Goal: Task Accomplishment & Management: Manage account settings

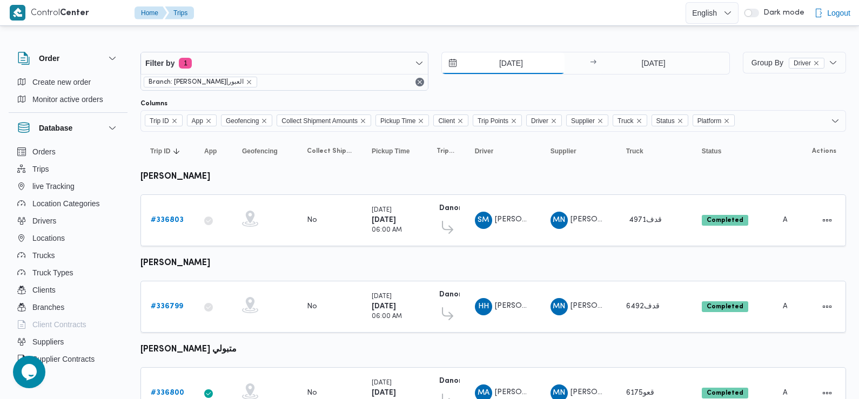
click at [529, 57] on input "11/9/2025" at bounding box center [503, 63] width 123 height 22
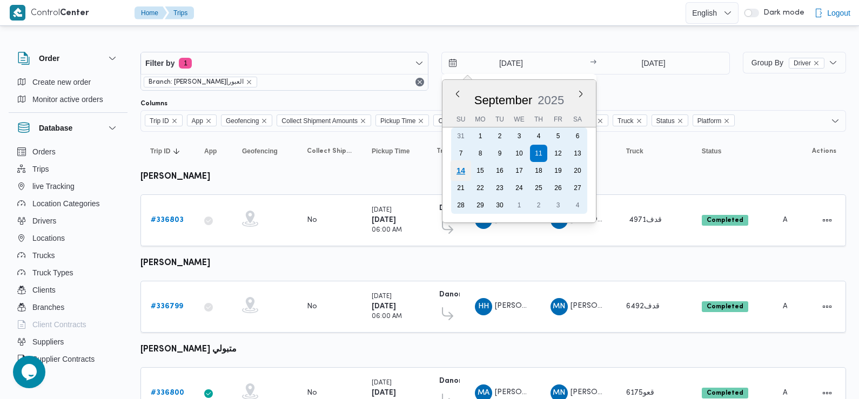
click at [458, 167] on div "14" at bounding box center [460, 170] width 21 height 21
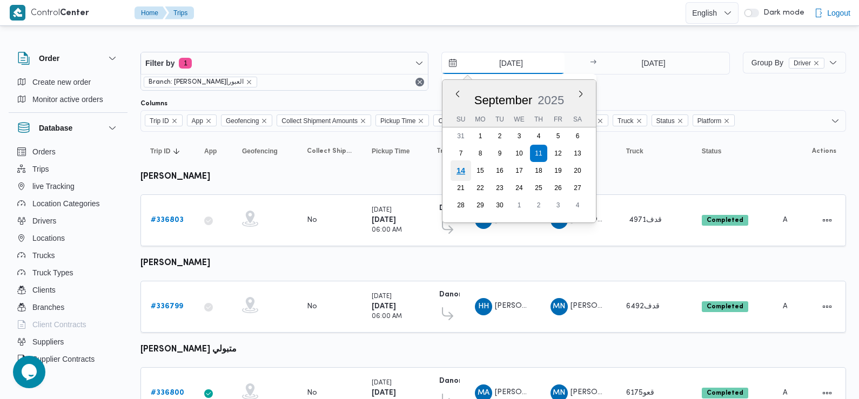
type input "14/9/2025"
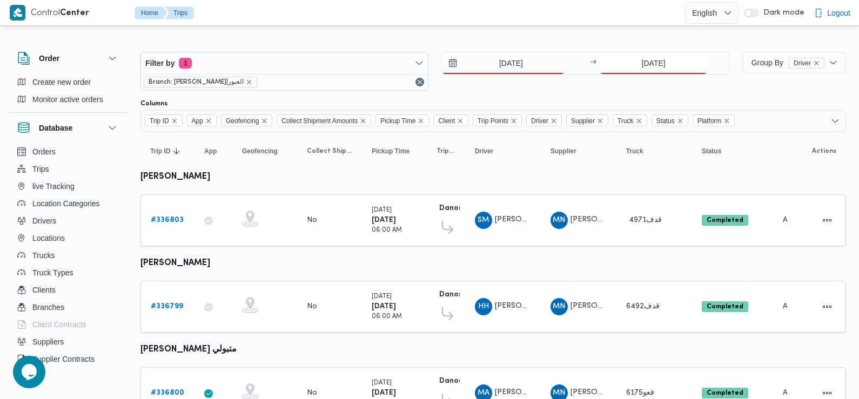
click at [633, 72] on input "11/9/2025" at bounding box center [652, 63] width 107 height 22
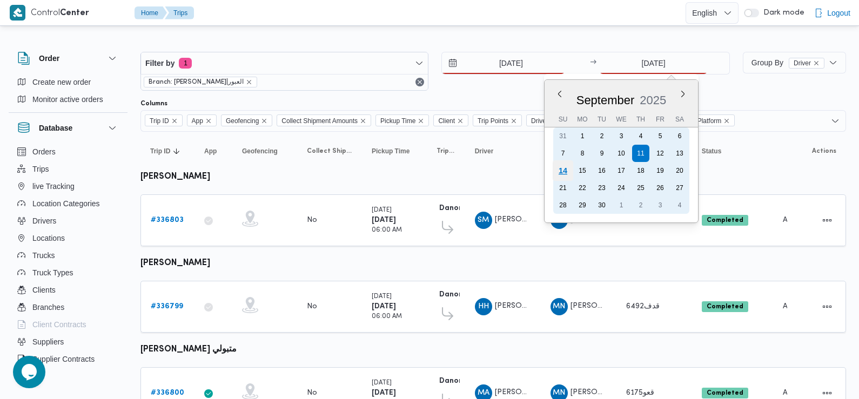
click at [556, 165] on div "14" at bounding box center [562, 170] width 21 height 21
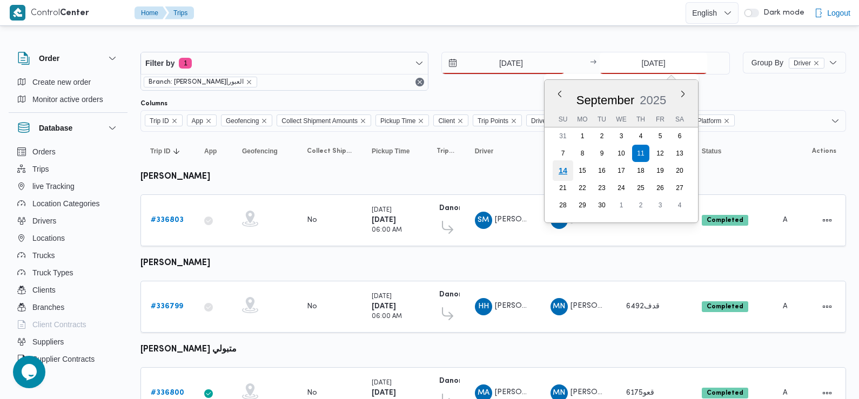
type input "14/9/2025"
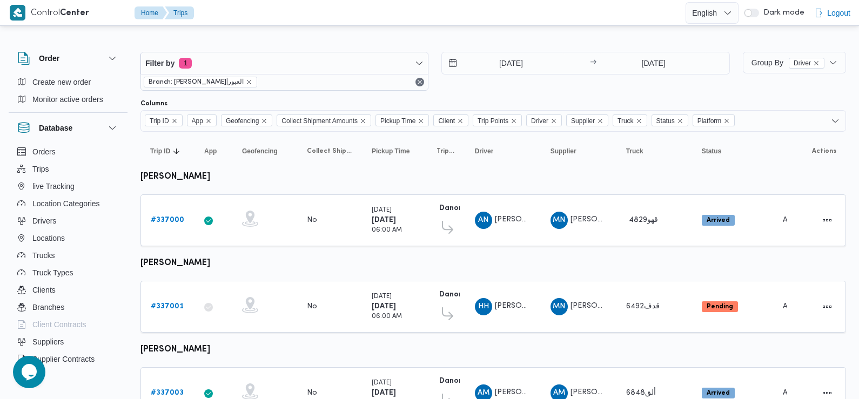
click at [515, 80] on div "14/9/2025 → 14/9/2025" at bounding box center [585, 71] width 288 height 39
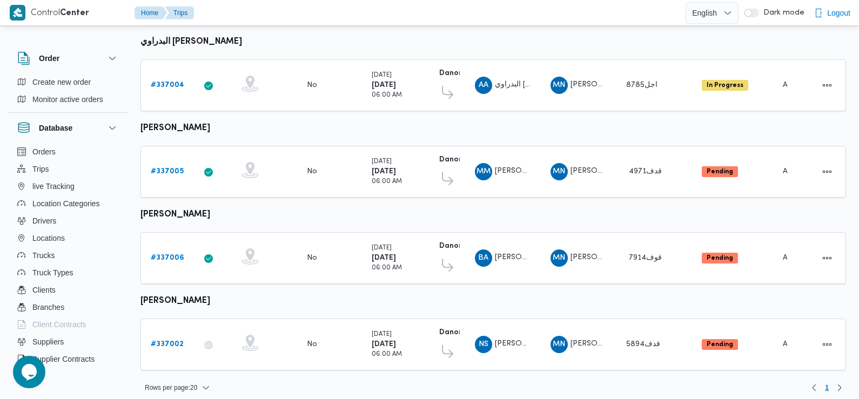
scroll to position [395, 0]
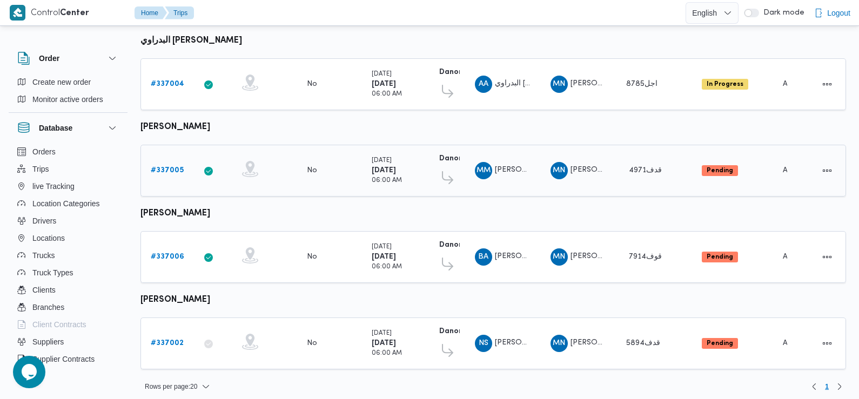
click at [166, 167] on b "# 337005" at bounding box center [167, 170] width 33 height 7
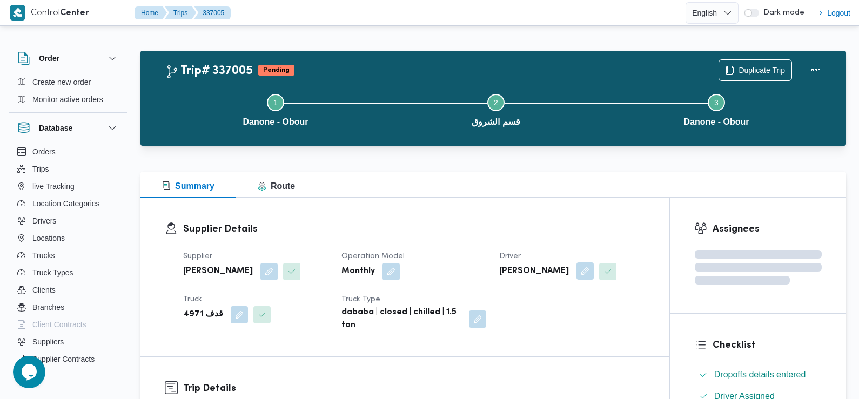
click at [580, 277] on button "button" at bounding box center [584, 270] width 17 height 17
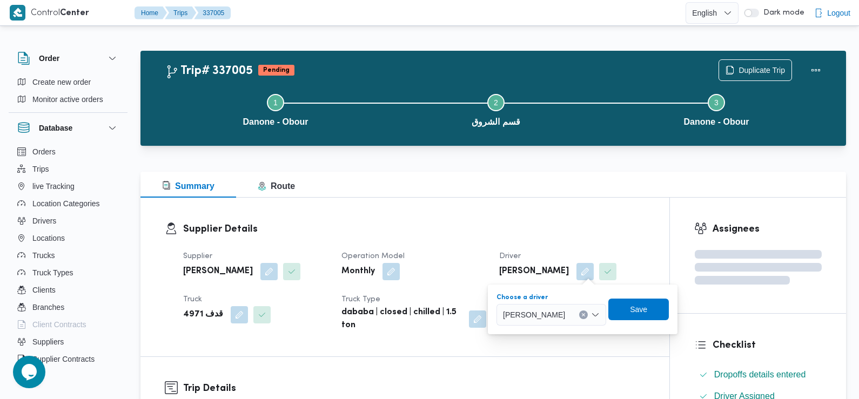
click at [564, 313] on span "محمود محمد سيد محمد" at bounding box center [534, 314] width 62 height 12
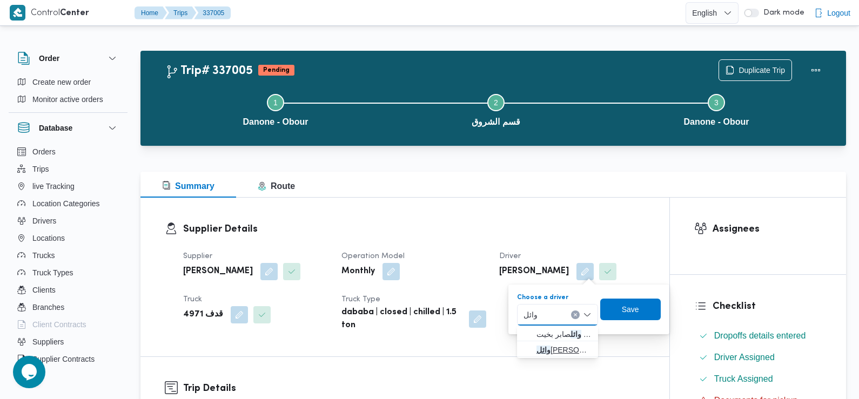
type input "وائل"
click at [567, 344] on span "وائل اسماعيل السيد محمد" at bounding box center [563, 349] width 55 height 13
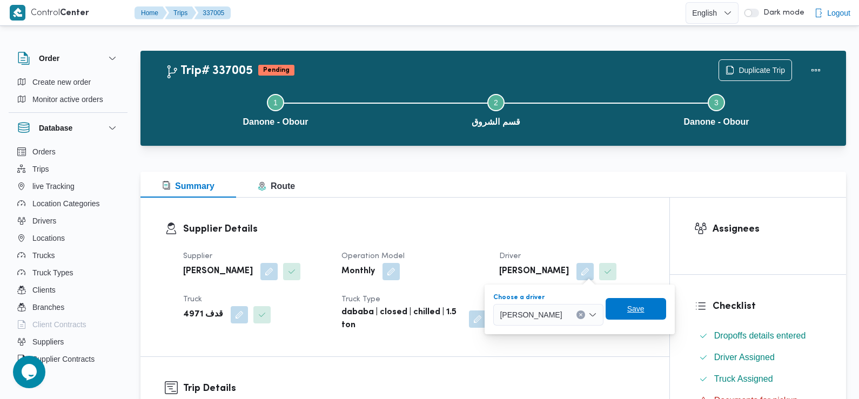
click at [643, 317] on span "Save" at bounding box center [635, 309] width 60 height 22
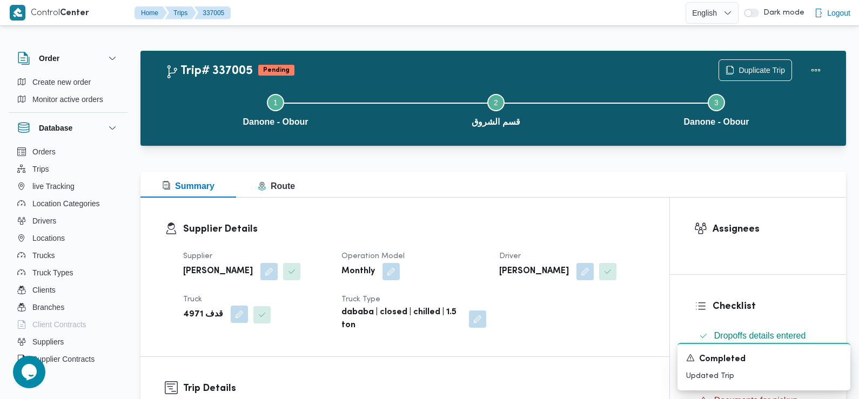
click at [234, 319] on button "button" at bounding box center [239, 314] width 17 height 17
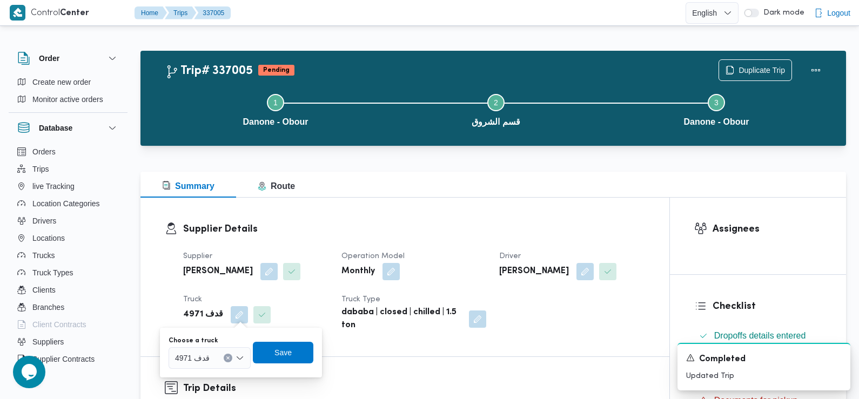
click at [204, 358] on span "4971 قدف" at bounding box center [192, 358] width 35 height 12
type input "2518"
click at [205, 377] on mark "2518" at bounding box center [196, 377] width 17 height 9
click at [281, 353] on span "Save" at bounding box center [283, 352] width 17 height 13
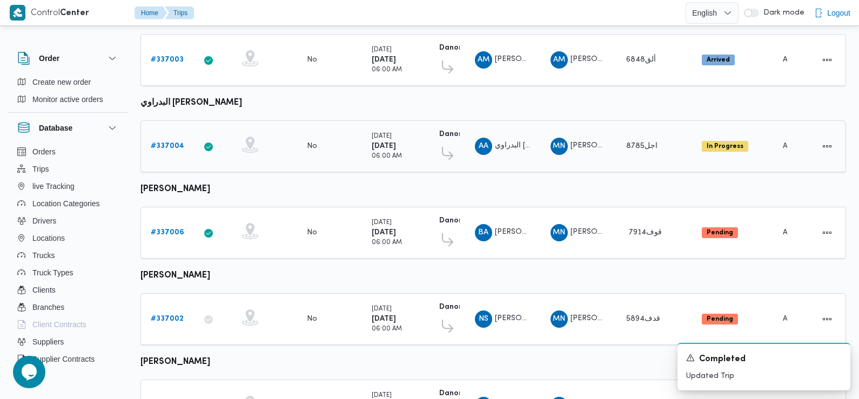
scroll to position [335, 0]
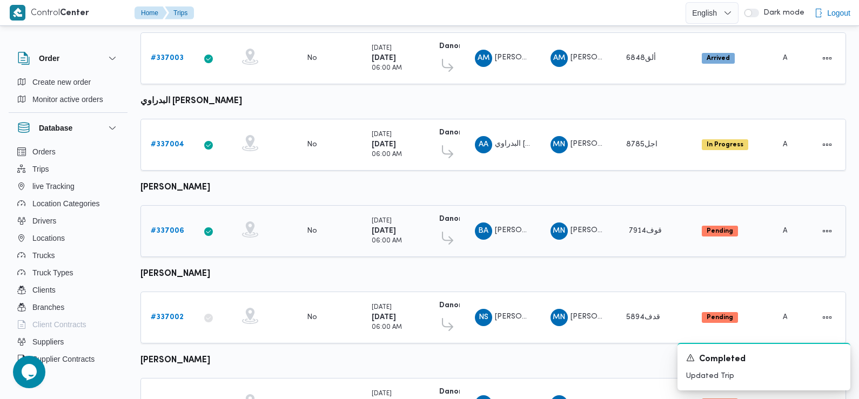
click at [161, 229] on b "# 337006" at bounding box center [167, 230] width 33 height 7
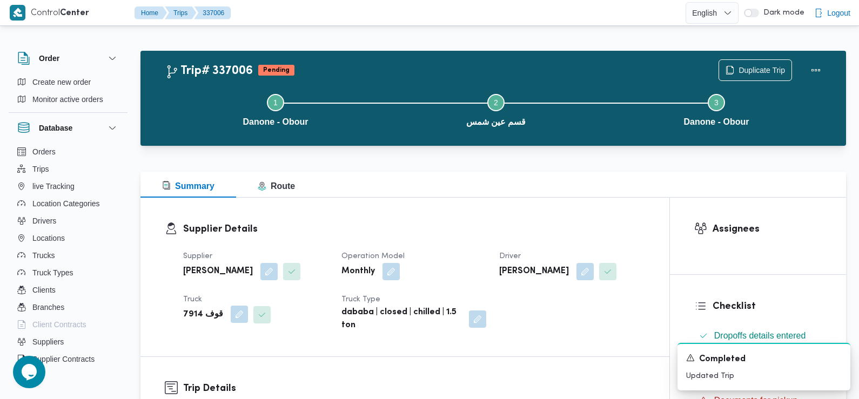
click at [231, 315] on button "button" at bounding box center [239, 314] width 17 height 17
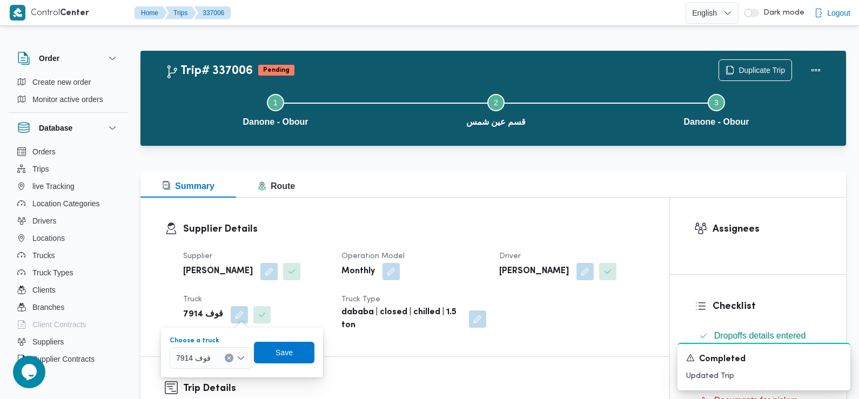
click at [202, 354] on span "7914 قوف" at bounding box center [193, 358] width 35 height 12
type input "4971"
click at [227, 380] on span "4971 قدف |" at bounding box center [216, 377] width 55 height 13
click at [283, 355] on span "Save" at bounding box center [284, 352] width 17 height 13
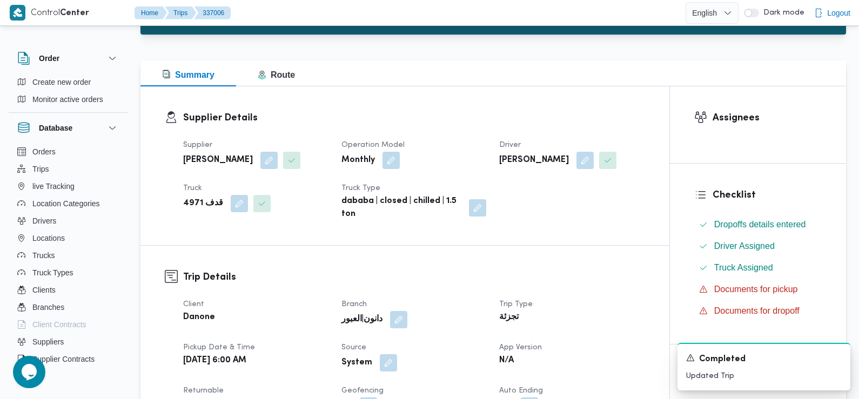
scroll to position [115, 0]
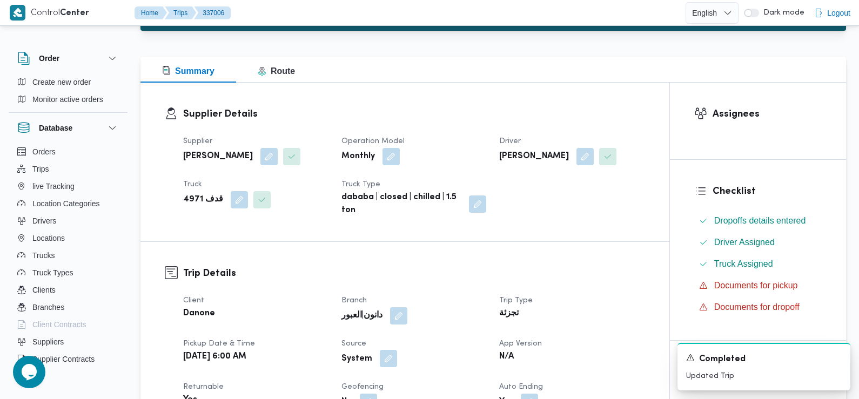
click at [390, 353] on button "button" at bounding box center [388, 358] width 17 height 17
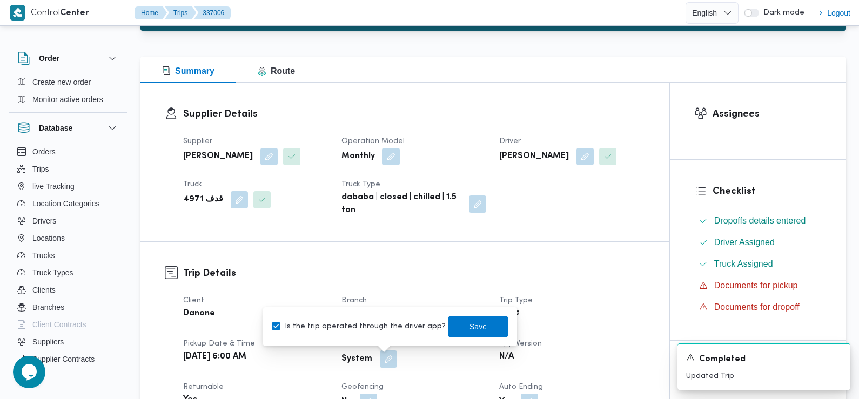
click at [379, 328] on label "Is the trip operated through the driver app?" at bounding box center [359, 326] width 174 height 13
checkbox input "false"
click at [448, 319] on span "Save" at bounding box center [478, 326] width 60 height 22
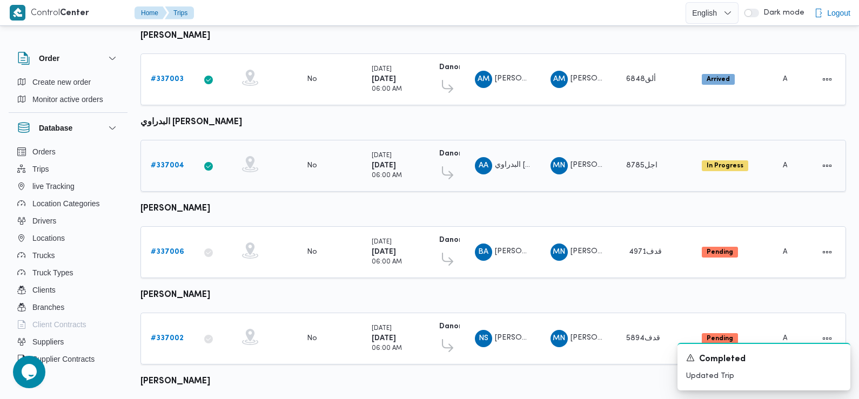
scroll to position [389, 0]
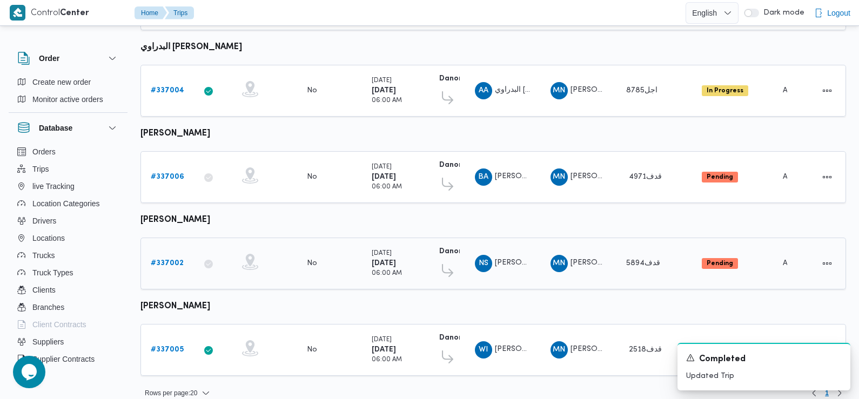
click at [175, 260] on b "# 337002" at bounding box center [167, 263] width 33 height 7
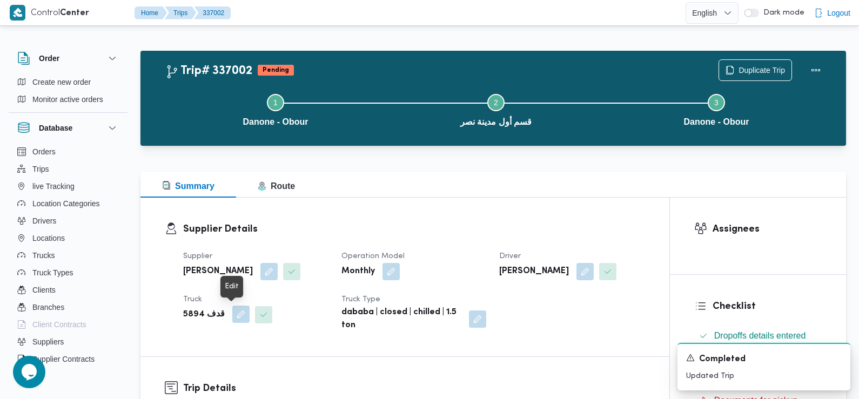
click at [242, 316] on button "button" at bounding box center [240, 314] width 17 height 17
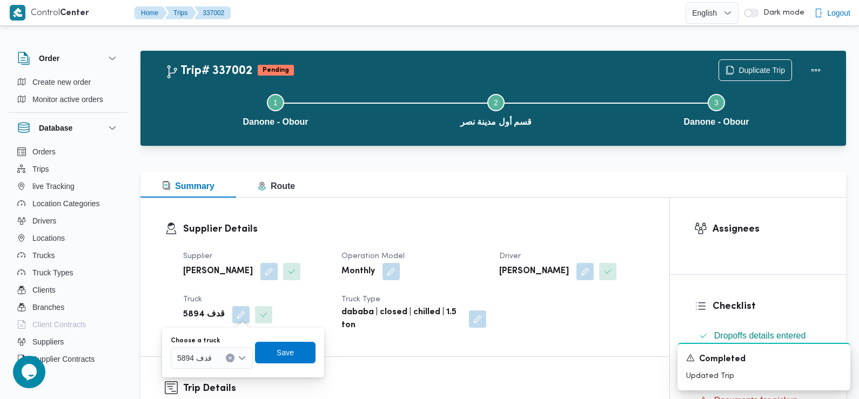
click at [209, 356] on span "قدف 5894" at bounding box center [194, 358] width 35 height 12
type input "6175"
click at [211, 379] on span "قعو 6175 | null" at bounding box center [217, 377] width 55 height 13
click at [293, 350] on span "Save" at bounding box center [290, 352] width 17 height 13
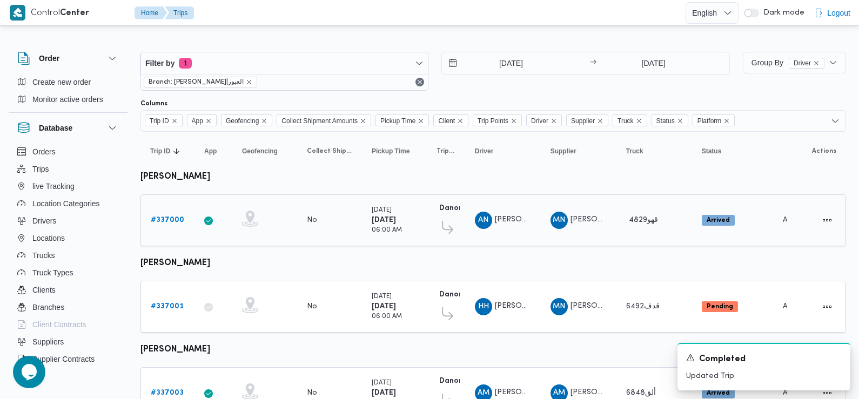
click at [173, 212] on div "# 337000" at bounding box center [167, 220] width 43 height 22
click at [172, 220] on b "# 337000" at bounding box center [167, 220] width 33 height 7
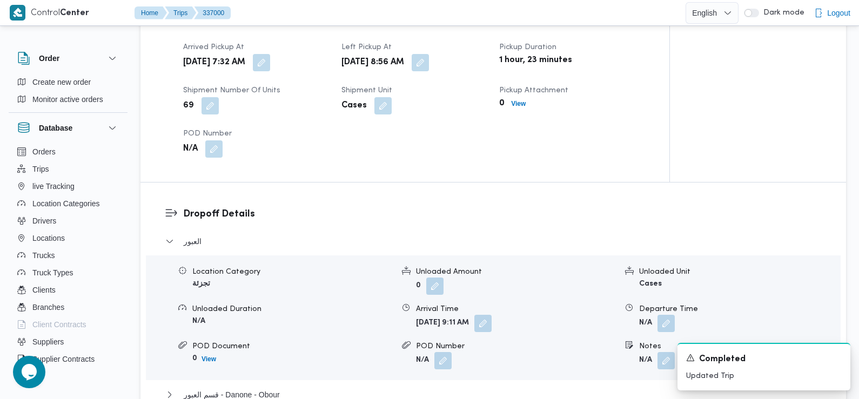
scroll to position [756, 0]
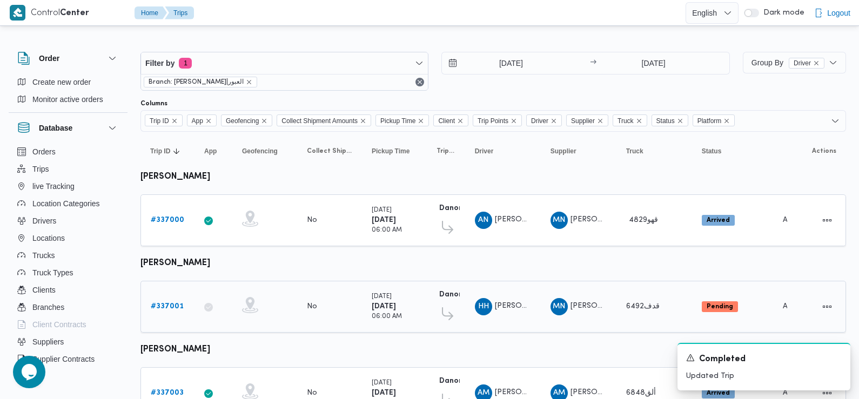
click at [171, 306] on b "# 337001" at bounding box center [167, 306] width 33 height 7
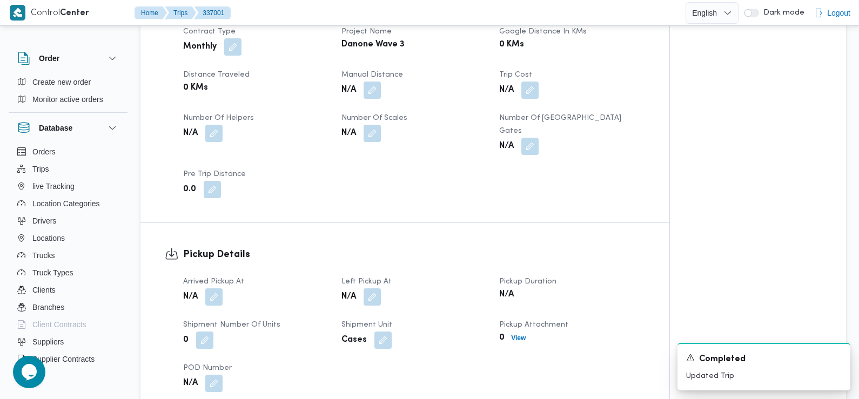
scroll to position [525, 0]
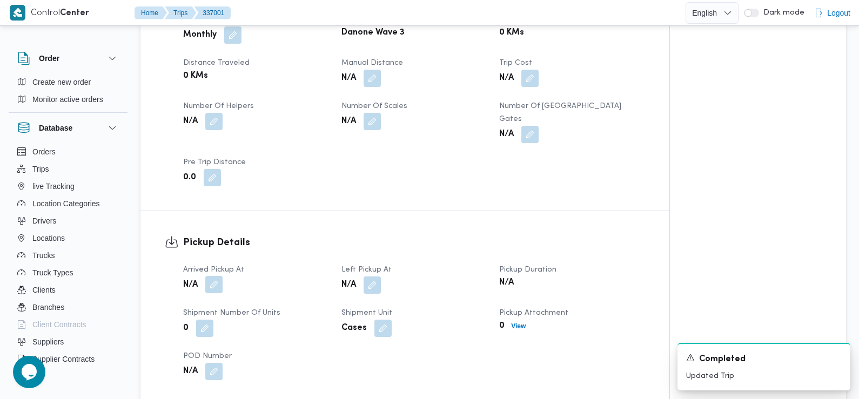
click at [214, 276] on button "button" at bounding box center [213, 284] width 17 height 17
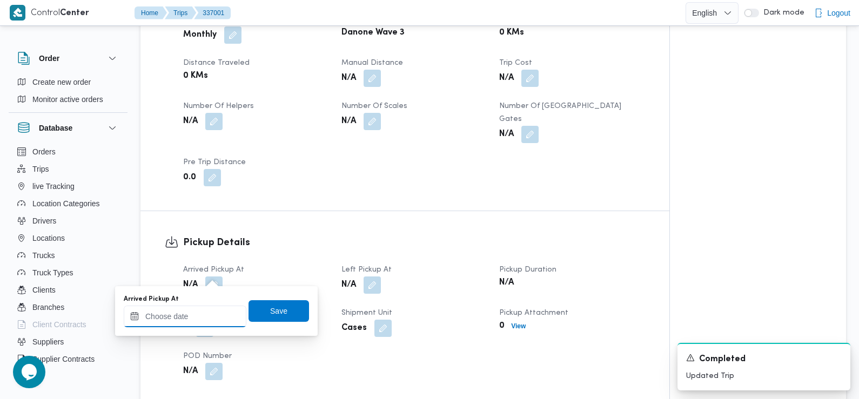
click at [201, 315] on input "Arrived Pickup At" at bounding box center [185, 317] width 123 height 22
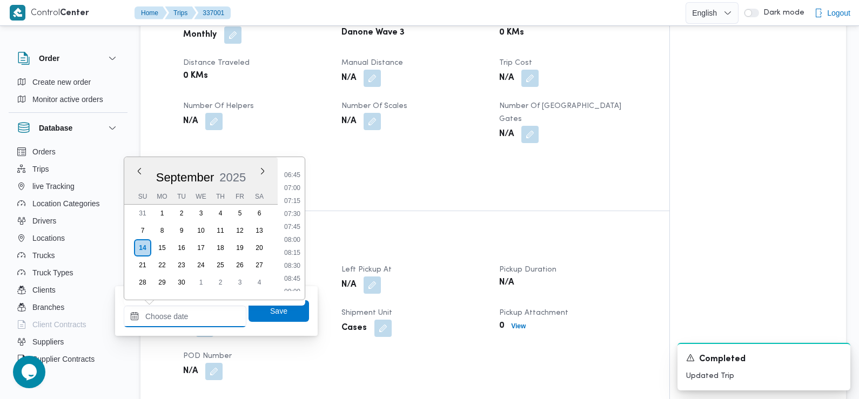
scroll to position [344, 0]
click at [299, 177] on li "06:45" at bounding box center [292, 176] width 25 height 11
type input "14/09/2025 06:45"
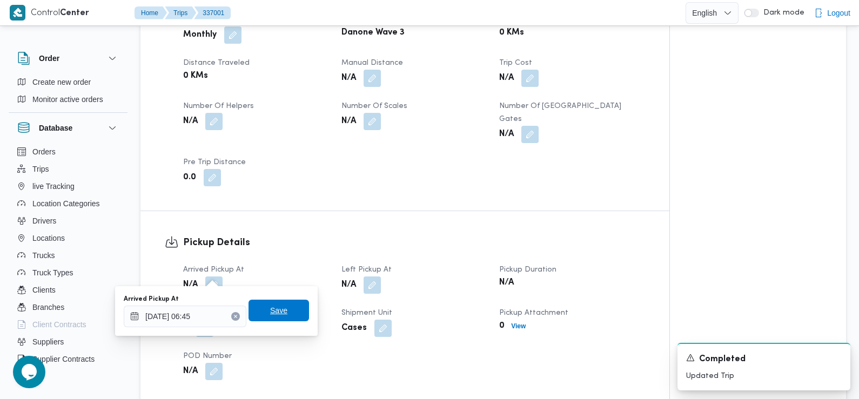
click at [279, 300] on span "Save" at bounding box center [278, 311] width 60 height 22
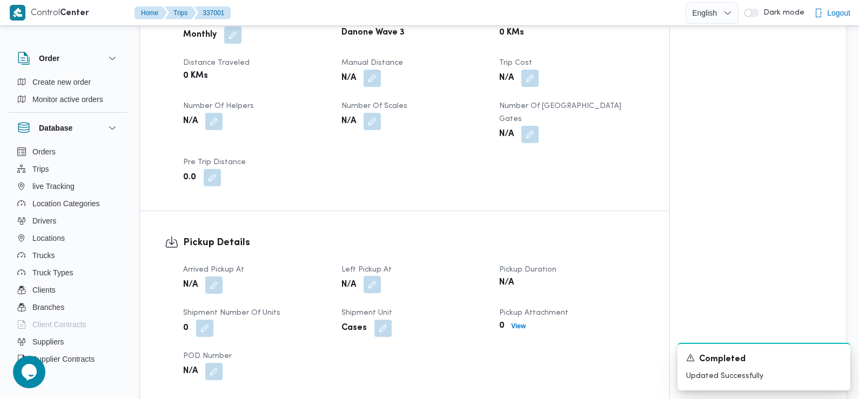
click at [370, 276] on button "button" at bounding box center [371, 284] width 17 height 17
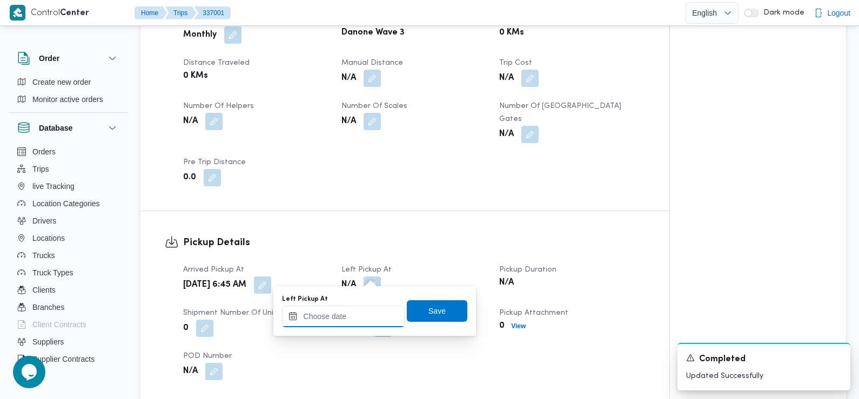
click at [362, 317] on input "Left Pickup At" at bounding box center [343, 317] width 123 height 22
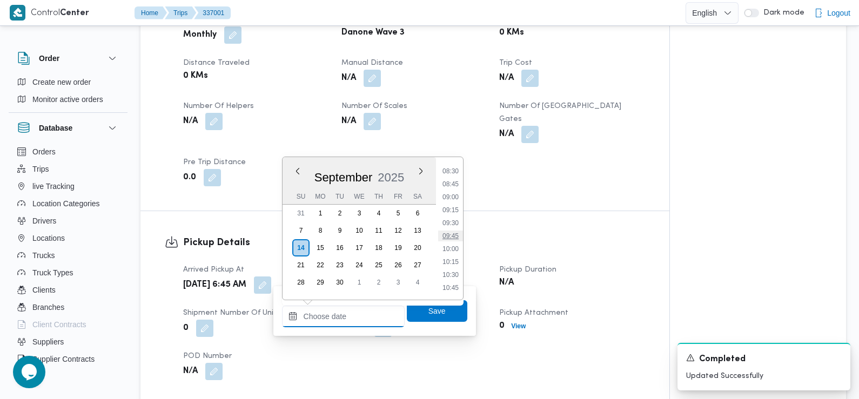
scroll to position [438, 0]
click at [450, 184] on li "08:45" at bounding box center [450, 186] width 25 height 11
type input "14/09/2025 08:45"
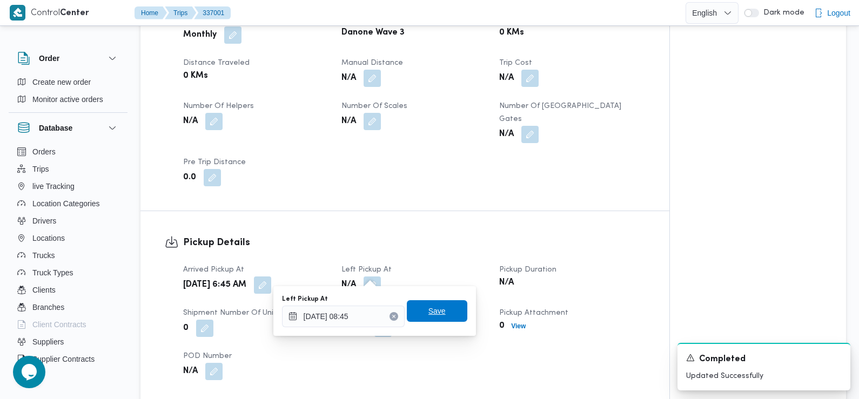
click at [436, 306] on span "Save" at bounding box center [437, 311] width 60 height 22
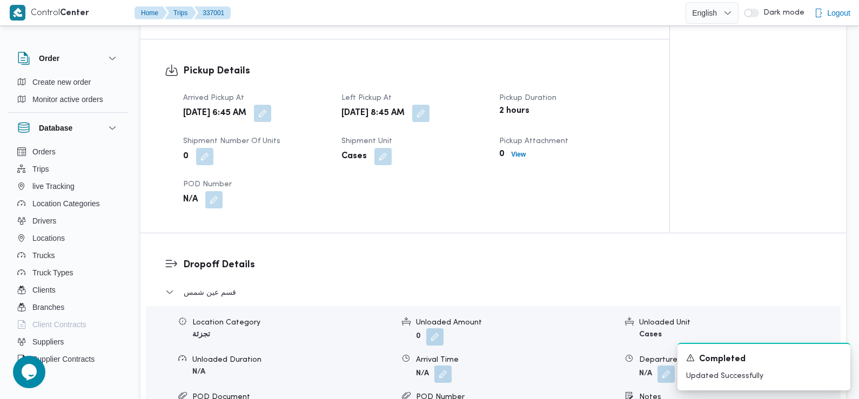
scroll to position [698, 0]
click at [442, 364] on button "button" at bounding box center [442, 372] width 17 height 17
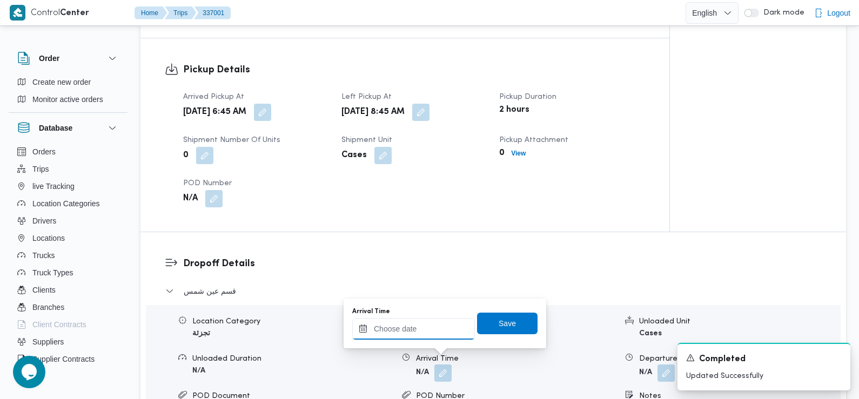
click at [438, 333] on input "Arrival Time" at bounding box center [413, 329] width 123 height 22
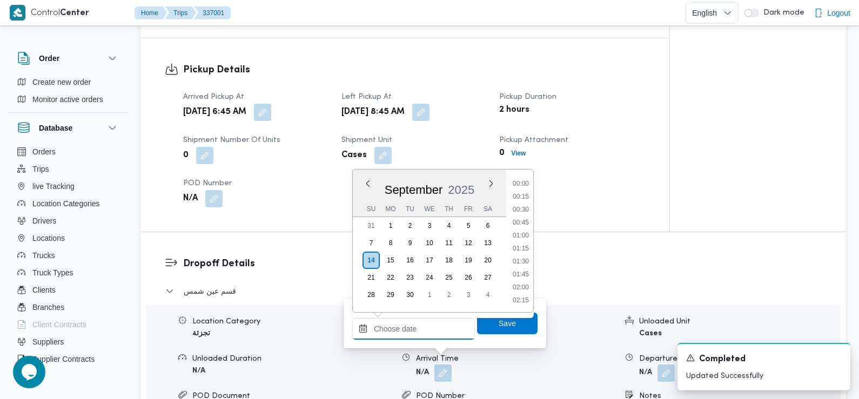
scroll to position [517, 0]
click at [520, 181] on li "10:00" at bounding box center [520, 184] width 25 height 11
type input "14/09/2025 10:00"
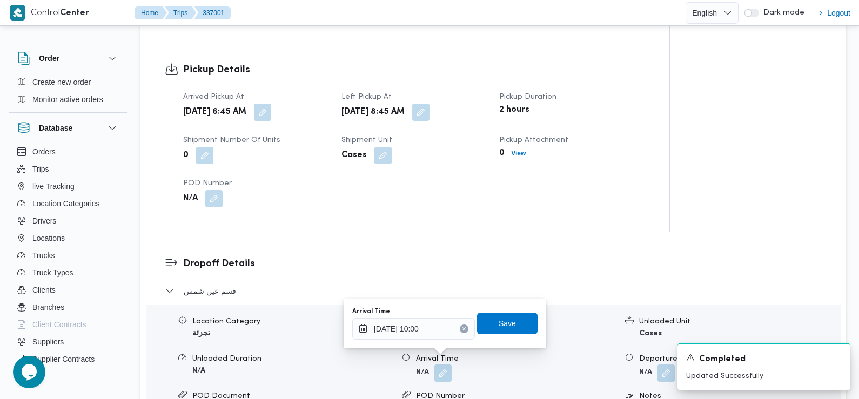
click at [491, 335] on div "Arrival Time 14/09/2025 10:00 Save" at bounding box center [444, 323] width 187 height 35
click at [490, 327] on span "Save" at bounding box center [507, 323] width 60 height 22
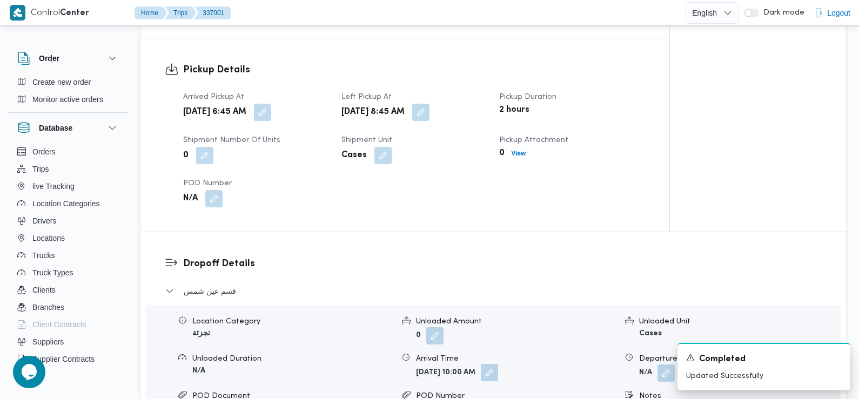
click at [498, 366] on button "button" at bounding box center [489, 372] width 17 height 17
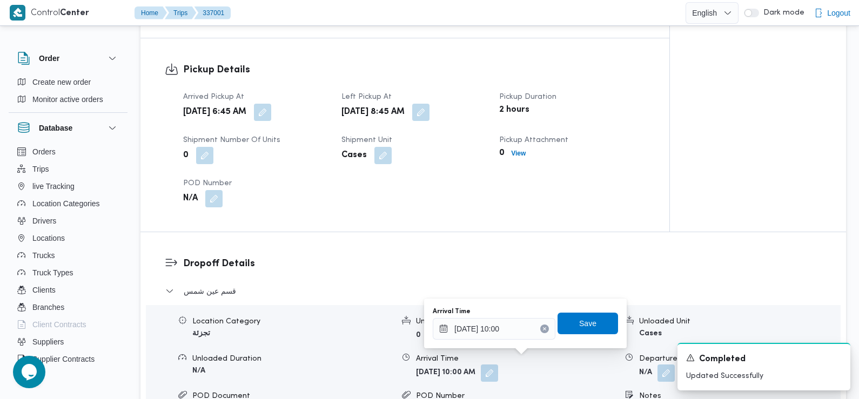
click at [492, 341] on div "You are in a dialog. To close this dialog, hit escape. Arrival Time 14/09/2025 …" at bounding box center [525, 324] width 202 height 50
click at [494, 329] on input "14/09/2025 10:00" at bounding box center [493, 329] width 123 height 22
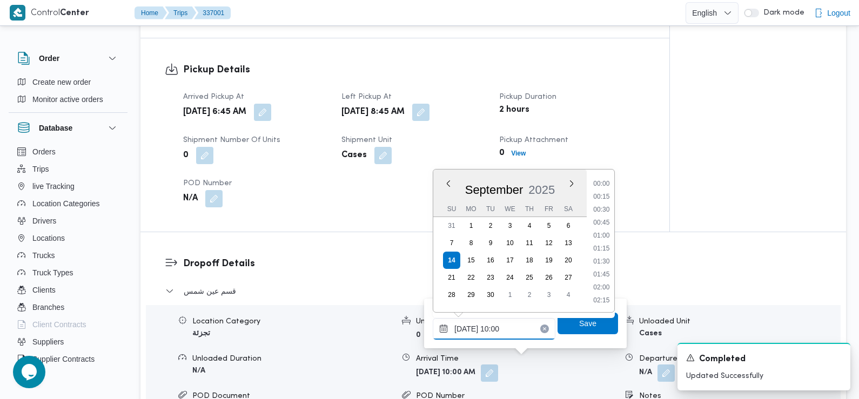
scroll to position [452, 0]
click at [605, 213] on li "09:15" at bounding box center [601, 210] width 25 height 11
type input "14/09/2025 09:15"
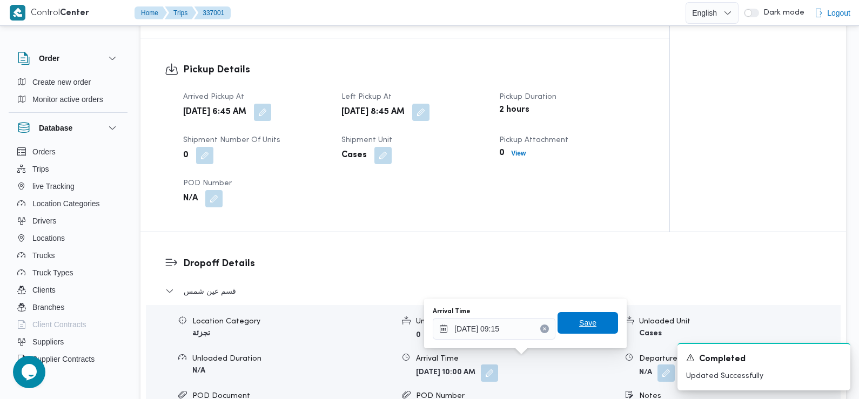
click at [584, 327] on span "Save" at bounding box center [587, 322] width 17 height 13
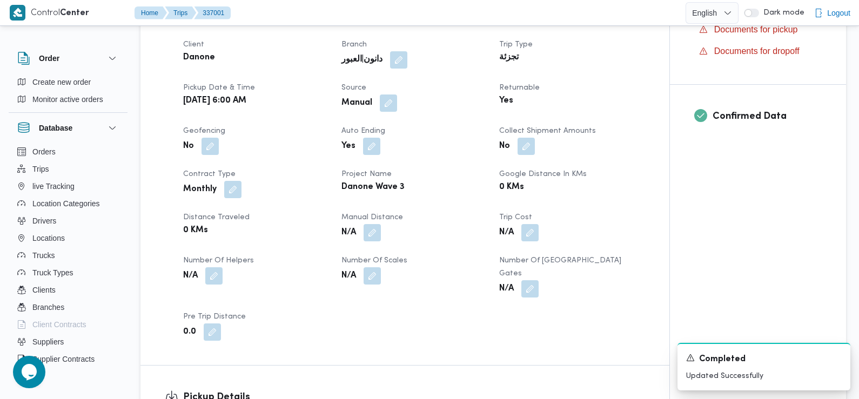
scroll to position [0, 0]
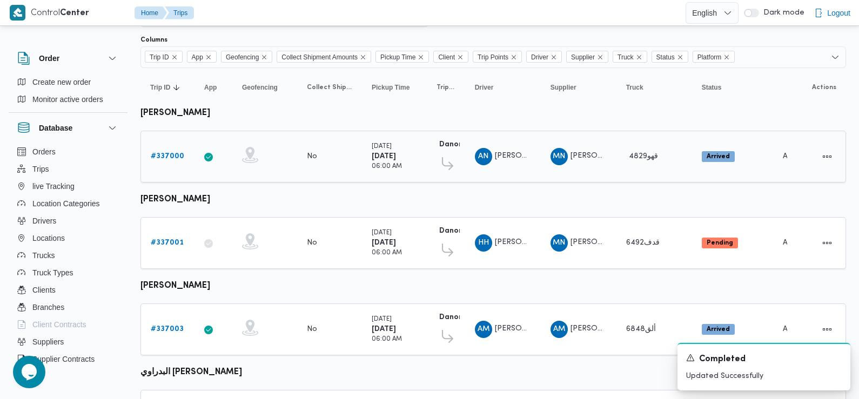
scroll to position [90, 0]
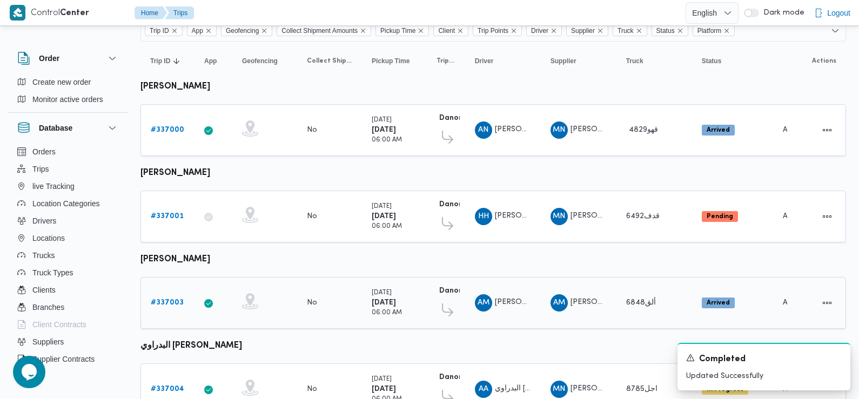
click at [163, 299] on b "# 337003" at bounding box center [167, 302] width 33 height 7
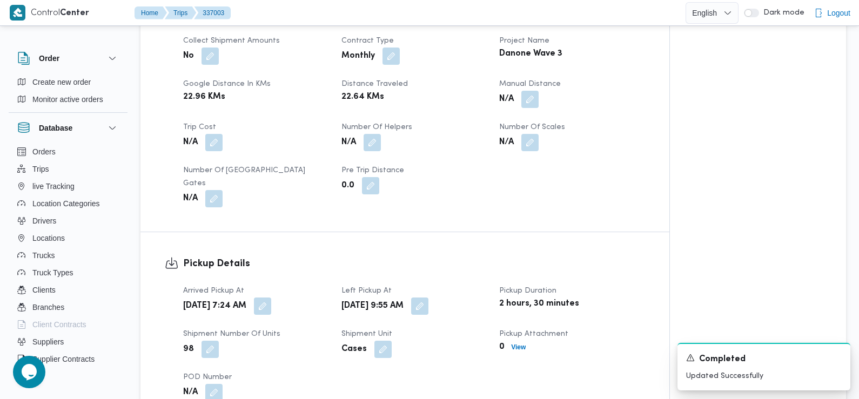
scroll to position [605, 0]
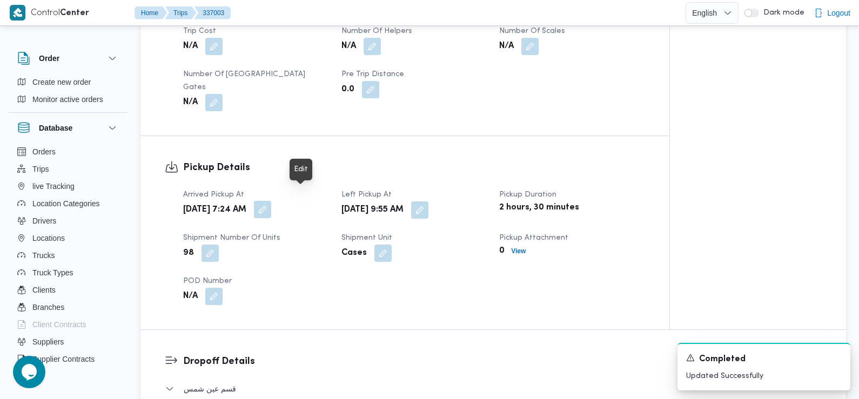
click at [271, 201] on button "button" at bounding box center [262, 209] width 17 height 17
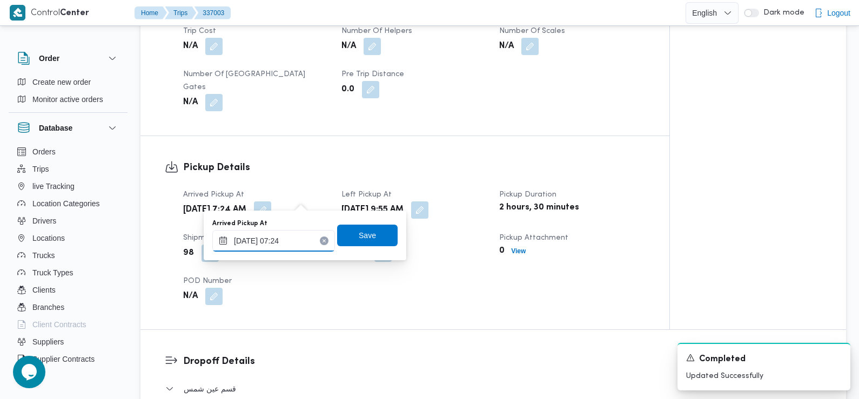
click at [292, 241] on input "14/09/2025 07:24" at bounding box center [273, 241] width 123 height 22
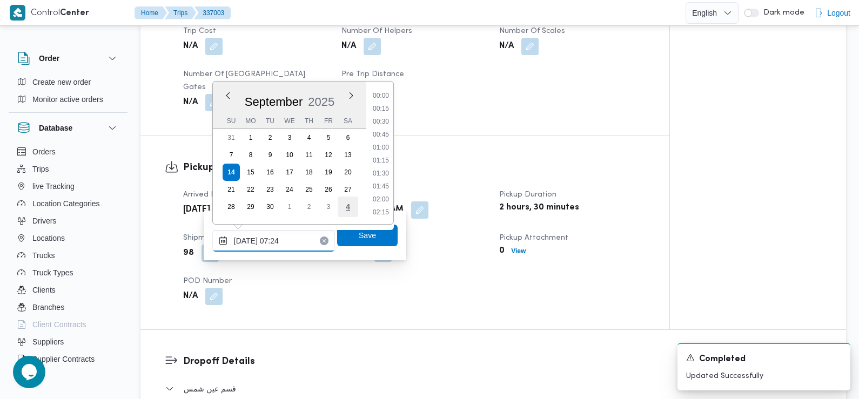
scroll to position [310, 0]
click at [383, 163] on li "07:15" at bounding box center [380, 161] width 25 height 11
type input "14/09/2025 07:15"
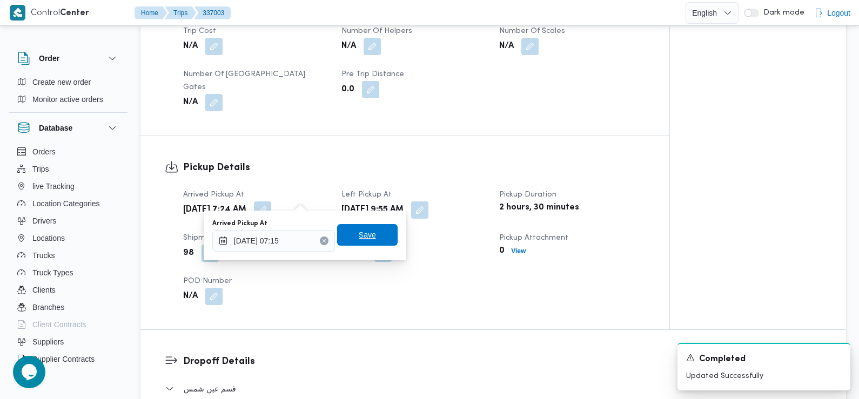
click at [363, 237] on span "Save" at bounding box center [367, 234] width 17 height 13
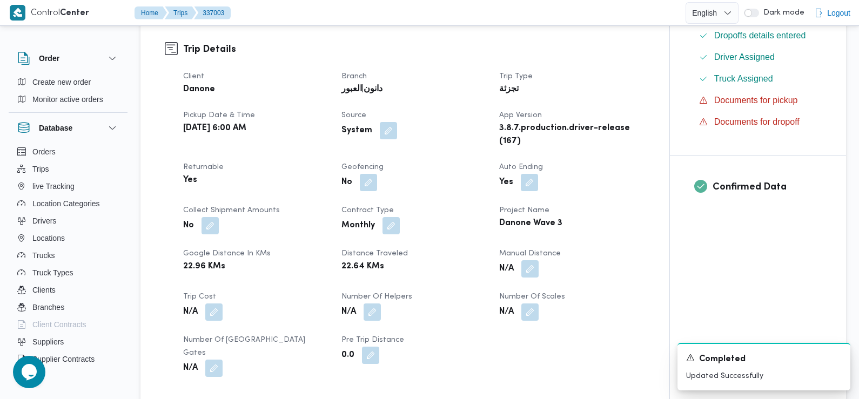
scroll to position [0, 0]
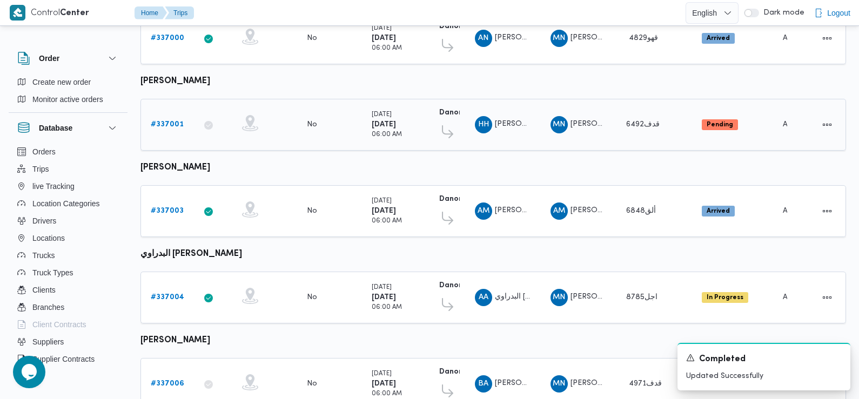
scroll to position [184, 0]
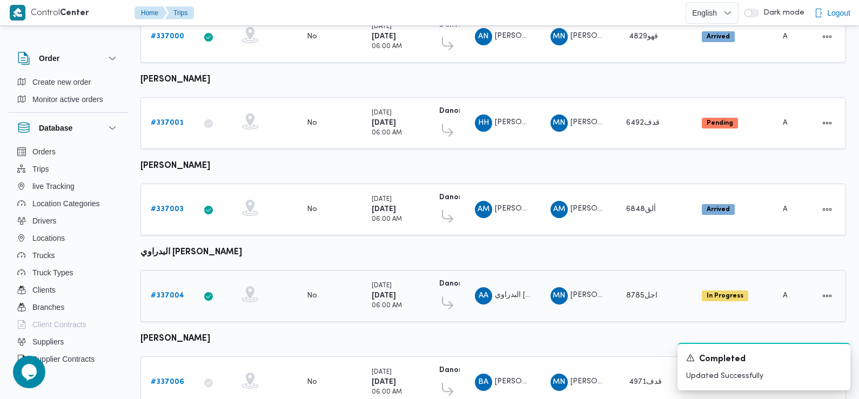
click at [172, 292] on b "# 337004" at bounding box center [167, 295] width 33 height 7
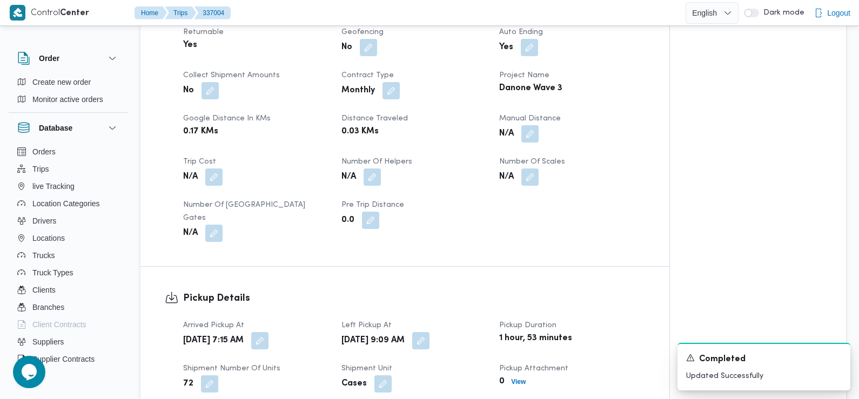
scroll to position [655, 0]
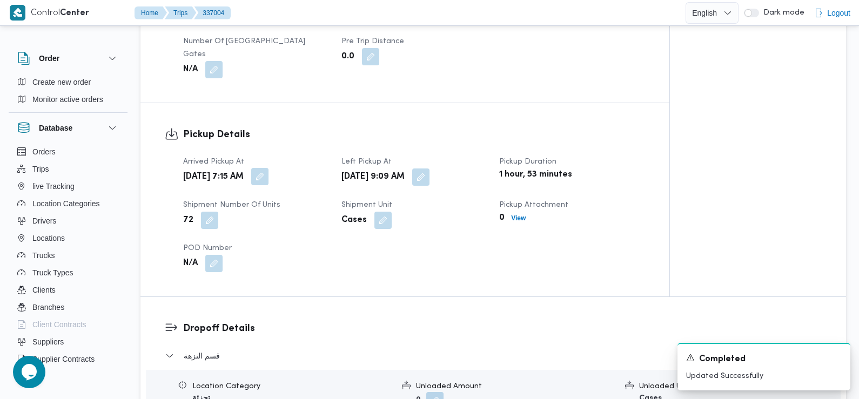
click at [268, 168] on button "button" at bounding box center [259, 176] width 17 height 17
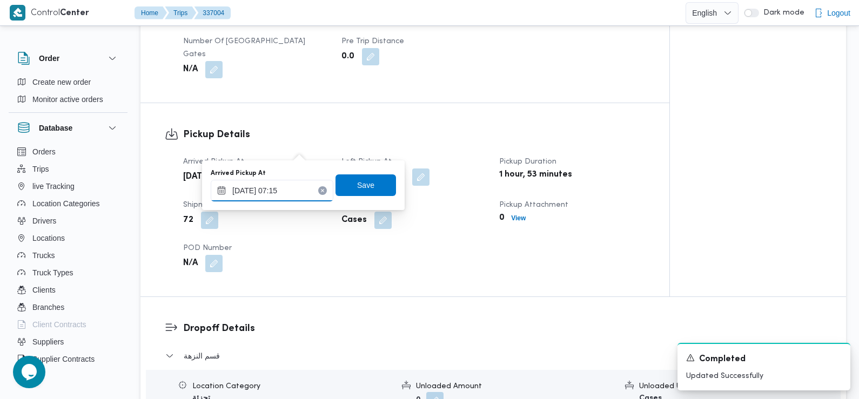
click at [304, 193] on input "14/09/2025 07:15" at bounding box center [272, 191] width 123 height 22
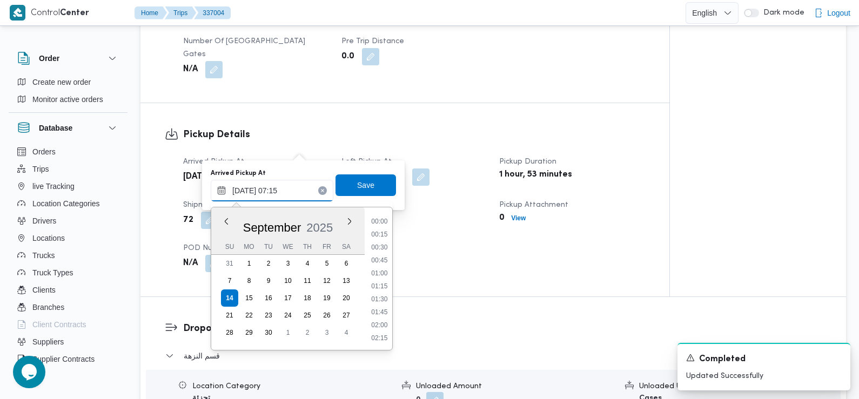
scroll to position [310, 0]
click at [385, 261] on li "06:45" at bounding box center [379, 261] width 25 height 11
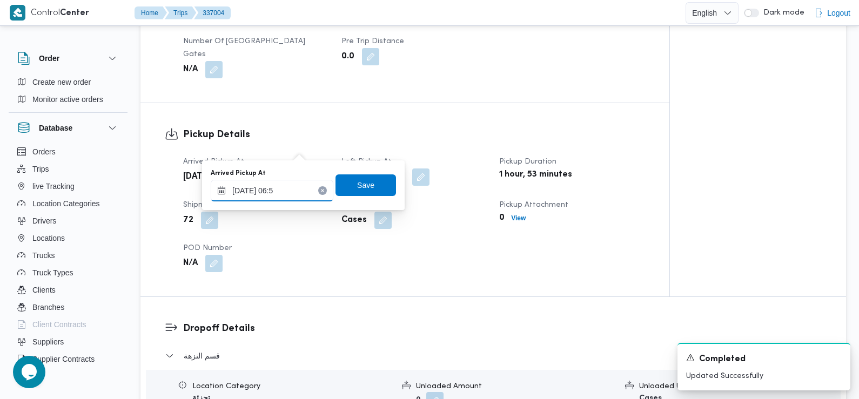
type input "14/09/2025 06:50"
click at [371, 178] on span "Save" at bounding box center [365, 185] width 60 height 22
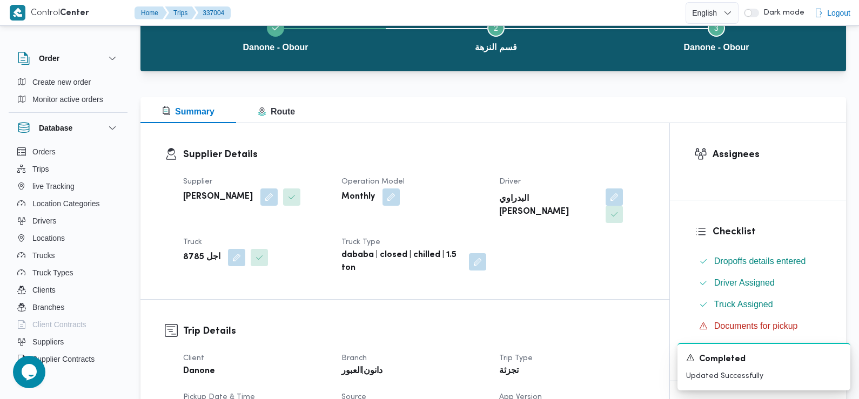
scroll to position [0, 0]
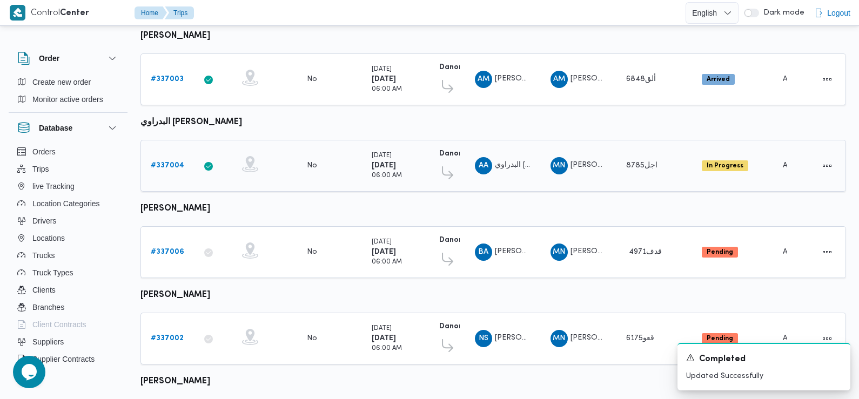
scroll to position [395, 0]
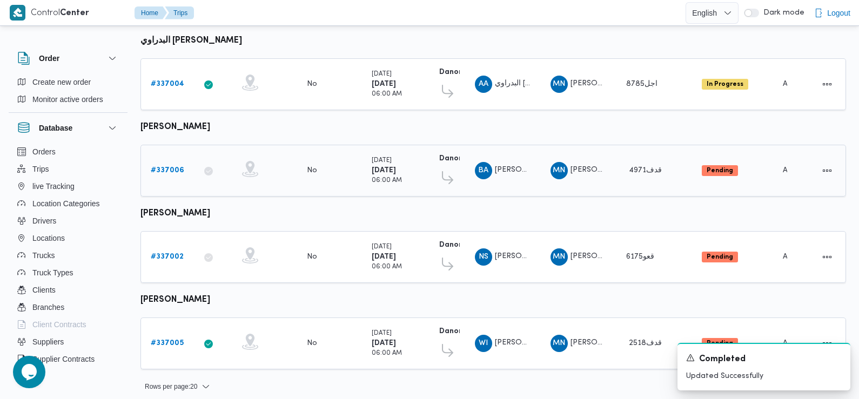
click at [175, 167] on b "# 337006" at bounding box center [167, 170] width 33 height 7
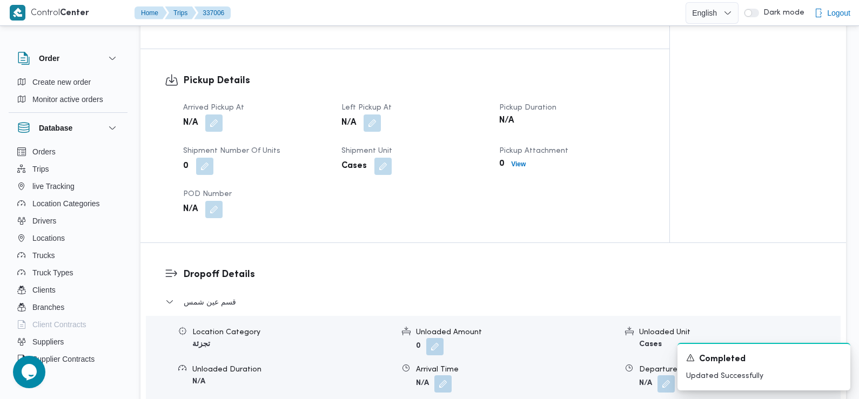
scroll to position [684, 0]
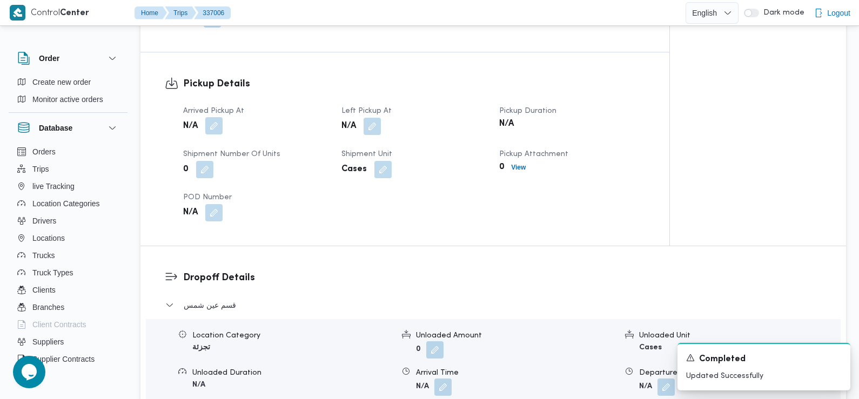
click at [209, 119] on button "button" at bounding box center [213, 125] width 17 height 17
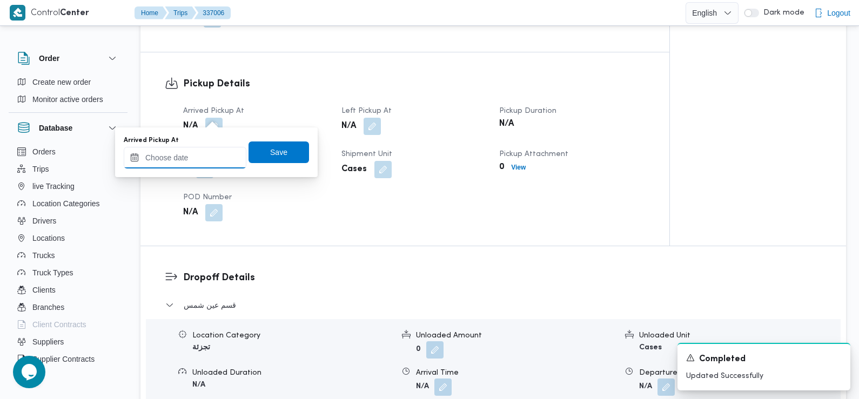
click at [219, 150] on input "Arrived Pickup At" at bounding box center [185, 158] width 123 height 22
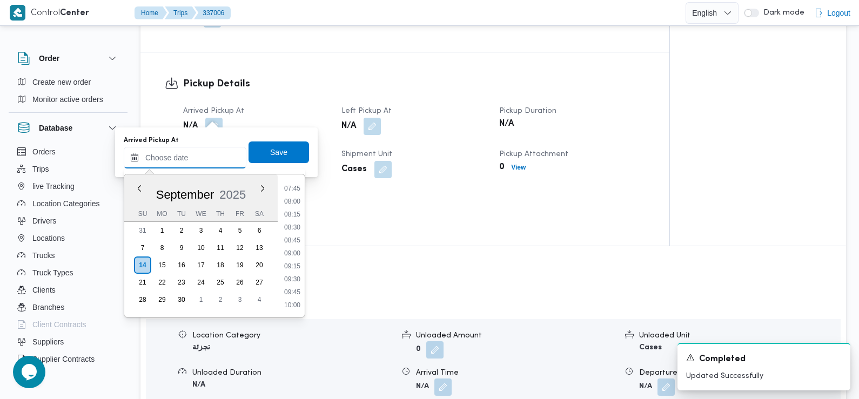
scroll to position [398, 0]
click at [299, 191] on li "07:45" at bounding box center [292, 191] width 25 height 11
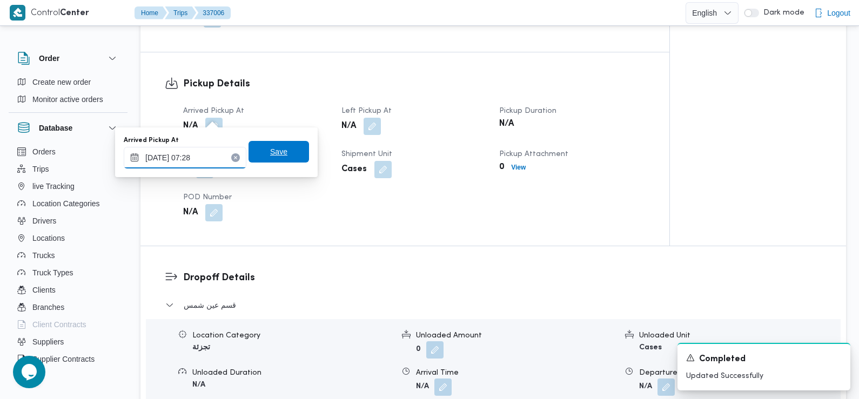
type input "14/09/2025 07:28"
click at [275, 151] on span "Save" at bounding box center [278, 151] width 17 height 13
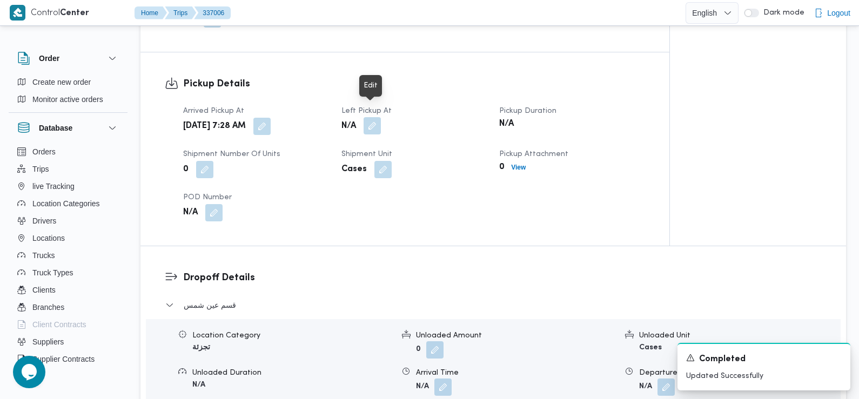
click at [379, 117] on button "button" at bounding box center [371, 125] width 17 height 17
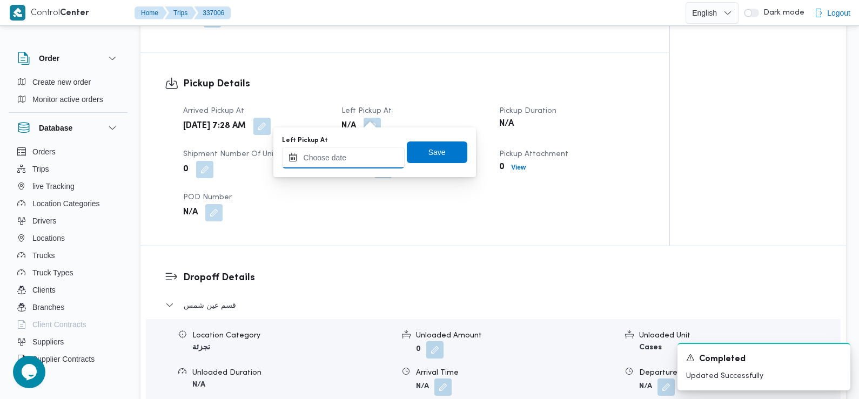
click at [359, 154] on input "Left Pickup At" at bounding box center [343, 158] width 123 height 22
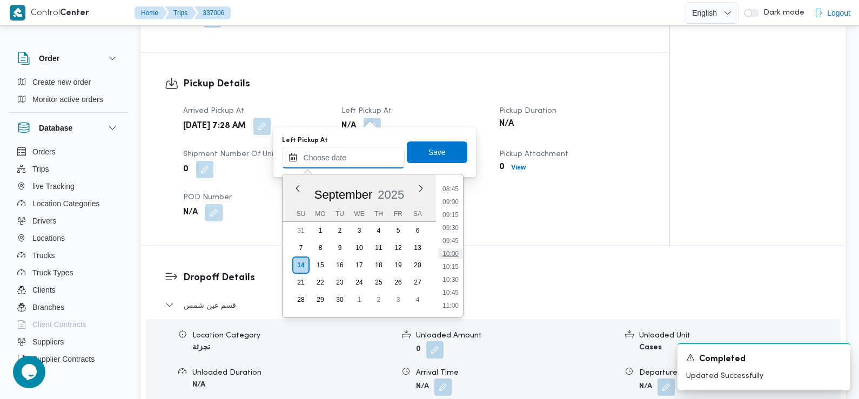
scroll to position [452, 0]
click at [457, 204] on li "09:00" at bounding box center [450, 202] width 25 height 11
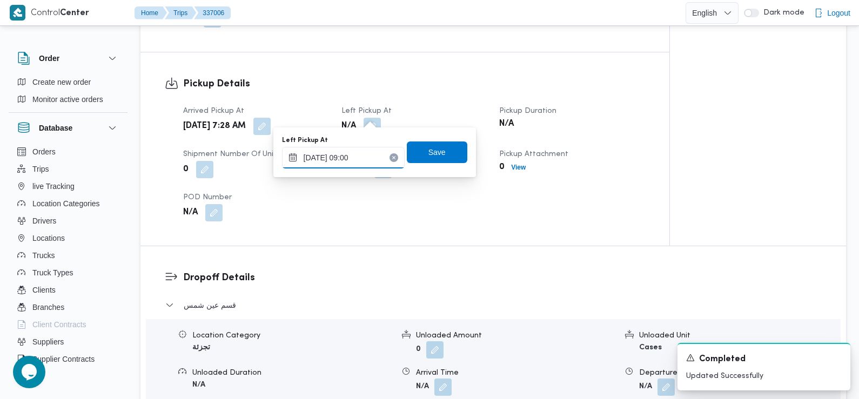
click at [375, 153] on input "14/09/2025 09:00" at bounding box center [343, 158] width 123 height 22
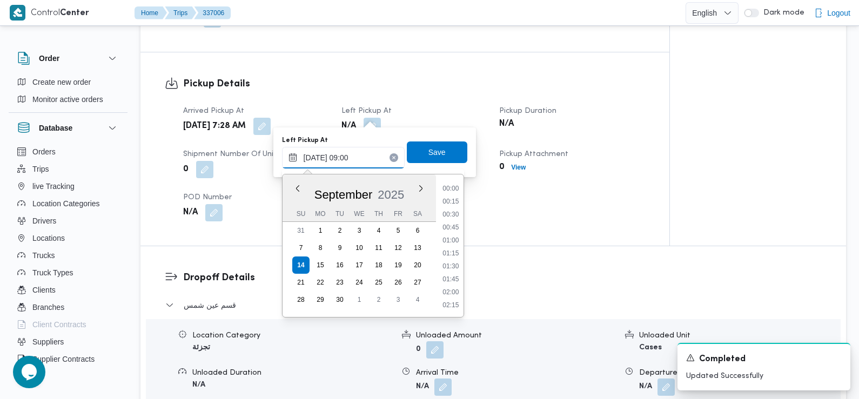
scroll to position [401, 0]
click at [449, 239] on li "08:45" at bounding box center [450, 241] width 25 height 11
type input "14/09/2025 08:45"
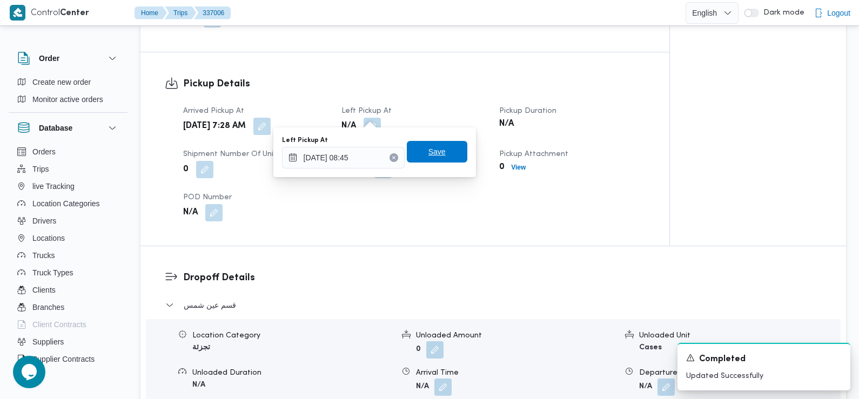
click at [431, 149] on span "Save" at bounding box center [436, 151] width 17 height 13
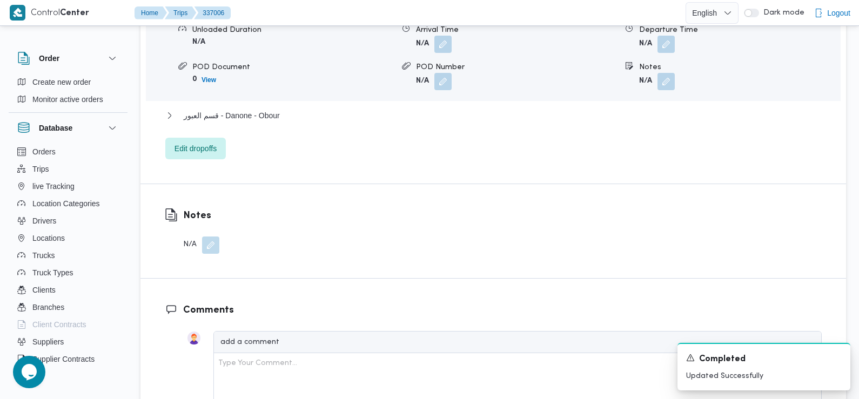
scroll to position [965, 0]
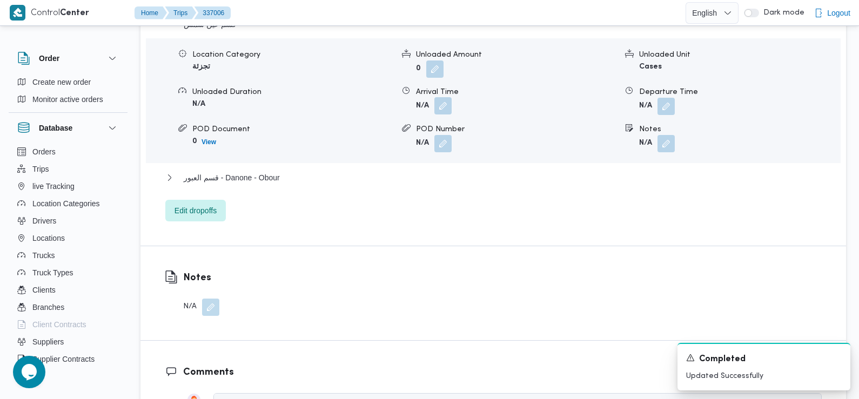
click at [443, 97] on button "button" at bounding box center [442, 105] width 17 height 17
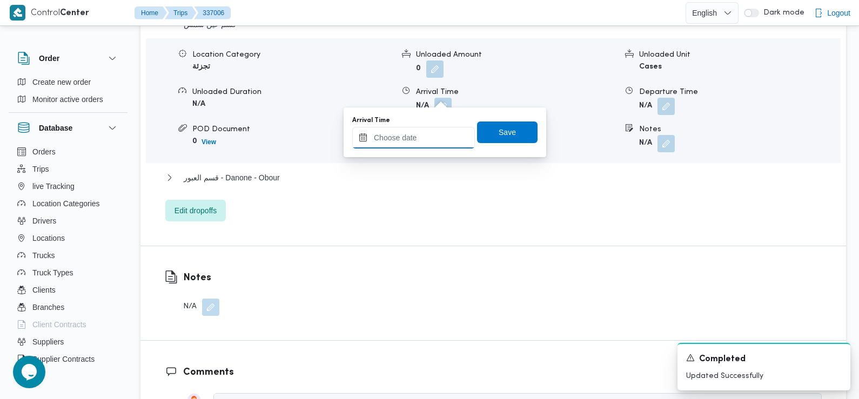
click at [444, 129] on input "Arrival Time" at bounding box center [413, 138] width 123 height 22
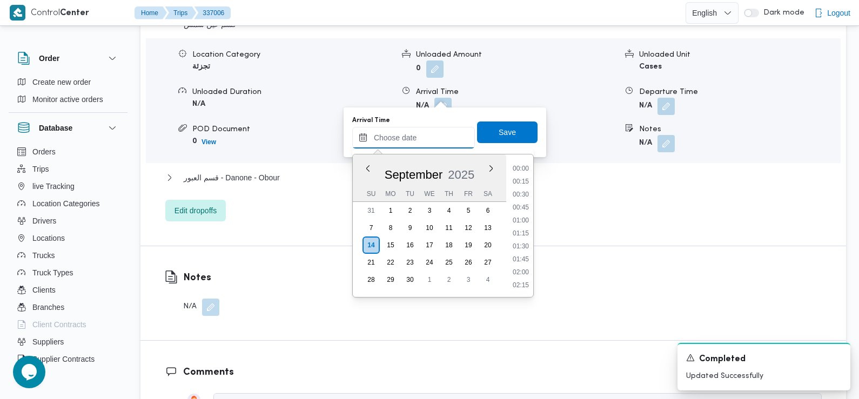
scroll to position [517, 0]
click at [522, 172] on li "10:00" at bounding box center [520, 169] width 25 height 11
type input "14/09/2025 10:00"
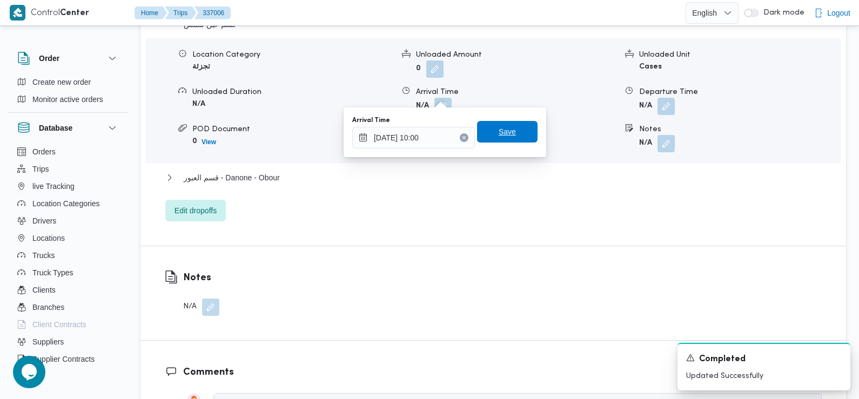
click at [515, 127] on span "Save" at bounding box center [507, 132] width 60 height 22
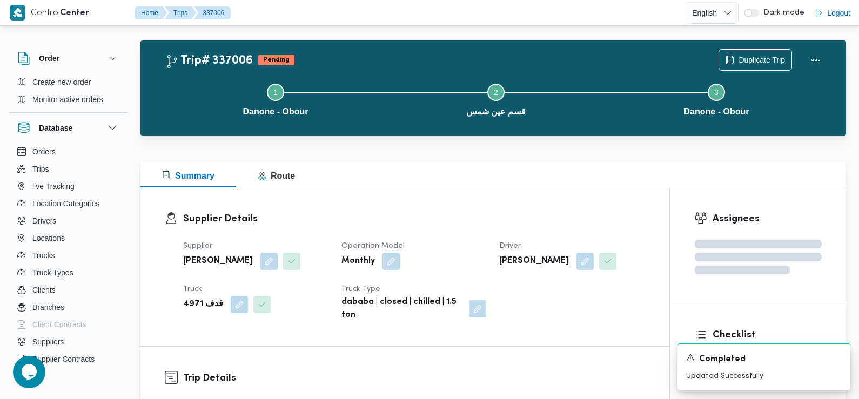
scroll to position [0, 0]
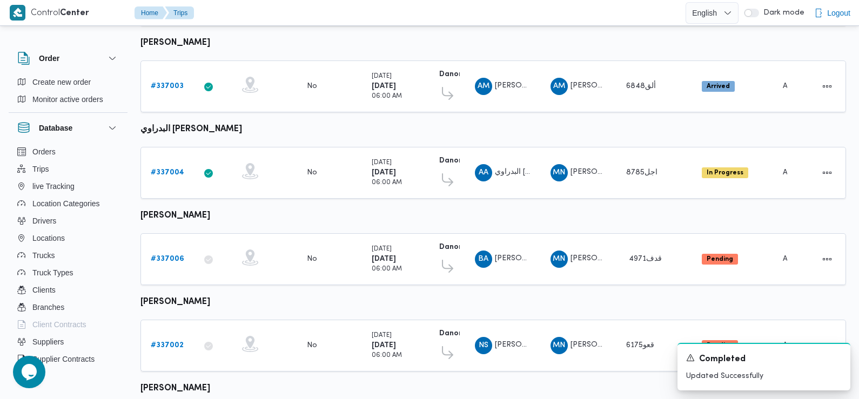
scroll to position [395, 0]
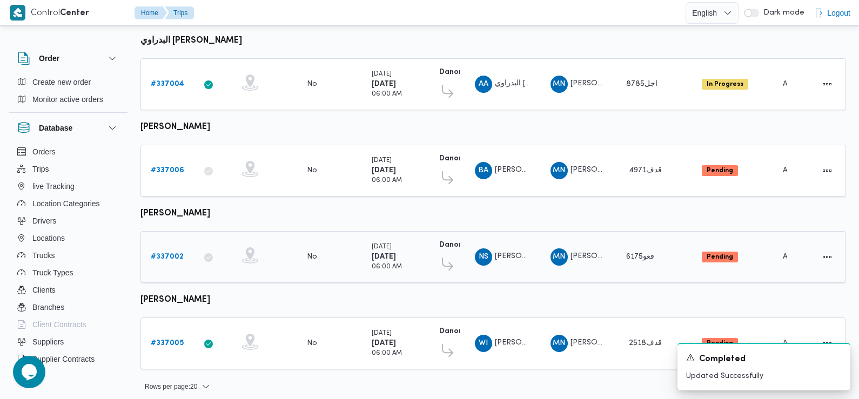
click at [175, 253] on b "# 337002" at bounding box center [167, 256] width 33 height 7
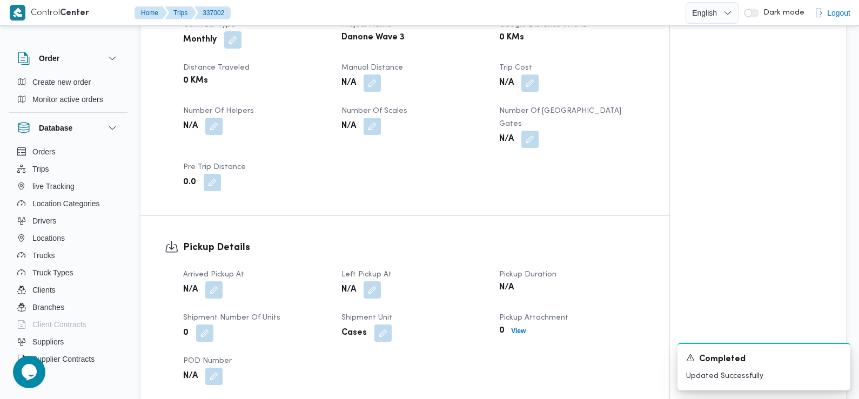
scroll to position [529, 0]
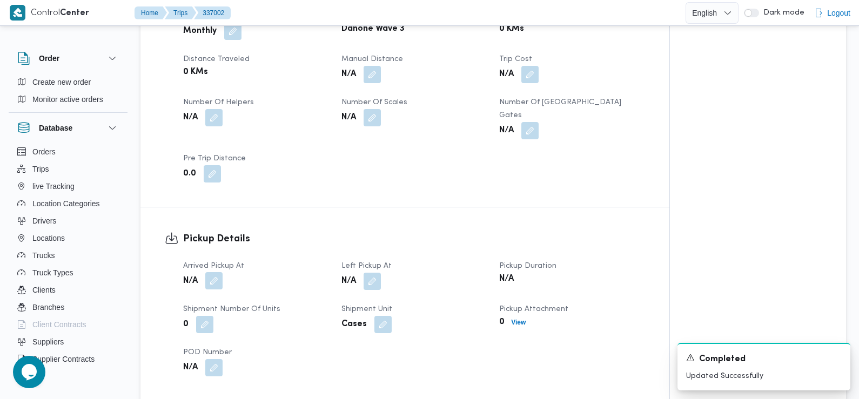
click at [221, 272] on button "button" at bounding box center [213, 280] width 17 height 17
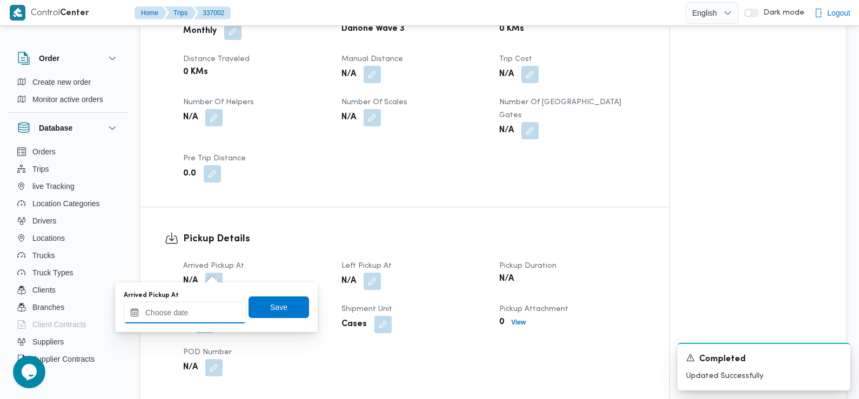
click at [229, 313] on input "Arrived Pickup At" at bounding box center [185, 313] width 123 height 22
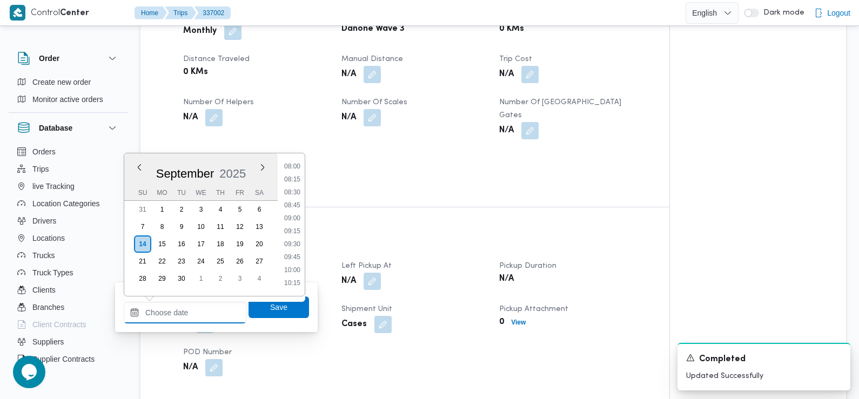
scroll to position [344, 0]
click at [296, 189] on li "07:00" at bounding box center [292, 185] width 25 height 11
type input "14/09/2025 07:00"
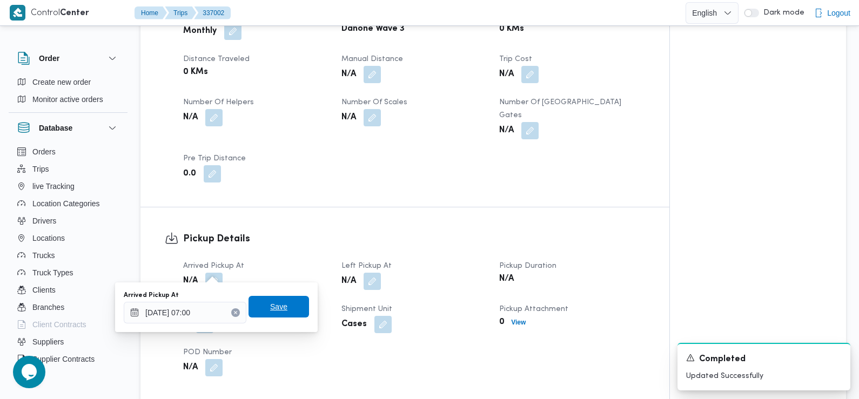
click at [292, 306] on span "Save" at bounding box center [278, 307] width 60 height 22
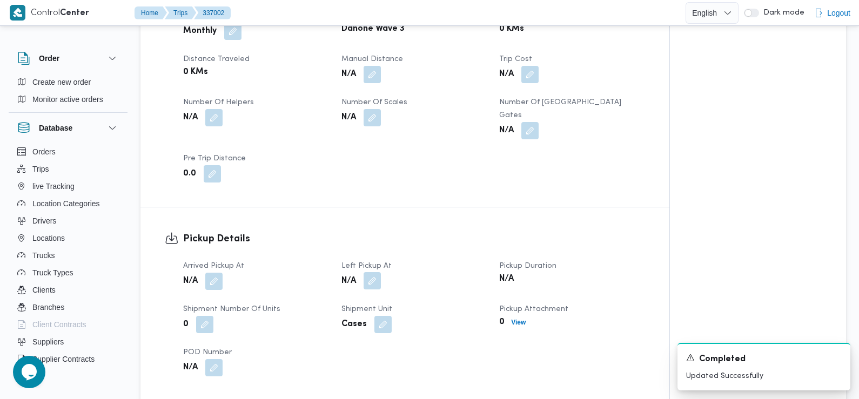
click at [379, 272] on button "button" at bounding box center [371, 280] width 17 height 17
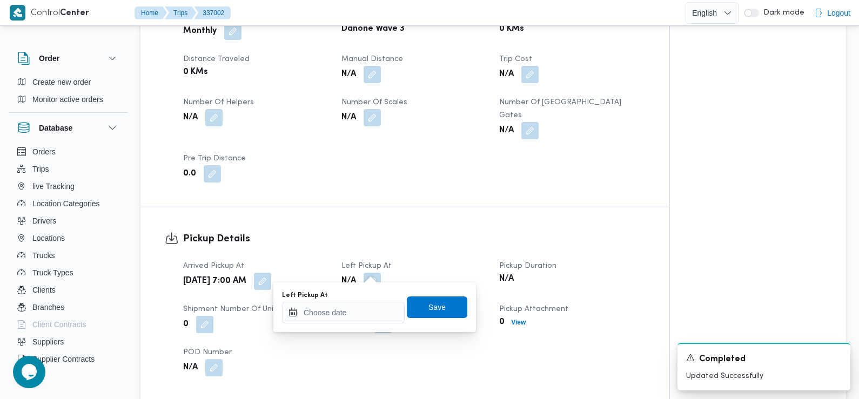
click at [358, 323] on div "Left Pickup At Save" at bounding box center [374, 307] width 187 height 35
click at [350, 320] on input "Left Pickup At" at bounding box center [343, 313] width 123 height 22
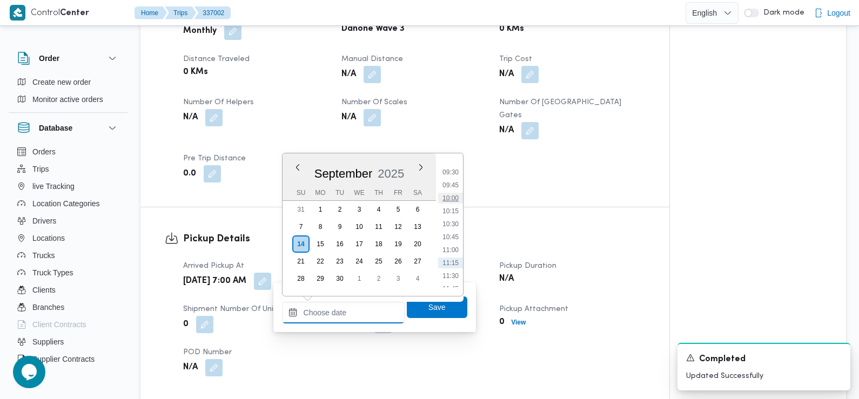
scroll to position [474, 0]
click at [458, 180] on li "09:30" at bounding box center [450, 185] width 25 height 11
type input "14/09/2025 09:30"
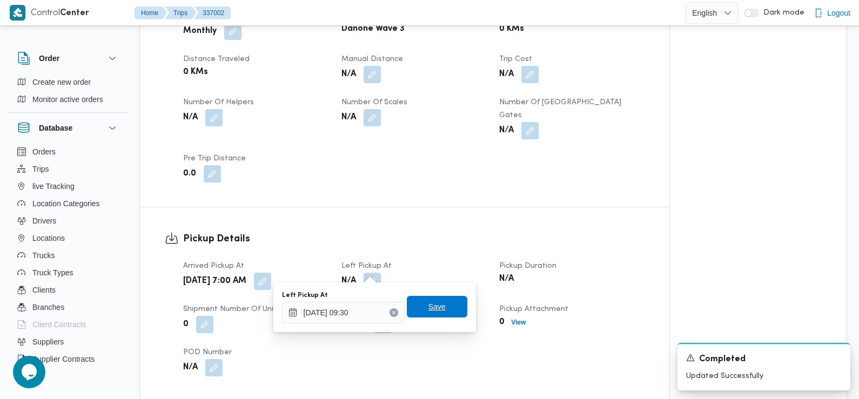
click at [436, 308] on span "Save" at bounding box center [437, 307] width 60 height 22
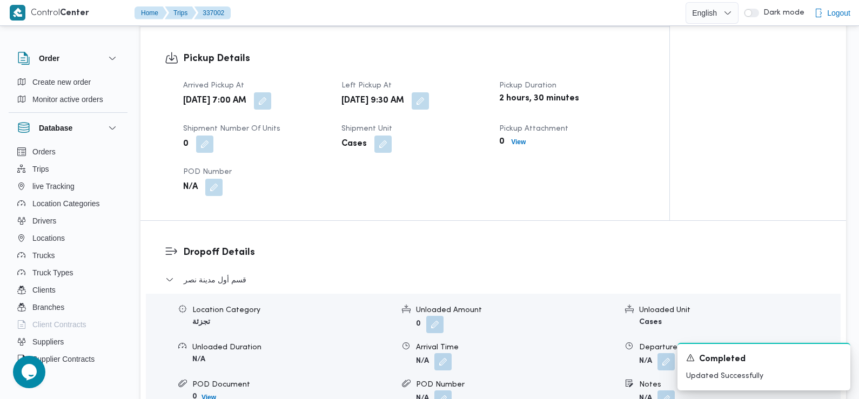
scroll to position [763, 0]
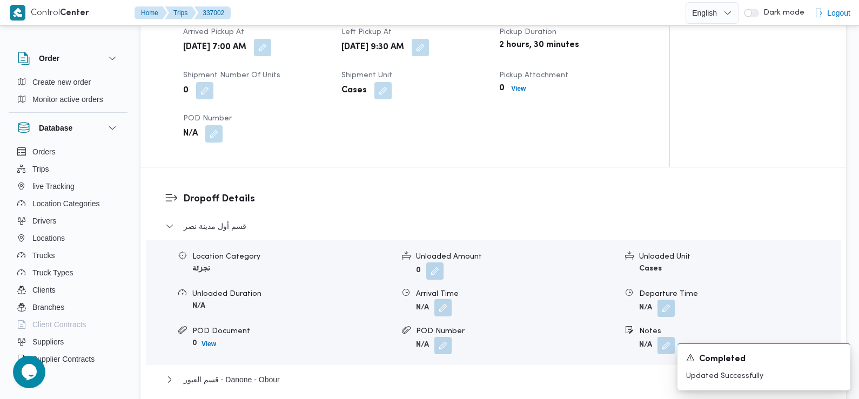
click at [444, 299] on button "button" at bounding box center [442, 307] width 17 height 17
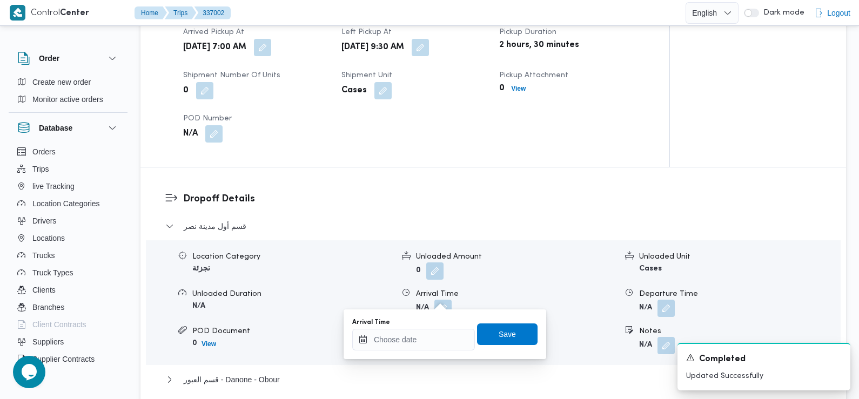
click at [439, 325] on div "Arrival Time" at bounding box center [413, 322] width 123 height 9
click at [437, 347] on input "Arrival Time" at bounding box center [413, 340] width 123 height 22
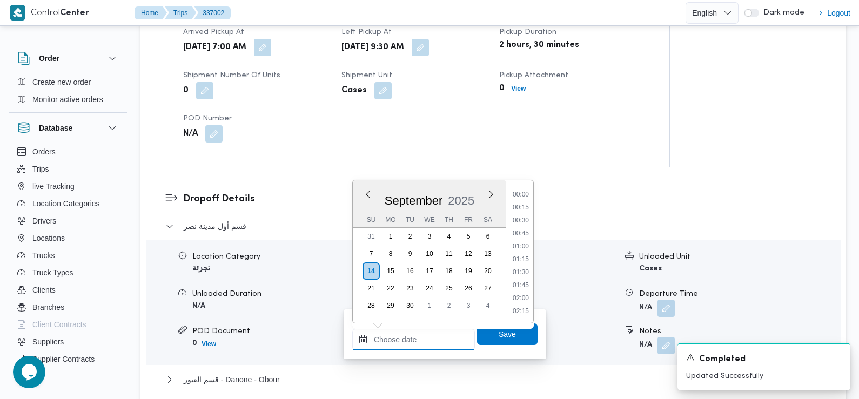
scroll to position [517, 0]
click at [523, 196] on li "10:00" at bounding box center [520, 195] width 25 height 11
type input "14/09/2025 10:00"
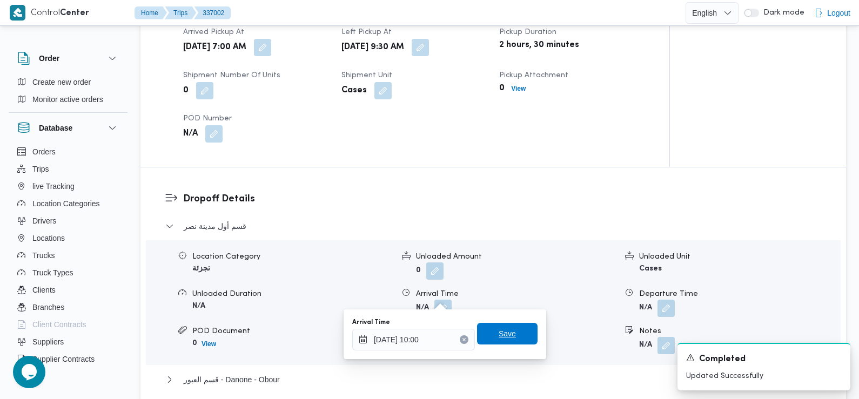
click at [498, 329] on span "Save" at bounding box center [506, 333] width 17 height 13
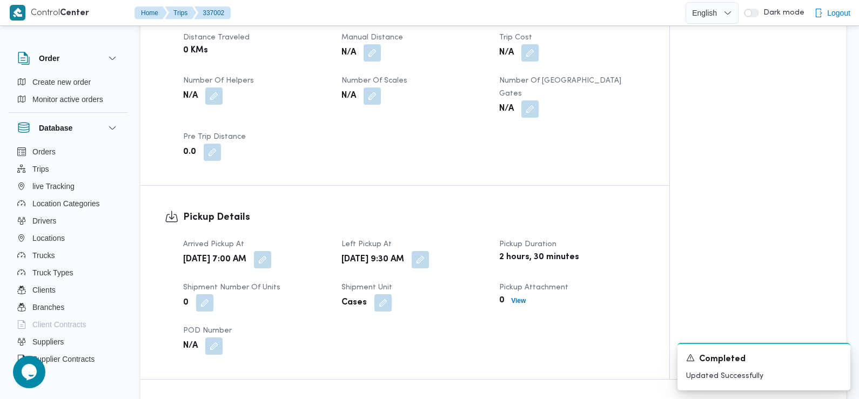
scroll to position [0, 0]
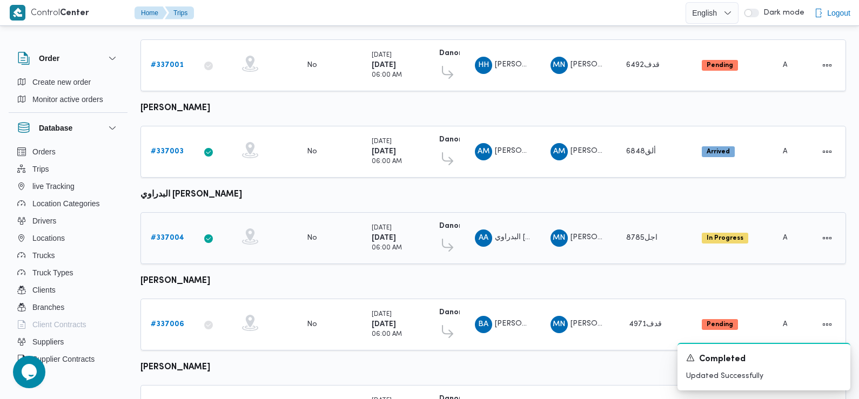
scroll to position [395, 0]
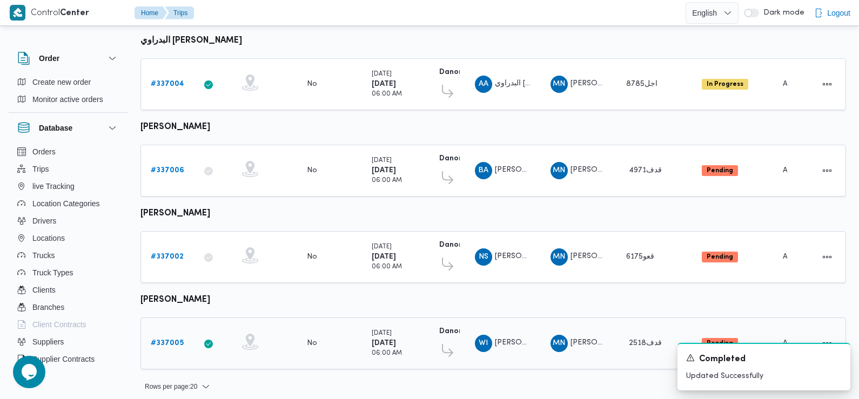
click at [165, 340] on b "# 337005" at bounding box center [167, 343] width 33 height 7
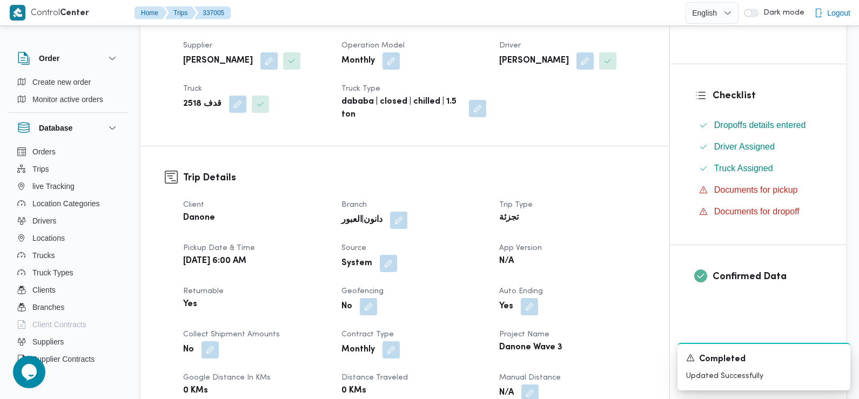
scroll to position [245, 0]
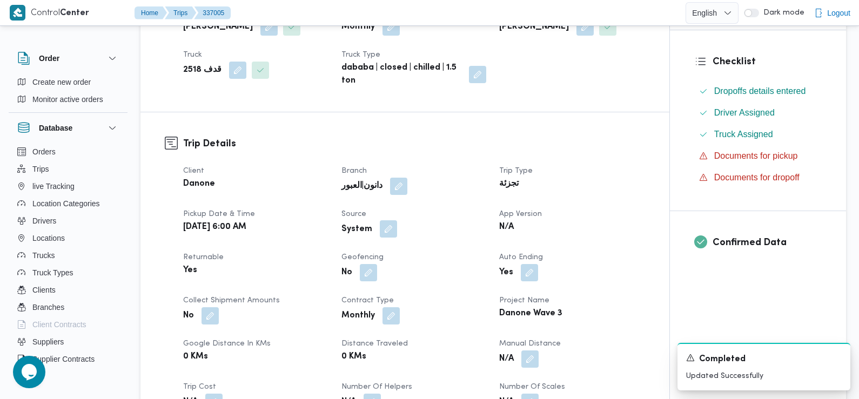
click at [382, 238] on button "button" at bounding box center [388, 228] width 17 height 17
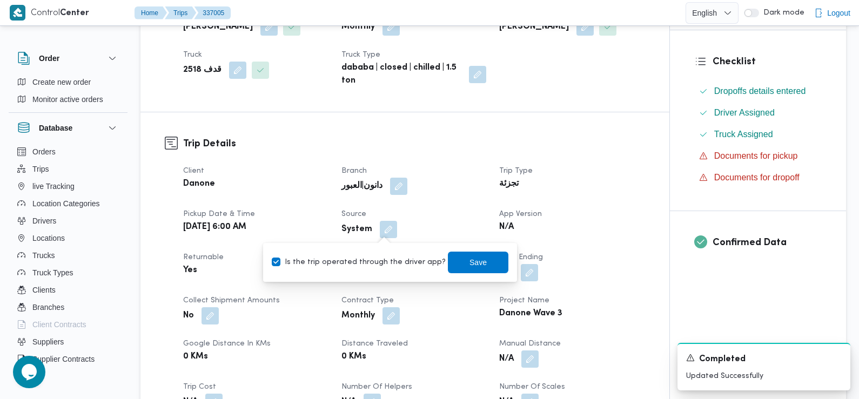
click at [381, 267] on label "Is the trip operated through the driver app?" at bounding box center [359, 262] width 174 height 13
checkbox input "false"
click at [461, 253] on span "Save" at bounding box center [478, 262] width 60 height 22
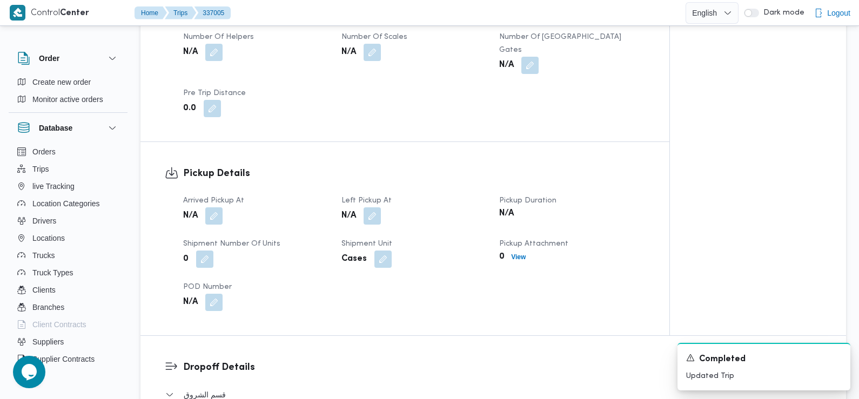
scroll to position [626, 0]
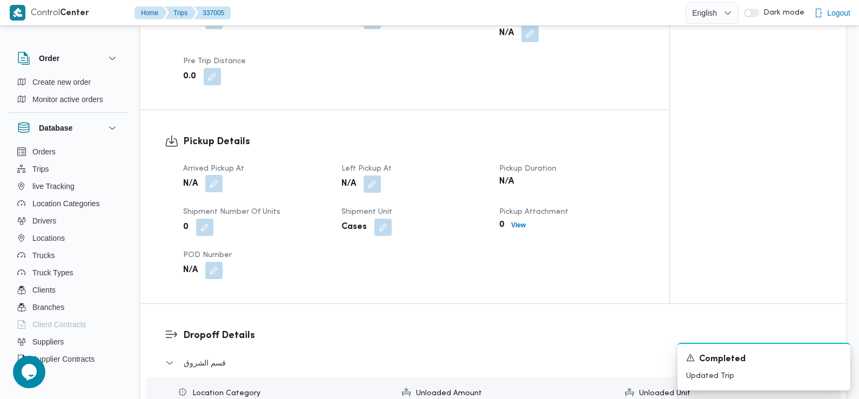
click at [215, 175] on button "button" at bounding box center [213, 183] width 17 height 17
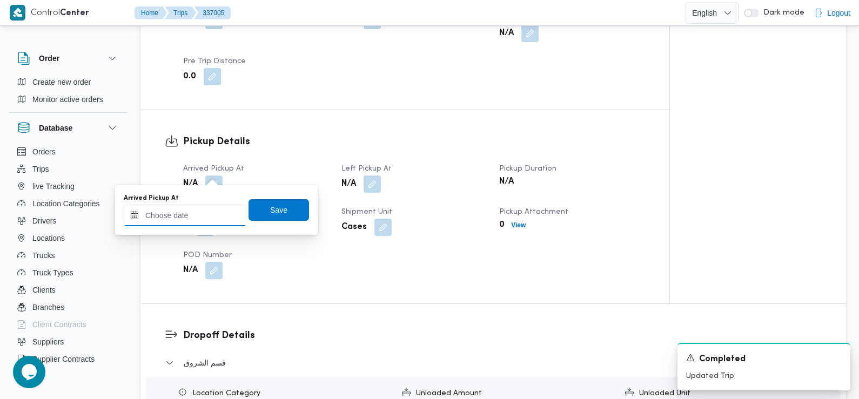
click at [202, 209] on input "Arrived Pickup At" at bounding box center [185, 216] width 123 height 22
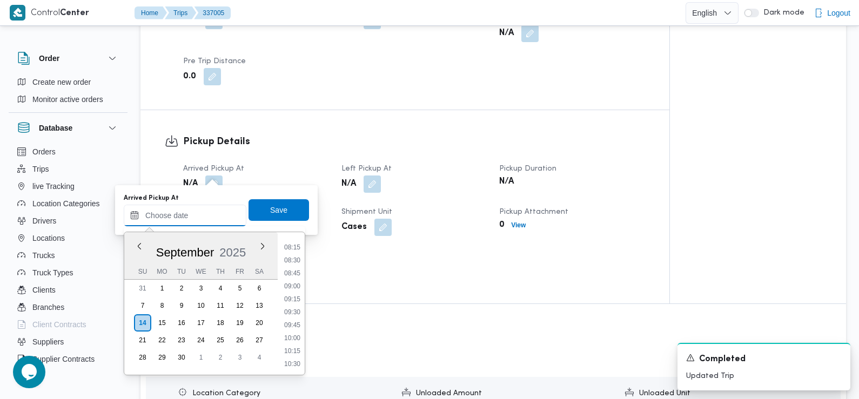
scroll to position [391, 0]
click at [290, 246] on li "07:30" at bounding box center [292, 243] width 25 height 11
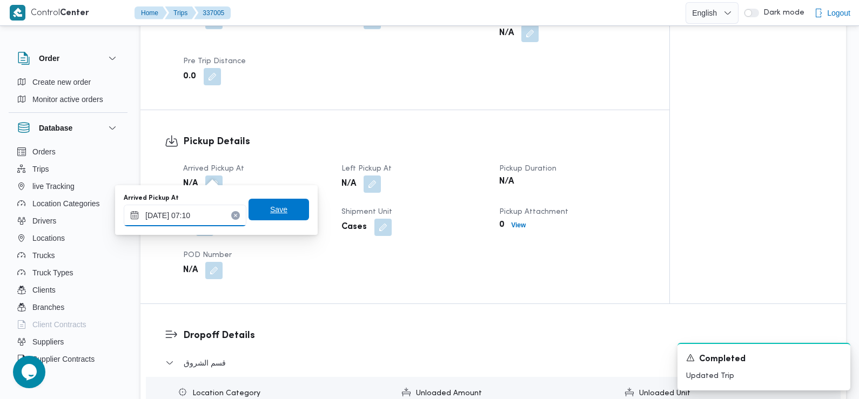
type input "14/09/2025 07:10"
click at [283, 213] on span "Save" at bounding box center [278, 210] width 60 height 22
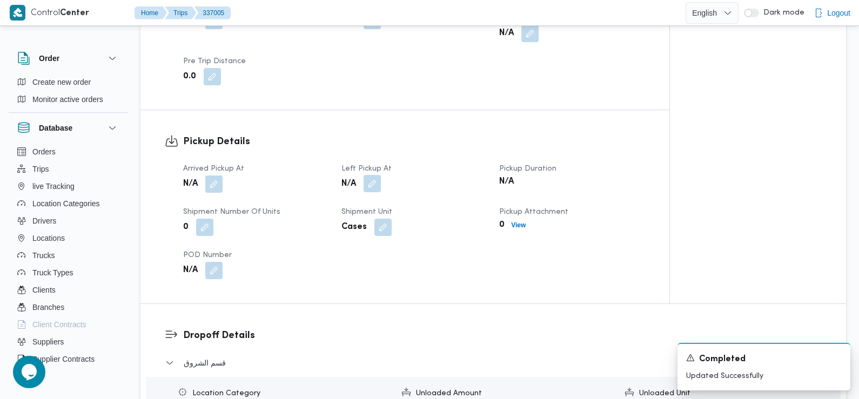
click at [372, 175] on button "button" at bounding box center [371, 183] width 17 height 17
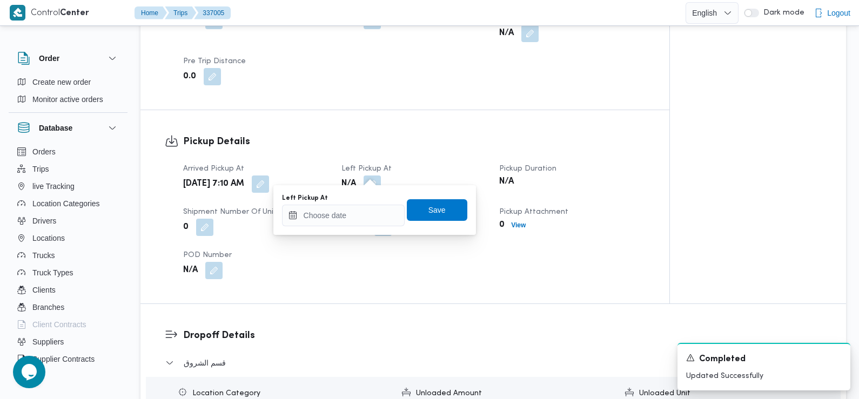
click at [353, 228] on div "You are in a dialog. To close this dialog, hit escape. Left Pickup At Save" at bounding box center [374, 210] width 202 height 50
click at [352, 225] on input "Left Pickup At" at bounding box center [343, 216] width 123 height 22
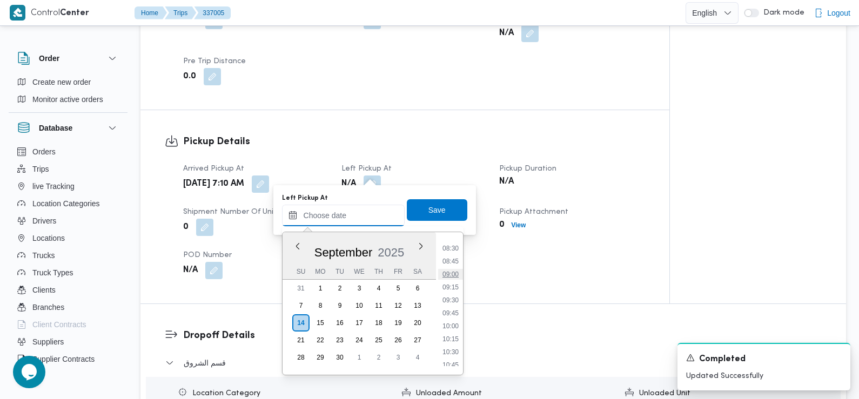
scroll to position [435, 0]
click at [453, 269] on li "08:45" at bounding box center [450, 265] width 25 height 11
type input "14/09/2025 08:45"
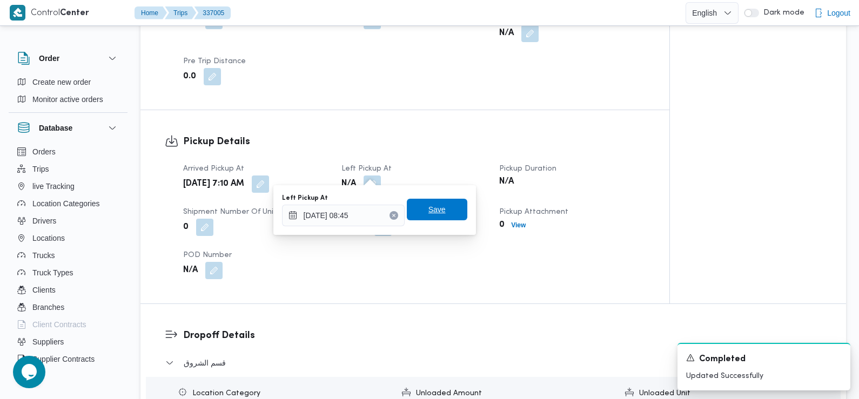
click at [448, 211] on span "Save" at bounding box center [437, 210] width 60 height 22
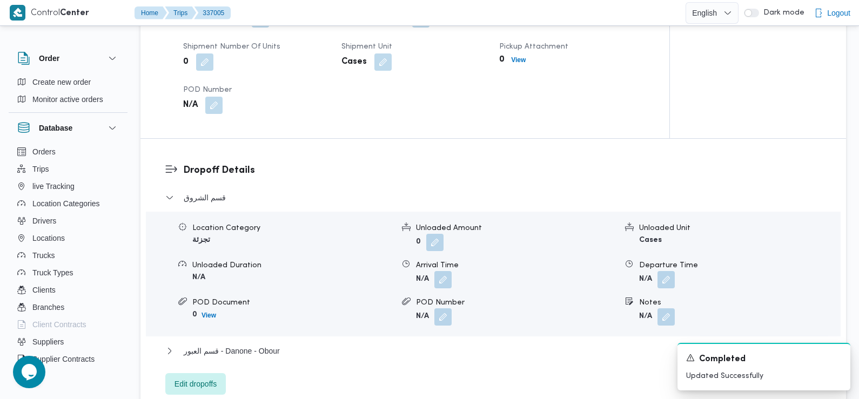
scroll to position [795, 0]
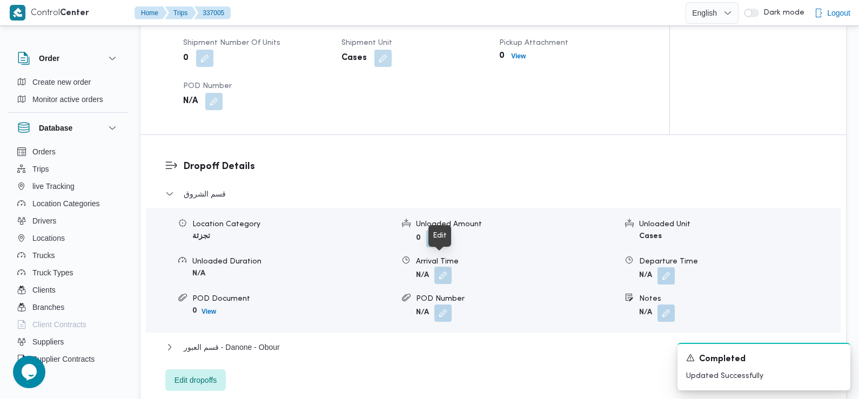
click at [442, 267] on button "button" at bounding box center [442, 275] width 17 height 17
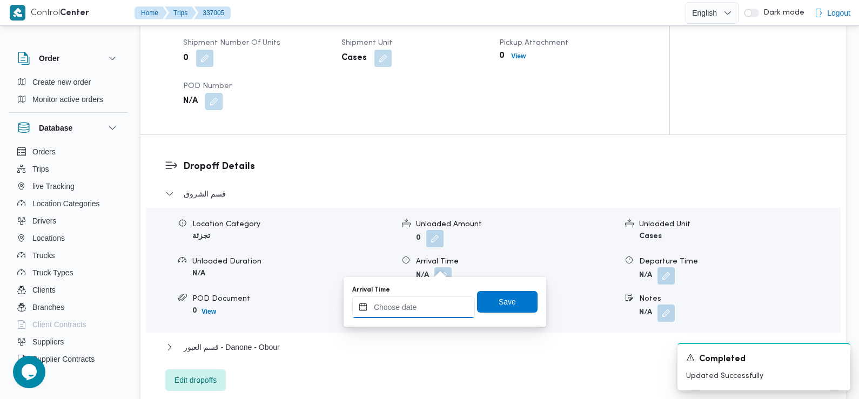
click at [427, 307] on input "Arrival Time" at bounding box center [413, 307] width 123 height 22
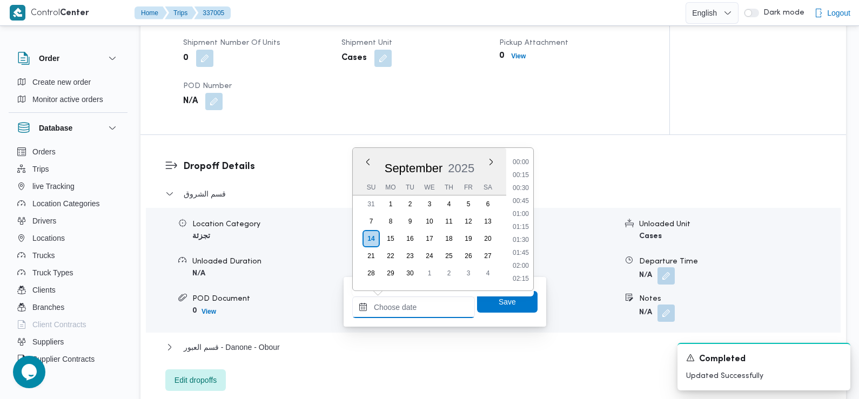
scroll to position [517, 0]
click at [524, 164] on li "10:00" at bounding box center [520, 163] width 25 height 11
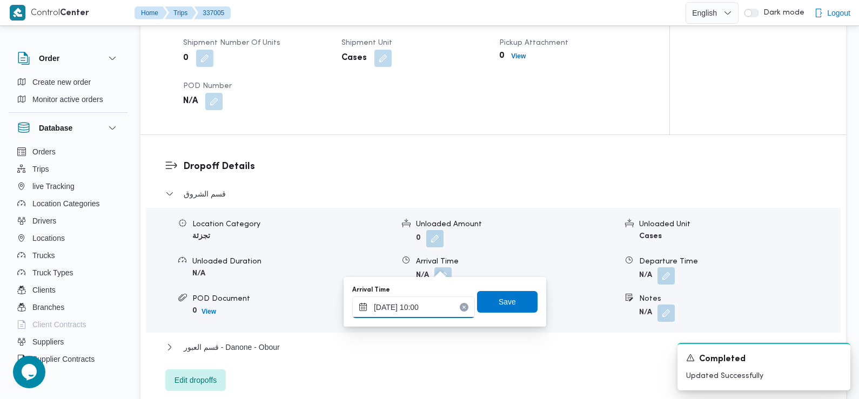
click at [428, 309] on input "14/09/2025 10:00" at bounding box center [413, 307] width 123 height 22
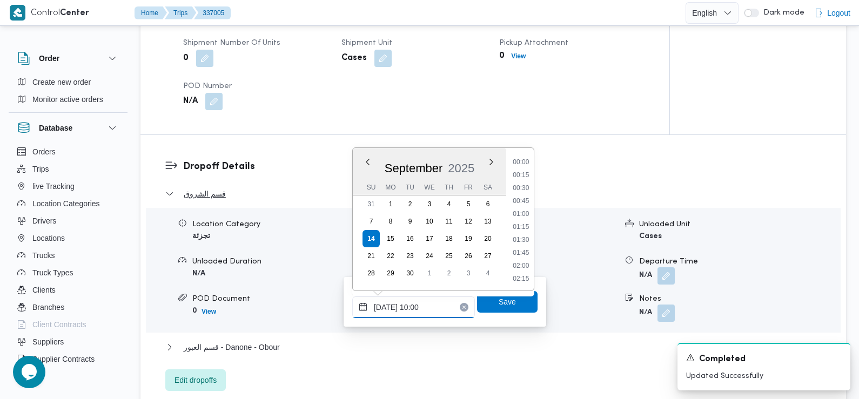
scroll to position [452, 0]
click at [528, 186] on li "09:15" at bounding box center [520, 189] width 25 height 11
type input "14/09/2025 09:15"
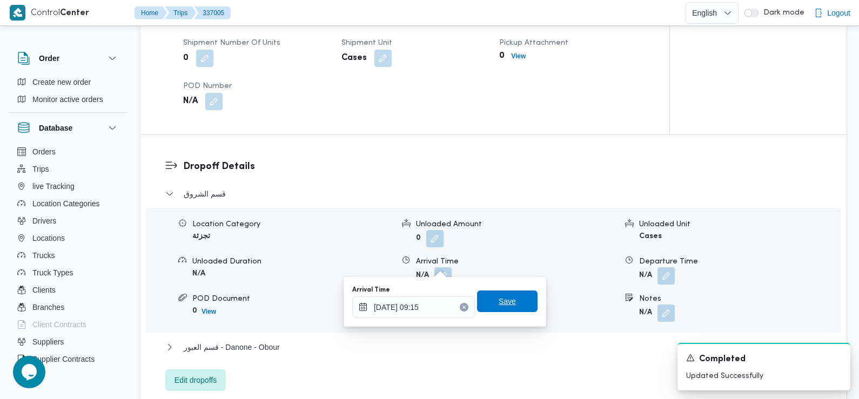
click at [518, 302] on span "Save" at bounding box center [507, 301] width 60 height 22
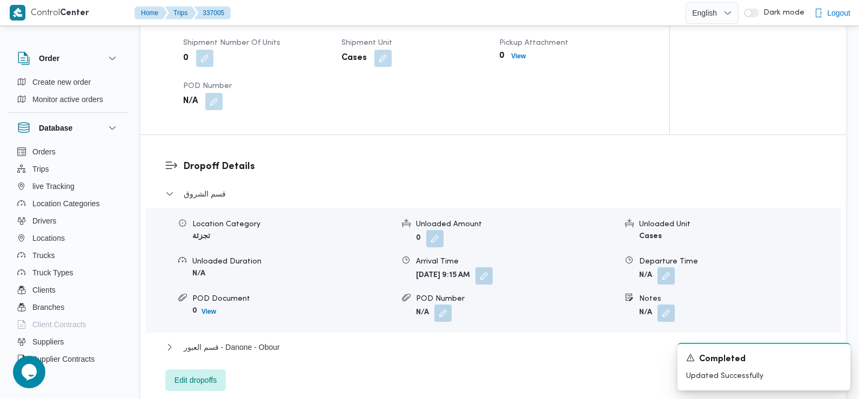
click at [760, 145] on div "Dropoff Details قسم الشروق Location Category تجزئة Unloaded Amount 0 Unloaded U…" at bounding box center [492, 275] width 705 height 280
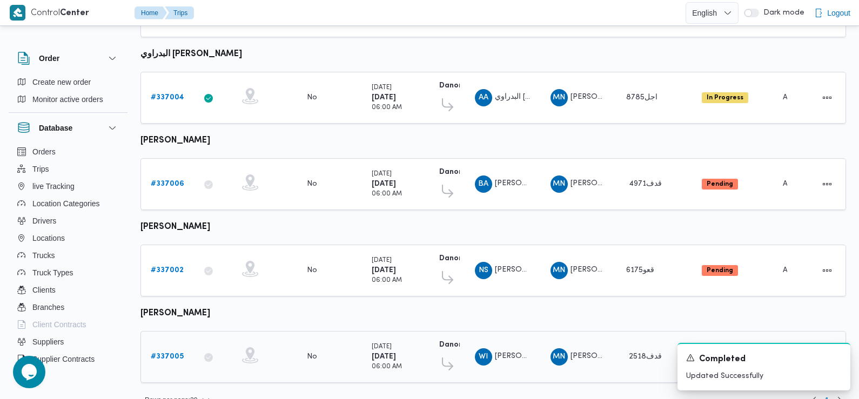
scroll to position [395, 0]
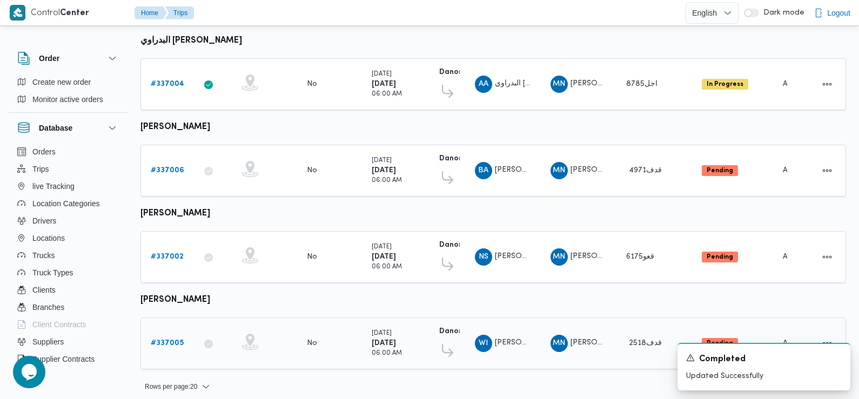
click at [157, 341] on link "# 337005" at bounding box center [167, 343] width 33 height 13
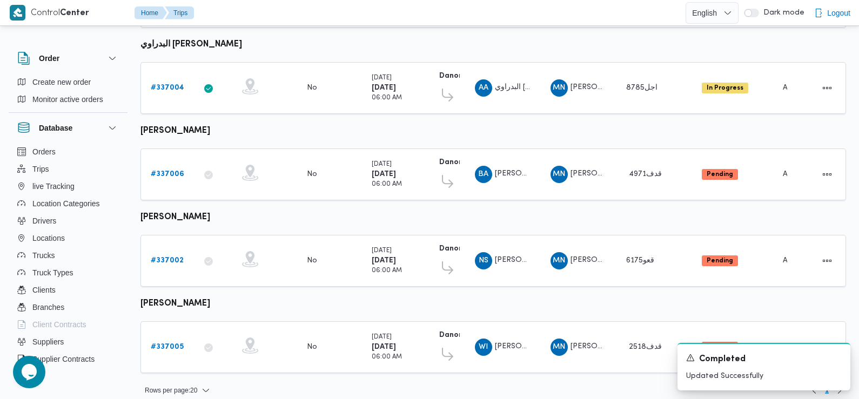
scroll to position [395, 0]
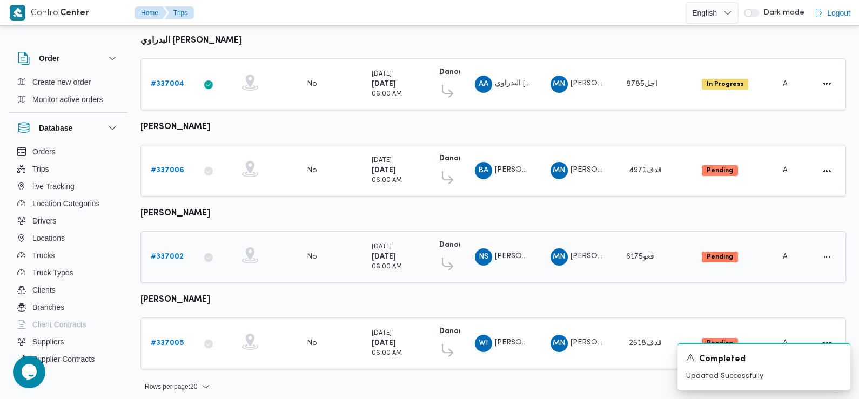
click at [176, 253] on b "# 337002" at bounding box center [167, 256] width 33 height 7
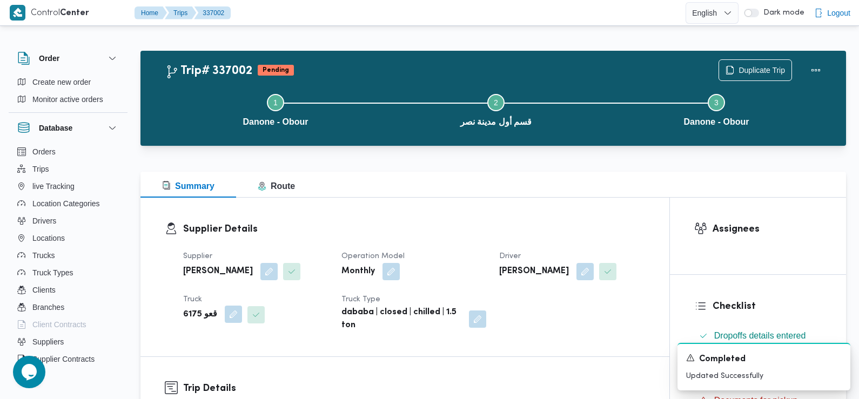
click at [228, 316] on button "button" at bounding box center [233, 314] width 17 height 17
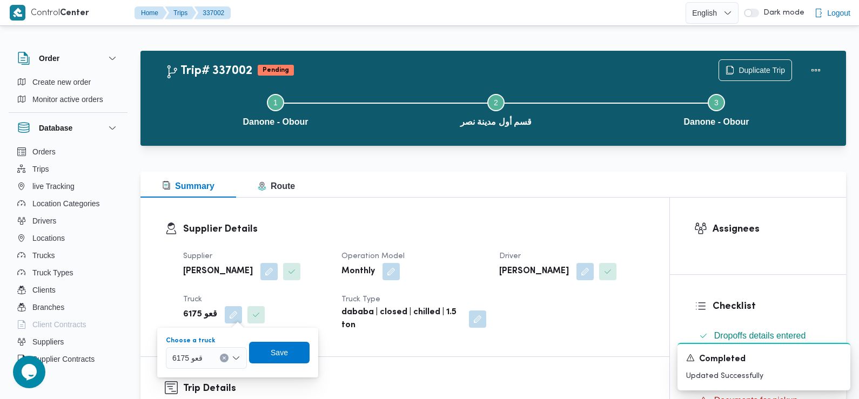
click at [202, 354] on span "قعو 6175" at bounding box center [187, 358] width 30 height 12
type input "589"
click at [203, 374] on span "قدف 589 4 |" at bounding box center [212, 377] width 55 height 13
click at [280, 346] on span "Save" at bounding box center [281, 352] width 60 height 22
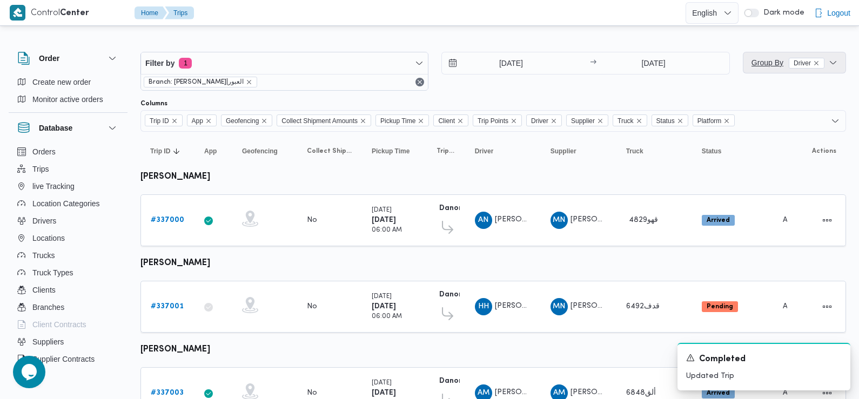
click at [761, 63] on span "Group By Driver" at bounding box center [787, 62] width 73 height 9
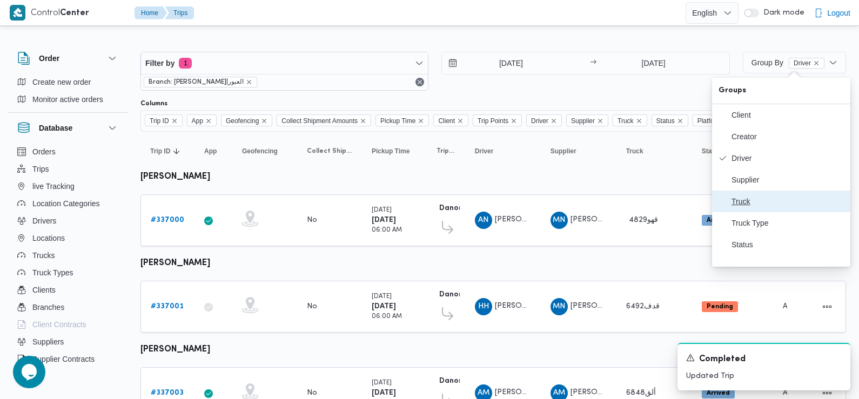
click at [733, 206] on span "Truck" at bounding box center [787, 201] width 112 height 9
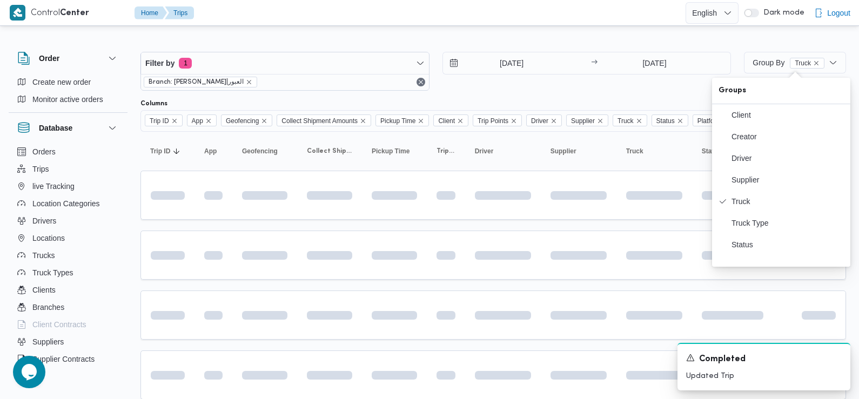
click at [619, 80] on div "14/9/2025 → 14/9/2025" at bounding box center [586, 71] width 289 height 39
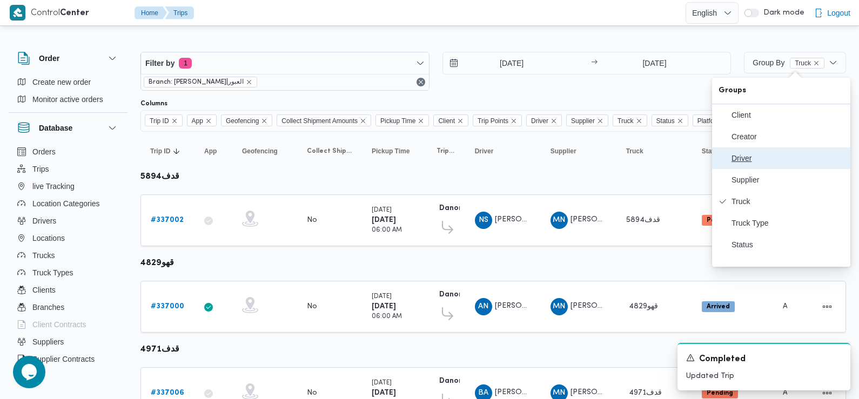
click at [751, 161] on span "Driver" at bounding box center [787, 158] width 112 height 9
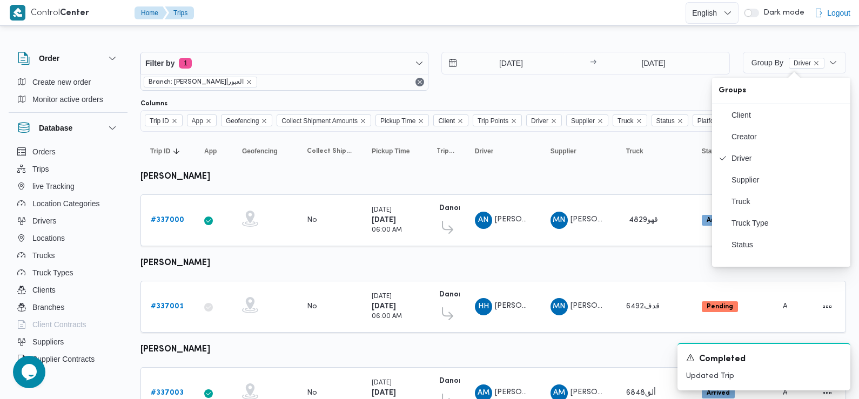
click at [635, 86] on div "14/9/2025 → 14/9/2025" at bounding box center [585, 71] width 288 height 39
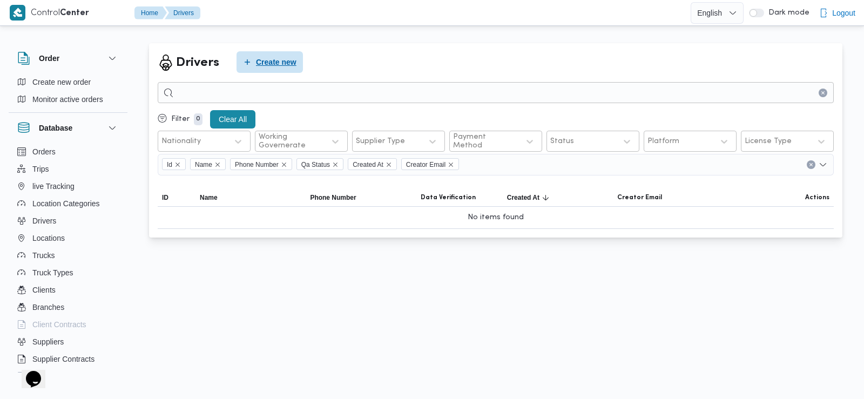
click at [285, 64] on span "Create new" at bounding box center [276, 62] width 40 height 13
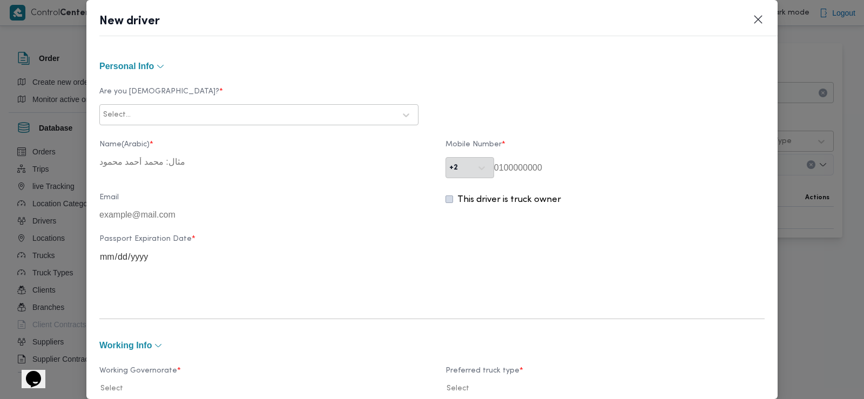
click at [234, 113] on div at bounding box center [264, 115] width 262 height 11
click at [198, 146] on div "Egyptian" at bounding box center [259, 143] width 318 height 19
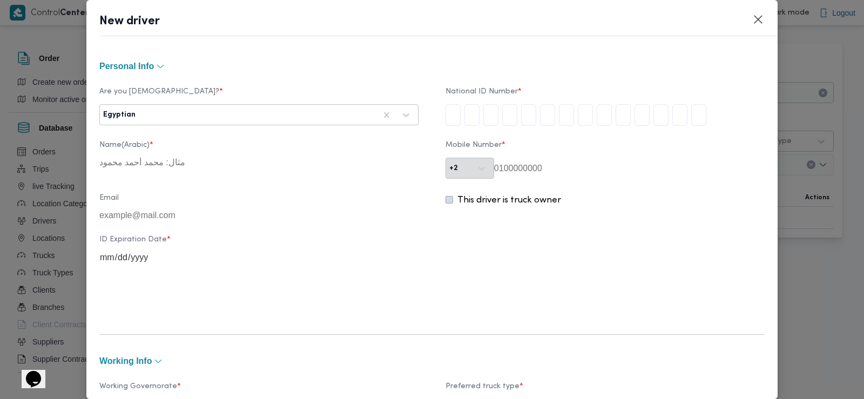
click at [447, 116] on input "tel" at bounding box center [452, 115] width 15 height 22
type input "2"
type input "8"
type input "3"
type input "1"
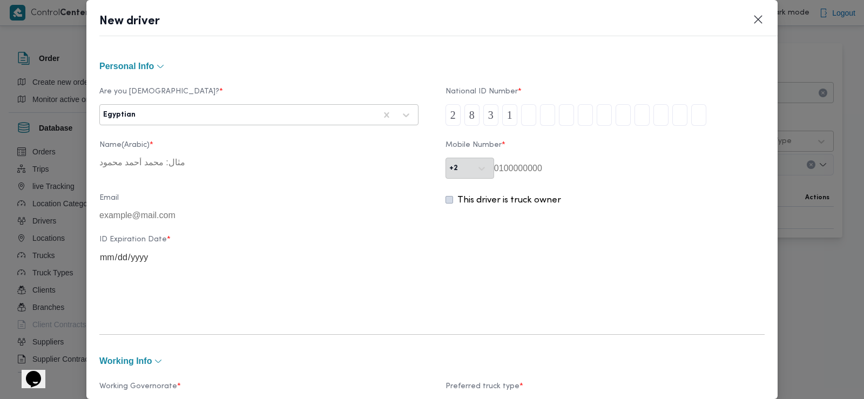
type input "0"
type input "1"
type input "6"
type input "1"
type input "4"
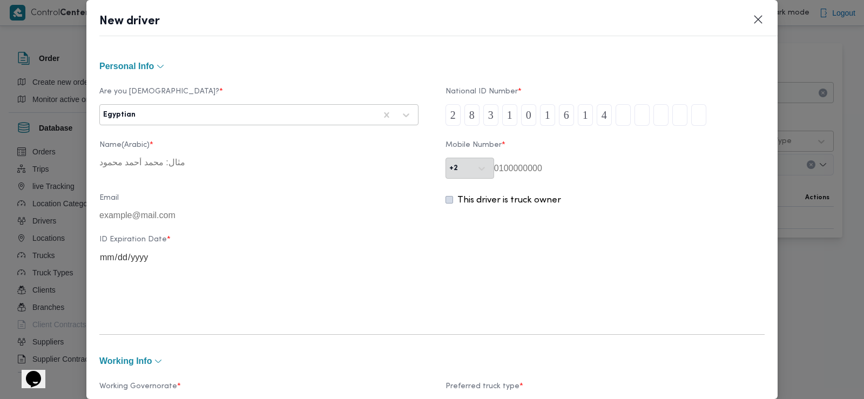
type input "0"
type input "3"
type input "0"
type input "5"
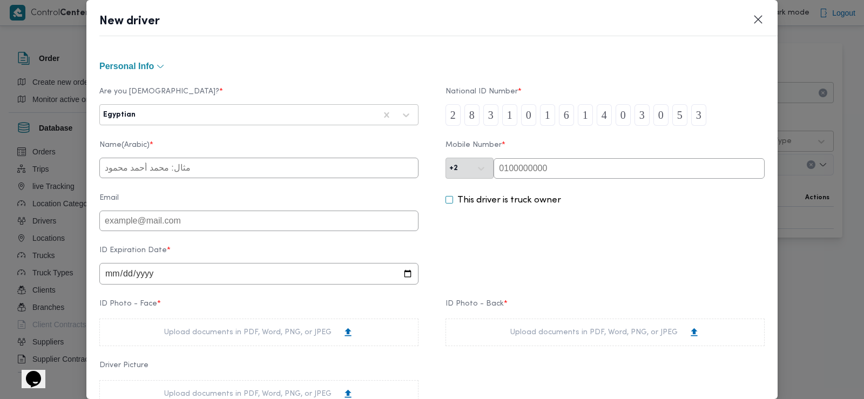
type input "3"
click at [271, 172] on input "text" at bounding box center [258, 168] width 319 height 21
type input "وائل اسماعيل السيد محمد"
click at [522, 159] on input "text" at bounding box center [629, 168] width 271 height 21
paste input "01006757458"
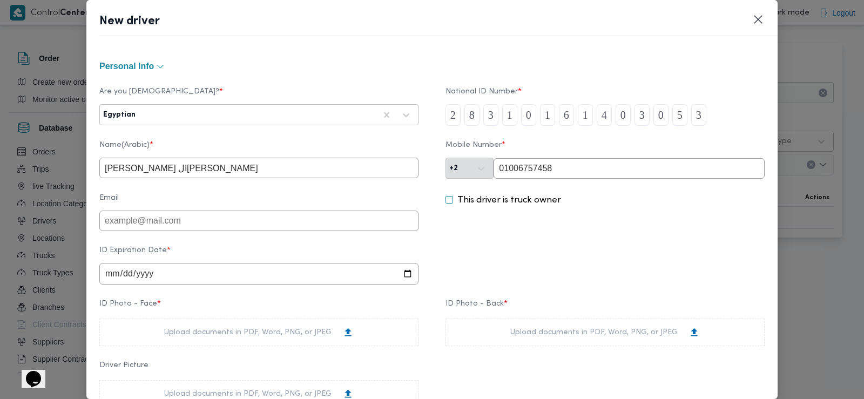
type input "01006757458"
click at [178, 270] on input "date" at bounding box center [258, 274] width 319 height 22
type input "2028-03-12"
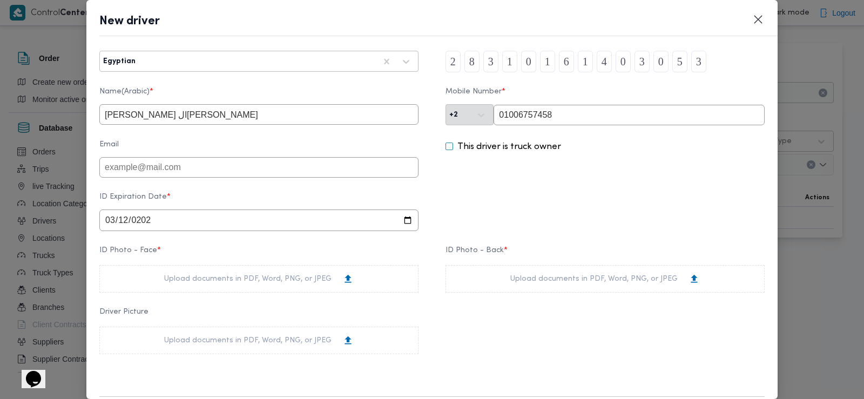
scroll to position [69, 0]
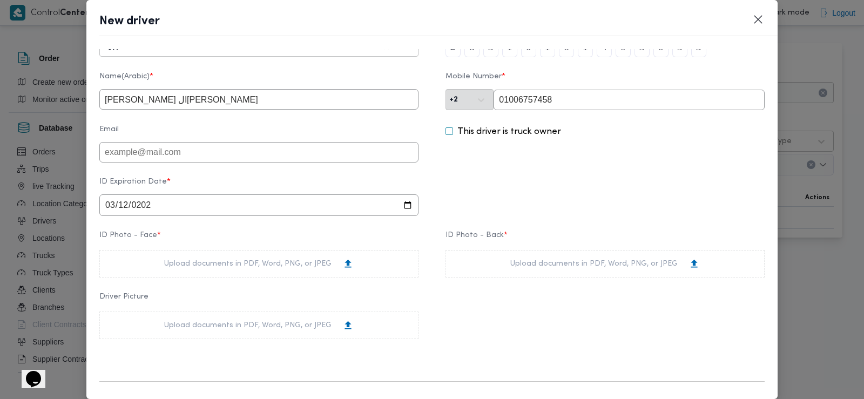
click at [191, 266] on div "Upload documents in PDF, Word, PNG, or JPEG" at bounding box center [259, 263] width 190 height 11
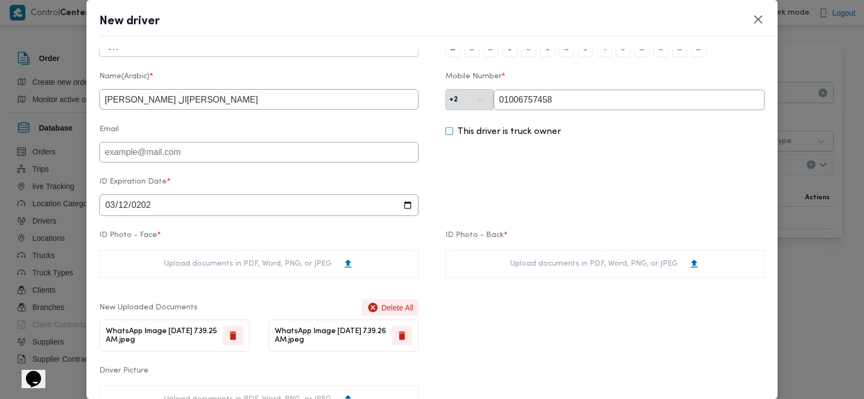
click at [514, 227] on div "Are you Egyptian? * Egyptian National ID Number * 2 8 3 1 0 1 6 1 4 0 3 0 5 3 N…" at bounding box center [431, 218] width 665 height 427
click at [508, 257] on div "Upload documents in PDF, Word, PNG, or JPEG" at bounding box center [604, 264] width 319 height 28
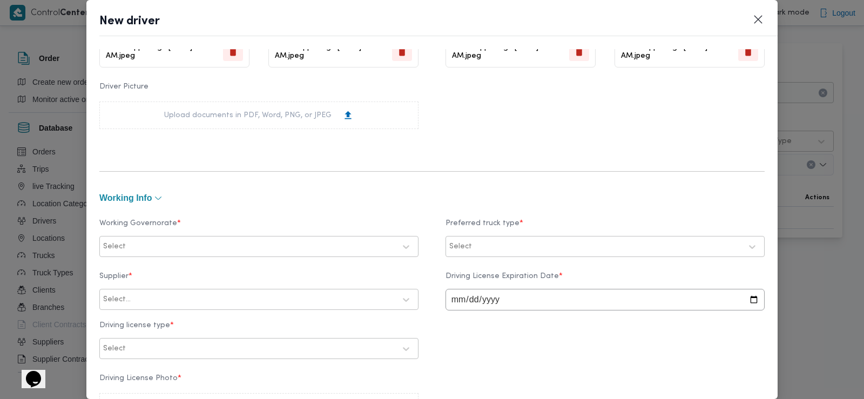
scroll to position [356, 0]
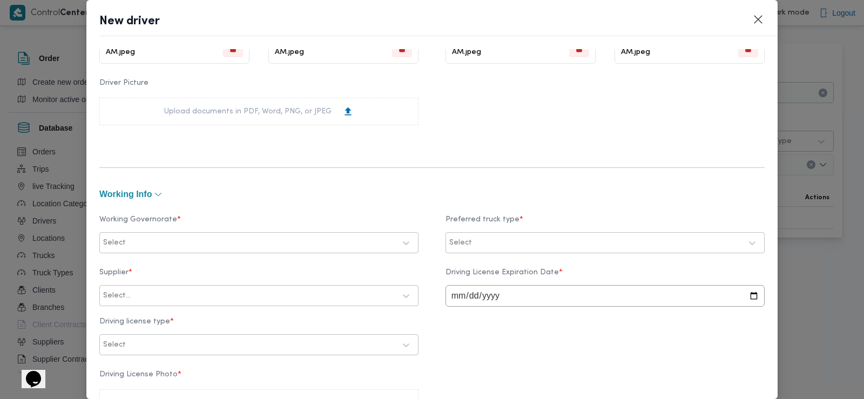
click at [227, 240] on div at bounding box center [261, 243] width 267 height 11
type input "قل"
click at [169, 268] on div "القليوبية" at bounding box center [259, 269] width 296 height 13
click at [474, 252] on div "Select" at bounding box center [605, 242] width 314 height 19
click at [459, 284] on label "Dababa" at bounding box center [478, 288] width 42 height 13
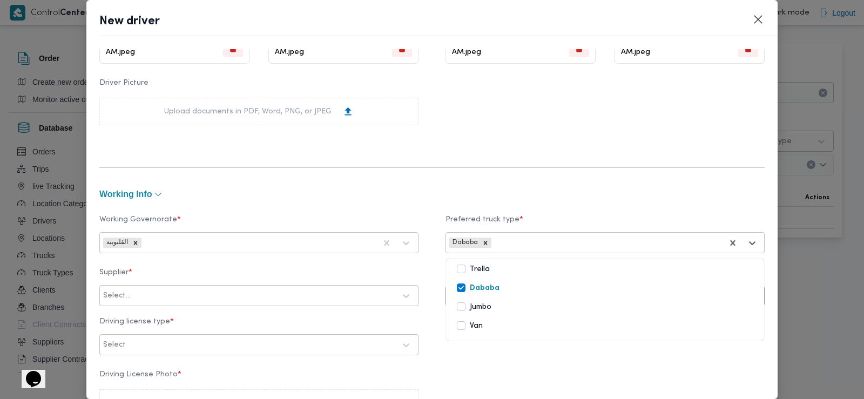
click at [247, 296] on div at bounding box center [264, 295] width 262 height 11
type input "قلاد"
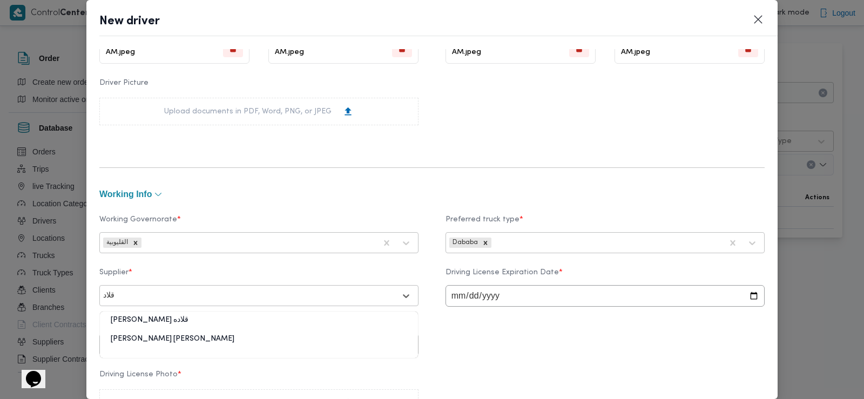
click at [182, 315] on div "مينا نجيب شفيق قلاده" at bounding box center [259, 324] width 318 height 19
click at [457, 291] on input "date" at bounding box center [604, 296] width 319 height 22
type input "2027-06-12"
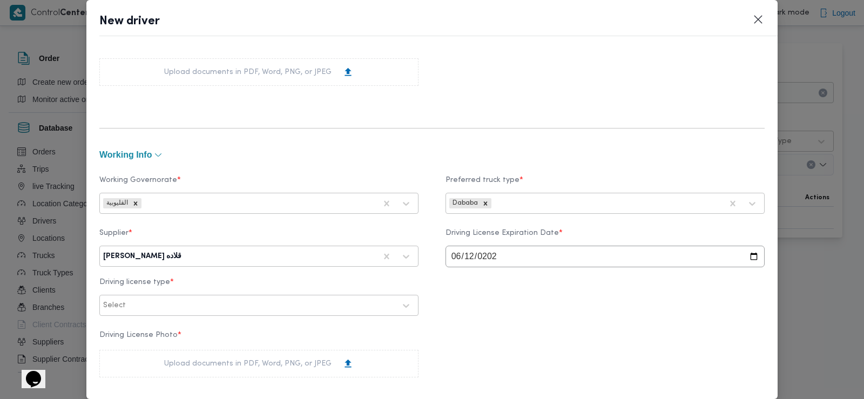
scroll to position [410, 0]
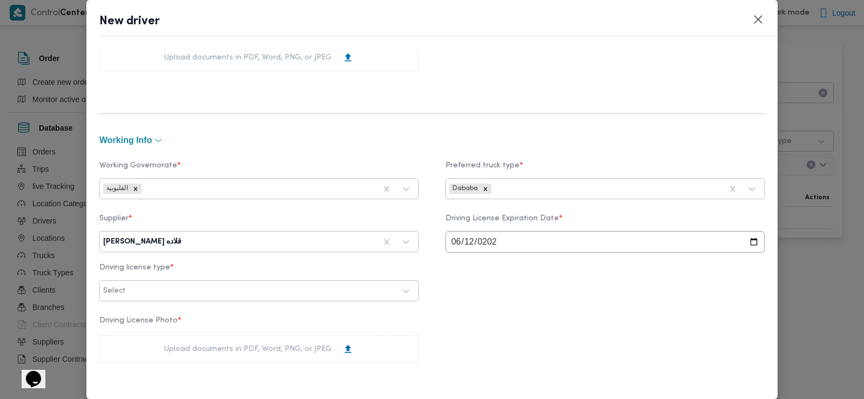
click at [254, 282] on div "Select" at bounding box center [258, 290] width 319 height 21
click at [241, 290] on div at bounding box center [261, 291] width 267 height 11
click at [212, 325] on div "أولى" at bounding box center [259, 319] width 318 height 19
click at [247, 344] on div "Upload documents in PDF, Word, PNG, or JPEG" at bounding box center [258, 349] width 319 height 28
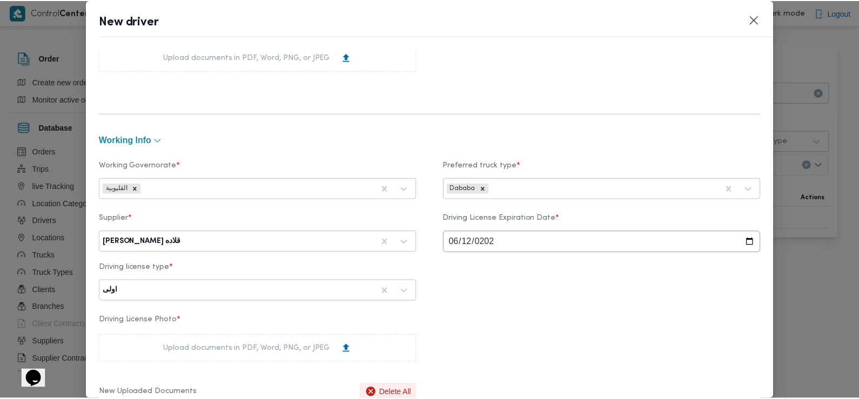
scroll to position [812, 0]
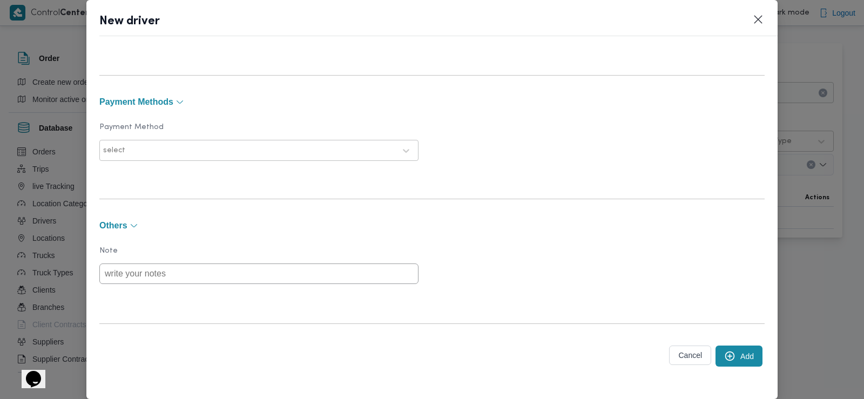
click at [749, 360] on button "Add" at bounding box center [738, 356] width 47 height 21
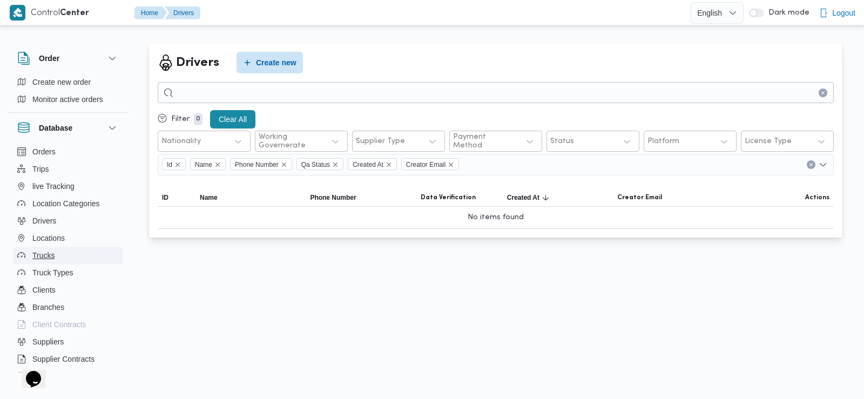
click at [56, 253] on button "Trucks" at bounding box center [68, 255] width 110 height 17
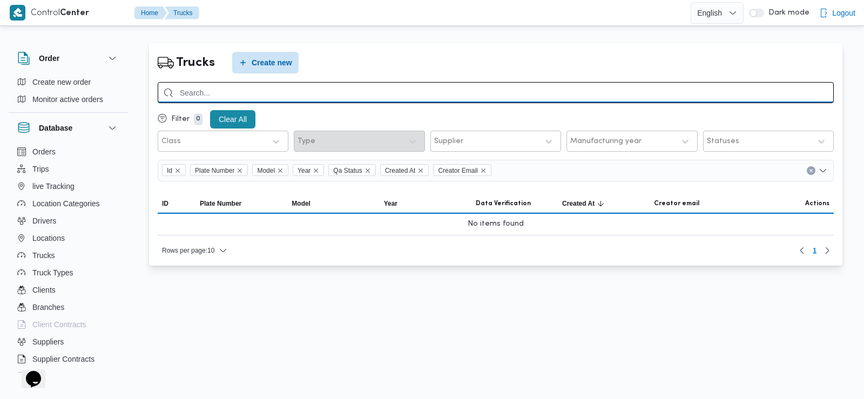
click at [312, 90] on input "search" at bounding box center [496, 92] width 676 height 21
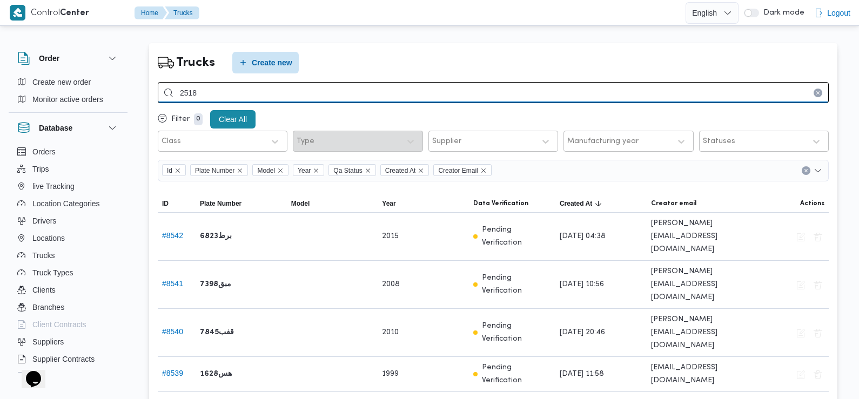
type input "2518"
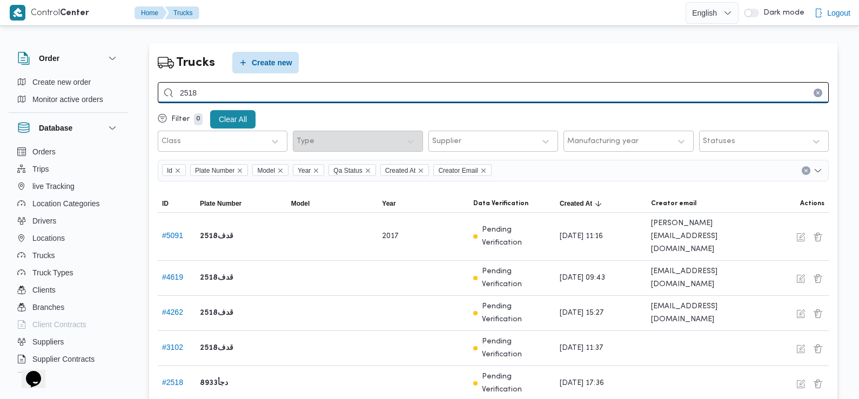
click at [341, 89] on input "2518" at bounding box center [493, 92] width 671 height 21
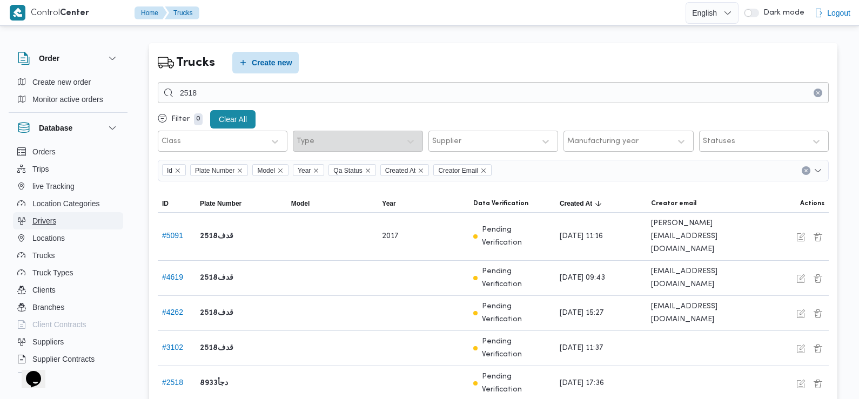
click at [57, 219] on button "Drivers" at bounding box center [68, 220] width 110 height 17
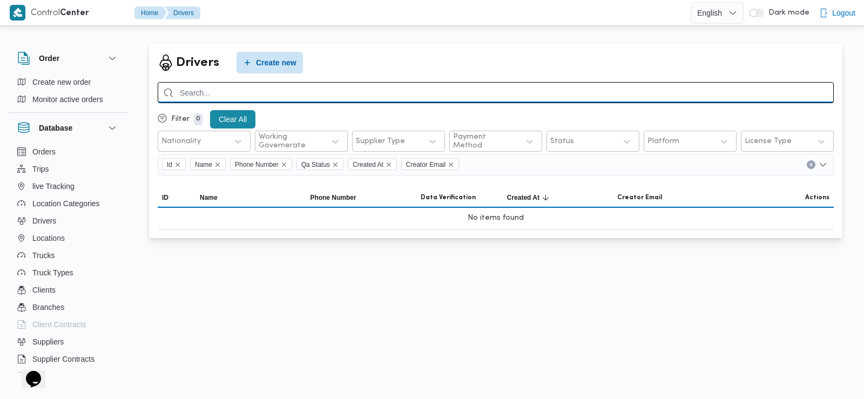
click at [307, 93] on input "search" at bounding box center [496, 92] width 676 height 21
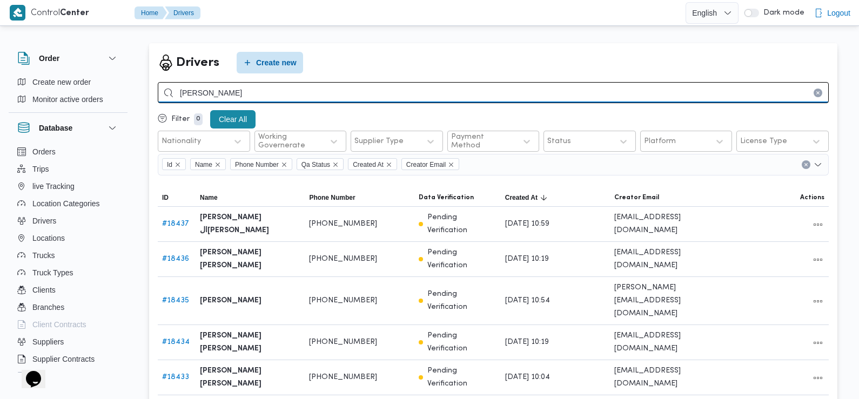
type input "محمد عوض"
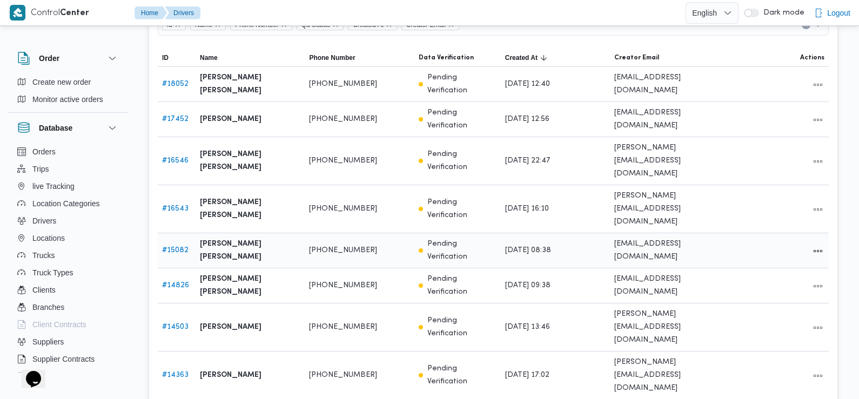
scroll to position [141, 0]
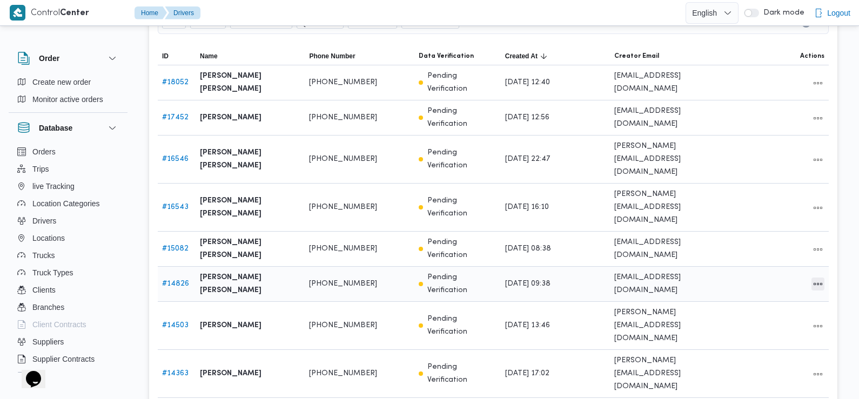
click at [818, 278] on button "All actions" at bounding box center [817, 284] width 13 height 13
click at [766, 226] on span "Edit" at bounding box center [783, 222] width 35 height 9
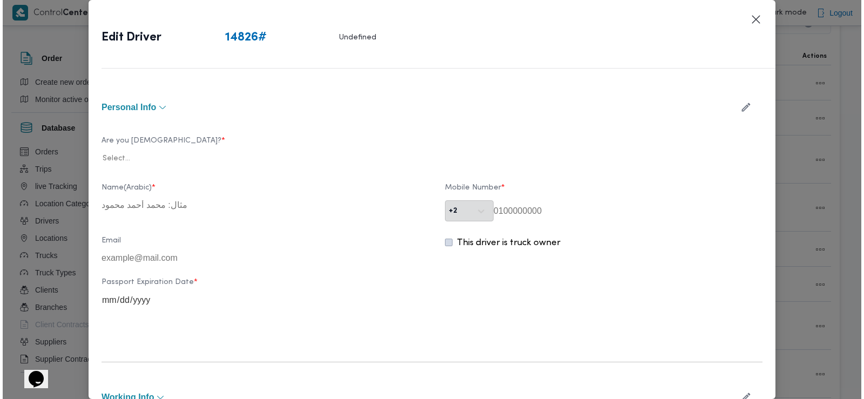
scroll to position [121, 0]
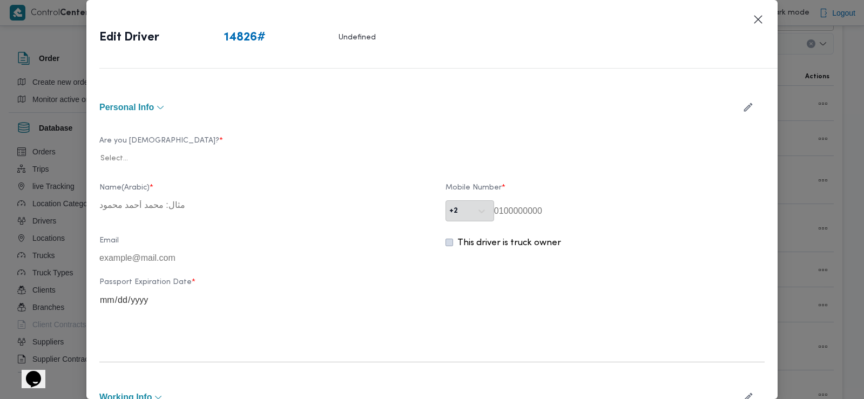
type input "محمد عوض محمد قطب"
type input "01283093299"
type input "2026-07-24"
type input "2025-02-16"
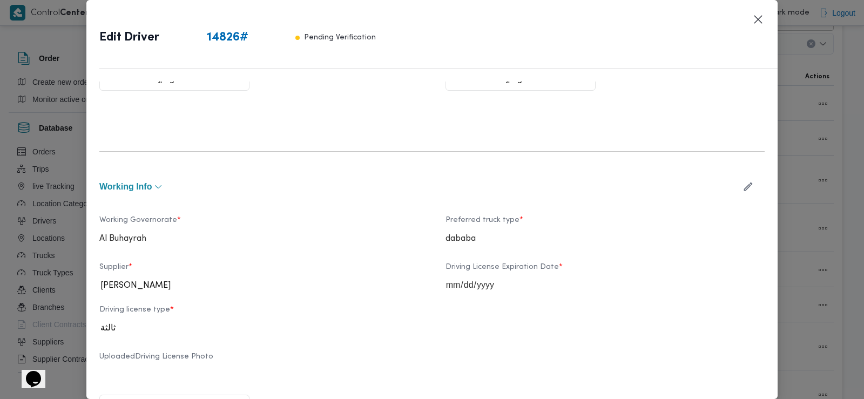
scroll to position [309, 0]
click at [742, 189] on icon "button" at bounding box center [747, 185] width 11 height 11
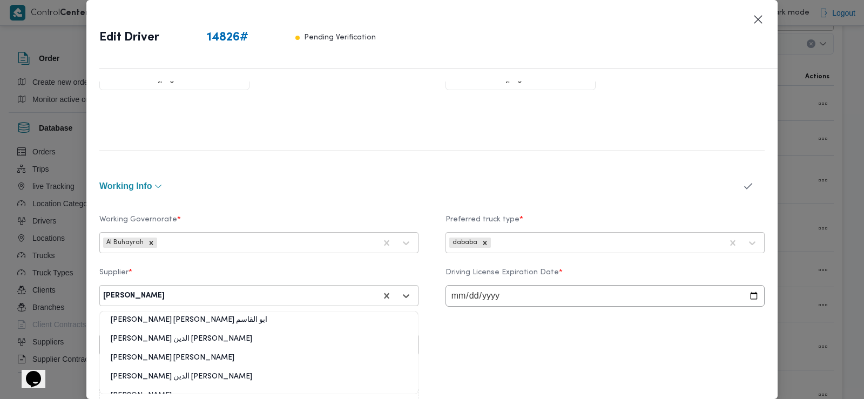
click at [259, 303] on div "عمرو محمد محمد يوسف" at bounding box center [259, 295] width 314 height 19
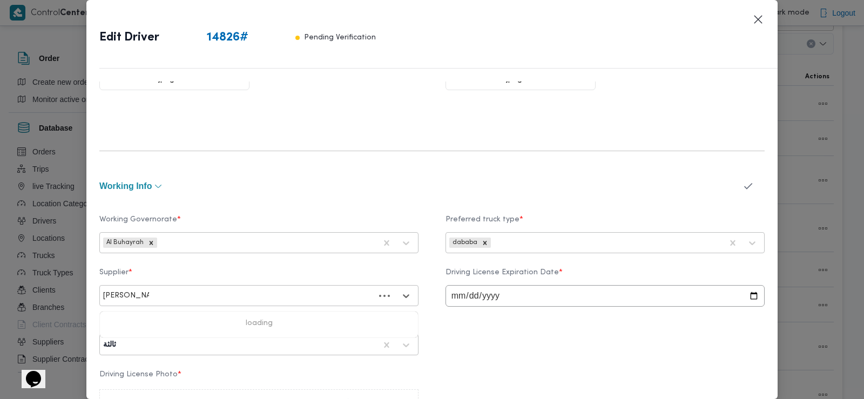
type input "احمد محمد طه"
click at [247, 318] on div "احمد محمد طه احمد السيد" at bounding box center [259, 324] width 318 height 19
click at [742, 185] on icon "button" at bounding box center [747, 185] width 11 height 11
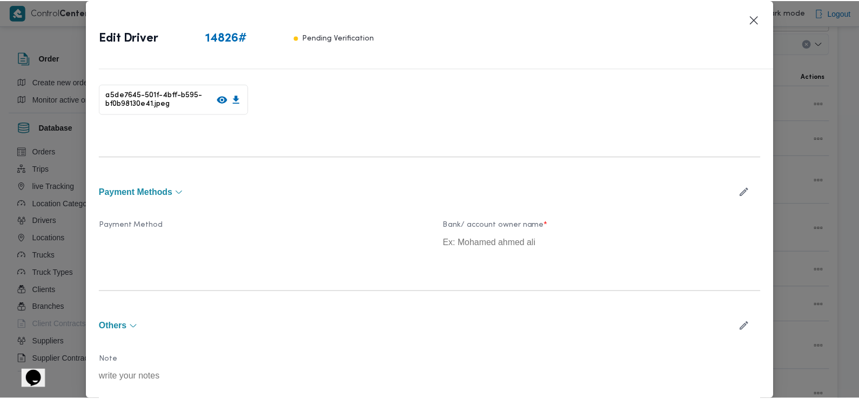
scroll to position [648, 0]
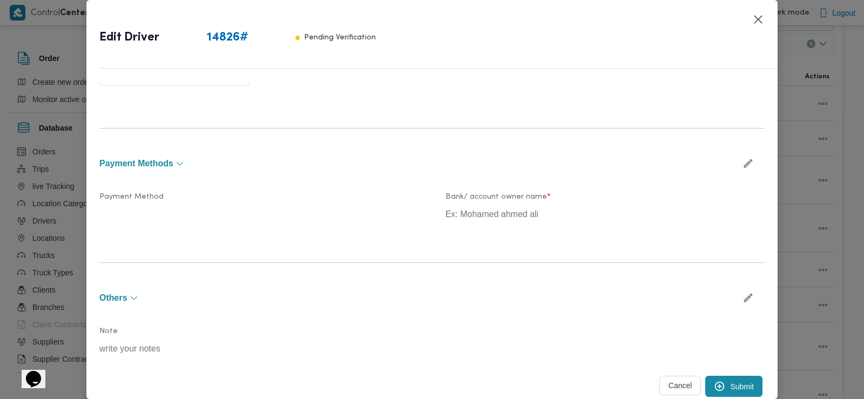
click at [717, 380] on button "Submit" at bounding box center [733, 386] width 57 height 21
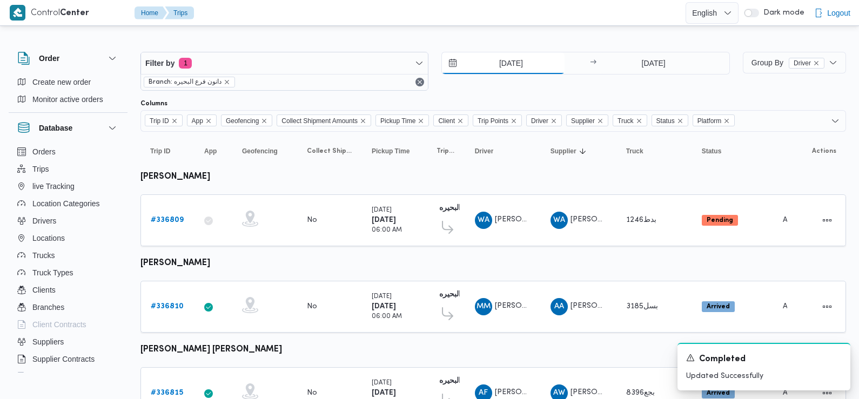
click at [477, 58] on input "[DATE]" at bounding box center [503, 63] width 123 height 22
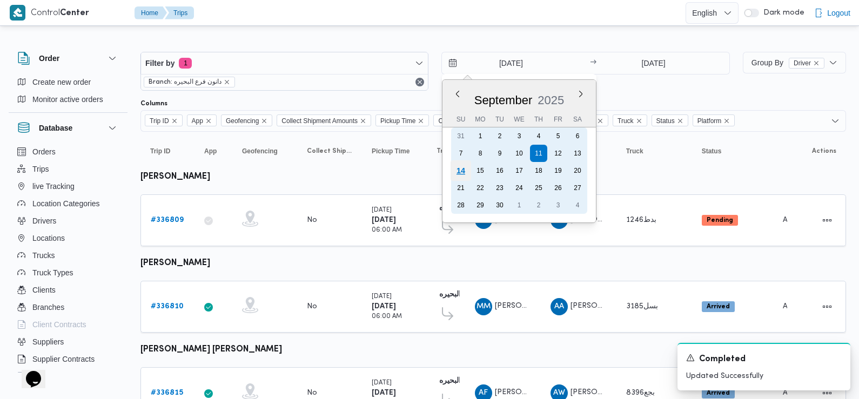
click at [460, 173] on div "14" at bounding box center [460, 170] width 21 height 21
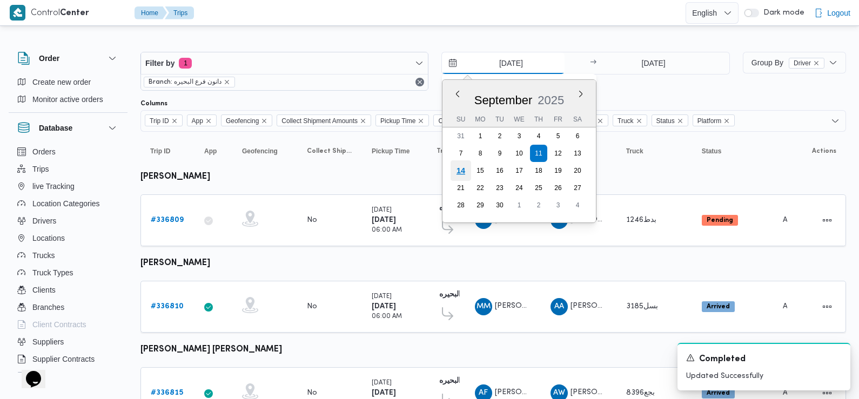
type input "14/9/2025"
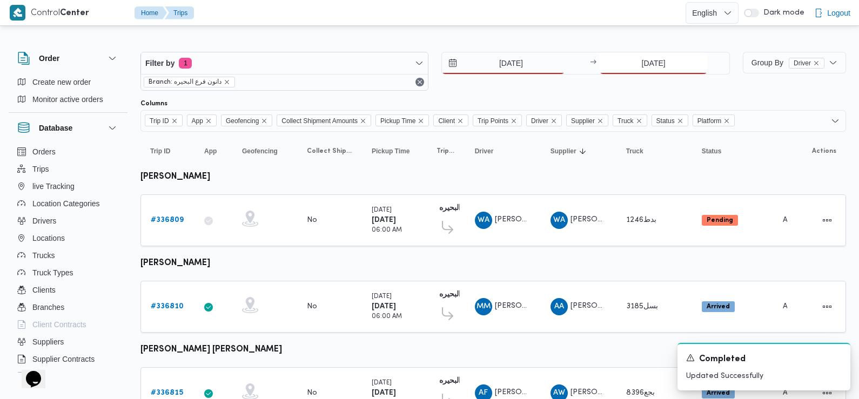
click at [661, 62] on input "11/9/2025" at bounding box center [652, 63] width 107 height 22
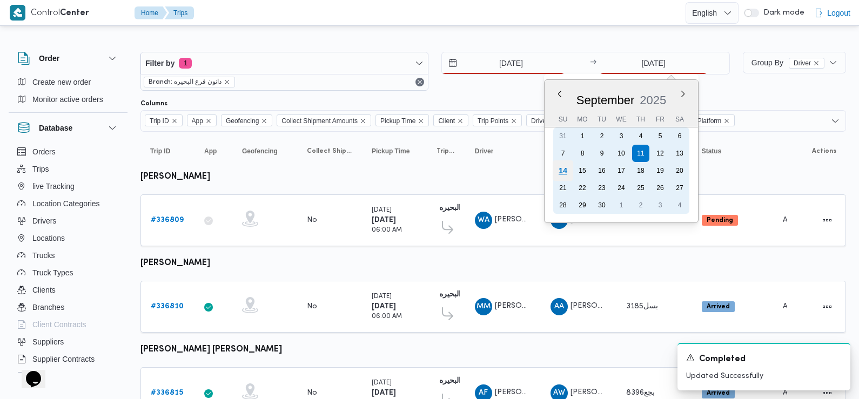
click at [569, 170] on div "14" at bounding box center [562, 170] width 21 height 21
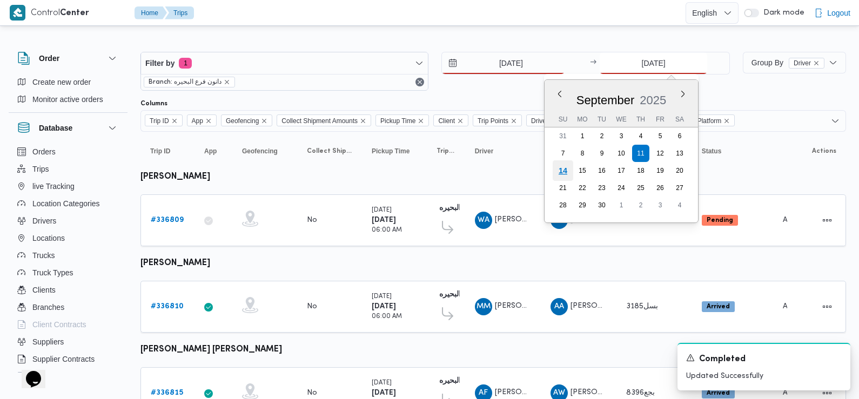
type input "14/9/2025"
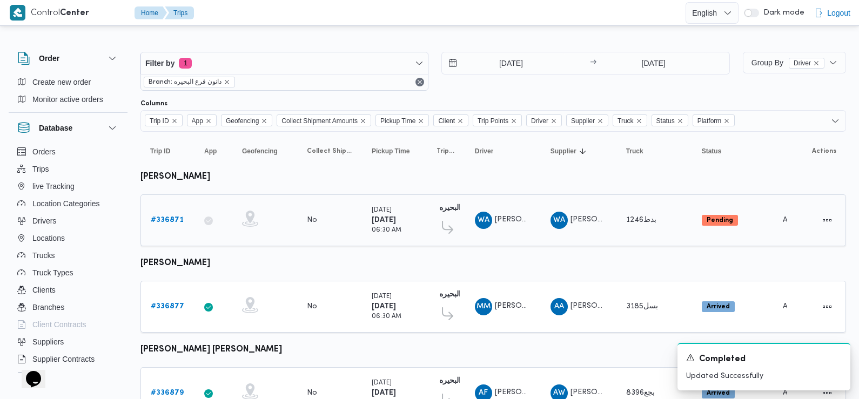
click at [179, 218] on b "# 336871" at bounding box center [167, 220] width 33 height 7
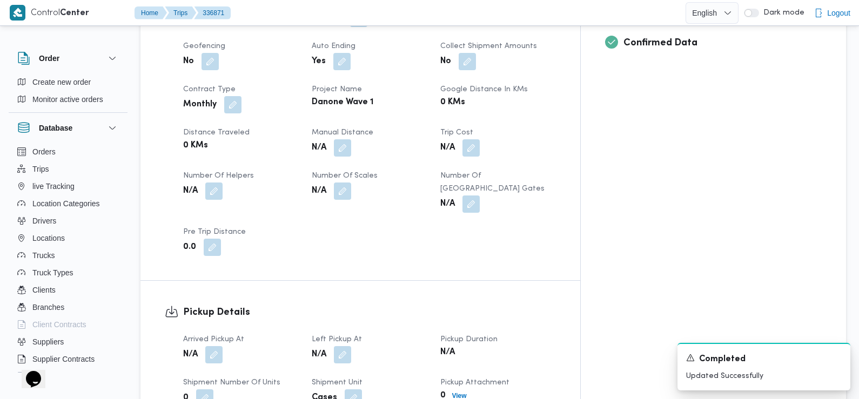
scroll to position [475, 0]
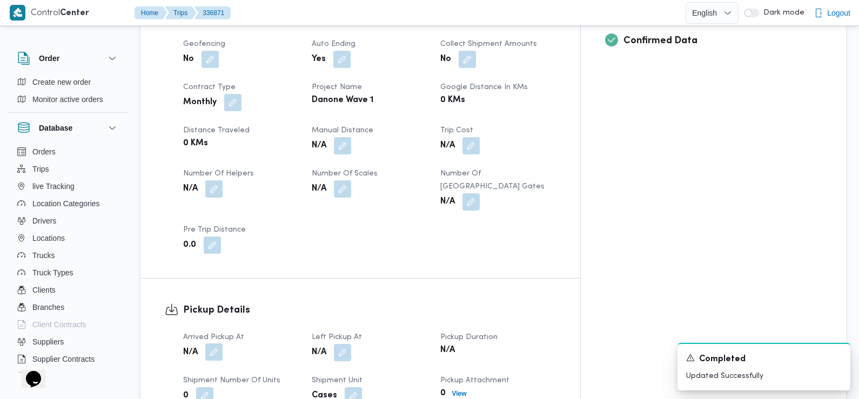
click at [217, 343] on button "button" at bounding box center [213, 351] width 17 height 17
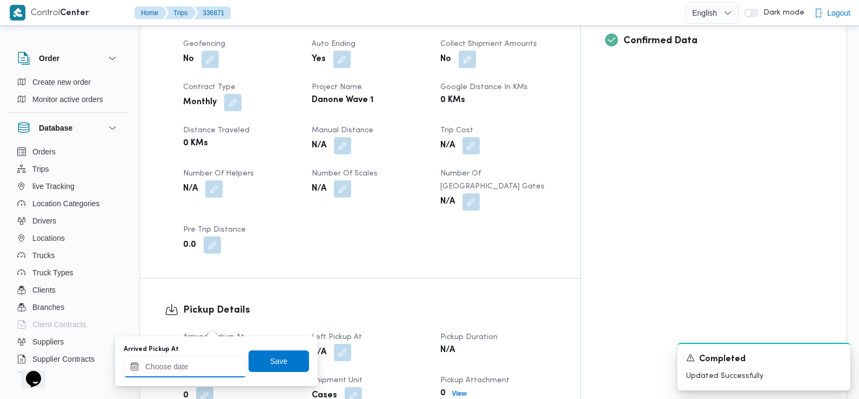
click at [193, 369] on input "Arrived Pickup At" at bounding box center [185, 367] width 123 height 22
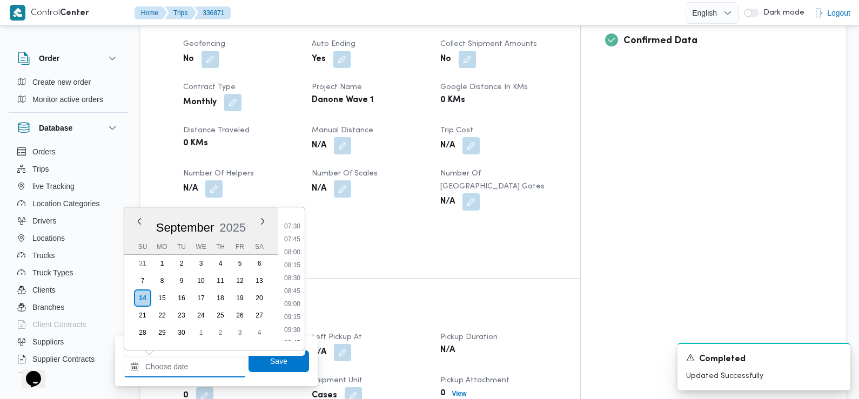
scroll to position [346, 0]
click at [296, 262] on li "07:30" at bounding box center [292, 264] width 25 height 11
type input "14/09/2025 07:30"
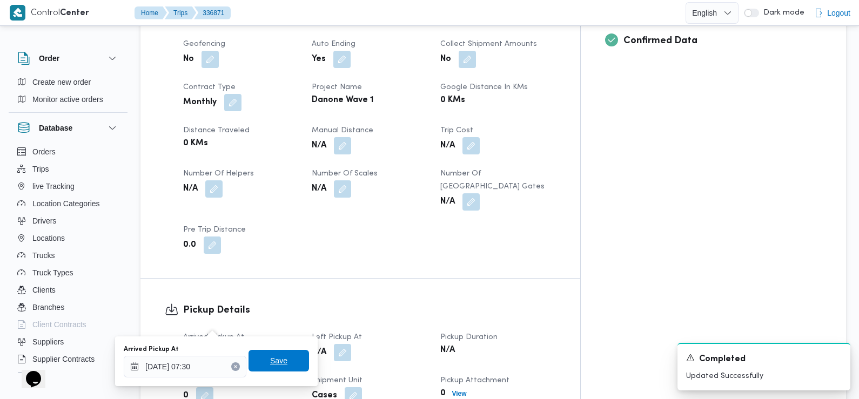
click at [270, 359] on span "Save" at bounding box center [278, 360] width 17 height 13
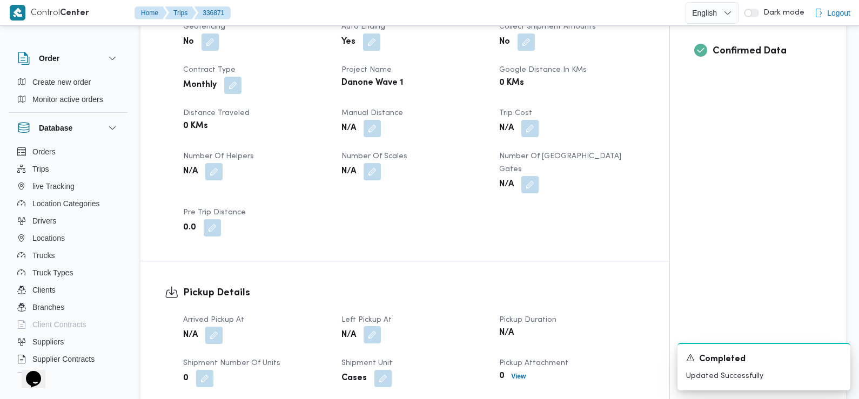
click at [374, 326] on button "button" at bounding box center [371, 334] width 17 height 17
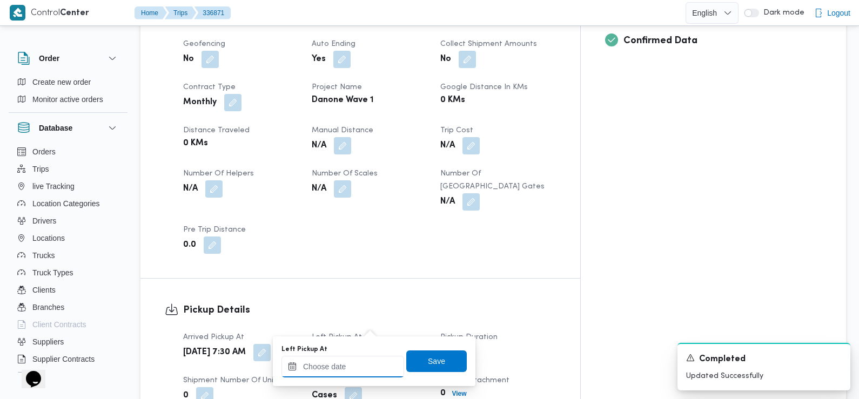
click at [370, 361] on input "Left Pickup At" at bounding box center [342, 367] width 123 height 22
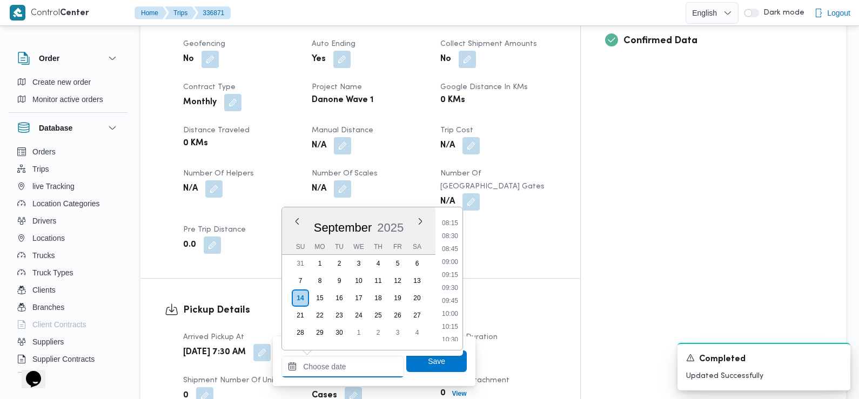
scroll to position [425, 0]
click at [454, 240] on li "08:30" at bounding box center [449, 237] width 25 height 11
type input "14/09/2025 08:30"
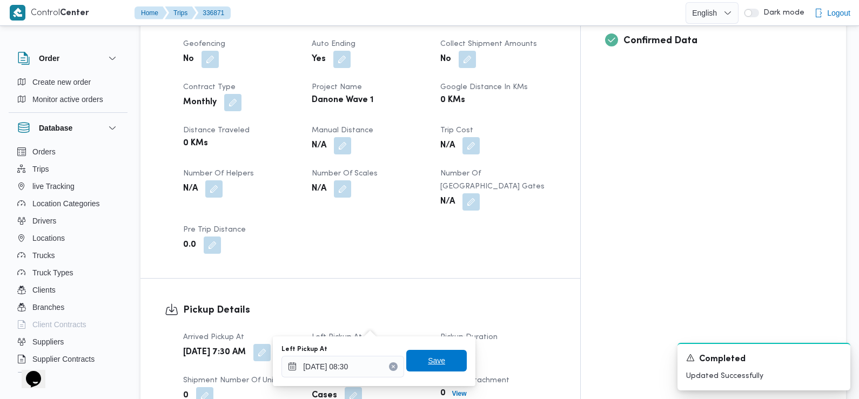
click at [430, 355] on span "Save" at bounding box center [436, 360] width 17 height 13
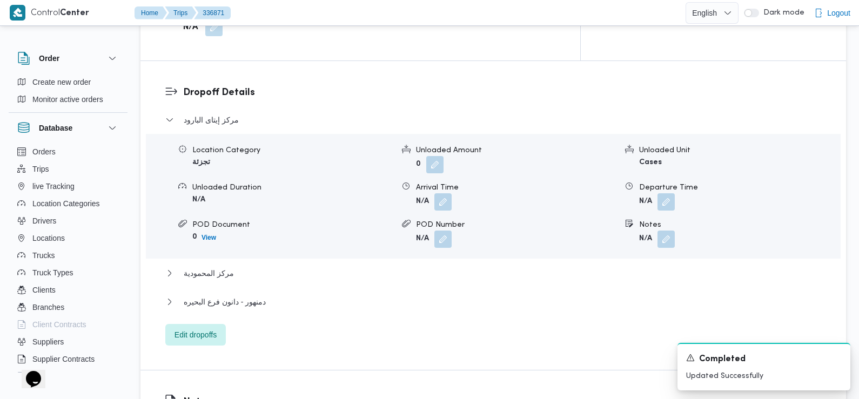
scroll to position [900, 0]
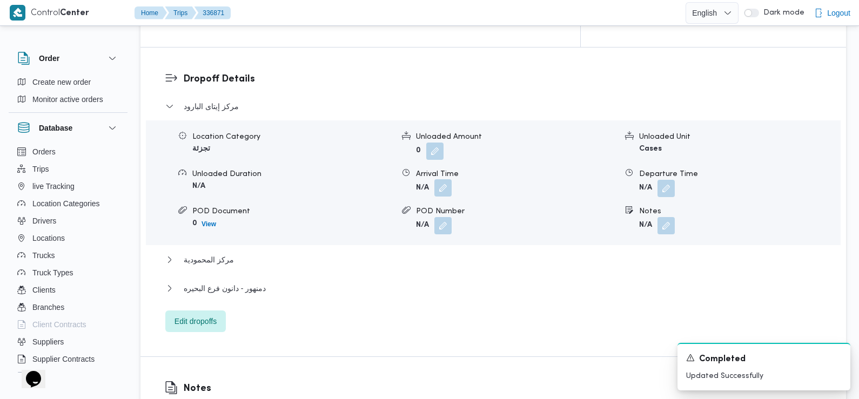
click at [447, 179] on button "button" at bounding box center [442, 187] width 17 height 17
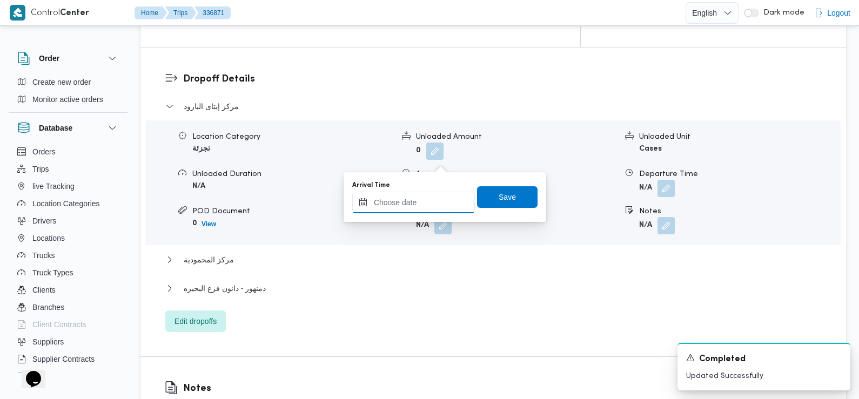
click at [431, 202] on input "Arrival Time" at bounding box center [413, 203] width 123 height 22
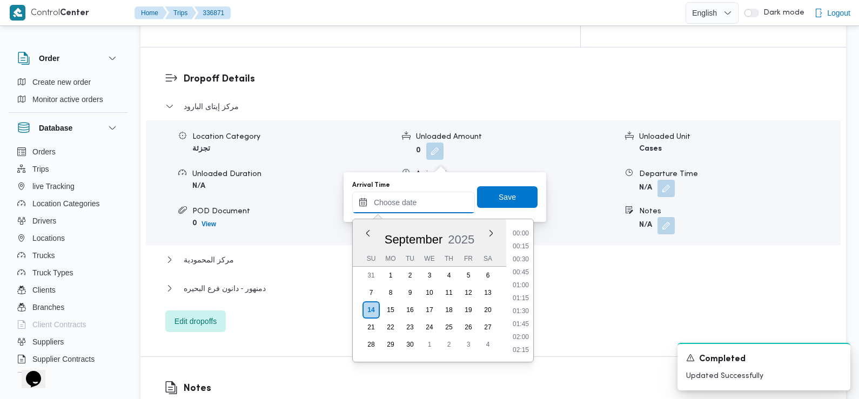
scroll to position [504, 0]
click at [519, 238] on li "09:45" at bounding box center [520, 234] width 25 height 11
type input "14/09/2025 09:45"
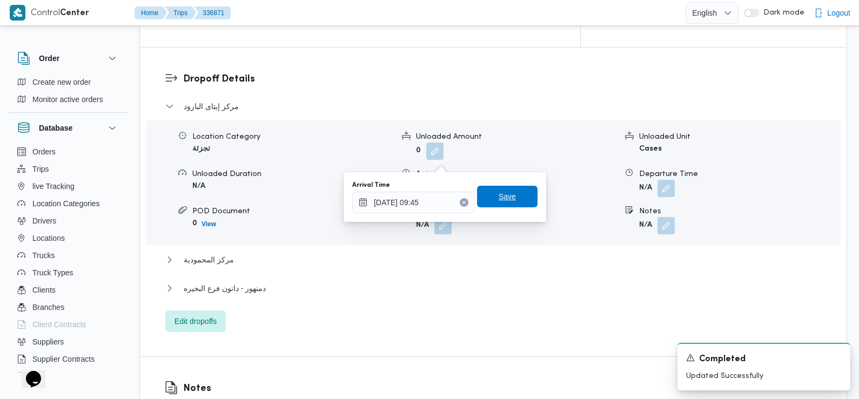
click at [509, 194] on span "Save" at bounding box center [507, 197] width 60 height 22
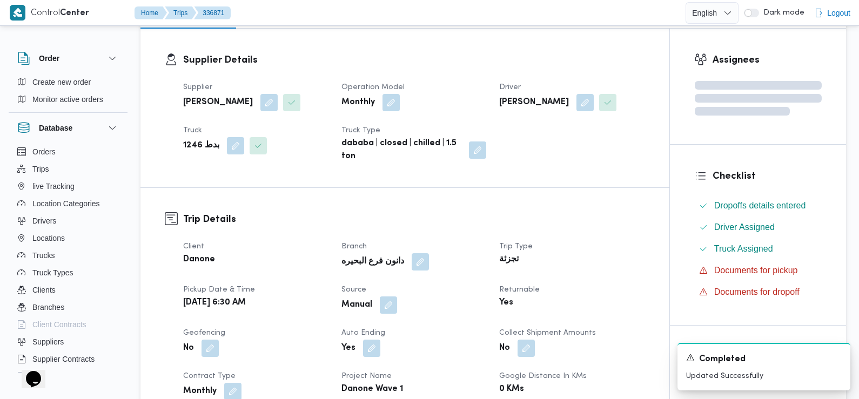
scroll to position [0, 0]
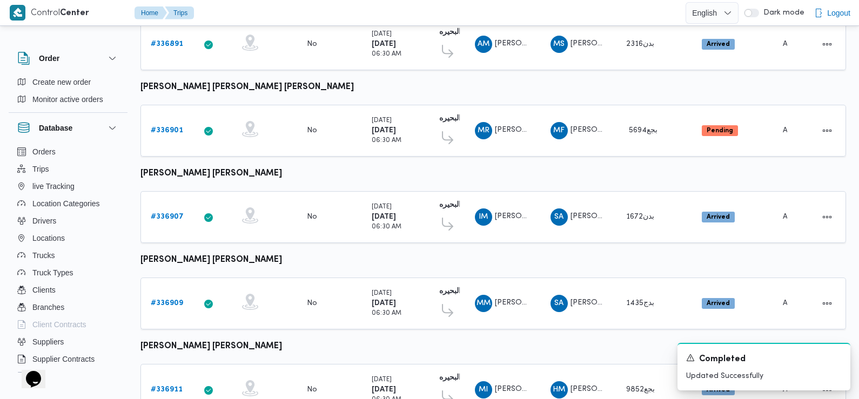
scroll to position [868, 0]
click at [168, 126] on b "# 336901" at bounding box center [167, 129] width 32 height 7
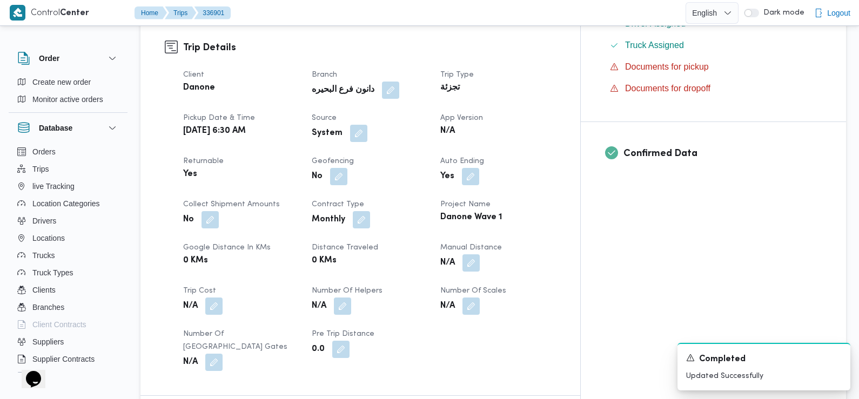
scroll to position [342, 0]
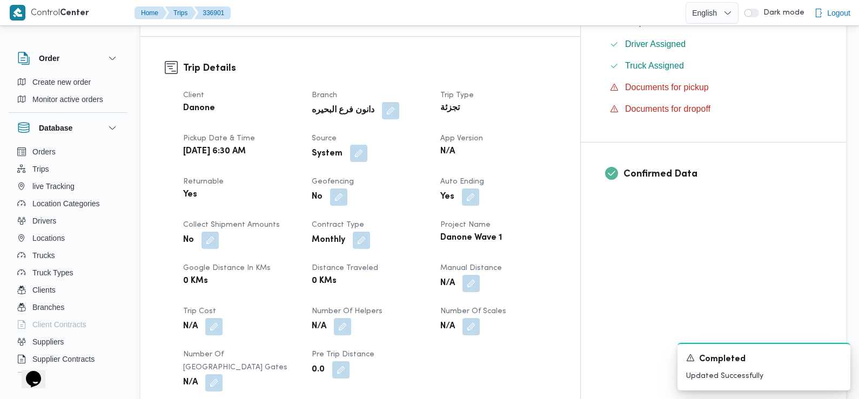
click at [367, 145] on button "button" at bounding box center [358, 153] width 17 height 17
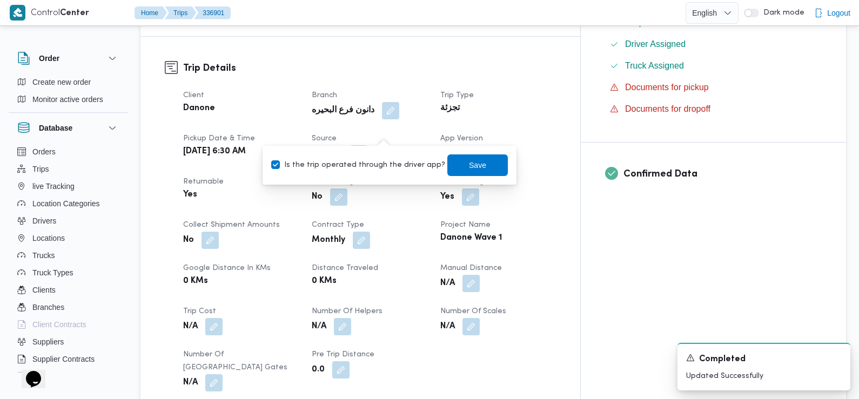
click at [387, 167] on label "Is the trip operated through the driver app?" at bounding box center [358, 165] width 174 height 13
checkbox input "false"
click at [457, 173] on span "Save" at bounding box center [477, 165] width 60 height 22
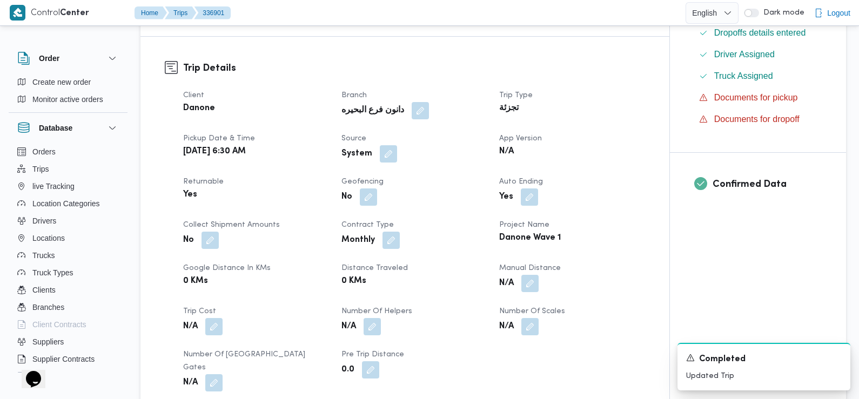
scroll to position [555, 0]
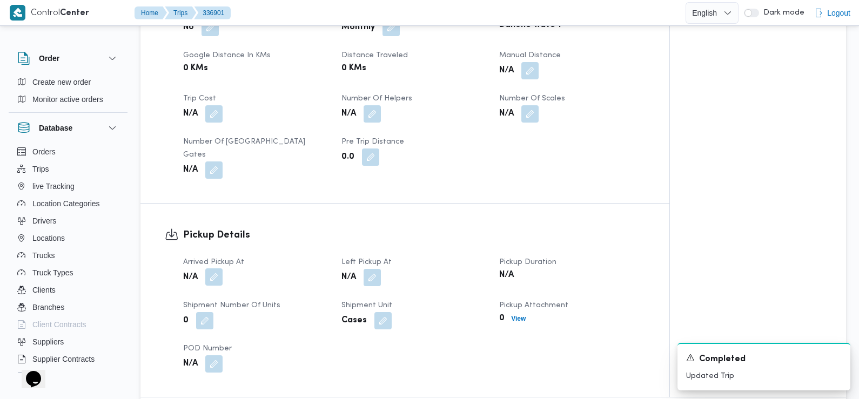
click at [212, 268] on button "button" at bounding box center [213, 276] width 17 height 17
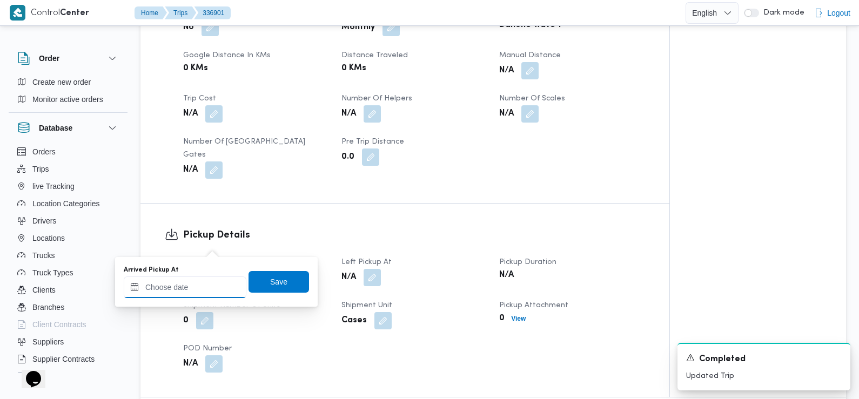
click at [219, 278] on input "Arrived Pickup At" at bounding box center [185, 287] width 123 height 22
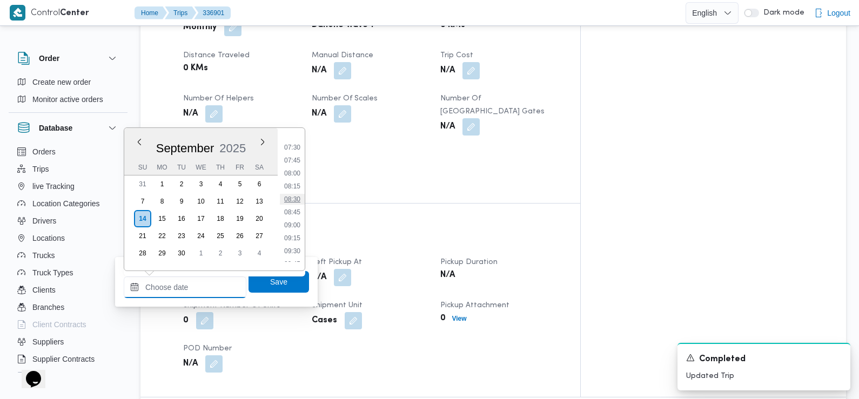
scroll to position [375, 0]
click at [295, 153] on li "07:30" at bounding box center [292, 156] width 25 height 11
type input "14/09/2025 07:30"
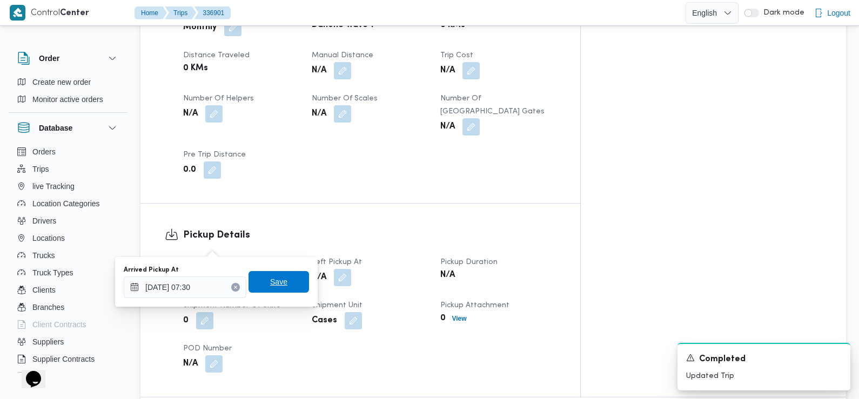
click at [281, 270] on div "Arrived Pickup At 14/09/2025 07:30 Save" at bounding box center [216, 282] width 187 height 35
drag, startPoint x: 273, startPoint y: 274, endPoint x: 267, endPoint y: 285, distance: 12.6
click at [270, 285] on span "Save" at bounding box center [278, 281] width 17 height 13
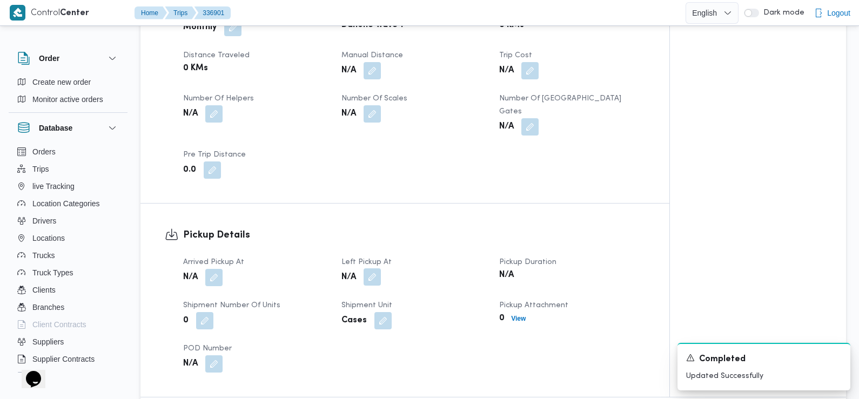
click at [375, 268] on button "button" at bounding box center [371, 276] width 17 height 17
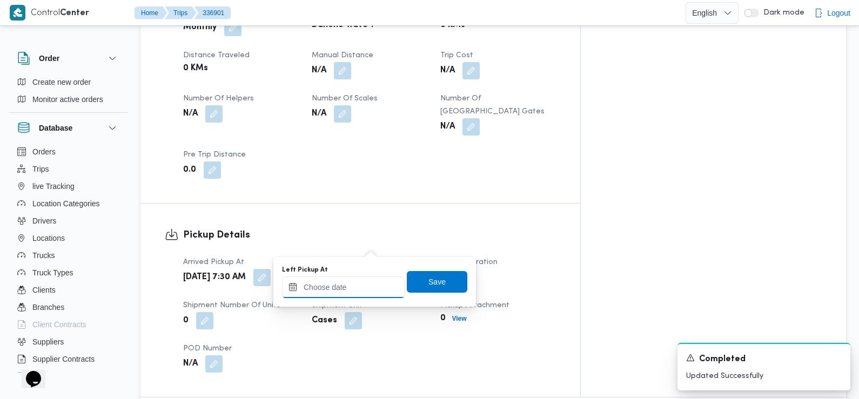
click at [368, 278] on input "Left Pickup At" at bounding box center [343, 287] width 123 height 22
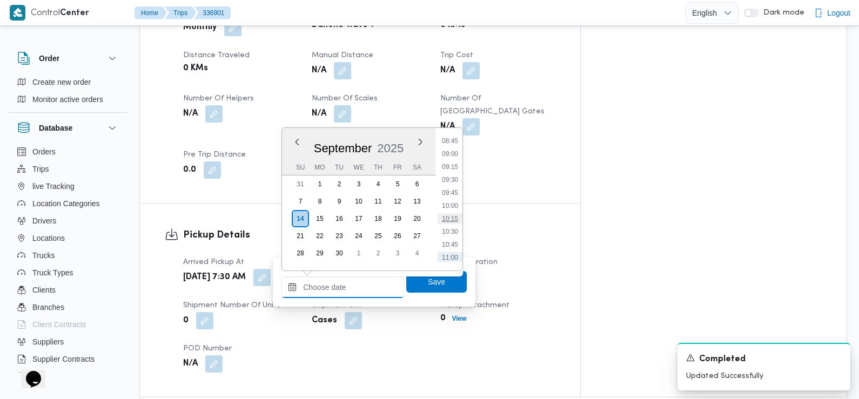
scroll to position [443, 0]
click at [453, 144] on li "08:30" at bounding box center [449, 139] width 25 height 11
type input "14/09/2025 08:30"
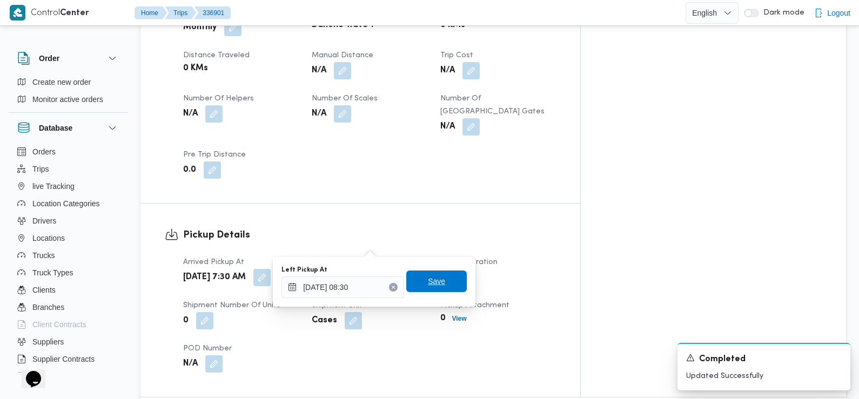
click at [434, 282] on span "Save" at bounding box center [436, 281] width 17 height 13
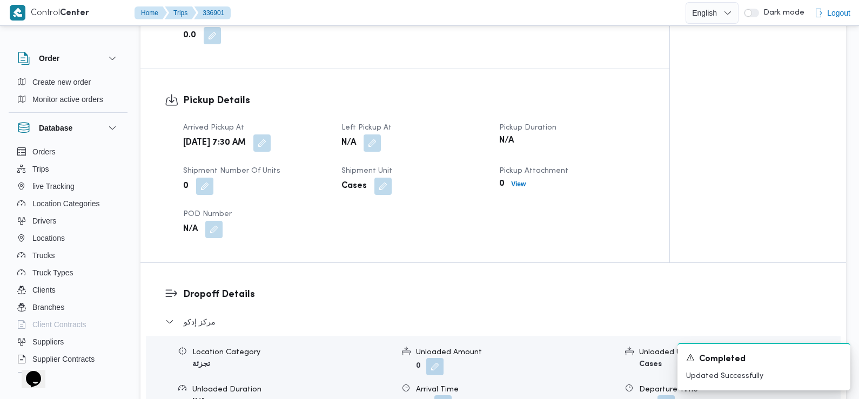
scroll to position [763, 0]
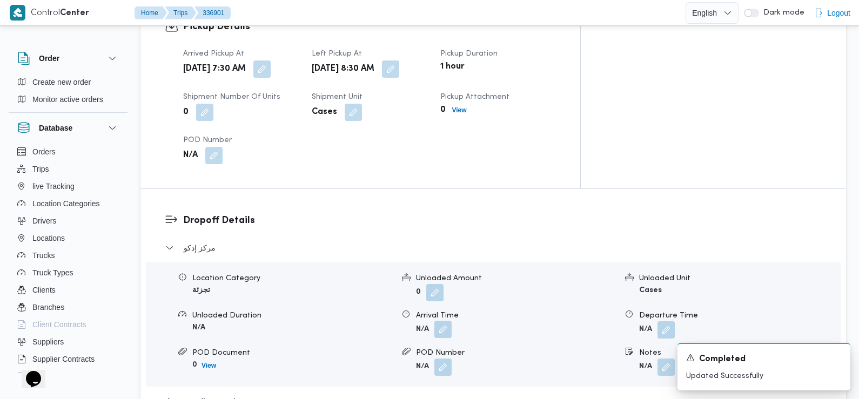
click at [443, 321] on button "button" at bounding box center [442, 329] width 17 height 17
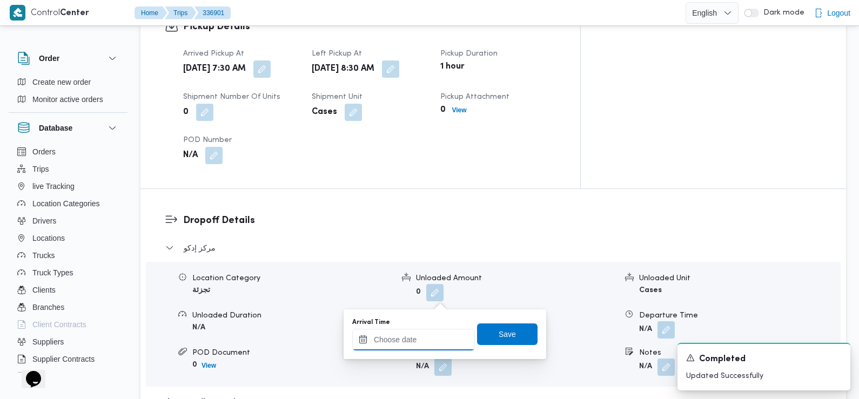
click at [428, 335] on input "Arrival Time" at bounding box center [413, 340] width 123 height 22
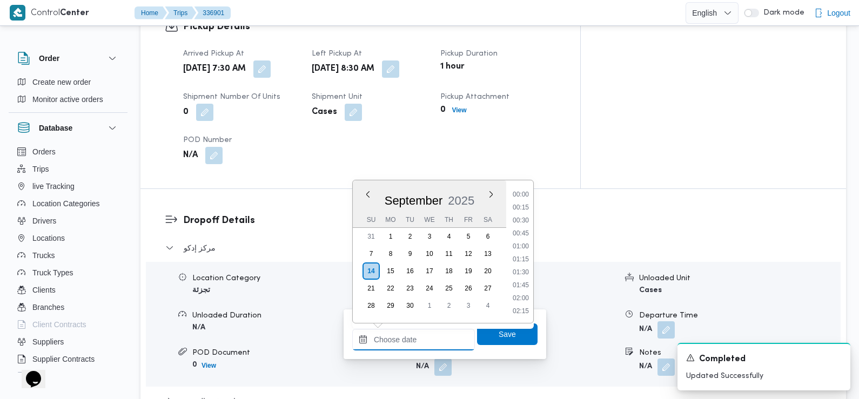
scroll to position [504, 0]
click at [522, 195] on li "09:45" at bounding box center [520, 195] width 25 height 11
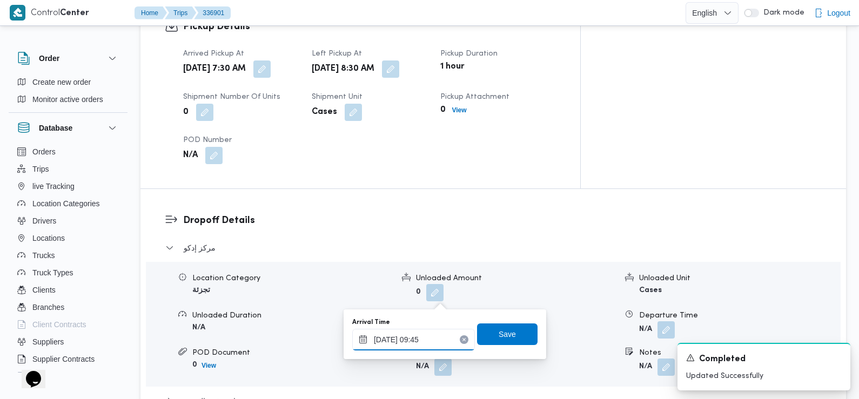
type input "14/09/2025 09:45"
click at [484, 345] on div "Arrival Time 14/09/2025 09:45 Save" at bounding box center [444, 334] width 187 height 35
click at [479, 336] on span "Save" at bounding box center [507, 334] width 60 height 22
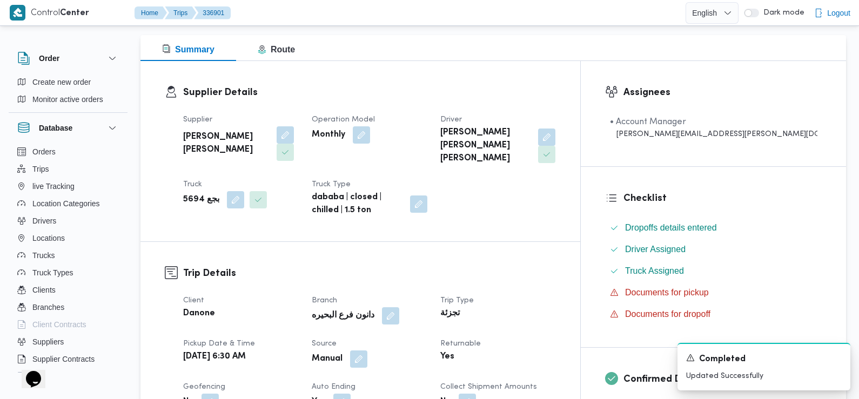
scroll to position [0, 0]
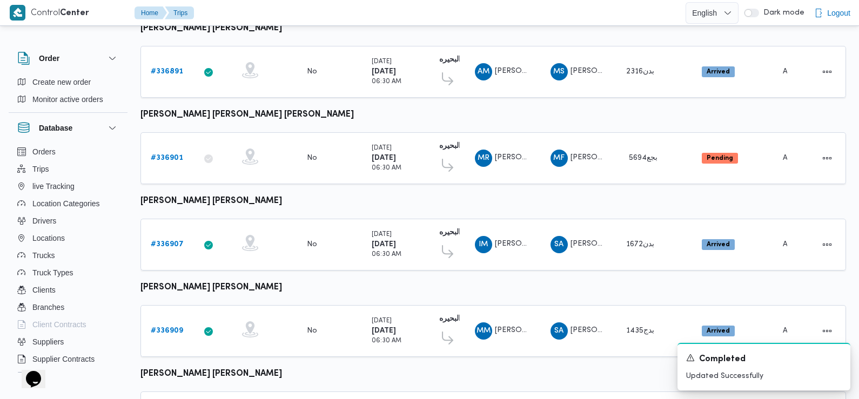
scroll to position [907, 0]
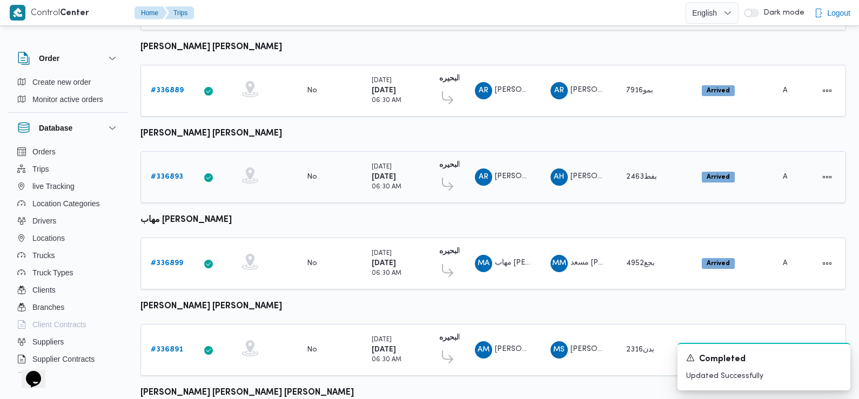
click at [171, 173] on b "# 336893" at bounding box center [167, 176] width 32 height 7
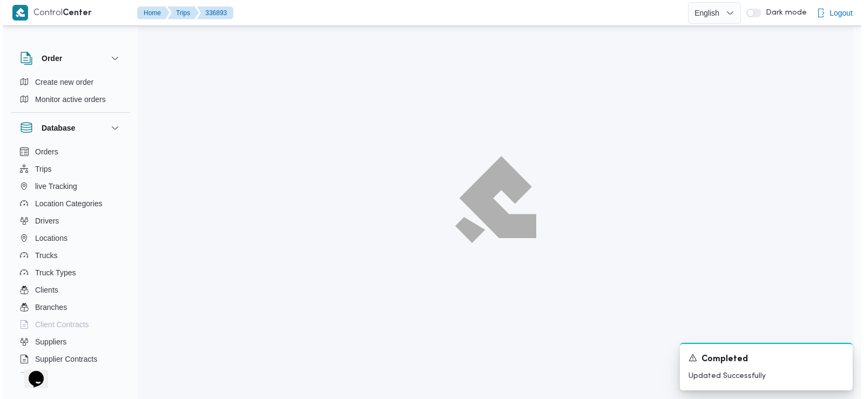
scroll to position [29, 0]
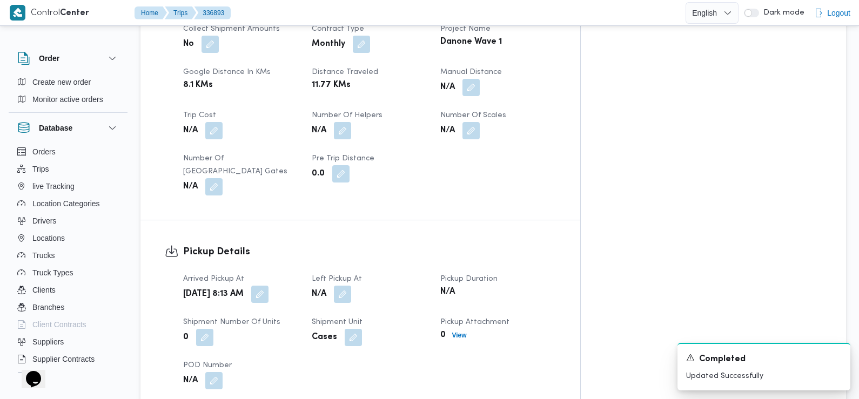
drag, startPoint x: 274, startPoint y: 220, endPoint x: 304, endPoint y: 246, distance: 39.8
click at [275, 245] on h3 "Pickup Details" at bounding box center [369, 252] width 373 height 15
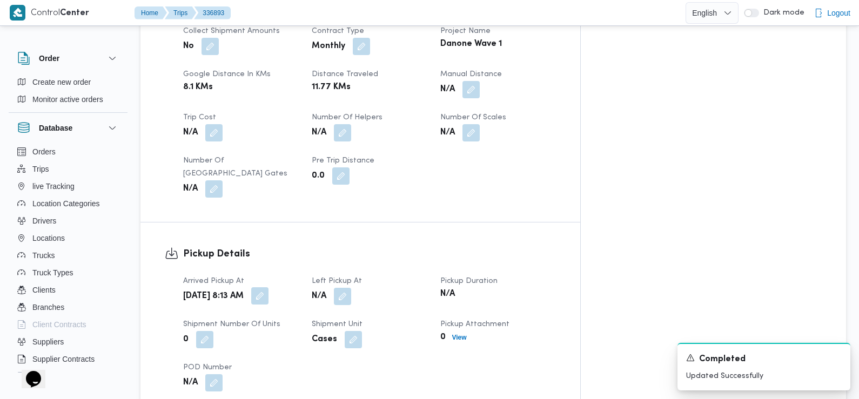
click at [268, 287] on button "button" at bounding box center [259, 295] width 17 height 17
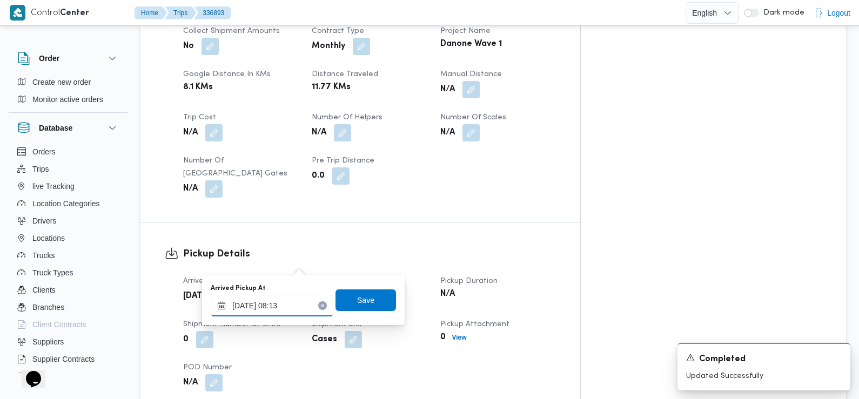
click at [294, 303] on input "14/09/2025 08:13" at bounding box center [272, 306] width 123 height 22
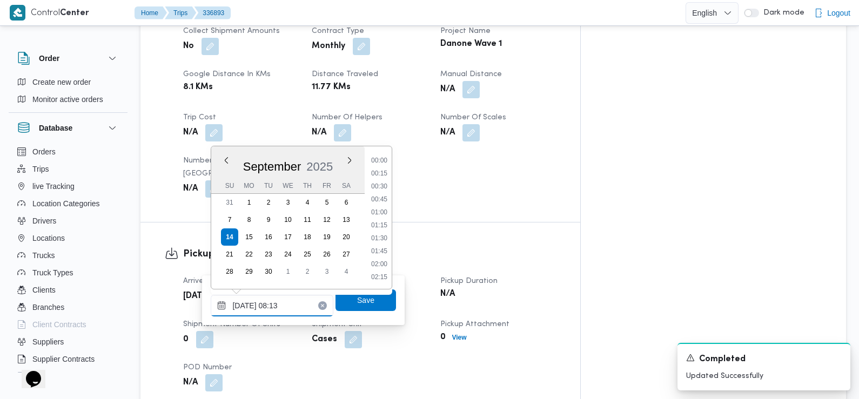
scroll to position [349, 0]
click at [384, 186] on li "07:15" at bounding box center [379, 187] width 25 height 11
type input "14/09/2025 07:15"
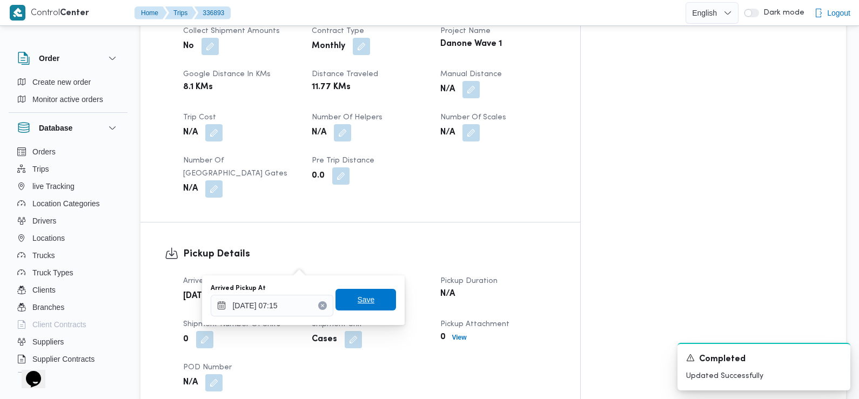
click at [369, 307] on span "Save" at bounding box center [365, 300] width 60 height 22
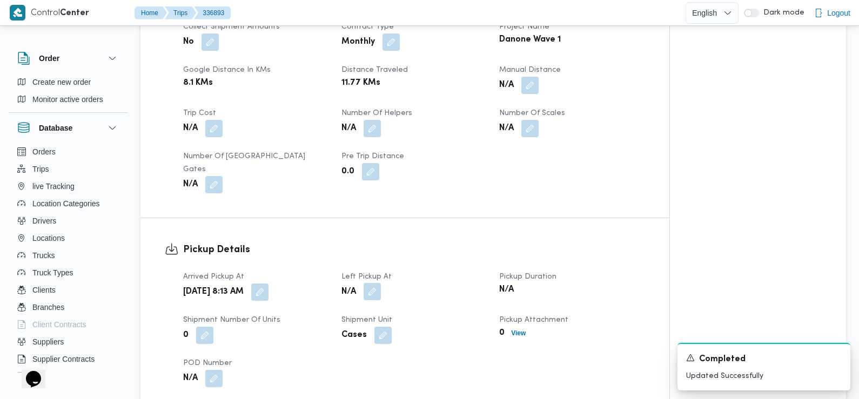
click at [378, 283] on button "button" at bounding box center [371, 291] width 17 height 17
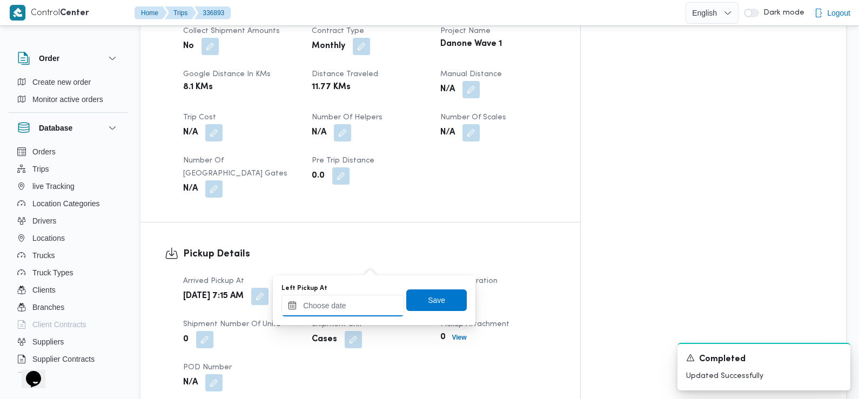
click at [369, 310] on input "Left Pickup At" at bounding box center [342, 306] width 123 height 22
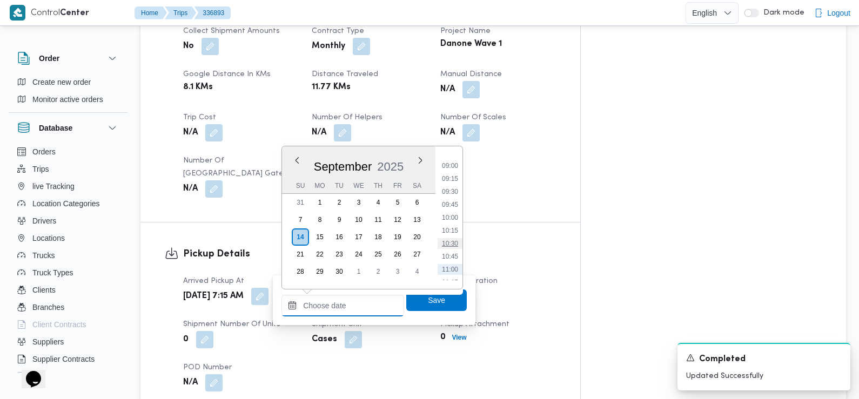
scroll to position [440, 0]
click at [450, 177] on li "08:45" at bounding box center [449, 174] width 25 height 11
type input "14/09/2025 08:45"
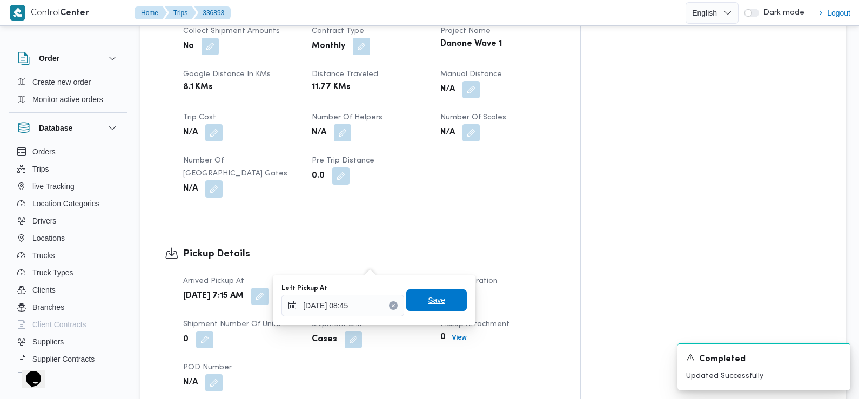
click at [428, 295] on span "Save" at bounding box center [436, 300] width 17 height 13
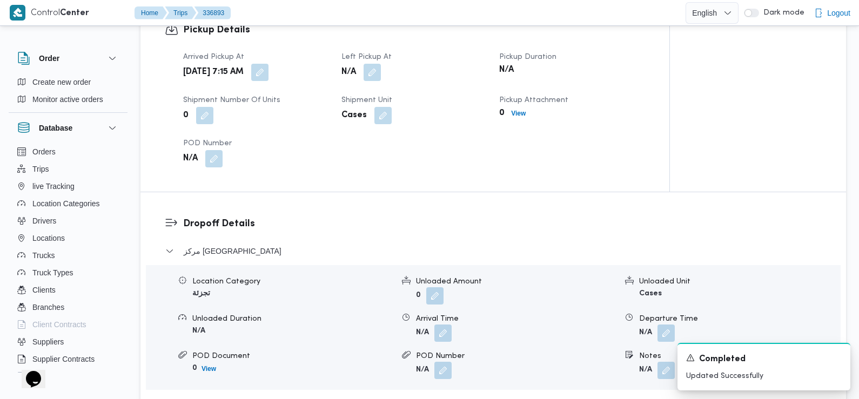
scroll to position [785, 0]
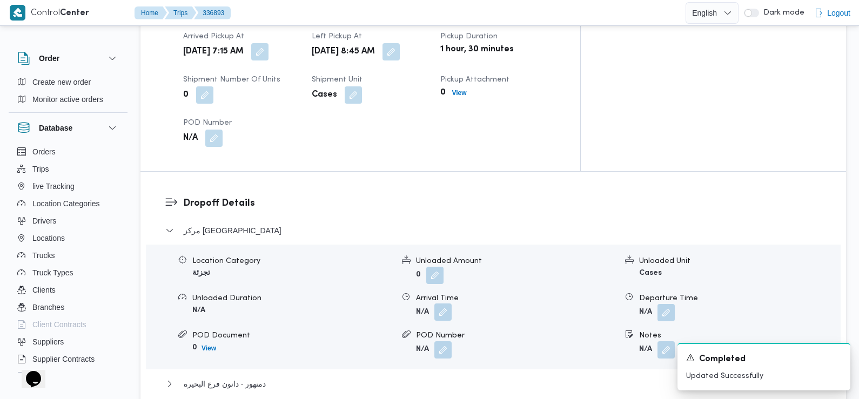
click at [442, 303] on button "button" at bounding box center [442, 311] width 17 height 17
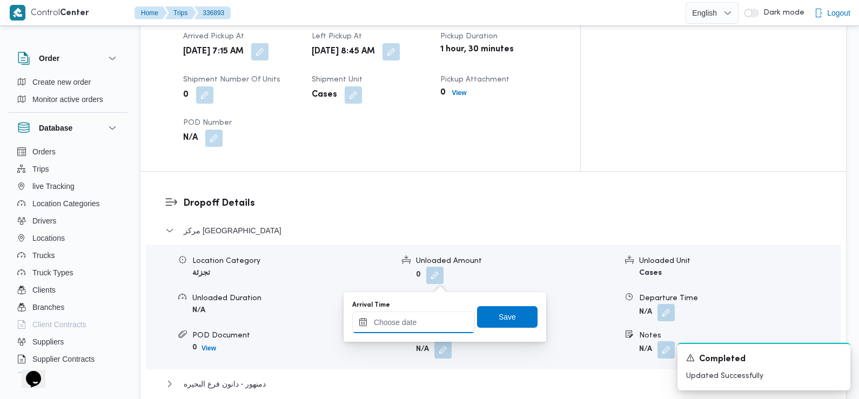
click at [431, 320] on input "Arrival Time" at bounding box center [413, 323] width 123 height 22
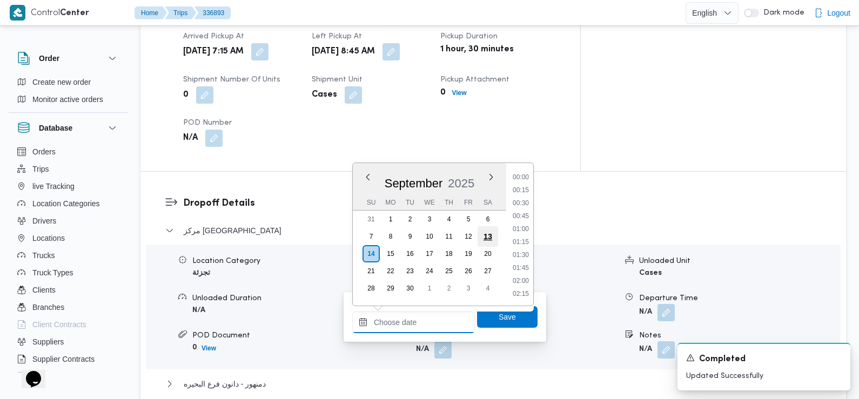
scroll to position [504, 0]
click at [524, 179] on li "09:45" at bounding box center [520, 178] width 25 height 11
type input "14/09/2025 09:45"
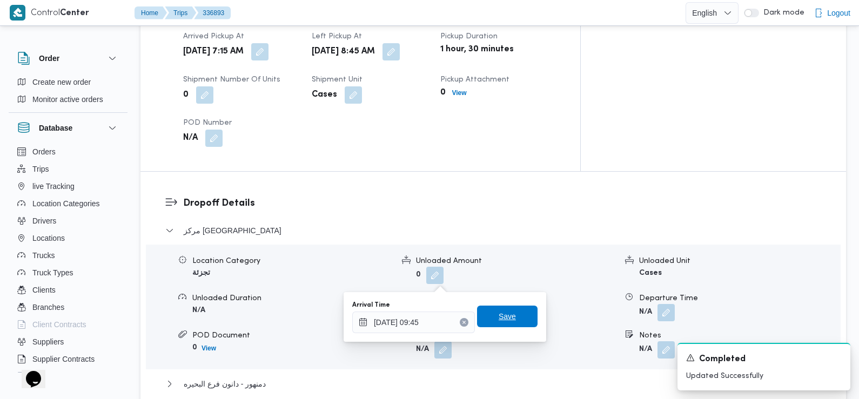
click at [498, 314] on span "Save" at bounding box center [506, 316] width 17 height 13
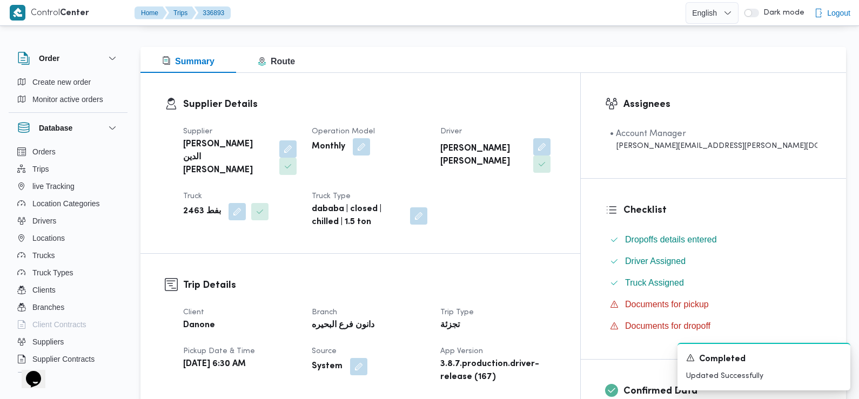
scroll to position [0, 0]
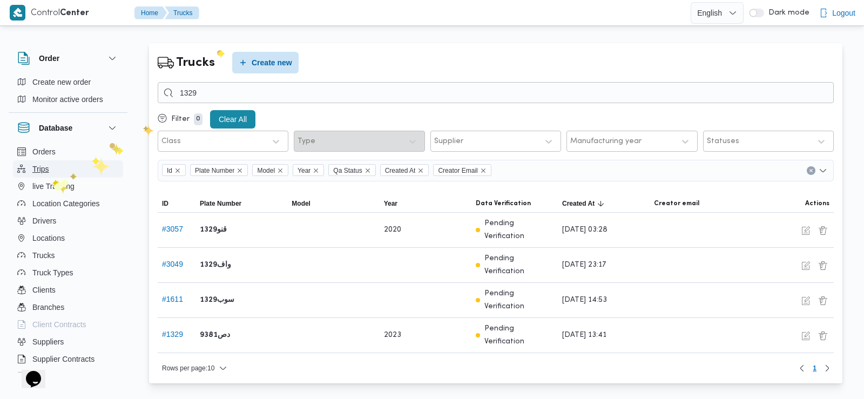
click at [52, 166] on button "Trips" at bounding box center [68, 168] width 110 height 17
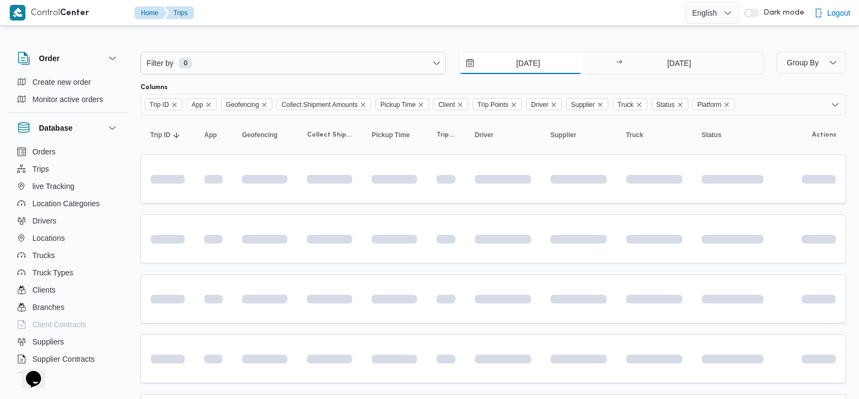
click at [551, 65] on input "7/9/2025" at bounding box center [520, 63] width 123 height 22
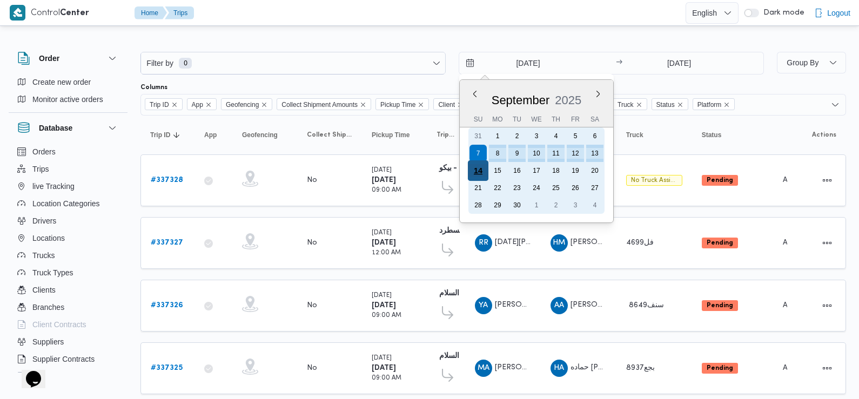
click at [484, 170] on div "14" at bounding box center [478, 170] width 21 height 21
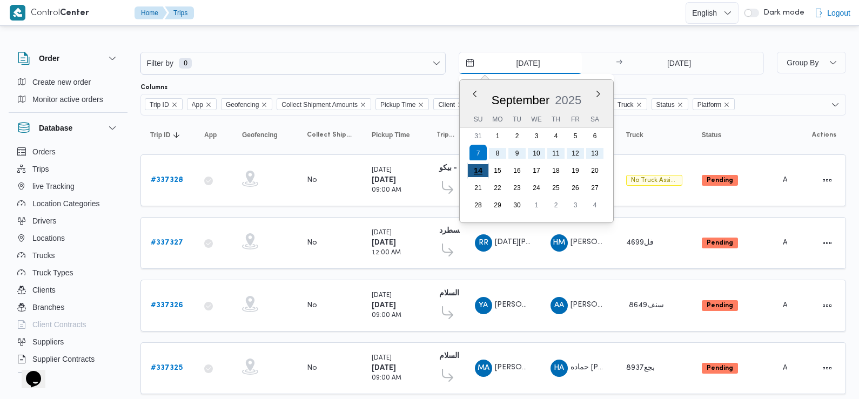
type input "14/9/2025"
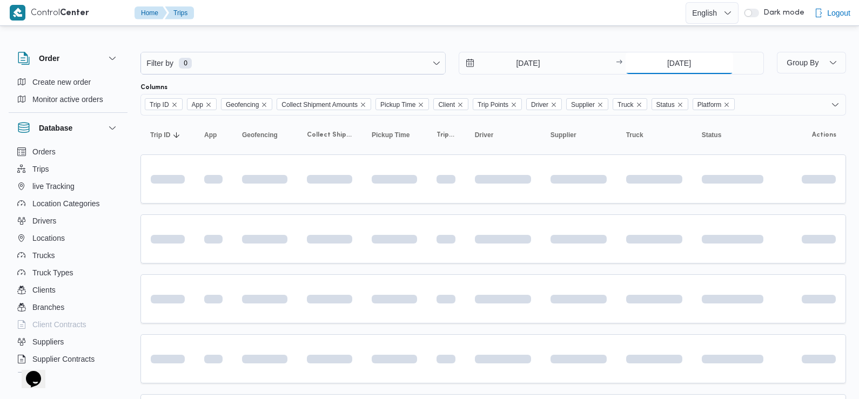
click at [667, 64] on input "14/9/2025" at bounding box center [678, 63] width 107 height 22
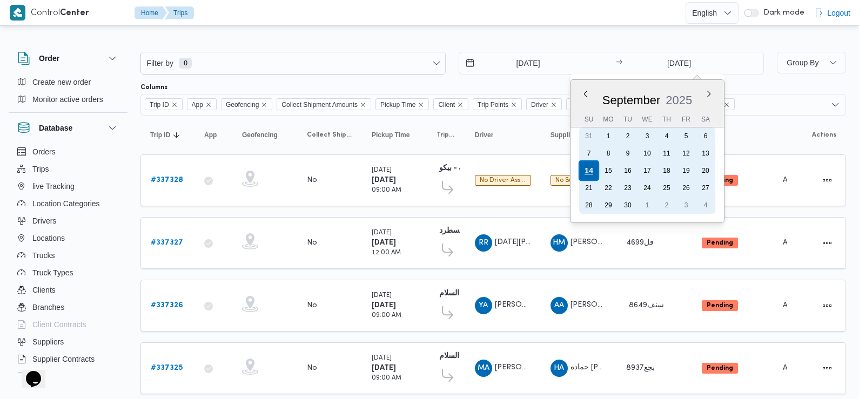
click at [588, 172] on div "14" at bounding box center [588, 170] width 21 height 21
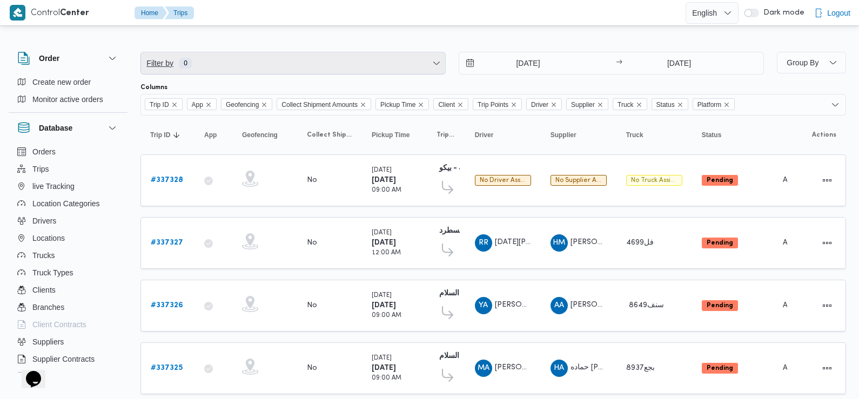
click at [326, 64] on span "Filter by 0" at bounding box center [293, 63] width 304 height 22
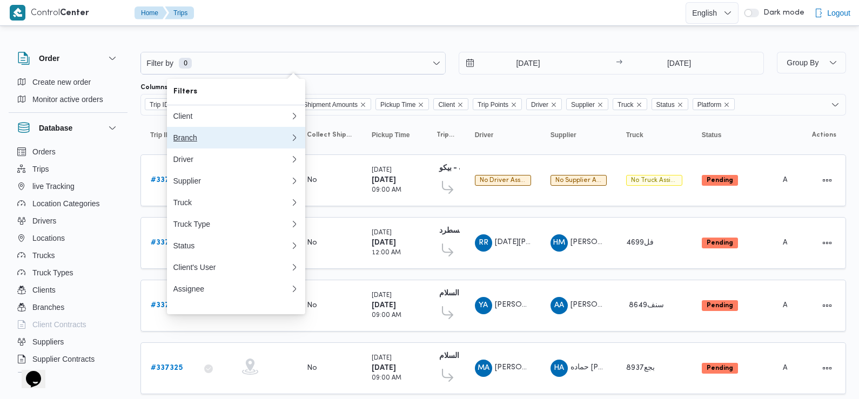
click at [221, 139] on div "Branch" at bounding box center [231, 137] width 117 height 9
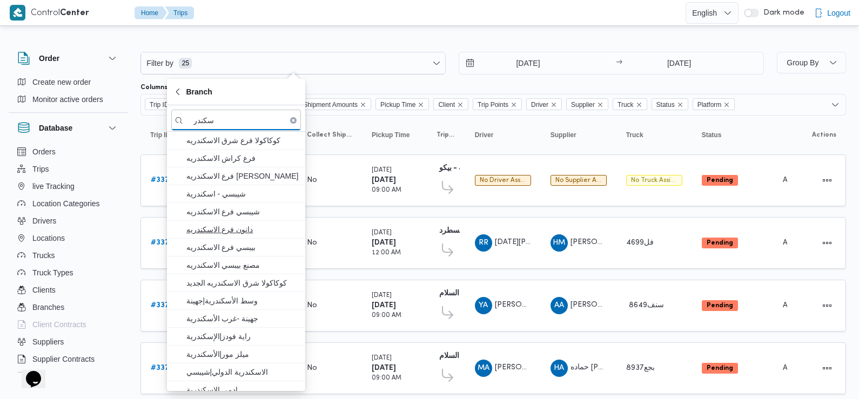
type input "سكندر"
click at [241, 229] on span "دانون فرع الاسكندريه" at bounding box center [242, 229] width 112 height 13
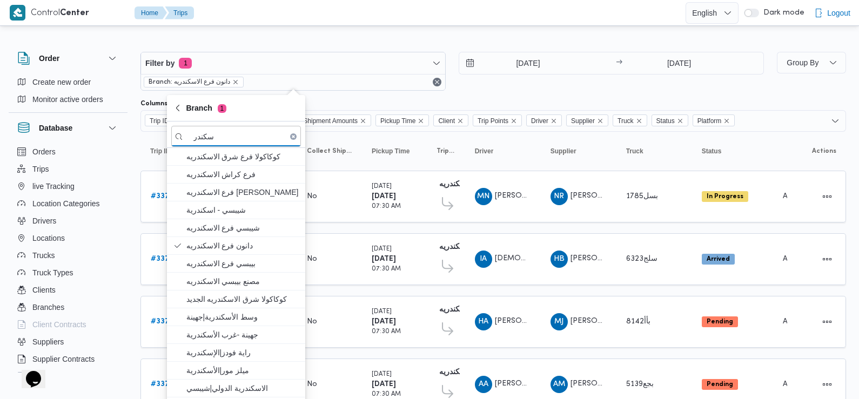
click at [473, 85] on div "14/9/2025 → 14/9/2025" at bounding box center [610, 71] width 305 height 39
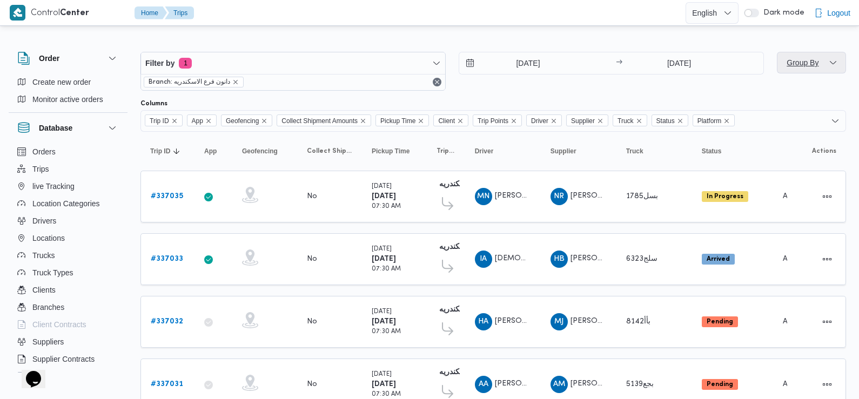
click at [807, 56] on span "Group By" at bounding box center [802, 62] width 35 height 13
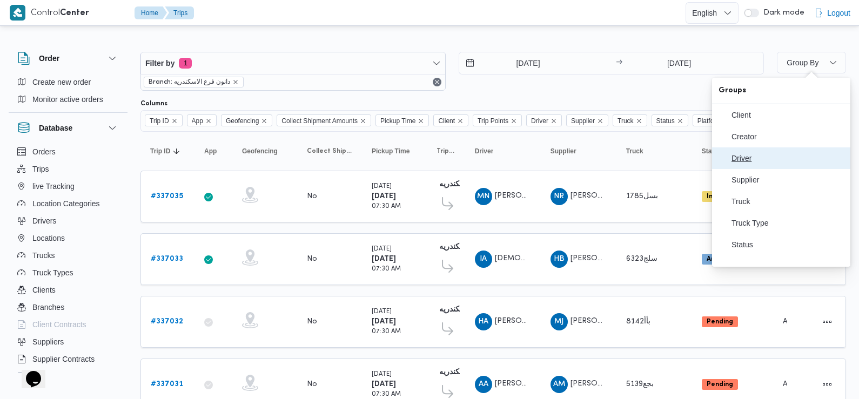
click at [758, 167] on button "Driver" at bounding box center [781, 158] width 138 height 22
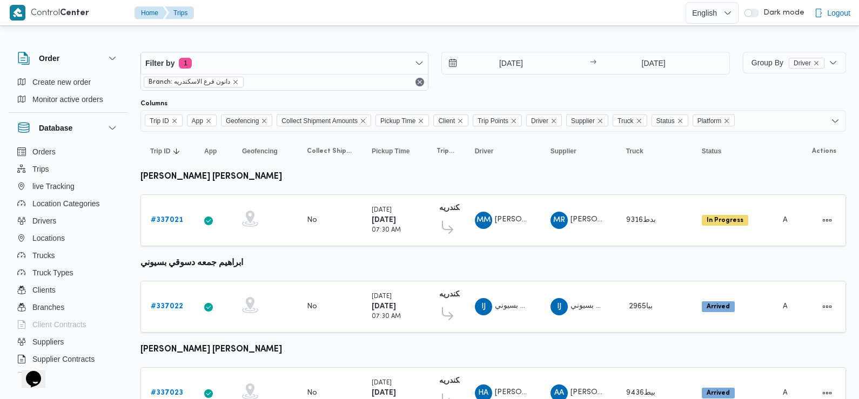
click at [462, 93] on div "Filter by 1 Branch: دانون فرع الاسكندريه 14/9/2025 → 14/9/2025" at bounding box center [435, 71] width 602 height 52
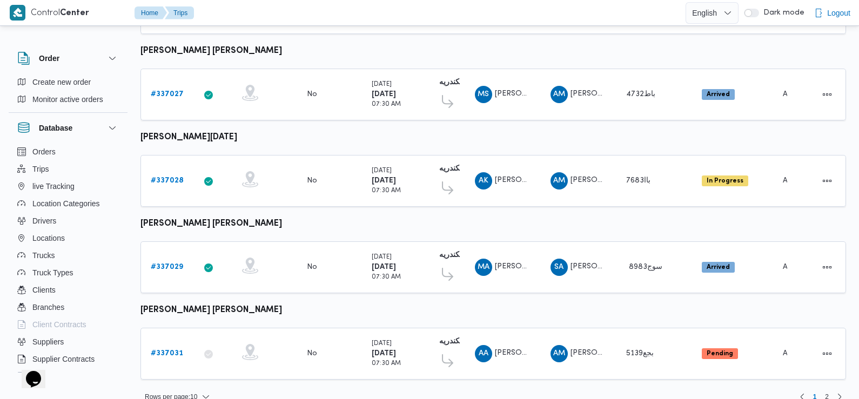
scroll to position [651, 0]
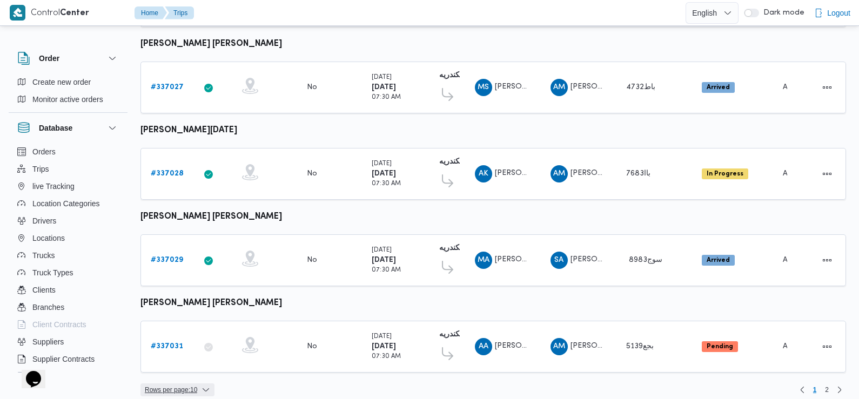
click at [205, 386] on icon "button" at bounding box center [205, 390] width 9 height 9
click at [199, 357] on span "20 rows" at bounding box center [191, 352] width 35 height 9
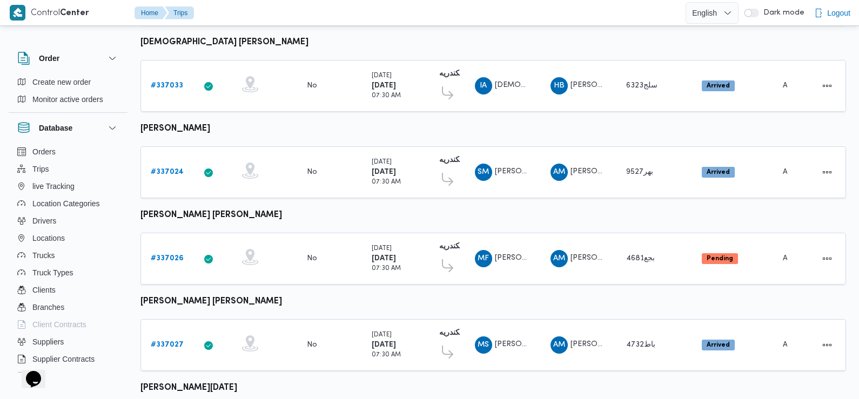
scroll to position [385, 0]
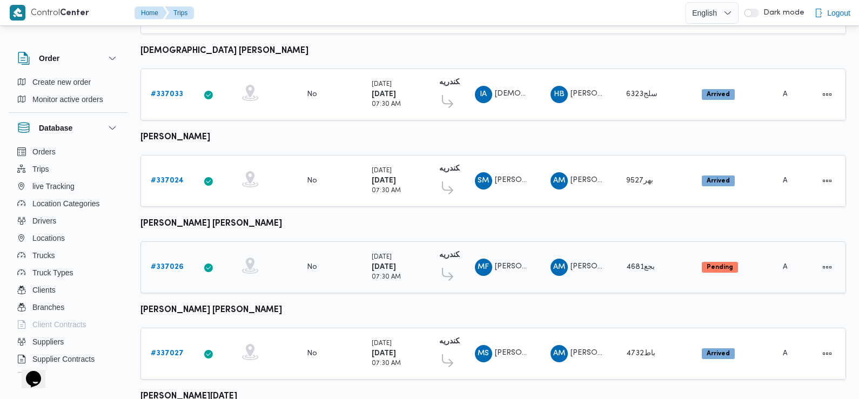
click at [167, 263] on b "# 337026" at bounding box center [167, 266] width 33 height 7
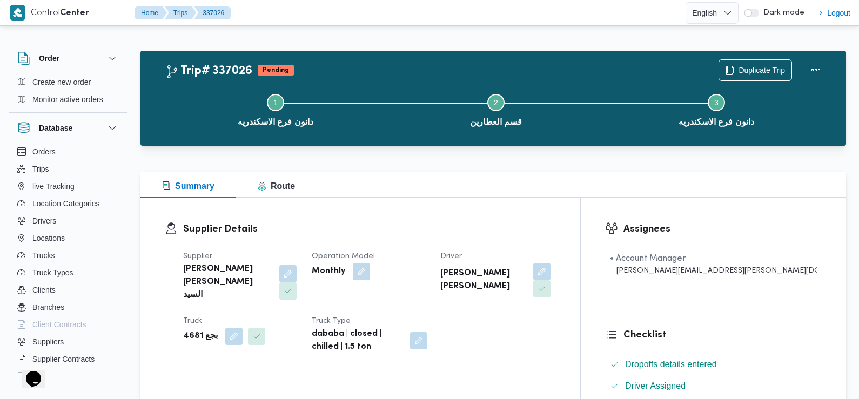
click at [562, 286] on div "Supplier احمد محمد طه احمد السيد Operation Model Monthly Driver محمد فهمي فرج ع…" at bounding box center [370, 302] width 386 height 117
click at [550, 272] on button "button" at bounding box center [541, 270] width 17 height 17
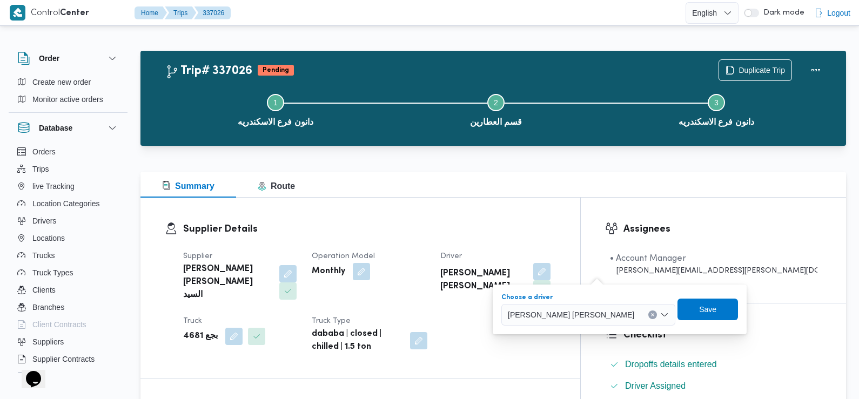
click at [571, 312] on span "محمد فهمي فرج عبدالفتاح" at bounding box center [571, 314] width 126 height 12
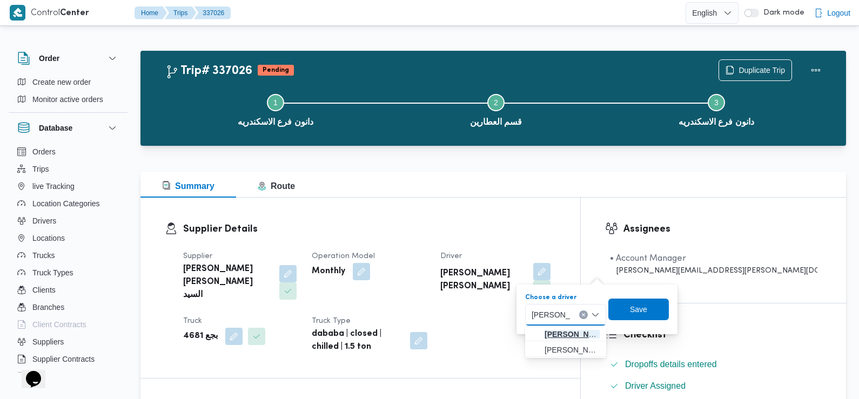
type input "[PERSON_NAME]"
click at [585, 334] on span "محمد عوض محمد قطب" at bounding box center [571, 334] width 55 height 13
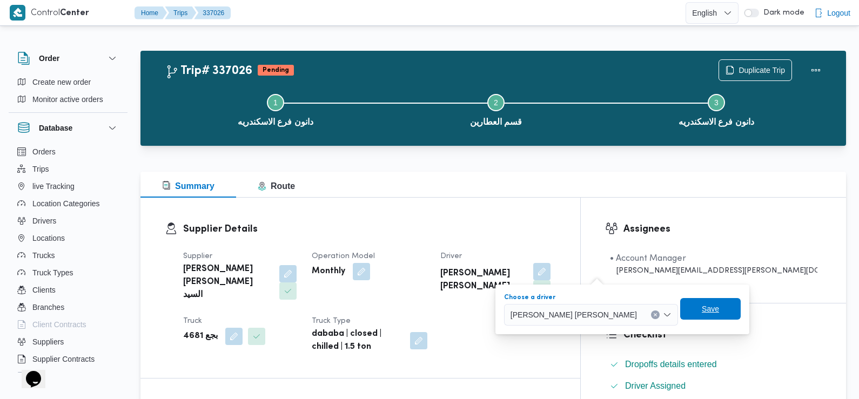
click at [680, 303] on span "Save" at bounding box center [710, 309] width 60 height 22
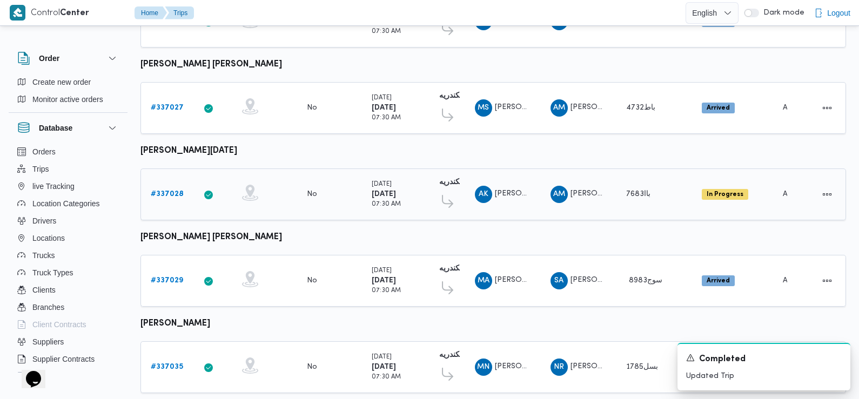
scroll to position [586, 0]
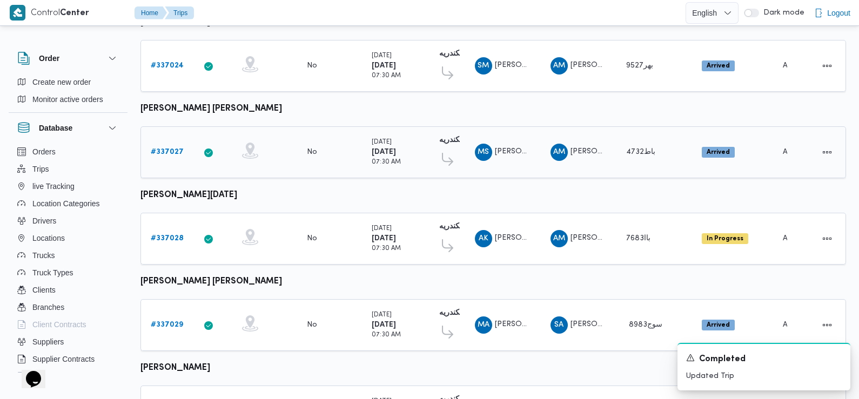
click at [170, 148] on b "# 337027" at bounding box center [167, 151] width 33 height 7
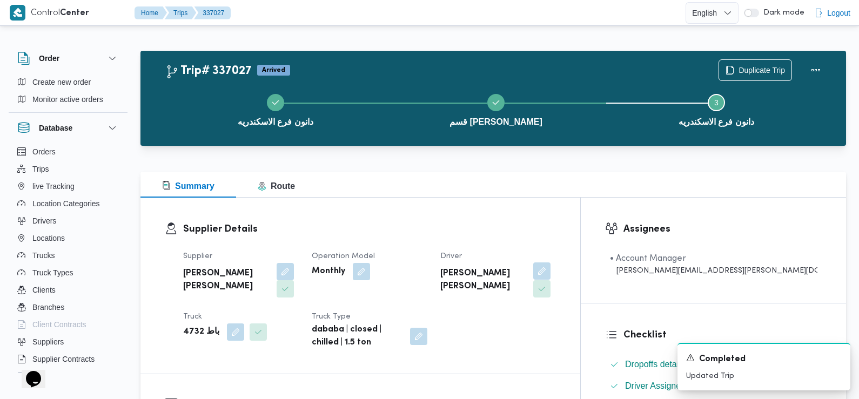
click at [550, 265] on button "button" at bounding box center [541, 270] width 17 height 17
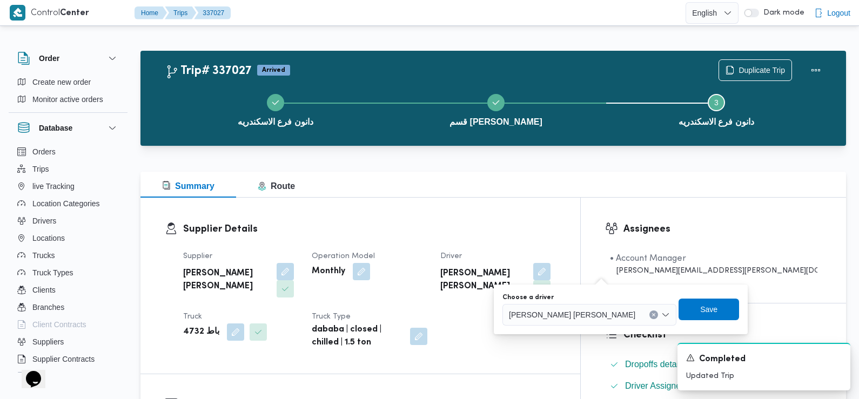
click at [584, 295] on div "Choose a driver" at bounding box center [589, 297] width 174 height 9
click at [572, 321] on div "محمد صبحي محمد اسماعيل" at bounding box center [589, 315] width 174 height 22
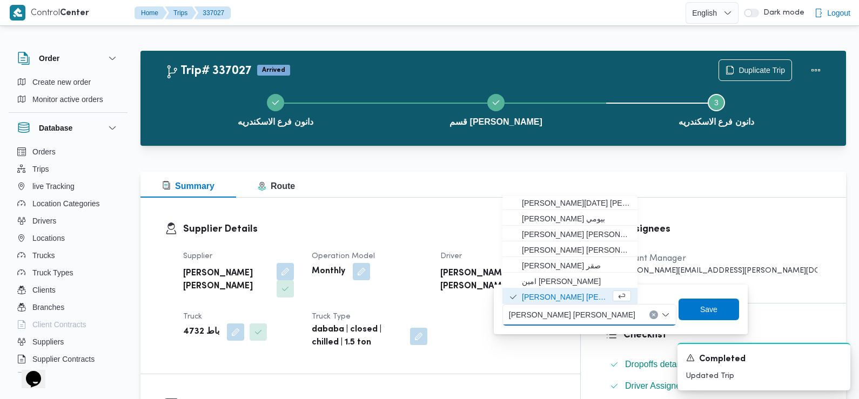
click at [557, 315] on span "محمد صبحي محمد اسماعيل" at bounding box center [572, 314] width 126 height 12
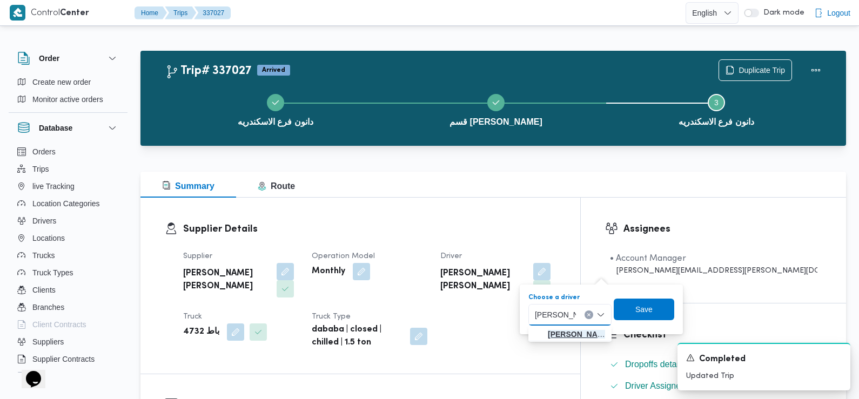
type input "محمد محمود"
click at [568, 335] on span "محمد محمود عبدالجواد علي محمود حسن" at bounding box center [575, 334] width 57 height 13
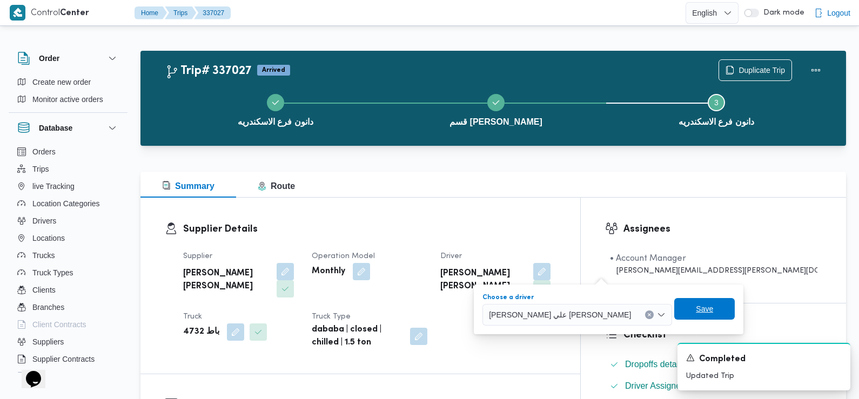
click at [674, 303] on span "Save" at bounding box center [704, 309] width 60 height 22
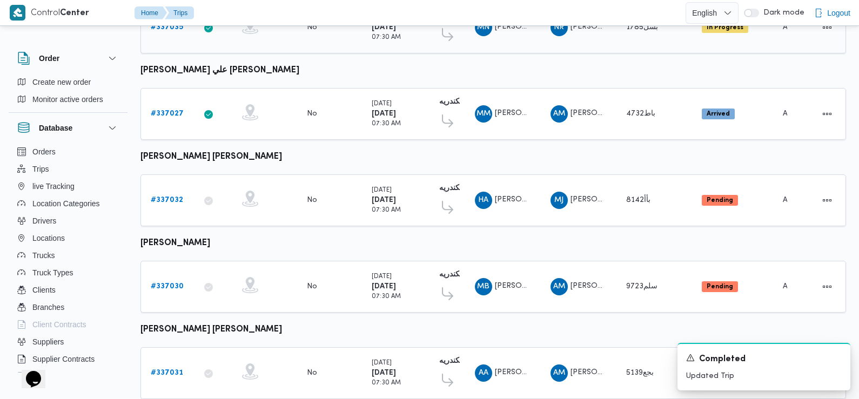
scroll to position [907, 0]
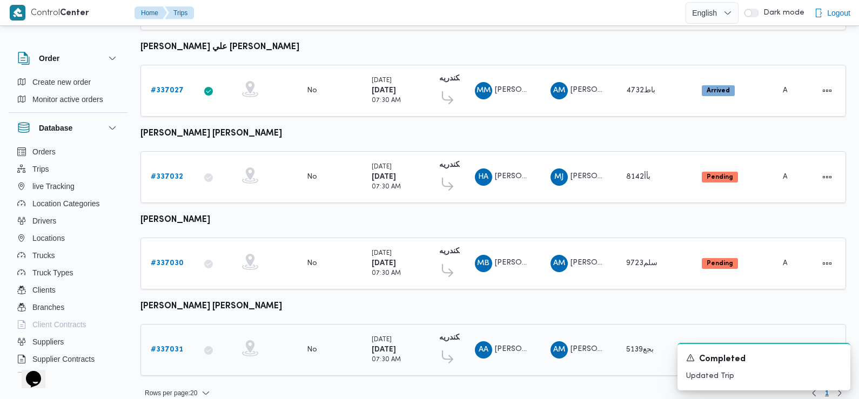
click at [172, 346] on b "# 337031" at bounding box center [167, 349] width 32 height 7
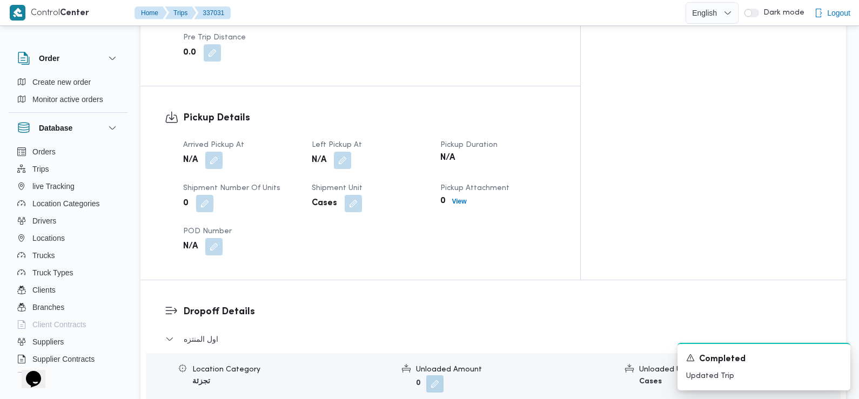
scroll to position [670, 0]
click at [213, 149] on button "button" at bounding box center [213, 157] width 17 height 17
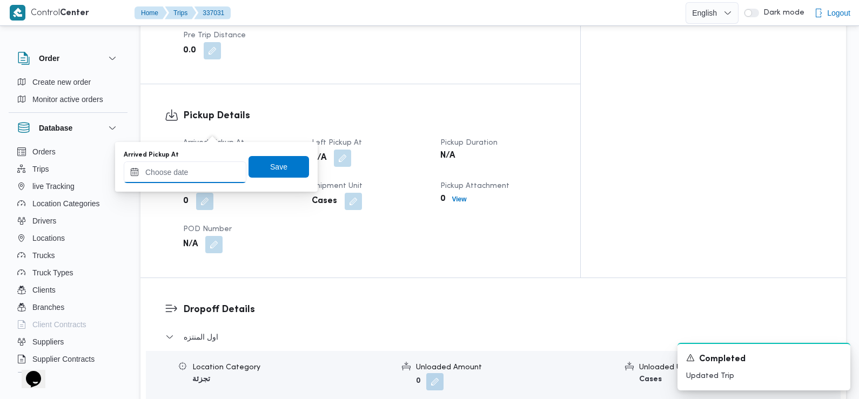
click at [209, 174] on input "Arrived Pickup At" at bounding box center [185, 172] width 123 height 22
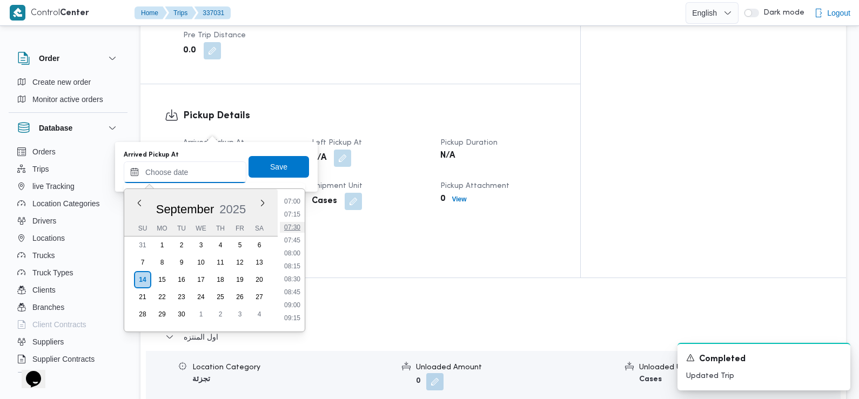
scroll to position [355, 0]
click at [298, 220] on li "07:15" at bounding box center [292, 223] width 25 height 11
type input "14/09/2025 07:15"
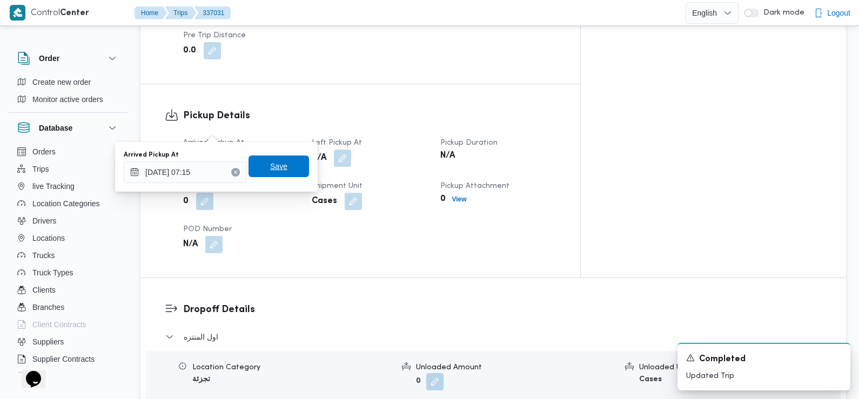
click at [291, 156] on div "Save" at bounding box center [278, 167] width 60 height 22
click at [289, 164] on span "Save" at bounding box center [278, 167] width 60 height 22
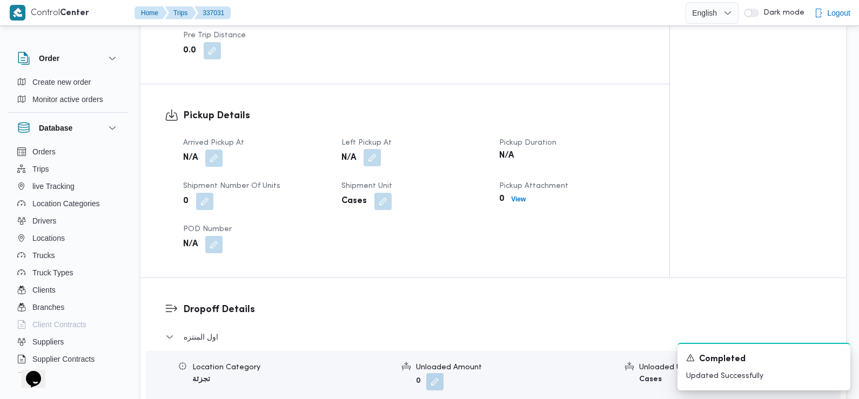
click at [369, 149] on button "button" at bounding box center [371, 157] width 17 height 17
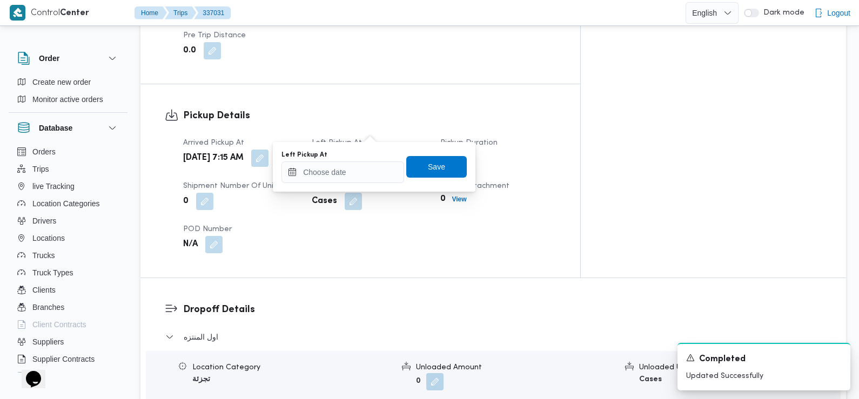
click at [348, 186] on div "You are in a dialog. To close this dialog, hit escape. Left Pickup At Save" at bounding box center [374, 167] width 202 height 50
click at [340, 173] on input "Left Pickup At" at bounding box center [342, 172] width 123 height 22
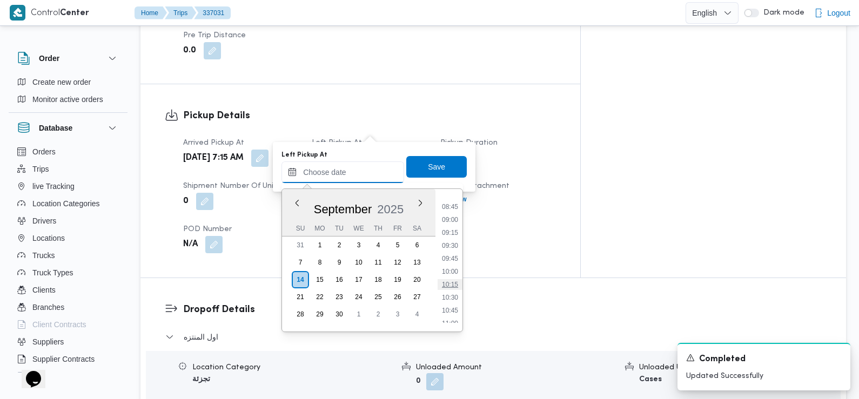
scroll to position [435, 0]
click at [452, 256] on li "09:30" at bounding box center [449, 260] width 25 height 11
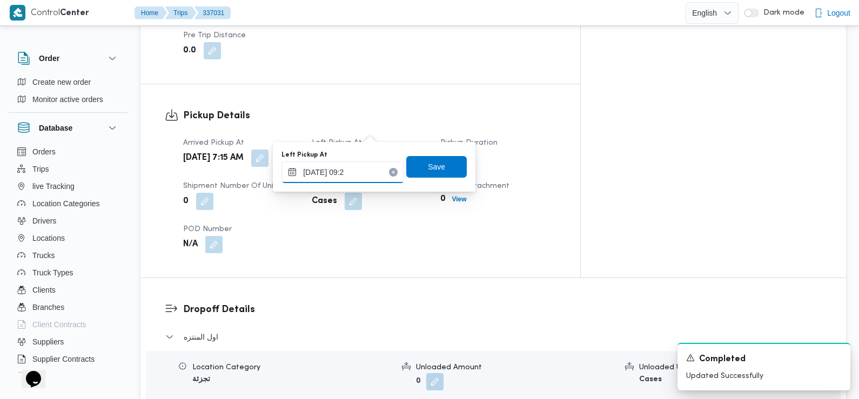
type input "14/09/2025 09:20"
click at [435, 172] on span "Save" at bounding box center [436, 166] width 17 height 13
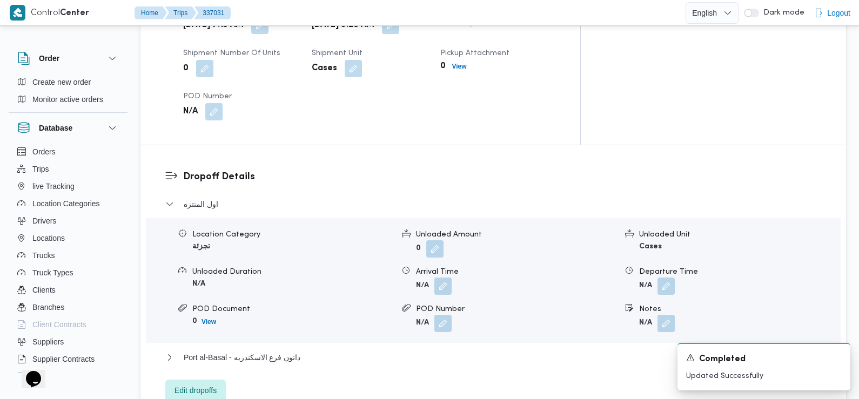
scroll to position [839, 0]
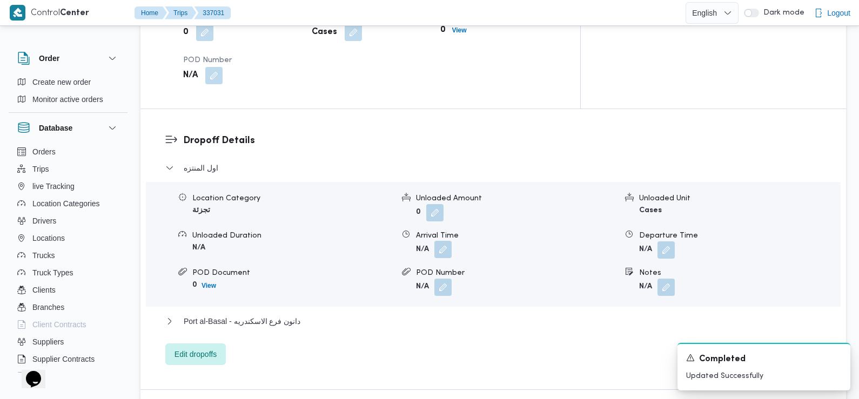
click at [440, 241] on button "button" at bounding box center [442, 249] width 17 height 17
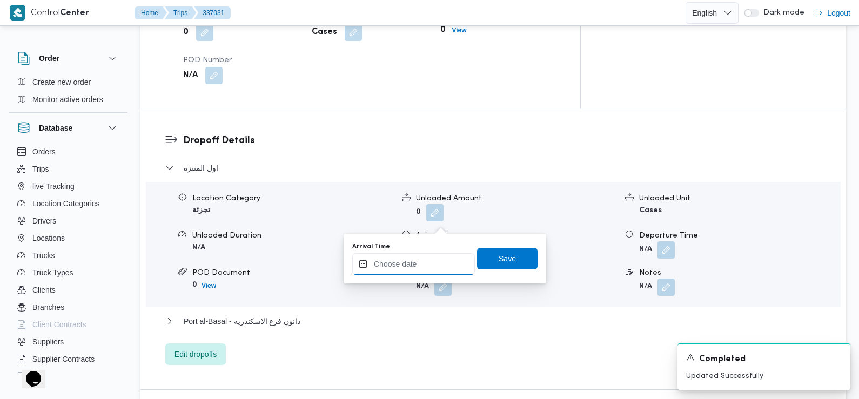
click at [434, 253] on input "Arrival Time" at bounding box center [413, 264] width 123 height 22
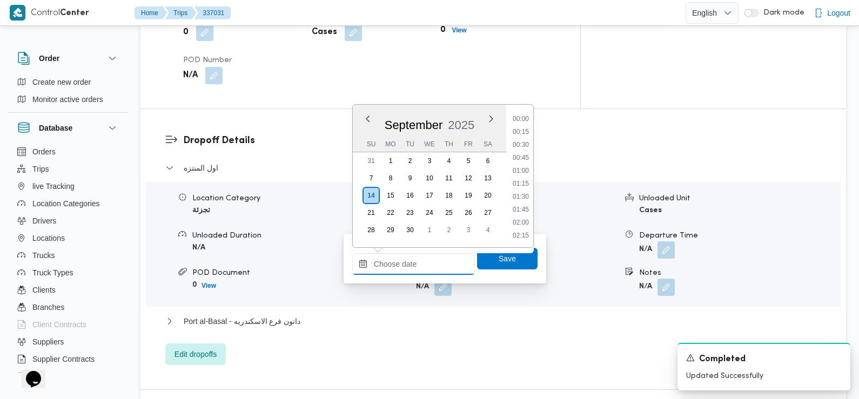
scroll to position [517, 0]
click at [521, 119] on li "10:00" at bounding box center [520, 119] width 25 height 11
type input "14/09/2025 10:00"
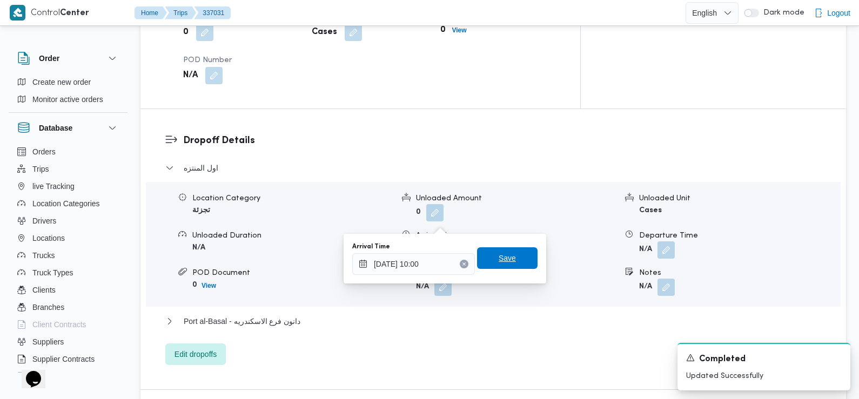
click at [516, 257] on span "Save" at bounding box center [507, 258] width 60 height 22
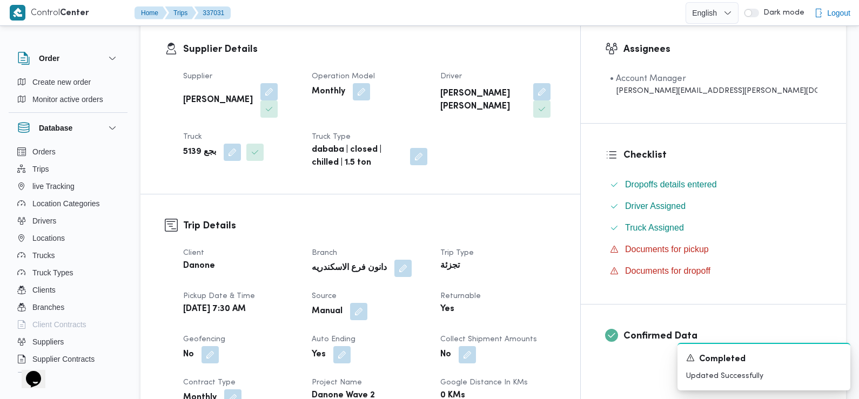
scroll to position [0, 0]
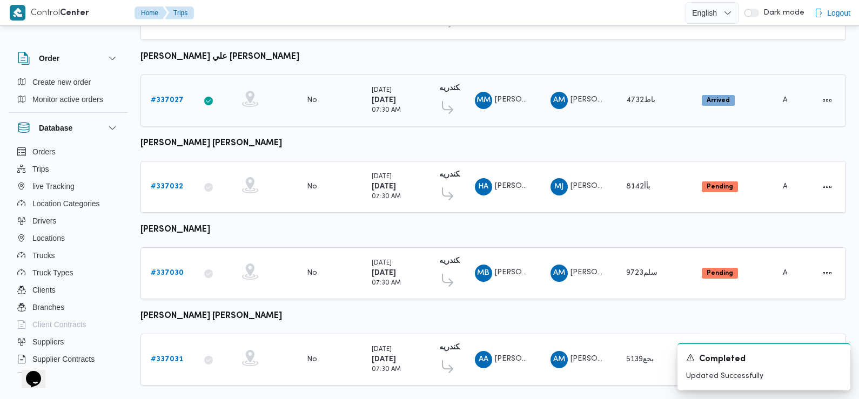
scroll to position [907, 0]
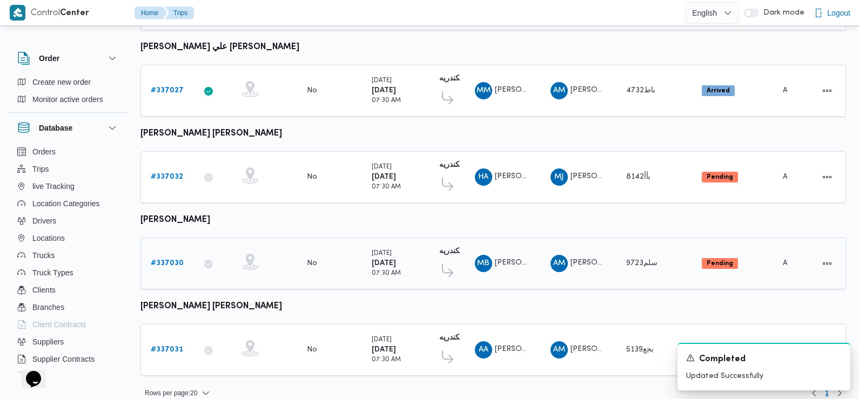
click at [175, 260] on b "# 337030" at bounding box center [167, 263] width 33 height 7
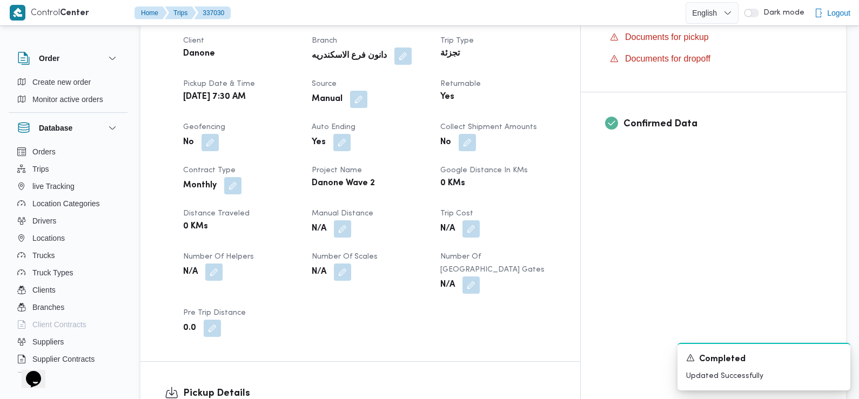
scroll to position [511, 0]
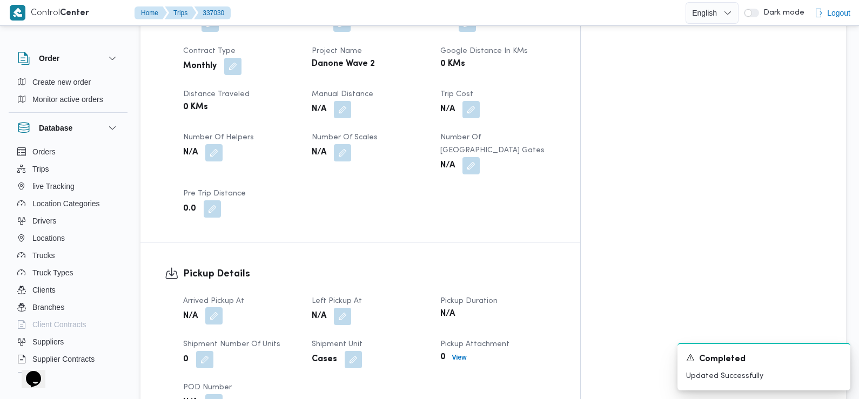
click at [213, 307] on button "button" at bounding box center [213, 315] width 17 height 17
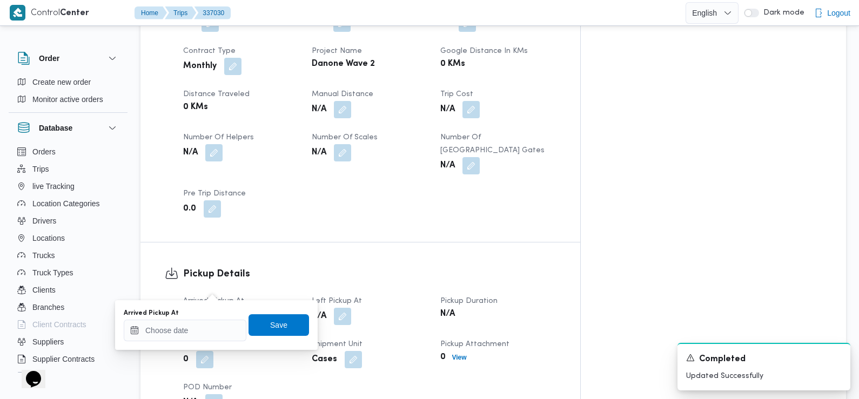
click at [208, 342] on div "You are in a dialog. To close this dialog, hit escape. Arrived Pickup At Save" at bounding box center [216, 325] width 202 height 50
click at [206, 324] on input "Arrived Pickup At" at bounding box center [185, 331] width 123 height 22
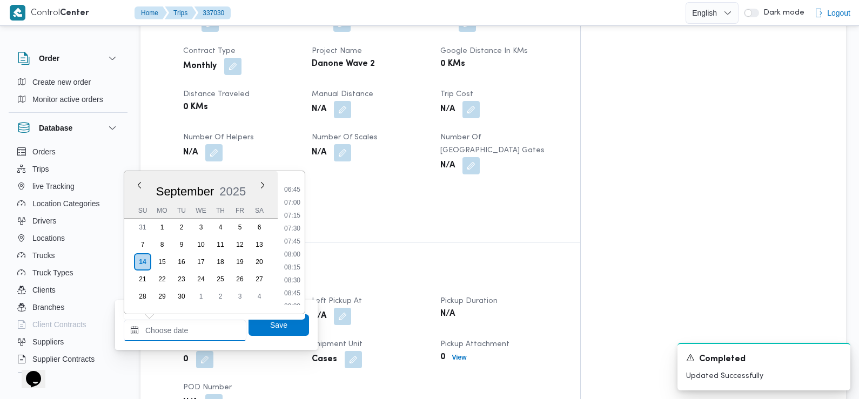
scroll to position [337, 0]
click at [294, 209] on li "07:00" at bounding box center [292, 210] width 25 height 11
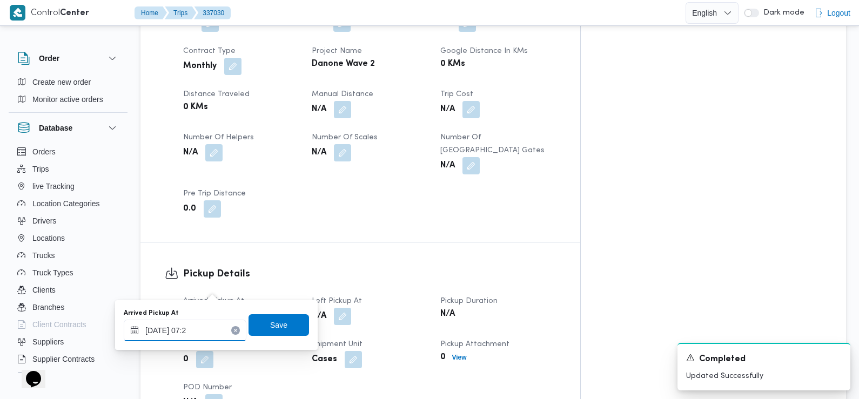
type input "14/09/2025 07:27"
click at [263, 317] on span "Save" at bounding box center [278, 325] width 60 height 22
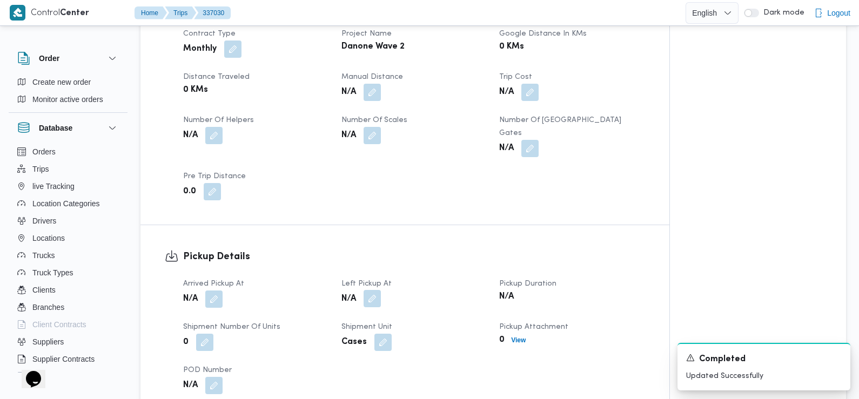
click at [373, 290] on button "button" at bounding box center [371, 298] width 17 height 17
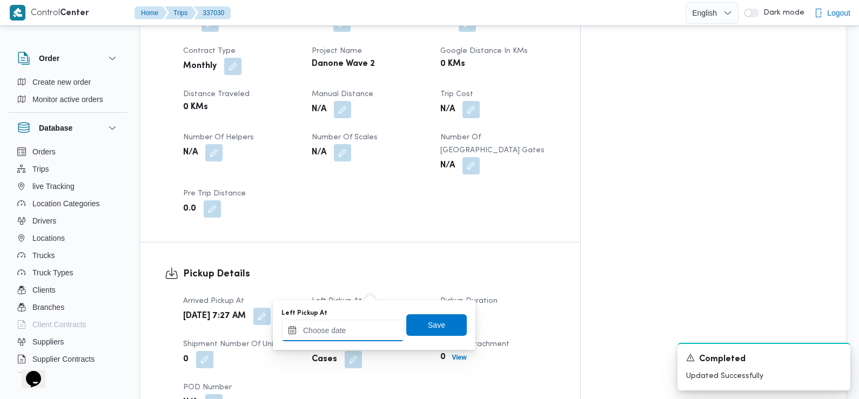
click at [354, 335] on input "Left Pickup At" at bounding box center [342, 331] width 123 height 22
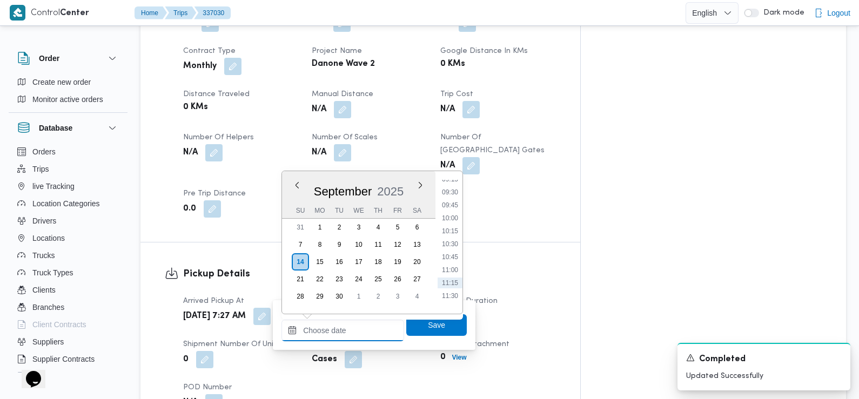
scroll to position [478, 0]
click at [452, 190] on li "09:15" at bounding box center [449, 186] width 25 height 11
type input "14/09/2025 09:15"
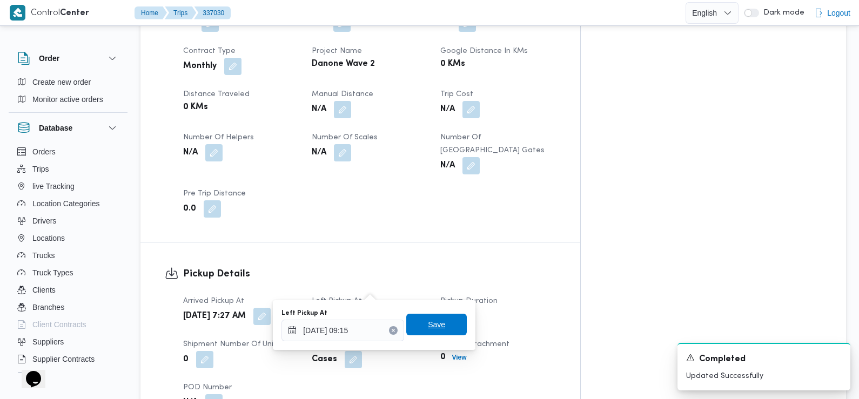
click at [428, 322] on span "Save" at bounding box center [436, 324] width 17 height 13
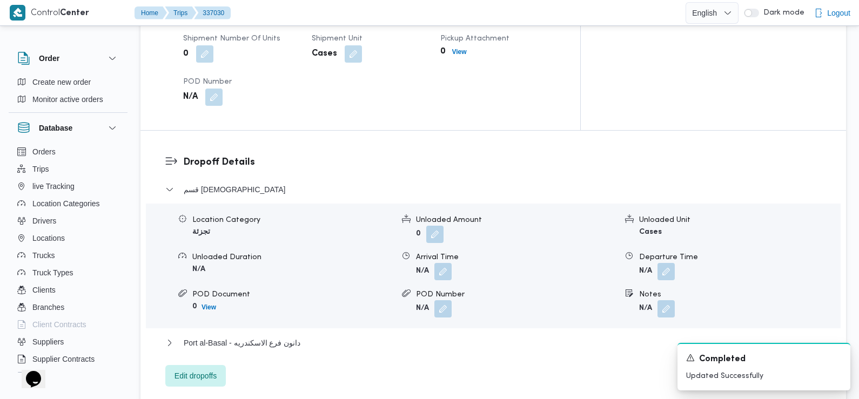
scroll to position [832, 0]
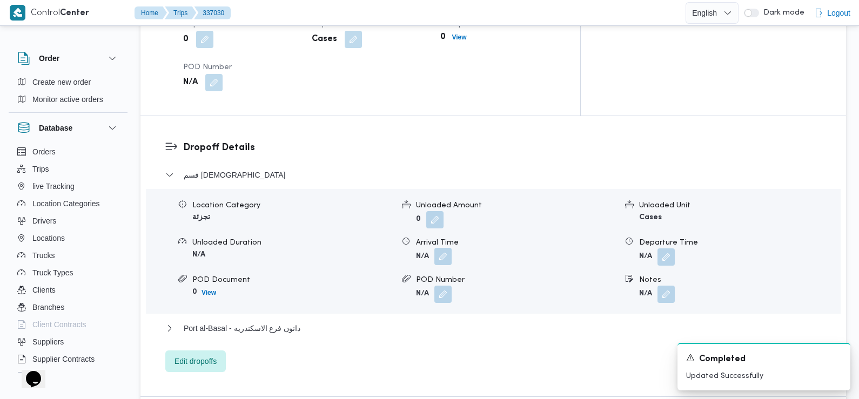
click at [447, 248] on button "button" at bounding box center [442, 256] width 17 height 17
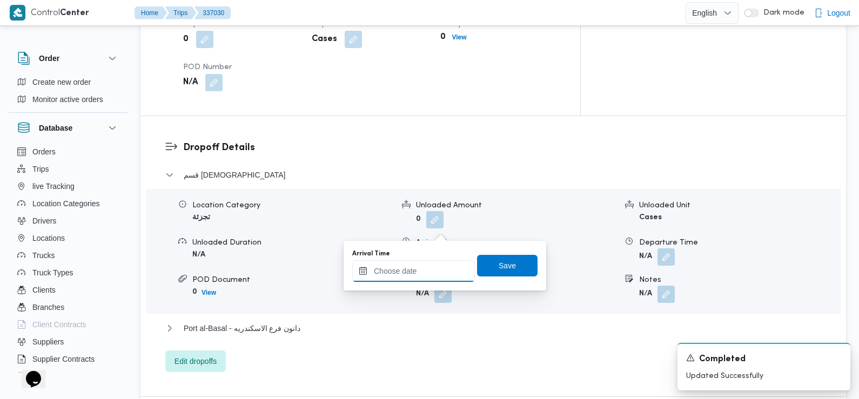
click at [446, 276] on input "Arrival Time" at bounding box center [413, 271] width 123 height 22
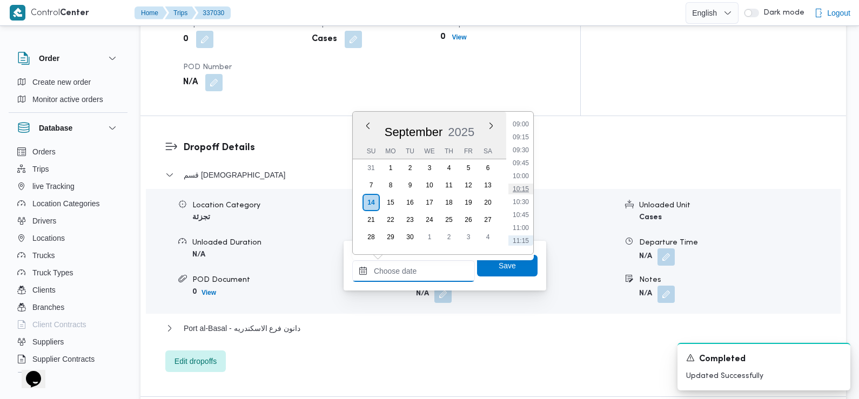
scroll to position [456, 0]
click at [524, 160] on li "09:30" at bounding box center [520, 162] width 25 height 11
type input "14/09/2025 09:30"
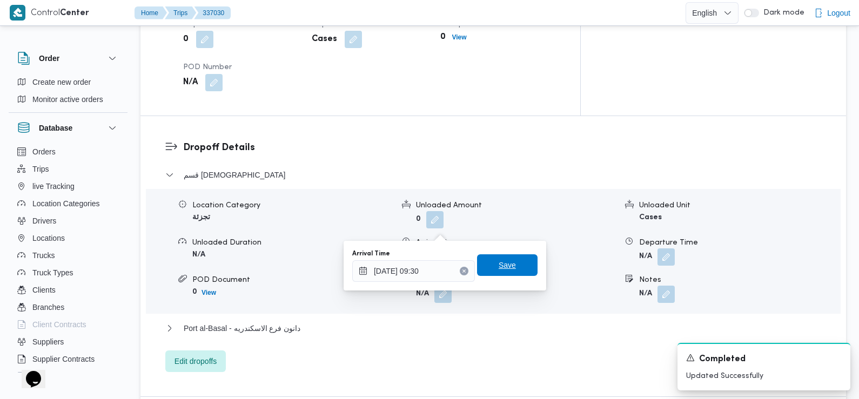
click at [508, 265] on span "Save" at bounding box center [507, 265] width 60 height 22
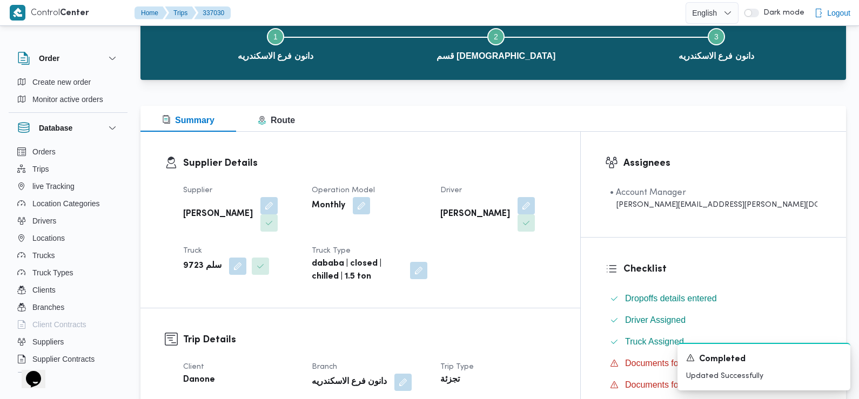
scroll to position [0, 0]
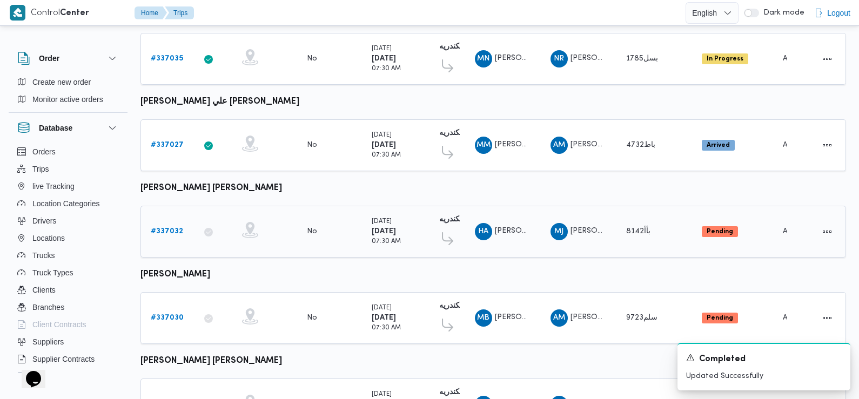
scroll to position [907, 0]
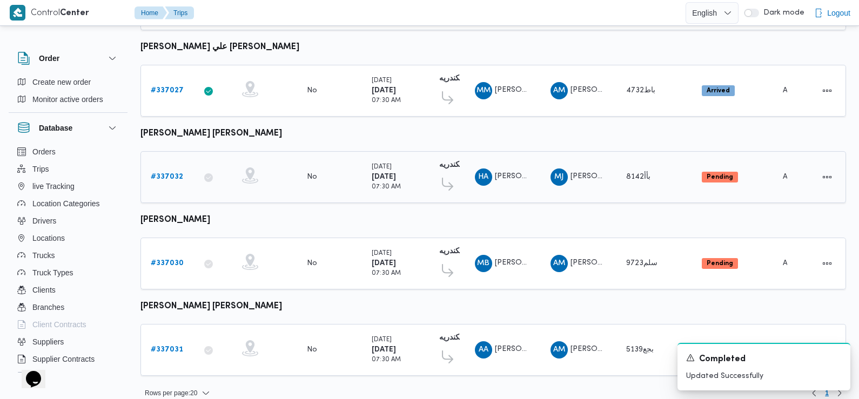
click at [172, 173] on b "# 337032" at bounding box center [167, 176] width 32 height 7
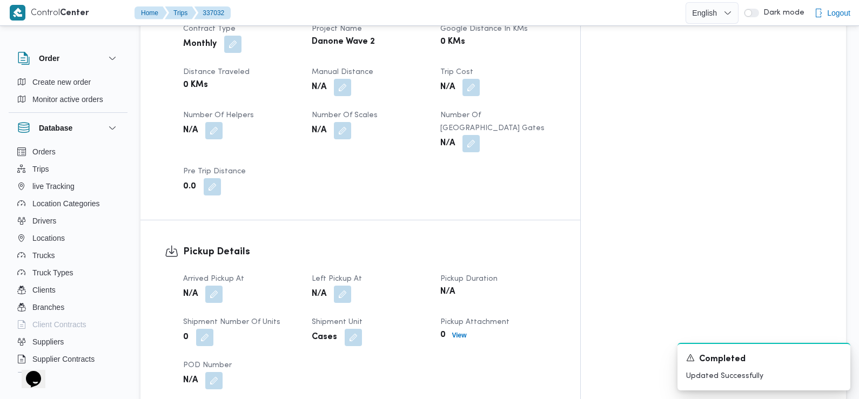
scroll to position [544, 0]
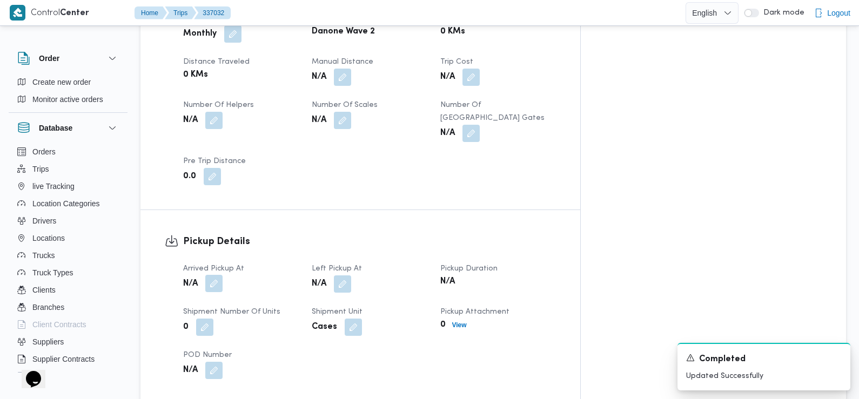
click at [215, 275] on button "button" at bounding box center [213, 283] width 17 height 17
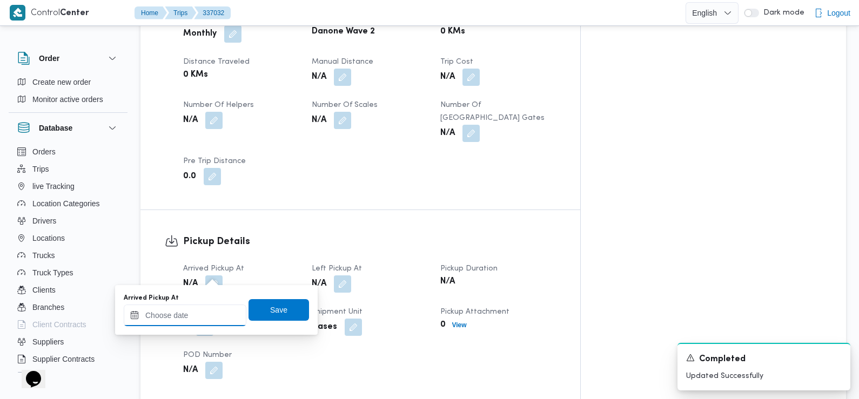
click at [206, 318] on input "Arrived Pickup At" at bounding box center [185, 316] width 123 height 22
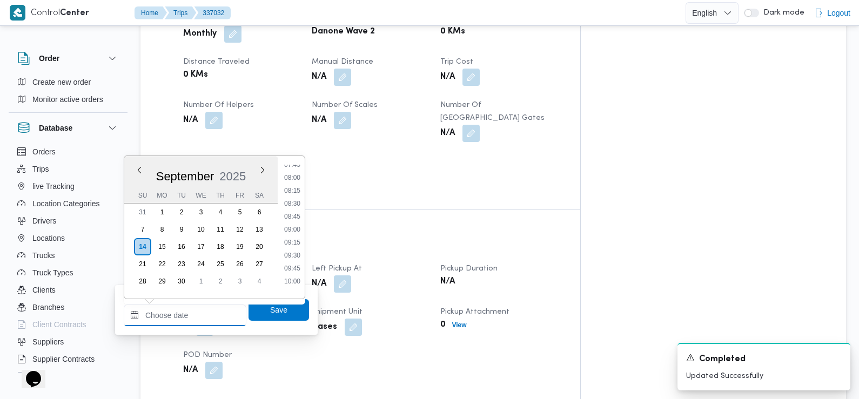
scroll to position [402, 0]
click at [297, 168] on li "07:45" at bounding box center [292, 169] width 25 height 11
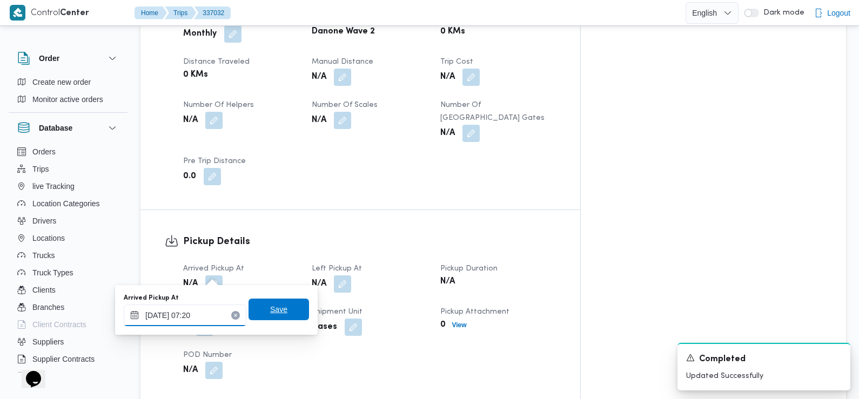
type input "14/09/2025 07:20"
click at [258, 303] on span "Save" at bounding box center [278, 310] width 60 height 22
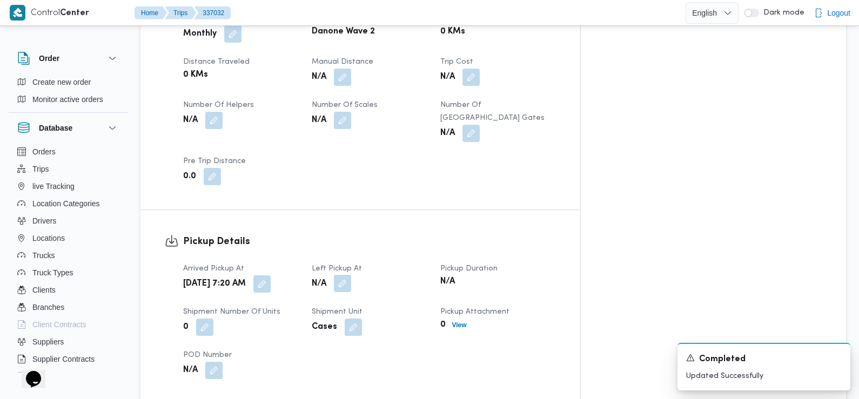
click at [351, 275] on button "button" at bounding box center [342, 283] width 17 height 17
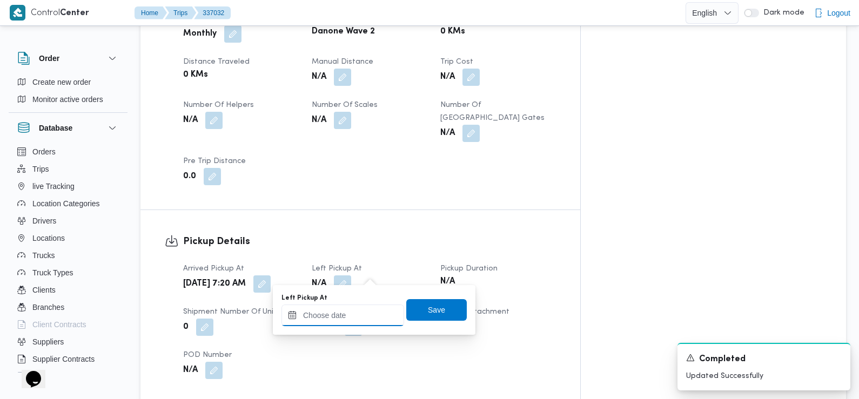
click at [367, 317] on input "Left Pickup At" at bounding box center [342, 316] width 123 height 22
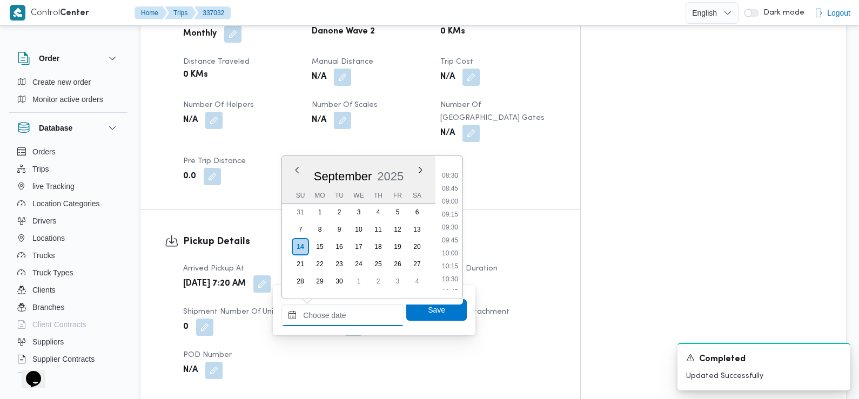
scroll to position [416, 0]
click at [457, 204] on li "08:45" at bounding box center [449, 207] width 25 height 11
type input "14/09/2025 08:45"
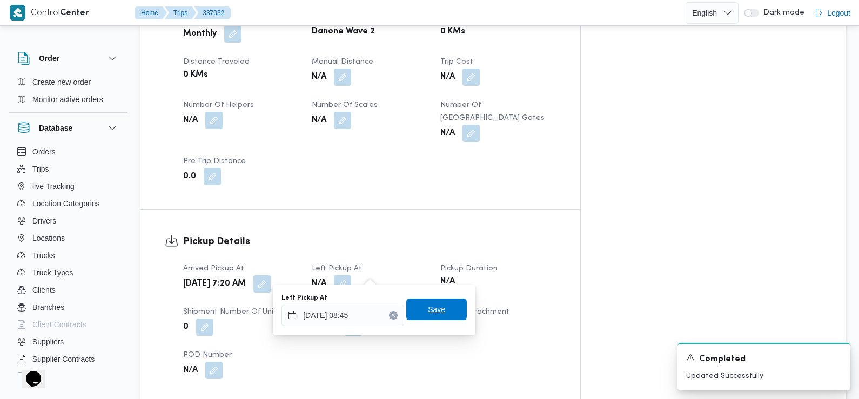
click at [431, 303] on span "Save" at bounding box center [436, 310] width 60 height 22
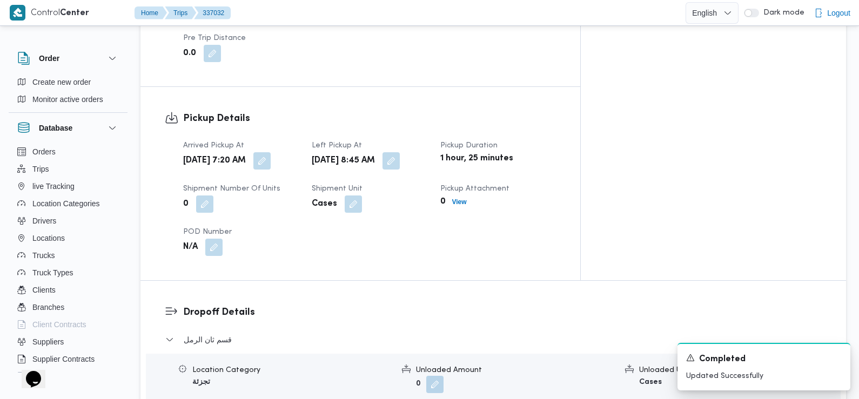
scroll to position [731, 0]
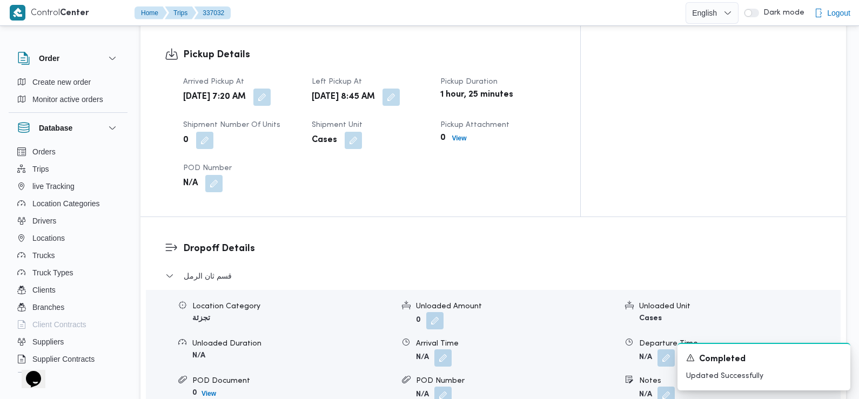
drag, startPoint x: 437, startPoint y: 343, endPoint x: 438, endPoint y: 356, distance: 13.0
click at [438, 356] on div "Location Category تجزئة Unloaded Amount 0 Unloaded Unit Cases Unloaded Duration…" at bounding box center [492, 352] width 703 height 123
click at [438, 349] on button "button" at bounding box center [442, 357] width 17 height 17
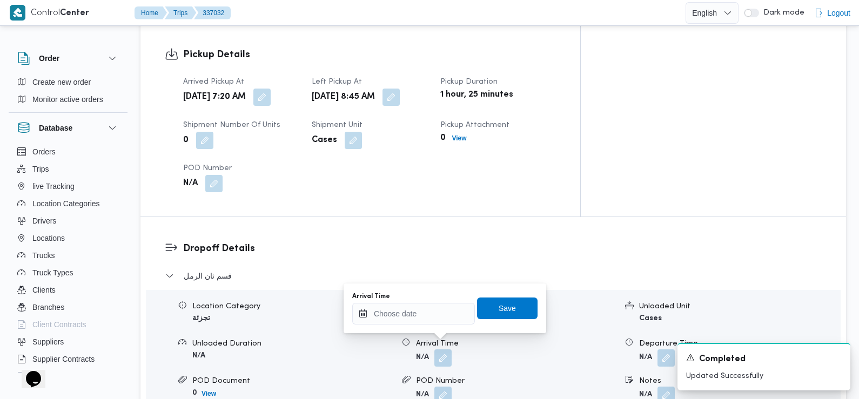
click at [437, 329] on div "You are in a dialog. To close this dialog, hit escape. Arrival Time Save" at bounding box center [444, 308] width 202 height 50
click at [436, 317] on input "Arrival Time" at bounding box center [413, 314] width 123 height 22
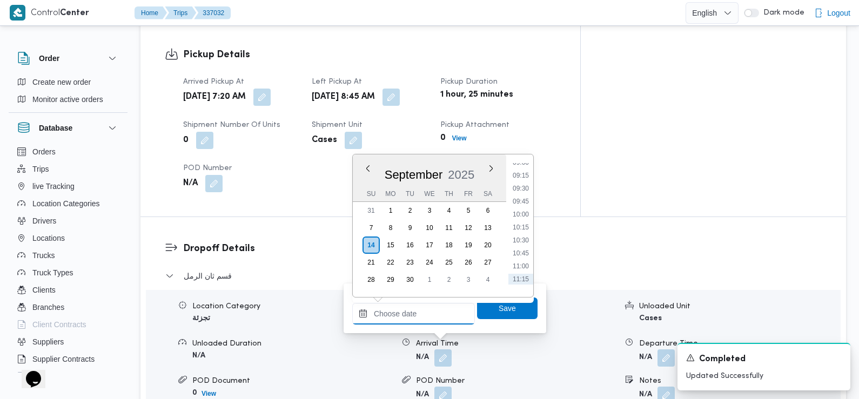
scroll to position [470, 0]
click at [524, 185] on ul "00:00 00:15 00:30 00:45 01:00 01:15 01:30 01:45 02:00 02:15 02:30 02:45 03:00 0…" at bounding box center [520, 225] width 25 height 125
click at [525, 191] on li "09:30" at bounding box center [520, 190] width 25 height 11
type input "14/09/2025 09:30"
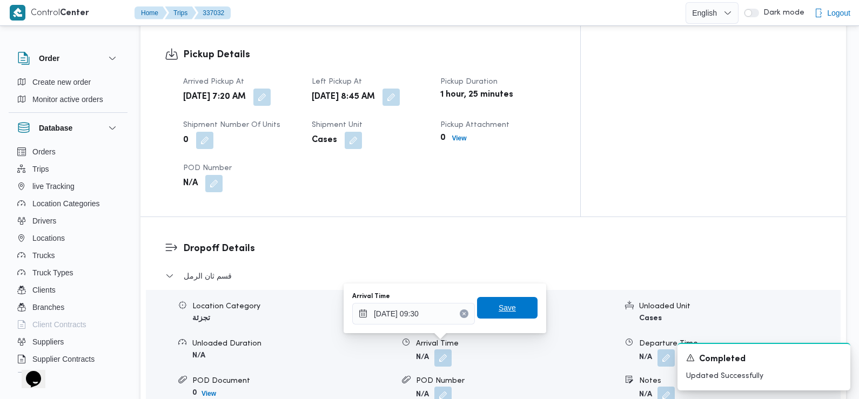
click at [503, 312] on span "Save" at bounding box center [506, 307] width 17 height 13
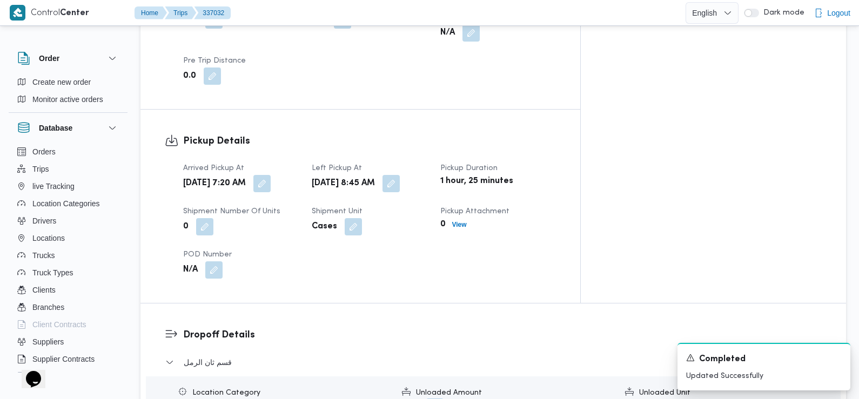
scroll to position [0, 0]
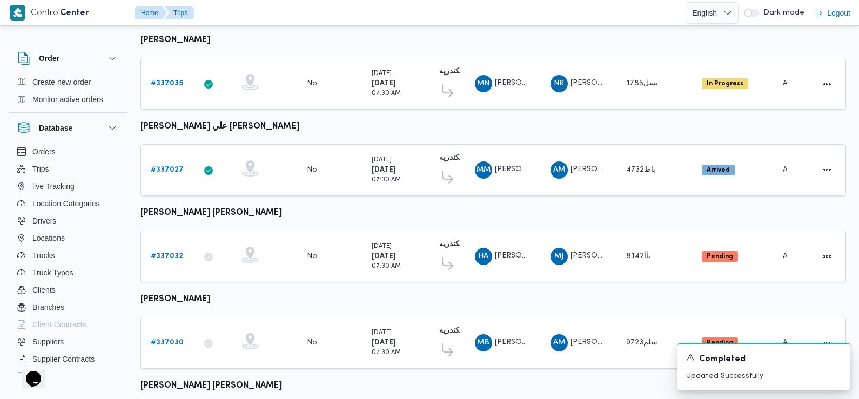
scroll to position [907, 0]
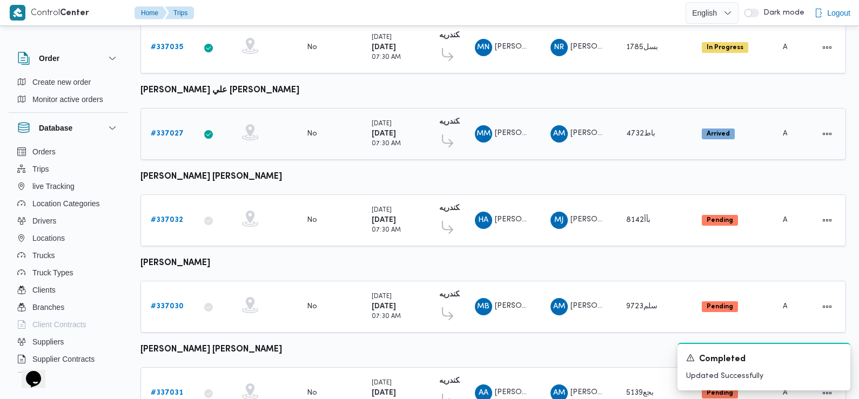
click at [172, 130] on b "# 337027" at bounding box center [167, 133] width 33 height 7
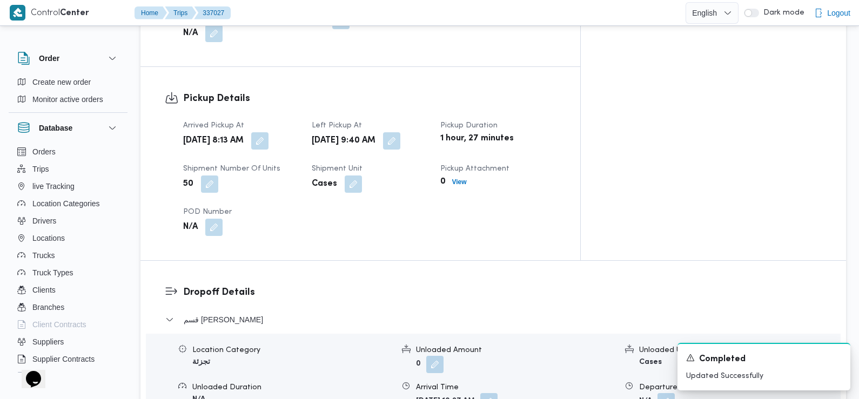
scroll to position [666, 0]
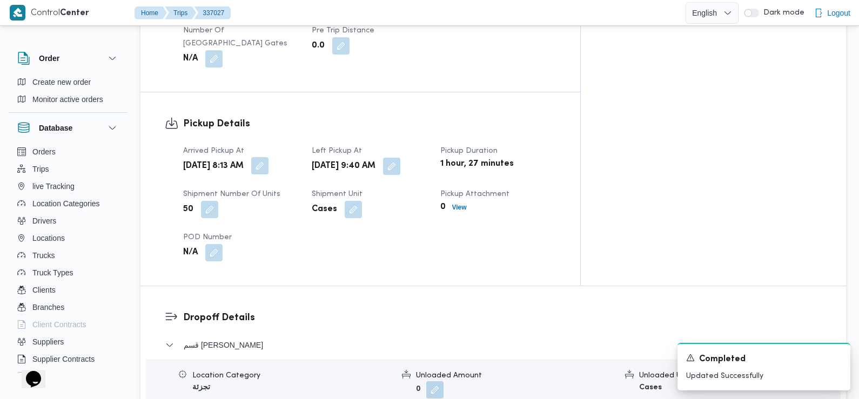
click at [268, 157] on button "button" at bounding box center [259, 165] width 17 height 17
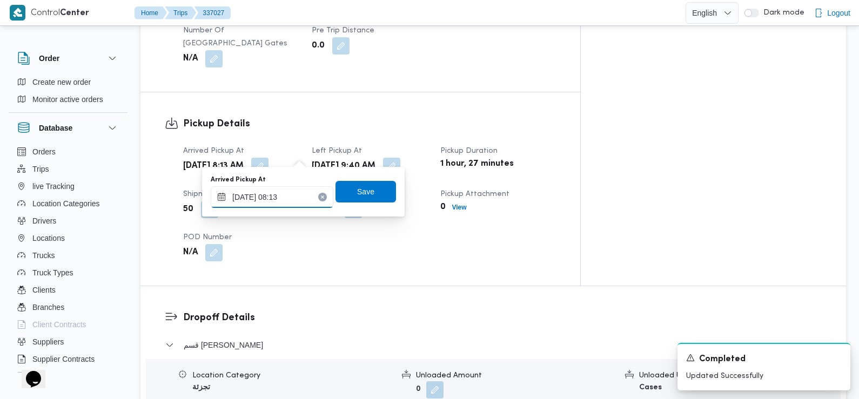
click at [306, 200] on input "14/09/2025 08:13" at bounding box center [272, 197] width 123 height 22
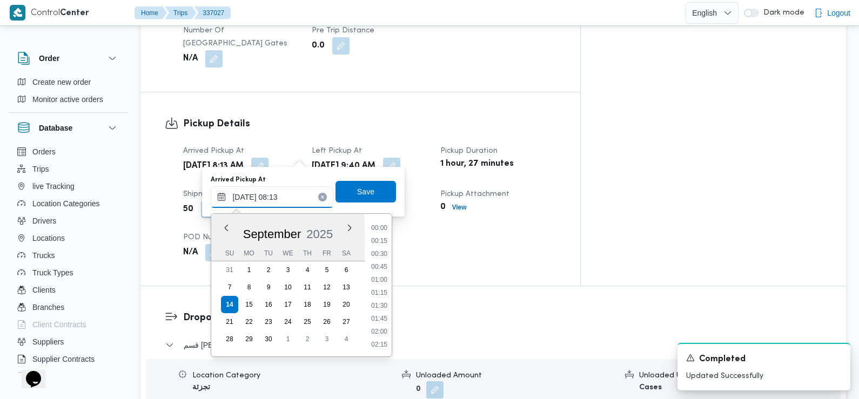
scroll to position [349, 0]
click at [384, 275] on li "07:45" at bounding box center [379, 280] width 25 height 11
type input "14/09/2025 07:45"
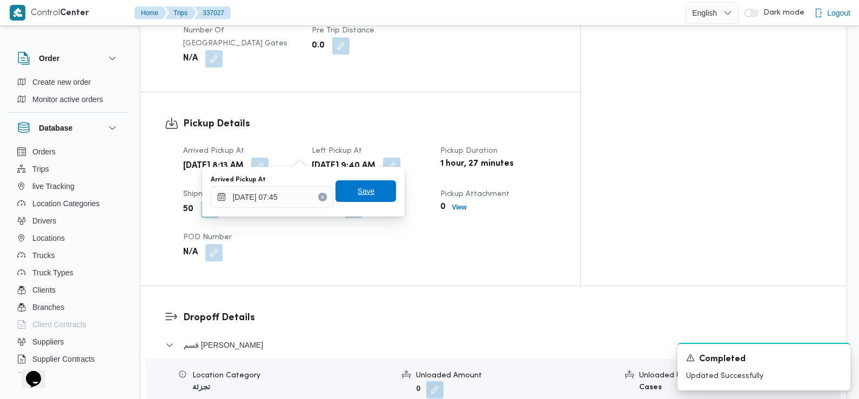
click at [383, 192] on span "Save" at bounding box center [365, 191] width 60 height 22
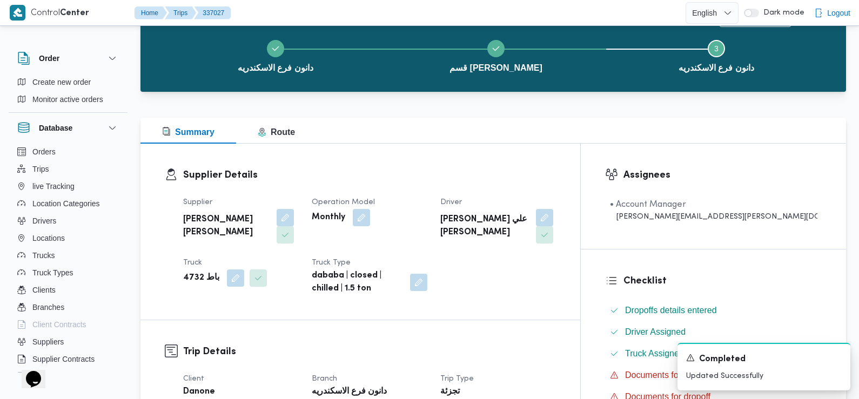
scroll to position [0, 0]
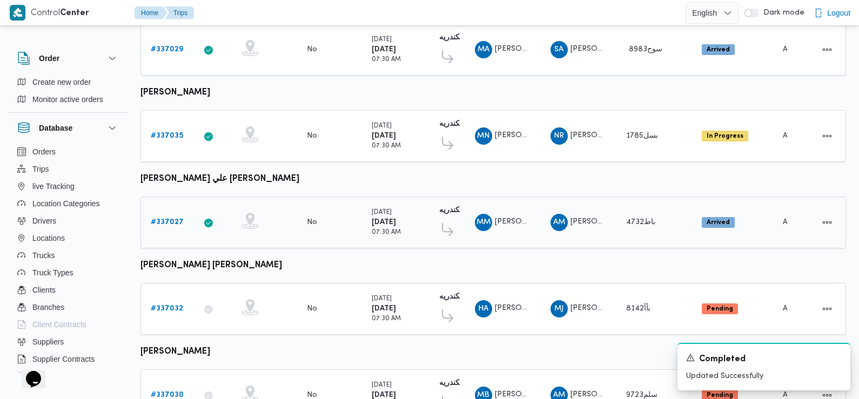
scroll to position [749, 0]
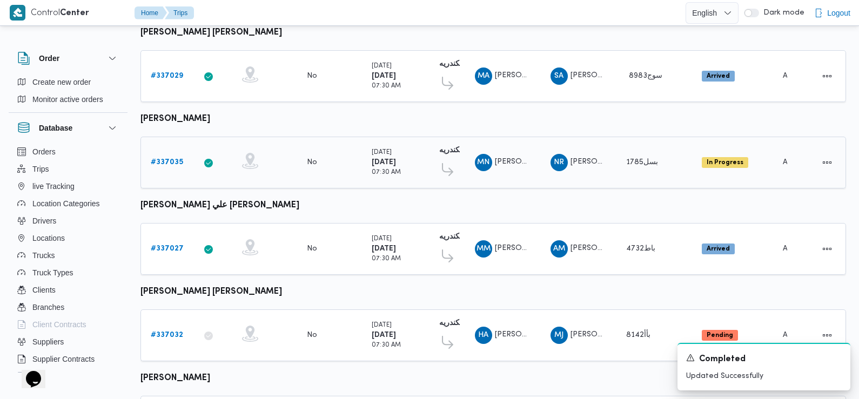
click at [167, 159] on b "# 337035" at bounding box center [167, 162] width 32 height 7
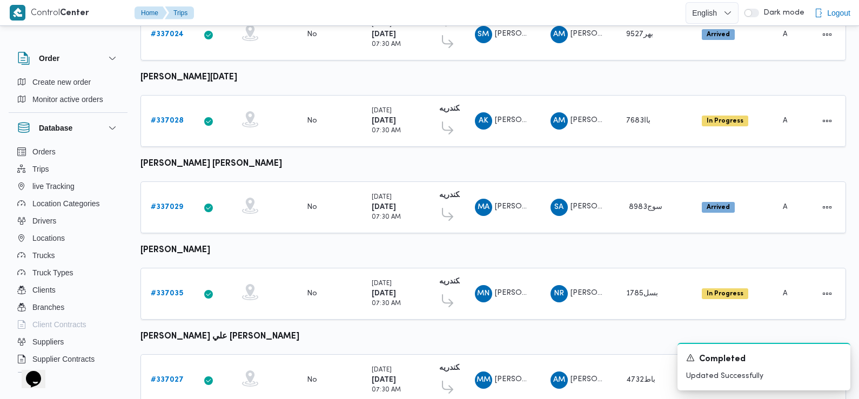
scroll to position [617, 0]
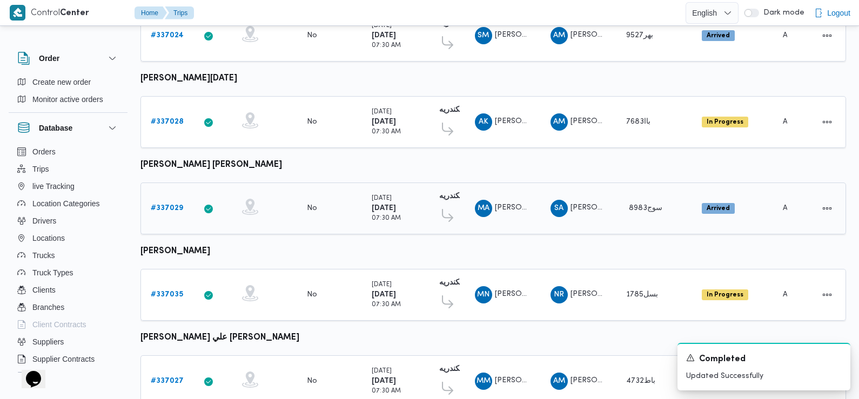
click at [171, 205] on b "# 337029" at bounding box center [167, 208] width 32 height 7
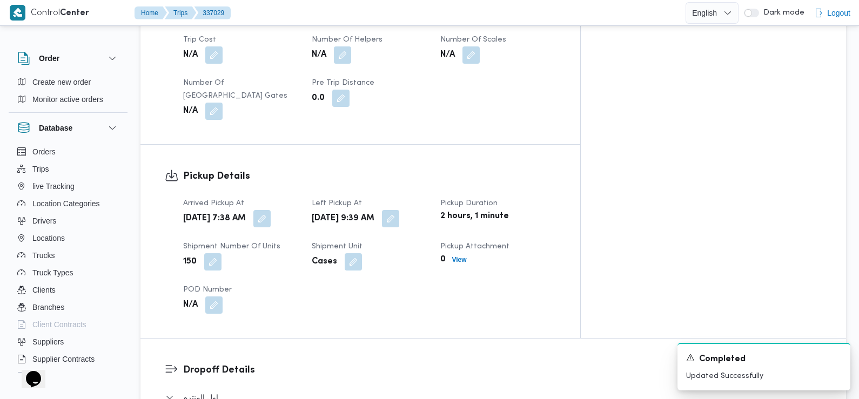
scroll to position [613, 0]
click at [271, 210] on button "button" at bounding box center [261, 218] width 17 height 17
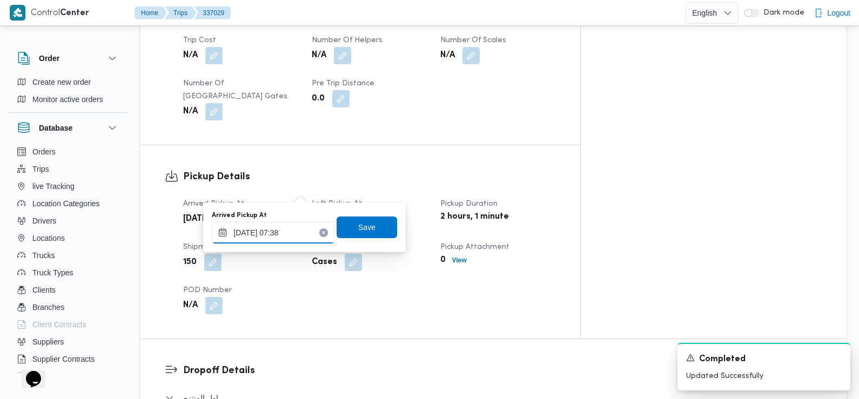
click at [290, 226] on input "14/09/2025 07:38" at bounding box center [273, 233] width 123 height 22
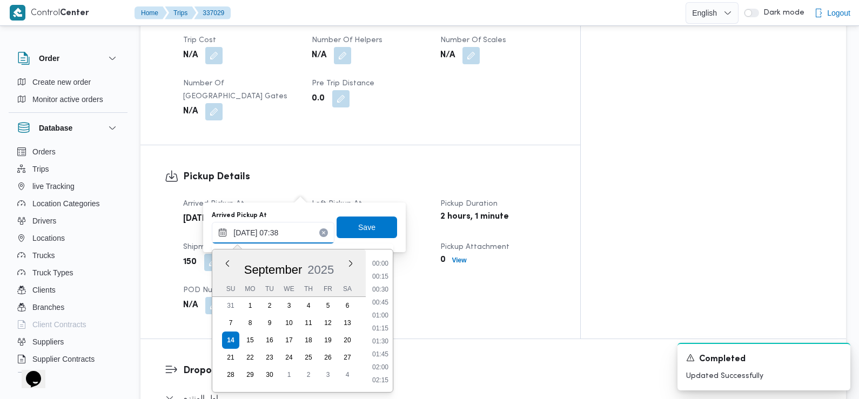
scroll to position [323, 0]
click at [382, 323] on ul "00:00 00:15 00:30 00:45 01:00 01:15 01:30 01:45 02:00 02:15 02:30 02:45 03:00 0…" at bounding box center [380, 320] width 25 height 125
click at [383, 327] on li "07:30" at bounding box center [380, 329] width 25 height 11
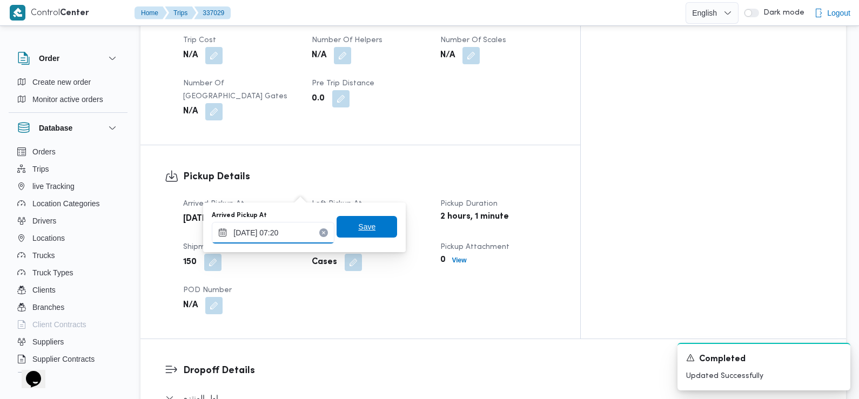
type input "14/09/2025 07:20"
click at [366, 230] on span "Save" at bounding box center [366, 226] width 17 height 13
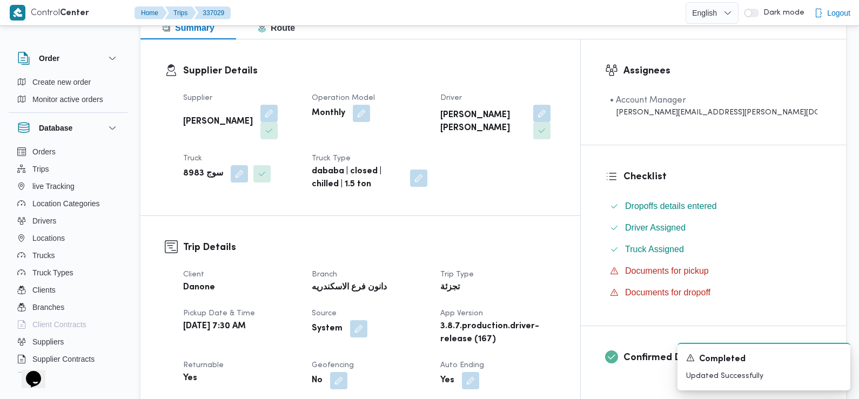
scroll to position [0, 0]
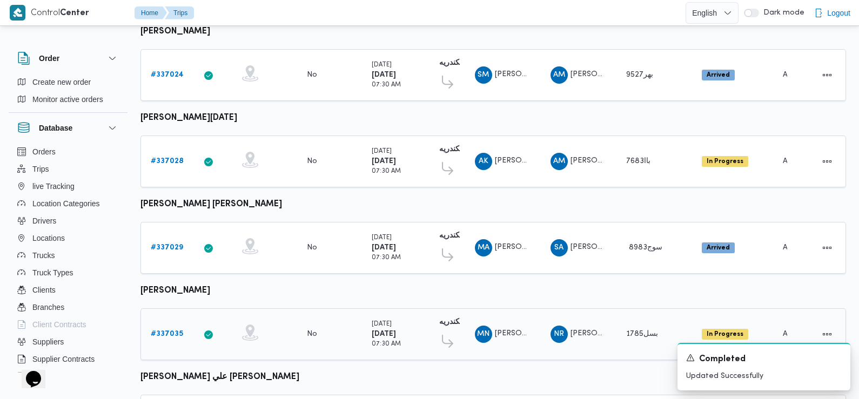
scroll to position [753, 0]
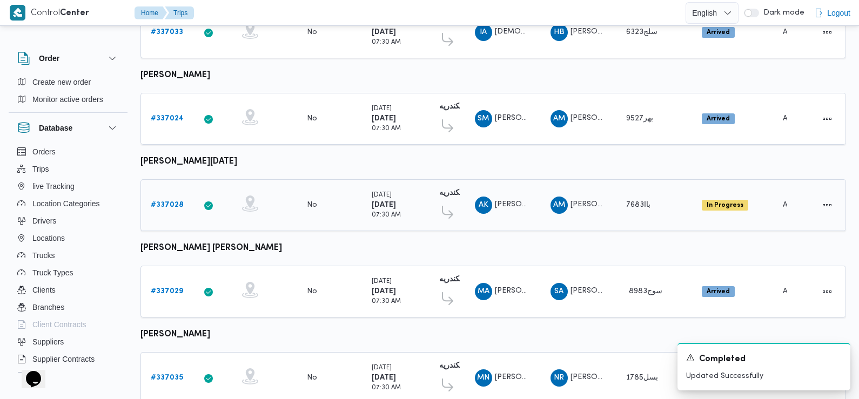
click at [170, 201] on b "# 337028" at bounding box center [167, 204] width 33 height 7
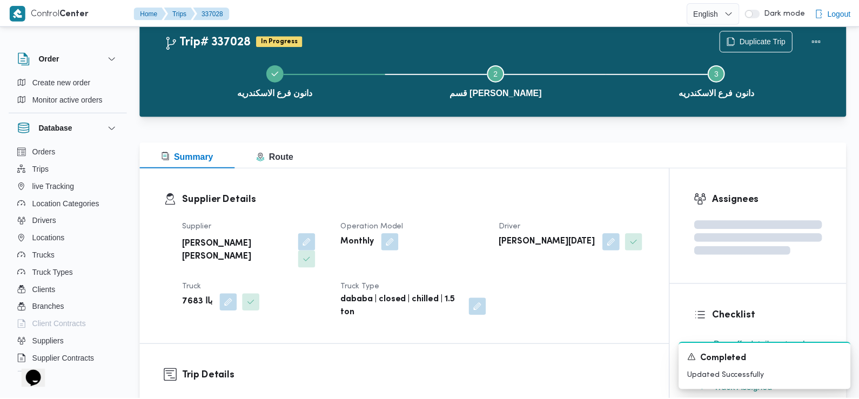
scroll to position [533, 0]
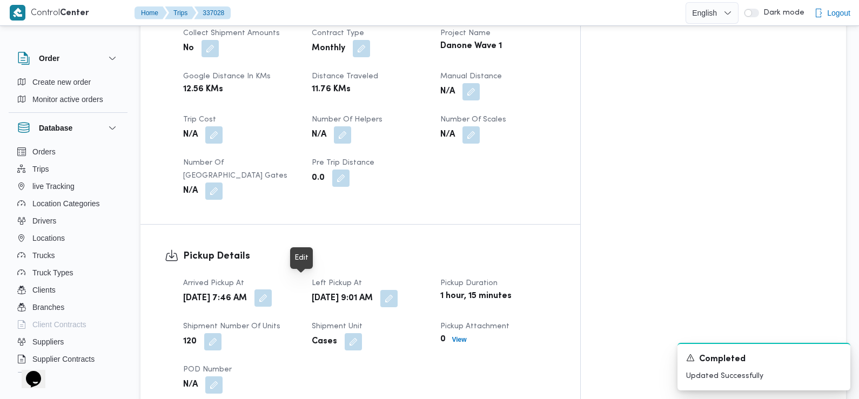
click at [272, 289] on button "button" at bounding box center [262, 297] width 17 height 17
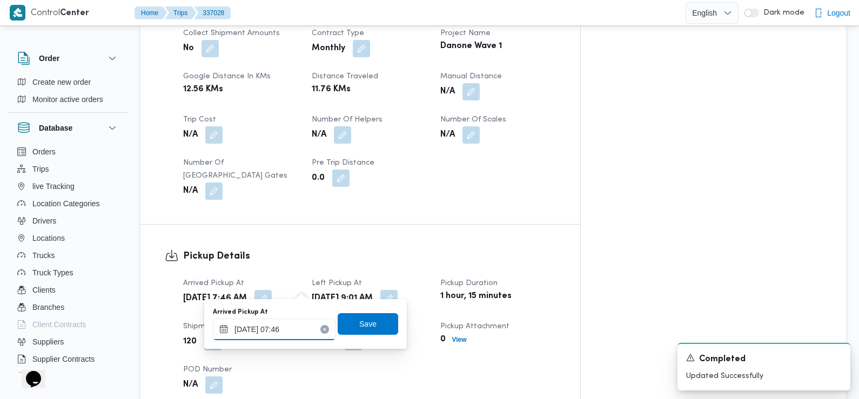
click at [282, 330] on input "14/09/2025 07:46" at bounding box center [274, 330] width 123 height 22
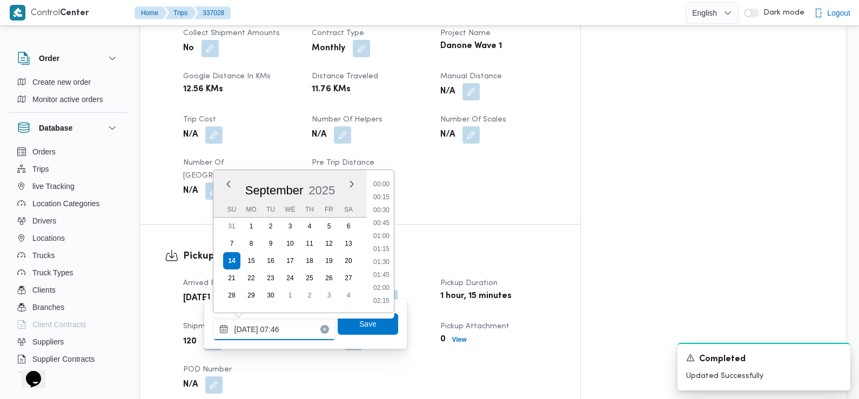
scroll to position [336, 0]
click at [382, 239] on li "07:30" at bounding box center [381, 237] width 25 height 11
type input "14/09/2025 07:30"
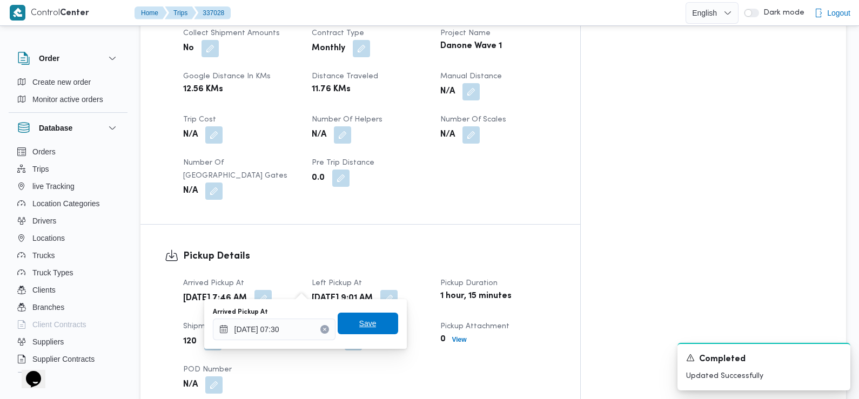
click at [374, 332] on span "Save" at bounding box center [367, 324] width 60 height 22
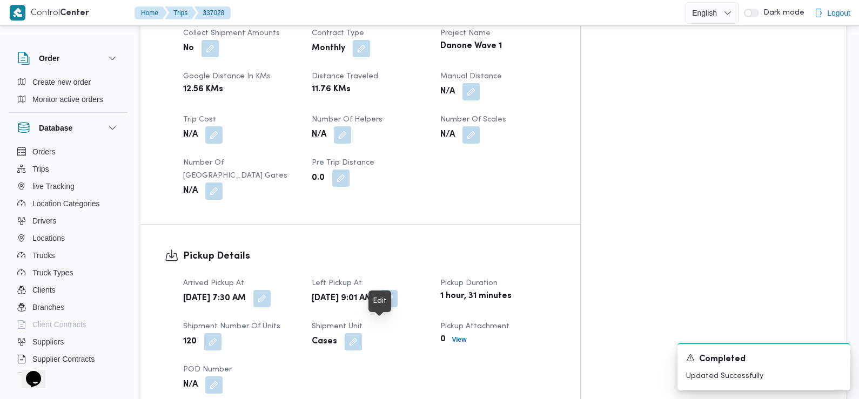
scroll to position [0, 0]
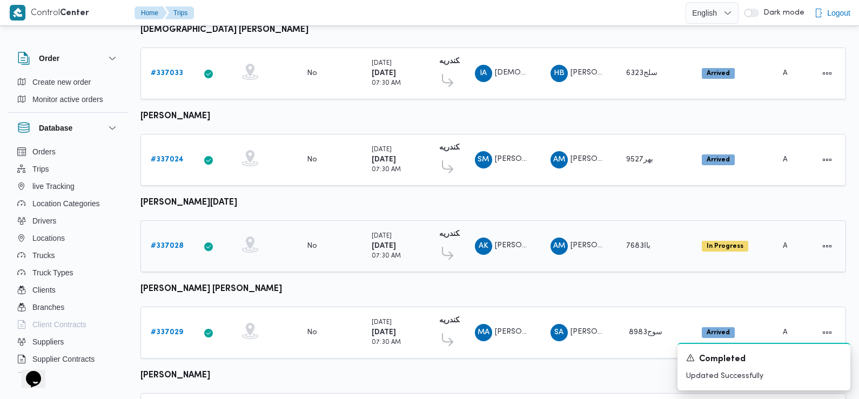
scroll to position [492, 0]
click at [160, 157] on b "# 337024" at bounding box center [167, 160] width 33 height 7
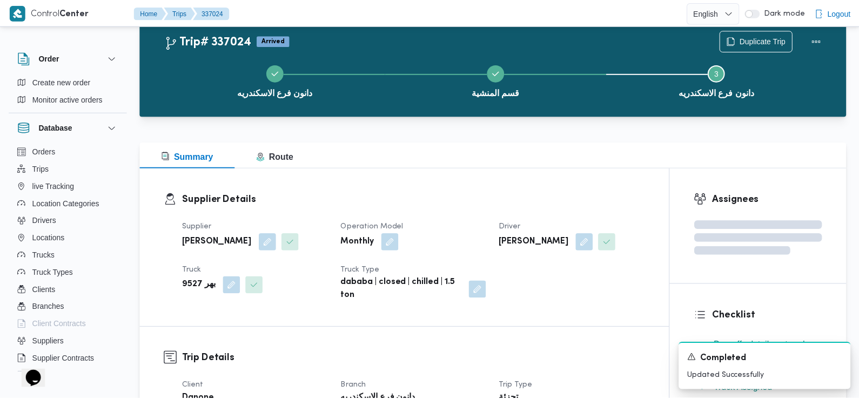
scroll to position [492, 0]
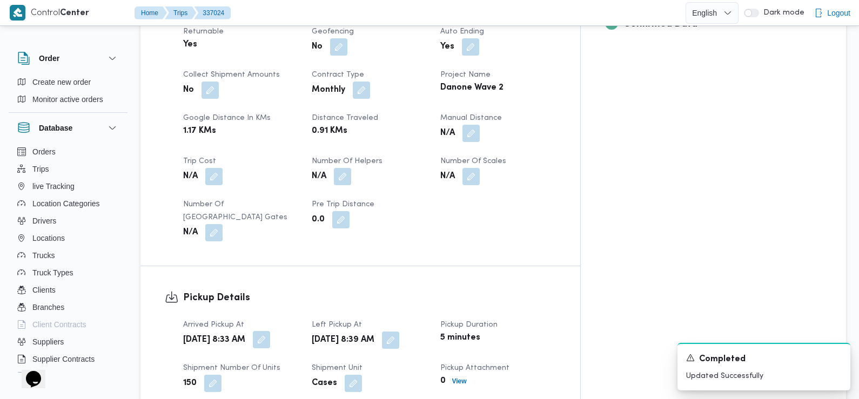
click at [270, 331] on button "button" at bounding box center [261, 339] width 17 height 17
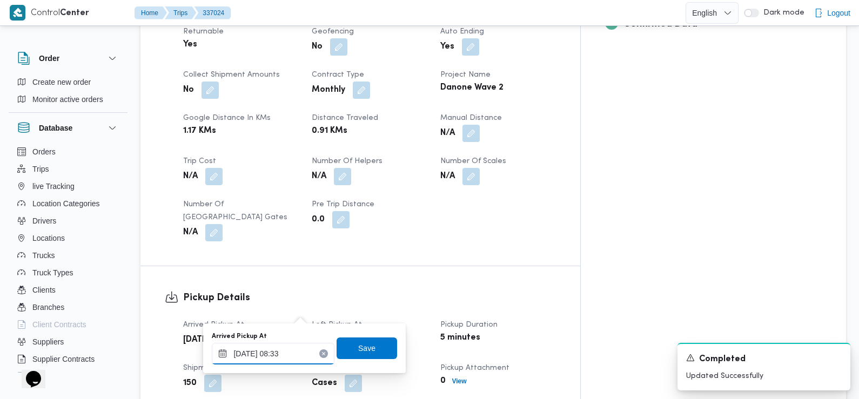
click at [299, 357] on input "14/09/2025 08:33" at bounding box center [273, 354] width 123 height 22
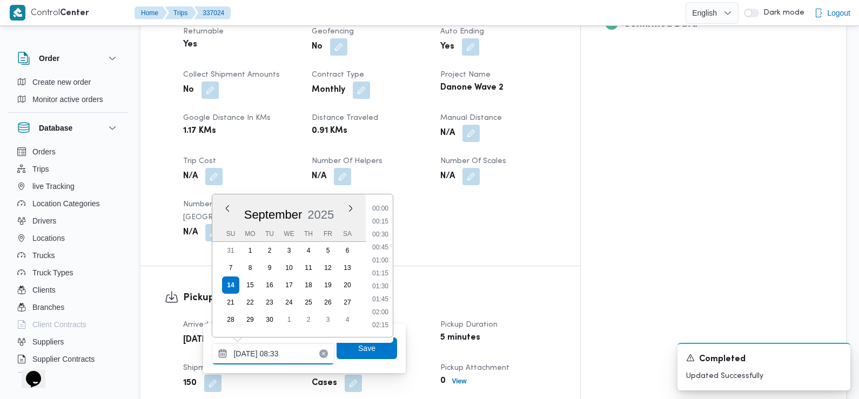
scroll to position [375, 0]
click at [384, 224] on li "07:30" at bounding box center [380, 222] width 25 height 11
type input "14/09/2025 07:30"
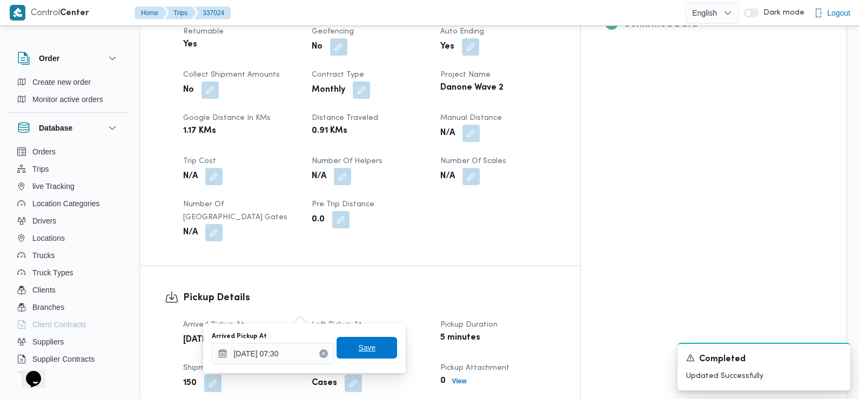
click at [358, 351] on span "Save" at bounding box center [366, 347] width 17 height 13
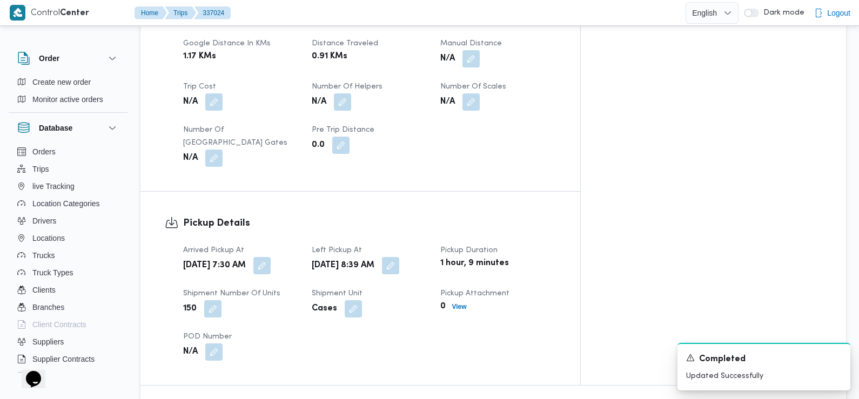
scroll to position [0, 0]
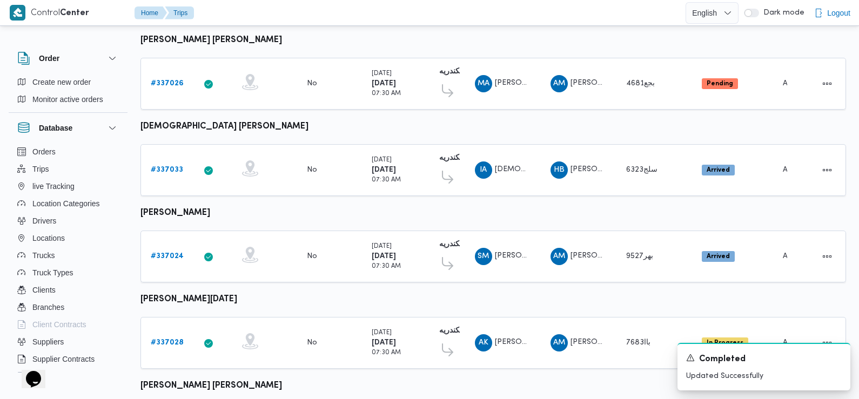
scroll to position [360, 0]
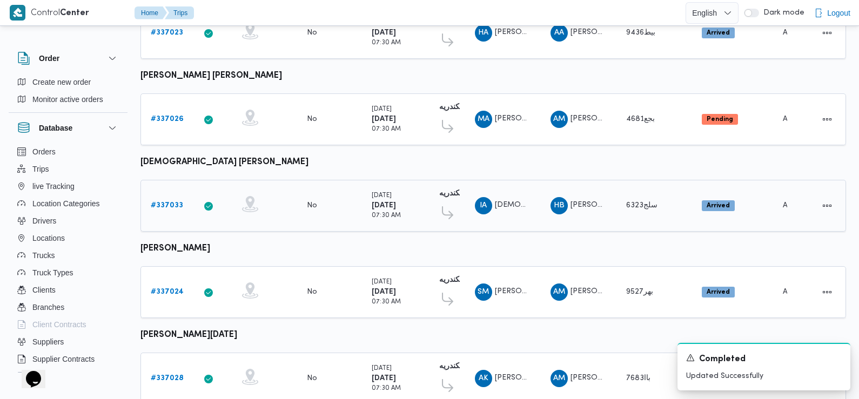
click at [167, 202] on b "# 337033" at bounding box center [167, 205] width 32 height 7
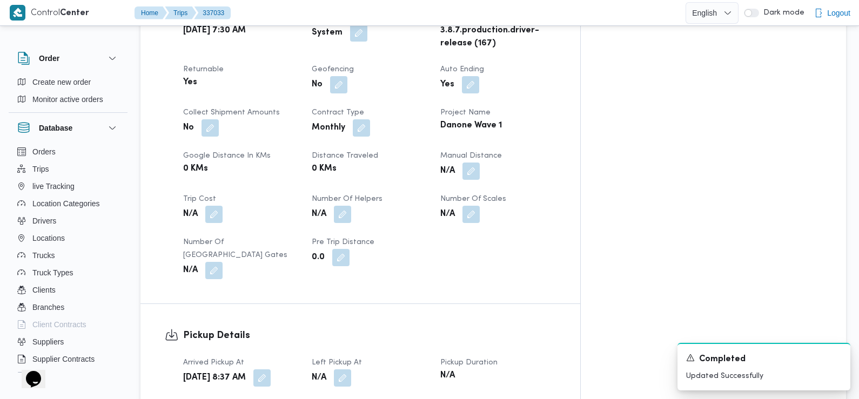
scroll to position [555, 0]
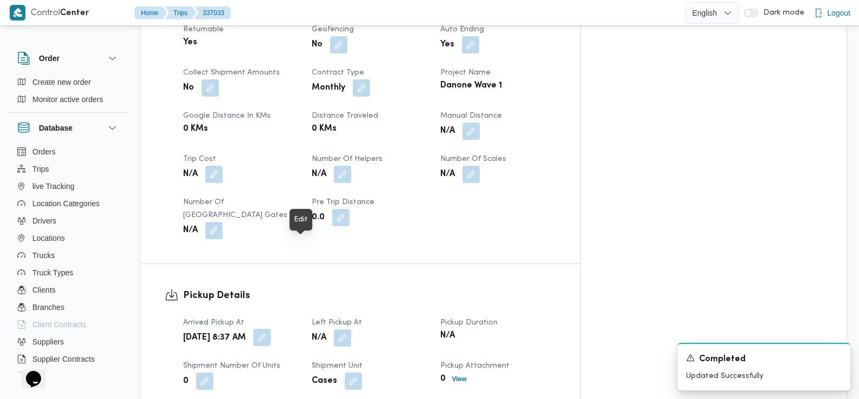
click at [271, 329] on button "button" at bounding box center [261, 337] width 17 height 17
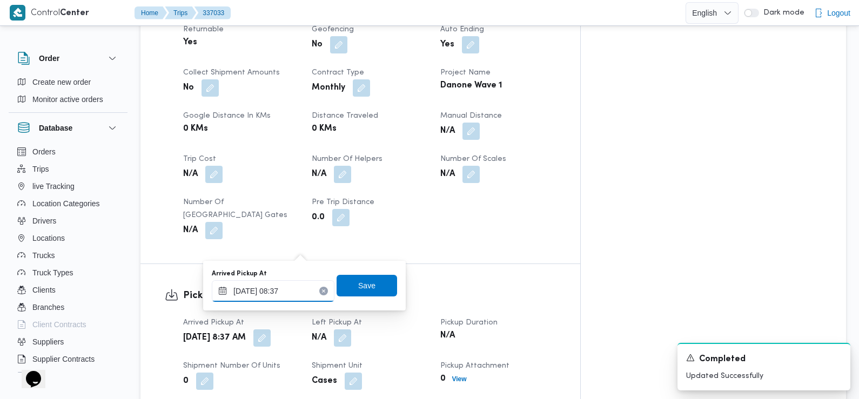
click at [286, 297] on input "14/09/2025 08:37" at bounding box center [273, 291] width 123 height 22
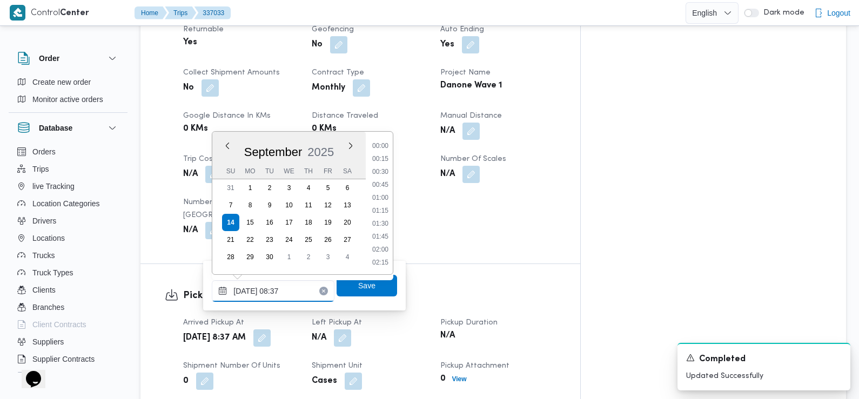
scroll to position [375, 0]
click at [381, 158] on li "07:30" at bounding box center [380, 159] width 25 height 11
type input "14/09/2025 07:30"
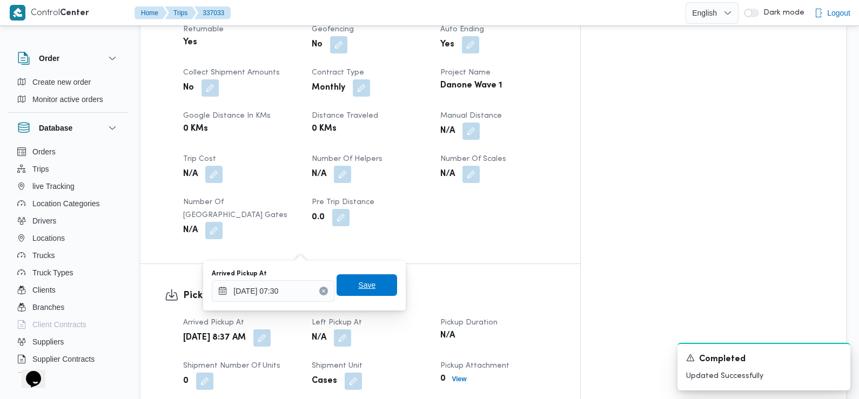
click at [372, 286] on span "Save" at bounding box center [366, 285] width 60 height 22
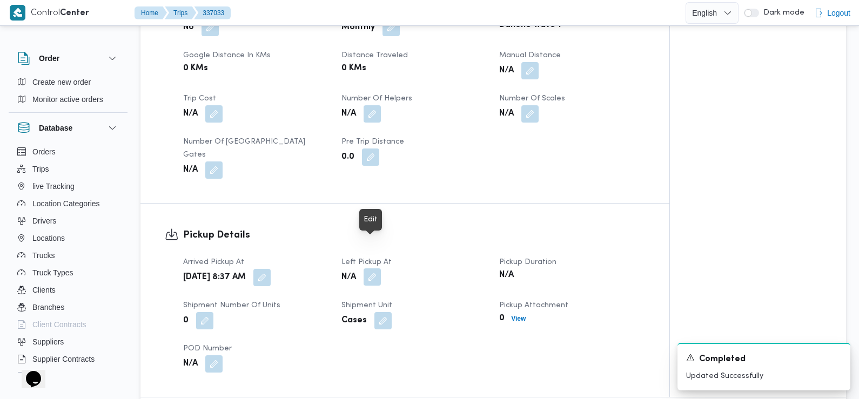
click at [374, 268] on button "button" at bounding box center [371, 276] width 17 height 17
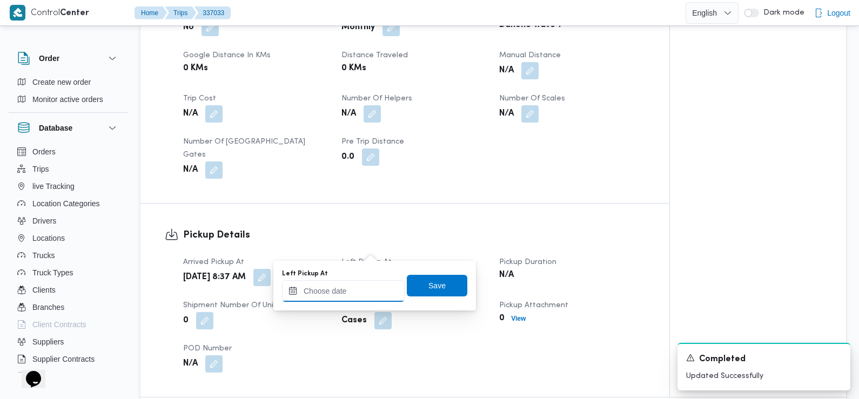
click at [366, 283] on input "Left Pickup At" at bounding box center [343, 291] width 123 height 22
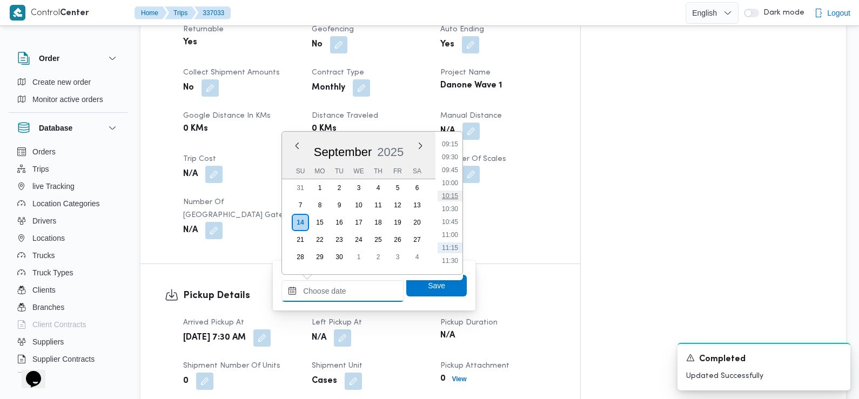
scroll to position [474, 0]
click at [455, 161] on li "09:30" at bounding box center [449, 164] width 25 height 11
type input "14/09/2025 09:30"
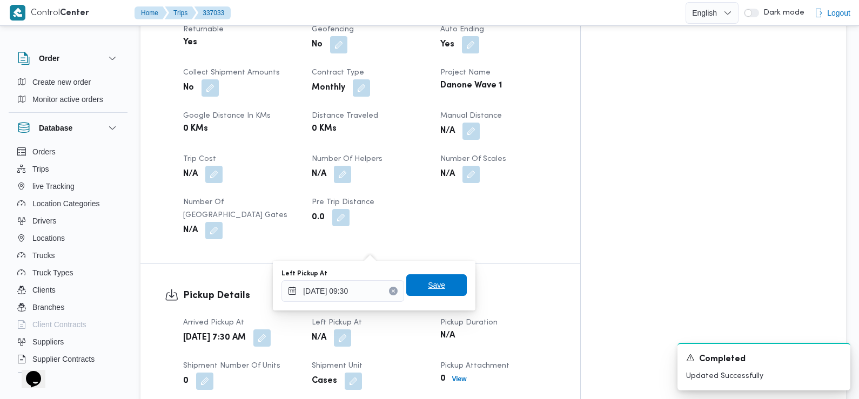
click at [438, 286] on span "Save" at bounding box center [436, 285] width 60 height 22
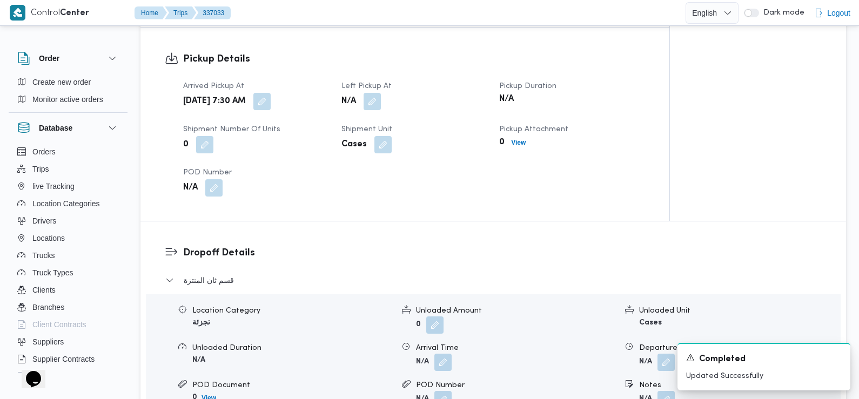
scroll to position [731, 0]
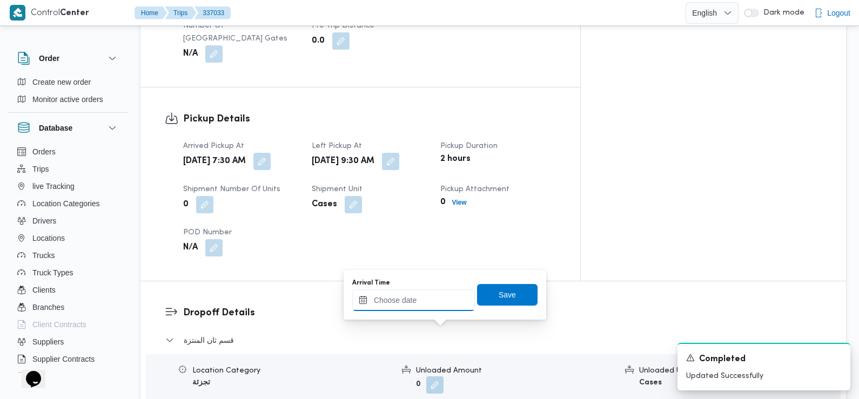
click at [434, 305] on input "Arrival Time" at bounding box center [413, 300] width 123 height 22
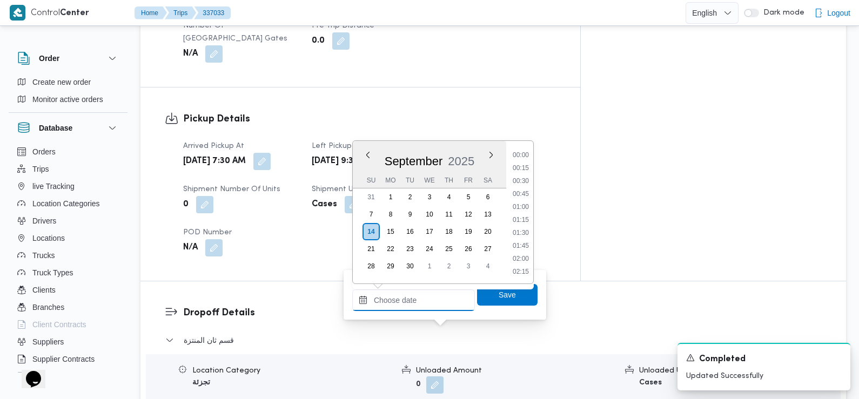
scroll to position [517, 0]
click at [521, 160] on li "10:00" at bounding box center [520, 156] width 25 height 11
type input "14/09/2025 10:00"
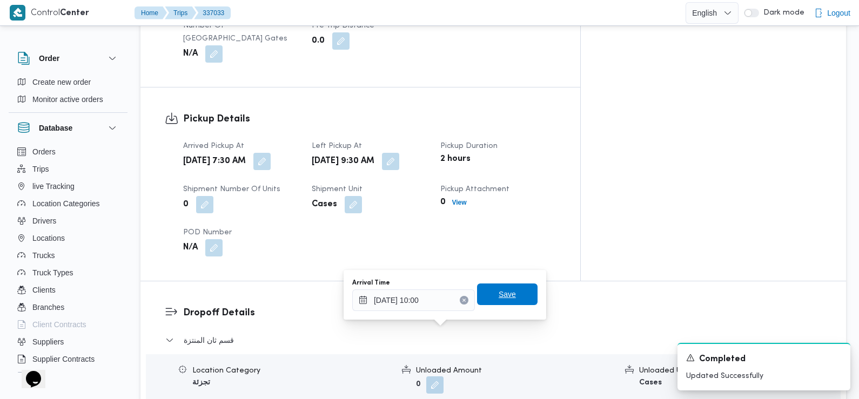
click at [499, 295] on span "Save" at bounding box center [506, 294] width 17 height 13
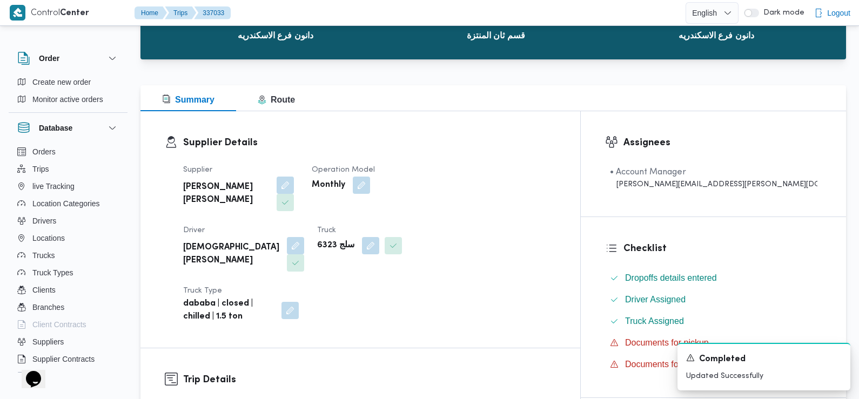
scroll to position [0, 0]
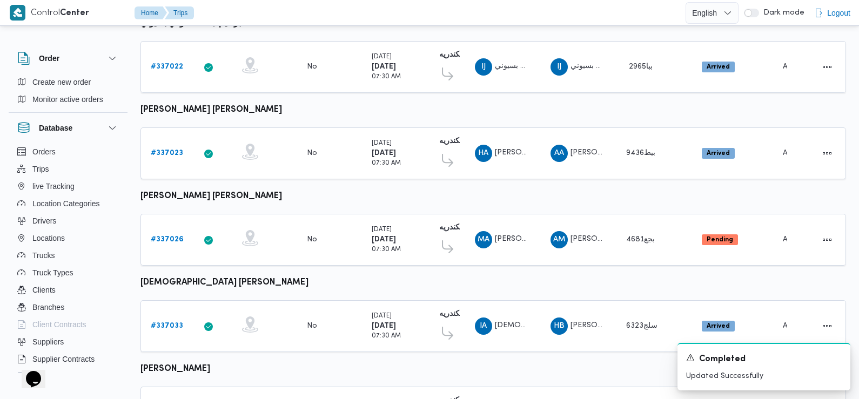
scroll to position [214, 0]
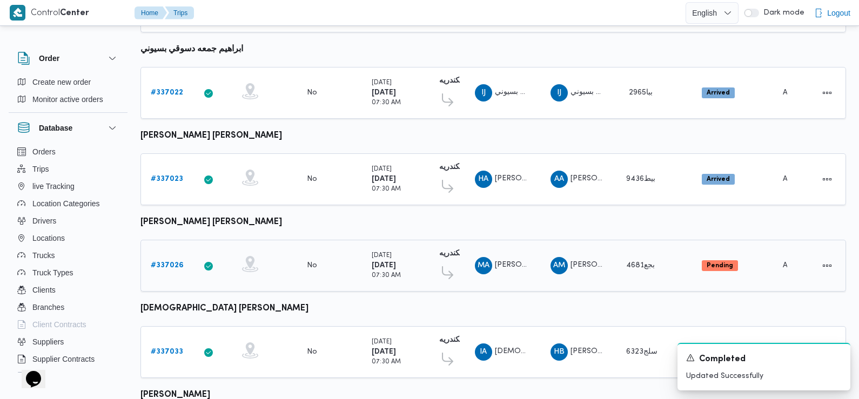
click at [173, 262] on b "# 337026" at bounding box center [167, 265] width 33 height 7
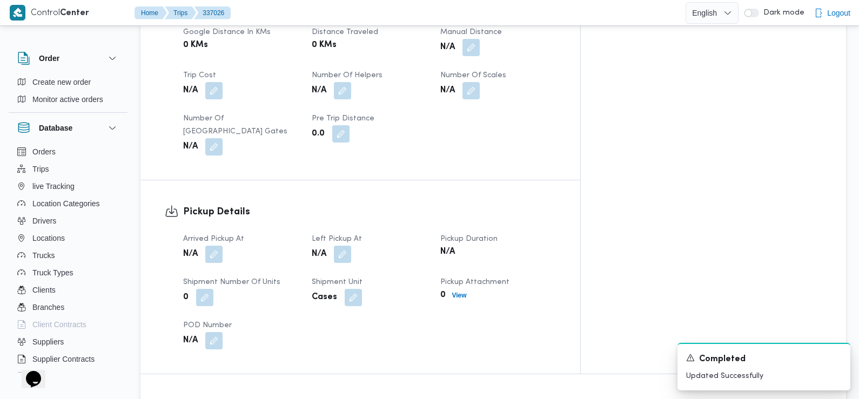
scroll to position [581, 0]
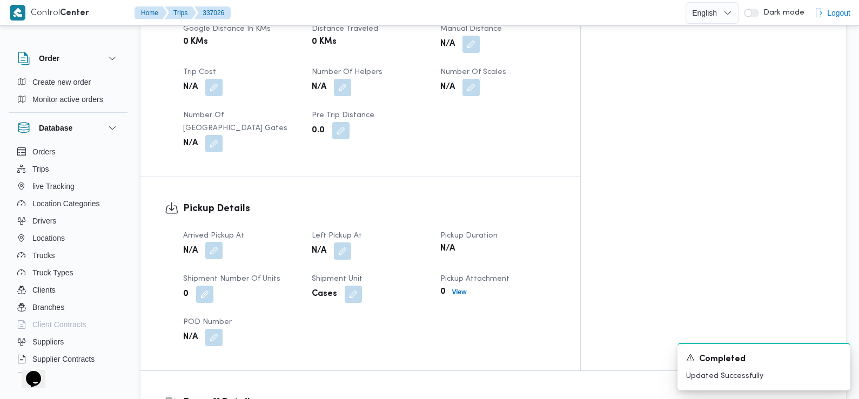
click at [213, 242] on button "button" at bounding box center [213, 250] width 17 height 17
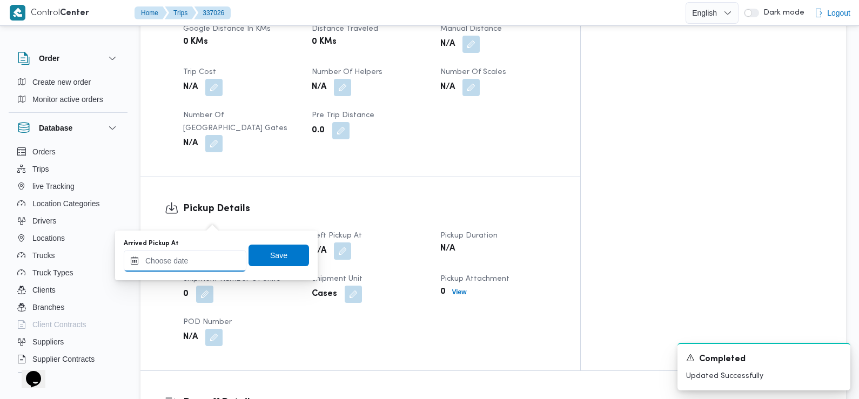
click at [208, 253] on input "Arrived Pickup At" at bounding box center [185, 261] width 123 height 22
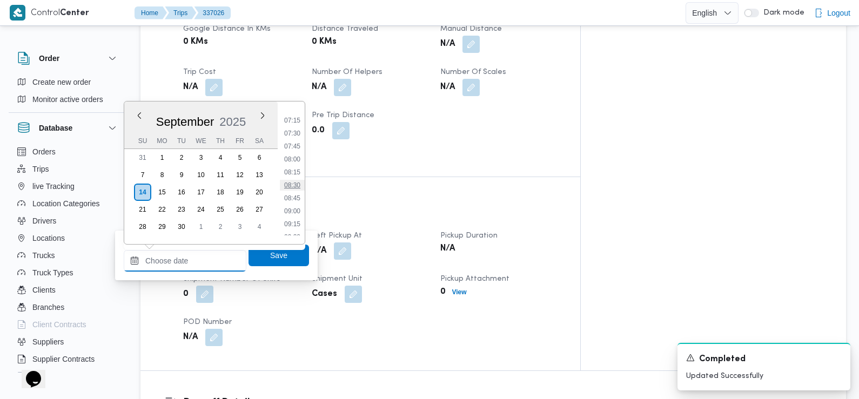
scroll to position [362, 0]
click at [293, 142] on li "07:30" at bounding box center [292, 142] width 25 height 11
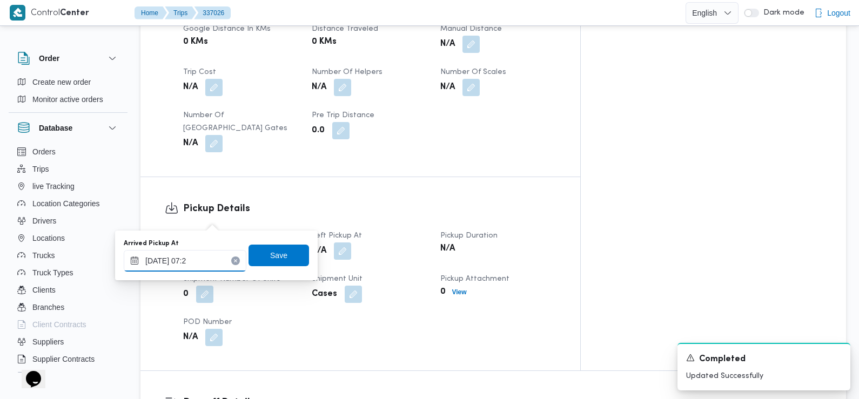
type input "14/09/2025 07:20"
click at [274, 255] on span "Save" at bounding box center [278, 254] width 17 height 13
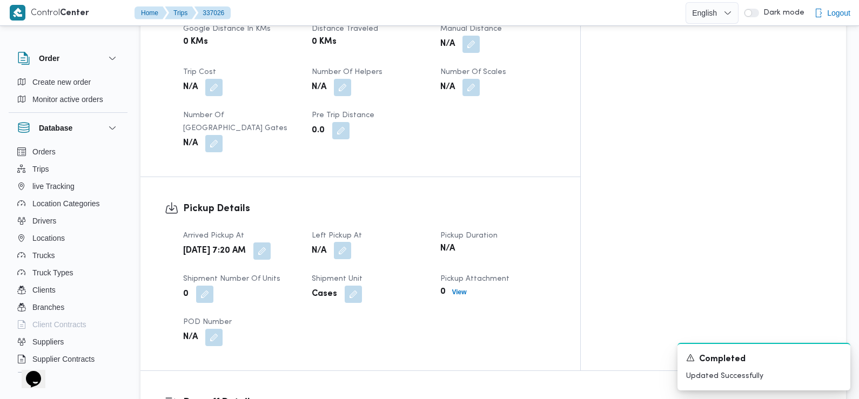
click at [351, 242] on button "button" at bounding box center [342, 250] width 17 height 17
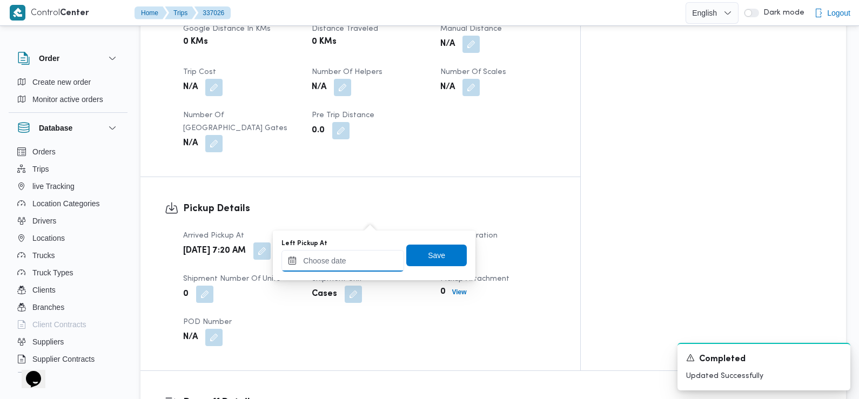
click at [352, 260] on input "Left Pickup At" at bounding box center [342, 261] width 123 height 22
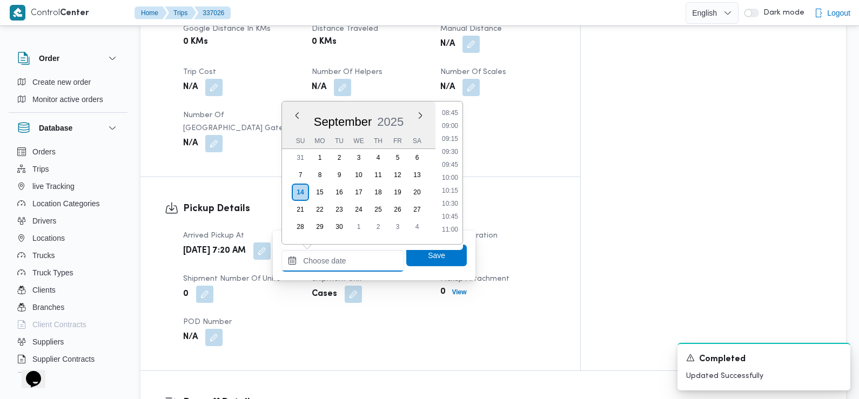
scroll to position [438, 0]
click at [450, 133] on li "08:45" at bounding box center [449, 131] width 25 height 11
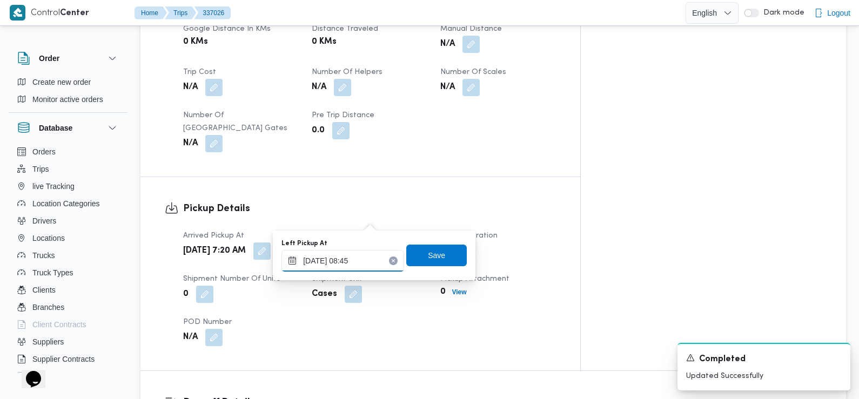
type input "14/09/2025 08:45"
click at [431, 256] on span "Save" at bounding box center [436, 254] width 17 height 13
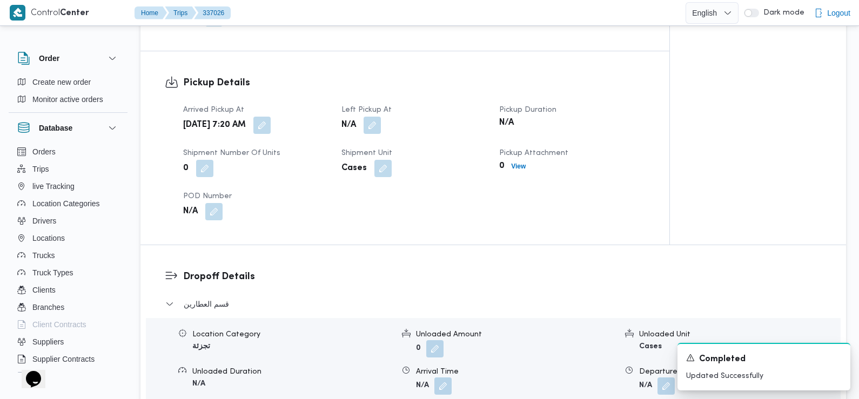
scroll to position [757, 0]
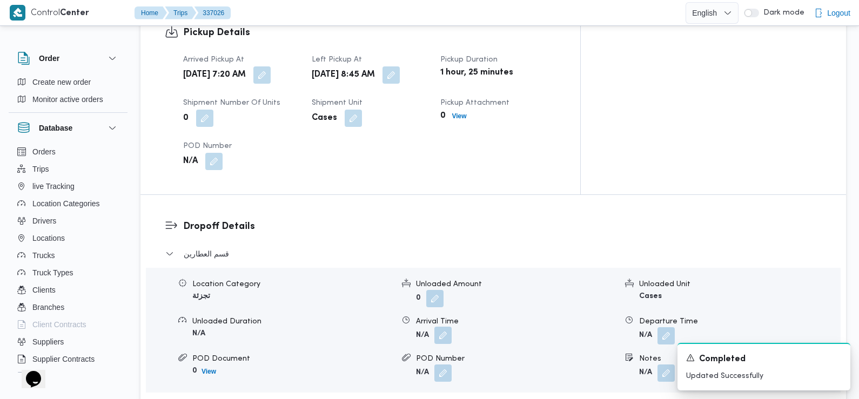
click at [444, 327] on button "button" at bounding box center [442, 335] width 17 height 17
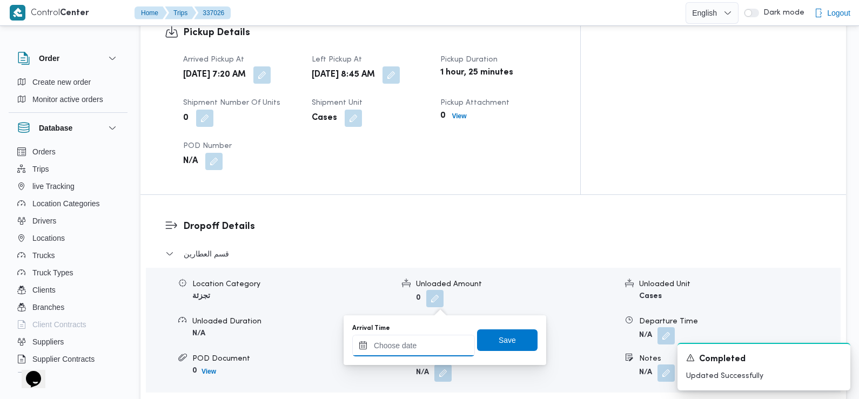
click at [434, 337] on input "Arrival Time" at bounding box center [413, 346] width 123 height 22
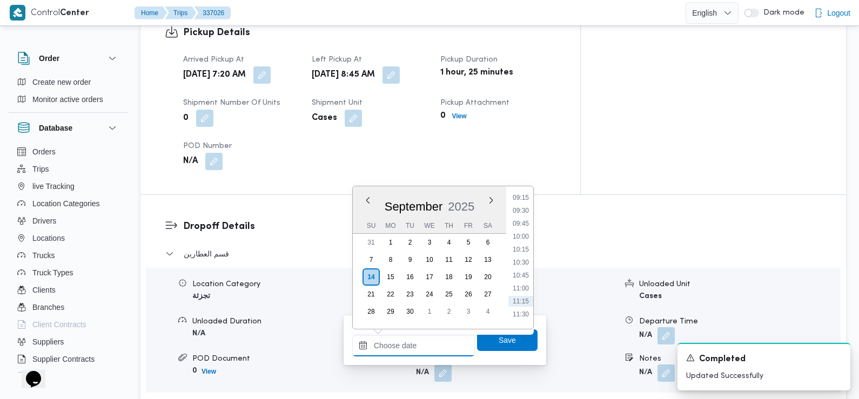
scroll to position [452, 0]
click at [522, 238] on li "09:30" at bounding box center [520, 240] width 25 height 11
type input "14/09/2025 09:30"
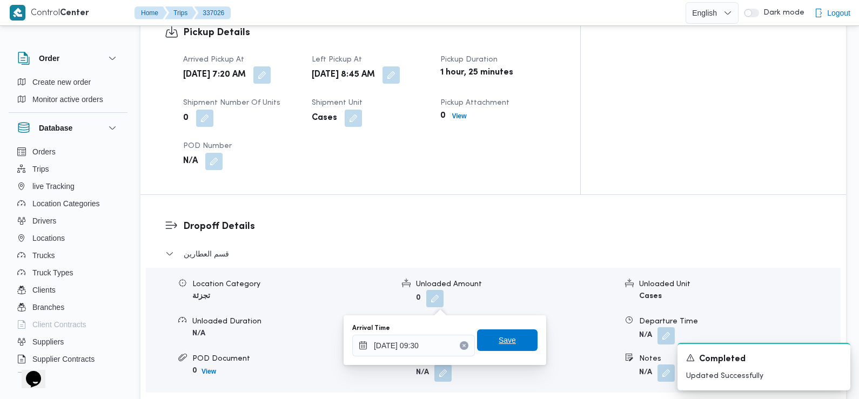
click at [493, 329] on span "Save" at bounding box center [507, 340] width 60 height 22
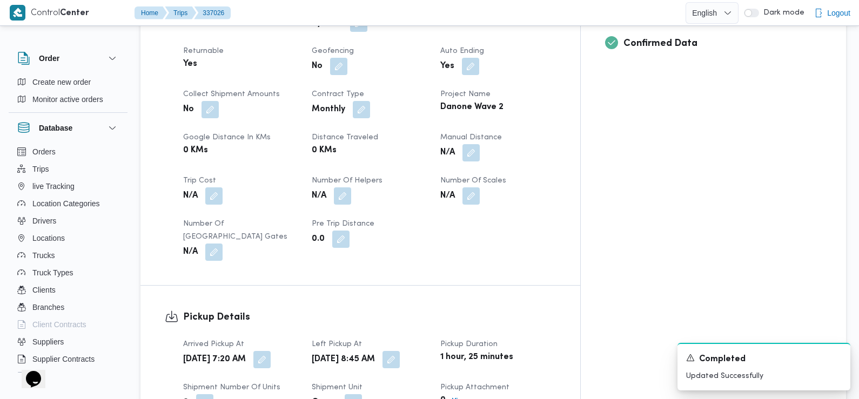
scroll to position [0, 0]
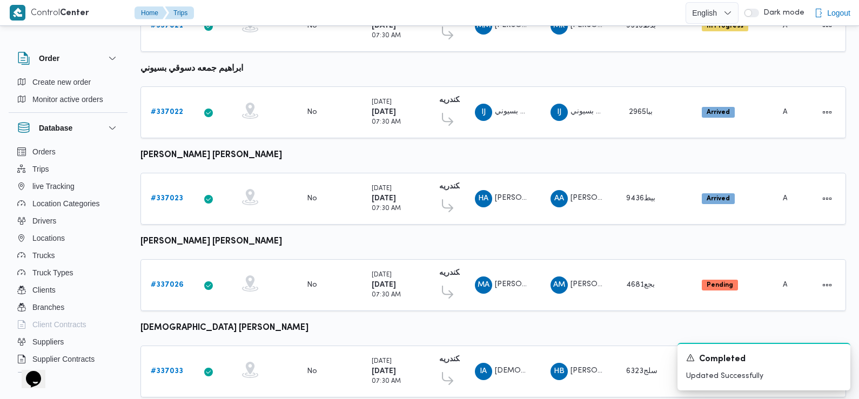
scroll to position [173, 0]
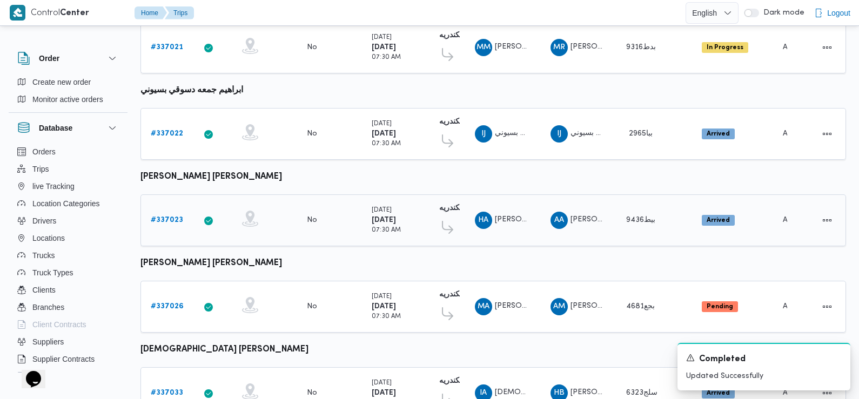
click at [173, 217] on b "# 337023" at bounding box center [167, 220] width 32 height 7
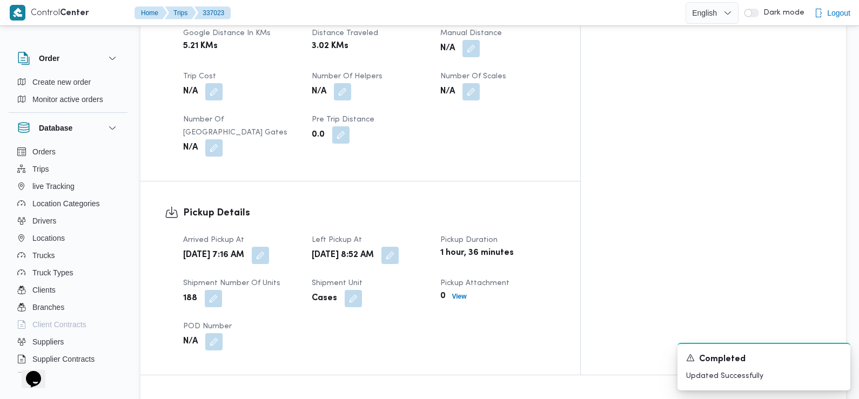
scroll to position [579, 0]
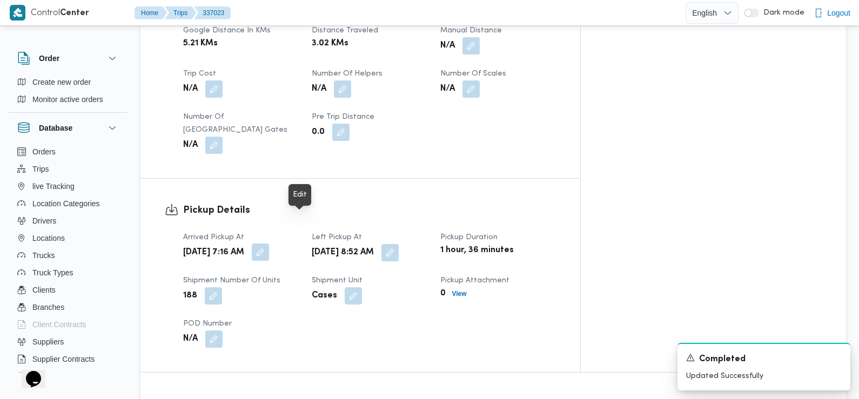
click at [269, 244] on button "button" at bounding box center [260, 252] width 17 height 17
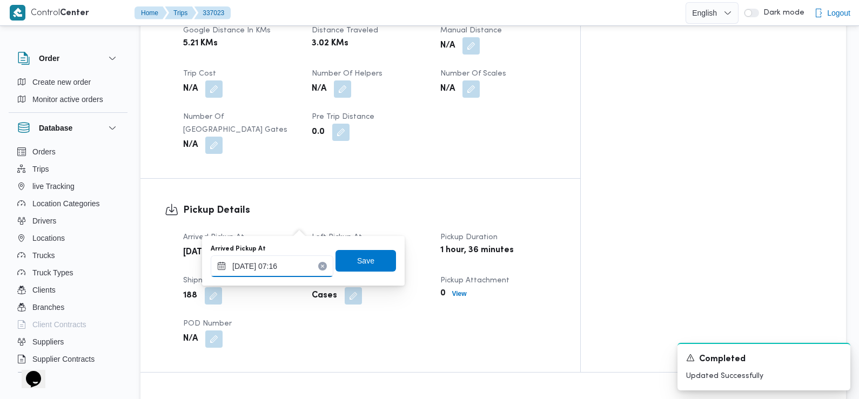
click at [293, 262] on input "14/09/2025 07:16" at bounding box center [272, 266] width 123 height 22
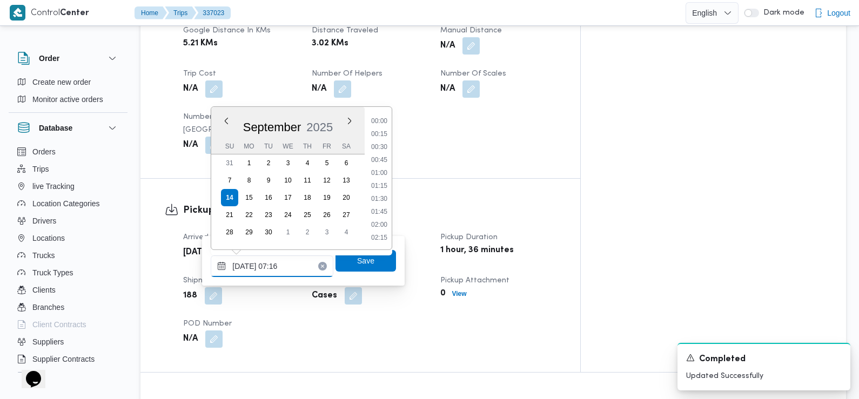
scroll to position [310, 0]
click at [384, 173] on li "07:00" at bounding box center [379, 173] width 25 height 11
type input "14/09/2025 07:00"
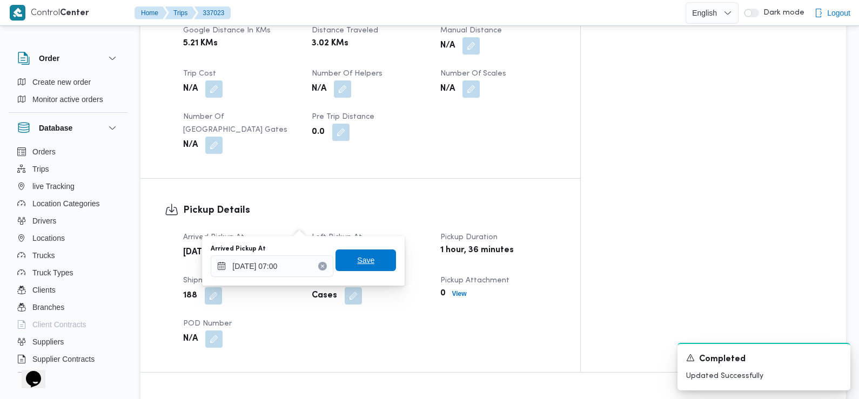
click at [371, 261] on span "Save" at bounding box center [365, 260] width 60 height 22
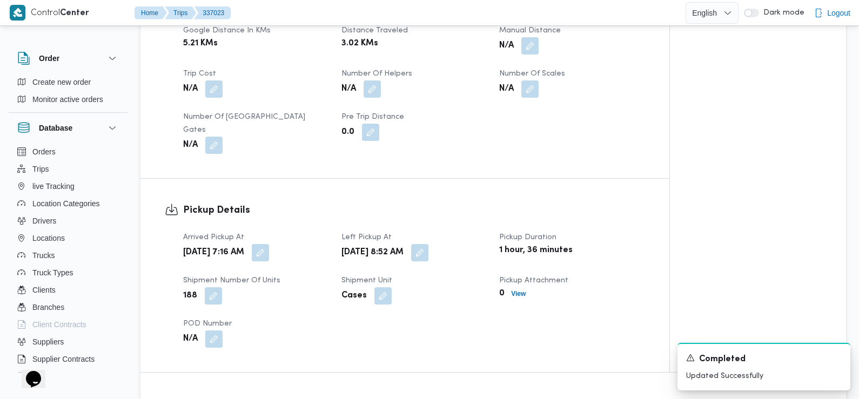
scroll to position [0, 0]
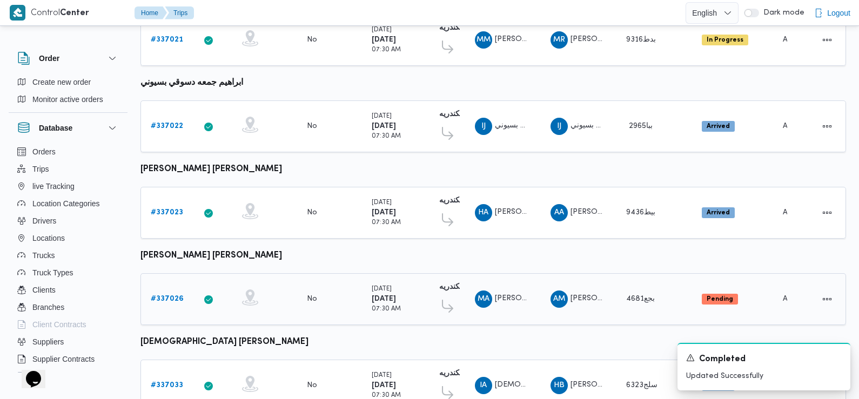
scroll to position [199, 0]
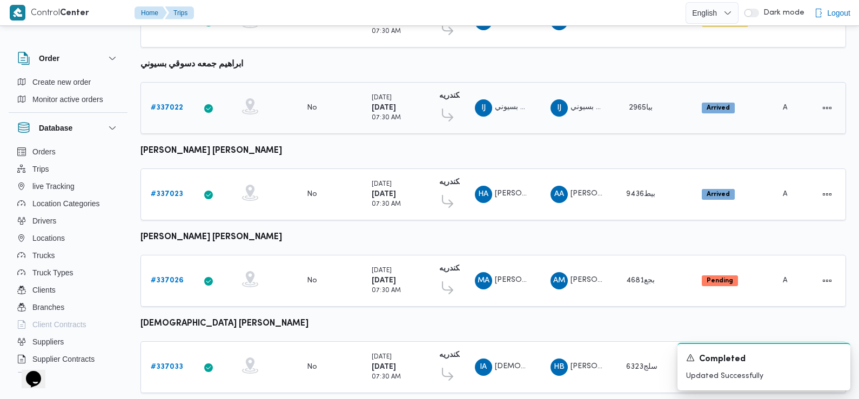
click at [164, 104] on b "# 337022" at bounding box center [167, 107] width 32 height 7
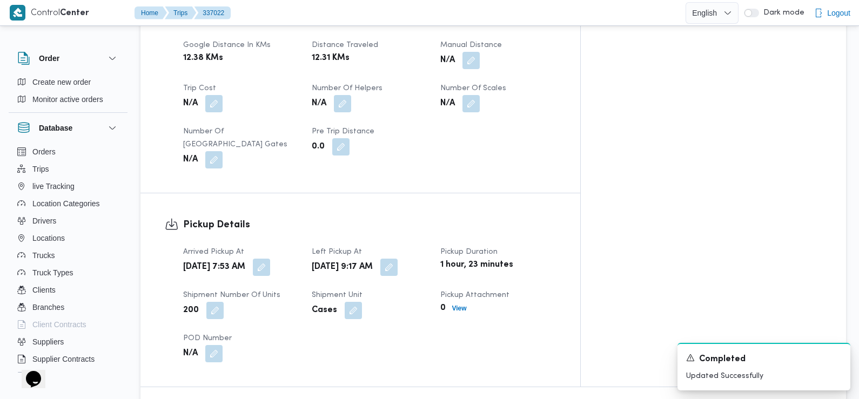
scroll to position [584, 0]
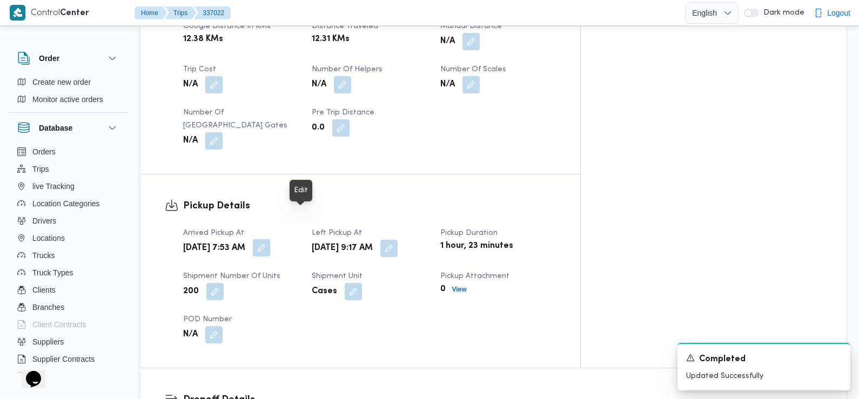
click at [270, 239] on button "button" at bounding box center [261, 247] width 17 height 17
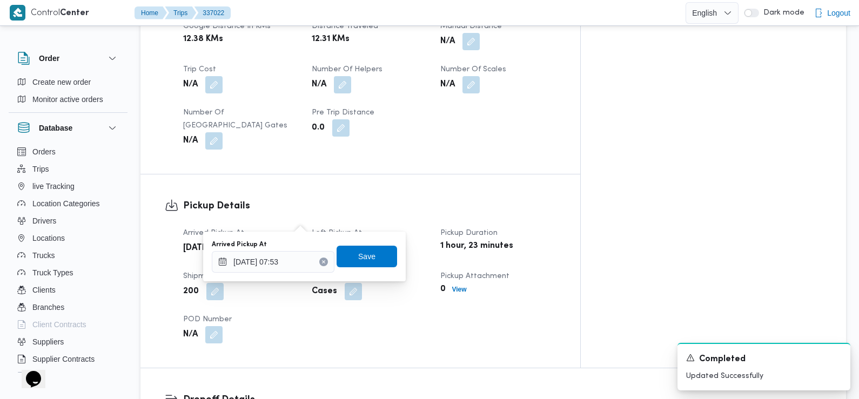
click at [293, 275] on div "You are in a dialog. To close this dialog, hit escape. Arrived Pickup At 14/09/…" at bounding box center [304, 257] width 202 height 50
click at [291, 258] on input "14/09/2025 07:53" at bounding box center [273, 262] width 123 height 22
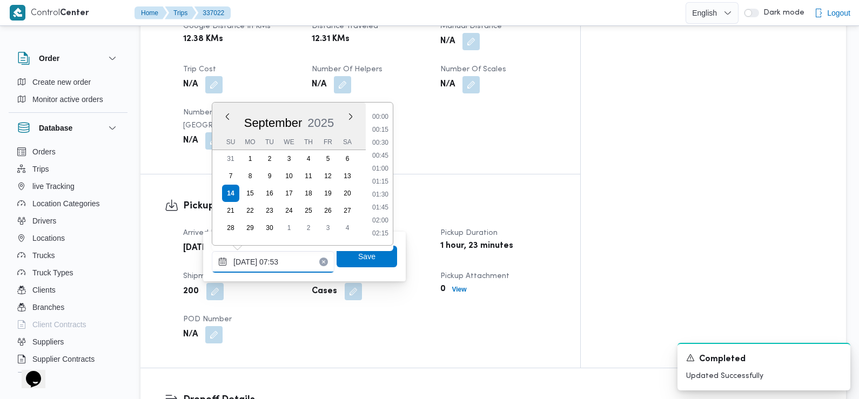
scroll to position [336, 0]
click at [382, 172] on li "07:30" at bounding box center [380, 169] width 25 height 11
type input "14/09/2025 07:30"
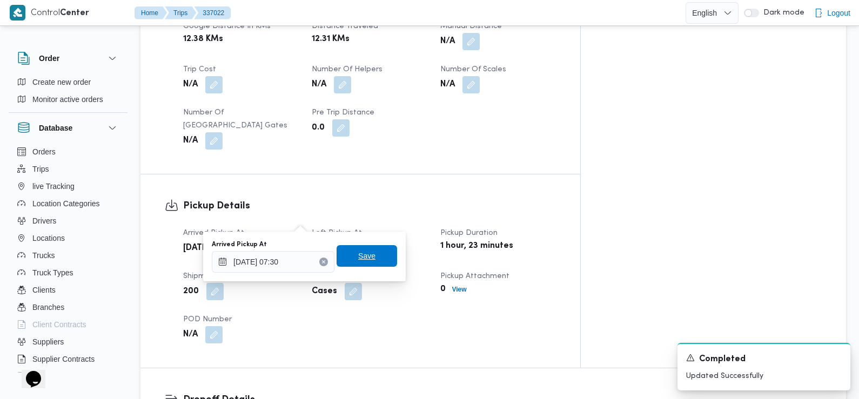
click at [368, 259] on span "Save" at bounding box center [366, 256] width 60 height 22
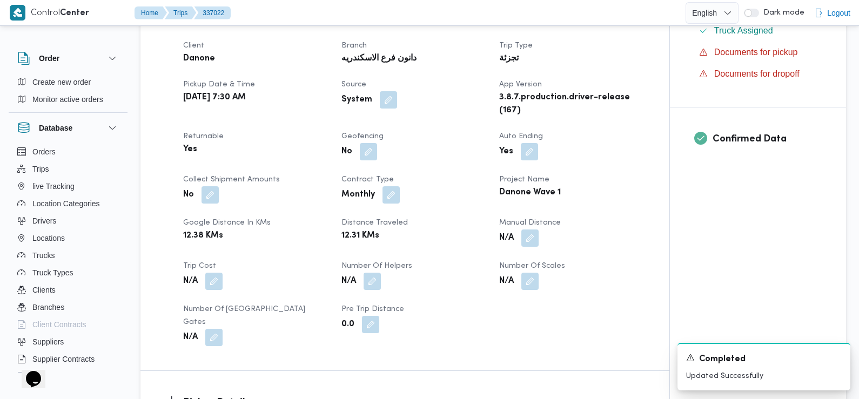
scroll to position [0, 0]
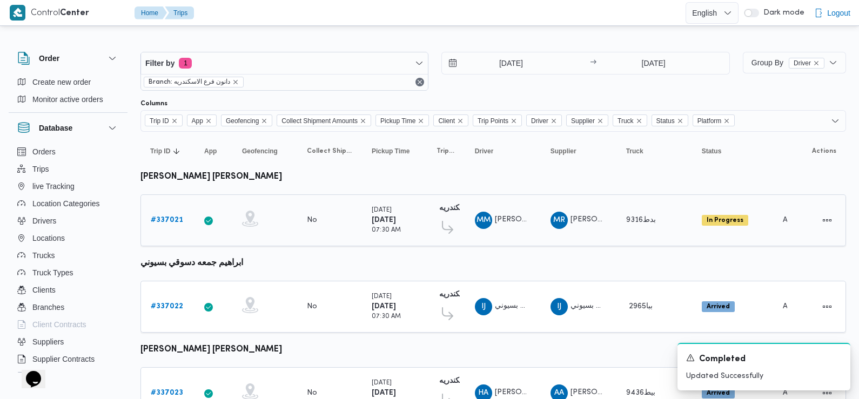
click at [169, 217] on b "# 337021" at bounding box center [167, 220] width 32 height 7
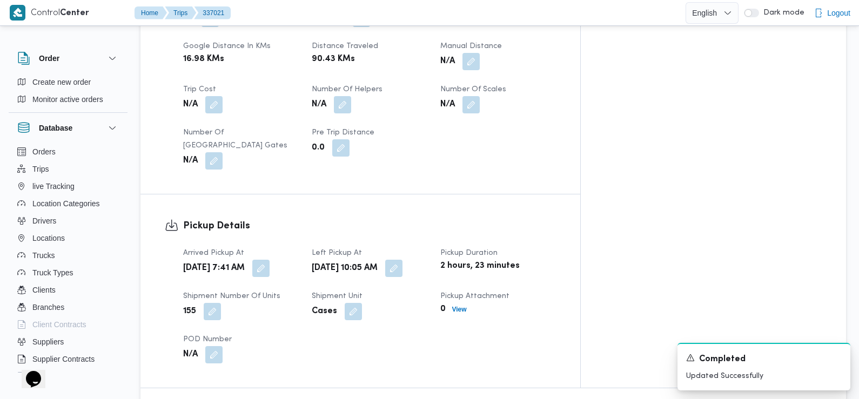
scroll to position [569, 0]
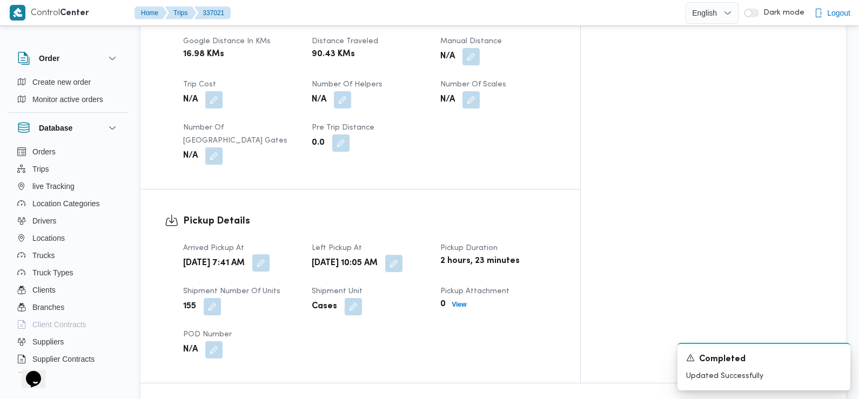
drag, startPoint x: 324, startPoint y: 283, endPoint x: 299, endPoint y: 239, distance: 50.8
click at [300, 297] on div "155" at bounding box center [241, 306] width 118 height 19
click at [269, 254] on button "button" at bounding box center [260, 262] width 17 height 17
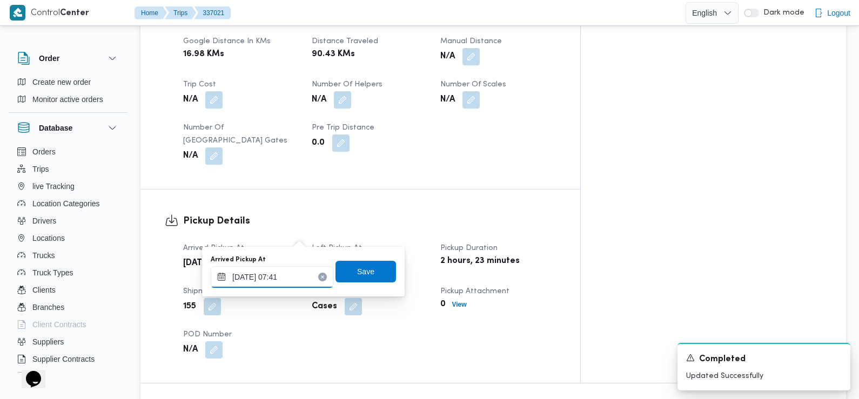
click at [297, 275] on input "14/09/2025 07:41" at bounding box center [272, 277] width 123 height 22
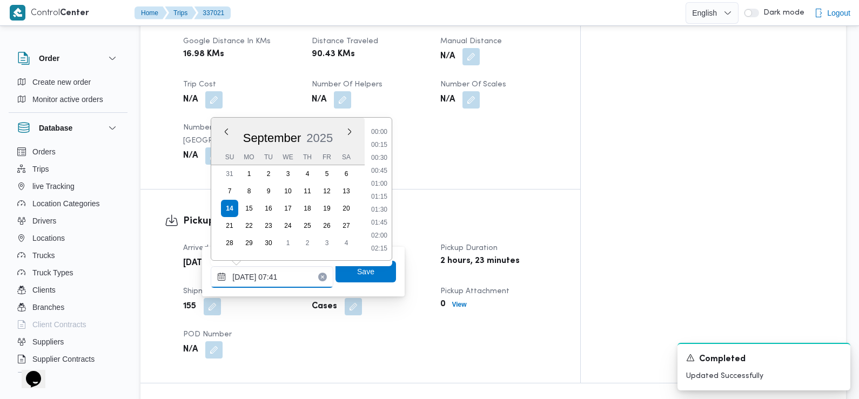
scroll to position [323, 0]
click at [385, 184] on li "07:15" at bounding box center [379, 184] width 25 height 11
type input "14/09/2025 07:15"
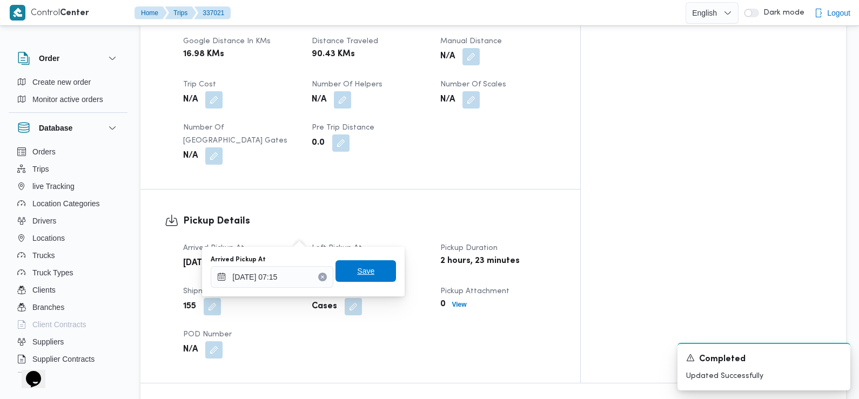
click at [366, 269] on span "Save" at bounding box center [365, 271] width 60 height 22
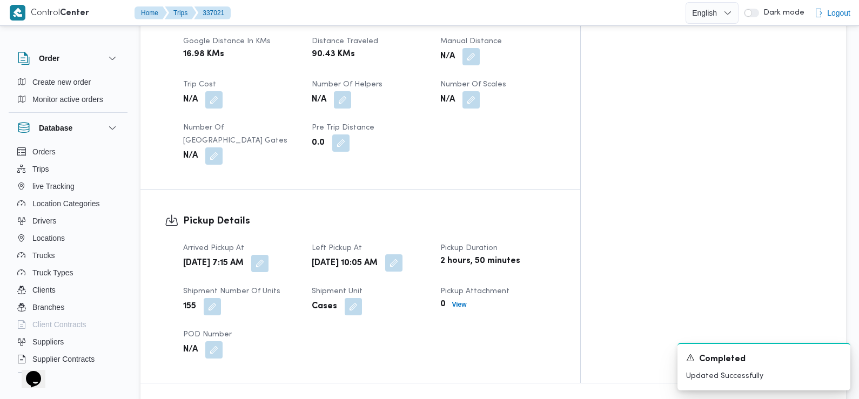
click at [402, 254] on button "button" at bounding box center [393, 262] width 17 height 17
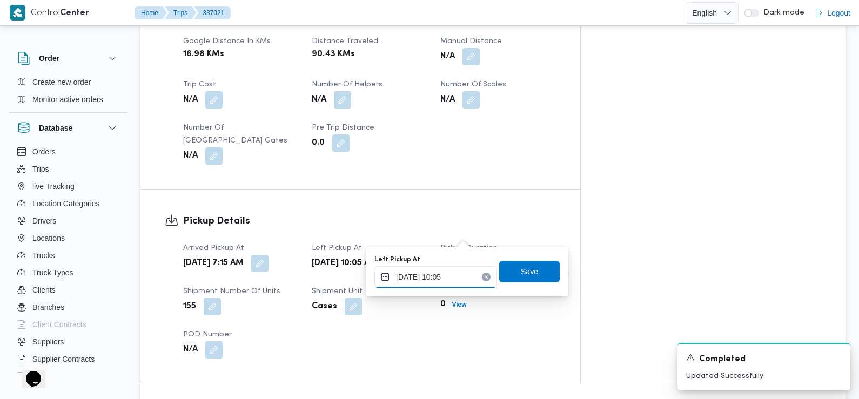
click at [454, 279] on input "14/09/2025 10:05" at bounding box center [435, 277] width 123 height 22
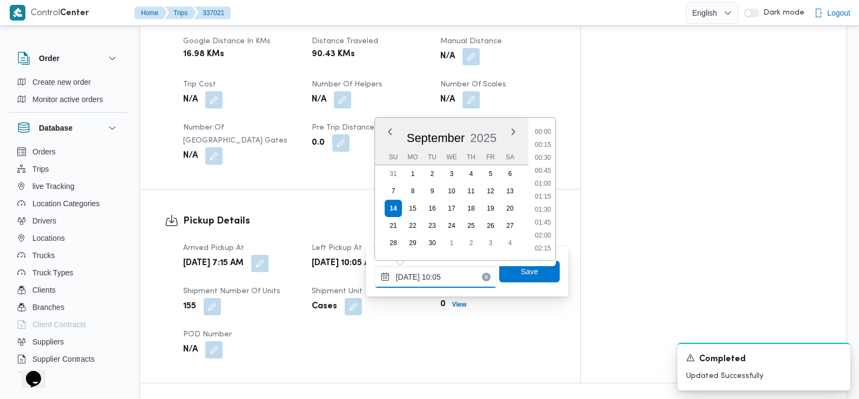
scroll to position [452, 0]
click at [546, 170] on li "09:30" at bounding box center [542, 171] width 25 height 11
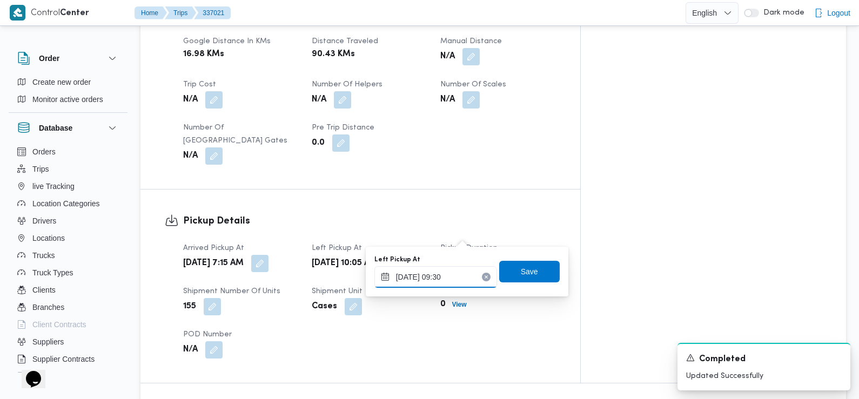
click at [463, 277] on input "14/09/2025 09:30" at bounding box center [435, 277] width 123 height 22
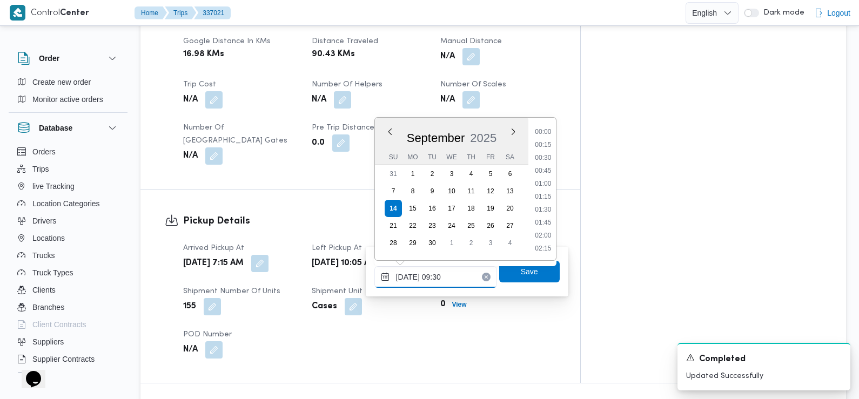
scroll to position [427, 0]
click at [549, 168] on li "09:00" at bounding box center [542, 171] width 25 height 11
type input "14/09/2025 09:00"
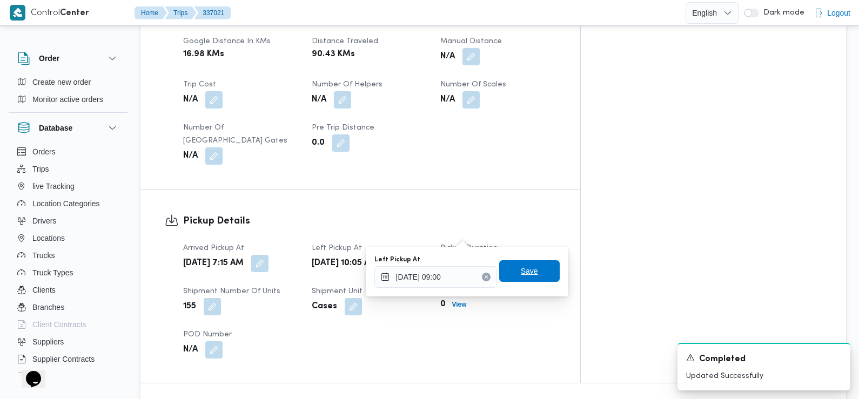
click at [532, 272] on span "Save" at bounding box center [529, 271] width 60 height 22
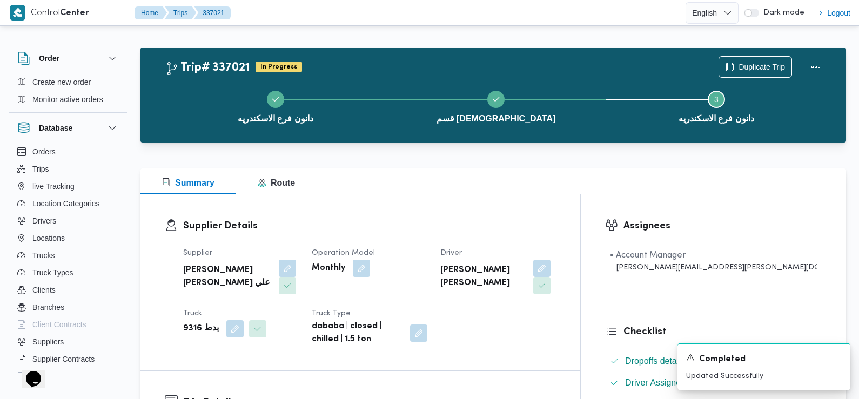
scroll to position [0, 0]
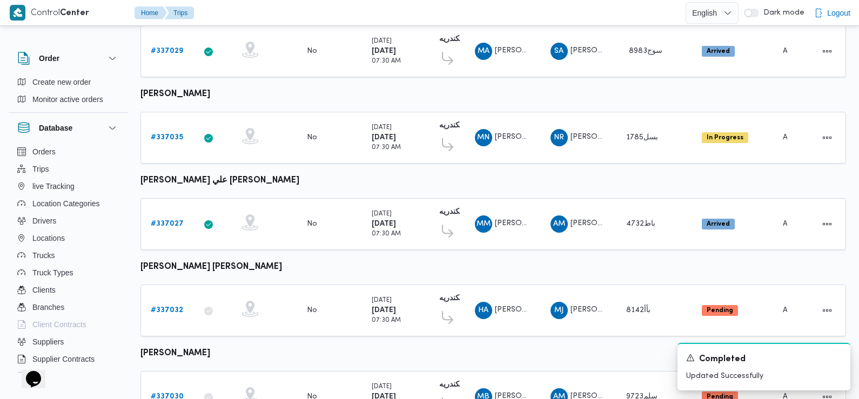
scroll to position [907, 0]
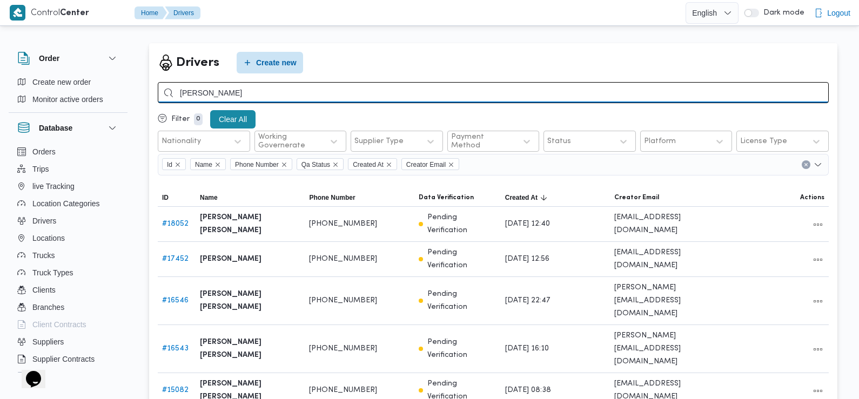
click at [350, 94] on input "[PERSON_NAME]" at bounding box center [493, 92] width 671 height 21
click at [350, 94] on input "search" at bounding box center [493, 92] width 671 height 21
type input "[PERSON_NAME]"
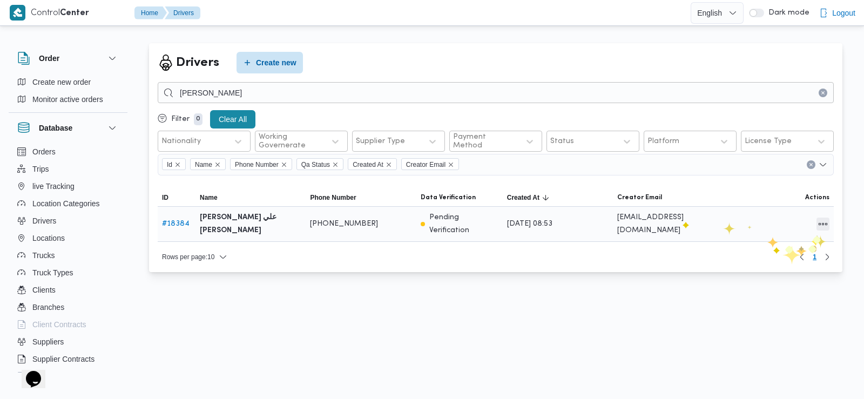
click at [822, 228] on button "All actions" at bounding box center [822, 224] width 13 height 13
click at [777, 226] on span "Edit" at bounding box center [788, 223] width 35 height 9
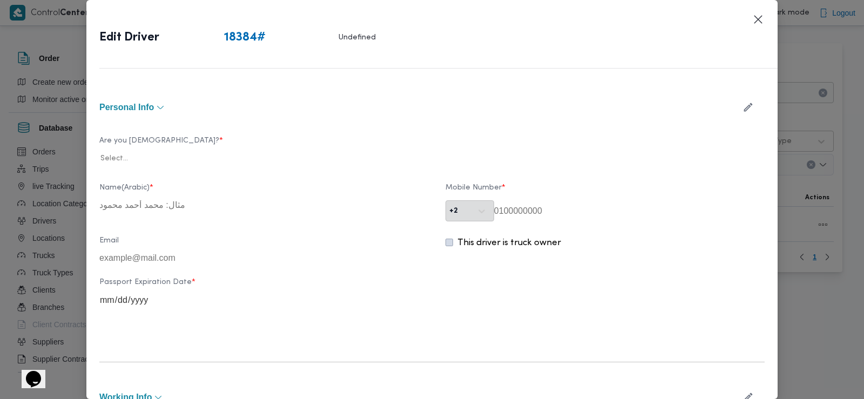
type input "[PERSON_NAME] علي [PERSON_NAME]"
type input "01203488327"
type input "2026-03-26"
type input "2026-07-22"
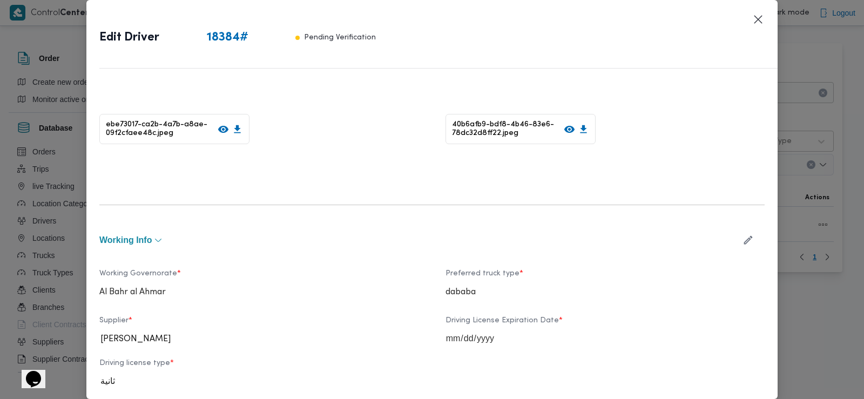
scroll to position [259, 0]
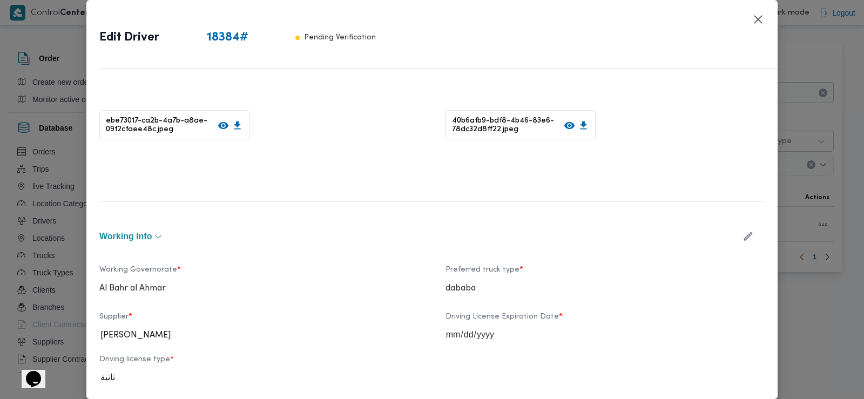
click at [742, 231] on icon "button" at bounding box center [747, 236] width 11 height 11
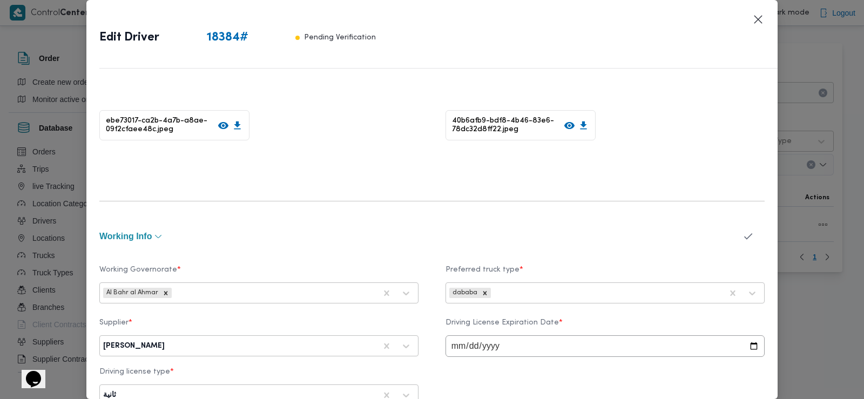
click at [292, 323] on label "Supplier *" at bounding box center [258, 327] width 319 height 17
click at [278, 345] on div at bounding box center [271, 346] width 209 height 11
type input "ا"
type input "عبدالعاطي عطا"
click at [232, 369] on div "احمد محمد عبدالعاطي عطاالله نصر الله" at bounding box center [259, 374] width 318 height 19
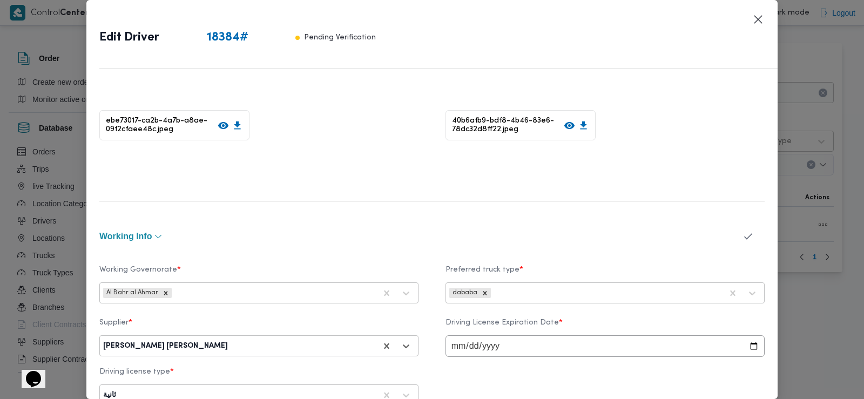
click at [742, 234] on icon "button" at bounding box center [747, 236] width 11 height 11
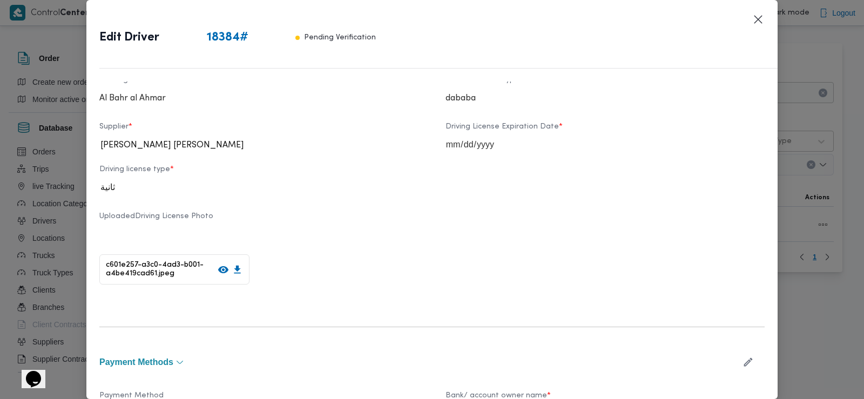
scroll to position [648, 0]
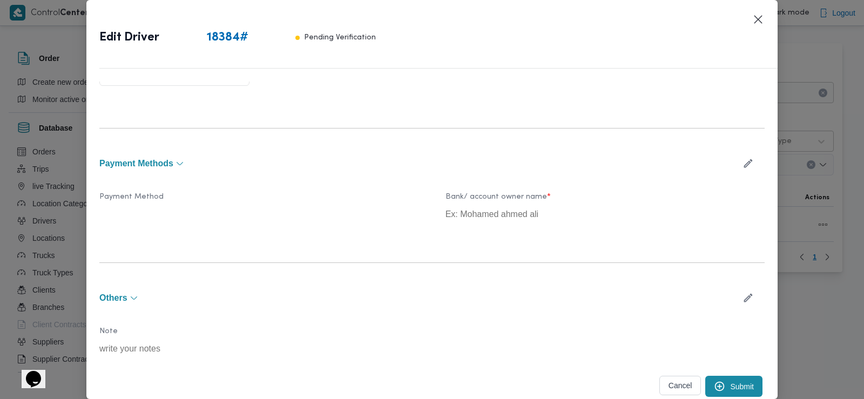
click at [728, 381] on button "Submit" at bounding box center [733, 386] width 57 height 21
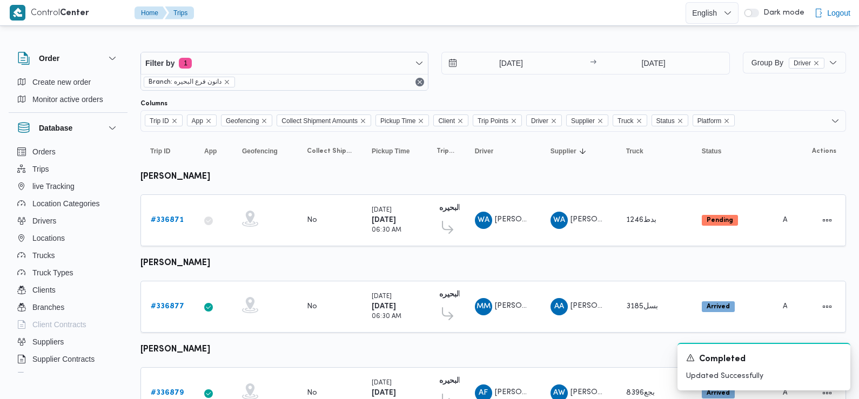
click at [174, 218] on b "# 336871" at bounding box center [167, 220] width 33 height 7
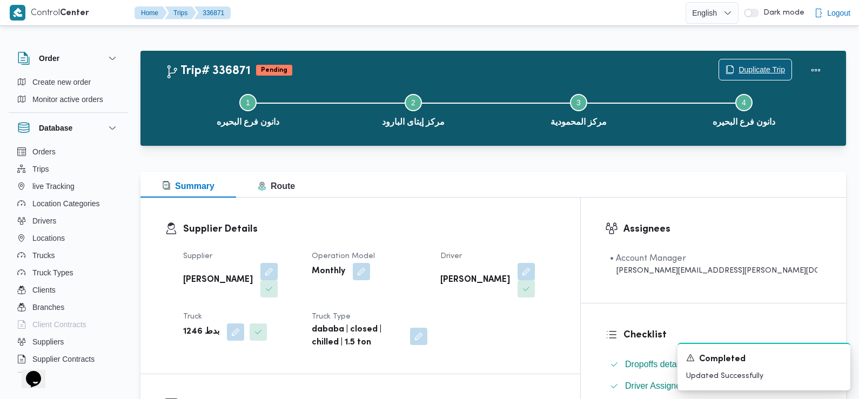
click at [734, 66] on span "Duplicate Trip" at bounding box center [755, 69] width 72 height 21
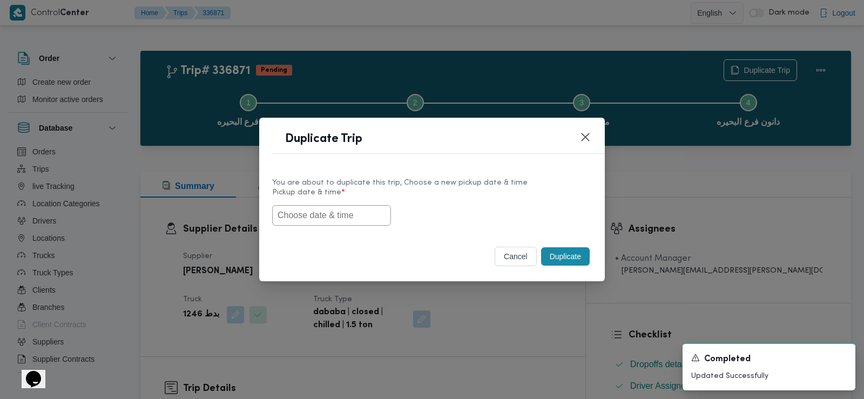
click at [341, 217] on input "text" at bounding box center [331, 215] width 119 height 21
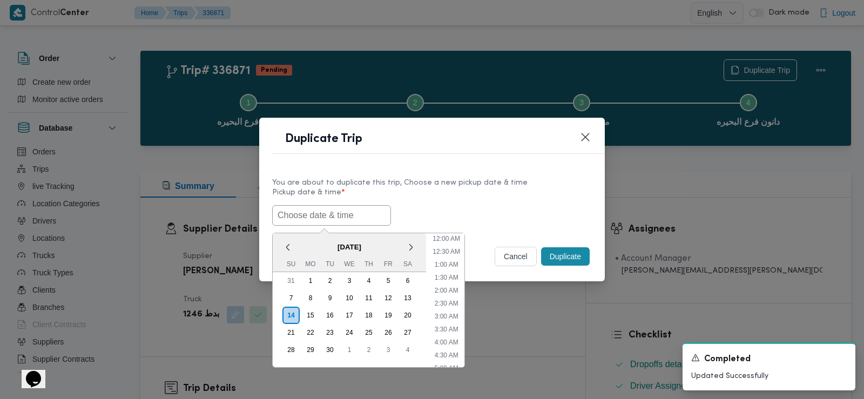
scroll to position [249, 0]
click at [305, 315] on div "15" at bounding box center [310, 315] width 21 height 21
click at [447, 310] on ul "12:00 AM 12:30 AM 1:00 AM 1:30 AM 2:00 AM 2:30 AM 3:00 AM 3:30 AM 4:00 AM 4:30 …" at bounding box center [446, 300] width 37 height 134
click at [444, 304] on li "6:00 AM" at bounding box center [446, 306] width 32 height 11
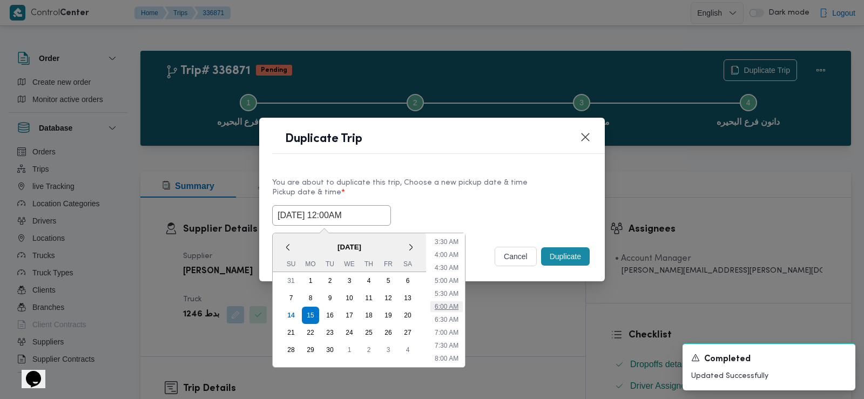
type input "[DATE] 6:00AM"
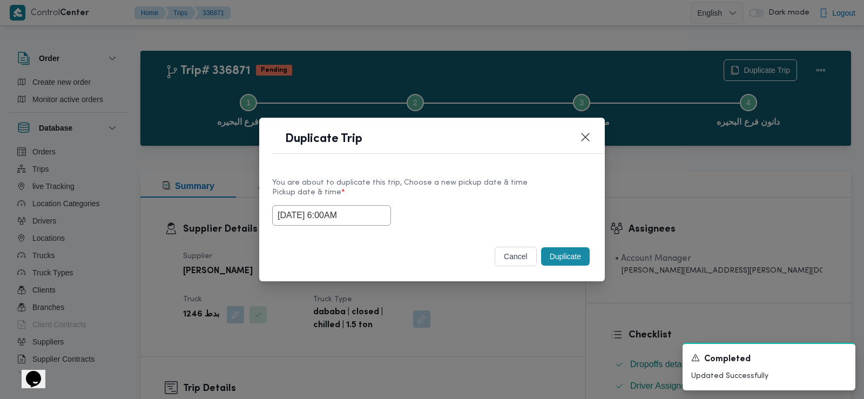
click at [330, 218] on input "[DATE] 6:00AM" at bounding box center [331, 215] width 119 height 21
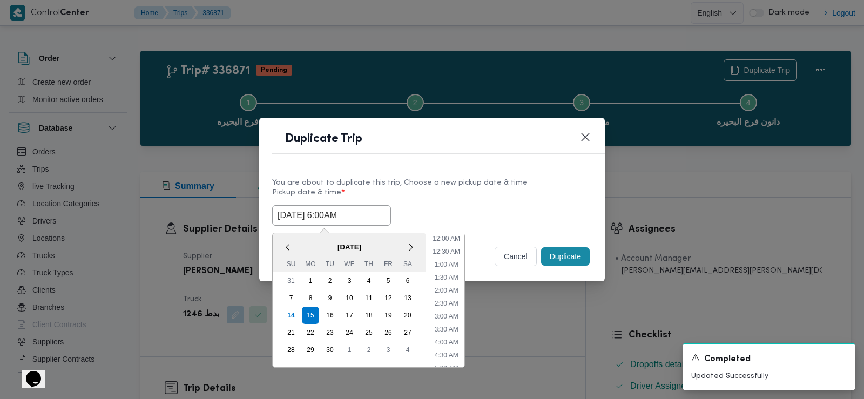
click at [330, 218] on input "[DATE] 6:00AM" at bounding box center [331, 215] width 119 height 21
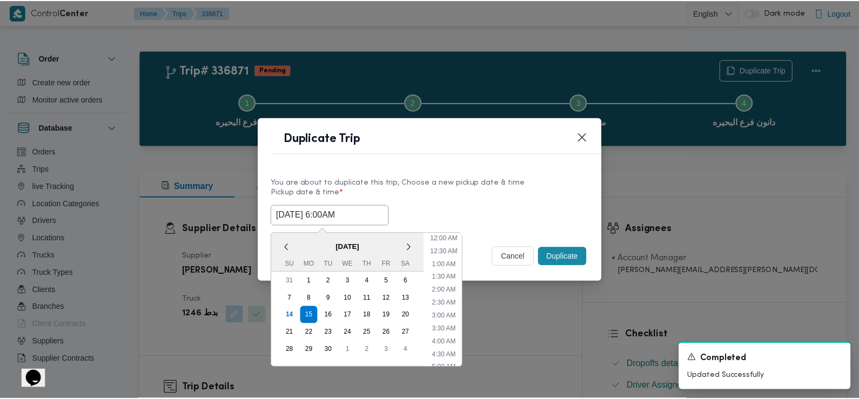
scroll to position [94, 0]
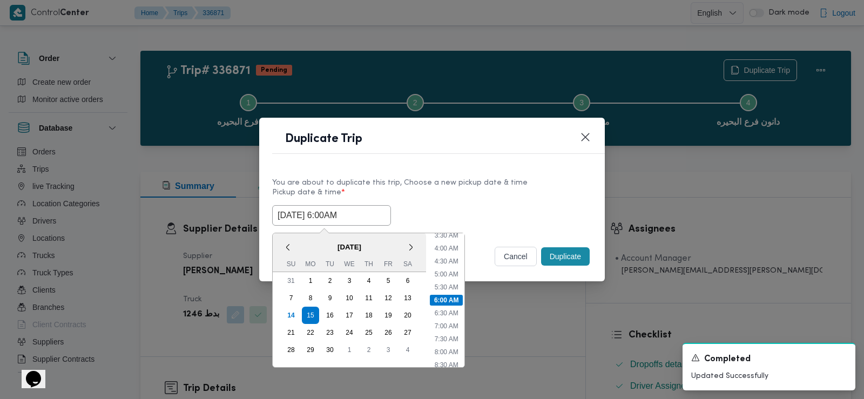
click at [330, 218] on input "[DATE] 6:00AM" at bounding box center [331, 215] width 119 height 21
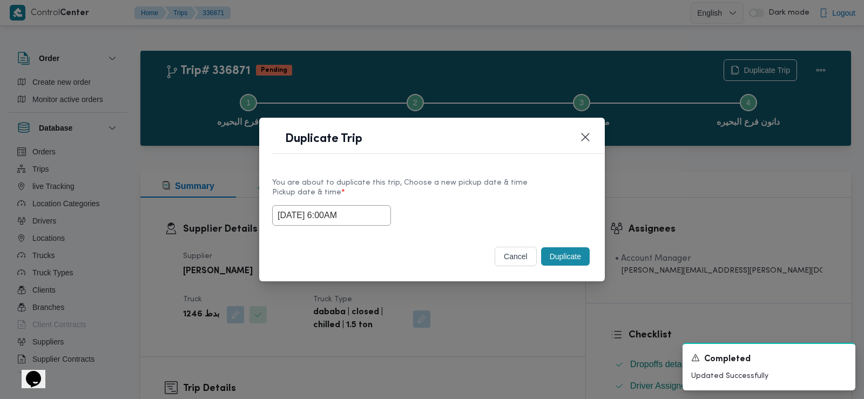
click at [498, 212] on div "Selected date: [DATE] 6:00 AM [DATE] 6:00AM" at bounding box center [432, 215] width 320 height 21
click at [564, 252] on button "Duplicate" at bounding box center [565, 256] width 49 height 18
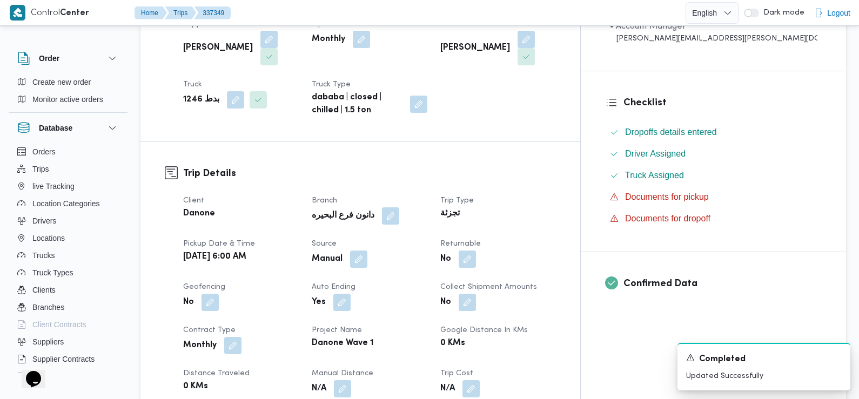
scroll to position [234, 0]
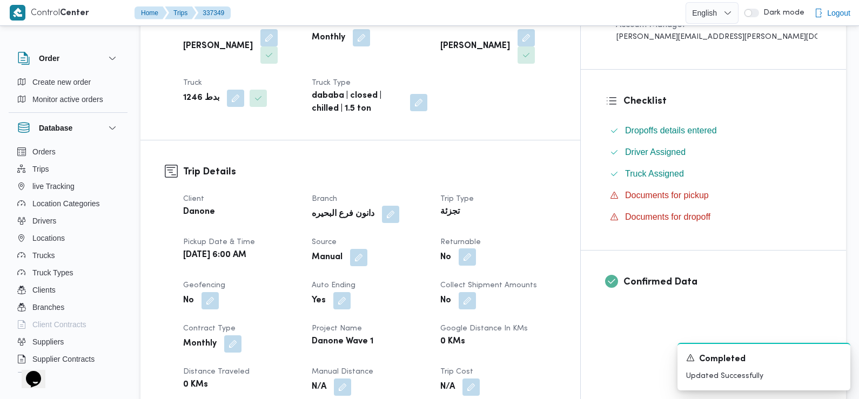
click at [476, 248] on button "button" at bounding box center [466, 256] width 17 height 17
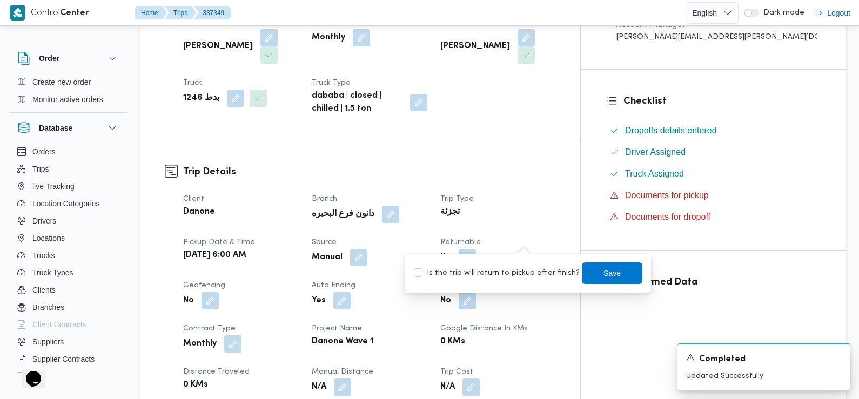
click at [518, 269] on label "Is the trip will return to pickup after finish?" at bounding box center [497, 273] width 166 height 13
checkbox input "true"
click at [603, 274] on span "Save" at bounding box center [611, 272] width 17 height 13
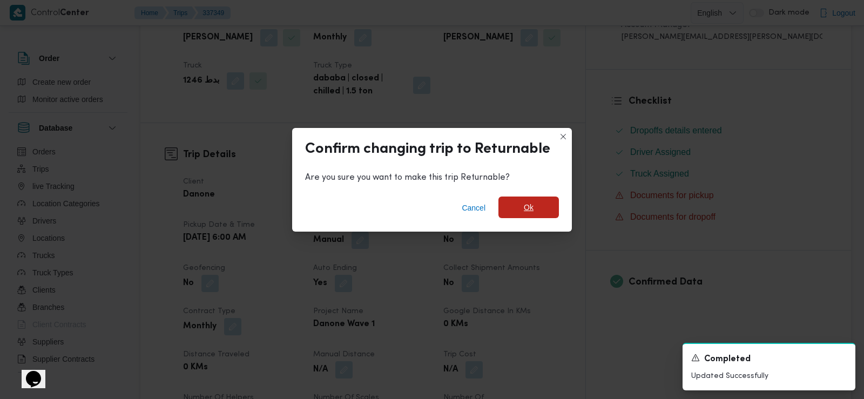
click at [519, 203] on span "Ok" at bounding box center [528, 208] width 60 height 22
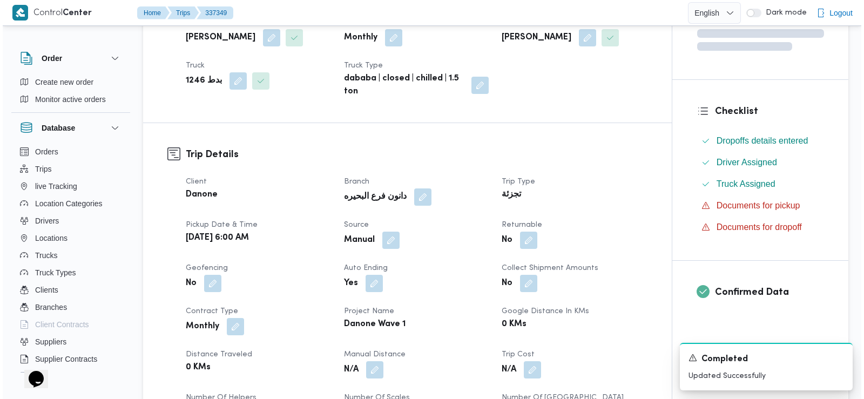
scroll to position [0, 0]
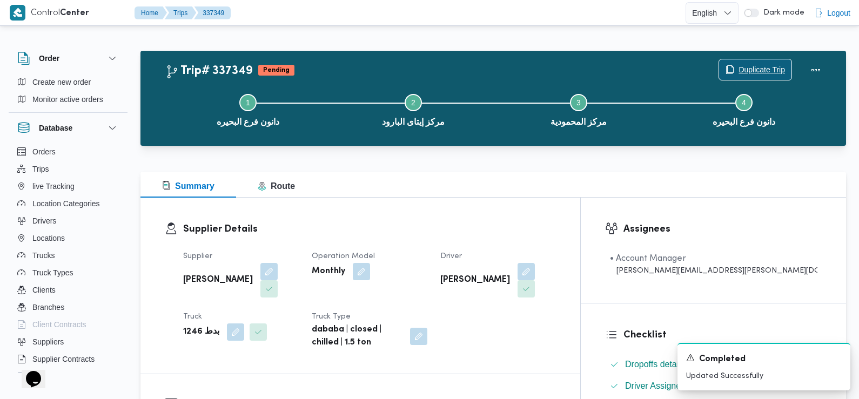
click at [722, 66] on span "Duplicate Trip" at bounding box center [755, 69] width 72 height 21
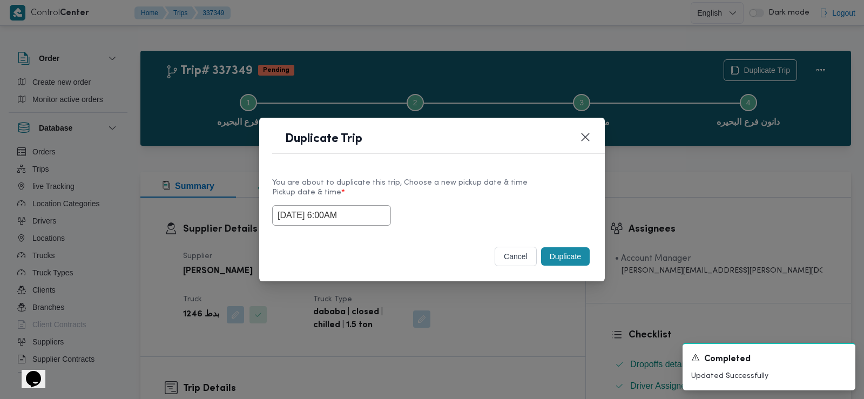
click at [302, 220] on input "[DATE] 6:00AM" at bounding box center [331, 215] width 119 height 21
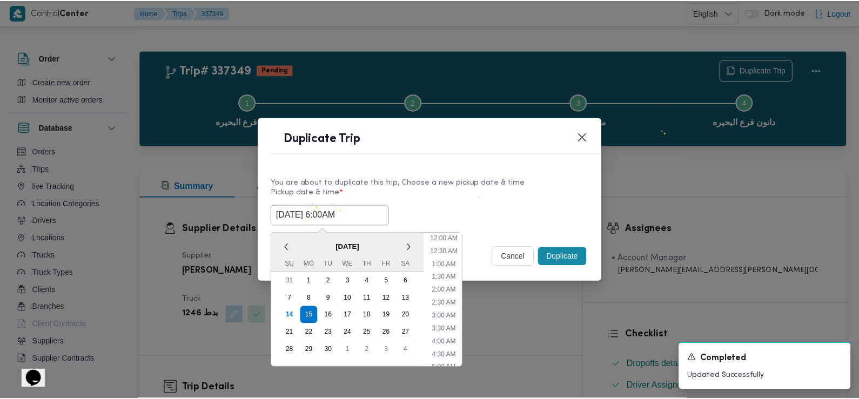
scroll to position [94, 0]
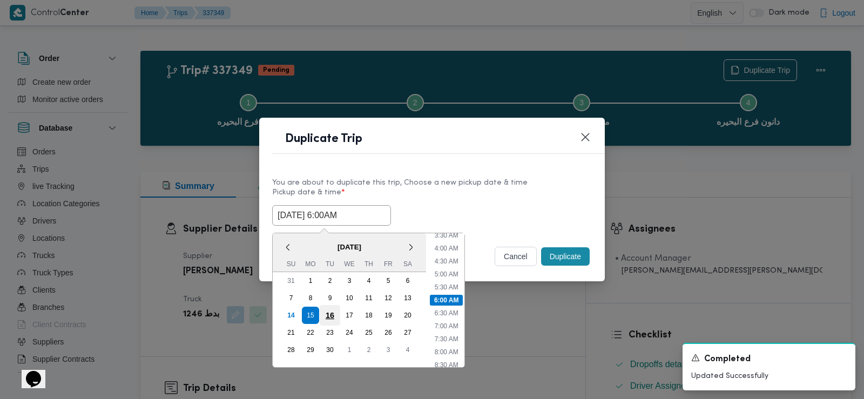
click at [329, 310] on div "16" at bounding box center [330, 315] width 21 height 21
type input "[DATE] 6:00AM"
click at [504, 220] on div "[DATE] 6:00AM < [DATE] > Su Mo Tu We Th Fr Sa 31 1 2 3 4 5 6 7 8 9 10 11 12 13 …" at bounding box center [432, 215] width 320 height 21
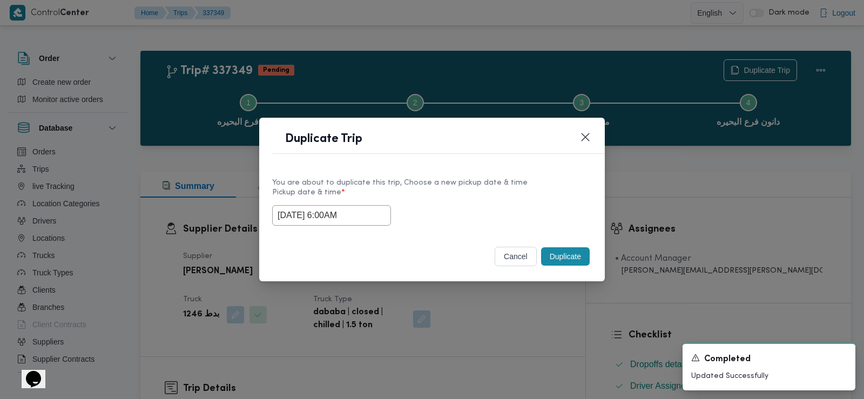
click at [558, 255] on button "Duplicate" at bounding box center [565, 256] width 49 height 18
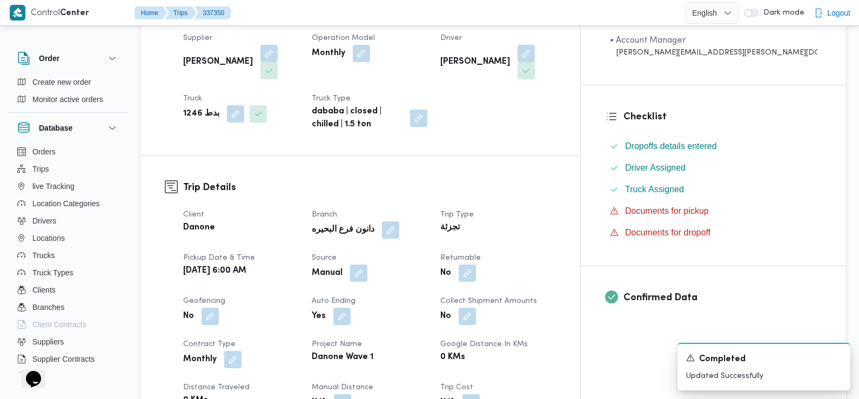
scroll to position [241, 0]
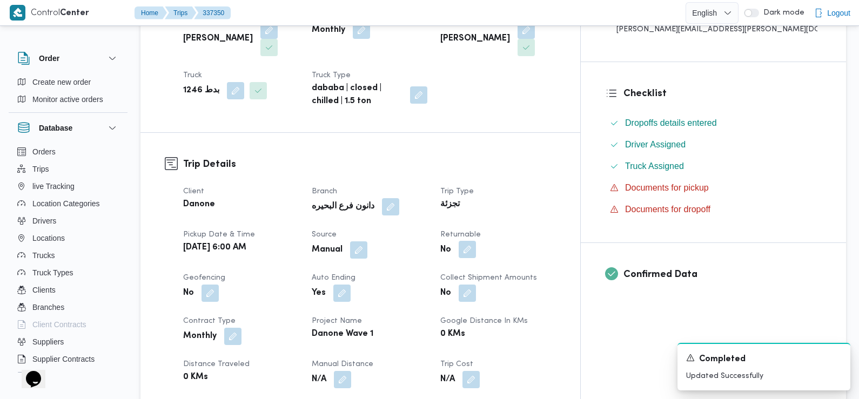
click at [476, 241] on button "button" at bounding box center [466, 249] width 17 height 17
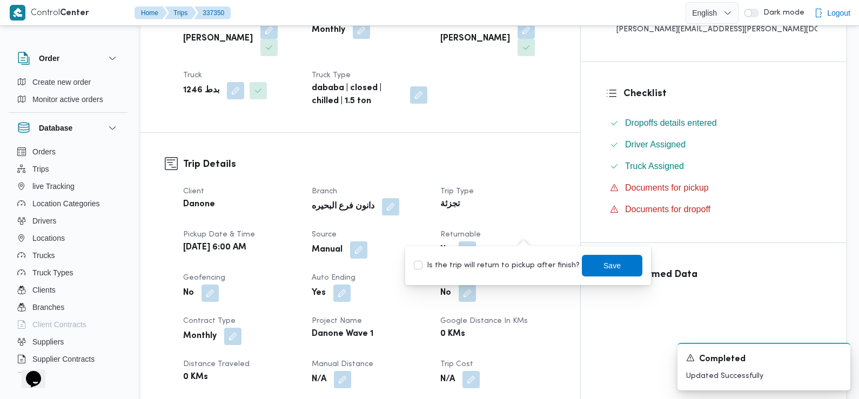
click at [517, 265] on label "Is the trip will return to pickup after finish?" at bounding box center [497, 265] width 166 height 13
checkbox input "true"
click at [605, 263] on span "Save" at bounding box center [611, 265] width 17 height 13
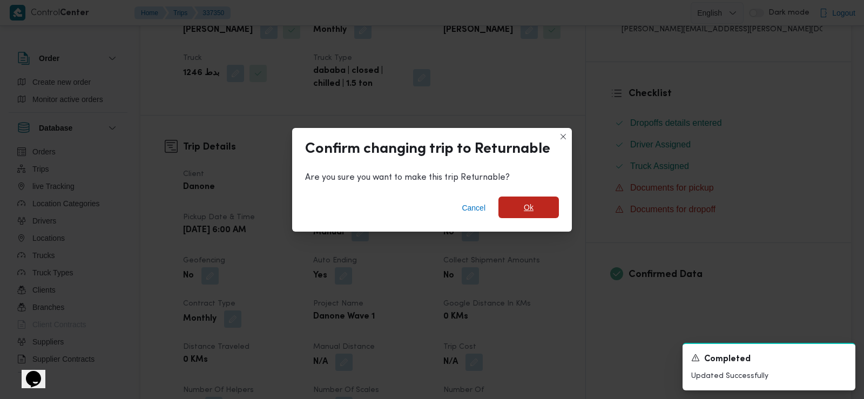
click at [531, 218] on span "Ok" at bounding box center [528, 208] width 60 height 22
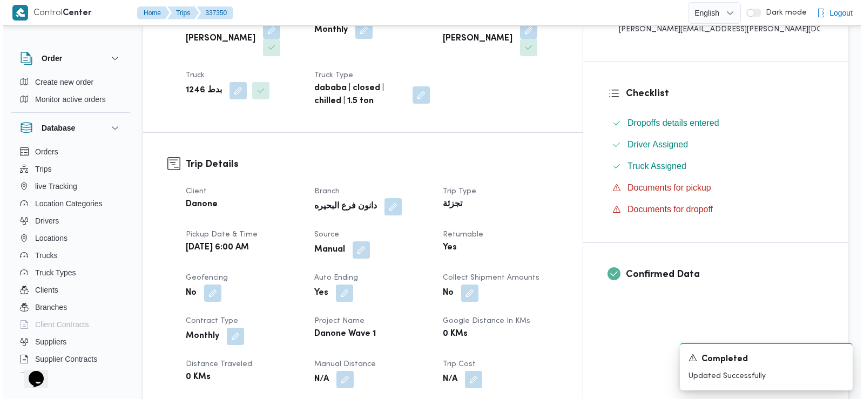
scroll to position [0, 0]
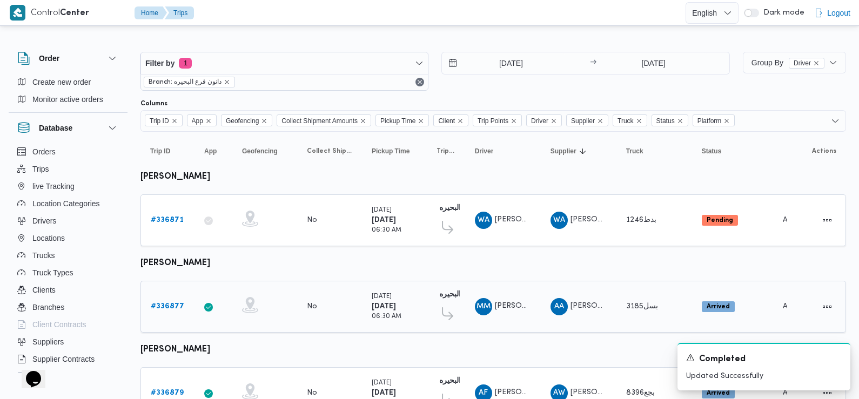
click at [170, 303] on b "# 336877" at bounding box center [167, 306] width 33 height 7
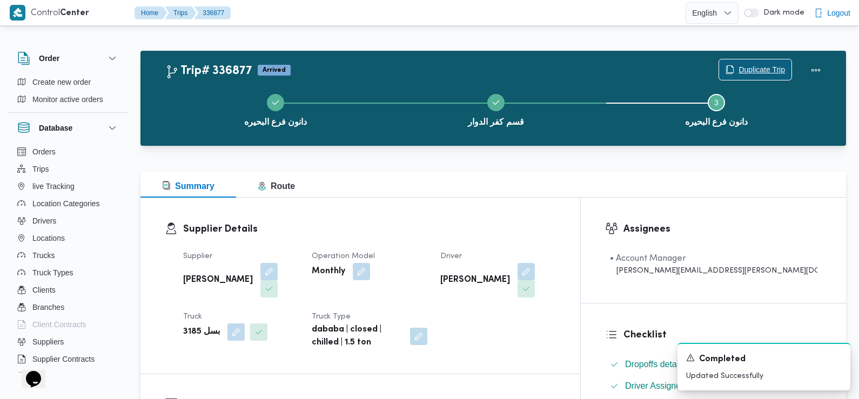
click at [751, 63] on span "Duplicate Trip" at bounding box center [755, 69] width 72 height 21
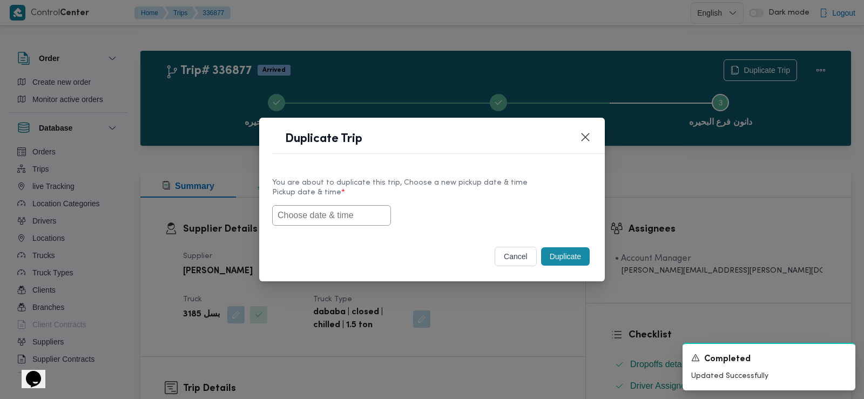
click at [353, 223] on input "text" at bounding box center [331, 215] width 119 height 21
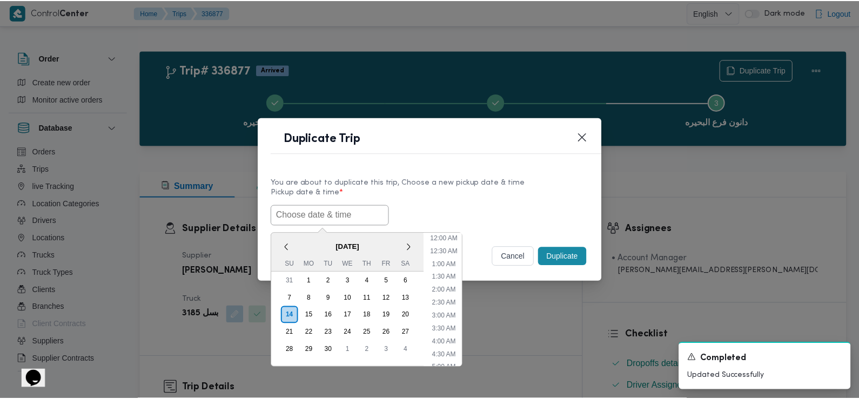
scroll to position [249, 0]
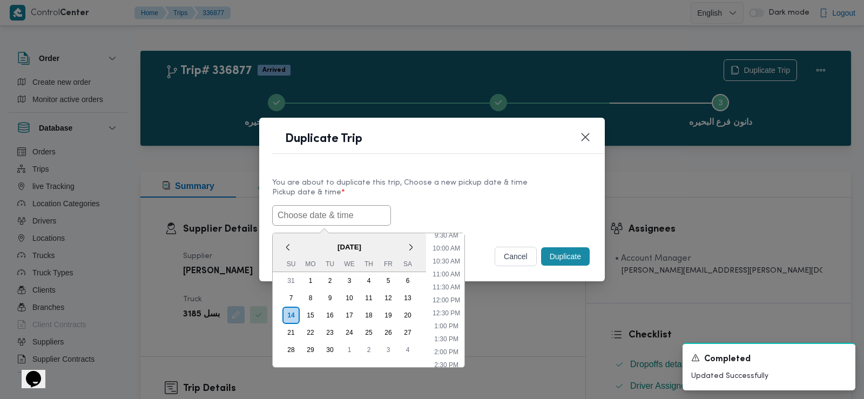
paste input "[DATE] 6:00AM"
type input "[DATE] 6:00AM"
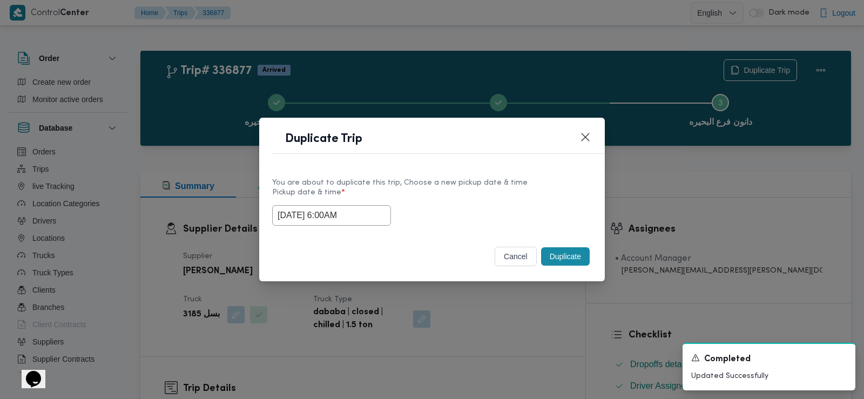
click at [479, 190] on label "Pickup date & time *" at bounding box center [432, 196] width 320 height 17
click at [548, 250] on button "Duplicate" at bounding box center [565, 256] width 49 height 18
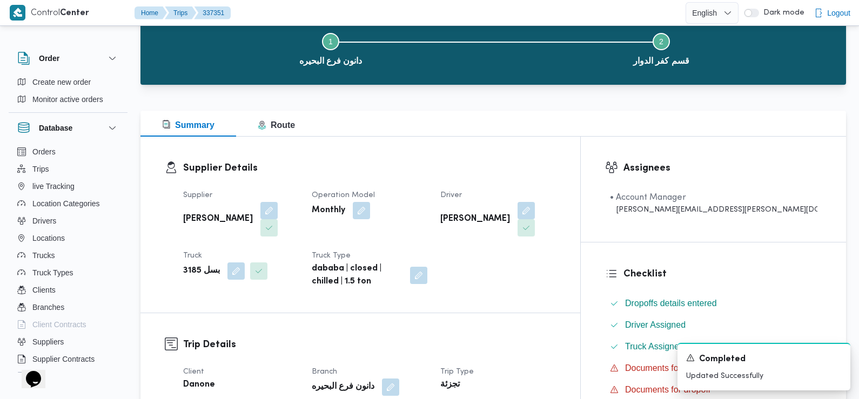
scroll to position [223, 0]
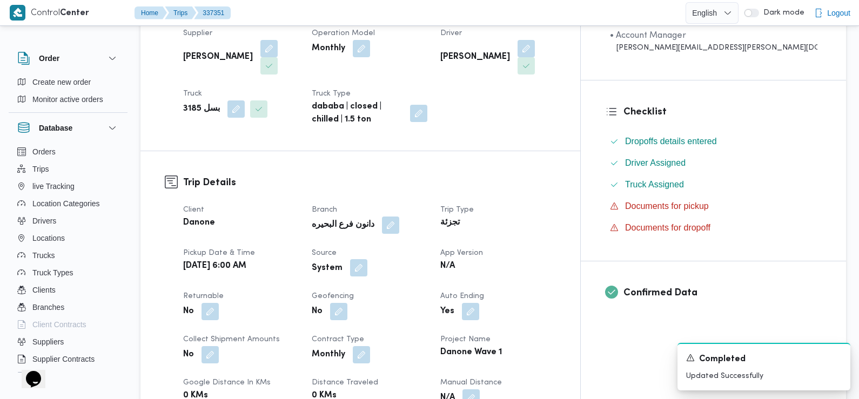
click at [367, 259] on button "button" at bounding box center [358, 267] width 17 height 17
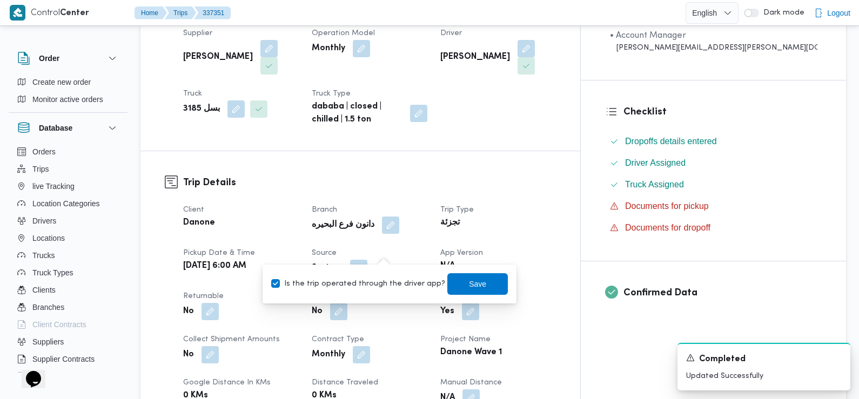
click at [378, 279] on label "Is the trip operated through the driver app?" at bounding box center [358, 284] width 174 height 13
checkbox input "false"
click at [469, 288] on span "Save" at bounding box center [477, 283] width 17 height 13
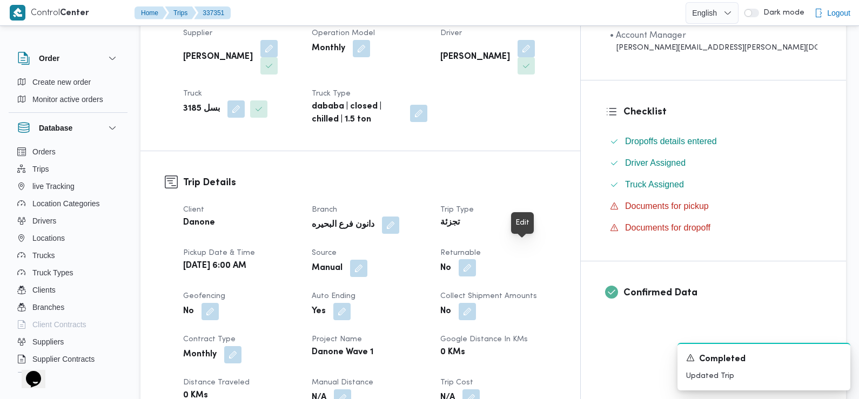
click at [476, 259] on button "button" at bounding box center [466, 267] width 17 height 17
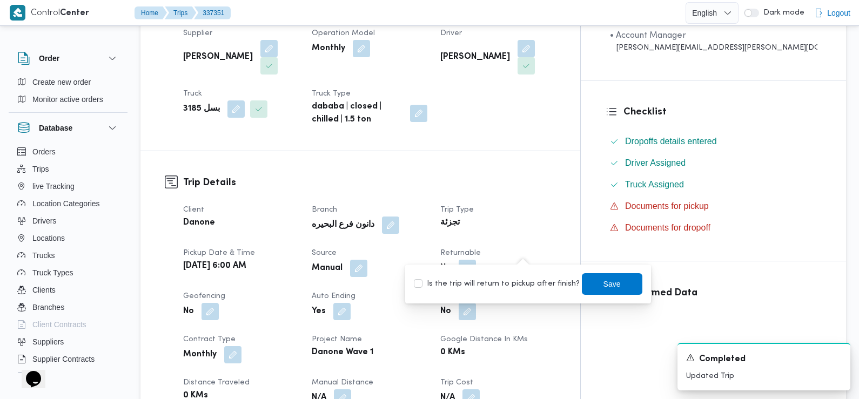
click at [517, 274] on div "Is the trip will return to pickup after finish? Save" at bounding box center [528, 284] width 231 height 24
click at [512, 283] on label "Is the trip will return to pickup after finish?" at bounding box center [497, 284] width 166 height 13
checkbox input "true"
click at [582, 286] on span "Save" at bounding box center [612, 284] width 60 height 22
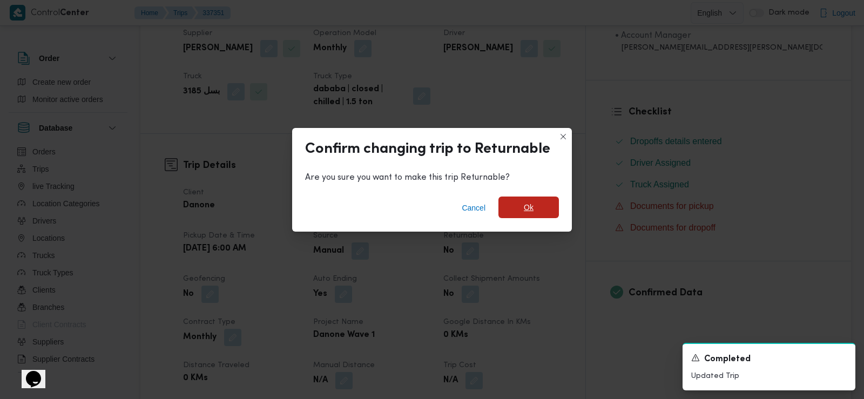
click at [538, 206] on span "Ok" at bounding box center [528, 208] width 60 height 22
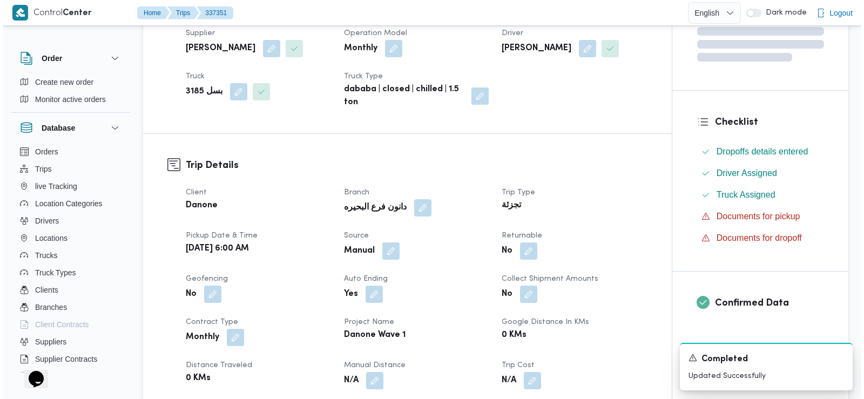
scroll to position [0, 0]
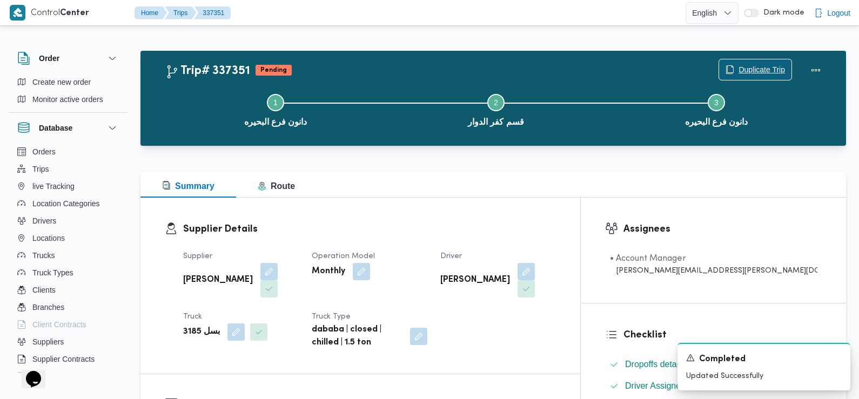
click at [762, 65] on span "Duplicate Trip" at bounding box center [761, 69] width 46 height 13
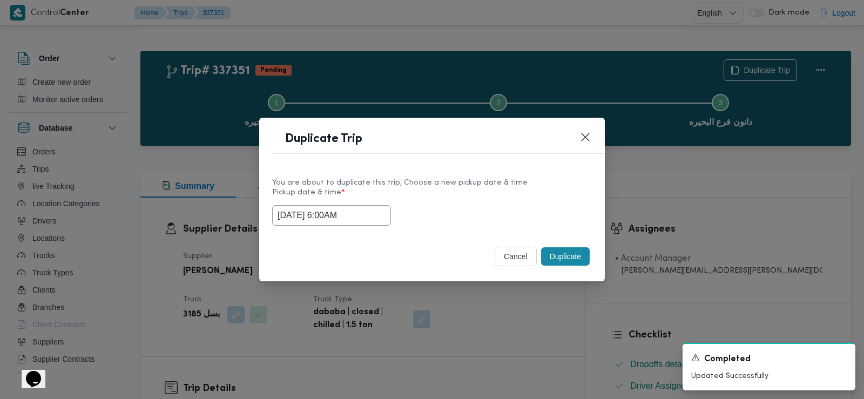
click at [335, 219] on input "[DATE] 6:00AM" at bounding box center [331, 215] width 119 height 21
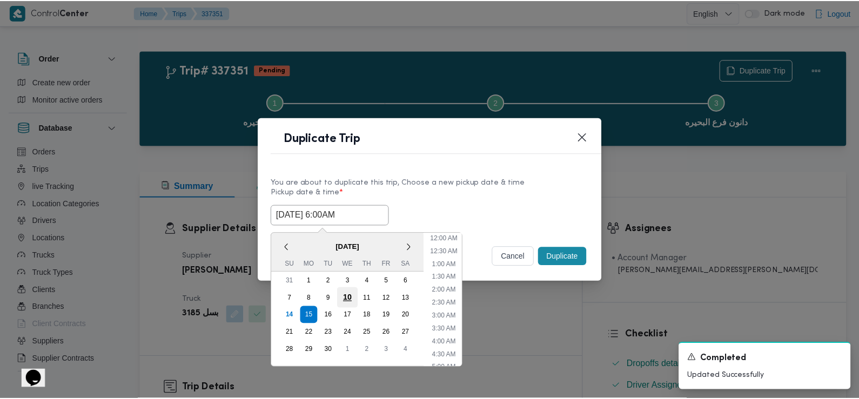
scroll to position [94, 0]
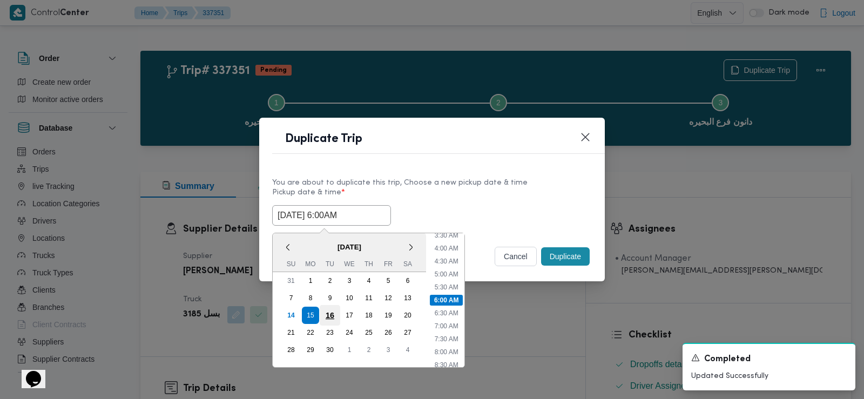
click at [328, 312] on div "16" at bounding box center [330, 315] width 21 height 21
type input "[DATE] 6:00AM"
click at [488, 214] on div "[DATE] 6:00AM < [DATE] > Su Mo Tu We Th Fr Sa 31 1 2 3 4 5 6 7 8 9 10 11 12 13 …" at bounding box center [432, 215] width 320 height 21
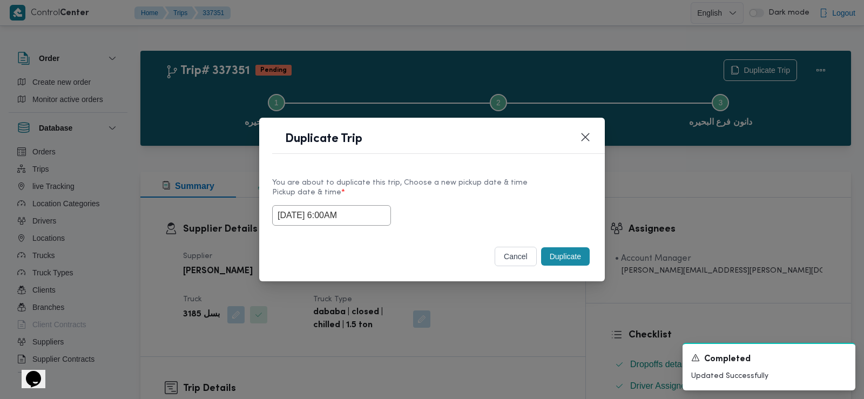
click at [565, 259] on button "Duplicate" at bounding box center [565, 256] width 49 height 18
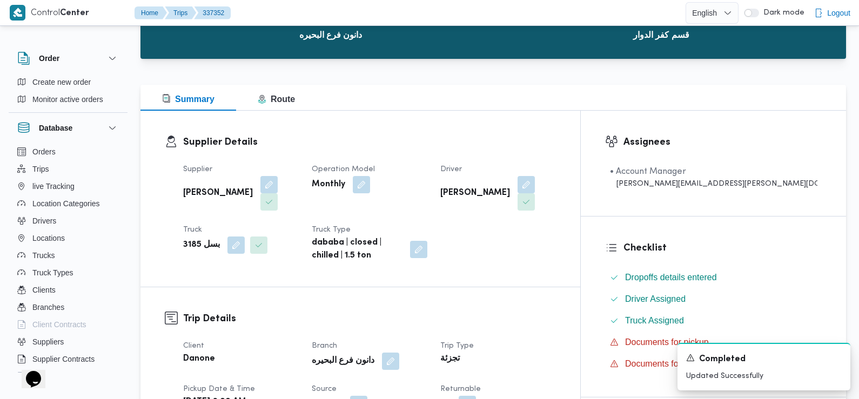
scroll to position [302, 0]
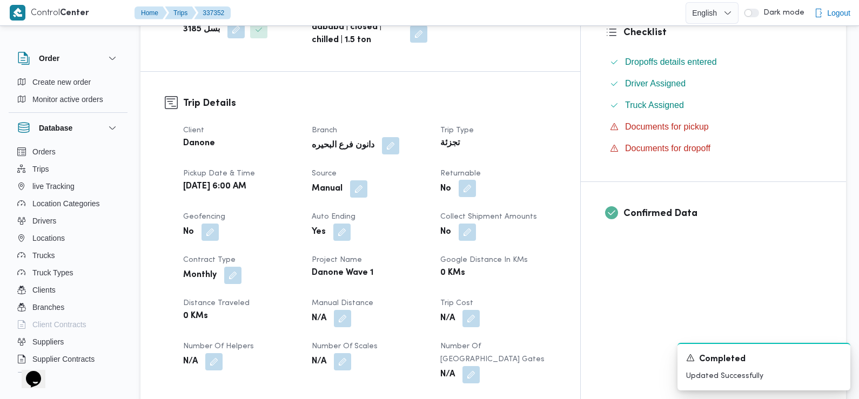
click at [476, 180] on button "button" at bounding box center [466, 188] width 17 height 17
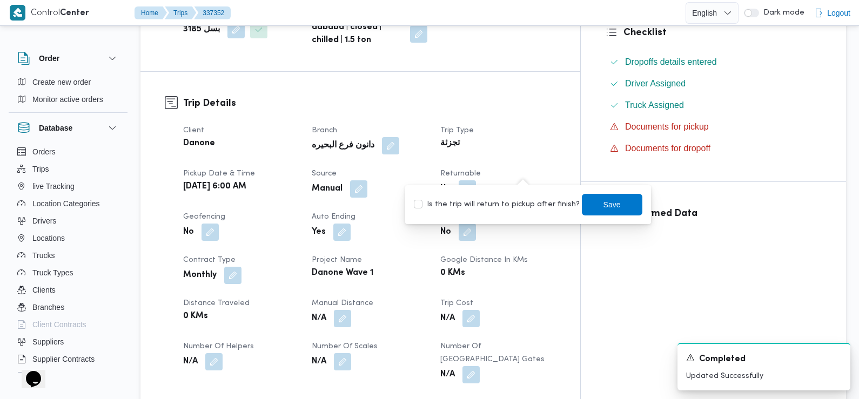
click at [525, 202] on label "Is the trip will return to pickup after finish?" at bounding box center [497, 204] width 166 height 13
checkbox input "true"
click at [603, 205] on span "Save" at bounding box center [611, 204] width 17 height 13
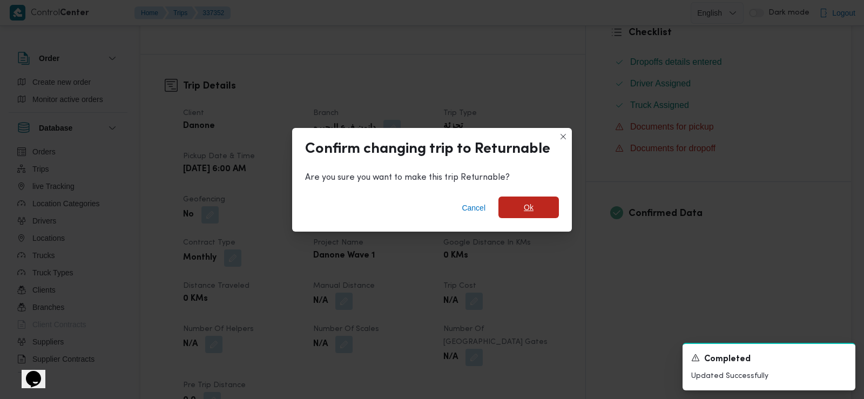
click at [531, 208] on span "Ok" at bounding box center [529, 207] width 10 height 13
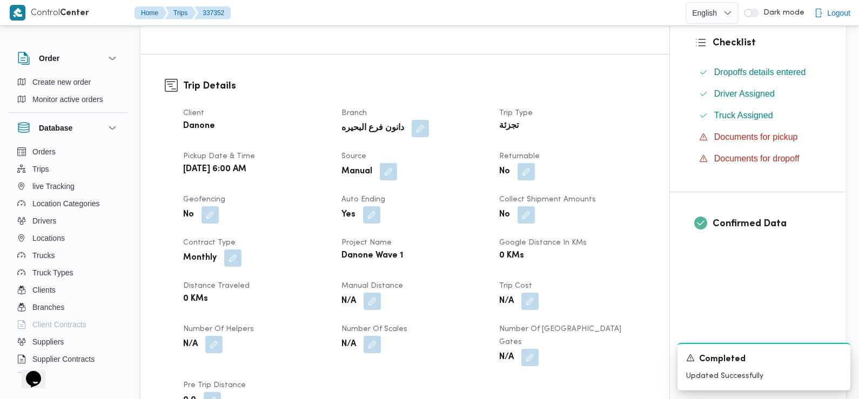
click at [307, 200] on dt "Geofencing" at bounding box center [255, 199] width 145 height 13
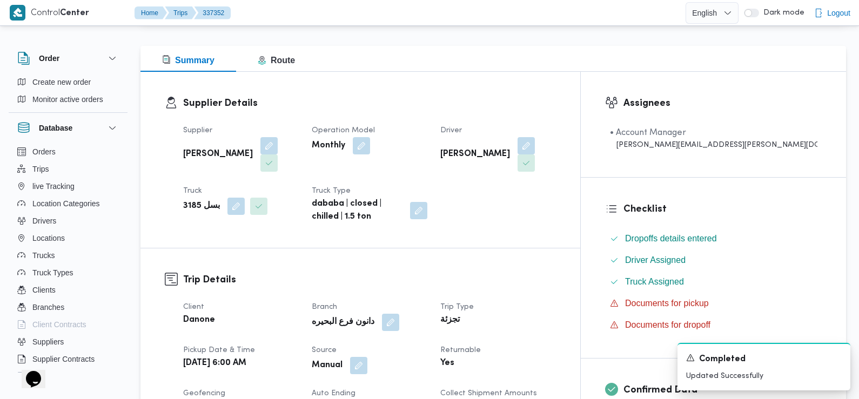
scroll to position [0, 0]
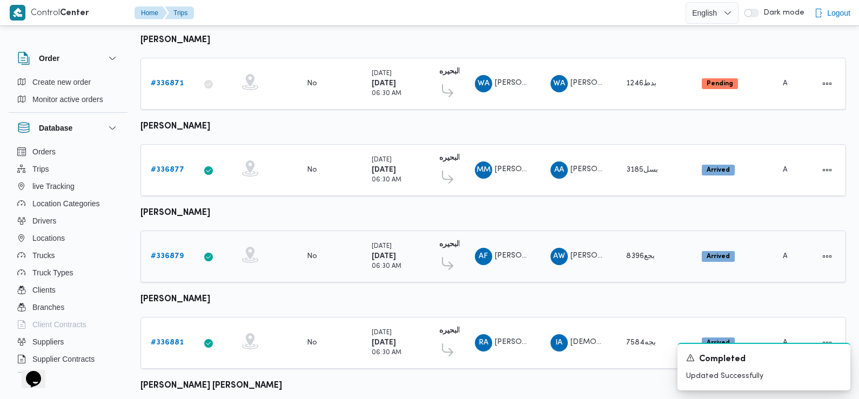
click at [157, 253] on b "# 336879" at bounding box center [167, 256] width 33 height 7
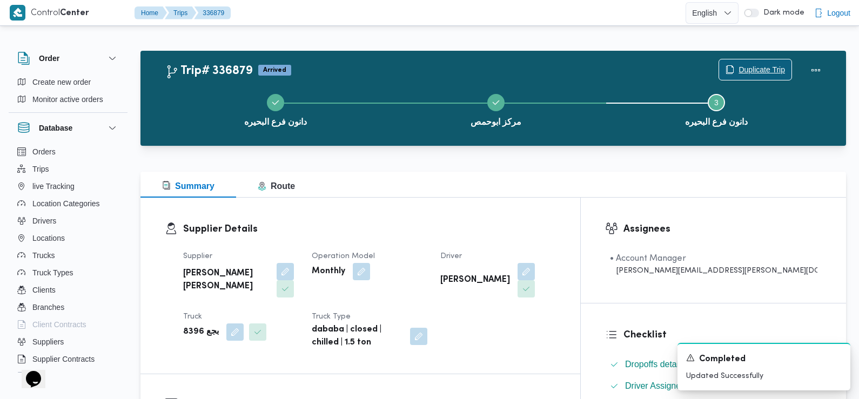
click at [764, 65] on span "Duplicate Trip" at bounding box center [761, 69] width 46 height 13
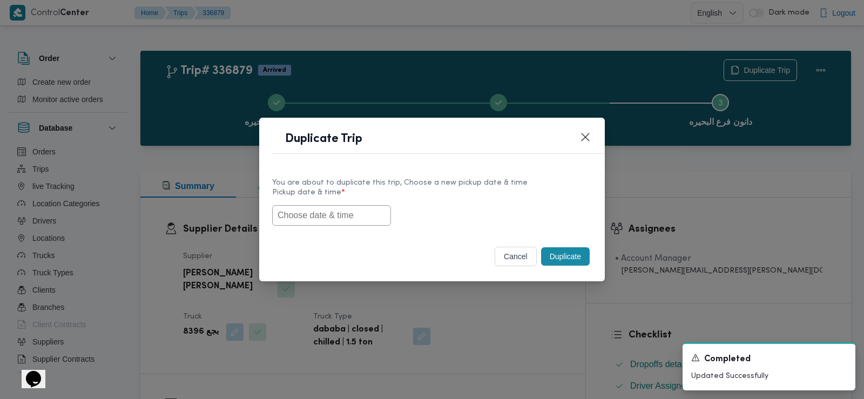
click at [349, 220] on input "text" at bounding box center [331, 215] width 119 height 21
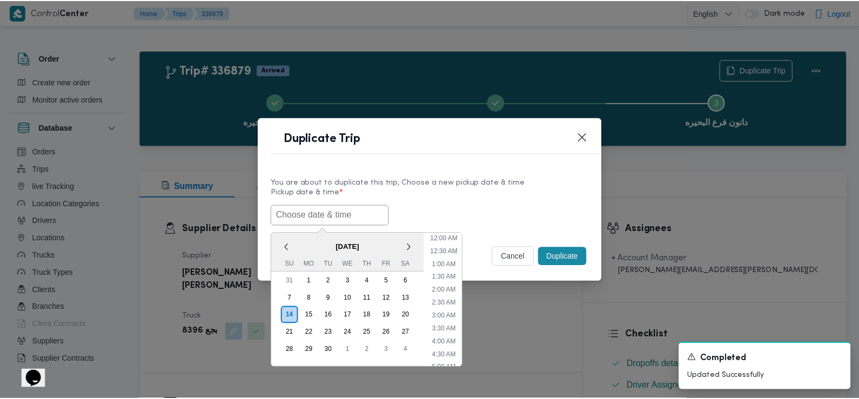
scroll to position [249, 0]
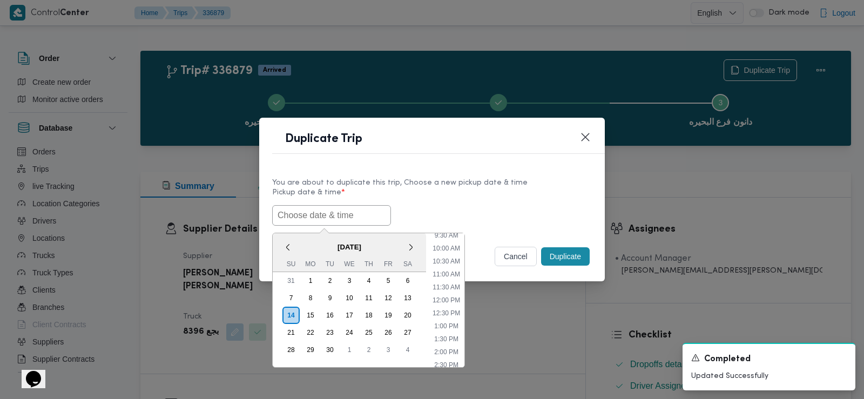
paste input "[DATE] 6:00AM"
type input "[DATE] 6:00AM"
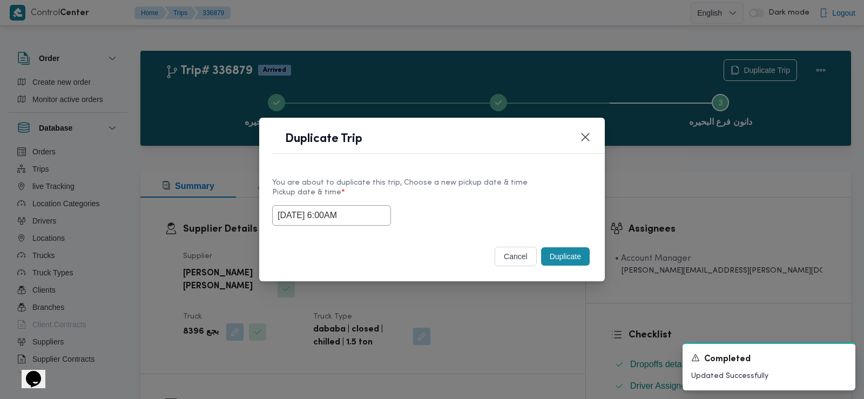
click at [467, 197] on label "Pickup date & time *" at bounding box center [432, 196] width 320 height 17
click at [563, 258] on button "Duplicate" at bounding box center [565, 256] width 49 height 18
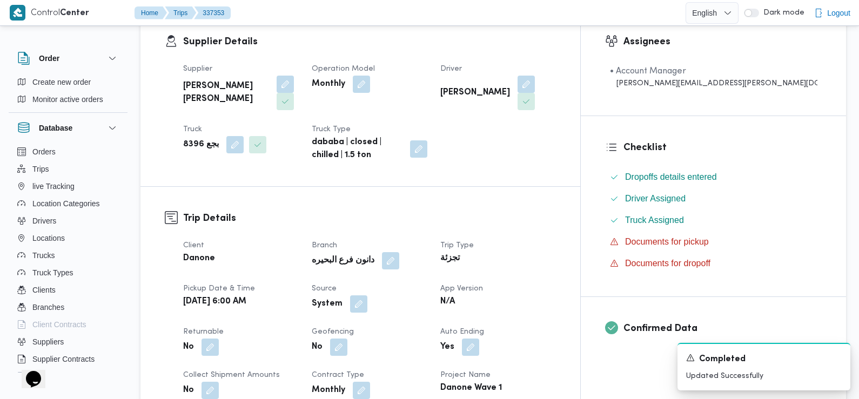
scroll to position [241, 0]
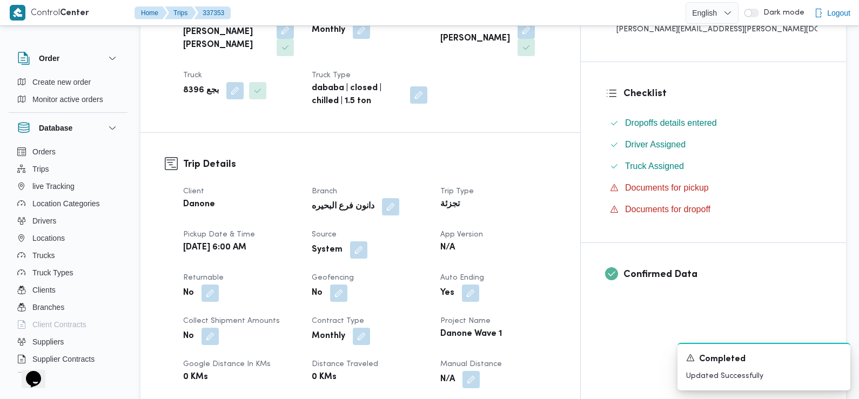
click at [382, 242] on div "System" at bounding box center [369, 249] width 118 height 19
click at [367, 241] on button "button" at bounding box center [358, 249] width 17 height 17
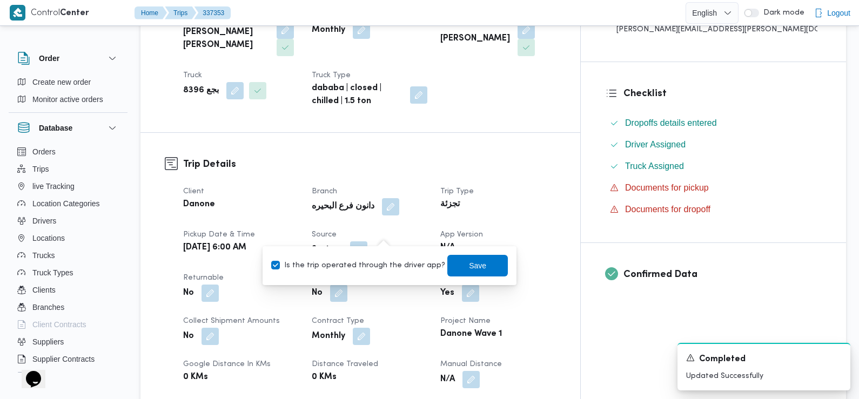
click at [390, 262] on label "Is the trip operated through the driver app?" at bounding box center [358, 265] width 174 height 13
checkbox input "false"
click at [463, 258] on span "Save" at bounding box center [477, 265] width 60 height 22
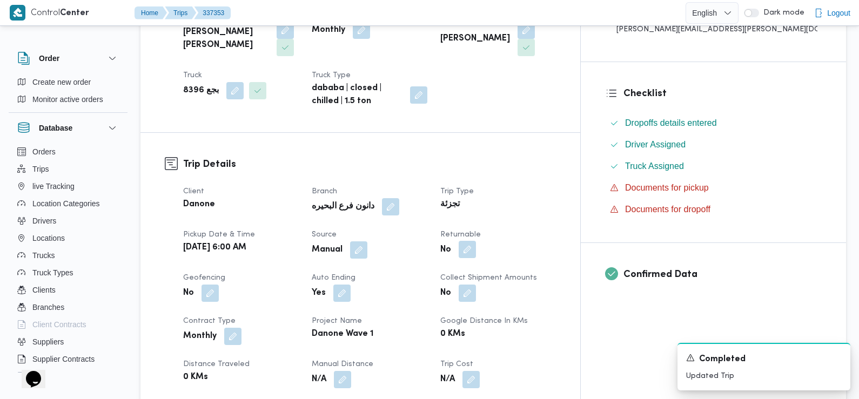
click at [476, 241] on button "button" at bounding box center [466, 249] width 17 height 17
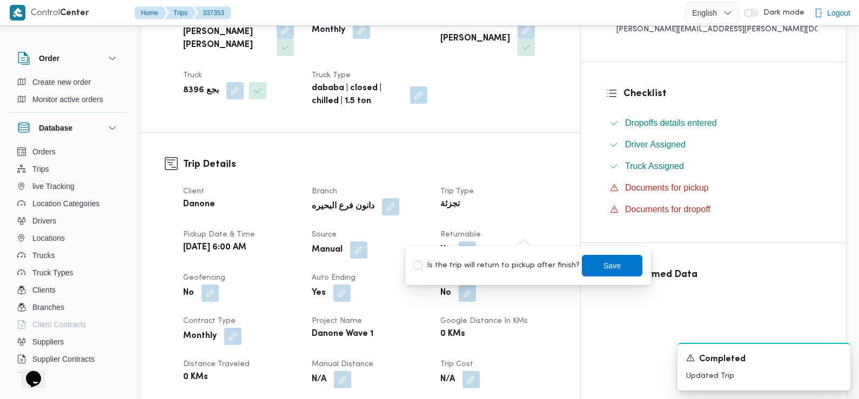
click at [516, 269] on label "Is the trip will return to pickup after finish?" at bounding box center [497, 265] width 166 height 13
checkbox input "true"
click at [590, 263] on span "Save" at bounding box center [612, 265] width 60 height 22
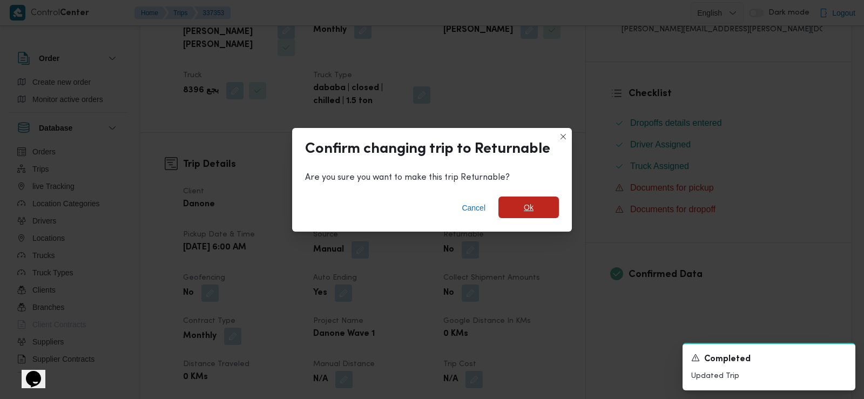
click at [544, 201] on span "Ok" at bounding box center [528, 208] width 60 height 22
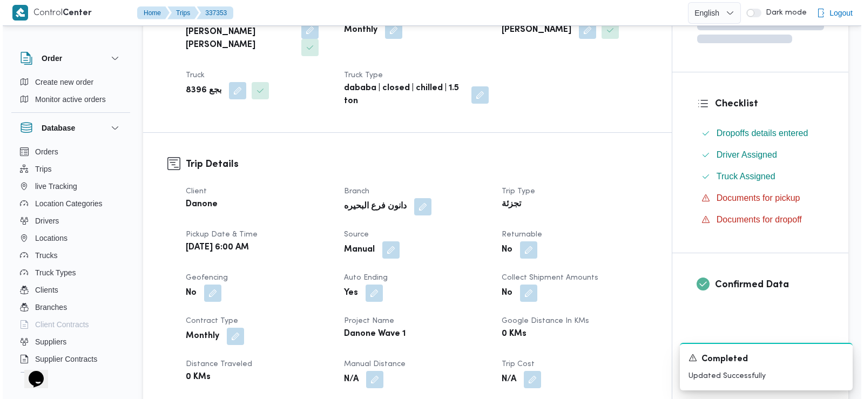
scroll to position [0, 0]
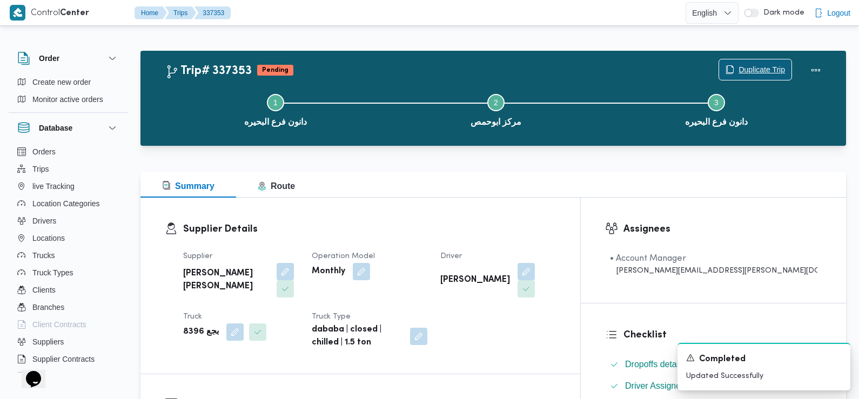
click at [759, 60] on span "Duplicate Trip" at bounding box center [755, 69] width 72 height 21
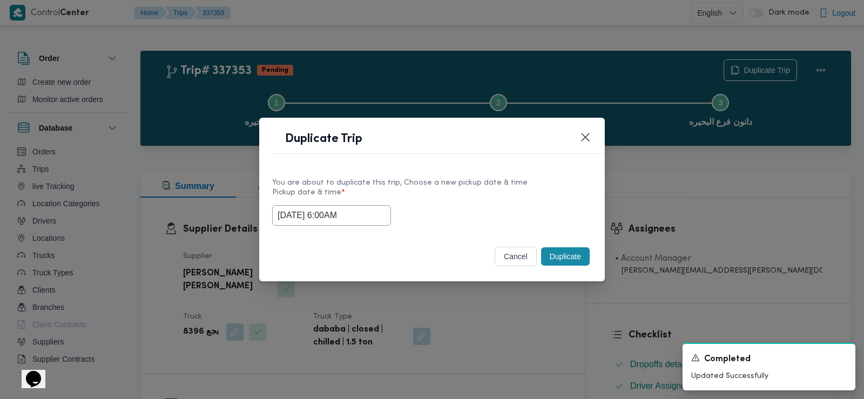
click at [314, 208] on input "15/09/2025 6:00AM" at bounding box center [331, 215] width 119 height 21
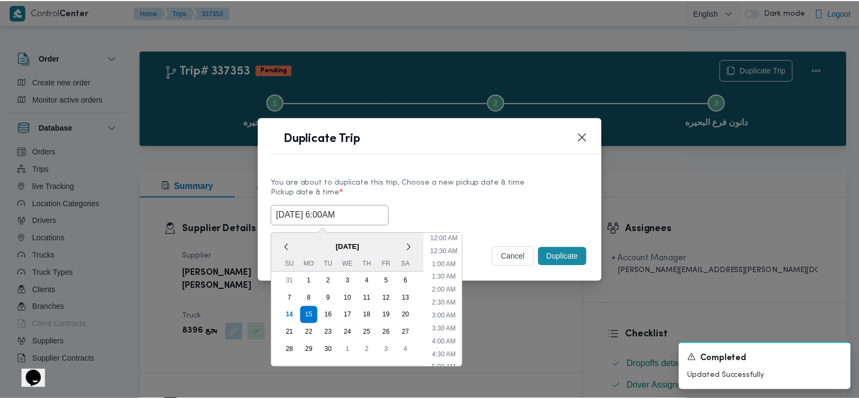
scroll to position [94, 0]
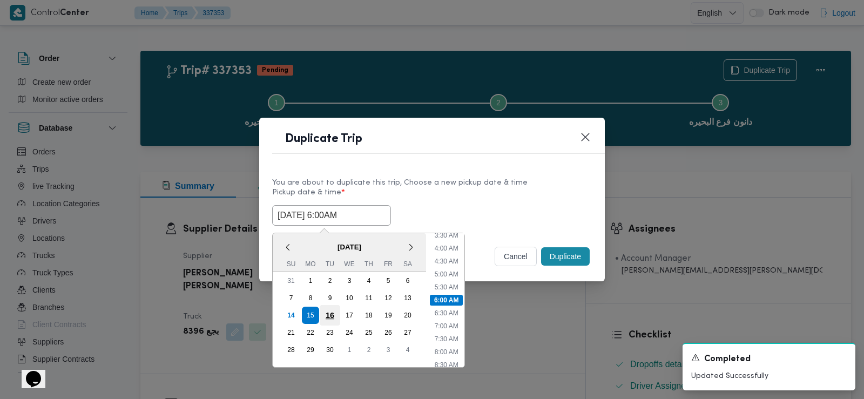
click at [328, 309] on div "16" at bounding box center [330, 315] width 21 height 21
type input "16/09/2025 6:00AM"
click at [495, 231] on div "You are about to duplicate this trip, Choose a new pickup date & time Pickup da…" at bounding box center [432, 201] width 346 height 69
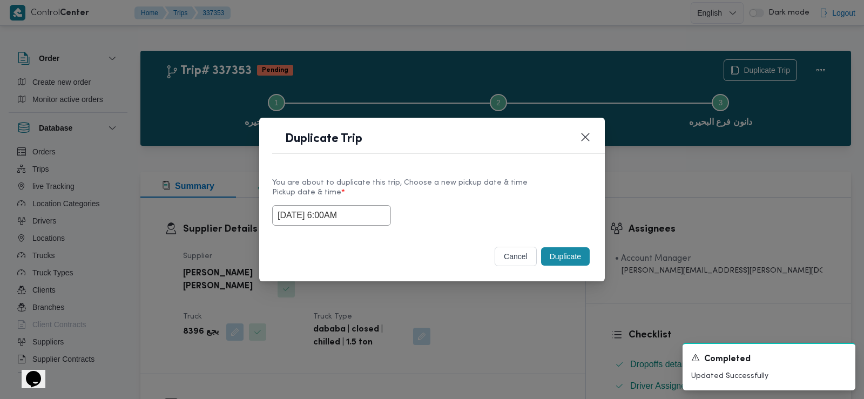
click at [562, 254] on button "Duplicate" at bounding box center [565, 256] width 49 height 18
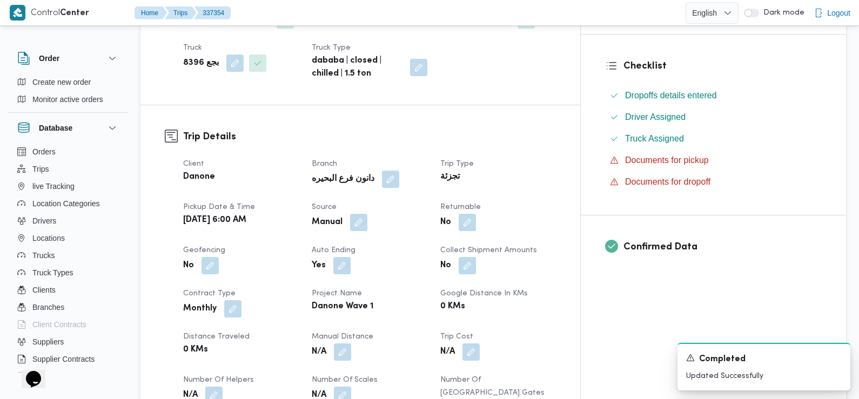
scroll to position [302, 0]
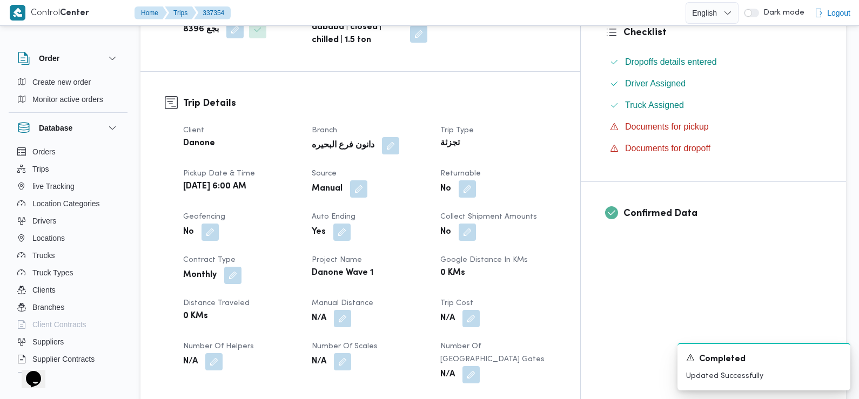
click at [525, 181] on div "No" at bounding box center [498, 188] width 118 height 19
click at [476, 180] on button "button" at bounding box center [466, 188] width 17 height 17
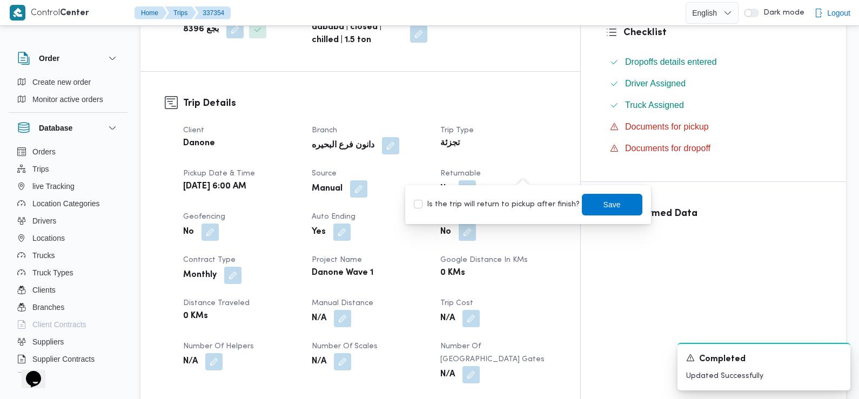
click at [517, 214] on div "Is the trip will return to pickup after finish? Save" at bounding box center [528, 205] width 231 height 24
click at [513, 205] on label "Is the trip will return to pickup after finish?" at bounding box center [497, 204] width 166 height 13
checkbox input "true"
click at [601, 194] on div "Save" at bounding box center [612, 205] width 60 height 22
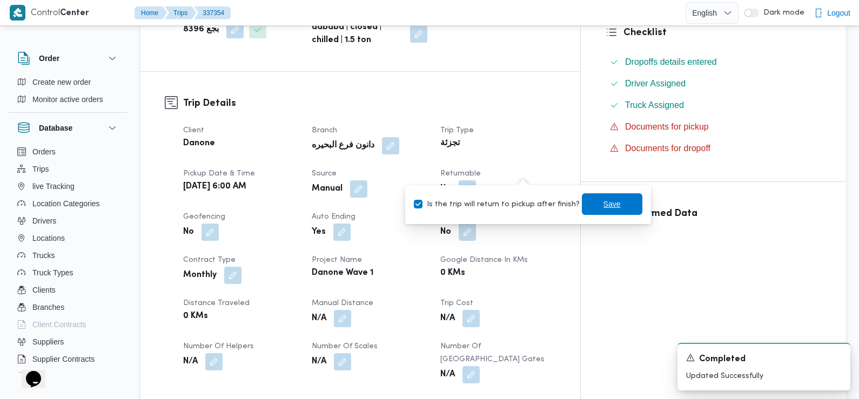
click at [603, 202] on span "Save" at bounding box center [611, 204] width 17 height 13
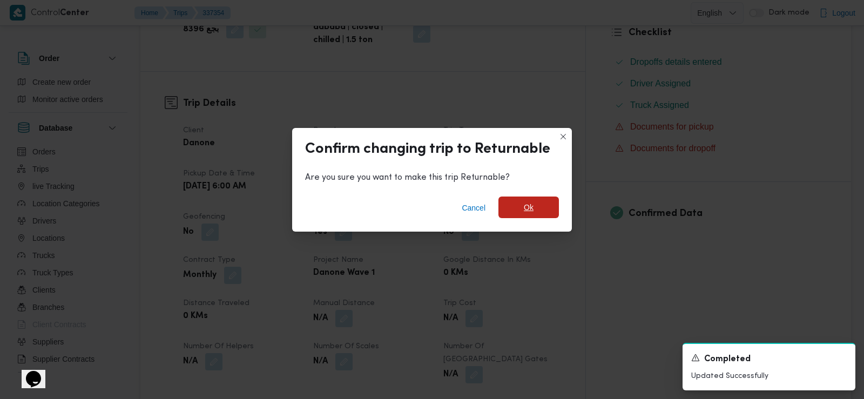
click at [543, 207] on span "Ok" at bounding box center [528, 208] width 60 height 22
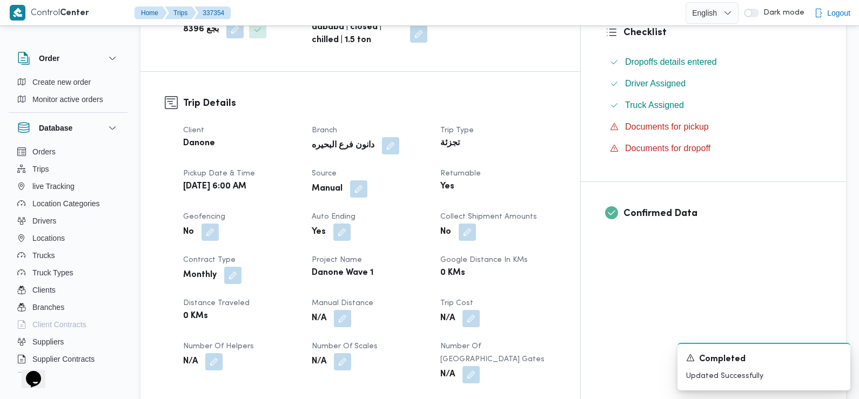
click at [287, 266] on div "Monthly" at bounding box center [241, 275] width 118 height 19
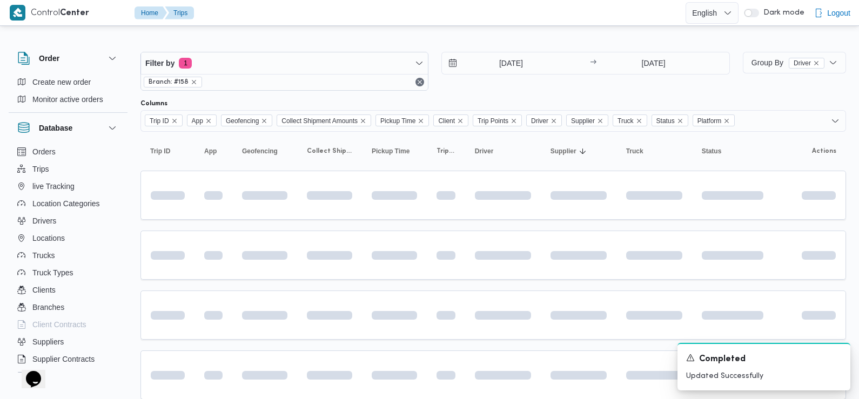
scroll to position [137, 0]
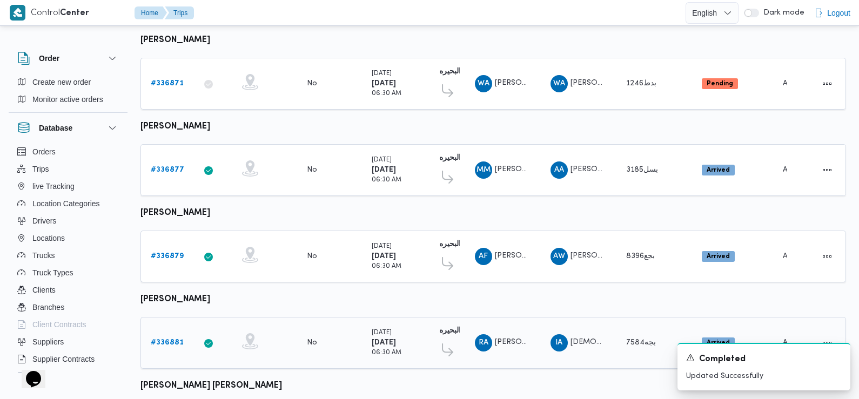
click at [163, 339] on b "# 336881" at bounding box center [167, 342] width 33 height 7
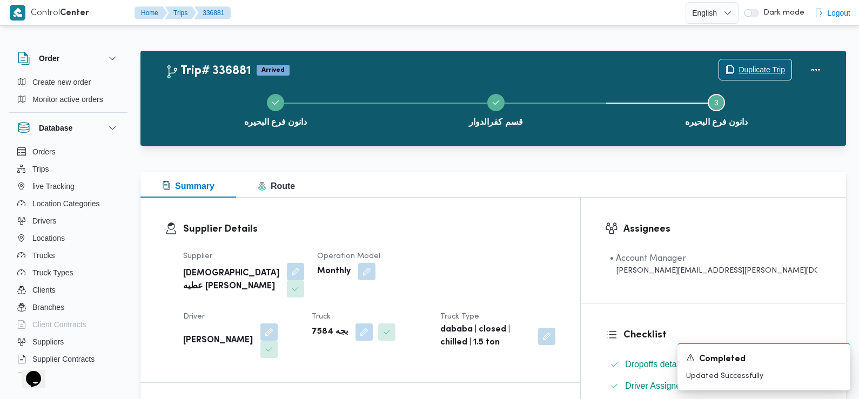
click at [749, 70] on span "Duplicate Trip" at bounding box center [761, 69] width 46 height 13
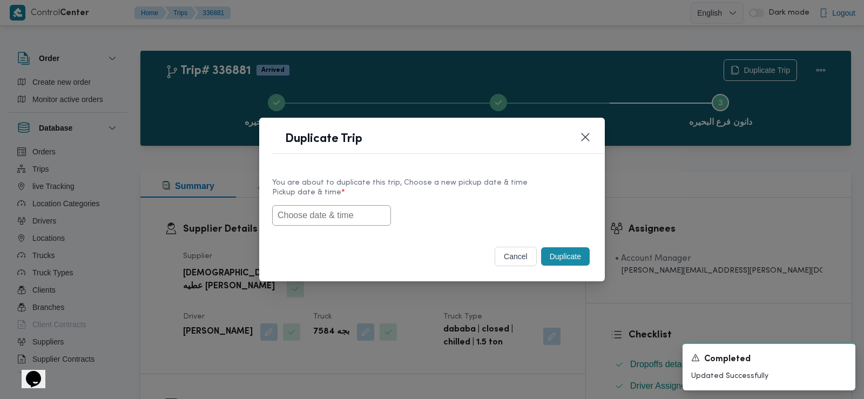
click at [346, 215] on input "text" at bounding box center [331, 215] width 119 height 21
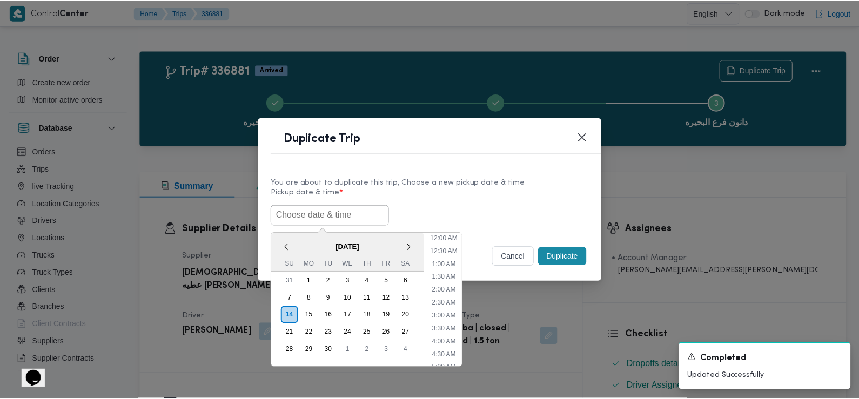
scroll to position [249, 0]
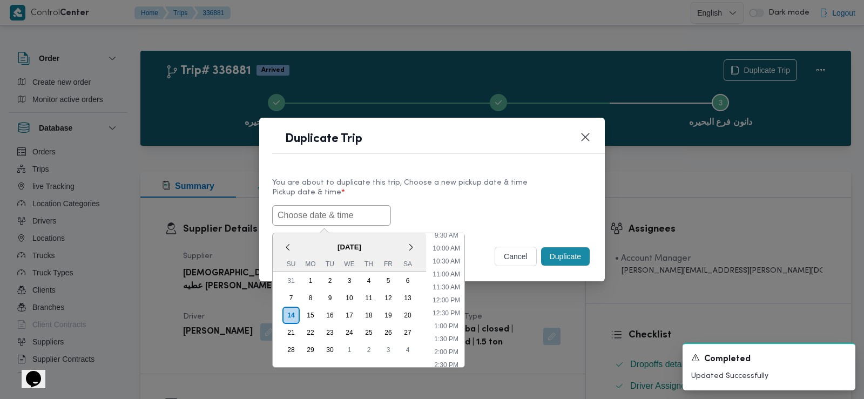
paste input "[DATE] 6:00AM"
type input "[DATE] 6:00AM"
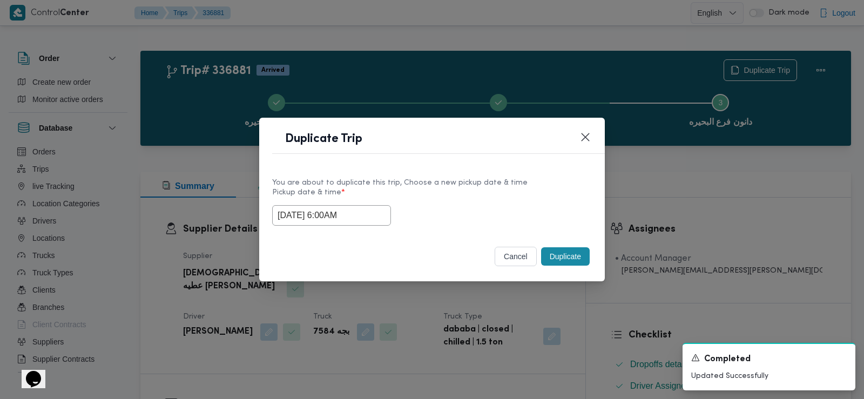
click at [441, 197] on label "Pickup date & time *" at bounding box center [432, 196] width 320 height 17
click at [562, 254] on button "Duplicate" at bounding box center [565, 256] width 49 height 18
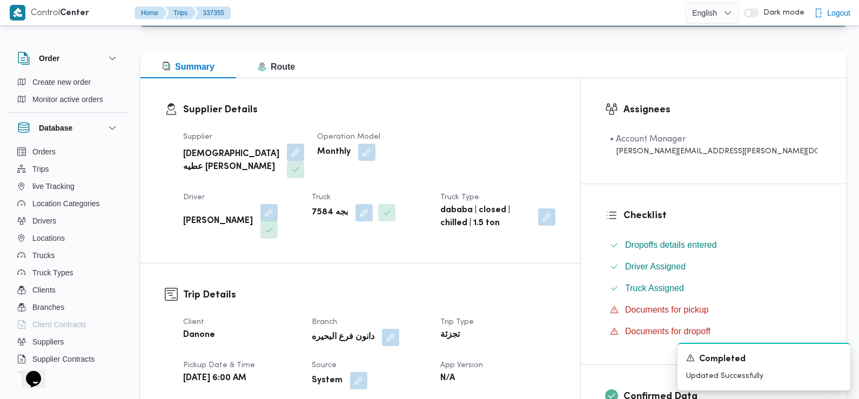
scroll to position [184, 0]
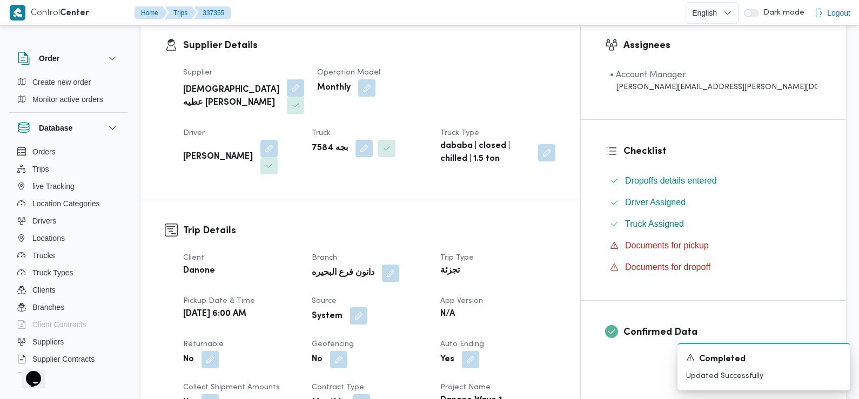
click at [367, 307] on button "button" at bounding box center [358, 315] width 17 height 17
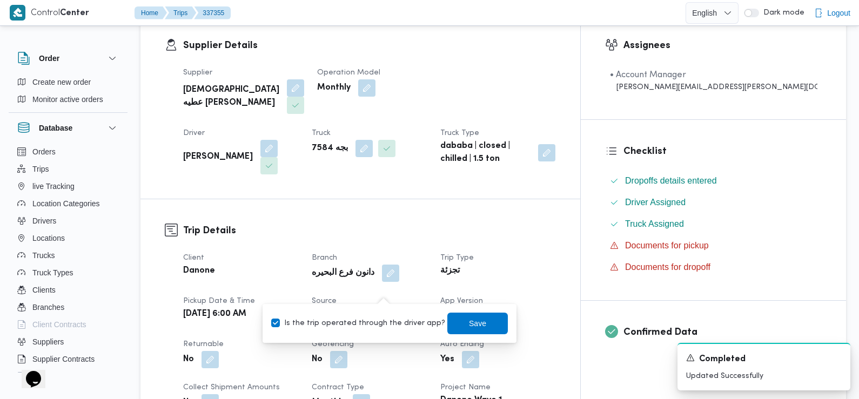
click at [391, 326] on label "Is the trip operated through the driver app?" at bounding box center [358, 323] width 174 height 13
checkbox input "false"
click at [463, 316] on span "Save" at bounding box center [477, 323] width 60 height 22
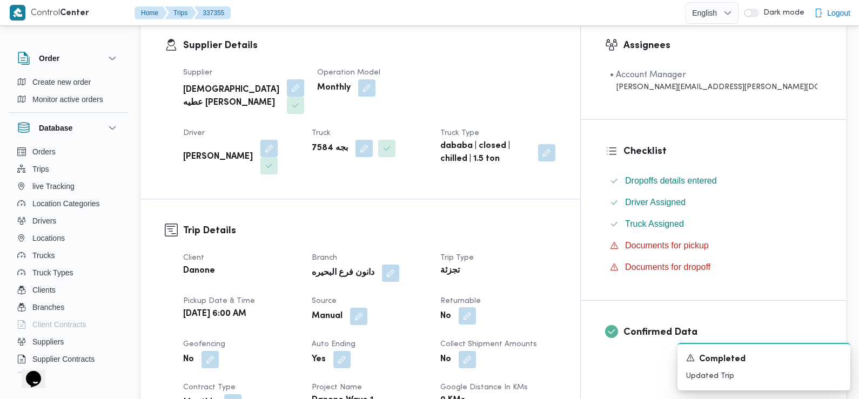
click at [476, 307] on button "button" at bounding box center [466, 315] width 17 height 17
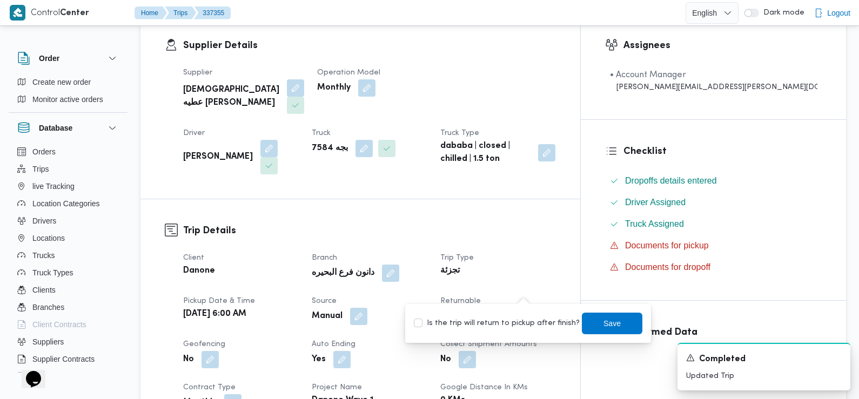
click at [519, 322] on label "Is the trip will return to pickup after finish?" at bounding box center [497, 323] width 166 height 13
checkbox input "true"
click at [603, 327] on span "Save" at bounding box center [611, 322] width 17 height 13
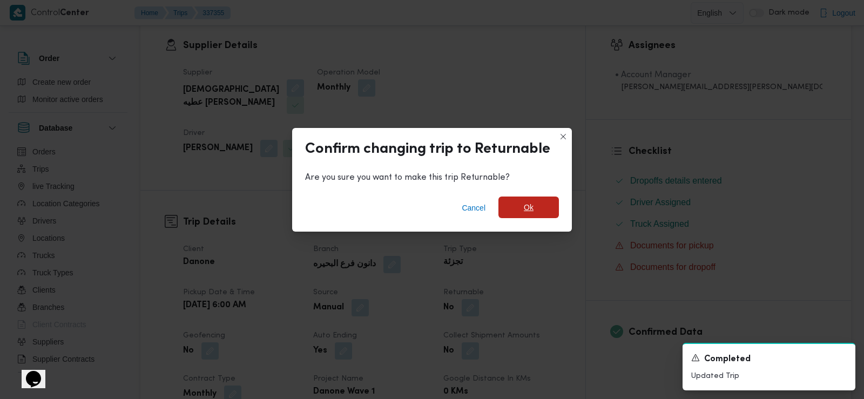
click at [538, 209] on span "Ok" at bounding box center [528, 208] width 60 height 22
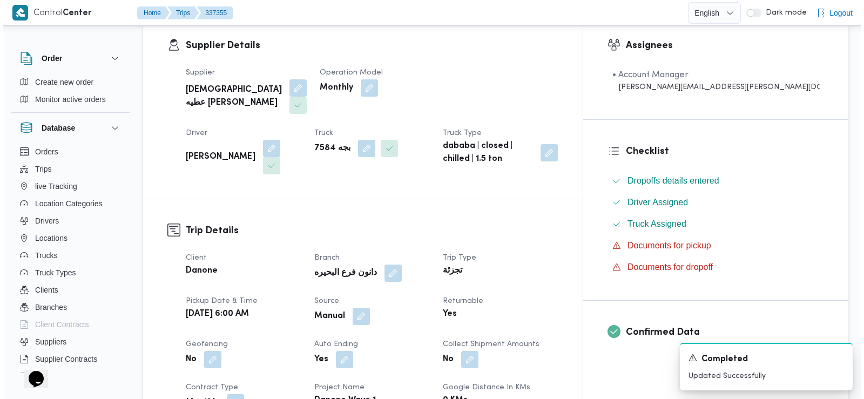
scroll to position [0, 0]
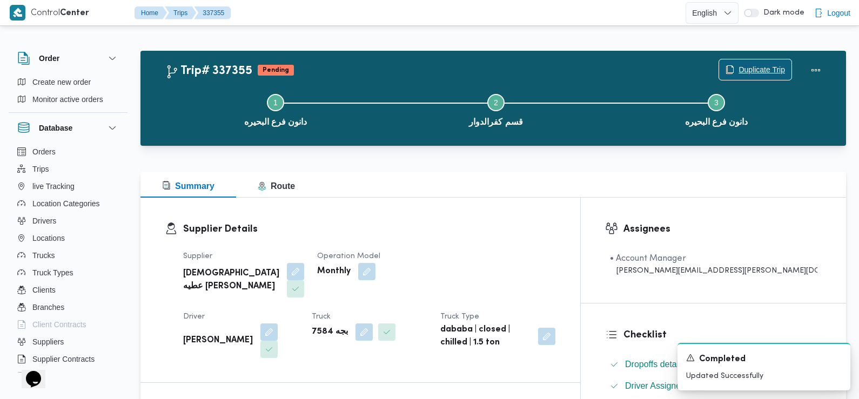
click at [735, 68] on span "Duplicate Trip" at bounding box center [755, 69] width 72 height 21
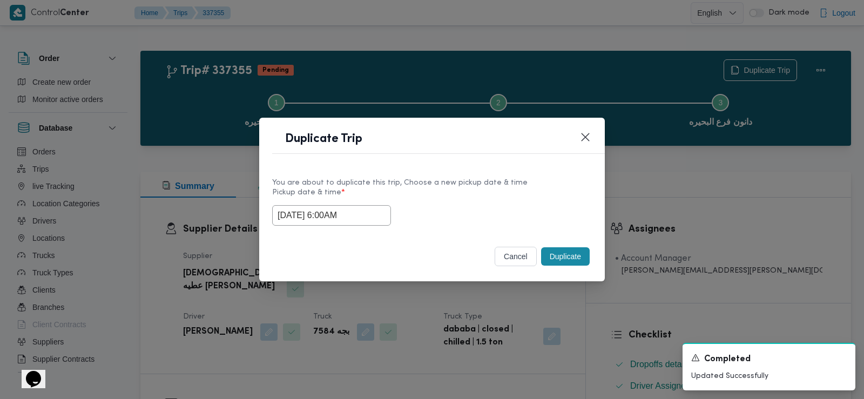
click at [344, 215] on input "15/09/2025 6:00AM" at bounding box center [331, 215] width 119 height 21
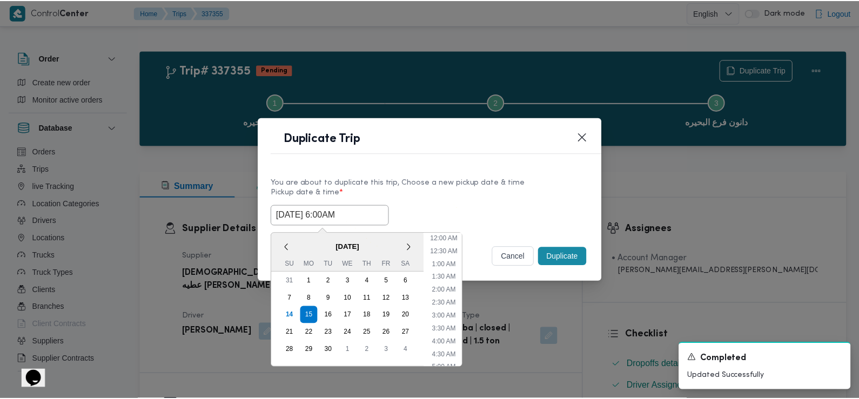
scroll to position [94, 0]
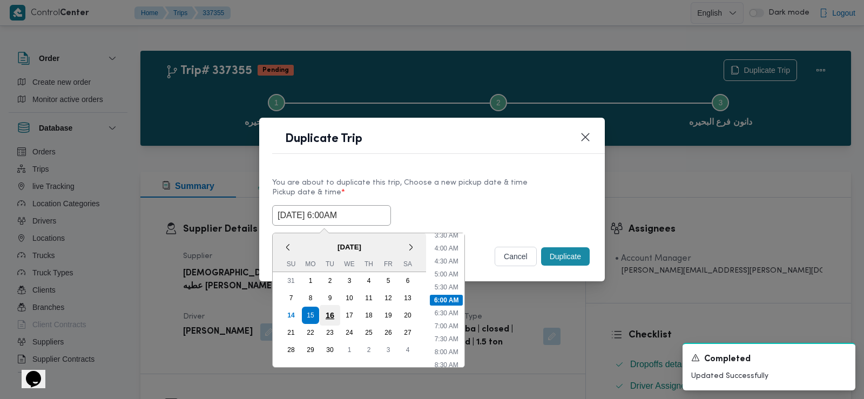
click at [332, 314] on div "16" at bounding box center [330, 315] width 21 height 21
type input "16/09/2025 6:00AM"
click at [532, 205] on div "16/09/2025 6:00AM < September 2025 > Su Mo Tu We Th Fr Sa 31 1 2 3 4 5 6 7 8 9 …" at bounding box center [432, 215] width 320 height 21
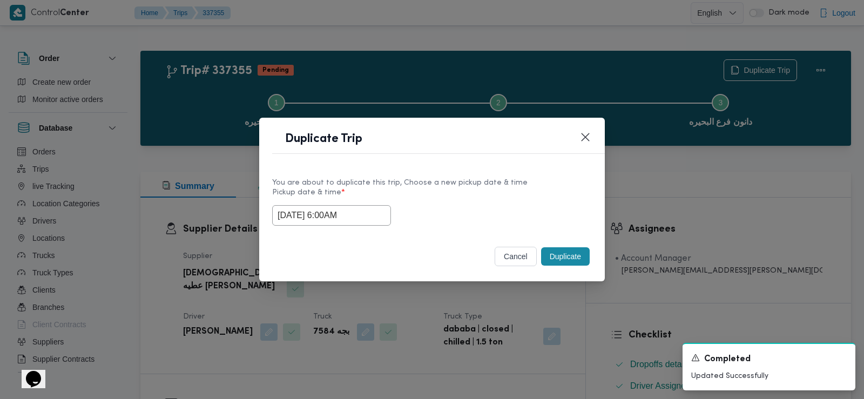
click at [556, 255] on button "Duplicate" at bounding box center [565, 256] width 49 height 18
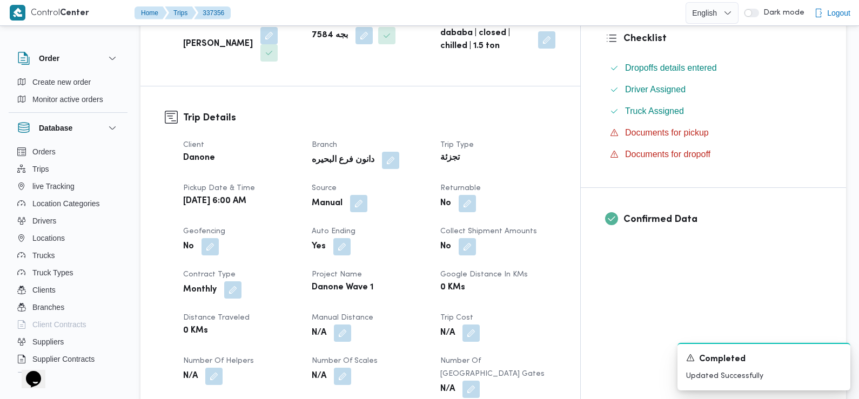
scroll to position [299, 0]
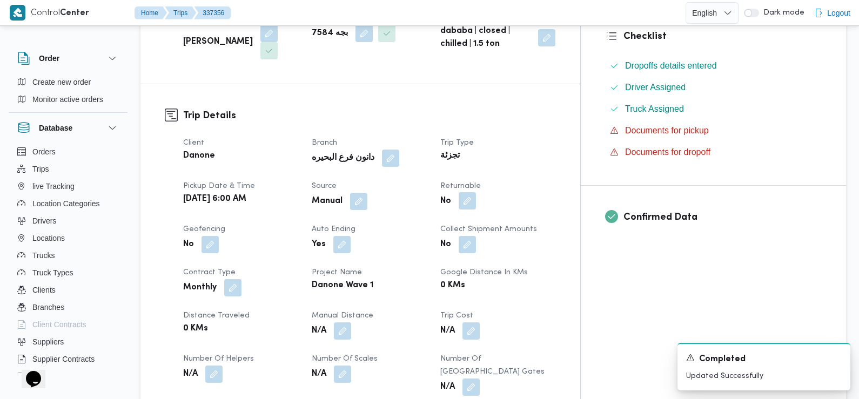
click at [476, 192] on button "button" at bounding box center [466, 200] width 17 height 17
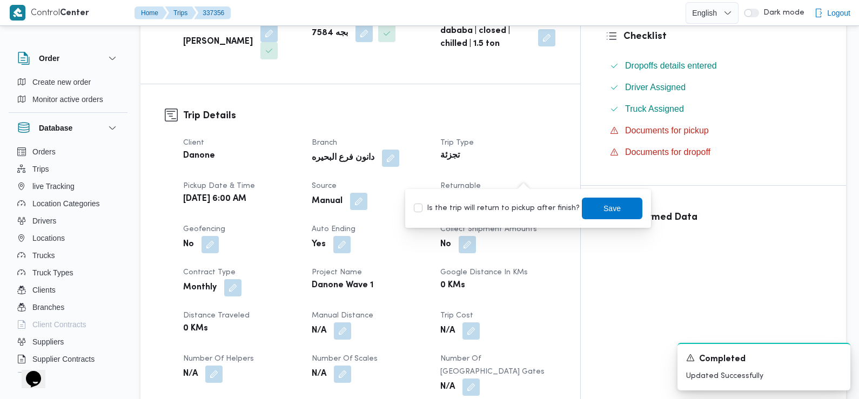
click at [523, 207] on label "Is the trip will return to pickup after finish?" at bounding box center [497, 208] width 166 height 13
checkbox input "true"
click at [606, 212] on span "Save" at bounding box center [611, 207] width 17 height 13
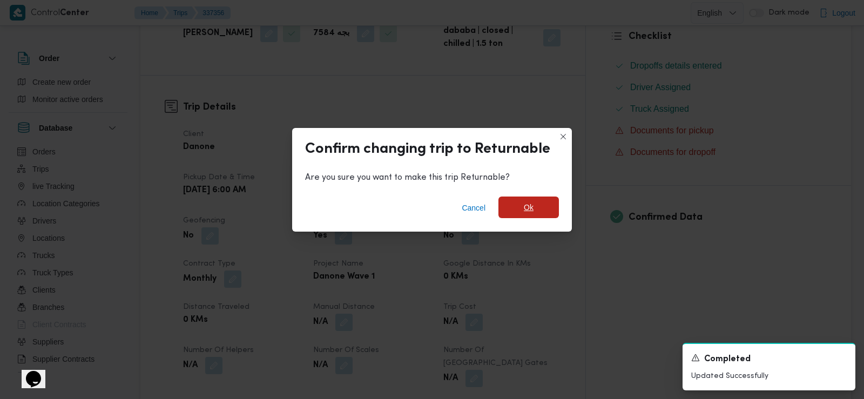
click at [532, 208] on span "Ok" at bounding box center [529, 207] width 10 height 13
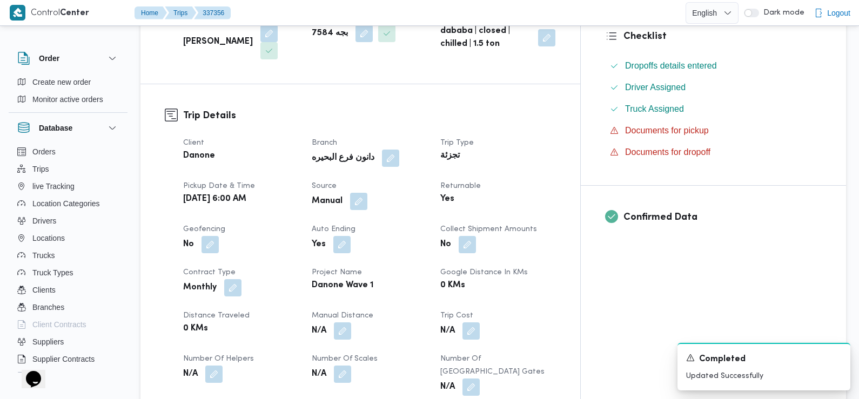
scroll to position [0, 0]
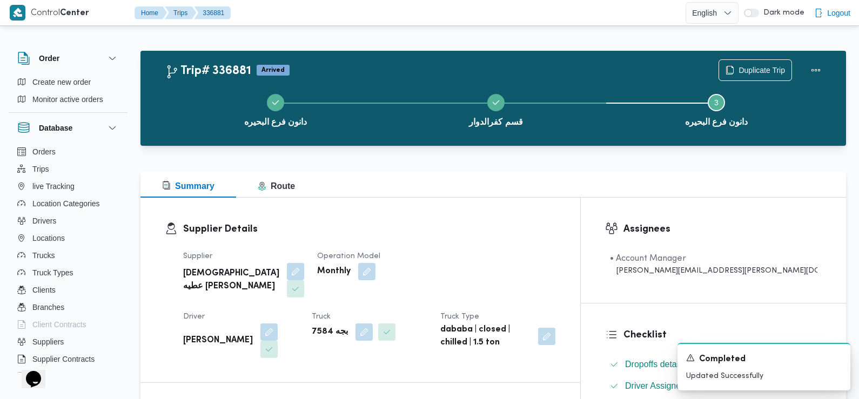
scroll to position [137, 0]
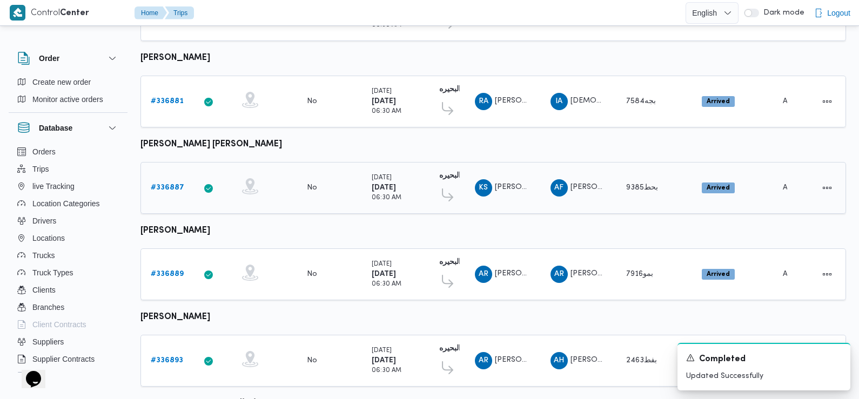
click at [166, 181] on link "# 336887" at bounding box center [167, 187] width 33 height 13
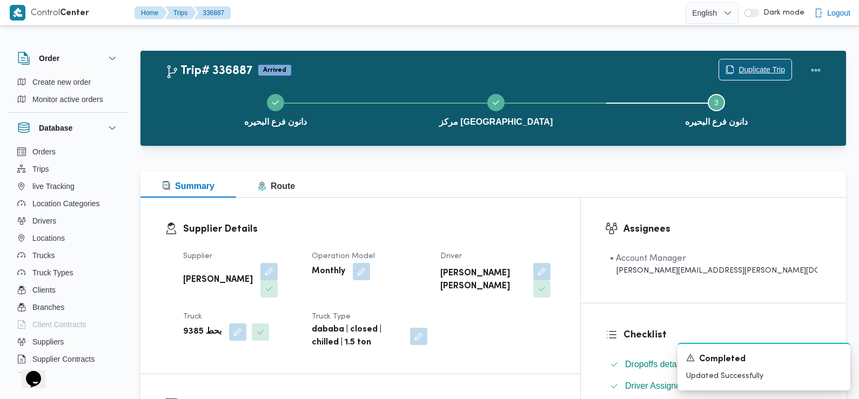
click at [748, 70] on span "Duplicate Trip" at bounding box center [761, 69] width 46 height 13
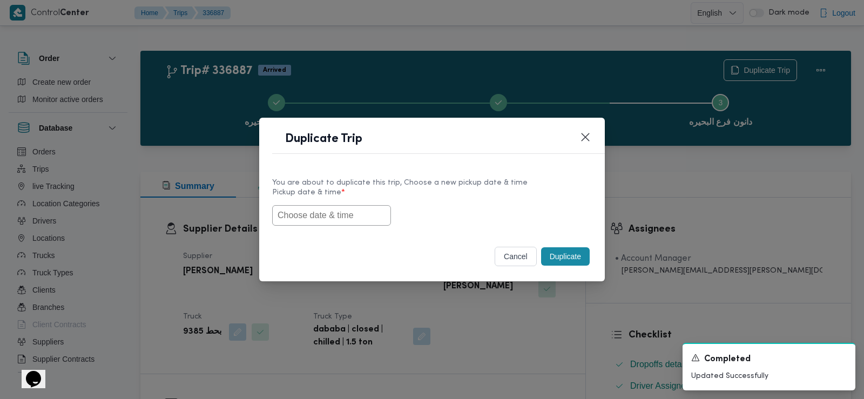
click at [349, 214] on input "text" at bounding box center [331, 215] width 119 height 21
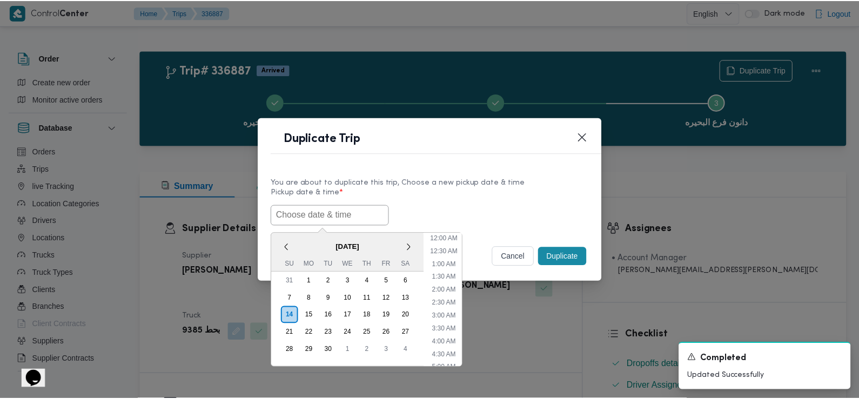
scroll to position [249, 0]
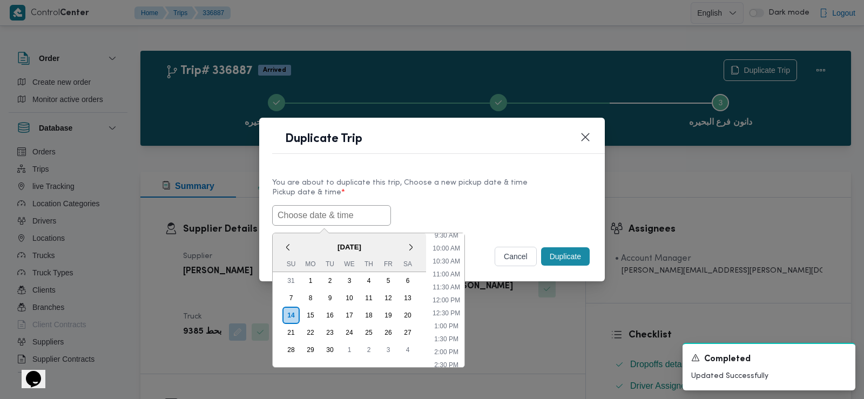
paste input "15/09/2025 6:00AM"
type input "15/09/2025 6:00AM"
click at [436, 207] on div "15/09/2025 6:00AM < September 2025 > Su Mo Tu We Th Fr Sa 31 1 2 3 4 5 6 7 8 9 …" at bounding box center [432, 215] width 320 height 21
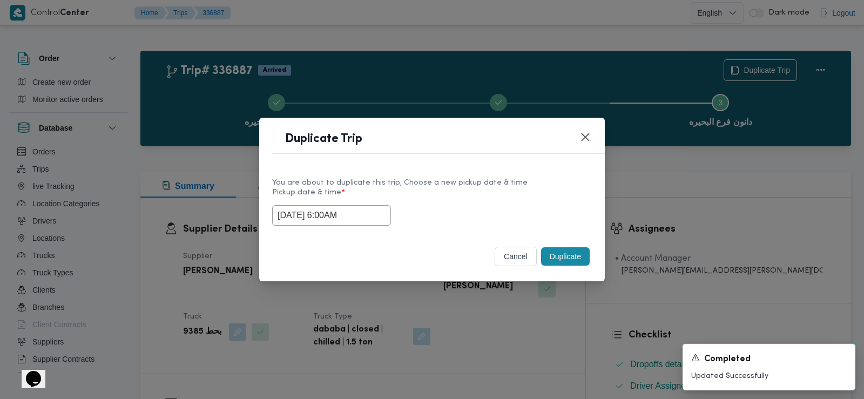
click at [552, 253] on button "Duplicate" at bounding box center [565, 256] width 49 height 18
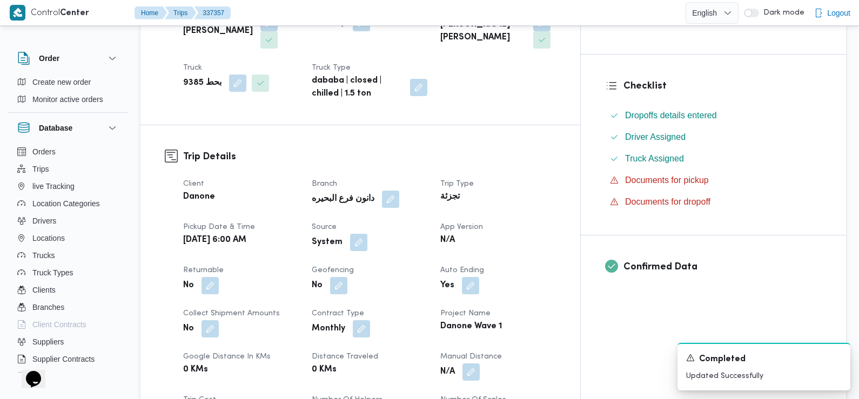
scroll to position [252, 0]
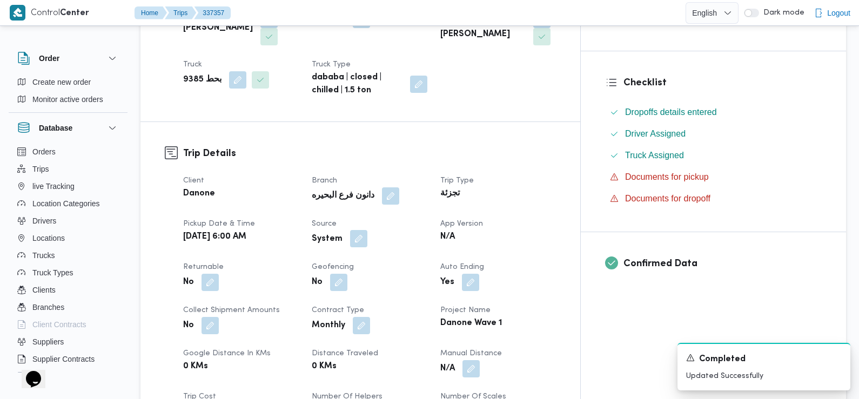
click at [367, 230] on button "button" at bounding box center [358, 238] width 17 height 17
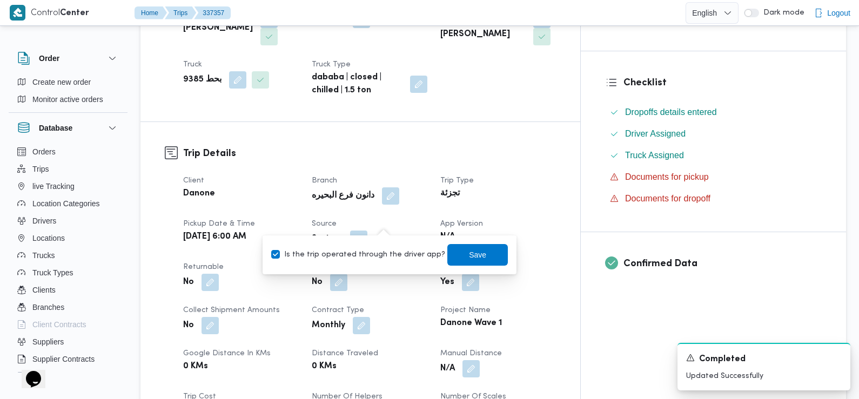
click at [398, 253] on label "Is the trip operated through the driver app?" at bounding box center [358, 254] width 174 height 13
checkbox input "false"
click at [469, 259] on span "Save" at bounding box center [477, 254] width 17 height 13
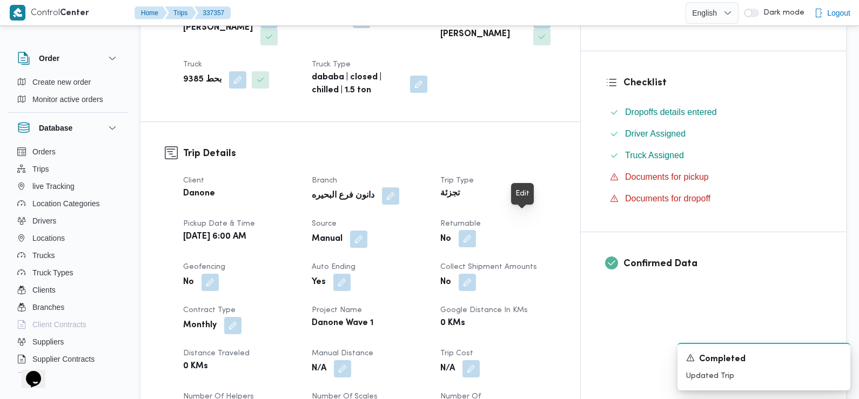
click at [476, 230] on button "button" at bounding box center [466, 238] width 17 height 17
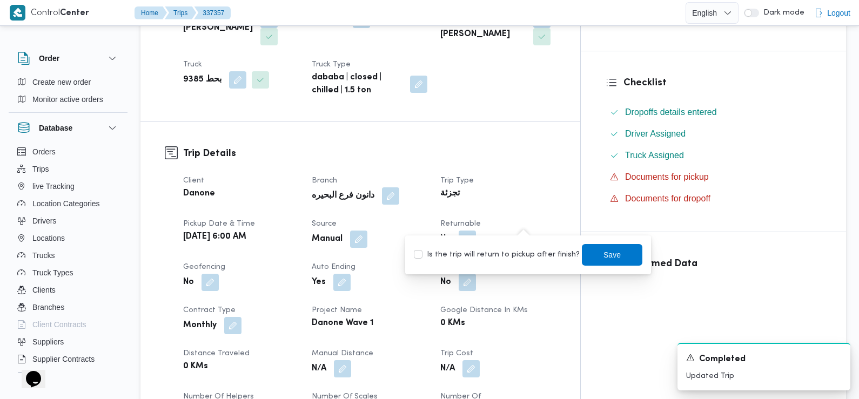
click at [512, 255] on label "Is the trip will return to pickup after finish?" at bounding box center [497, 254] width 166 height 13
checkbox input "true"
click at [583, 252] on span "Save" at bounding box center [612, 255] width 60 height 22
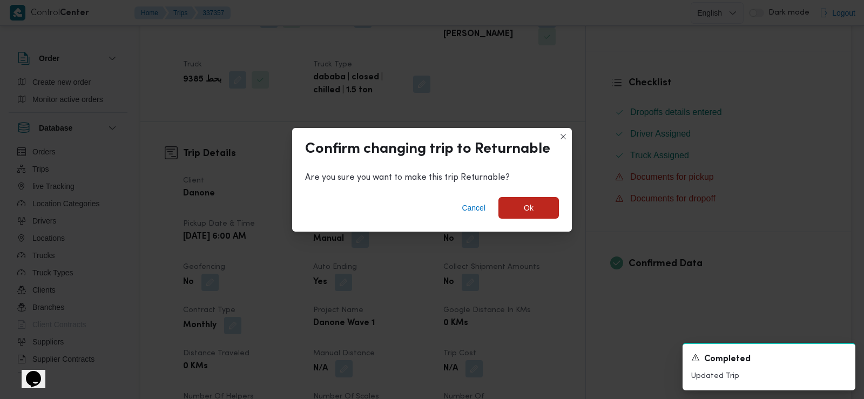
click at [543, 219] on div "Cancel Ok" at bounding box center [432, 209] width 280 height 43
click at [539, 212] on span "Ok" at bounding box center [528, 208] width 60 height 22
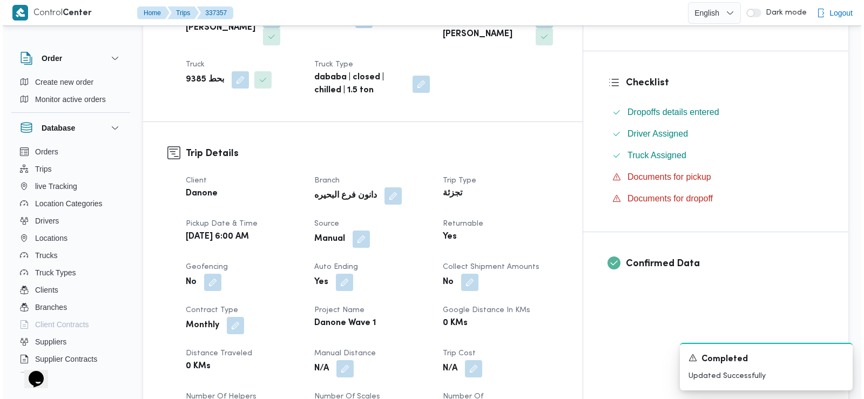
scroll to position [0, 0]
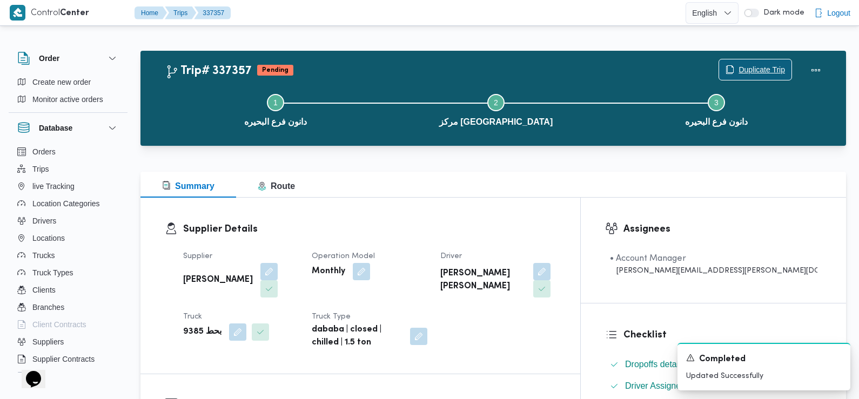
click at [743, 69] on span "Duplicate Trip" at bounding box center [761, 69] width 46 height 13
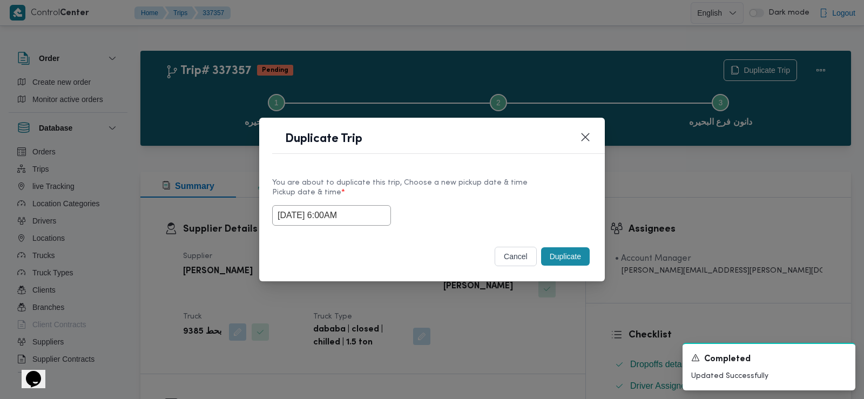
click at [355, 209] on input "15/09/2025 6:00AM" at bounding box center [331, 215] width 119 height 21
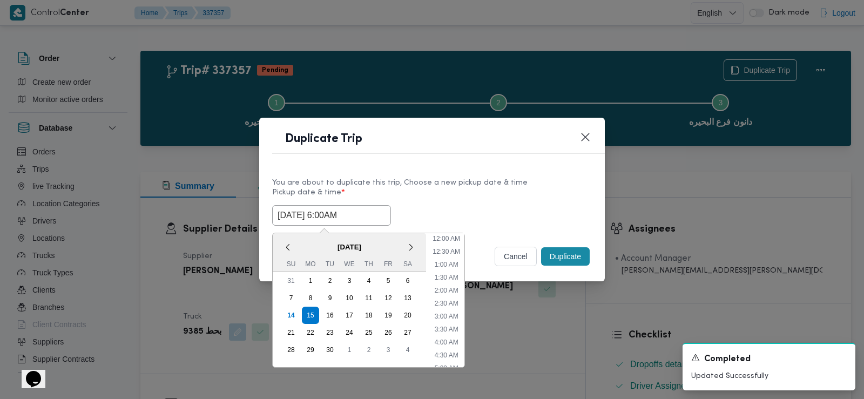
scroll to position [94, 0]
click at [329, 315] on div "16" at bounding box center [330, 315] width 21 height 21
type input "16/09/2025 6:00AM"
click at [518, 227] on div "You are about to duplicate this trip, Choose a new pickup date & time Pickup da…" at bounding box center [432, 201] width 346 height 69
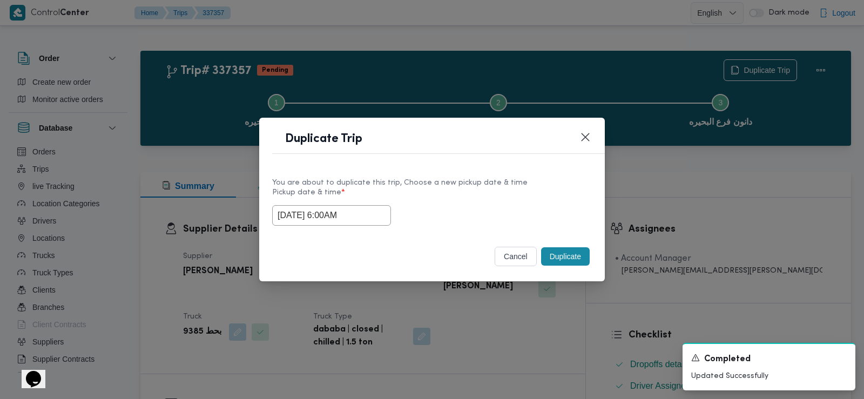
click at [564, 257] on button "Duplicate" at bounding box center [565, 256] width 49 height 18
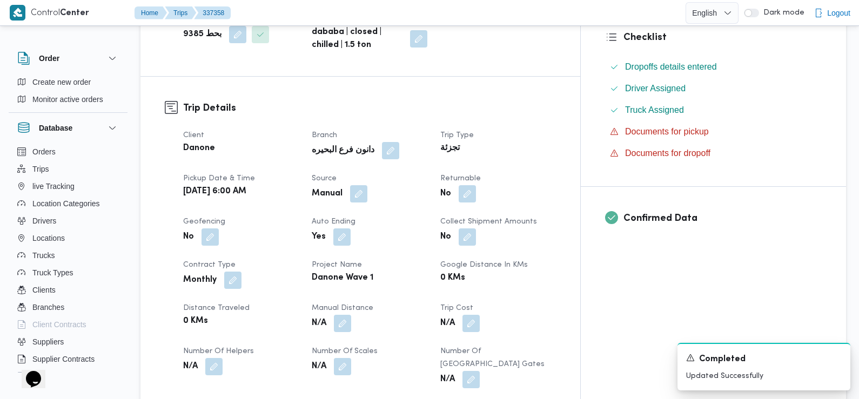
scroll to position [309, 0]
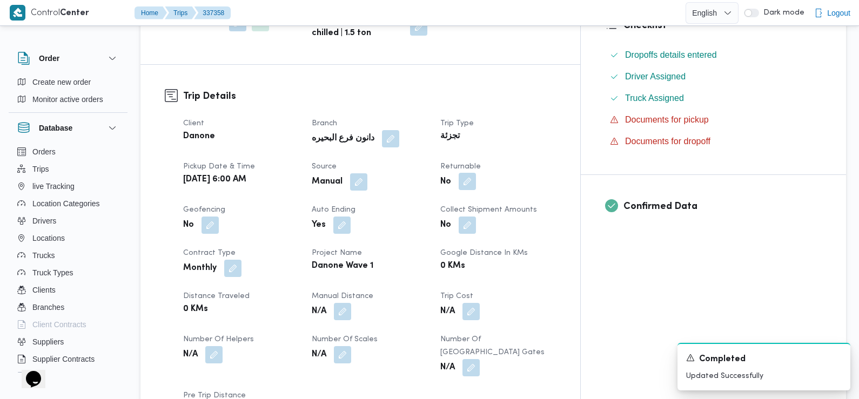
click at [476, 173] on button "button" at bounding box center [466, 181] width 17 height 17
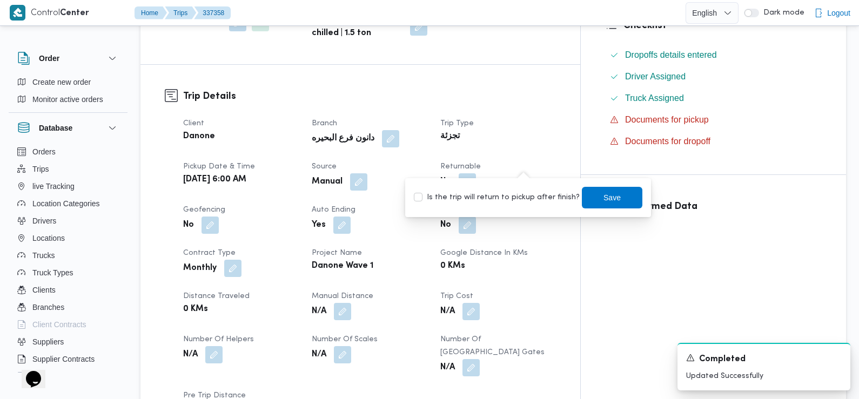
click at [530, 202] on label "Is the trip will return to pickup after finish?" at bounding box center [497, 197] width 166 height 13
checkbox input "true"
click at [603, 193] on span "Save" at bounding box center [611, 197] width 17 height 13
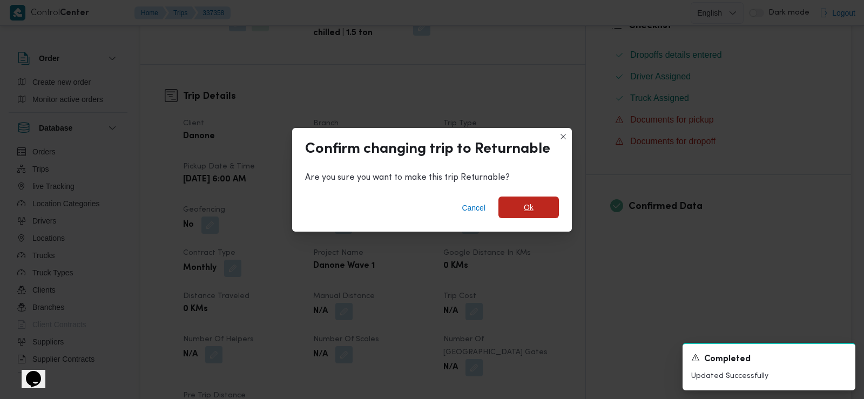
click at [542, 200] on span "Ok" at bounding box center [528, 208] width 60 height 22
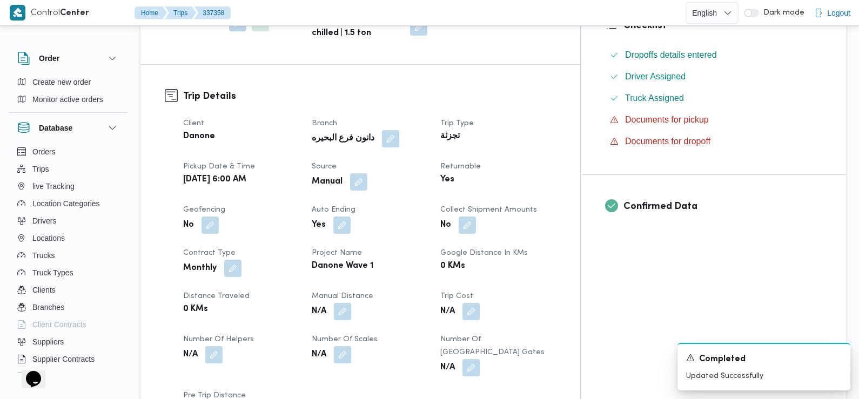
click at [305, 185] on div "Client Danone Branch دانون فرع البحيره Trip Type تجزئة Pickup date & time Tue, …" at bounding box center [370, 268] width 386 height 315
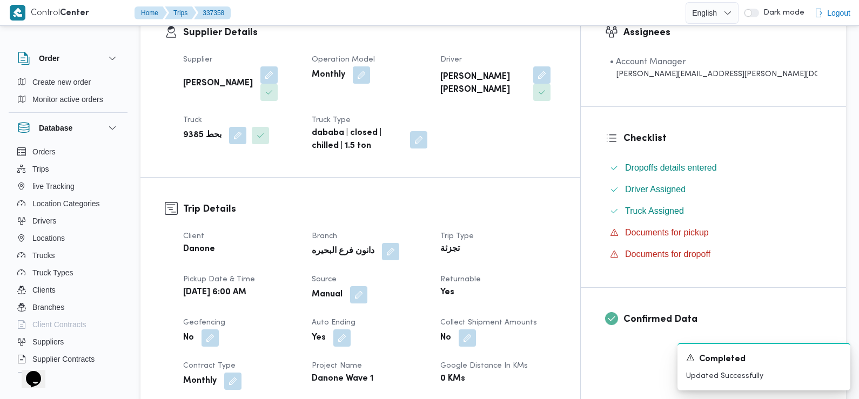
scroll to position [0, 0]
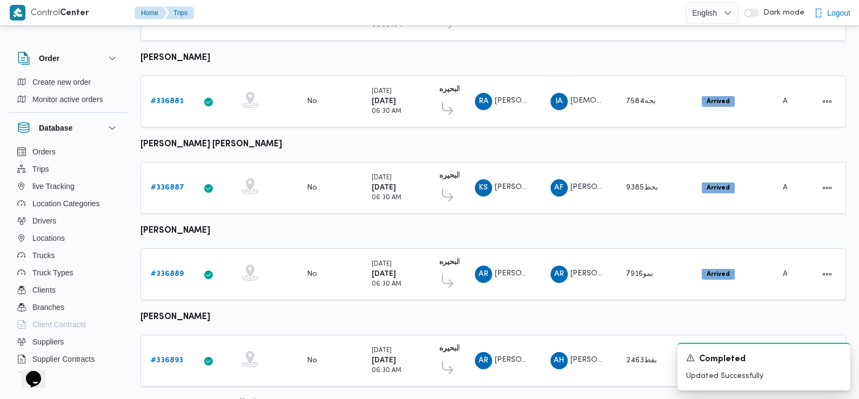
scroll to position [476, 0]
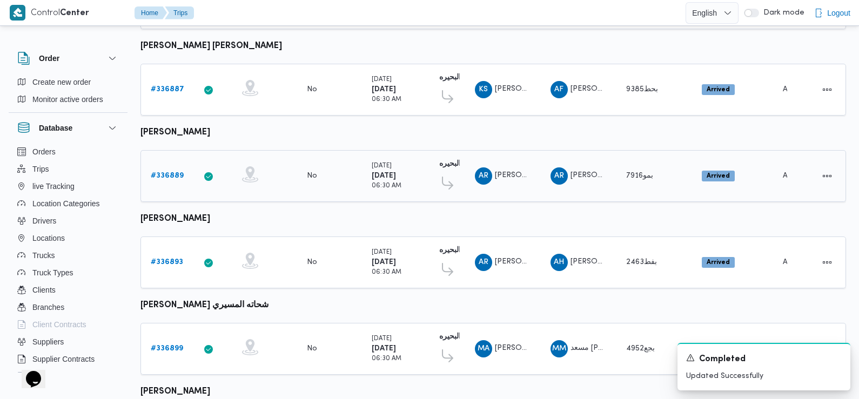
click at [171, 172] on b "# 336889" at bounding box center [167, 175] width 33 height 7
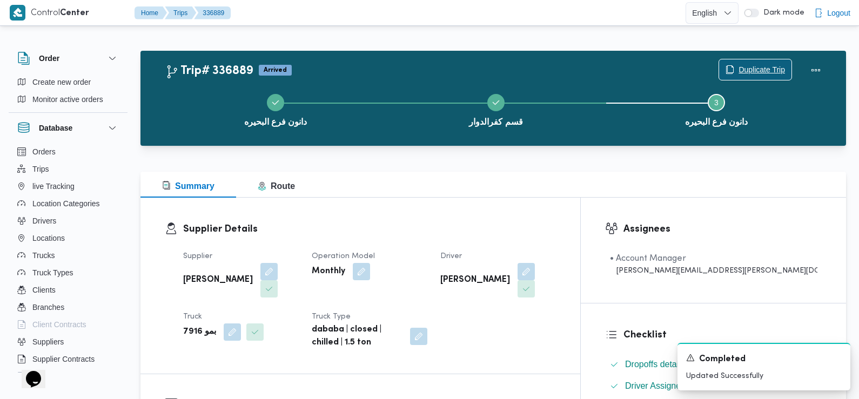
click at [745, 73] on span "Duplicate Trip" at bounding box center [761, 69] width 46 height 13
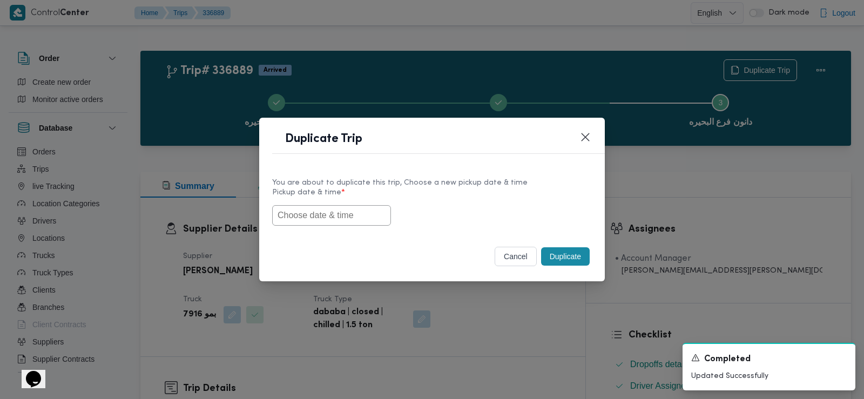
click at [350, 216] on input "text" at bounding box center [331, 215] width 119 height 21
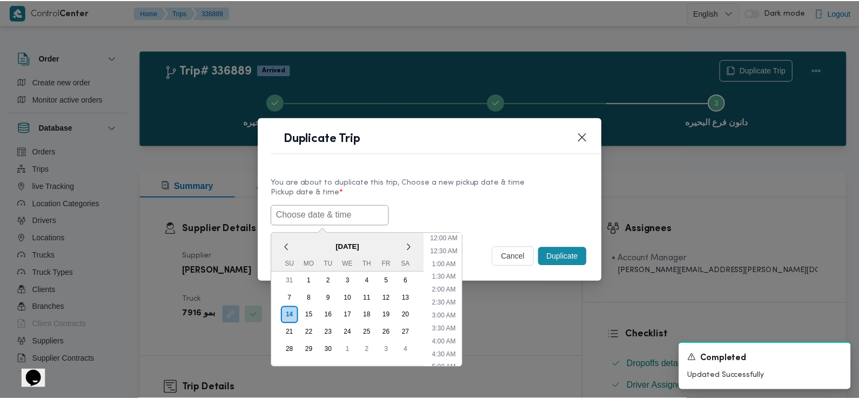
scroll to position [249, 0]
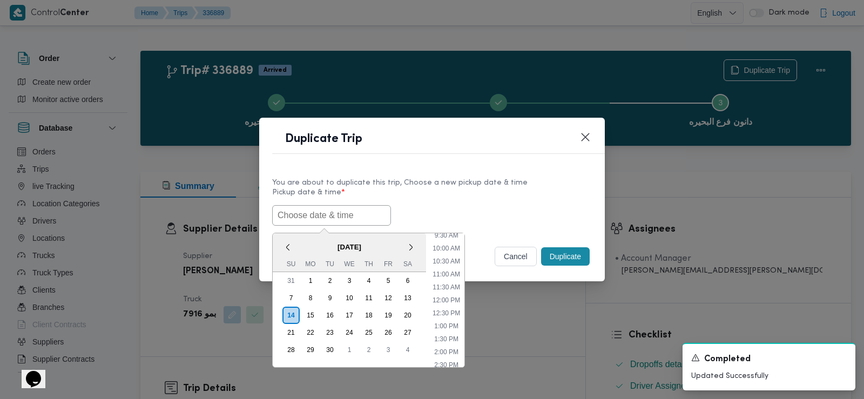
paste input "15/09/2025 6:00AM"
type input "15/09/2025 6:00AM"
click at [462, 205] on div "15/09/2025 6:00AM < September 2025 > Su Mo Tu We Th Fr Sa 31 1 2 3 4 5 6 7 8 9 …" at bounding box center [432, 215] width 320 height 21
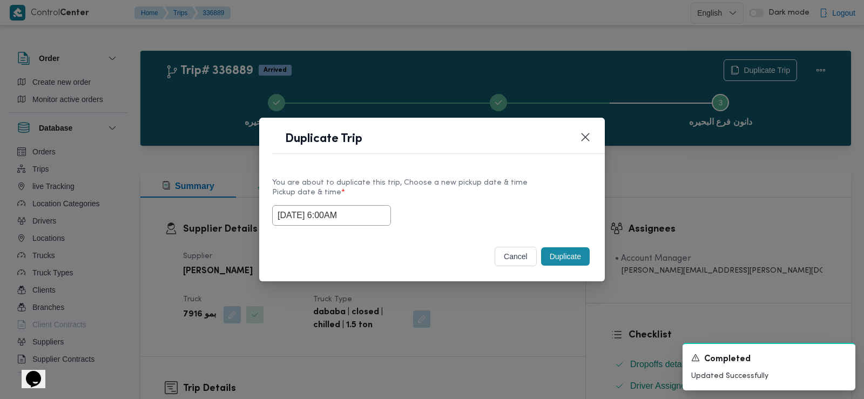
click at [545, 249] on button "Duplicate" at bounding box center [565, 256] width 49 height 18
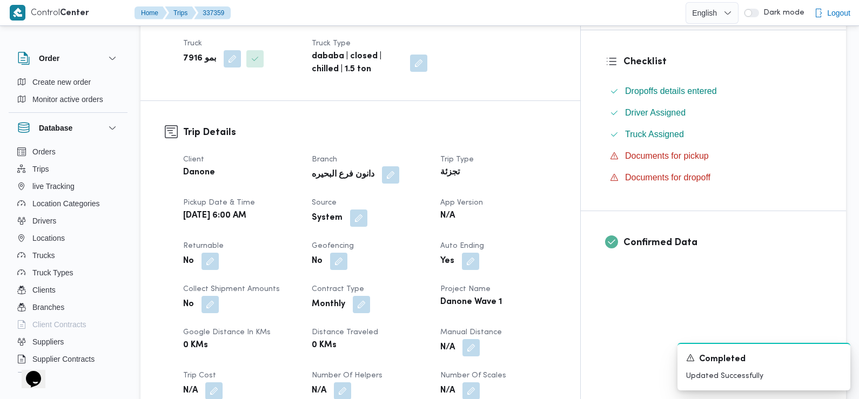
scroll to position [274, 0]
click at [367, 217] on button "button" at bounding box center [358, 216] width 17 height 17
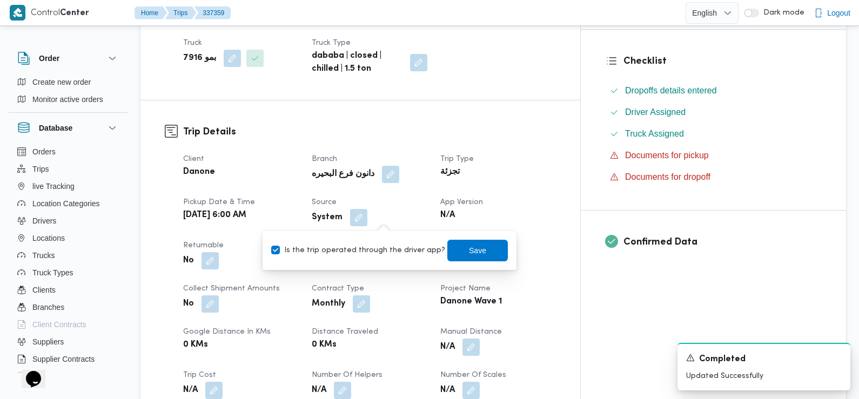
click at [383, 245] on label "Is the trip operated through the driver app?" at bounding box center [358, 250] width 174 height 13
checkbox input "false"
click at [447, 247] on span "Save" at bounding box center [477, 250] width 60 height 22
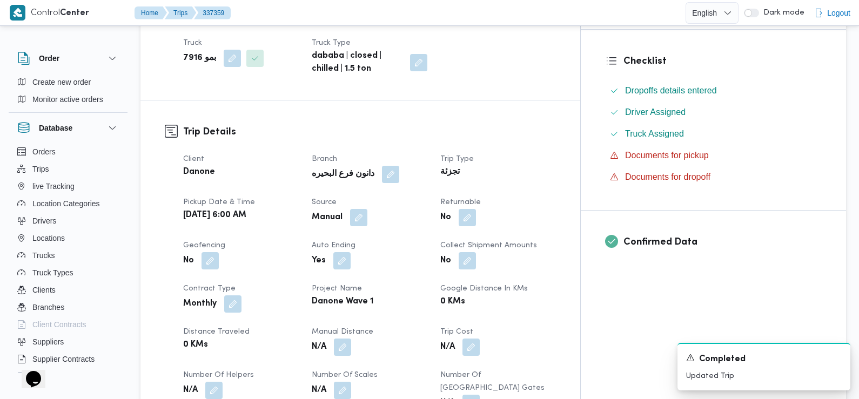
click at [476, 226] on span at bounding box center [464, 217] width 23 height 17
click at [476, 211] on button "button" at bounding box center [466, 216] width 17 height 17
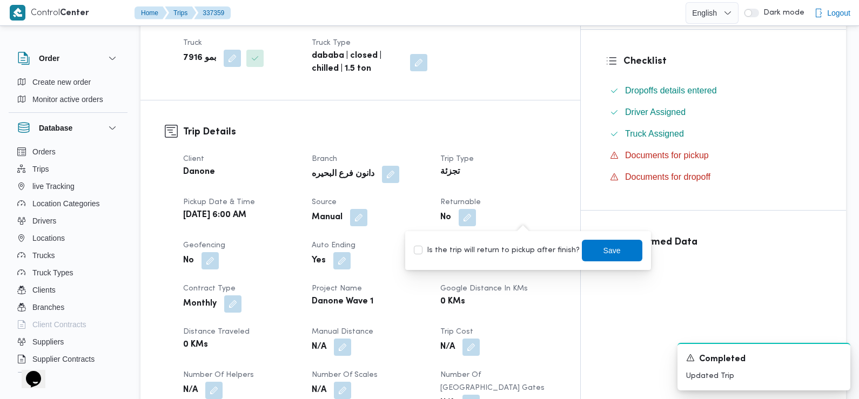
click at [522, 246] on label "Is the trip will return to pickup after finish?" at bounding box center [497, 250] width 166 height 13
checkbox input "true"
click at [586, 248] on span "Save" at bounding box center [612, 250] width 60 height 22
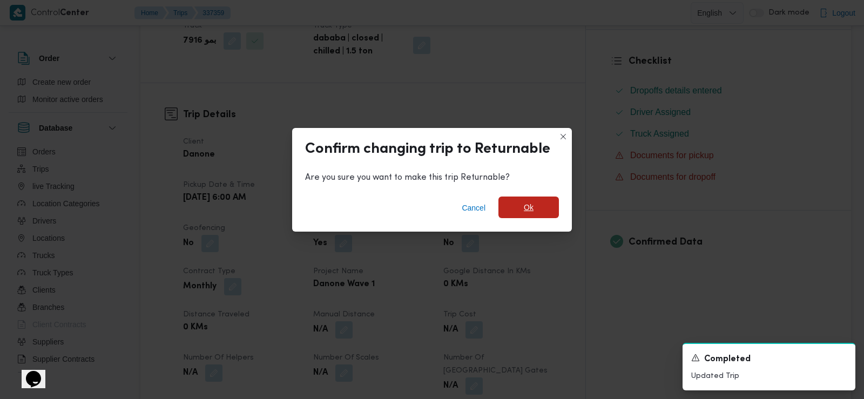
click at [544, 201] on span "Ok" at bounding box center [528, 208] width 60 height 22
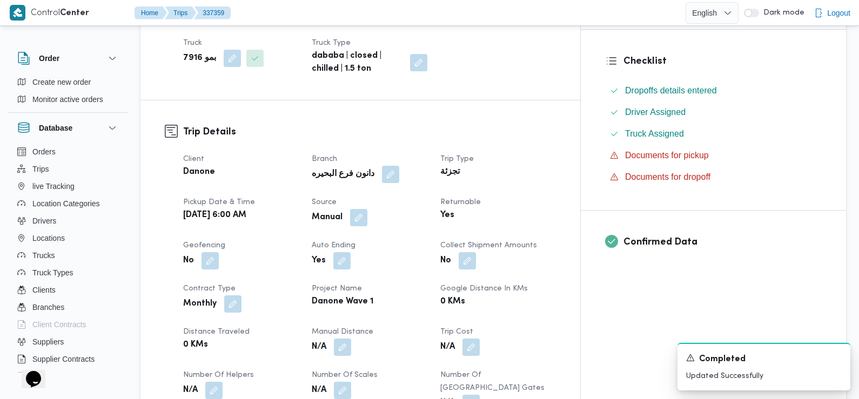
click at [562, 188] on div "Client Danone Branch دانون فرع البحيره Trip Type تجزئة Pickup date & time Mon, …" at bounding box center [370, 303] width 386 height 315
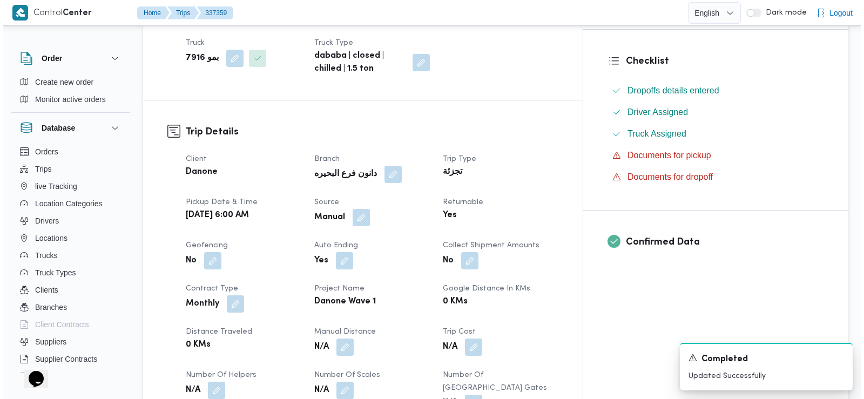
scroll to position [0, 0]
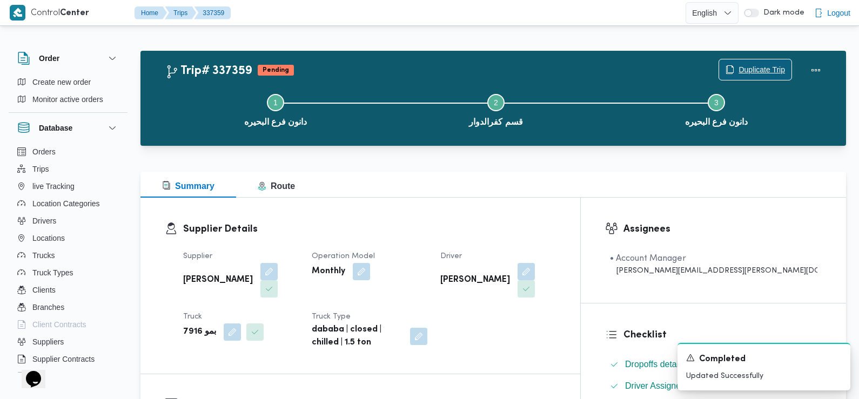
click at [743, 67] on span "Duplicate Trip" at bounding box center [761, 69] width 46 height 13
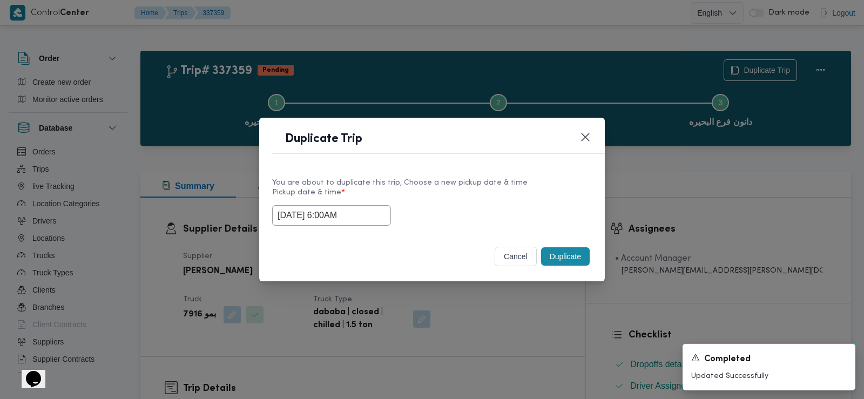
click at [367, 218] on input "15/09/2025 6:00AM" at bounding box center [331, 215] width 119 height 21
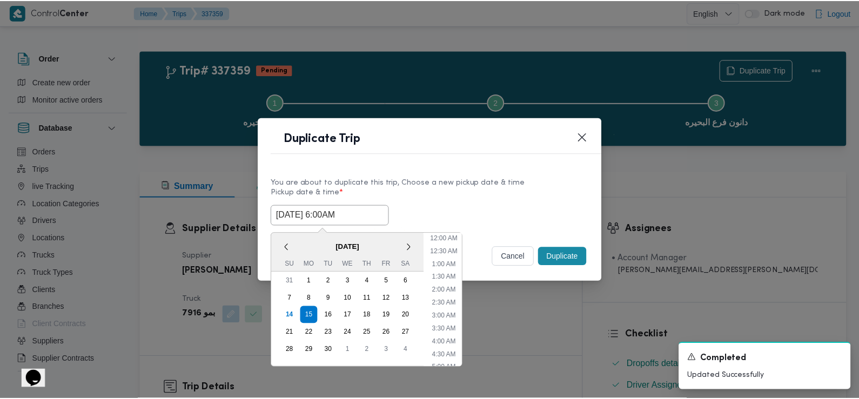
scroll to position [94, 0]
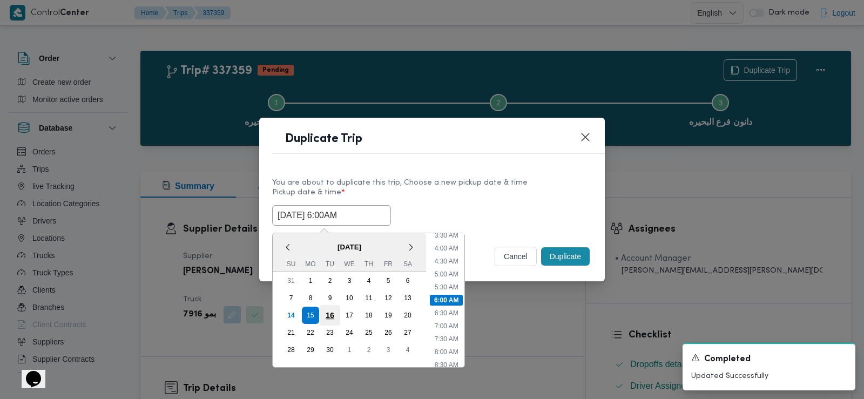
click at [331, 312] on div "16" at bounding box center [330, 315] width 21 height 21
type input "16/09/2025 6:00AM"
click at [487, 203] on label "Pickup date & time *" at bounding box center [432, 196] width 320 height 17
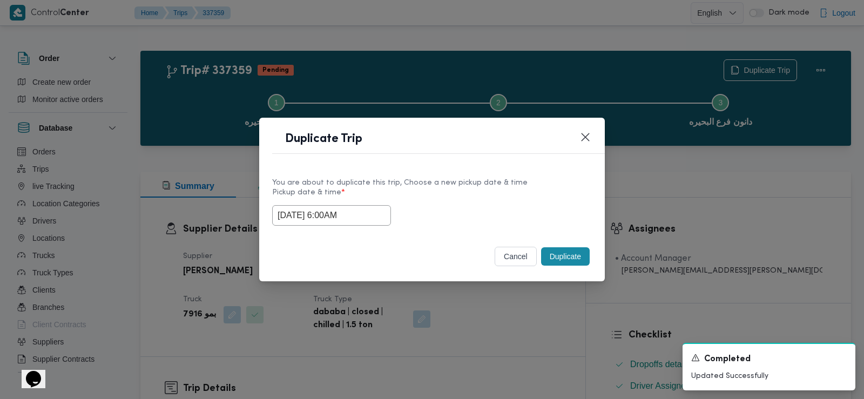
click at [558, 257] on button "Duplicate" at bounding box center [565, 256] width 49 height 18
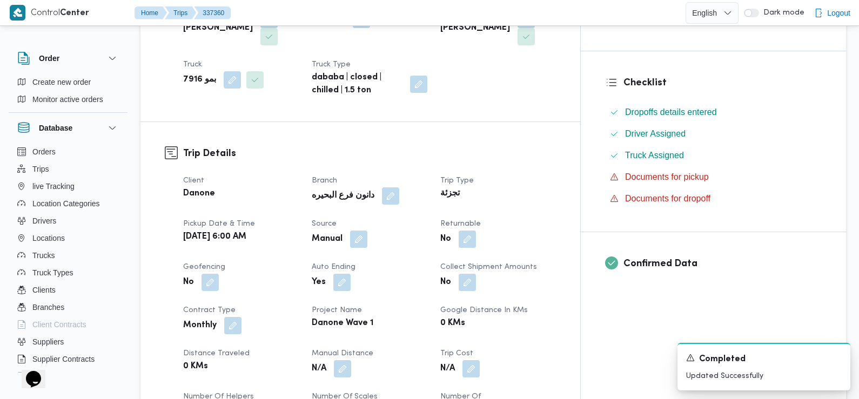
scroll to position [270, 0]
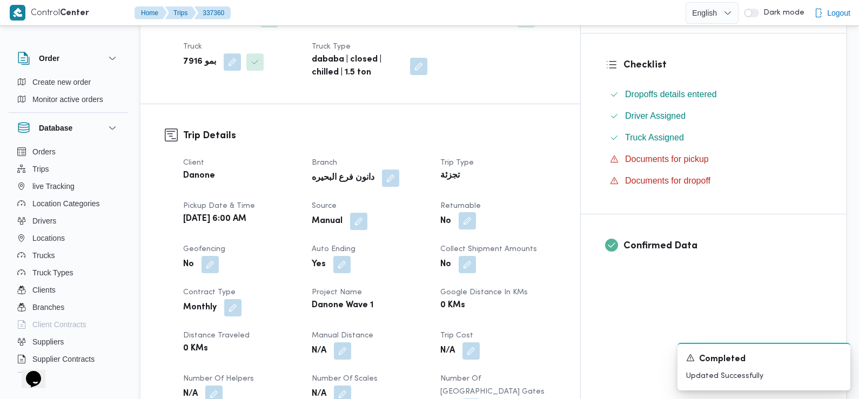
click at [476, 219] on button "button" at bounding box center [466, 220] width 17 height 17
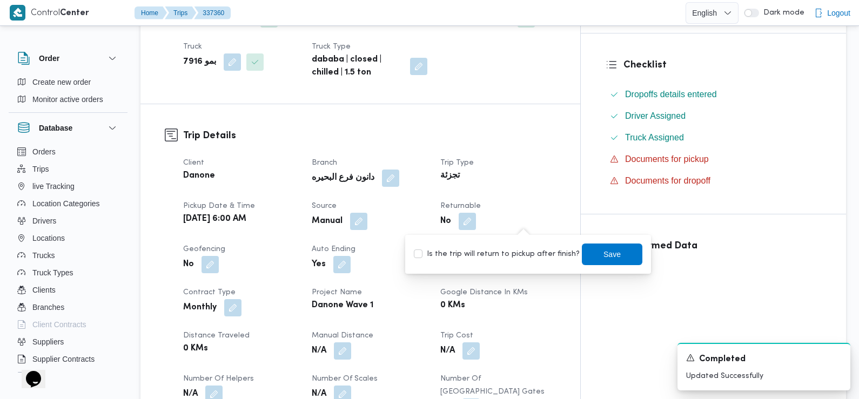
click at [513, 251] on label "Is the trip will return to pickup after finish?" at bounding box center [497, 254] width 166 height 13
checkbox input "true"
click at [582, 251] on span "Save" at bounding box center [612, 254] width 60 height 22
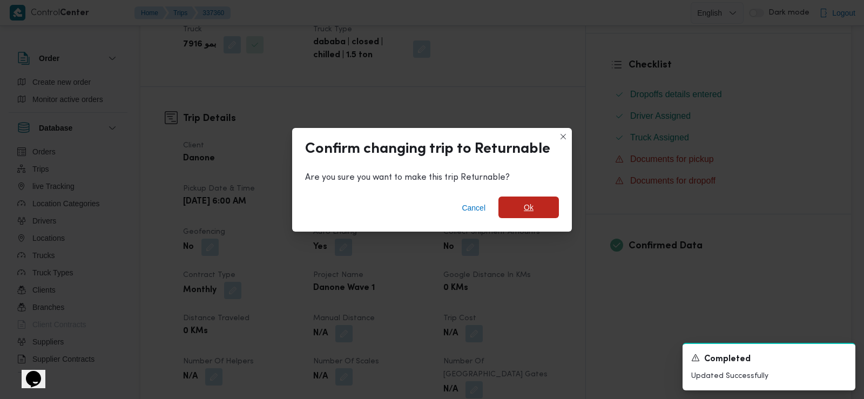
click at [515, 200] on span "Ok" at bounding box center [528, 208] width 60 height 22
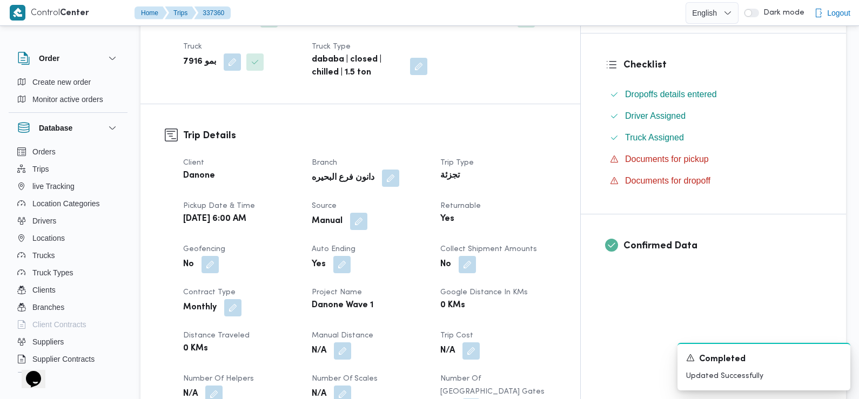
click at [300, 225] on div "Tue, Sep 16, 2025 6:00 AM" at bounding box center [241, 219] width 118 height 15
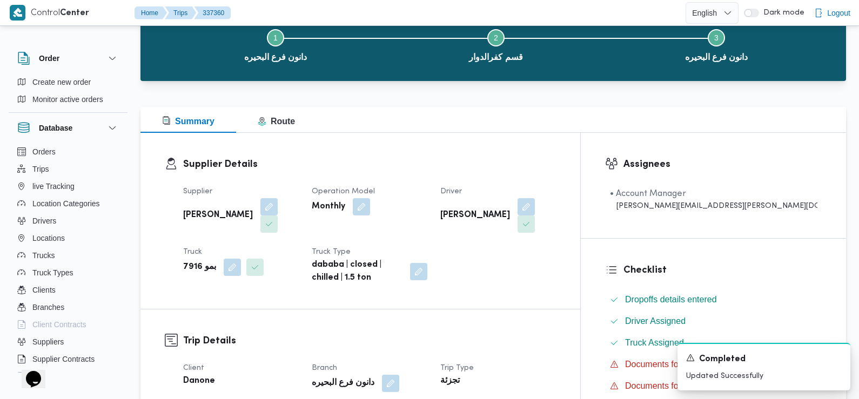
scroll to position [0, 0]
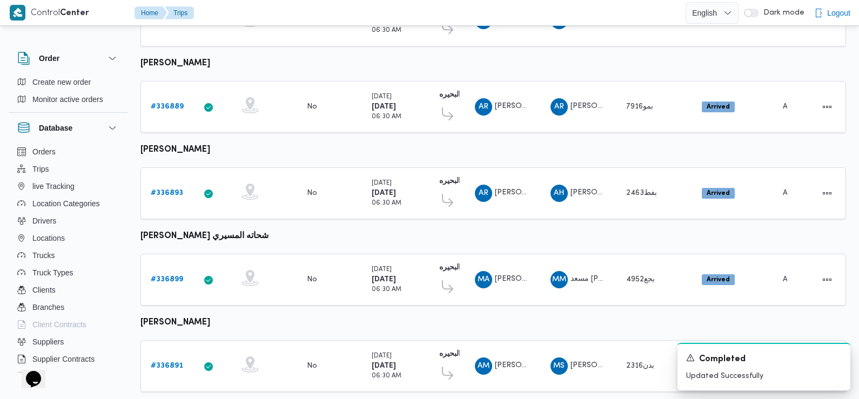
scroll to position [543, 0]
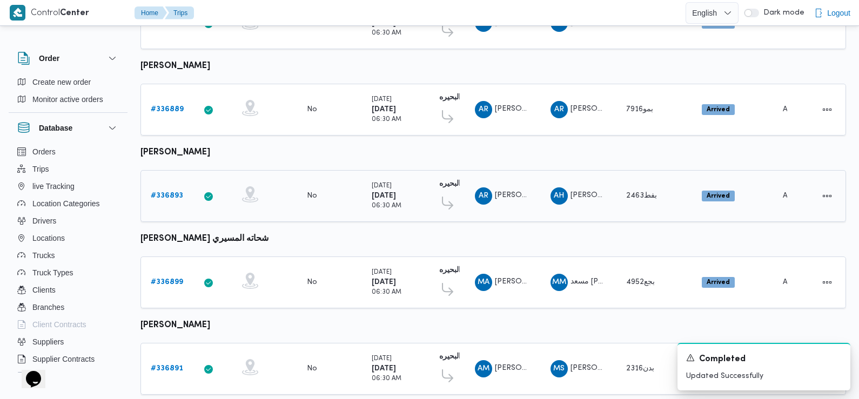
click at [174, 192] on b "# 336893" at bounding box center [167, 195] width 32 height 7
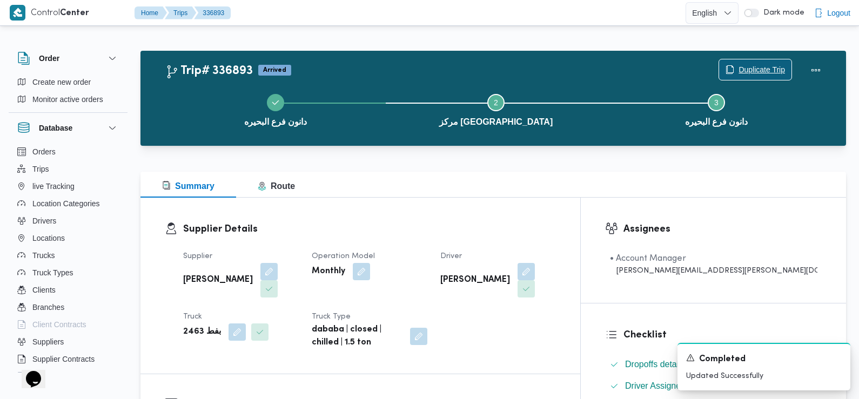
click at [748, 67] on span "Duplicate Trip" at bounding box center [761, 69] width 46 height 13
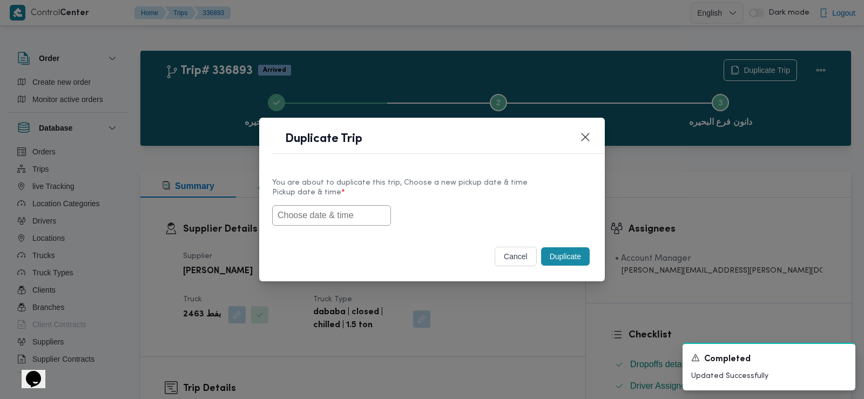
click at [357, 217] on input "text" at bounding box center [331, 215] width 119 height 21
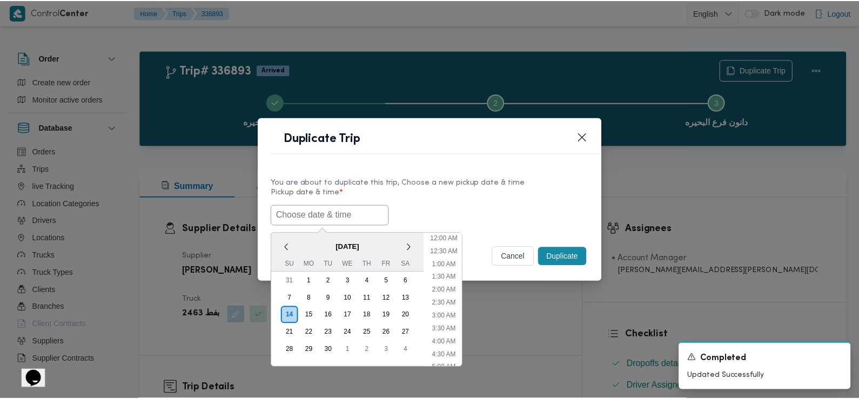
scroll to position [249, 0]
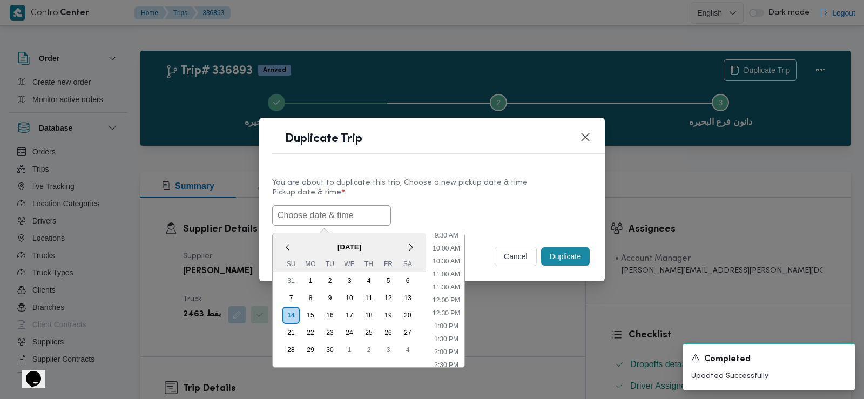
paste input "15/09/2025 6:00AM"
type input "15/09/2025 6:00AM"
click at [519, 198] on label "Pickup date & time *" at bounding box center [432, 196] width 320 height 17
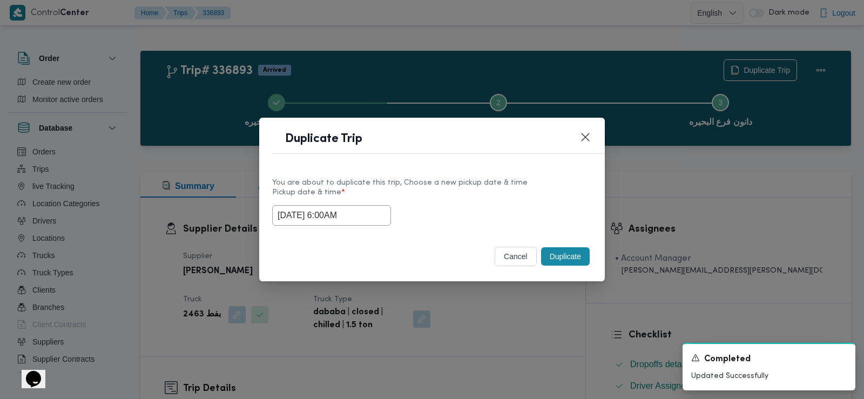
click at [557, 255] on button "Duplicate" at bounding box center [565, 256] width 49 height 18
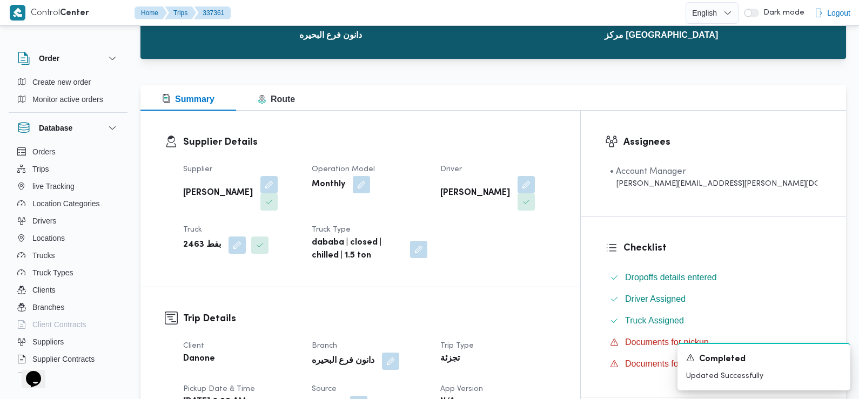
scroll to position [194, 0]
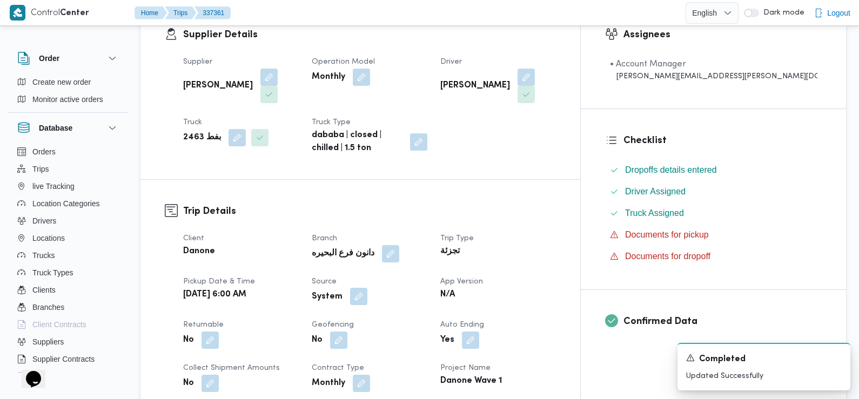
click at [367, 288] on button "button" at bounding box center [358, 296] width 17 height 17
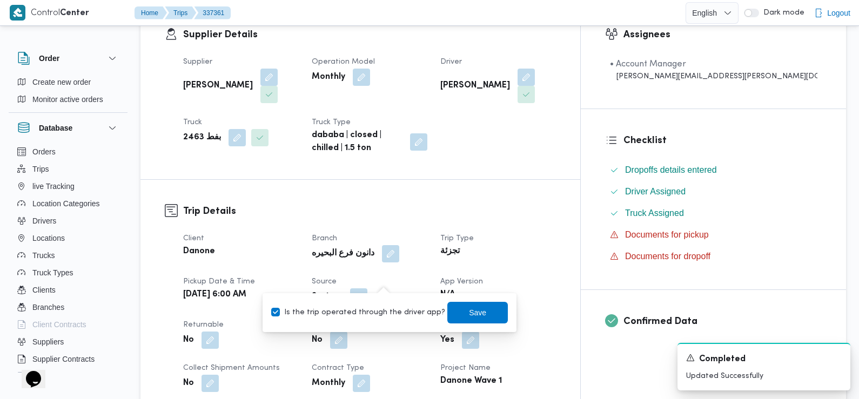
click at [395, 307] on label "Is the trip operated through the driver app?" at bounding box center [358, 312] width 174 height 13
checkbox input "false"
click at [448, 308] on span "Save" at bounding box center [477, 312] width 60 height 22
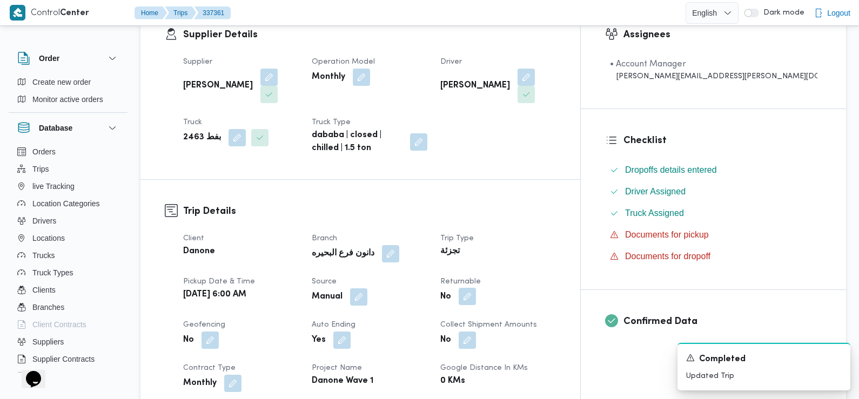
click at [476, 288] on button "button" at bounding box center [466, 296] width 17 height 17
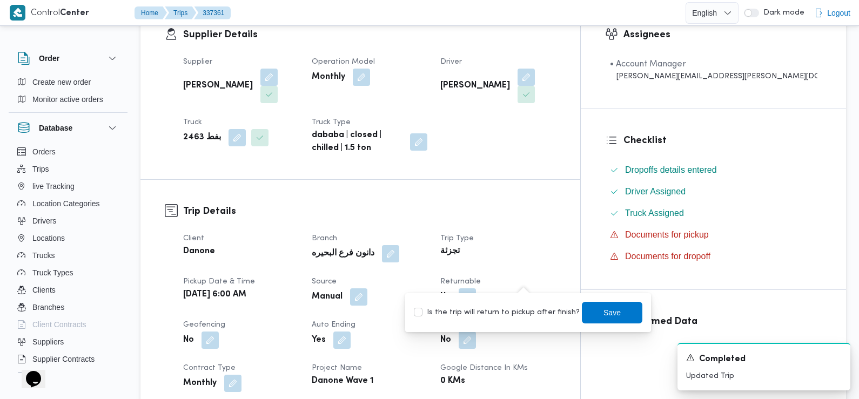
click at [528, 315] on label "Is the trip will return to pickup after finish?" at bounding box center [497, 312] width 166 height 13
checkbox input "true"
click at [603, 310] on span "Save" at bounding box center [611, 312] width 17 height 13
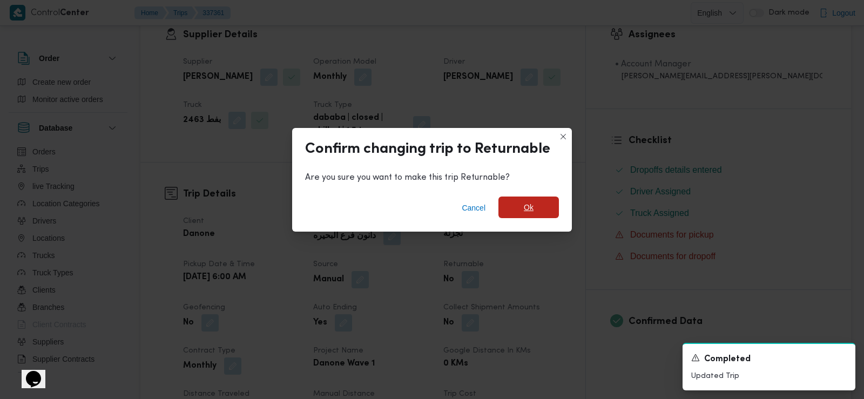
click at [540, 208] on span "Ok" at bounding box center [528, 208] width 60 height 22
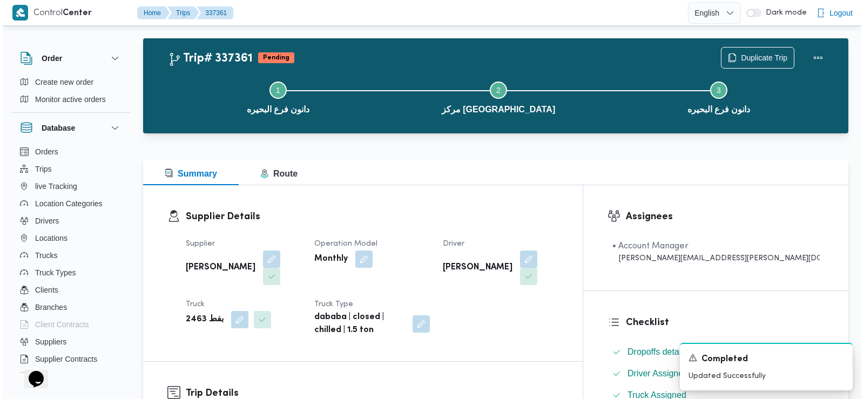
scroll to position [0, 0]
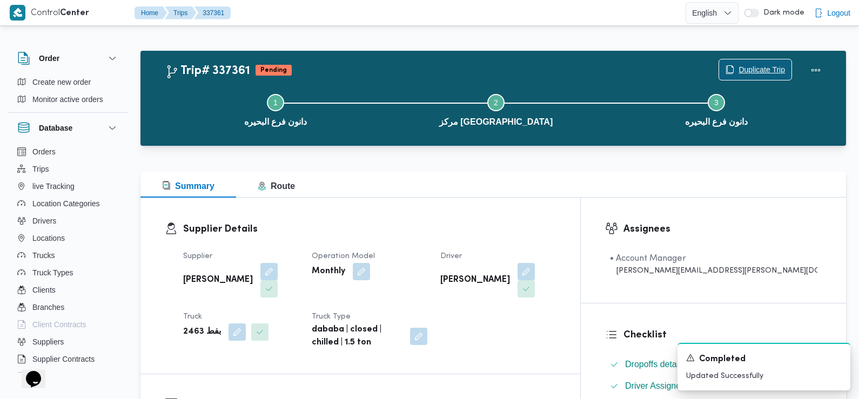
click at [755, 67] on span "Duplicate Trip" at bounding box center [761, 69] width 46 height 13
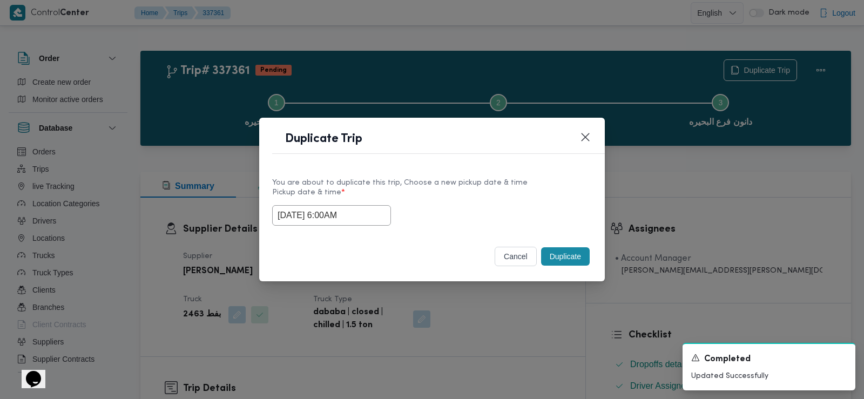
click at [359, 207] on input "15/09/2025 6:00AM" at bounding box center [331, 215] width 119 height 21
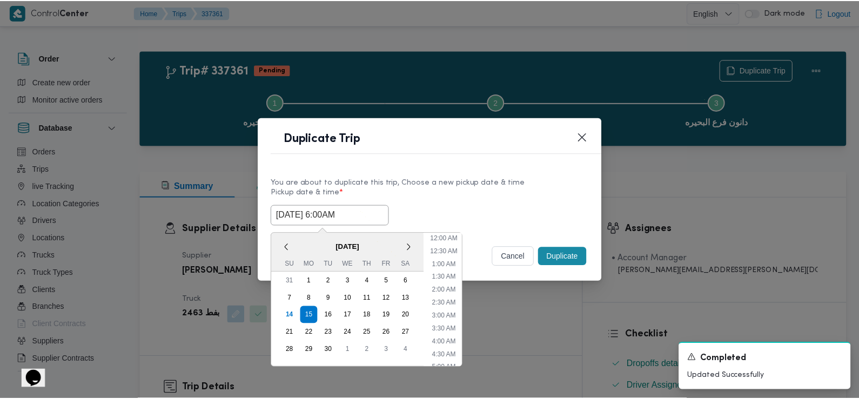
scroll to position [94, 0]
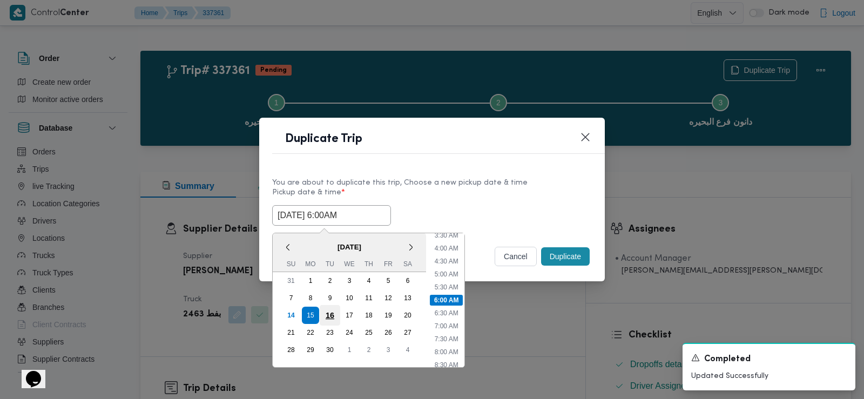
click at [332, 314] on div "16" at bounding box center [330, 315] width 21 height 21
type input "16/09/2025 6:00AM"
click at [515, 208] on div "16/09/2025 6:00AM < September 2025 > Su Mo Tu We Th Fr Sa 31 1 2 3 4 5 6 7 8 9 …" at bounding box center [432, 215] width 320 height 21
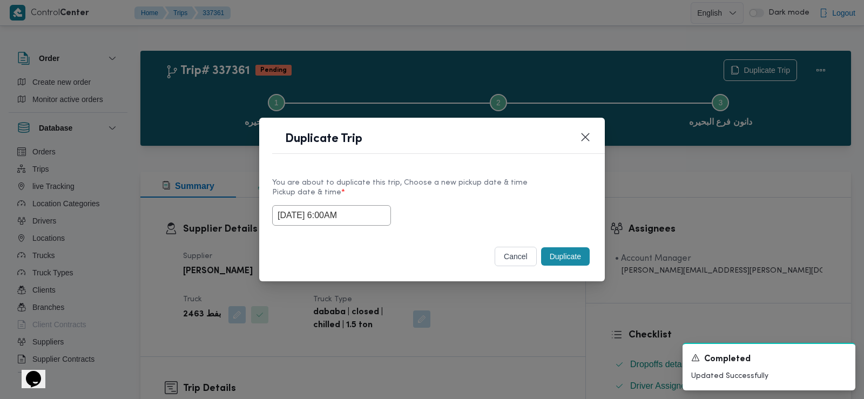
click at [563, 254] on button "Duplicate" at bounding box center [565, 256] width 49 height 18
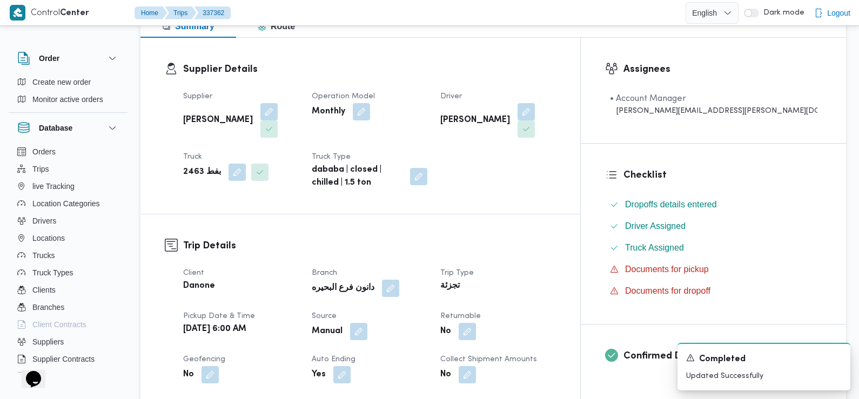
scroll to position [223, 0]
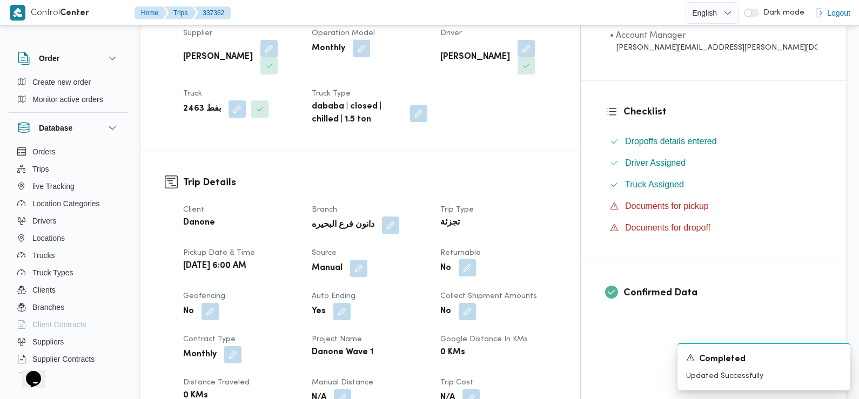
click at [476, 259] on button "button" at bounding box center [466, 267] width 17 height 17
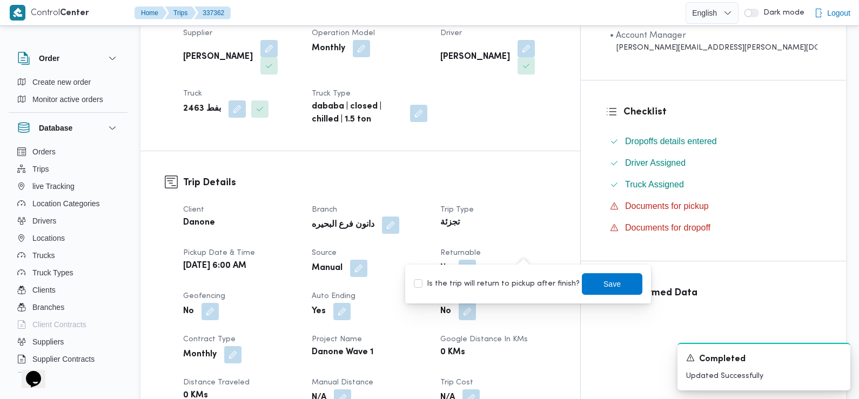
click at [508, 296] on div "You are in a dialog. To close this dialog, hit escape. Is the trip will return …" at bounding box center [528, 284] width 246 height 39
click at [505, 288] on label "Is the trip will return to pickup after finish?" at bounding box center [497, 284] width 166 height 13
checkbox input "true"
click at [590, 283] on span "Save" at bounding box center [612, 284] width 60 height 22
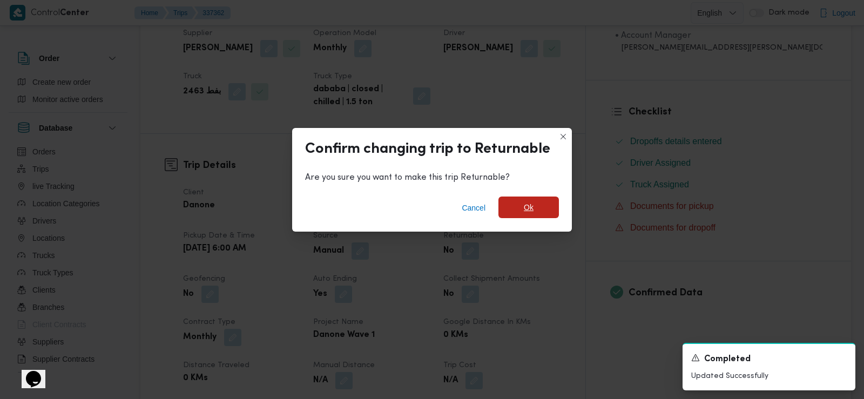
click at [536, 200] on span "Ok" at bounding box center [528, 208] width 60 height 22
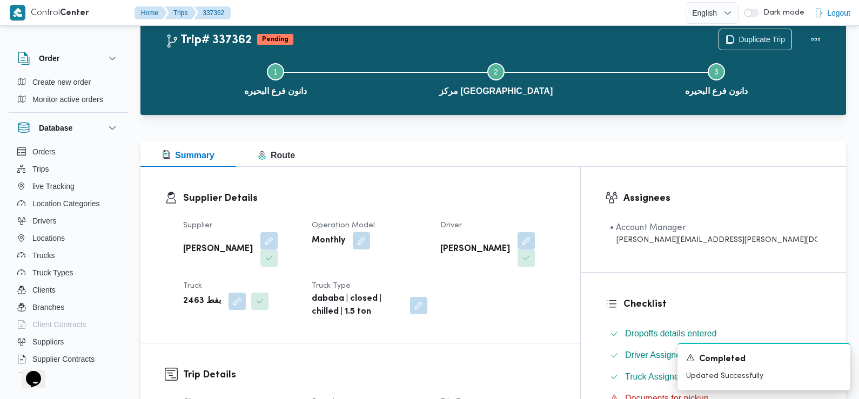
scroll to position [0, 0]
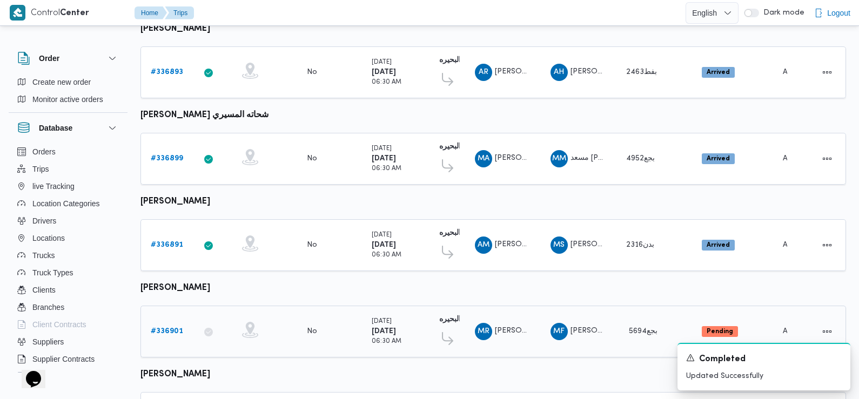
scroll to position [656, 0]
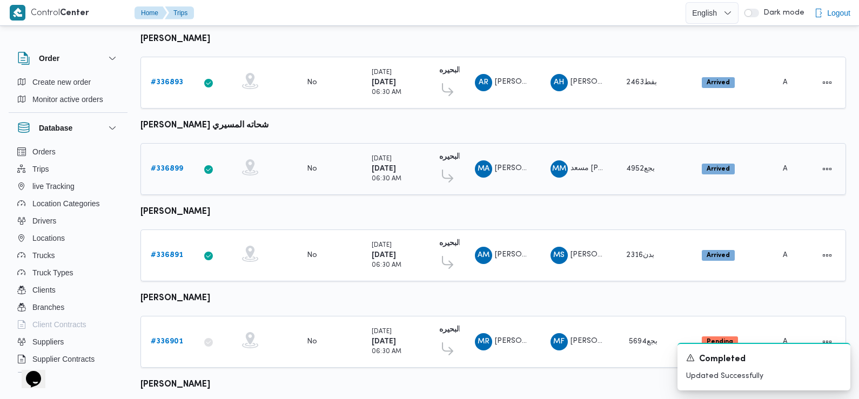
click at [170, 165] on b "# 336899" at bounding box center [167, 168] width 32 height 7
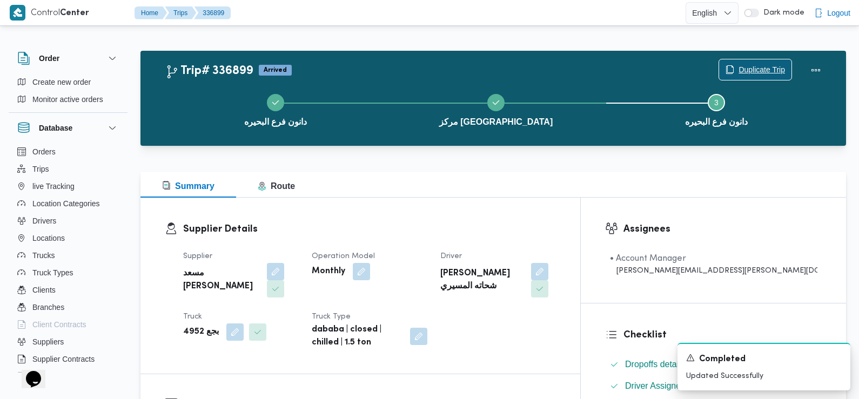
click at [740, 68] on span "Duplicate Trip" at bounding box center [761, 69] width 46 height 13
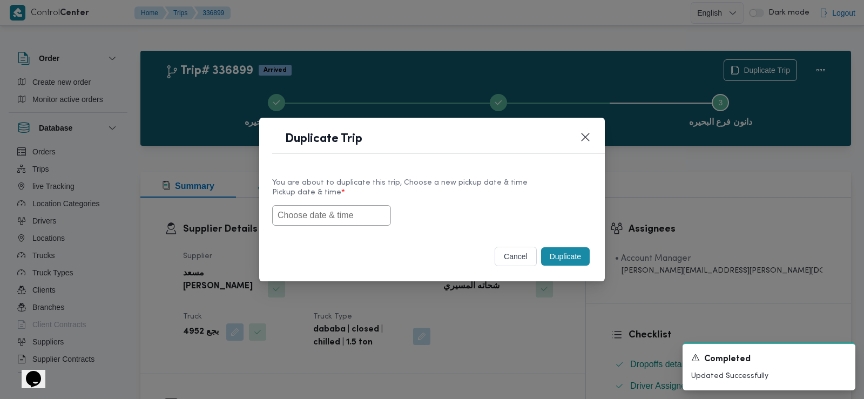
click at [350, 212] on input "text" at bounding box center [331, 215] width 119 height 21
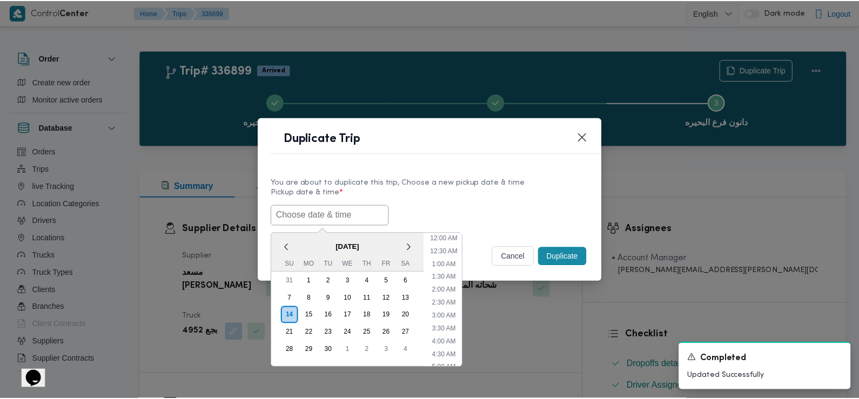
scroll to position [249, 0]
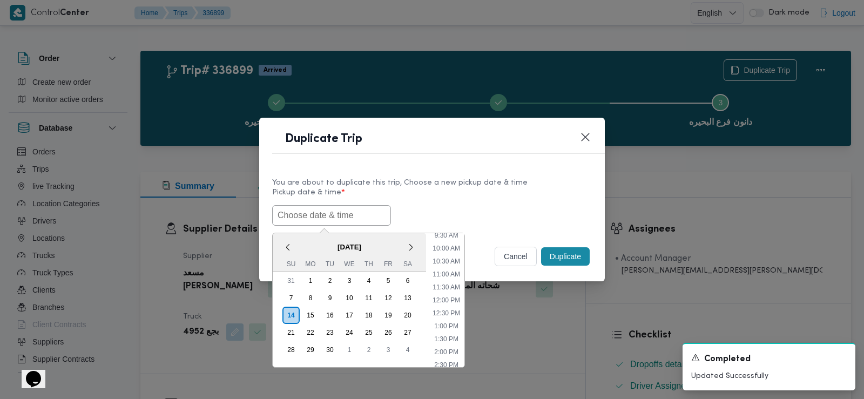
paste input "15/09/2025 6:00AM"
type input "15/09/2025 6:00AM"
click at [467, 188] on label "Pickup date & time *" at bounding box center [432, 196] width 320 height 17
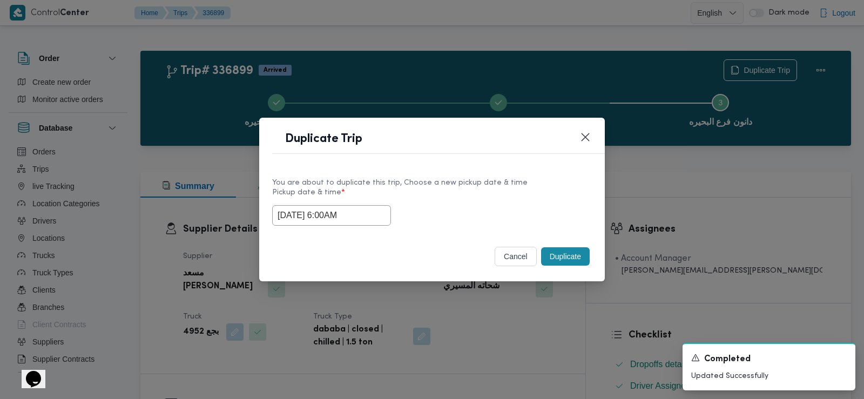
click at [564, 257] on button "Duplicate" at bounding box center [565, 256] width 49 height 18
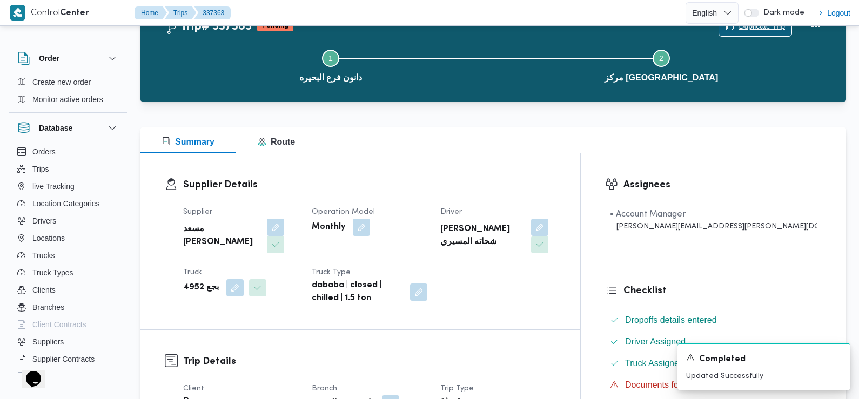
scroll to position [263, 0]
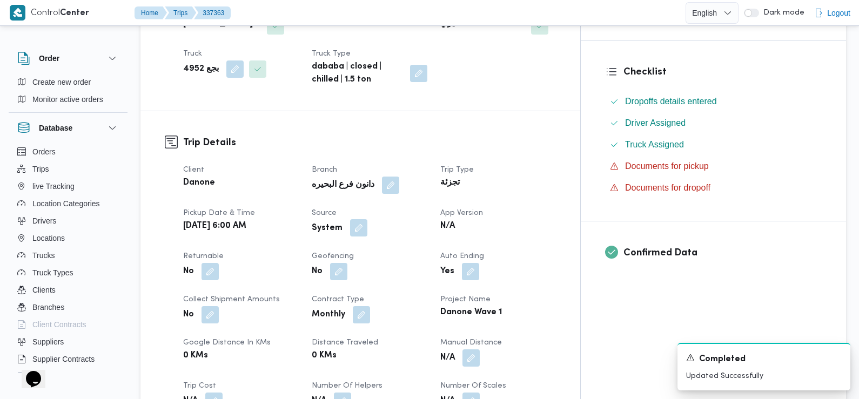
click at [367, 219] on button "button" at bounding box center [358, 227] width 17 height 17
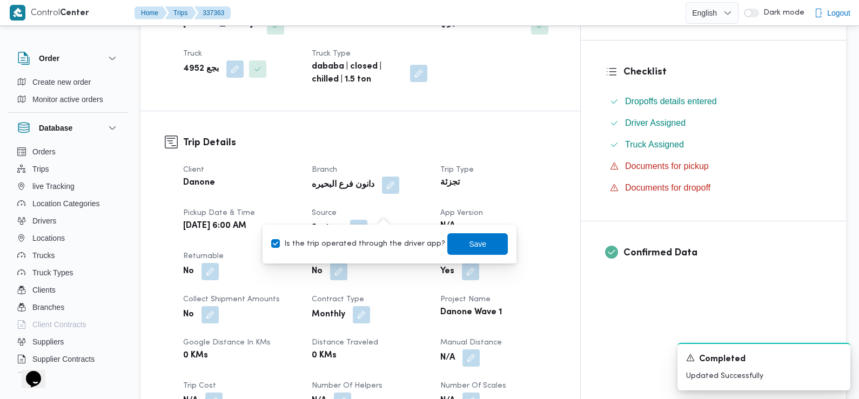
click at [396, 238] on label "Is the trip operated through the driver app?" at bounding box center [358, 244] width 174 height 13
checkbox input "false"
click at [453, 243] on span "Save" at bounding box center [477, 244] width 60 height 22
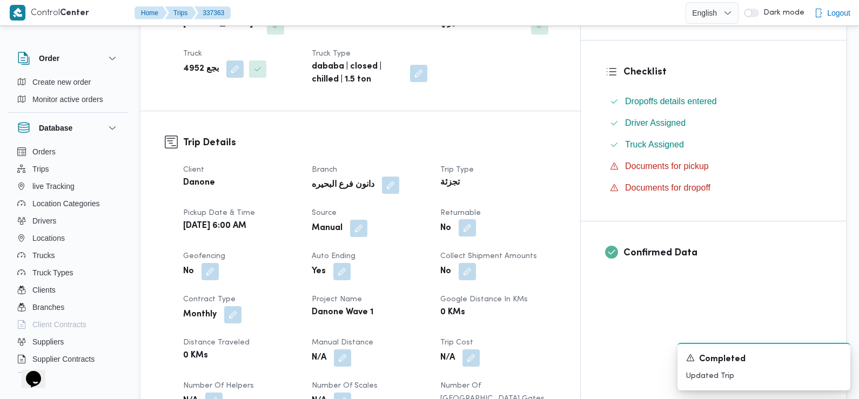
click at [476, 219] on button "button" at bounding box center [466, 227] width 17 height 17
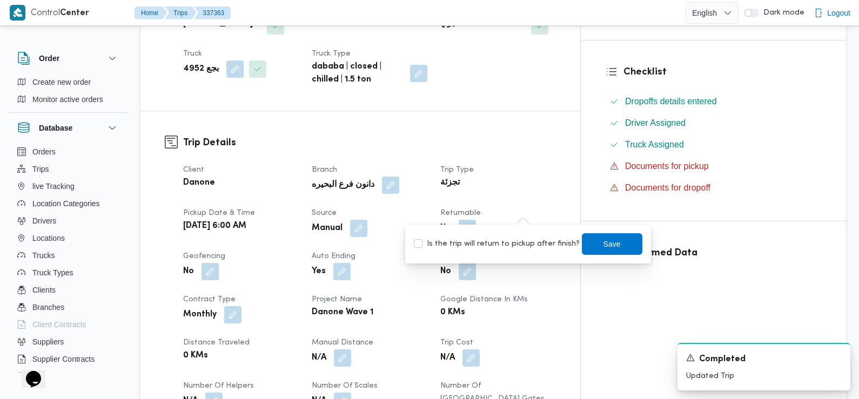
click at [517, 240] on label "Is the trip will return to pickup after finish?" at bounding box center [497, 244] width 166 height 13
checkbox input "true"
click at [584, 250] on span "Save" at bounding box center [612, 244] width 60 height 22
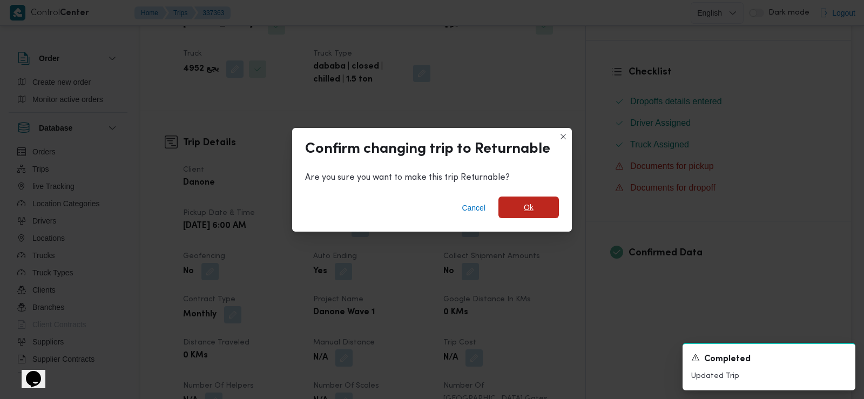
click at [523, 210] on span "Ok" at bounding box center [528, 208] width 60 height 22
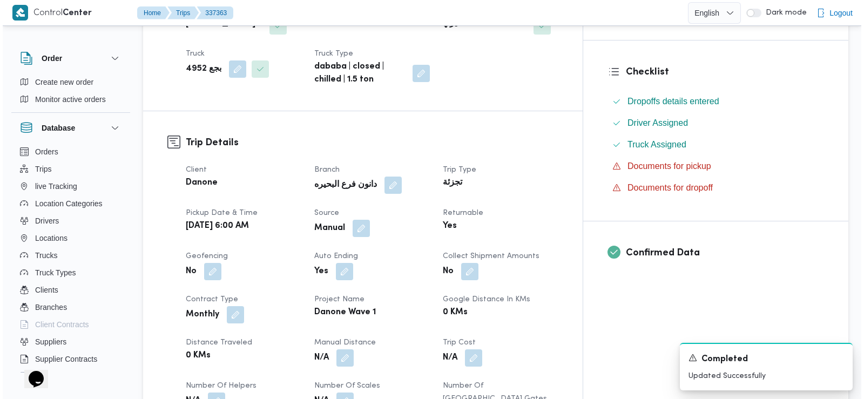
scroll to position [0, 0]
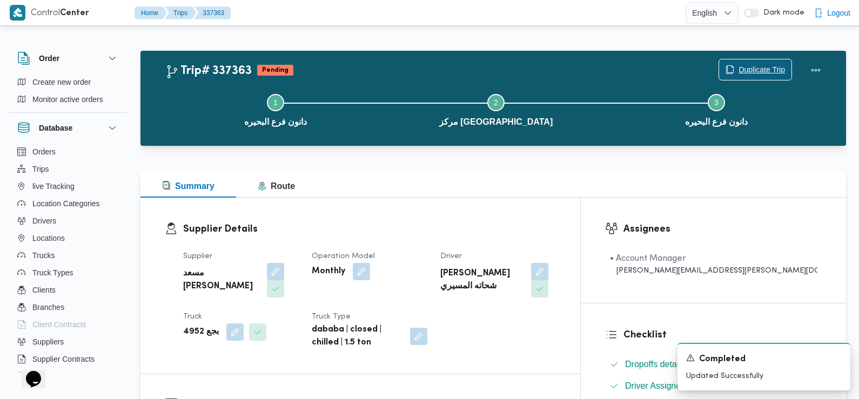
click at [739, 66] on span "Duplicate Trip" at bounding box center [761, 69] width 46 height 13
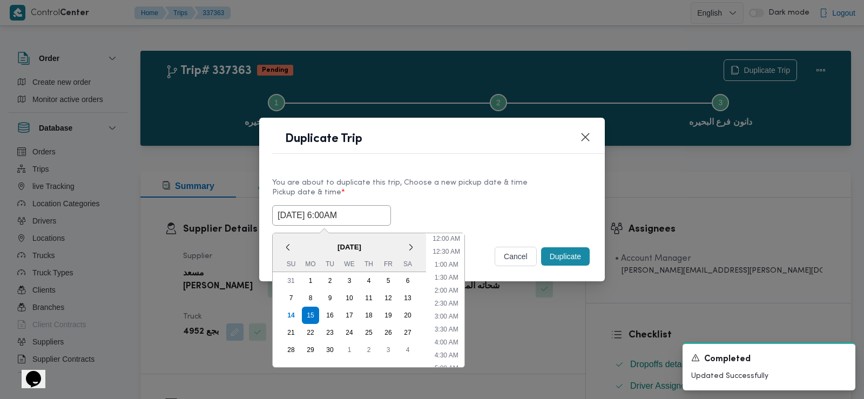
click at [359, 214] on input "15/09/2025 6:00AM" at bounding box center [331, 215] width 119 height 21
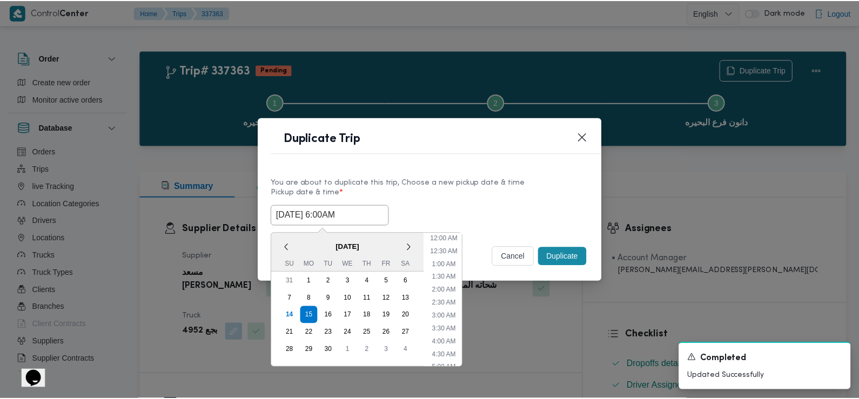
scroll to position [94, 0]
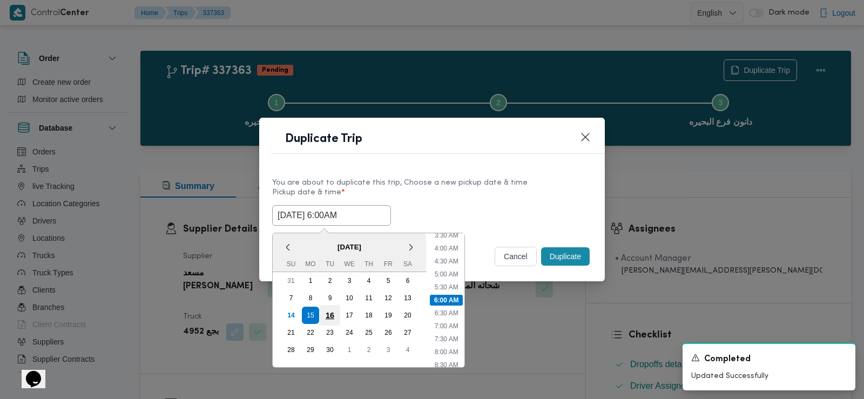
click at [330, 314] on div "16" at bounding box center [330, 315] width 21 height 21
type input "16/09/2025 6:00AM"
click at [496, 202] on label "Pickup date & time *" at bounding box center [432, 196] width 320 height 17
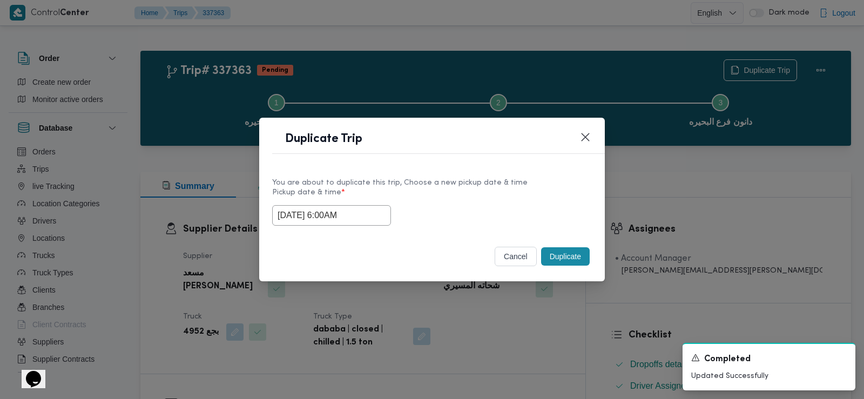
click at [564, 256] on button "Duplicate" at bounding box center [565, 256] width 49 height 18
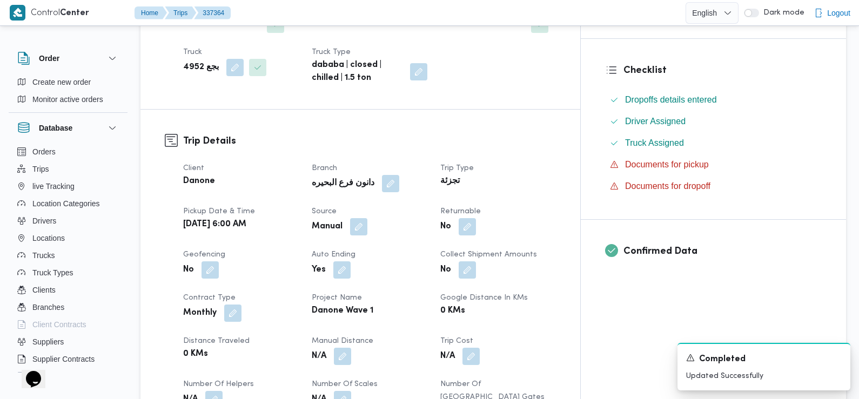
scroll to position [277, 0]
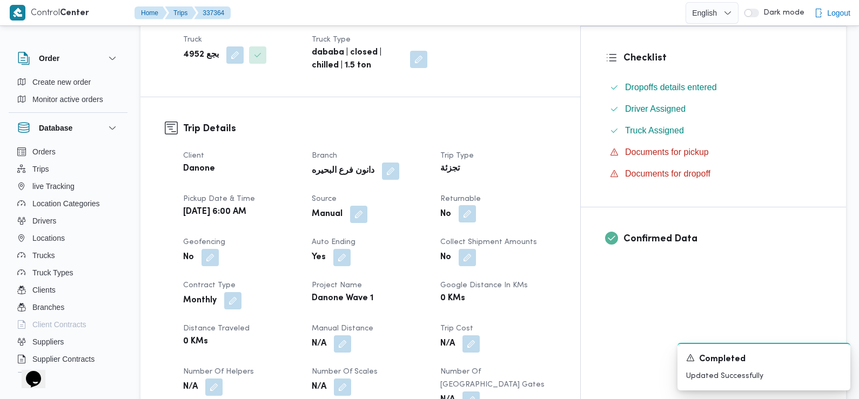
click at [476, 205] on button "button" at bounding box center [466, 213] width 17 height 17
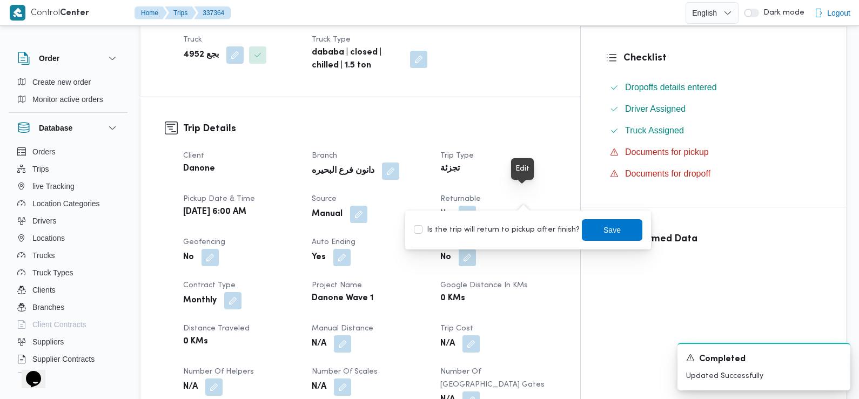
click at [529, 232] on label "Is the trip will return to pickup after finish?" at bounding box center [497, 230] width 166 height 13
checkbox input "true"
click at [603, 230] on span "Save" at bounding box center [611, 229] width 17 height 13
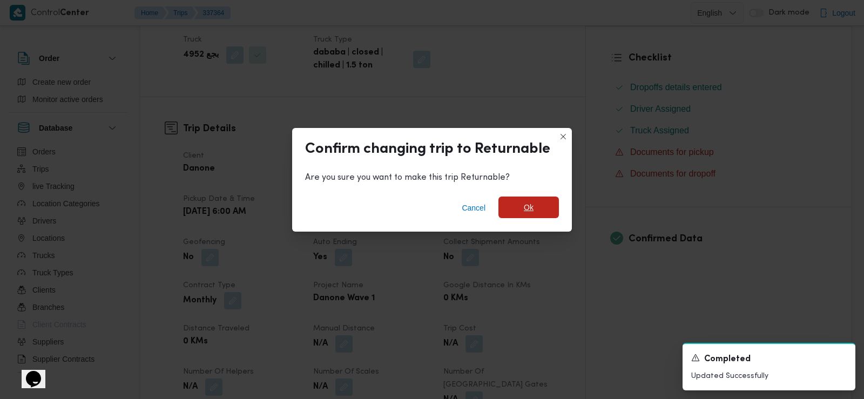
click at [541, 206] on span "Ok" at bounding box center [528, 208] width 60 height 22
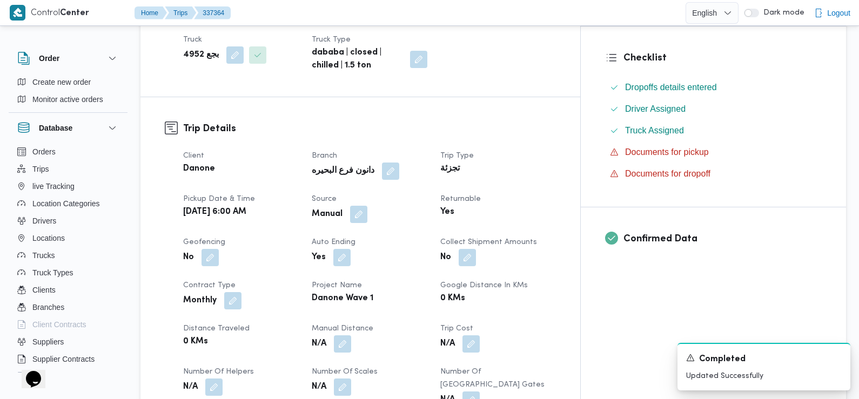
scroll to position [0, 0]
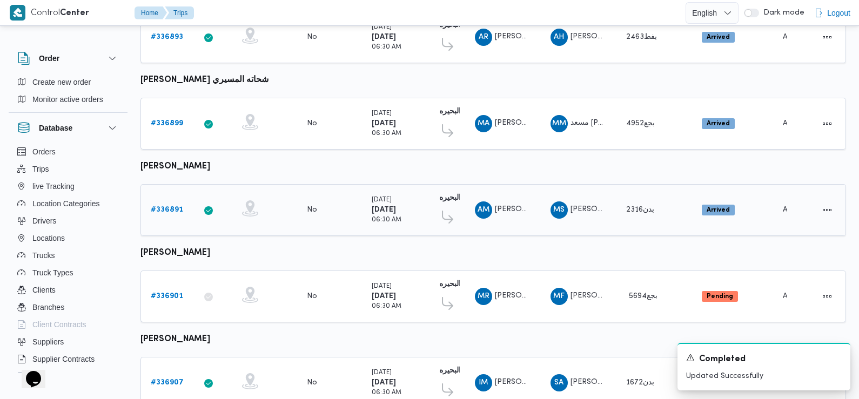
scroll to position [688, 0]
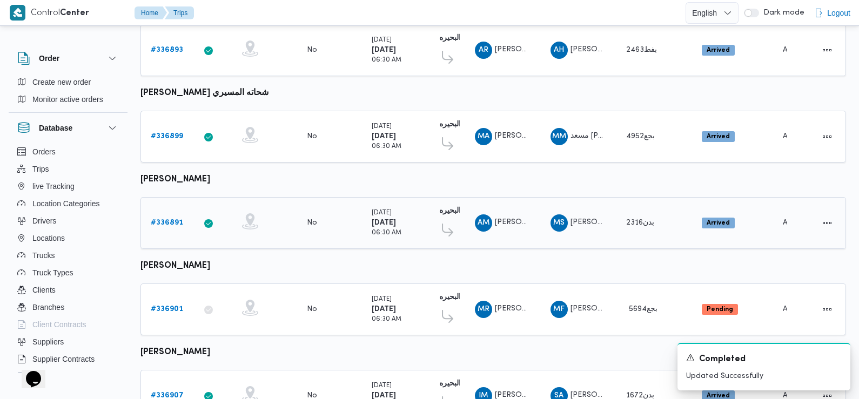
click at [160, 219] on b "# 336891" at bounding box center [167, 222] width 32 height 7
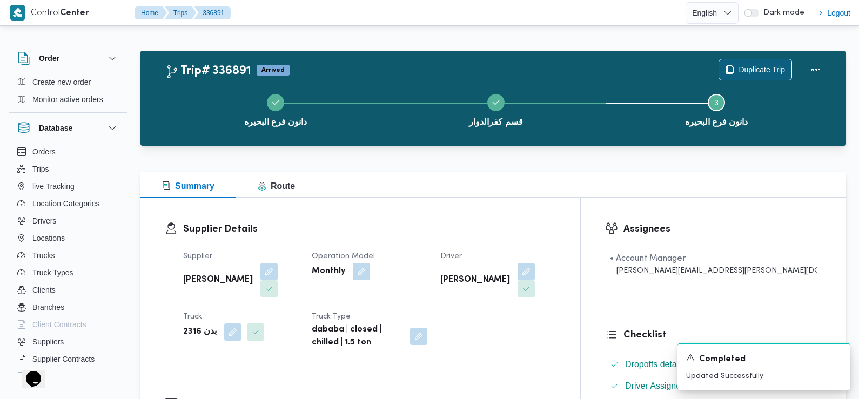
click at [757, 61] on span "Duplicate Trip" at bounding box center [755, 69] width 72 height 21
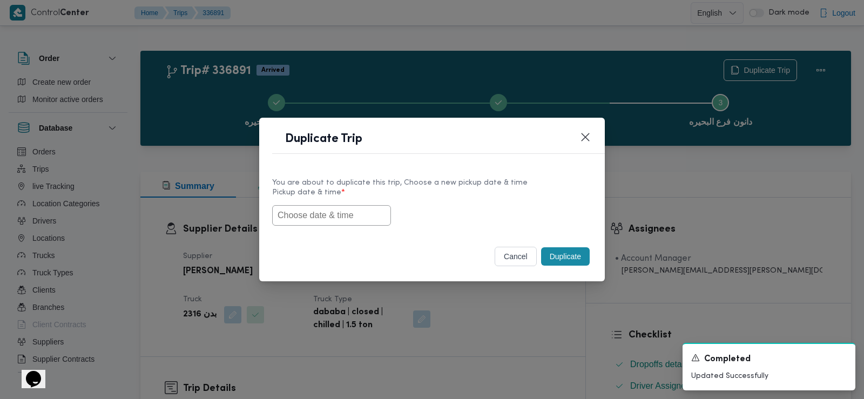
click at [325, 210] on input "text" at bounding box center [331, 215] width 119 height 21
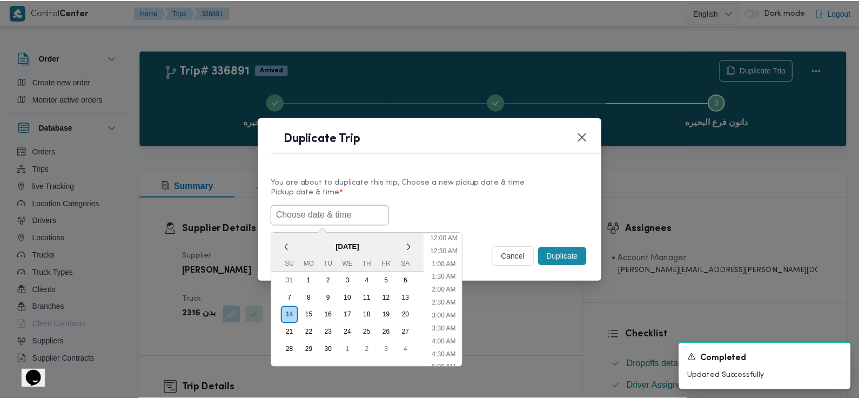
scroll to position [249, 0]
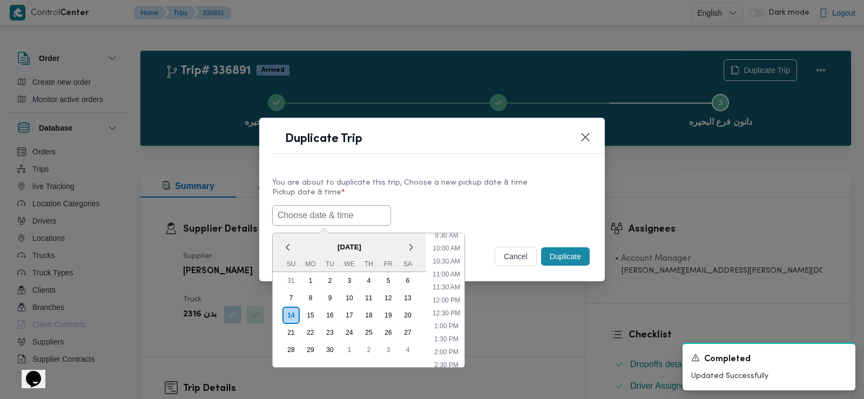
paste input "15/09/2025 6:00AM"
type input "15/09/2025 6:00AM"
click at [430, 205] on div "15/09/2025 6:00AM < September 2025 > Su Mo Tu We Th Fr Sa 31 1 2 3 4 5 6 7 8 9 …" at bounding box center [432, 215] width 320 height 21
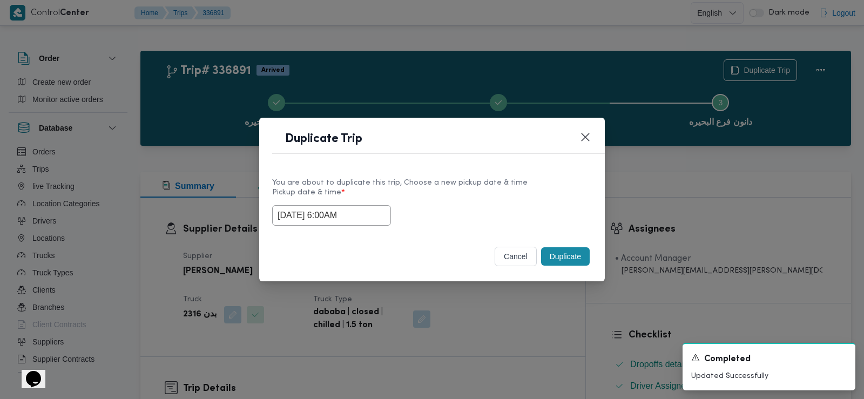
click at [551, 256] on button "Duplicate" at bounding box center [565, 256] width 49 height 18
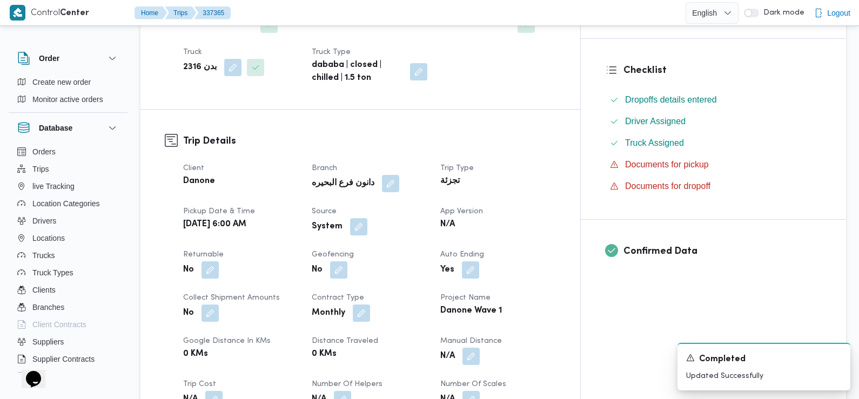
scroll to position [285, 0]
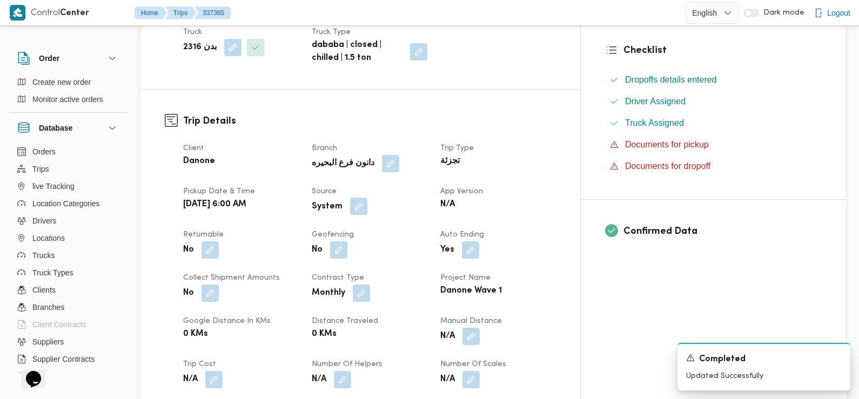
click at [367, 209] on button "button" at bounding box center [358, 206] width 17 height 17
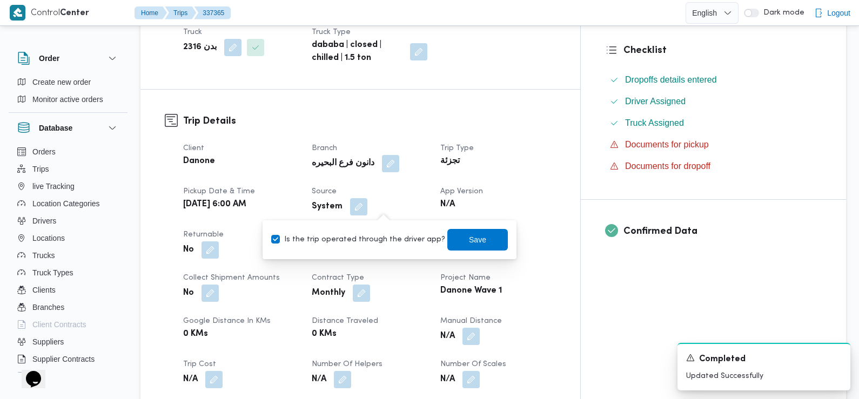
click at [385, 236] on label "Is the trip operated through the driver app?" at bounding box center [358, 239] width 174 height 13
checkbox input "false"
click at [447, 239] on span "Save" at bounding box center [477, 239] width 60 height 22
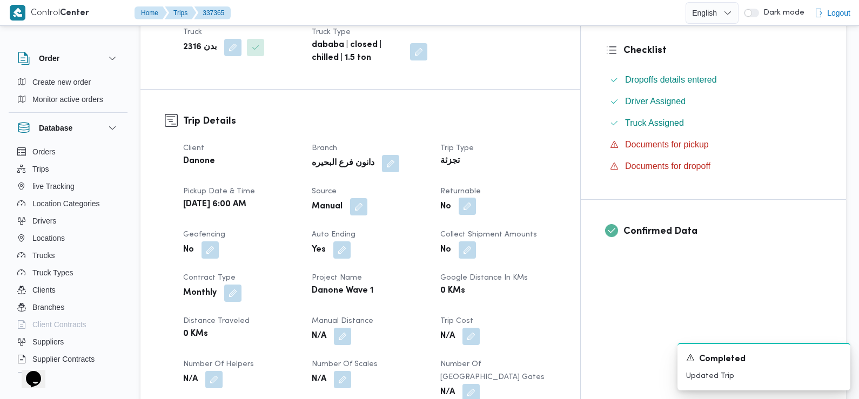
click at [476, 211] on button "button" at bounding box center [466, 206] width 17 height 17
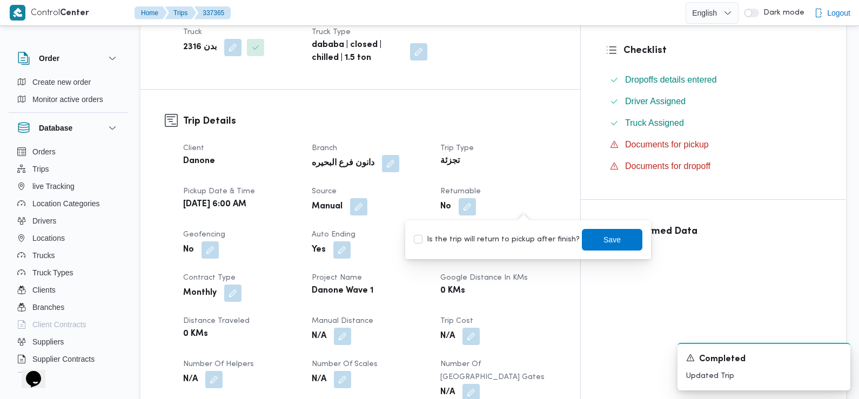
click at [531, 241] on label "Is the trip will return to pickup after finish?" at bounding box center [497, 239] width 166 height 13
checkbox input "true"
click at [582, 237] on span "Save" at bounding box center [612, 239] width 60 height 22
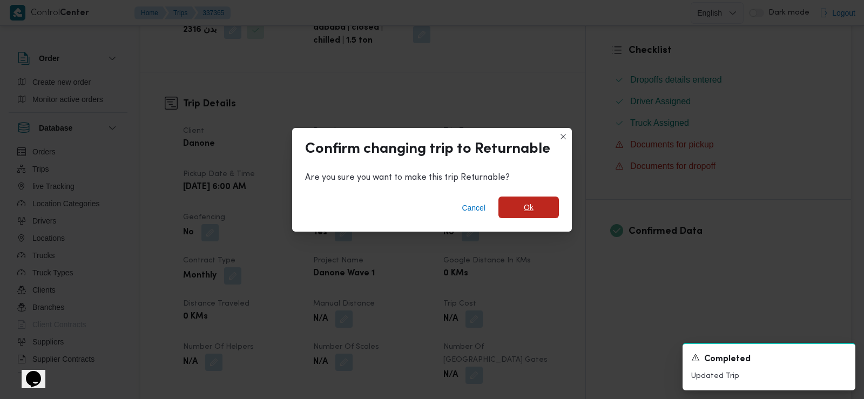
click at [524, 204] on span "Ok" at bounding box center [529, 207] width 10 height 13
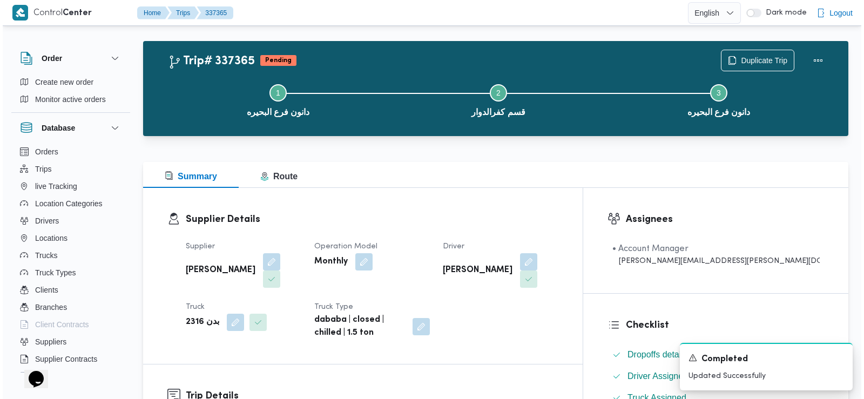
scroll to position [0, 0]
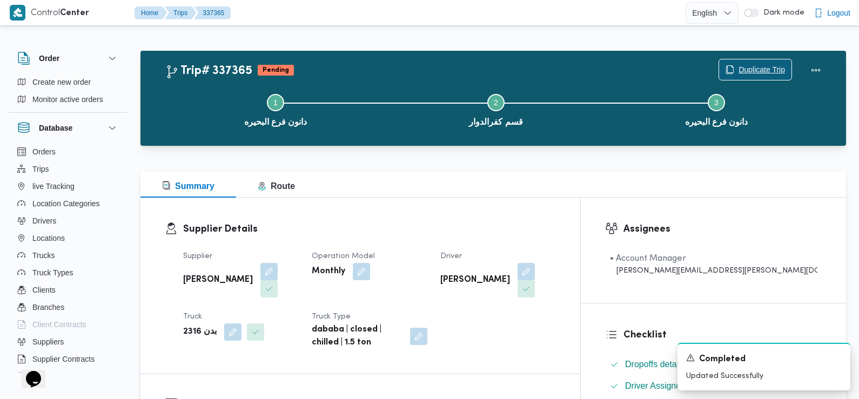
click at [743, 65] on span "Duplicate Trip" at bounding box center [761, 69] width 46 height 13
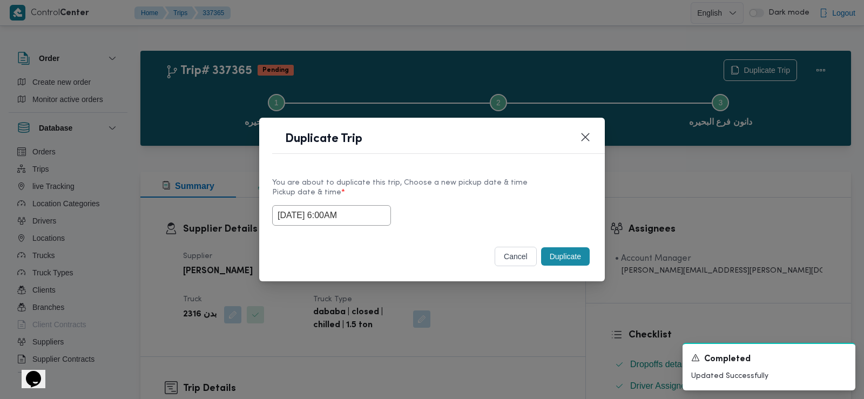
click at [368, 224] on input "15/09/2025 6:00AM" at bounding box center [331, 215] width 119 height 21
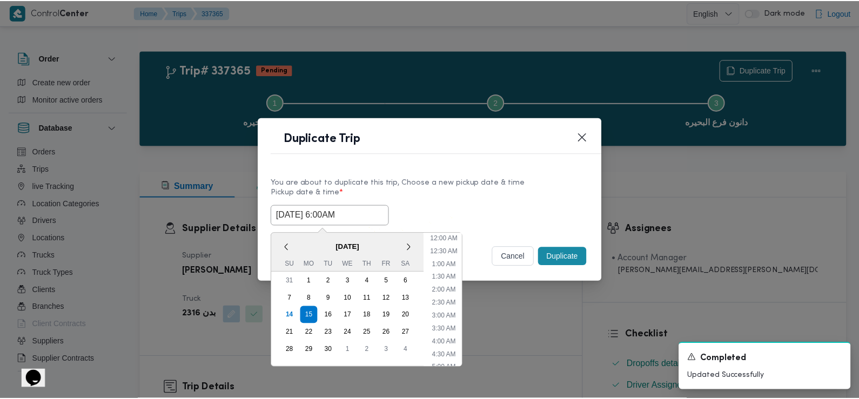
scroll to position [94, 0]
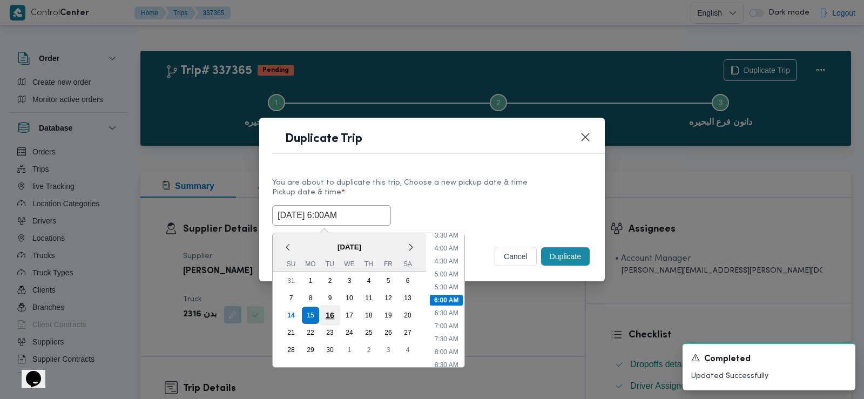
click at [331, 317] on div "16" at bounding box center [330, 315] width 21 height 21
type input "16/09/2025 6:00AM"
click at [481, 209] on div "16/09/2025 6:00AM < September 2025 > Su Mo Tu We Th Fr Sa 31 1 2 3 4 5 6 7 8 9 …" at bounding box center [432, 215] width 320 height 21
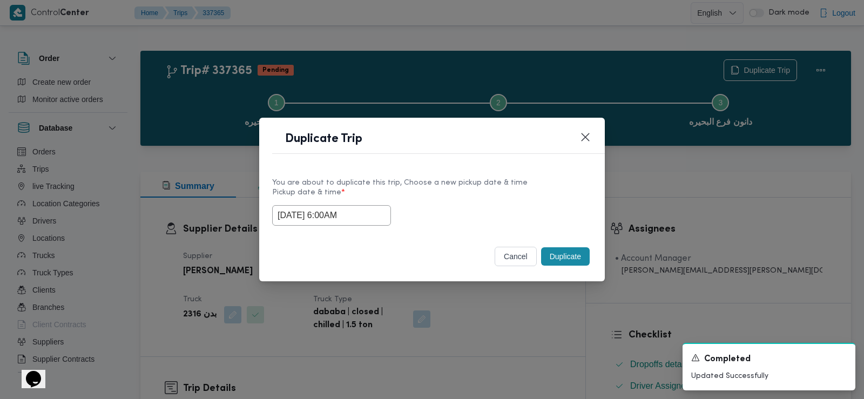
click at [571, 257] on button "Duplicate" at bounding box center [565, 256] width 49 height 18
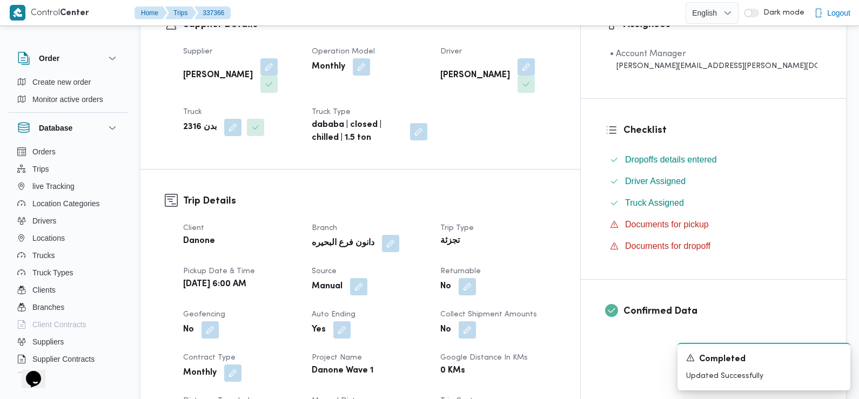
scroll to position [205, 0]
click at [476, 286] on button "button" at bounding box center [466, 285] width 17 height 17
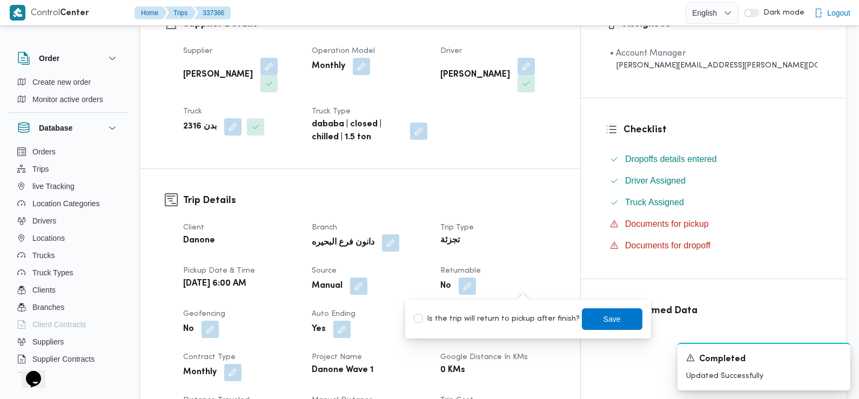
click at [512, 316] on label "Is the trip will return to pickup after finish?" at bounding box center [497, 319] width 166 height 13
checkbox input "true"
click at [603, 321] on span "Save" at bounding box center [611, 318] width 17 height 13
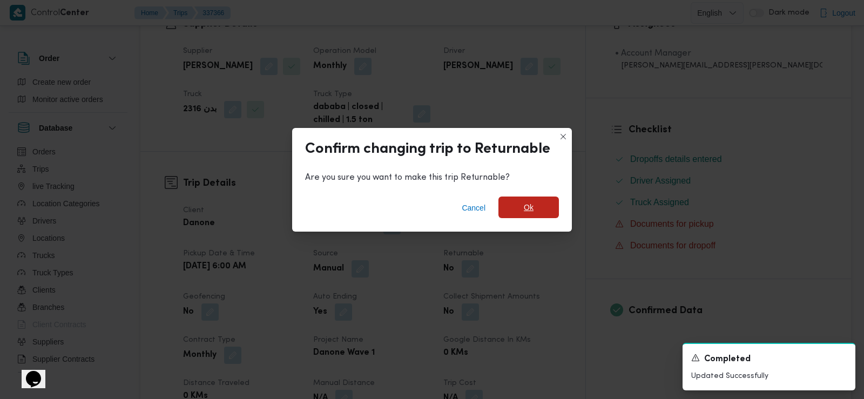
click at [521, 197] on span "Ok" at bounding box center [528, 208] width 60 height 22
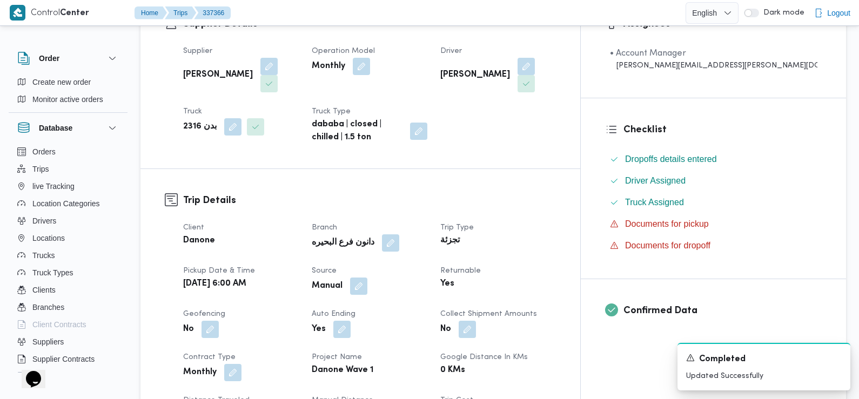
scroll to position [0, 0]
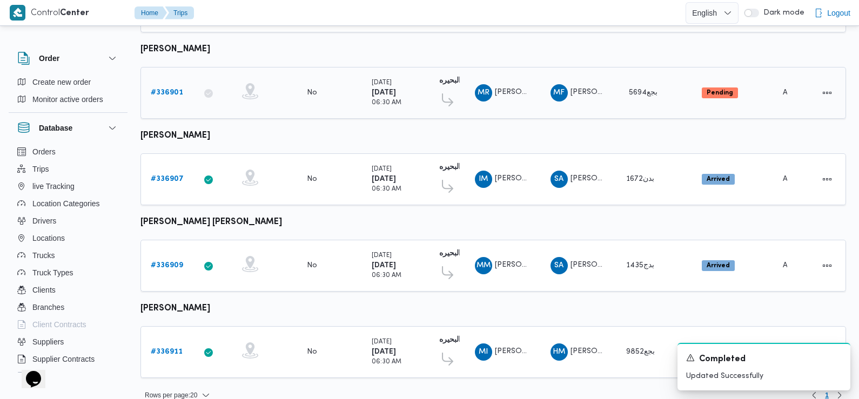
scroll to position [907, 0]
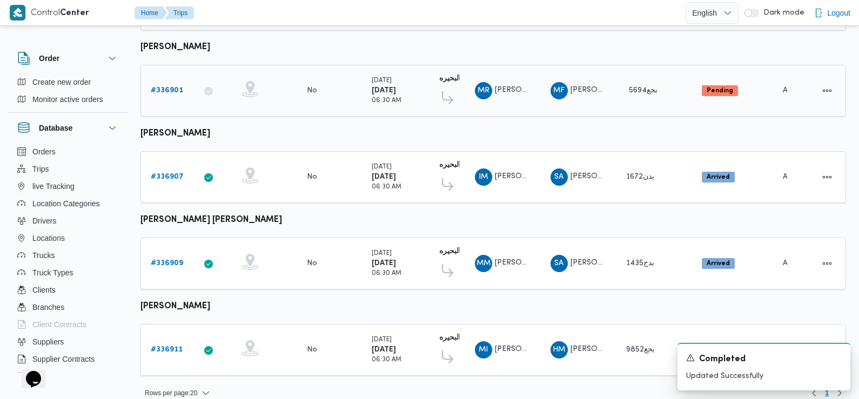
click at [174, 87] on b "# 336901" at bounding box center [167, 90] width 32 height 7
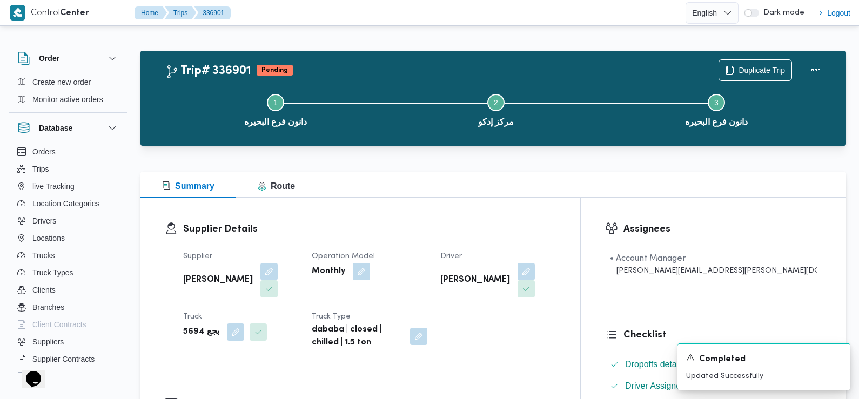
click at [755, 58] on div "Duplicate Trip" at bounding box center [772, 70] width 121 height 35
click at [750, 72] on span "Duplicate Trip" at bounding box center [761, 69] width 46 height 13
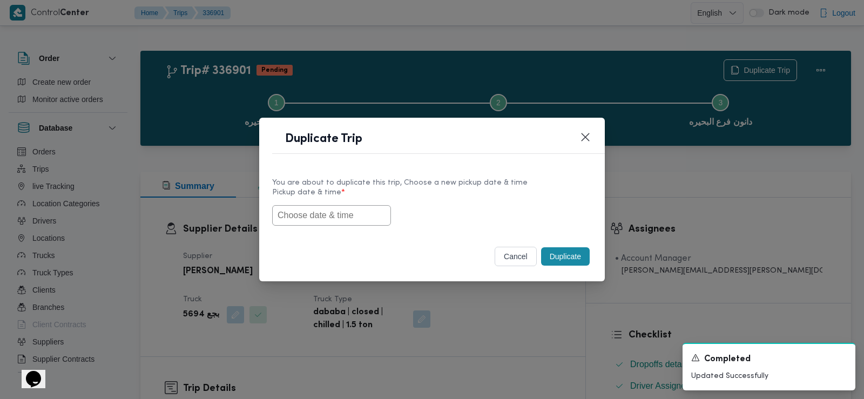
click at [358, 213] on input "text" at bounding box center [331, 215] width 119 height 21
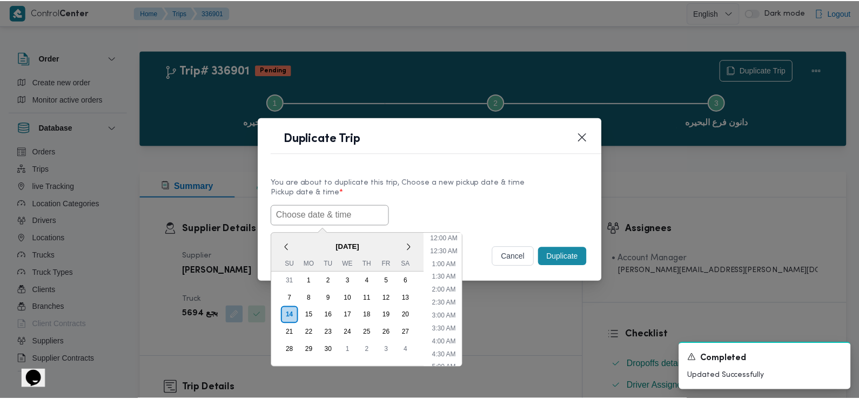
scroll to position [249, 0]
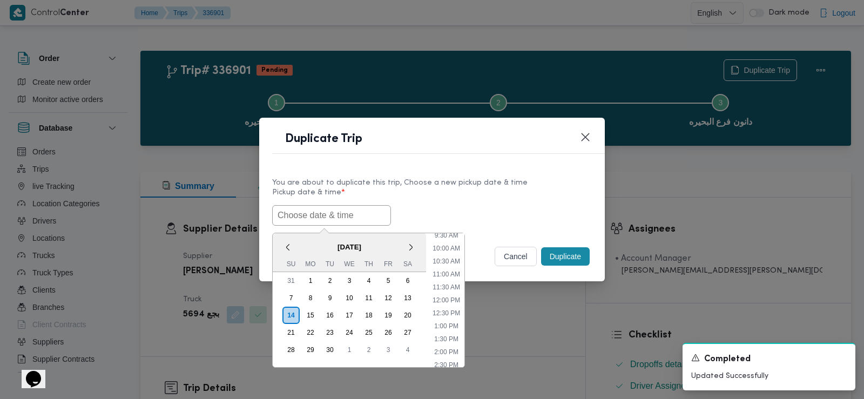
paste input "15/09/2025 6:00AM"
type input "15/09/2025 6:00AM"
click at [462, 197] on label "Pickup date & time *" at bounding box center [432, 196] width 320 height 17
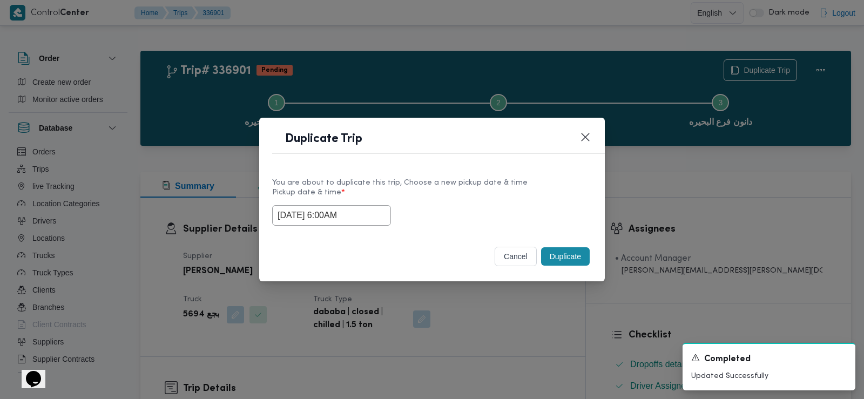
click at [547, 252] on button "Duplicate" at bounding box center [565, 256] width 49 height 18
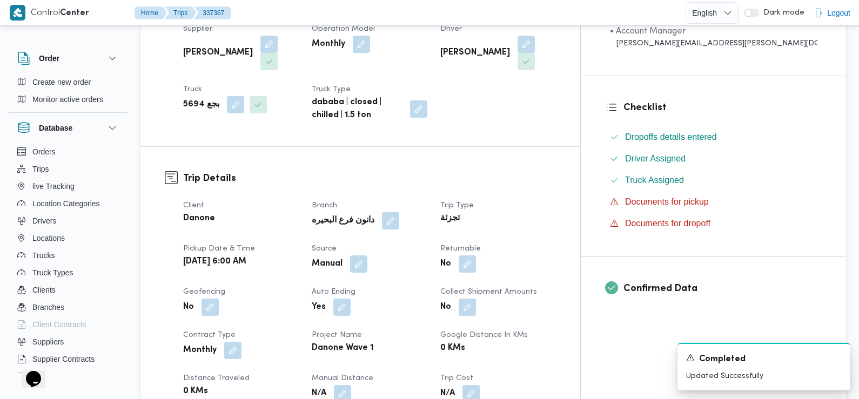
scroll to position [234, 0]
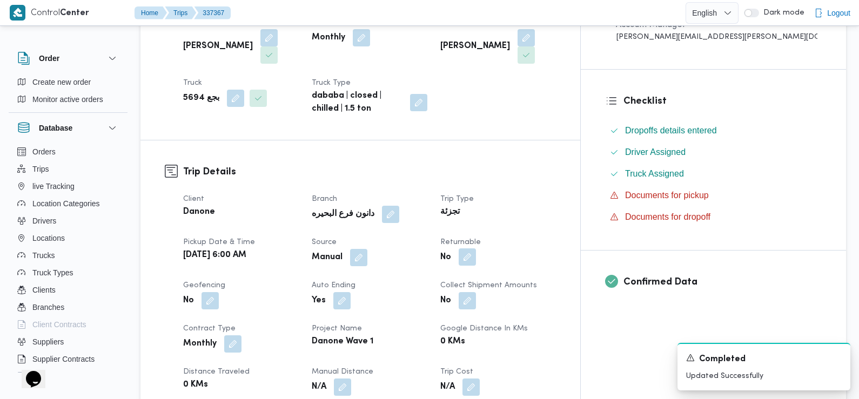
click at [476, 248] on button "button" at bounding box center [466, 256] width 17 height 17
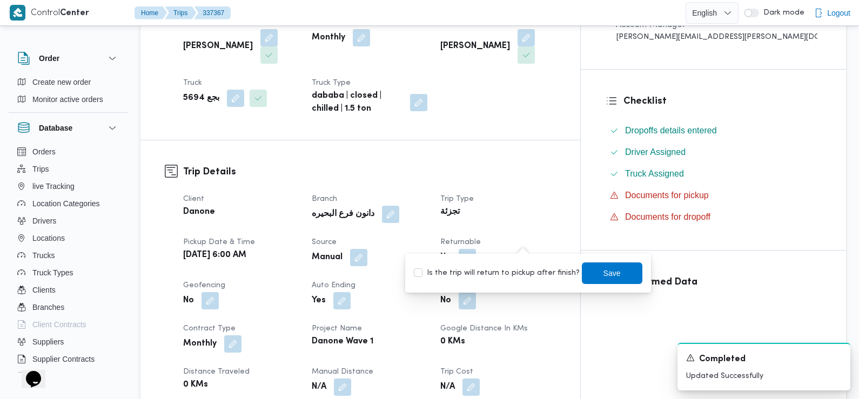
click at [513, 270] on label "Is the trip will return to pickup after finish?" at bounding box center [497, 273] width 166 height 13
checkbox input "true"
click at [591, 268] on span "Save" at bounding box center [612, 273] width 60 height 22
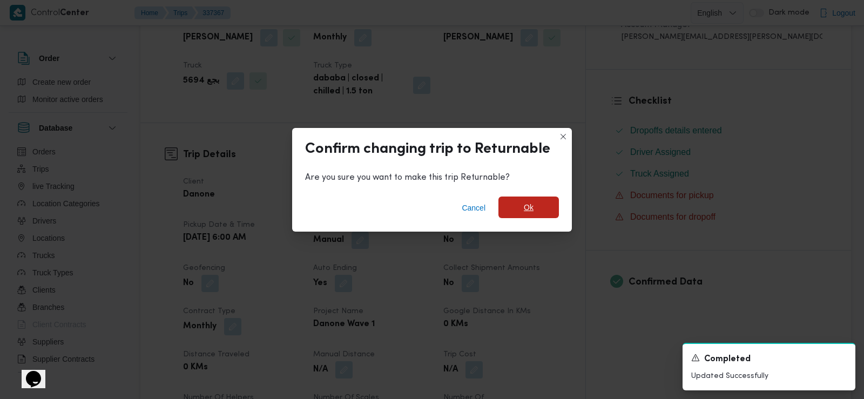
click at [544, 200] on span "Ok" at bounding box center [528, 208] width 60 height 22
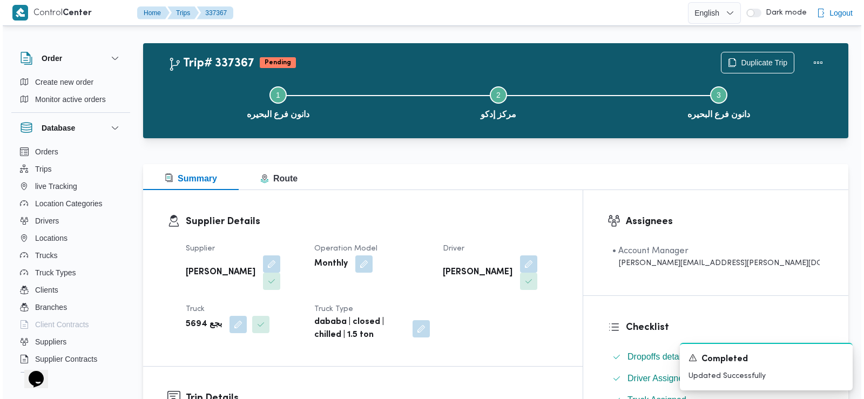
scroll to position [0, 0]
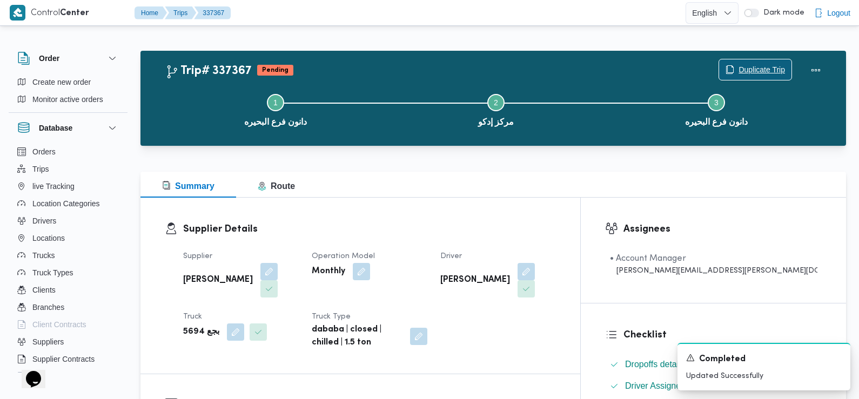
click at [731, 65] on span "Duplicate Trip" at bounding box center [755, 69] width 72 height 21
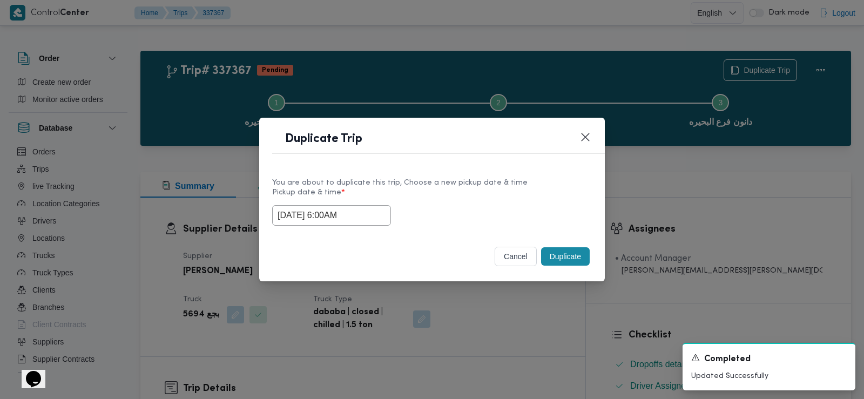
click at [341, 218] on input "15/09/2025 6:00AM" at bounding box center [331, 215] width 119 height 21
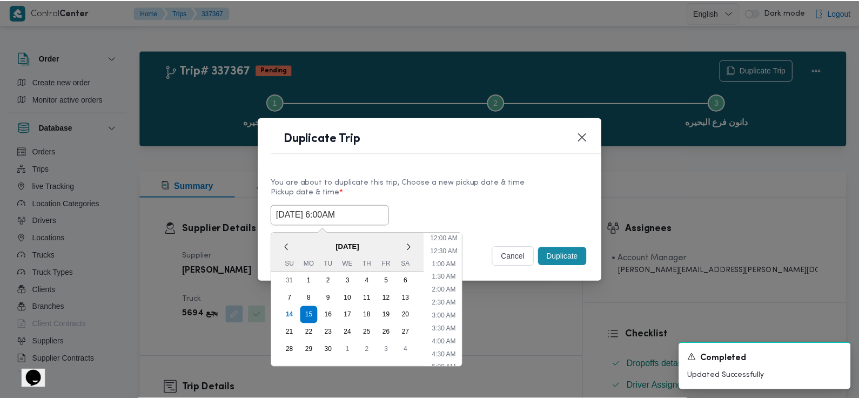
scroll to position [94, 0]
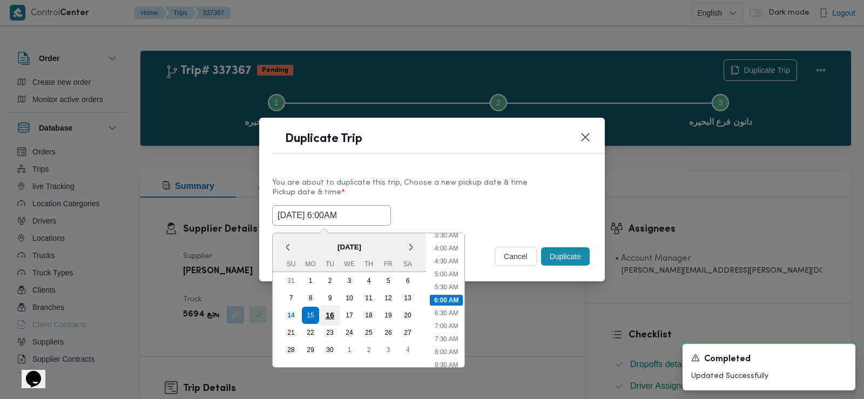
click at [327, 315] on div "16" at bounding box center [330, 315] width 21 height 21
type input "16/09/2025 6:00AM"
click at [508, 205] on div "16/09/2025 6:00AM < September 2025 > Su Mo Tu We Th Fr Sa 31 1 2 3 4 5 6 7 8 9 …" at bounding box center [432, 215] width 320 height 21
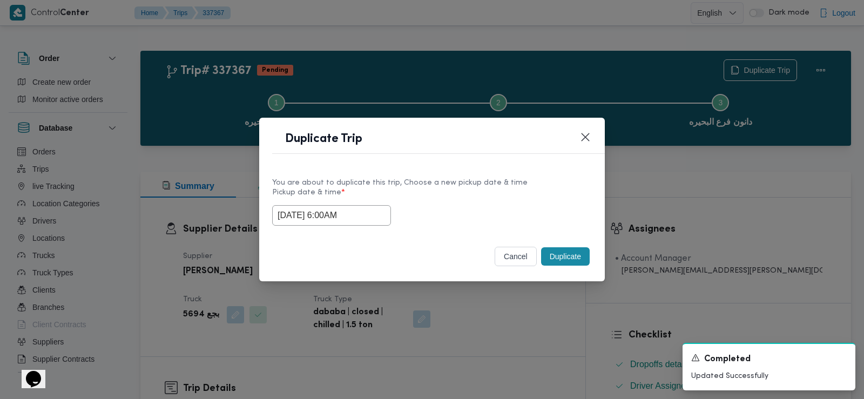
click at [569, 254] on button "Duplicate" at bounding box center [565, 256] width 49 height 18
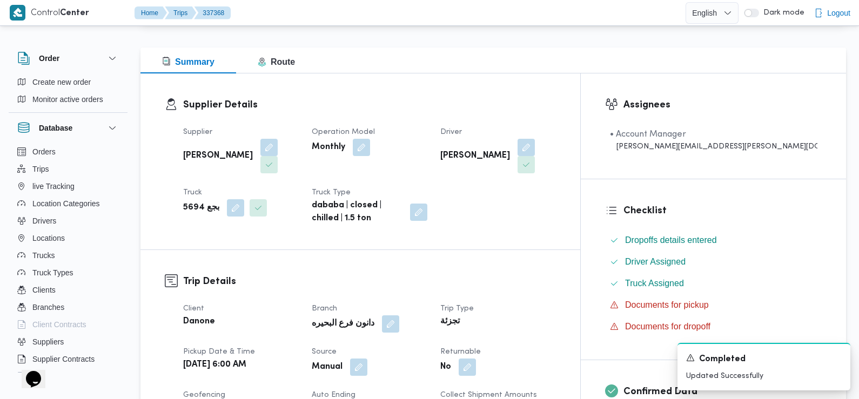
scroll to position [126, 0]
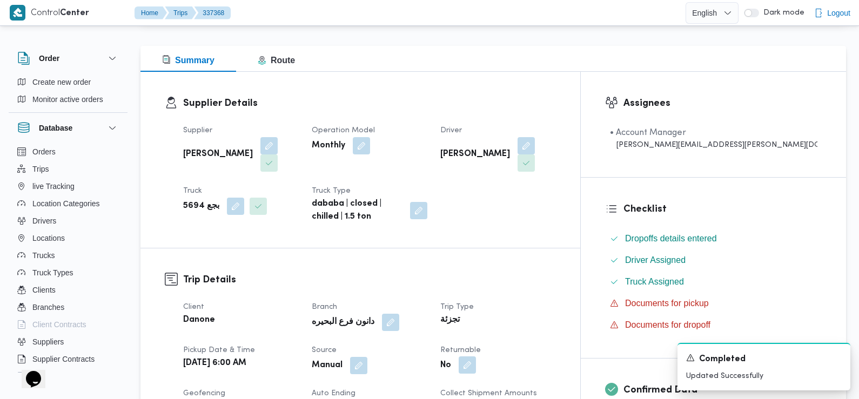
click at [476, 356] on button "button" at bounding box center [466, 364] width 17 height 17
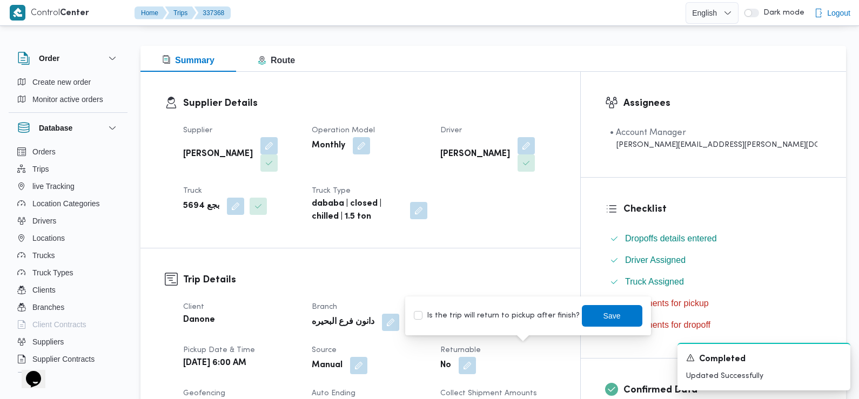
click at [506, 309] on label "Is the trip will return to pickup after finish?" at bounding box center [497, 315] width 166 height 13
checkbox input "true"
click at [590, 317] on span "Save" at bounding box center [612, 316] width 60 height 22
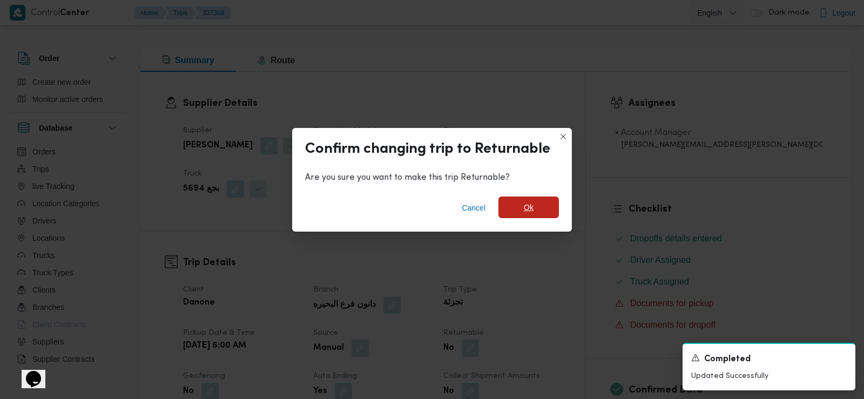
click at [546, 202] on span "Ok" at bounding box center [528, 208] width 60 height 22
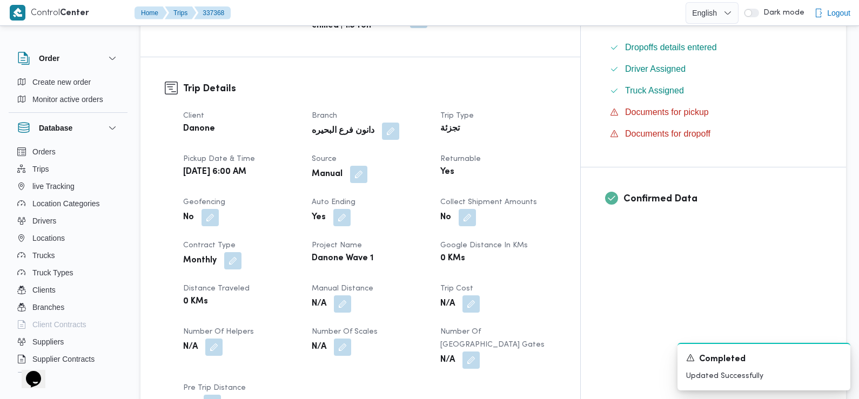
scroll to position [0, 0]
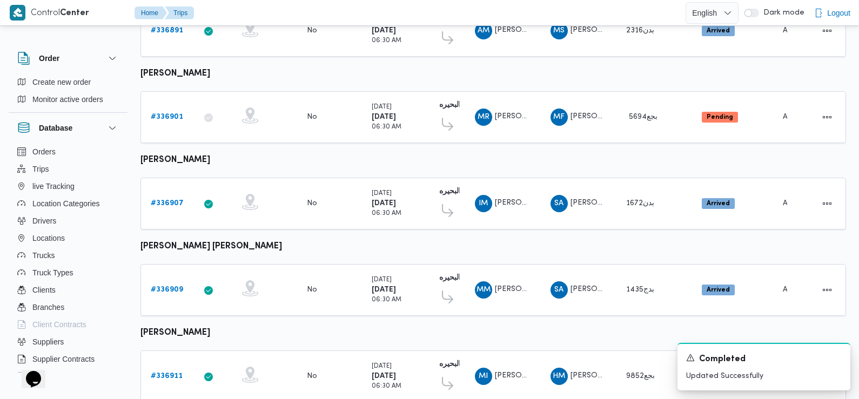
scroll to position [907, 0]
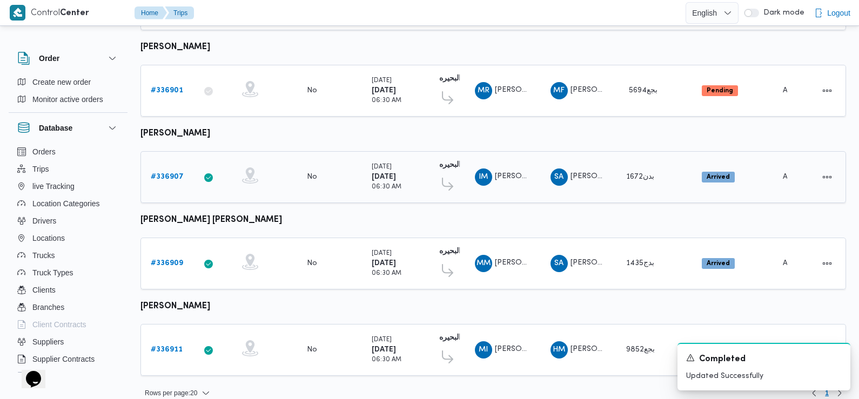
click at [173, 173] on b "# 336907" at bounding box center [167, 176] width 33 height 7
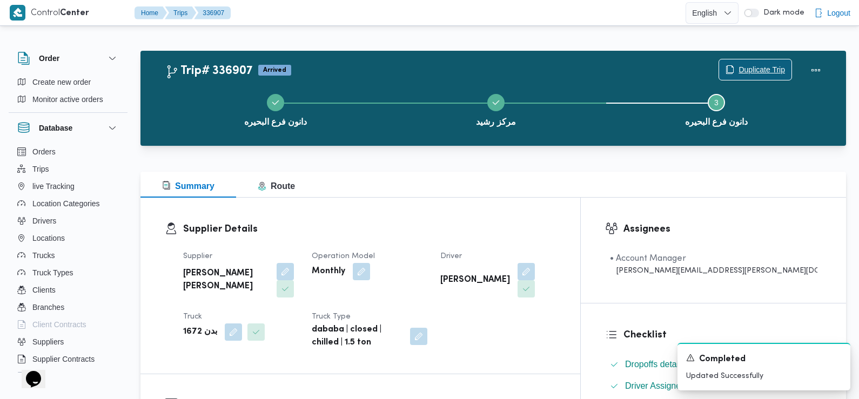
click at [745, 71] on span "Duplicate Trip" at bounding box center [761, 69] width 46 height 13
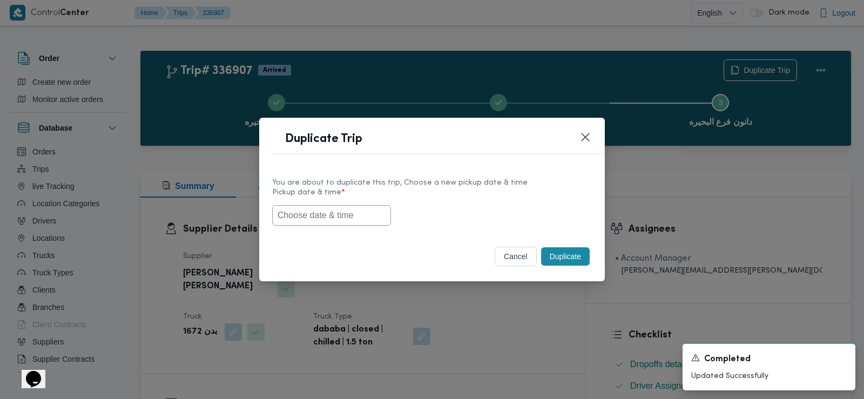
click at [344, 219] on input "text" at bounding box center [331, 215] width 119 height 21
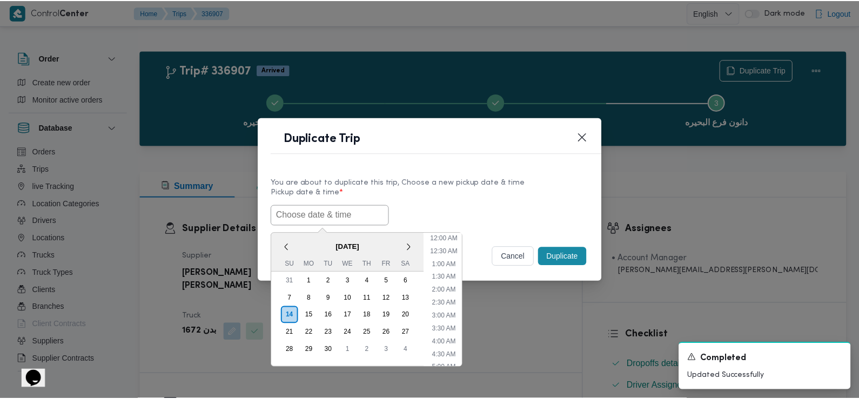
scroll to position [249, 0]
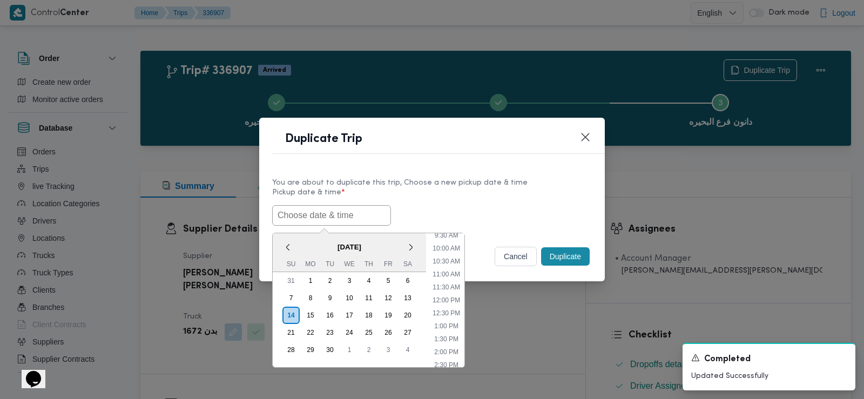
paste input "15/09/2025 6:00AM"
type input "15/09/2025 6:00AM"
click at [422, 205] on div "15/09/2025 6:00AM < September 2025 > Su Mo Tu We Th Fr Sa 31 1 2 3 4 5 6 7 8 9 …" at bounding box center [432, 215] width 320 height 21
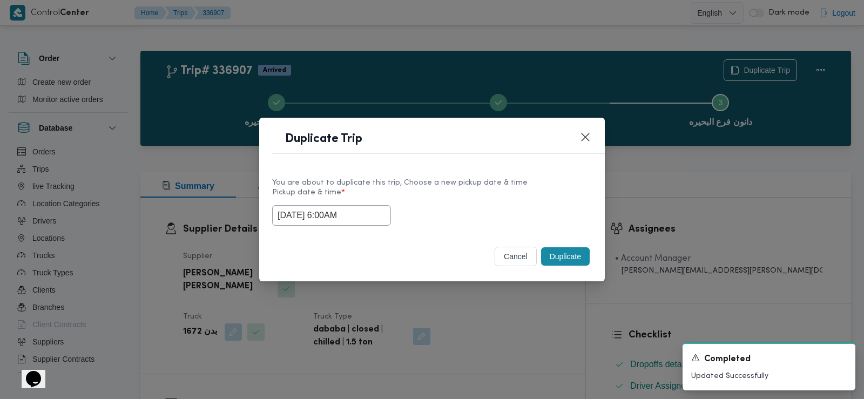
click at [551, 254] on button "Duplicate" at bounding box center [565, 256] width 49 height 18
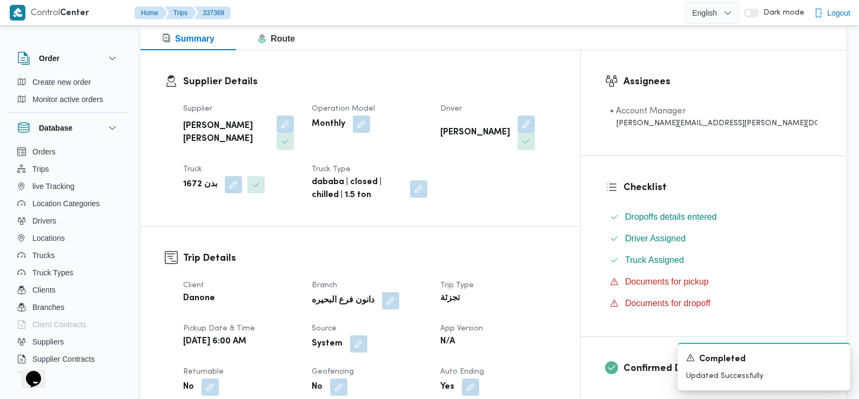
scroll to position [180, 0]
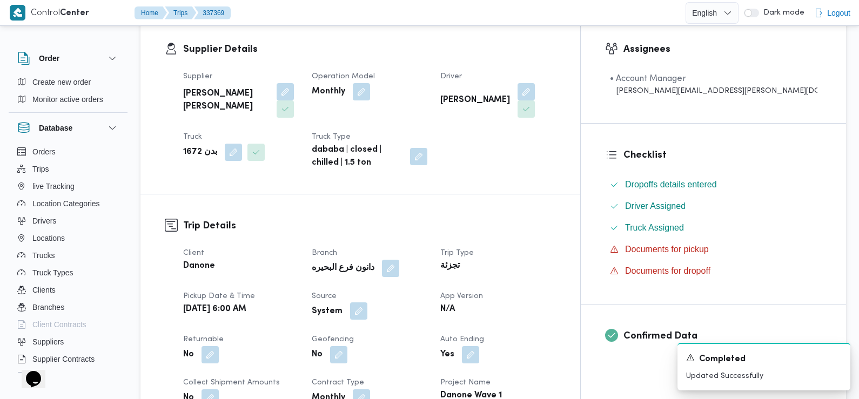
click at [367, 302] on button "button" at bounding box center [358, 310] width 17 height 17
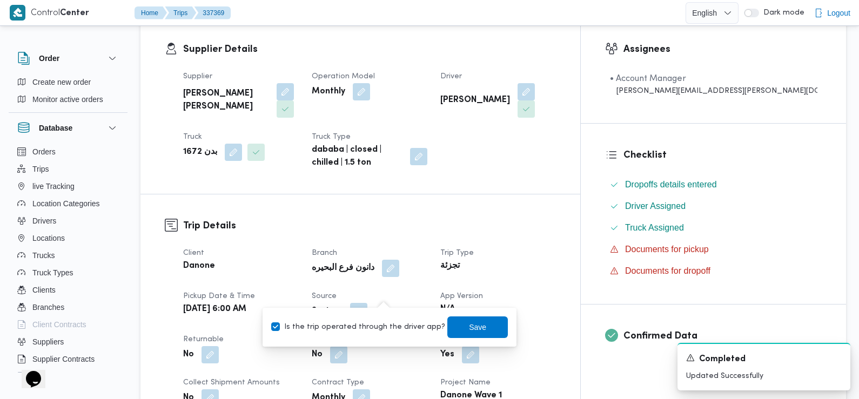
click at [377, 335] on div "Is the trip operated through the driver app? Save" at bounding box center [389, 327] width 239 height 24
click at [377, 330] on label "Is the trip operated through the driver app?" at bounding box center [358, 327] width 174 height 13
checkbox input "false"
click at [462, 320] on span "Save" at bounding box center [477, 327] width 60 height 22
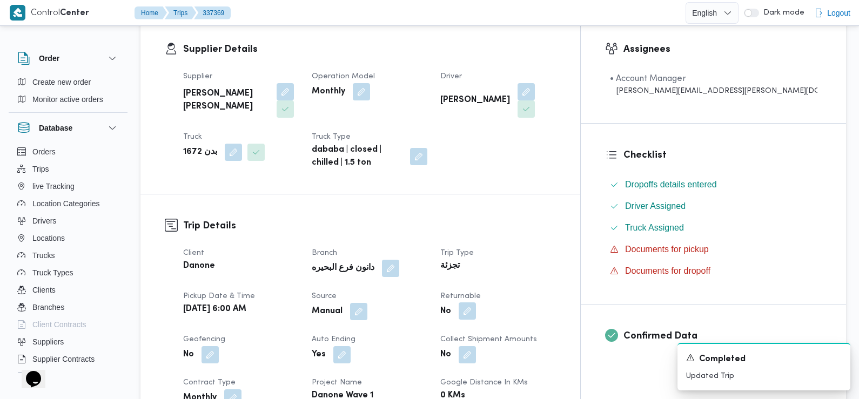
click at [476, 302] on button "button" at bounding box center [466, 310] width 17 height 17
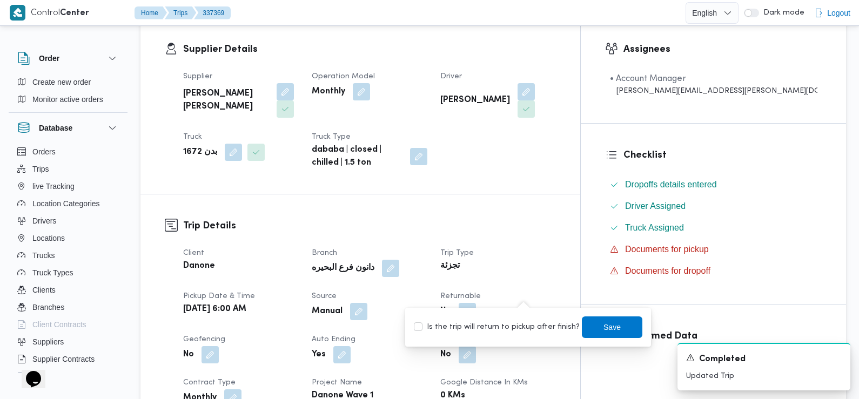
click at [530, 321] on label "Is the trip will return to pickup after finish?" at bounding box center [497, 327] width 166 height 13
checkbox input "true"
click at [586, 323] on span "Save" at bounding box center [612, 327] width 60 height 22
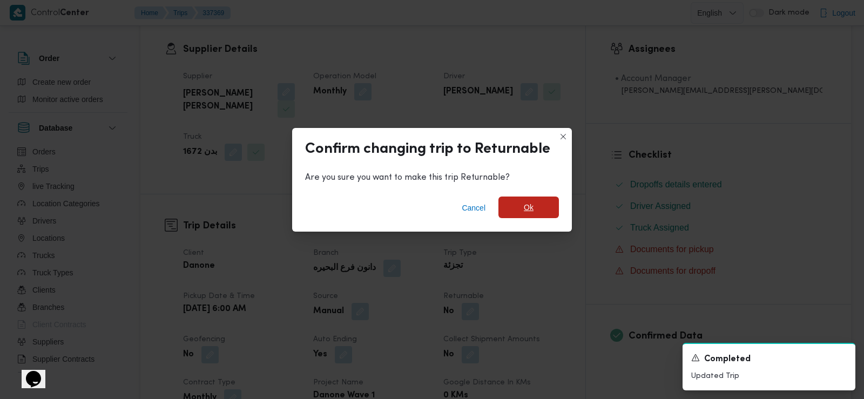
click at [539, 209] on span "Ok" at bounding box center [528, 208] width 60 height 22
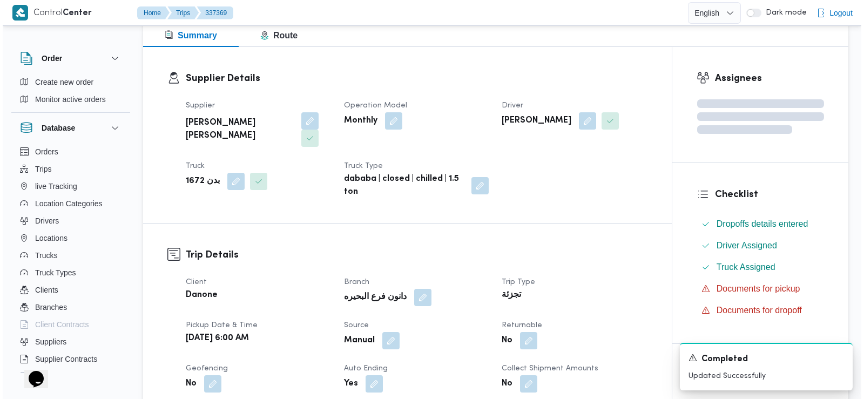
scroll to position [0, 0]
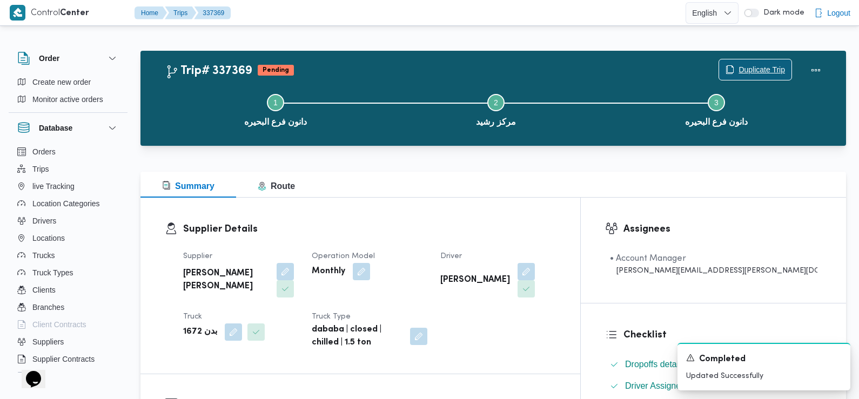
click at [732, 72] on icon "button" at bounding box center [730, 69] width 6 height 8
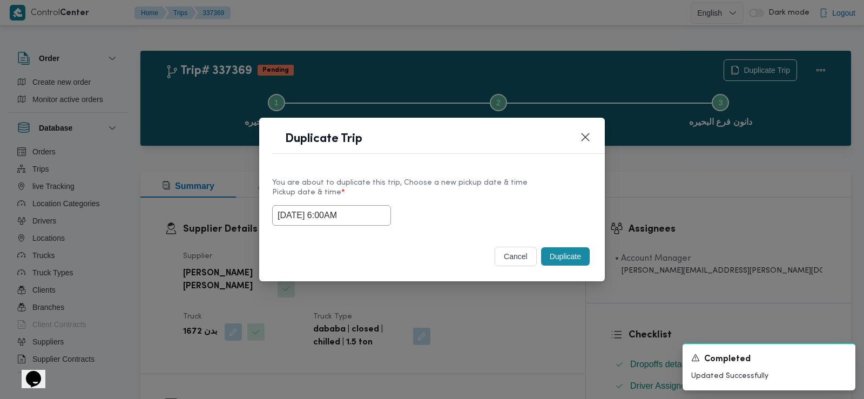
click at [357, 208] on input "15/09/2025 6:00AM" at bounding box center [331, 215] width 119 height 21
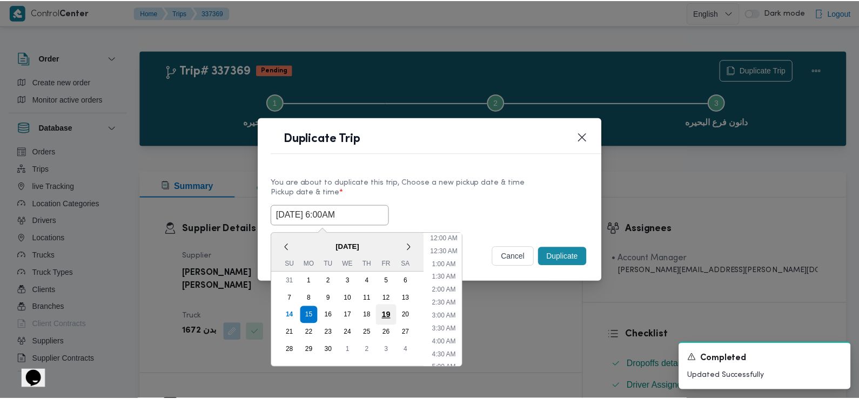
scroll to position [94, 0]
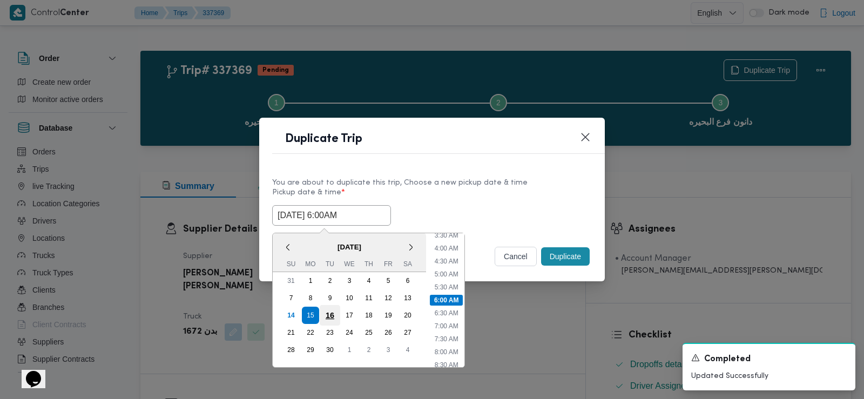
click at [334, 318] on div "16" at bounding box center [330, 315] width 21 height 21
type input "16/09/2025 6:00AM"
click at [508, 217] on div "16/09/2025 6:00AM < September 2025 > Su Mo Tu We Th Fr Sa 31 1 2 3 4 5 6 7 8 9 …" at bounding box center [432, 215] width 320 height 21
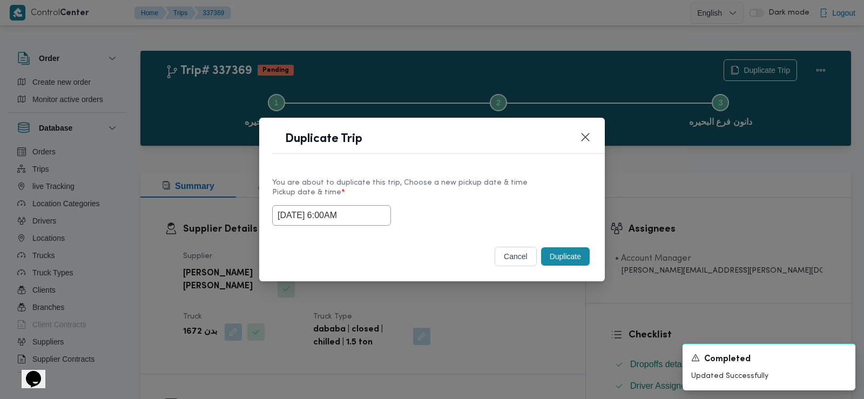
click at [563, 251] on button "Duplicate" at bounding box center [565, 256] width 49 height 18
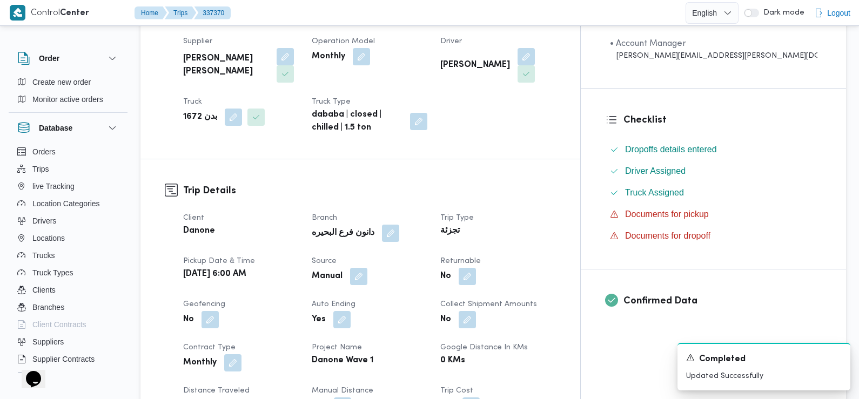
scroll to position [223, 0]
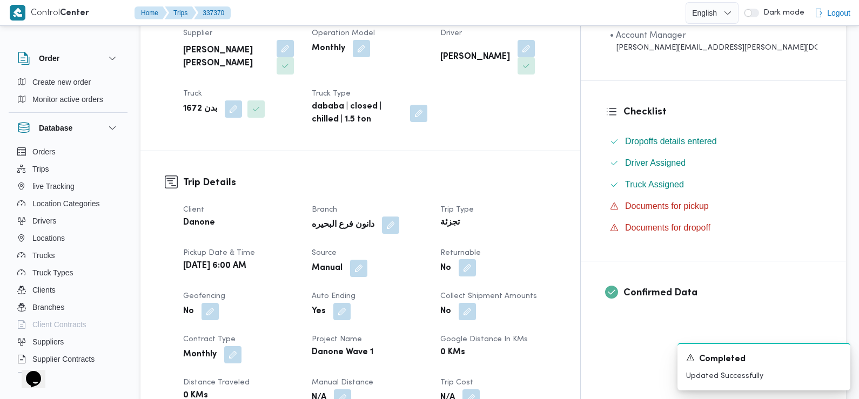
click at [476, 259] on button "button" at bounding box center [466, 267] width 17 height 17
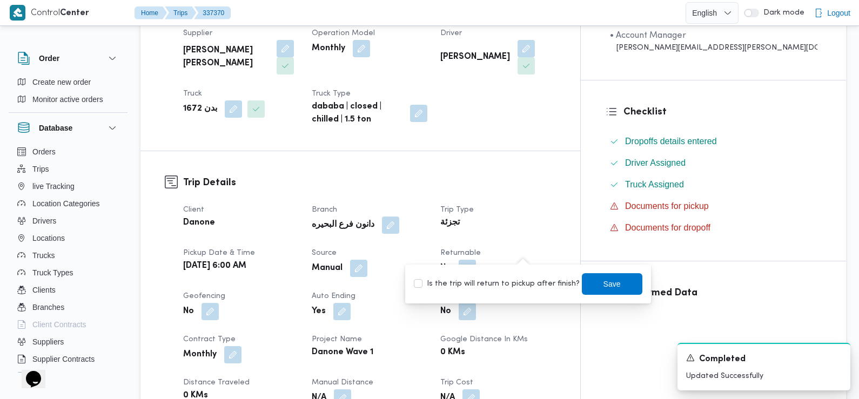
click at [527, 280] on label "Is the trip will return to pickup after finish?" at bounding box center [497, 284] width 166 height 13
checkbox input "true"
click at [582, 281] on span "Save" at bounding box center [612, 284] width 60 height 22
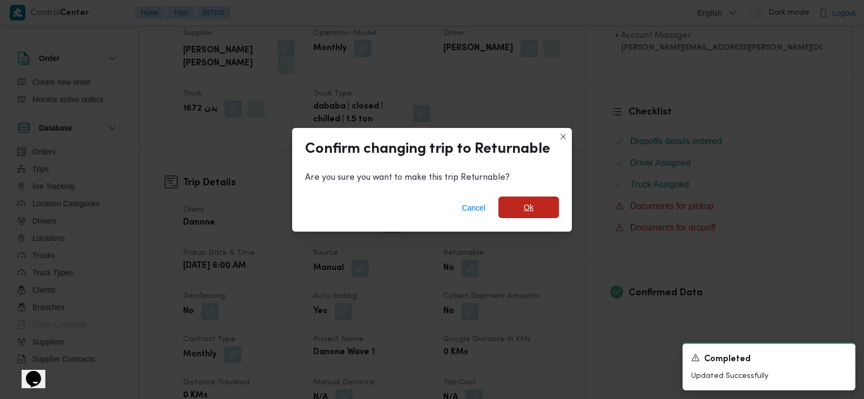
click at [534, 204] on span "Ok" at bounding box center [528, 208] width 60 height 22
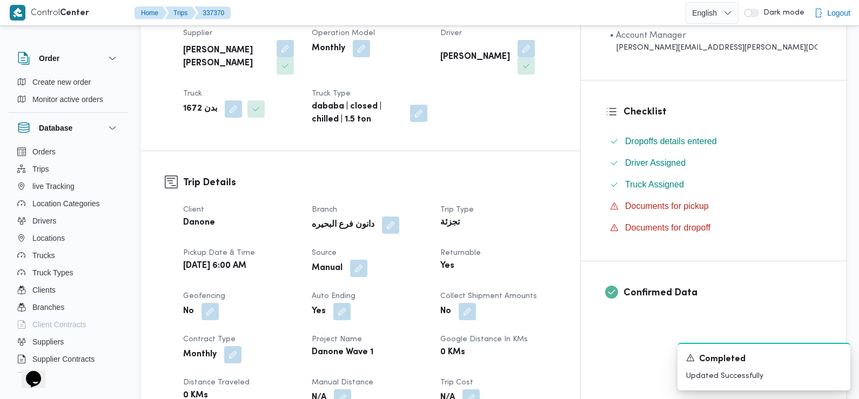
click at [300, 215] on div "Danone" at bounding box center [241, 222] width 118 height 15
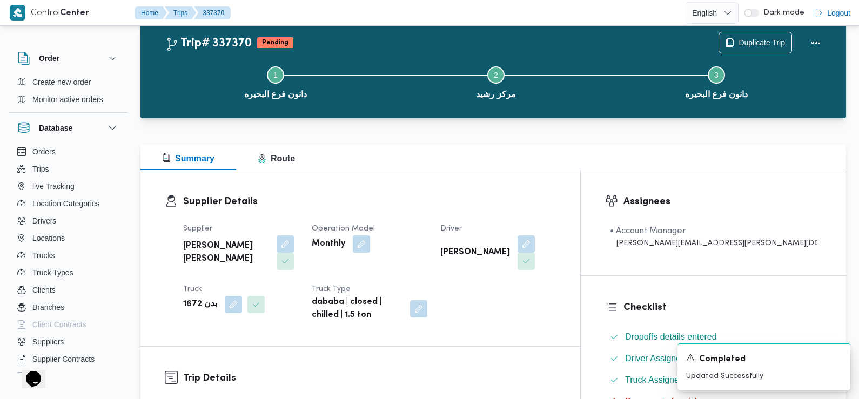
scroll to position [0, 0]
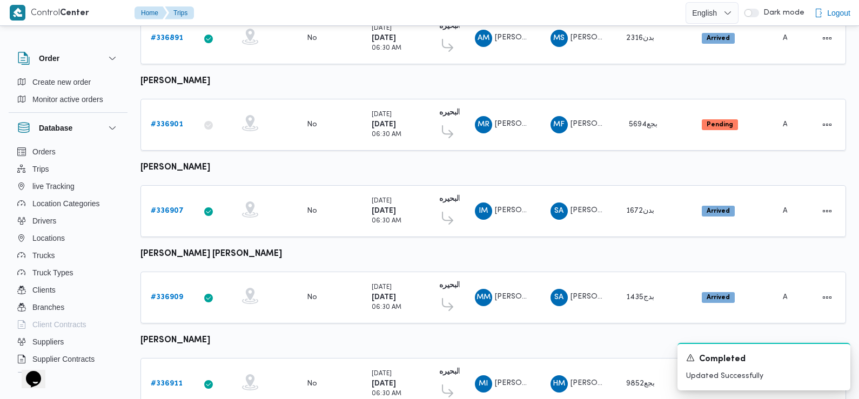
scroll to position [907, 0]
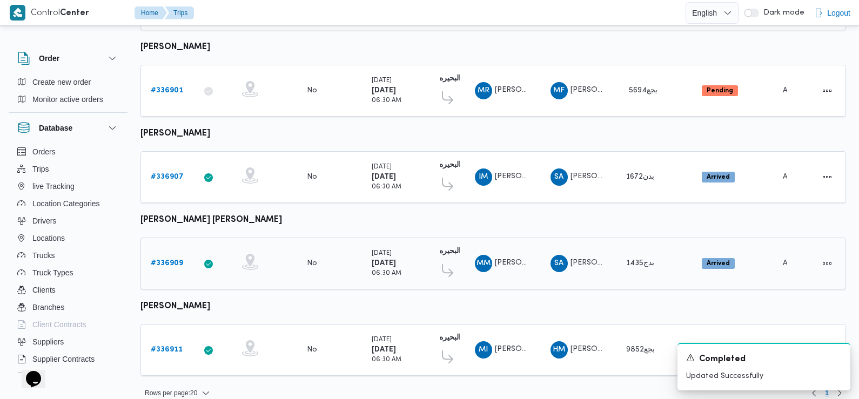
click at [168, 260] on b "# 336909" at bounding box center [167, 263] width 32 height 7
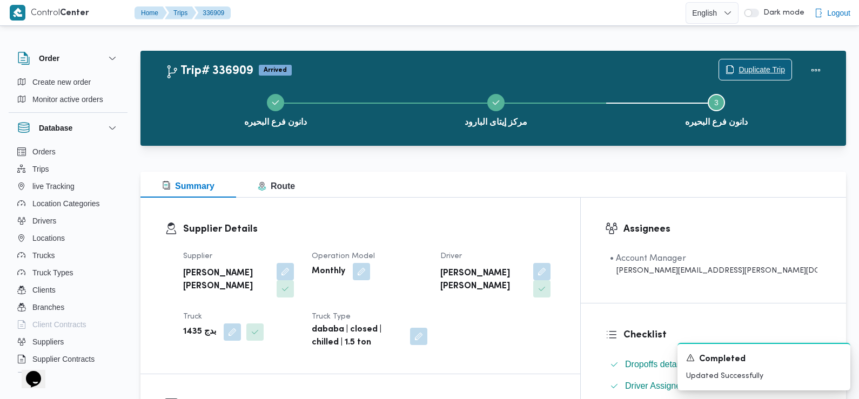
click at [752, 60] on span "Duplicate Trip" at bounding box center [755, 69] width 72 height 21
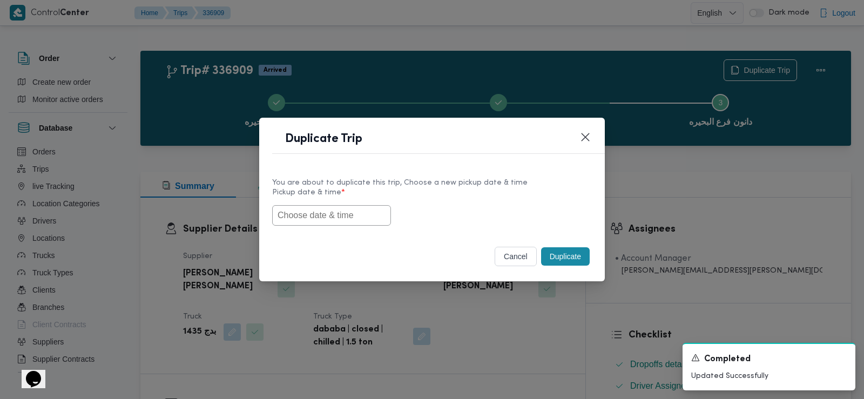
click at [369, 216] on input "text" at bounding box center [331, 215] width 119 height 21
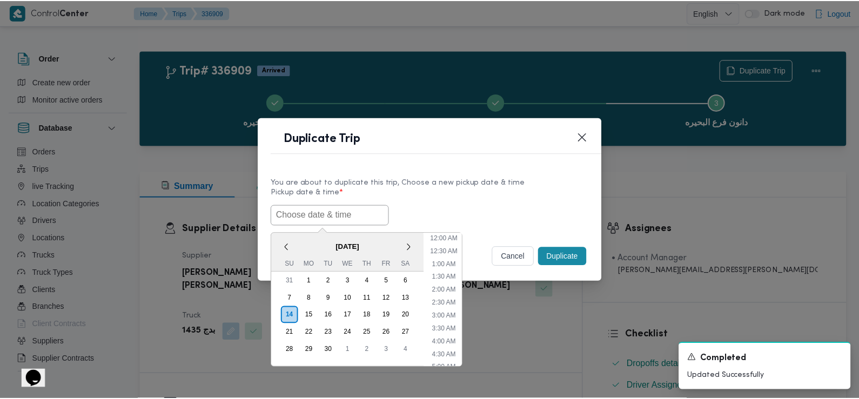
scroll to position [249, 0]
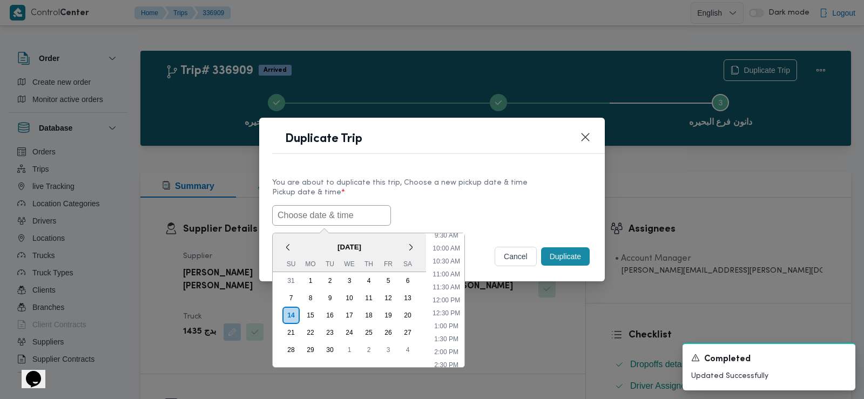
paste input "15/09/2025 6:00AM"
type input "15/09/2025 6:00AM"
click at [540, 188] on label "Pickup date & time *" at bounding box center [432, 196] width 320 height 17
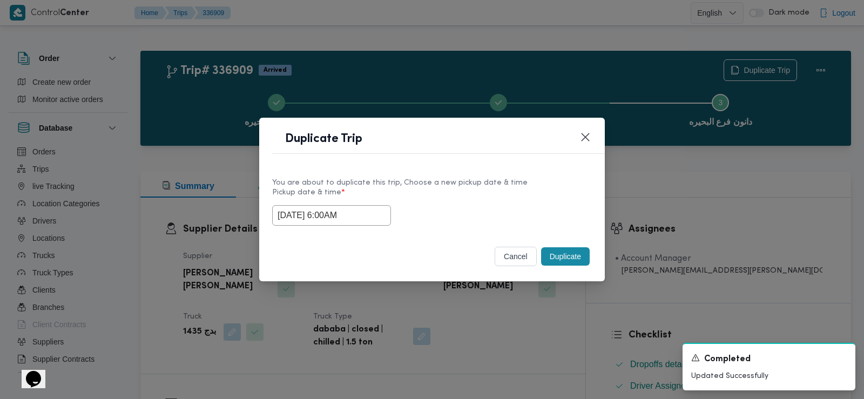
click at [566, 256] on button "Duplicate" at bounding box center [565, 256] width 49 height 18
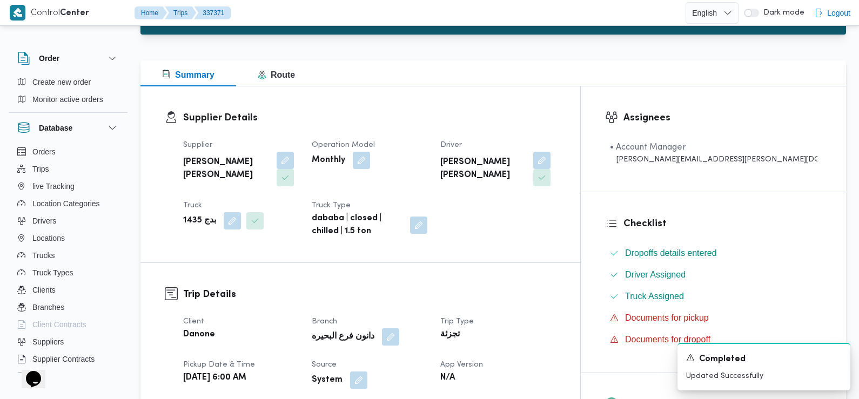
scroll to position [216, 0]
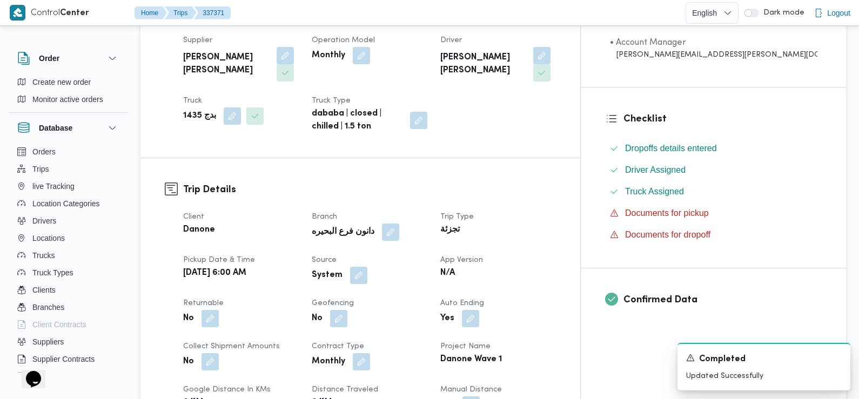
click at [395, 266] on div "System" at bounding box center [369, 275] width 118 height 19
click at [386, 269] on div "Client Danone Branch دانون فرع البحيره Trip Type تجزئة Pickup date & time Mon, …" at bounding box center [370, 361] width 386 height 315
click at [367, 266] on button "button" at bounding box center [358, 274] width 17 height 17
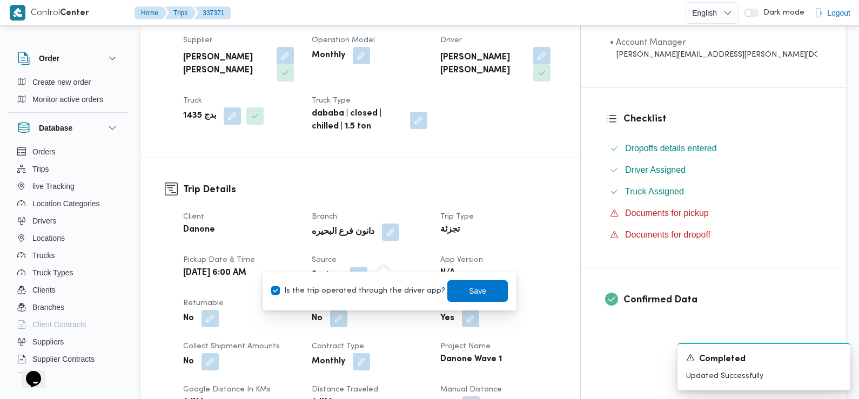
click at [397, 287] on label "Is the trip operated through the driver app?" at bounding box center [358, 291] width 174 height 13
checkbox input "false"
click at [455, 283] on span "Save" at bounding box center [477, 291] width 60 height 22
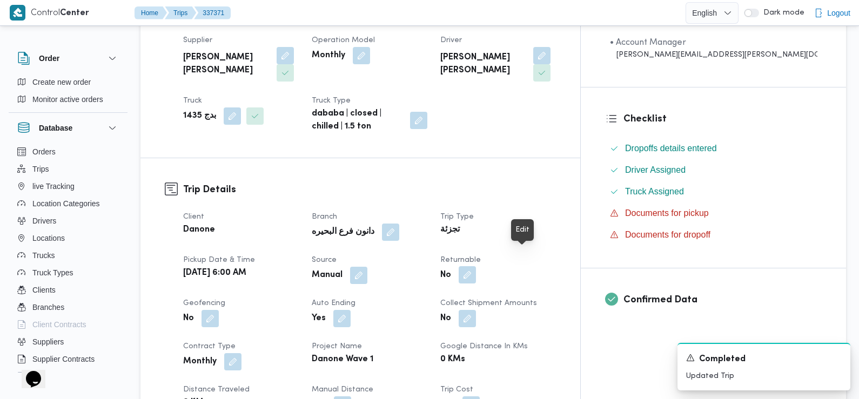
click at [476, 266] on button "button" at bounding box center [466, 274] width 17 height 17
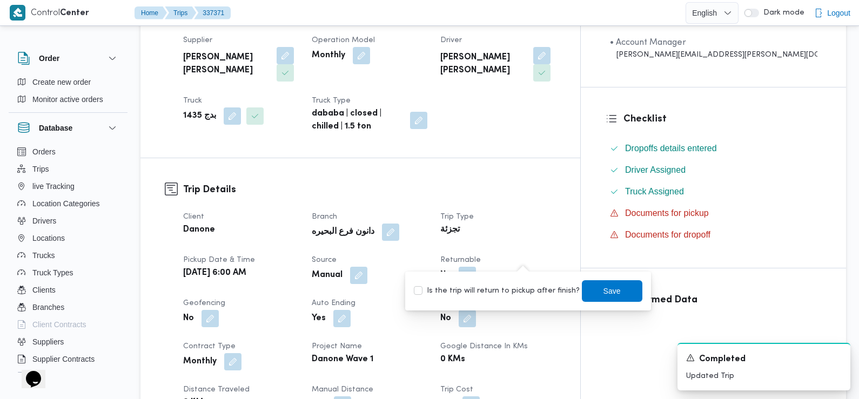
click at [527, 285] on label "Is the trip will return to pickup after finish?" at bounding box center [497, 291] width 166 height 13
checkbox input "true"
click at [605, 287] on span "Save" at bounding box center [611, 290] width 17 height 13
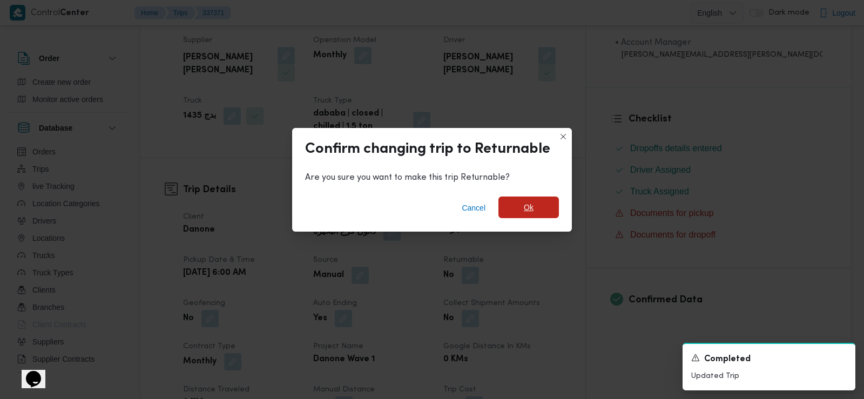
click at [549, 212] on span "Ok" at bounding box center [528, 208] width 60 height 22
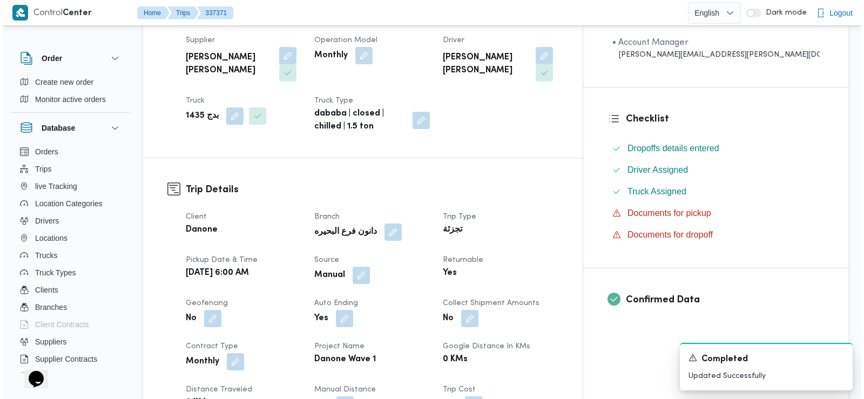
scroll to position [0, 0]
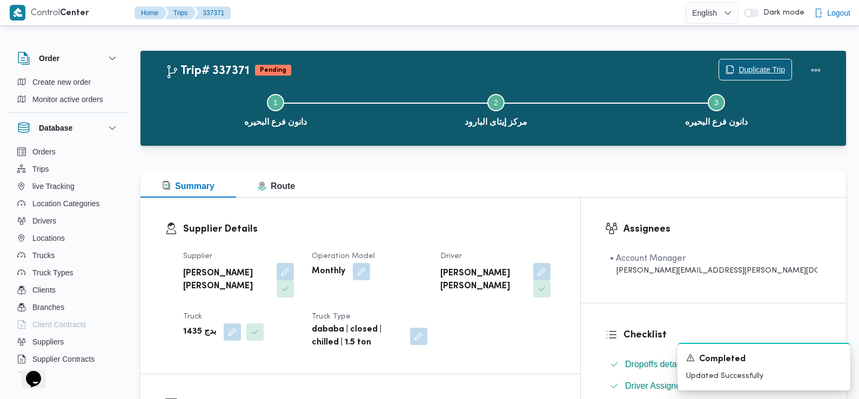
click at [747, 70] on span "Duplicate Trip" at bounding box center [761, 69] width 46 height 13
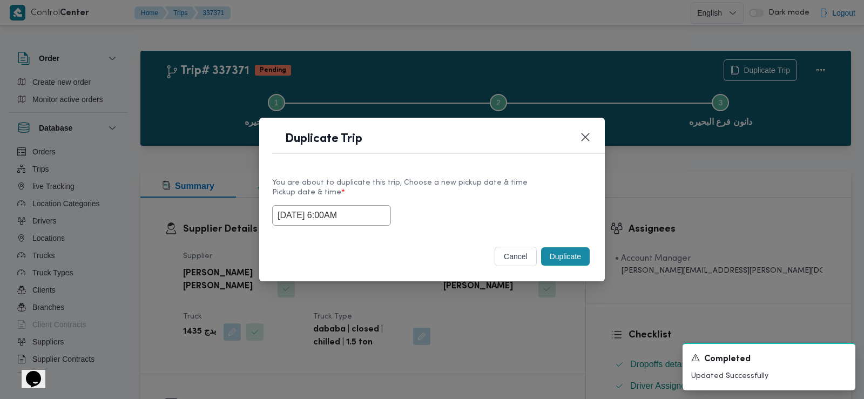
click at [357, 218] on input "15/09/2025 6:00AM" at bounding box center [331, 215] width 119 height 21
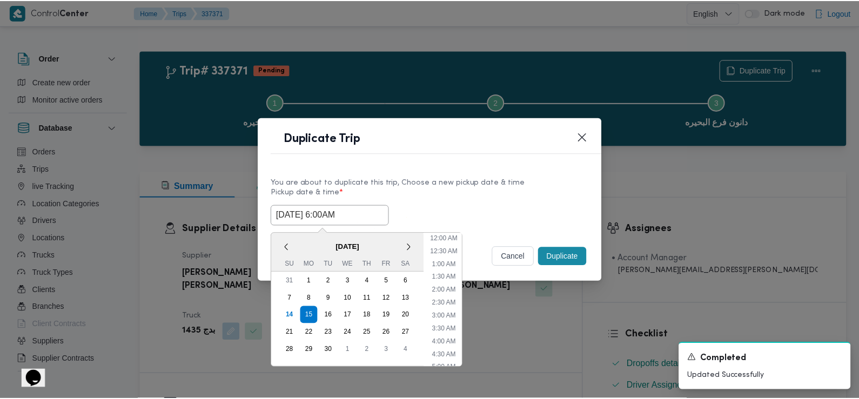
scroll to position [94, 0]
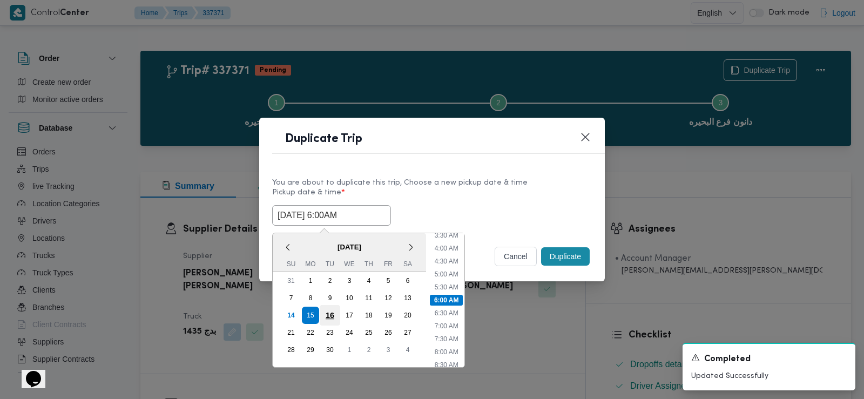
click at [327, 317] on div "16" at bounding box center [330, 315] width 21 height 21
type input "16/09/2025 6:00AM"
click at [486, 186] on div "You are about to duplicate this trip, Choose a new pickup date & time" at bounding box center [432, 182] width 320 height 11
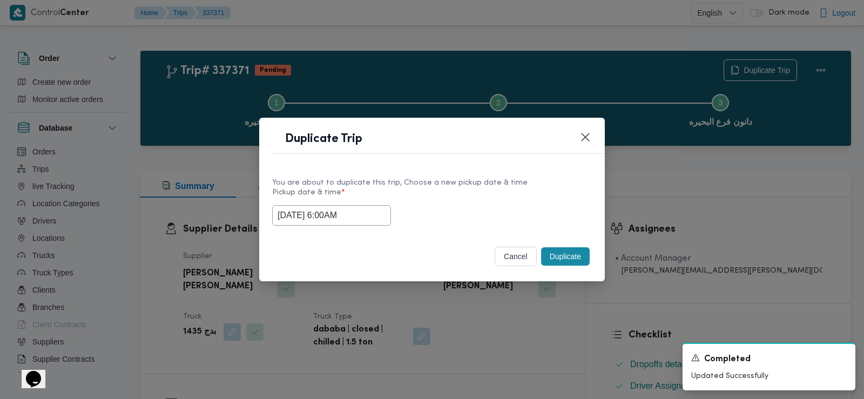
click at [569, 252] on button "Duplicate" at bounding box center [565, 256] width 49 height 18
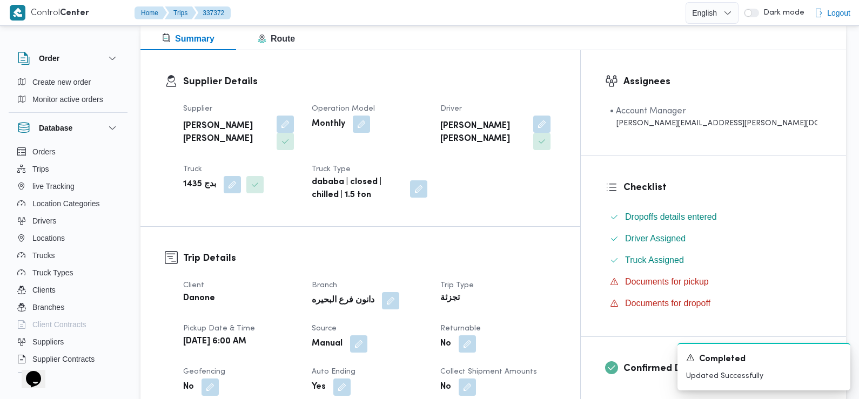
scroll to position [151, 0]
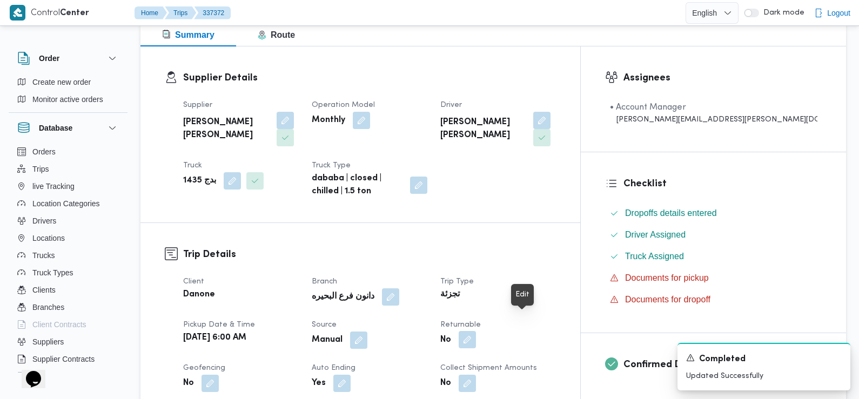
click at [476, 331] on button "button" at bounding box center [466, 339] width 17 height 17
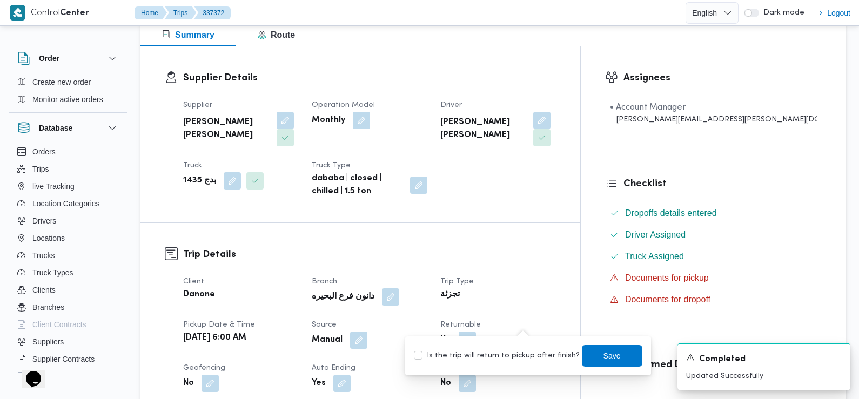
click at [506, 346] on div "Is the trip will return to pickup after finish? Save" at bounding box center [528, 356] width 231 height 24
click at [502, 356] on label "Is the trip will return to pickup after finish?" at bounding box center [497, 355] width 166 height 13
checkbox input "true"
click at [603, 355] on span "Save" at bounding box center [611, 355] width 17 height 13
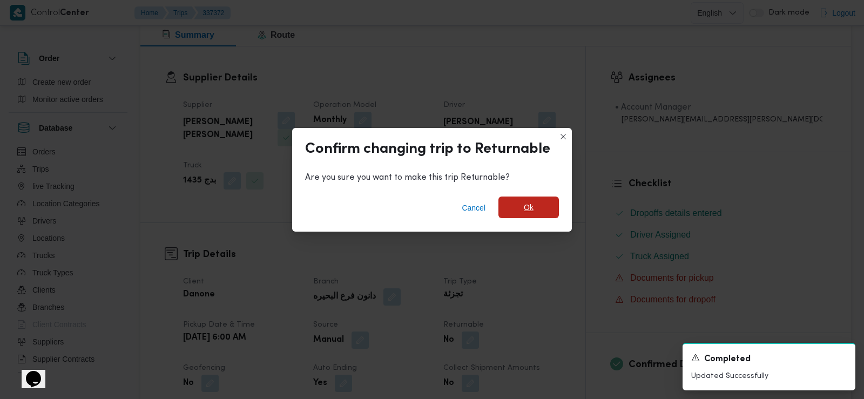
click at [528, 200] on span "Ok" at bounding box center [528, 208] width 60 height 22
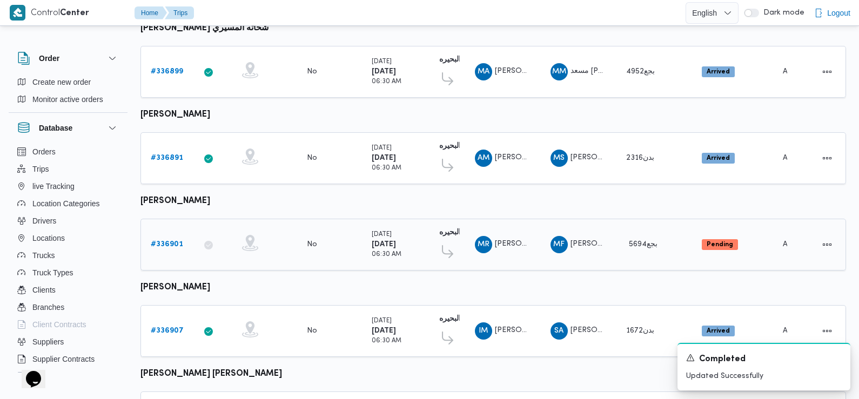
scroll to position [907, 0]
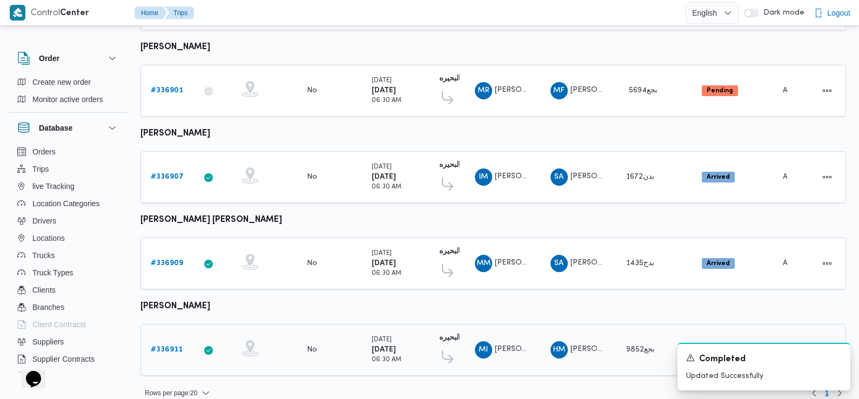
click at [167, 346] on b "# 336911" at bounding box center [167, 349] width 32 height 7
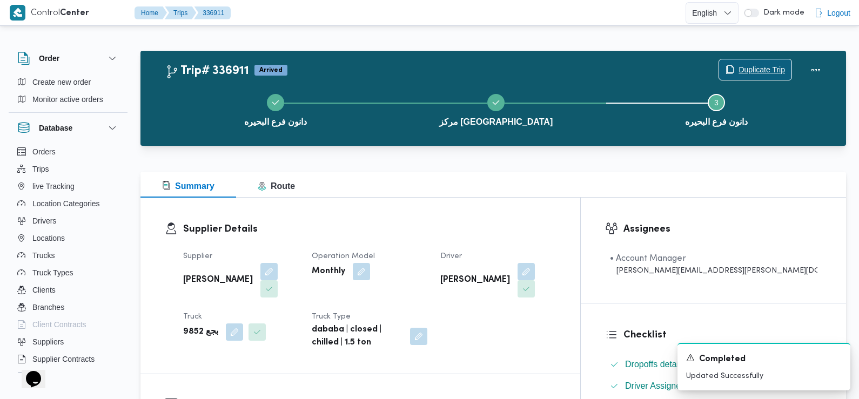
click at [732, 65] on span "Duplicate Trip" at bounding box center [755, 69] width 72 height 21
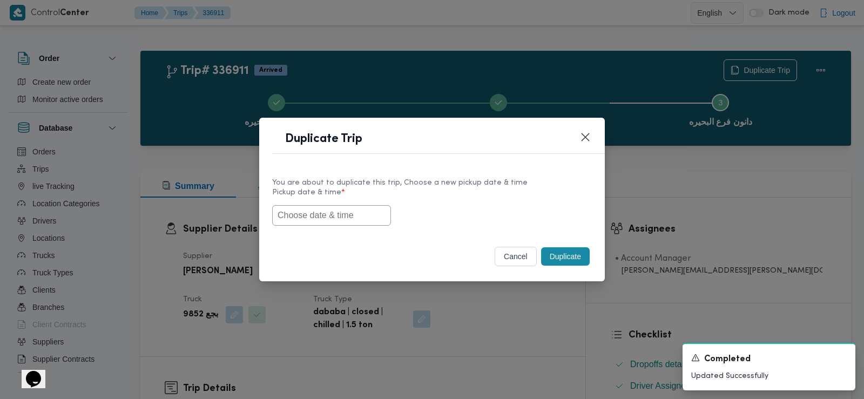
click at [370, 212] on input "text" at bounding box center [331, 215] width 119 height 21
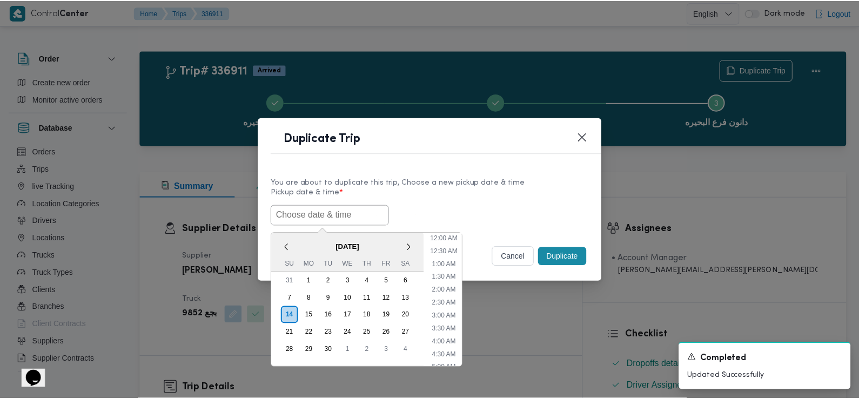
scroll to position [249, 0]
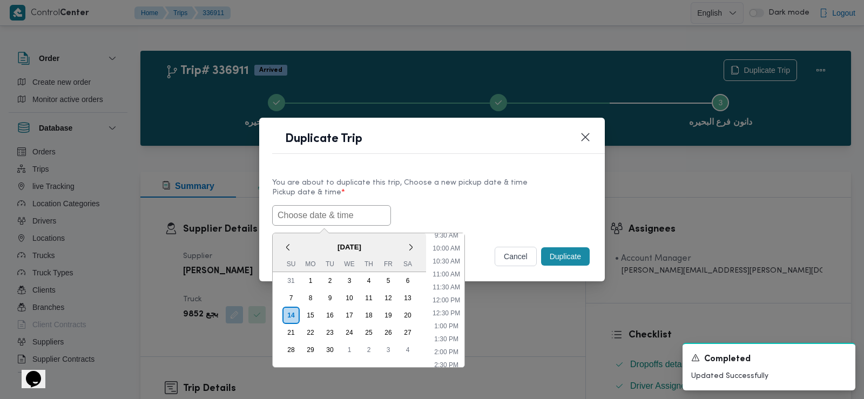
paste input "15/09/2025 6:00AM"
type input "15/09/2025 6:00AM"
click at [441, 202] on label "Pickup date & time *" at bounding box center [432, 196] width 320 height 17
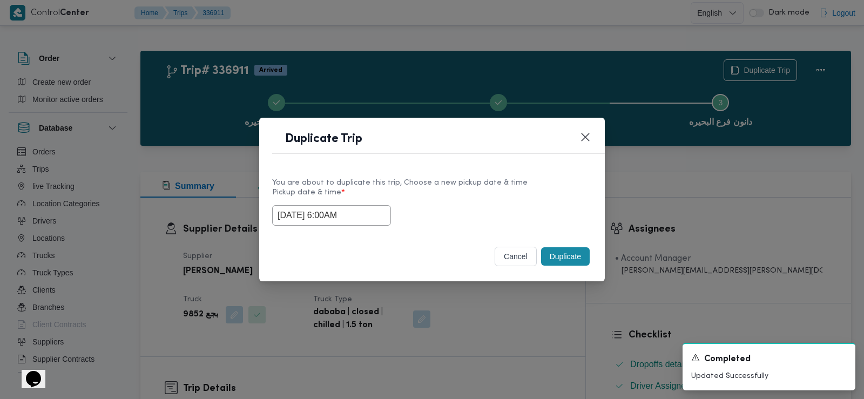
click at [562, 254] on button "Duplicate" at bounding box center [565, 256] width 49 height 18
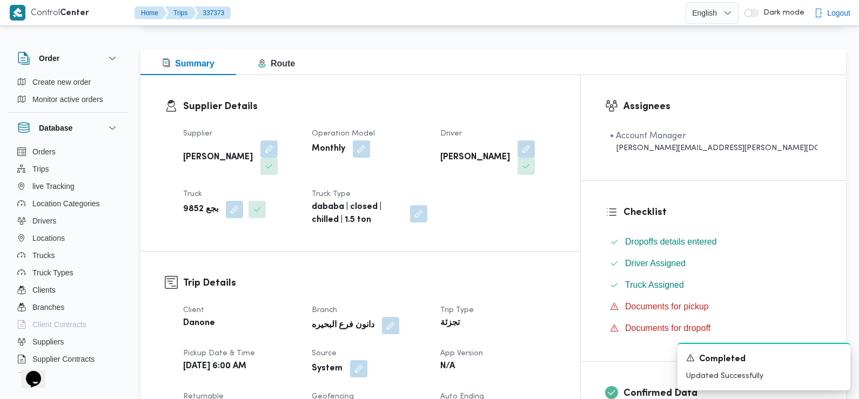
scroll to position [187, 0]
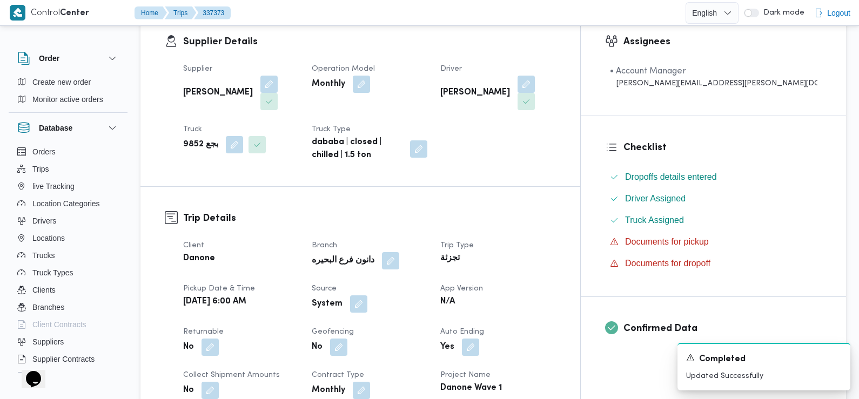
click at [395, 301] on div "System" at bounding box center [369, 303] width 118 height 19
click at [367, 300] on button "button" at bounding box center [358, 303] width 17 height 17
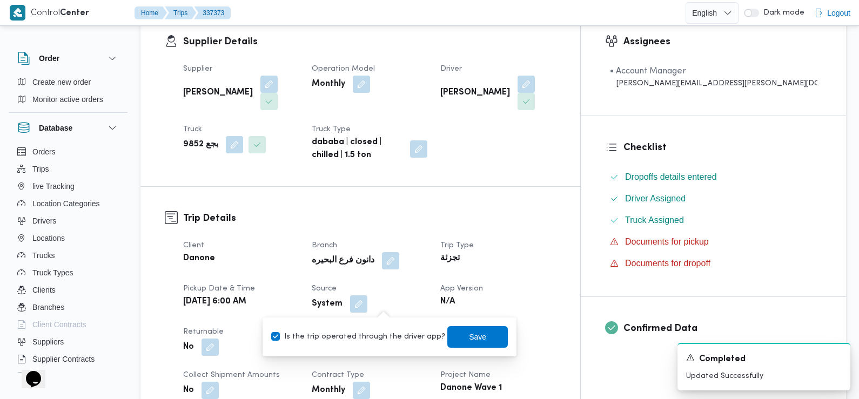
click at [382, 337] on label "Is the trip operated through the driver app?" at bounding box center [358, 336] width 174 height 13
checkbox input "false"
click at [482, 337] on span "Save" at bounding box center [477, 337] width 60 height 22
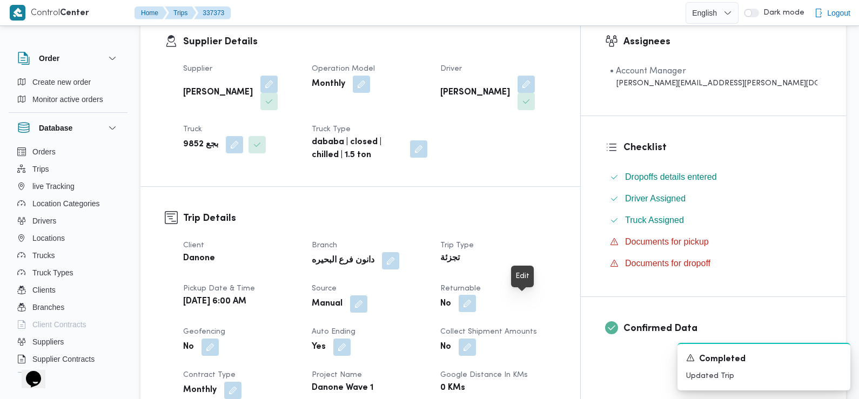
click at [476, 307] on button "button" at bounding box center [466, 303] width 17 height 17
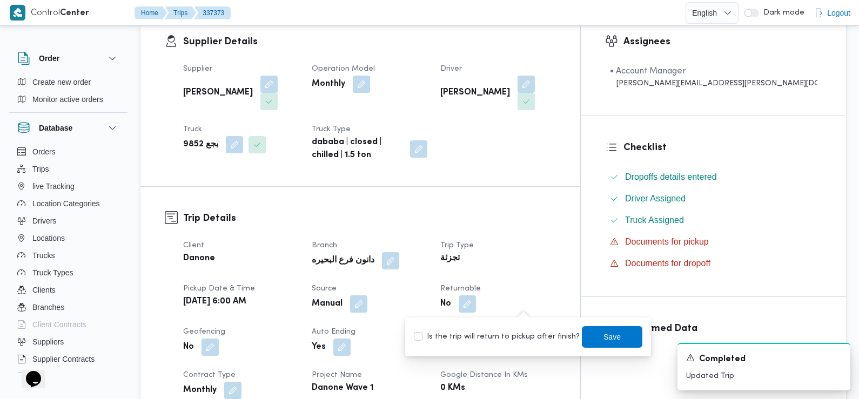
click at [526, 336] on label "Is the trip will return to pickup after finish?" at bounding box center [497, 336] width 166 height 13
checkbox input "true"
click at [582, 331] on span "Save" at bounding box center [612, 337] width 60 height 22
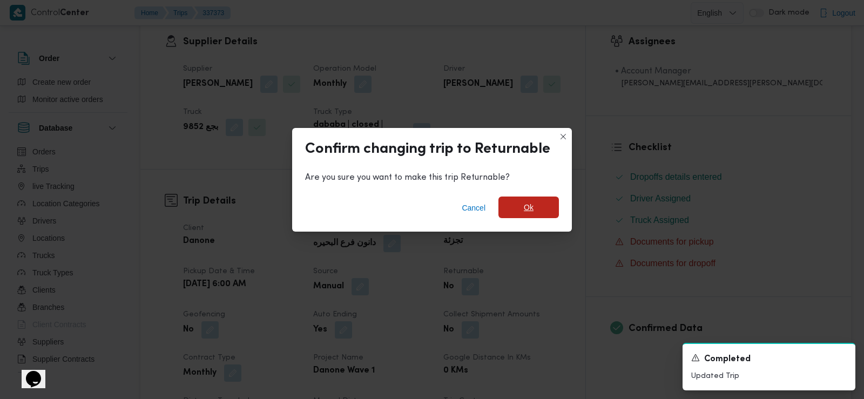
click at [539, 208] on span "Ok" at bounding box center [528, 208] width 60 height 22
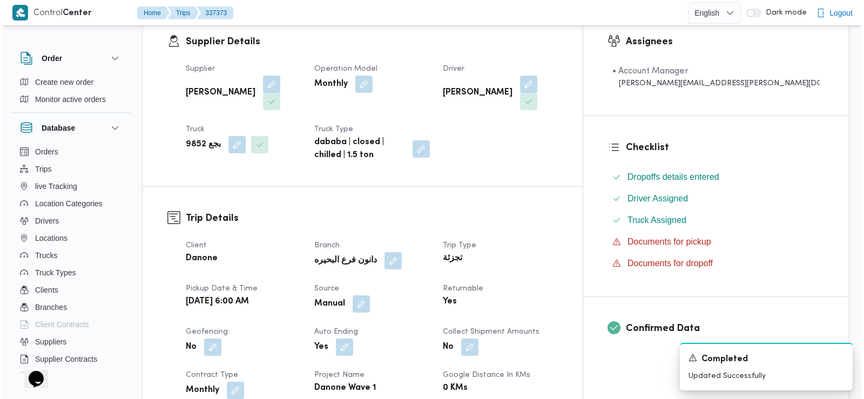
scroll to position [0, 0]
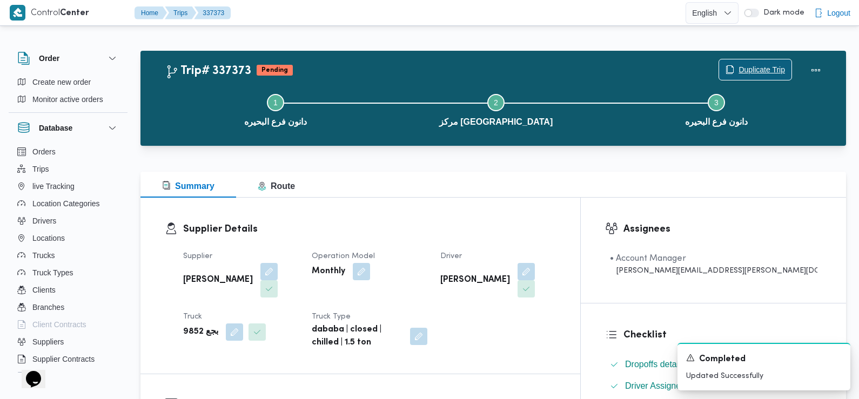
click at [729, 66] on icon "button" at bounding box center [729, 69] width 9 height 9
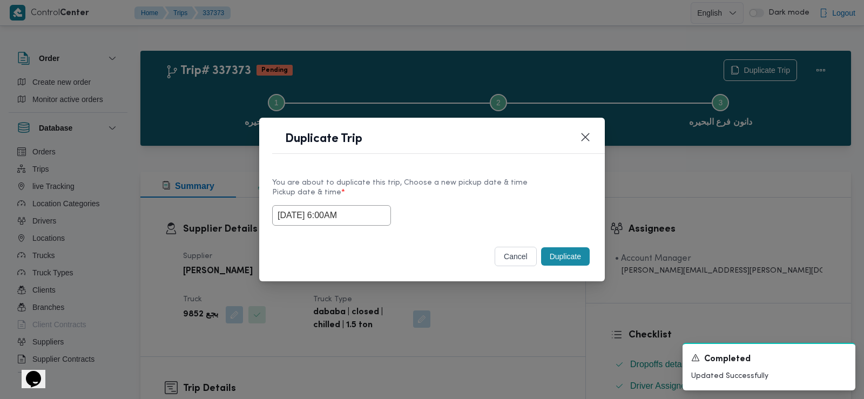
click at [357, 214] on input "15/09/2025 6:00AM" at bounding box center [331, 215] width 119 height 21
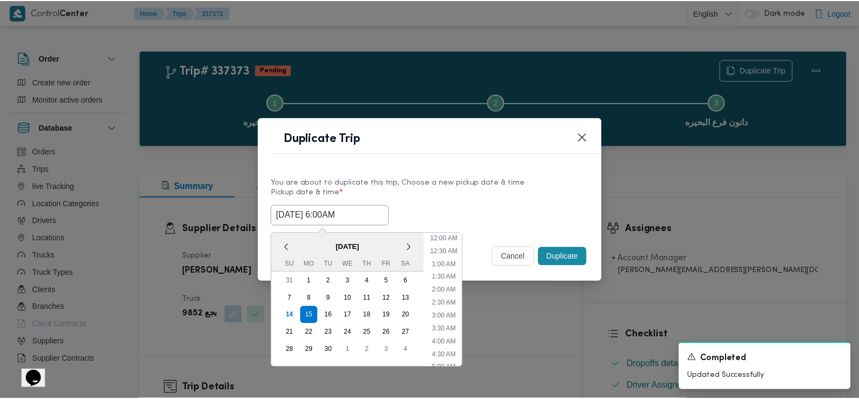
scroll to position [94, 0]
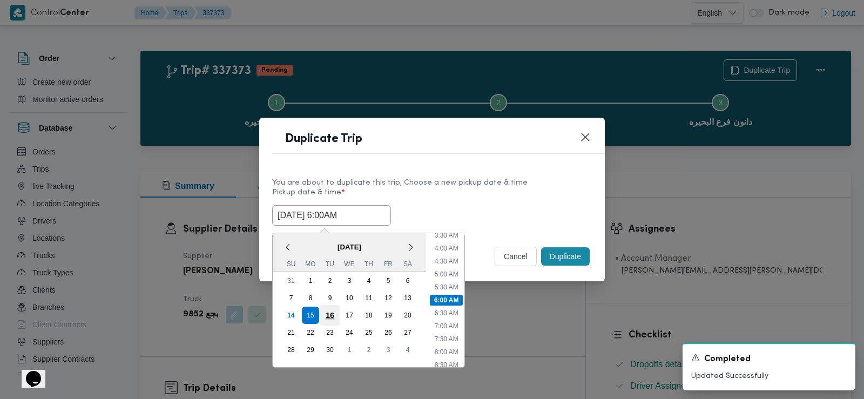
click at [330, 313] on div "16" at bounding box center [330, 315] width 21 height 21
type input "16/09/2025 6:00AM"
click at [483, 194] on label "Pickup date & time *" at bounding box center [432, 196] width 320 height 17
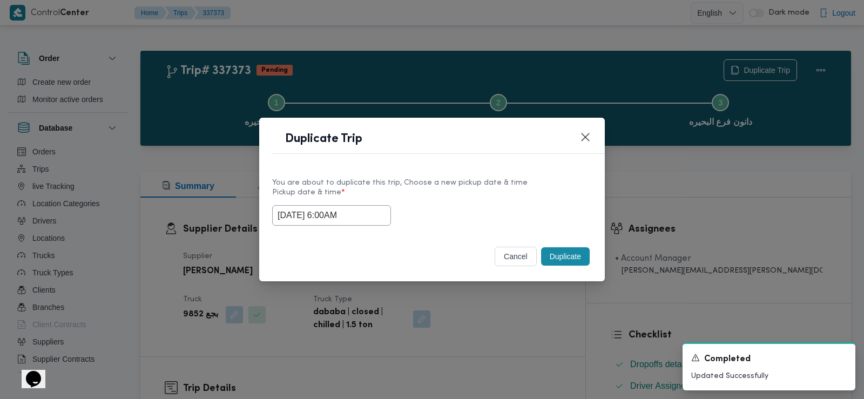
click at [554, 250] on button "Duplicate" at bounding box center [565, 256] width 49 height 18
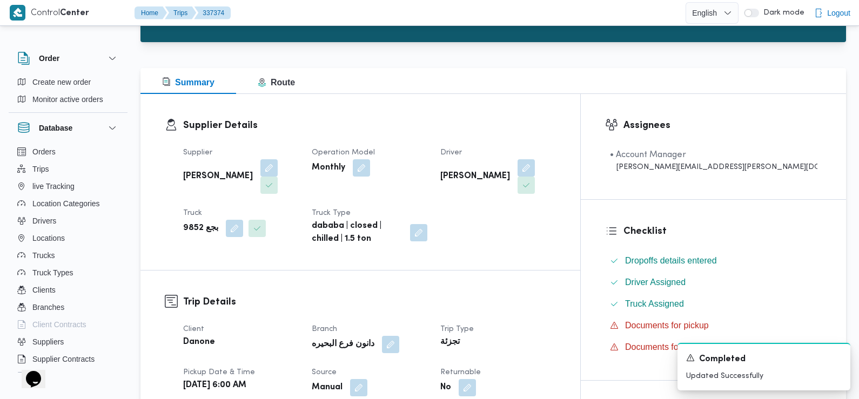
scroll to position [158, 0]
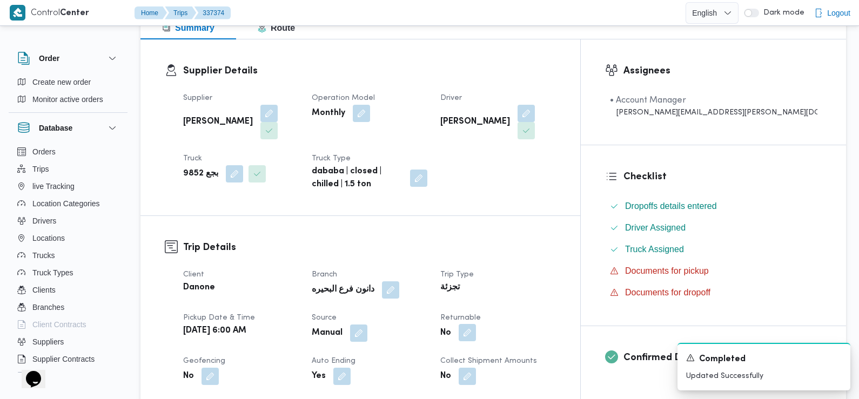
click at [476, 339] on button "button" at bounding box center [466, 332] width 17 height 17
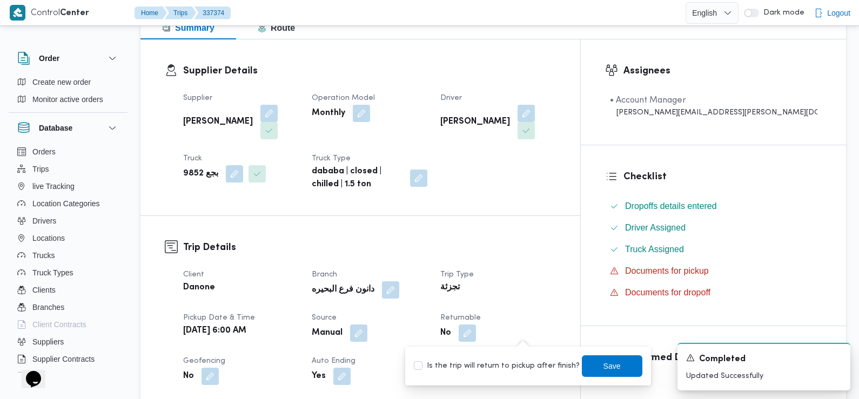
click at [502, 367] on label "Is the trip will return to pickup after finish?" at bounding box center [497, 366] width 166 height 13
checkbox input "true"
click at [595, 359] on span "Save" at bounding box center [612, 366] width 60 height 22
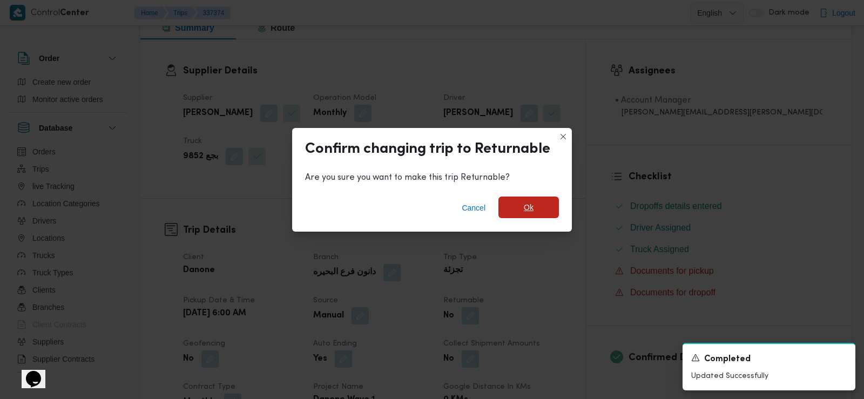
click at [552, 207] on span "Ok" at bounding box center [528, 208] width 60 height 22
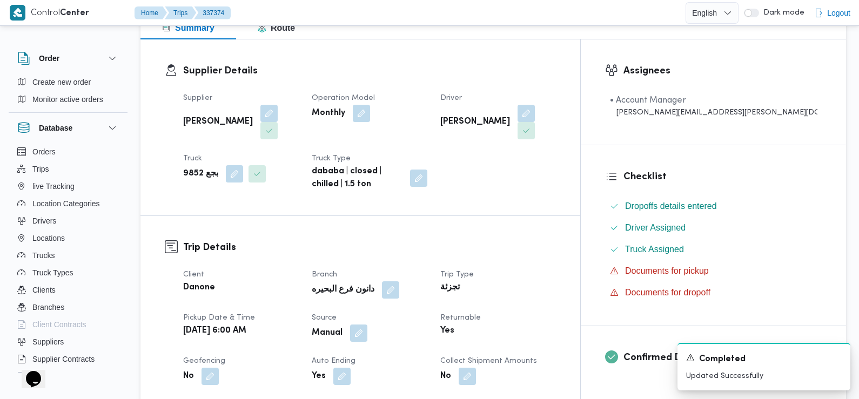
scroll to position [0, 0]
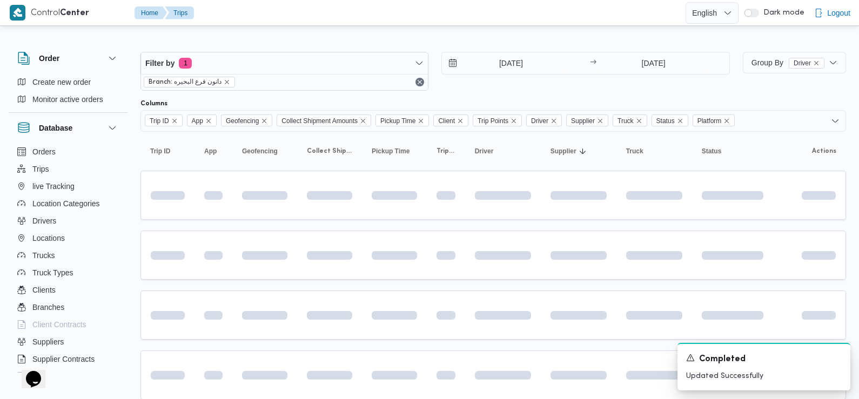
scroll to position [577, 0]
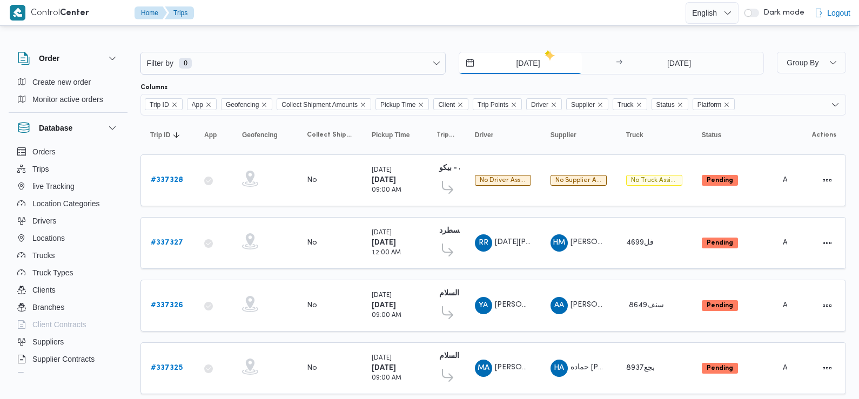
click at [541, 59] on input "[DATE]" at bounding box center [520, 63] width 123 height 22
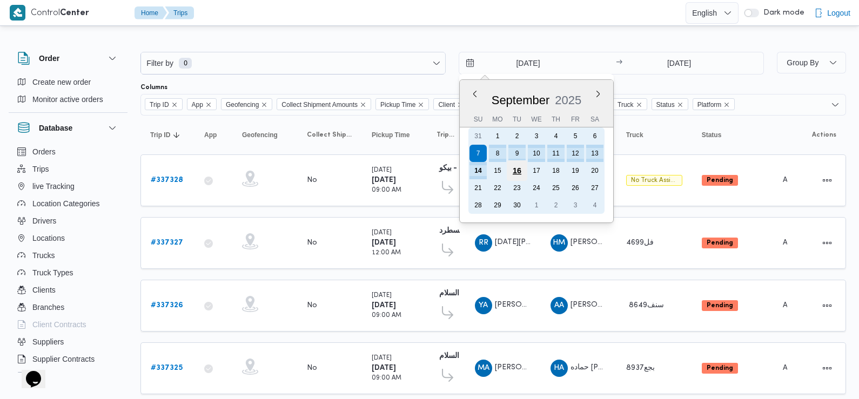
click at [519, 171] on div "16" at bounding box center [516, 170] width 21 height 21
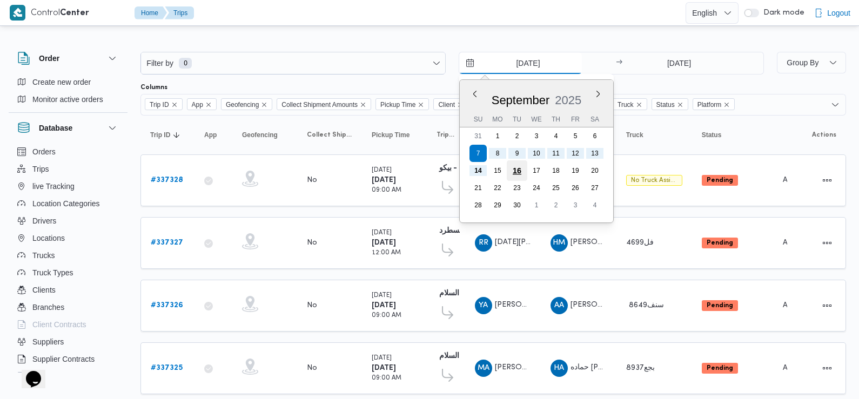
type input "[DATE]"
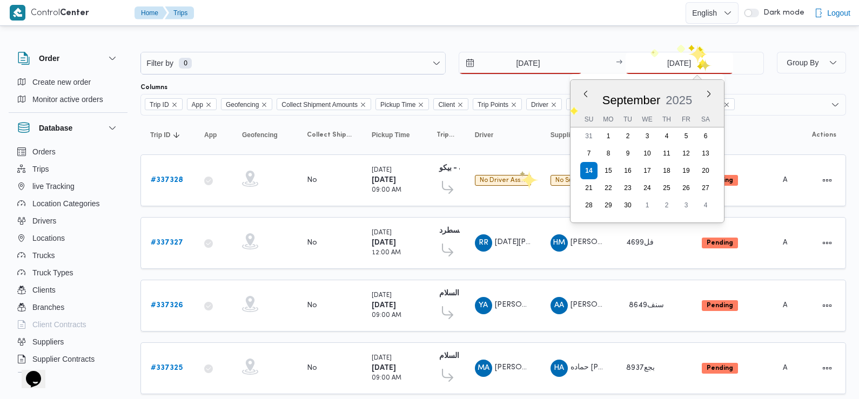
click at [695, 65] on input "[DATE]" at bounding box center [678, 63] width 107 height 22
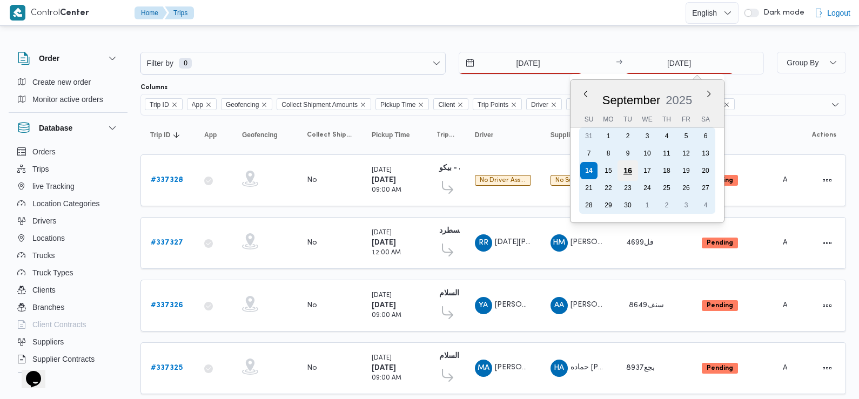
click at [635, 170] on div "16" at bounding box center [627, 170] width 21 height 21
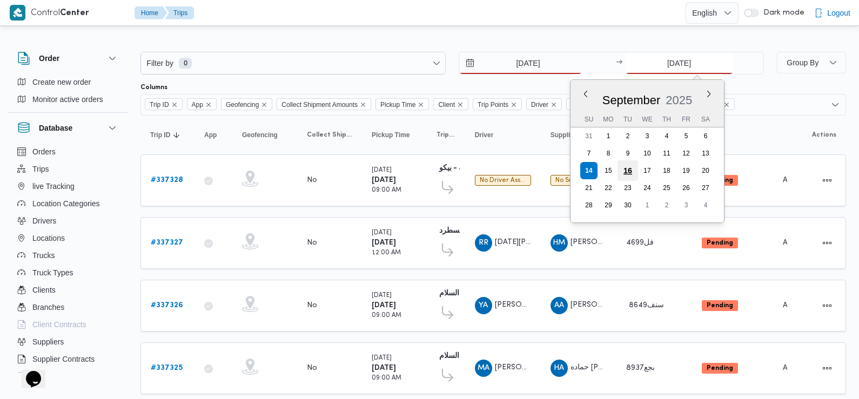
type input "[DATE]"
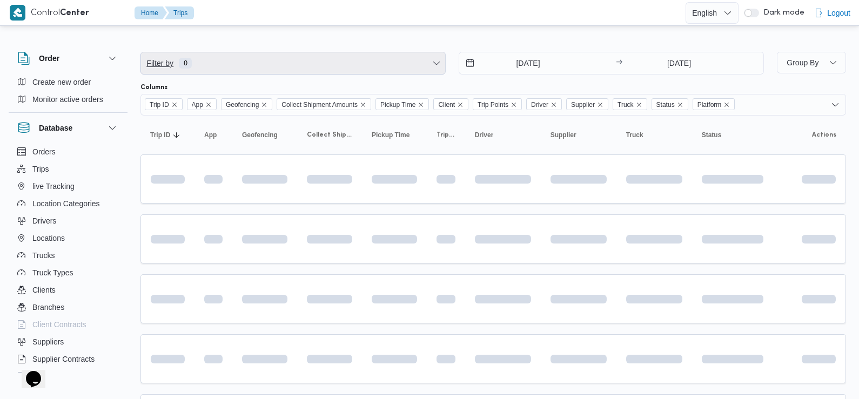
click at [333, 64] on span "Filter by 0" at bounding box center [293, 63] width 304 height 22
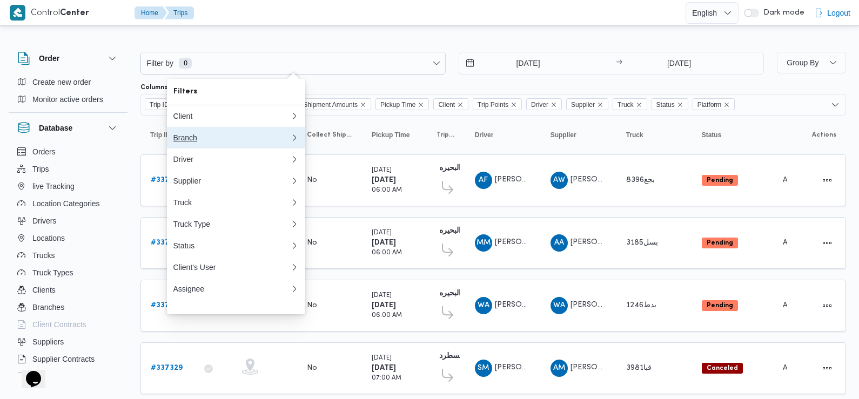
click at [232, 141] on div "Branch" at bounding box center [231, 137] width 117 height 9
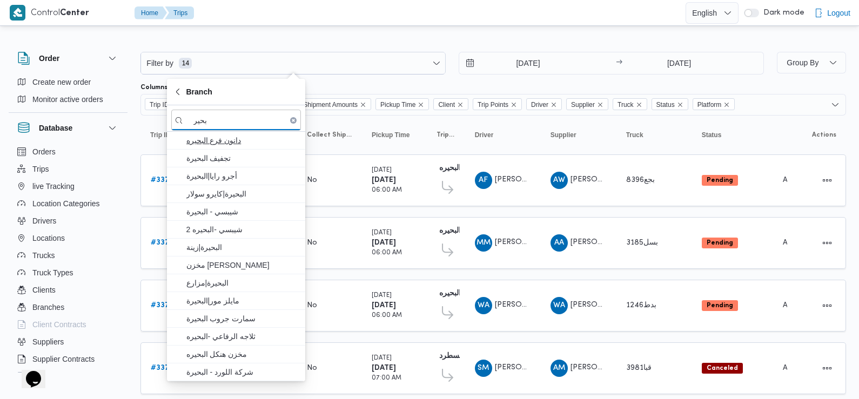
type input "بحير"
click at [250, 133] on span "دانون فرع البحيره" at bounding box center [236, 140] width 130 height 17
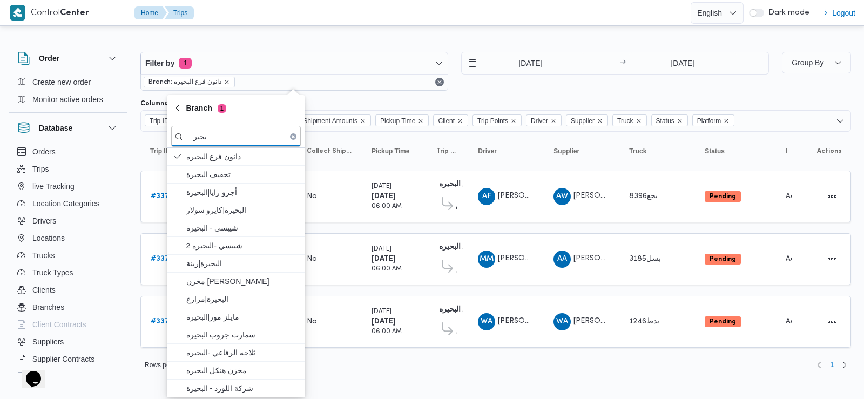
click at [526, 86] on div "16/9/2025 → 16/9/2025" at bounding box center [615, 71] width 308 height 39
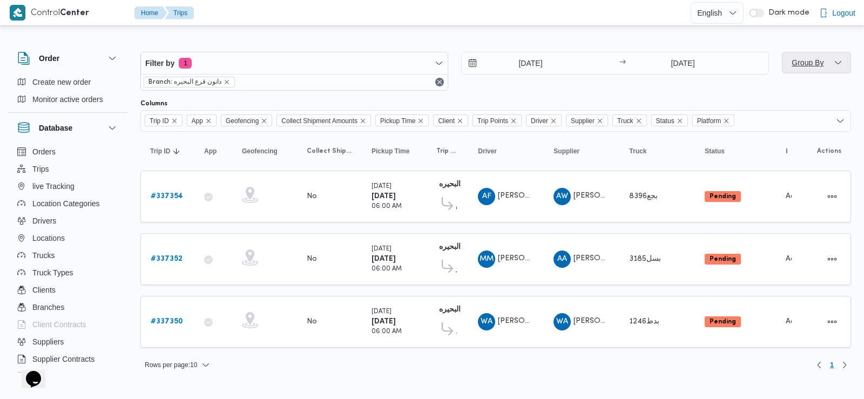
click at [798, 56] on span "Group By" at bounding box center [816, 63] width 60 height 22
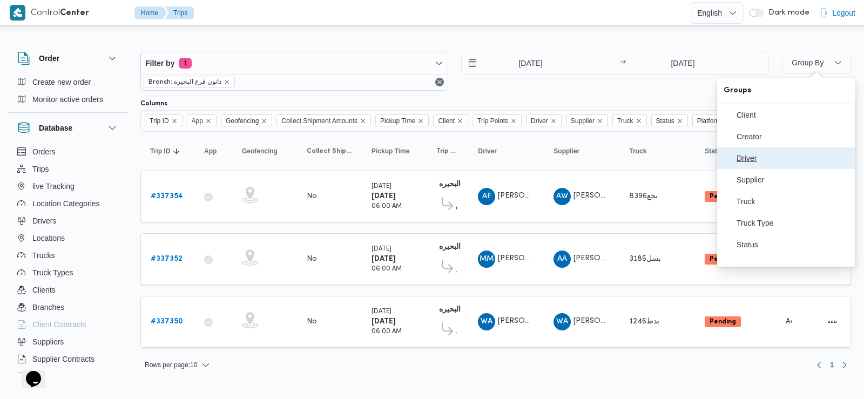
click at [770, 163] on span "Driver" at bounding box center [792, 158] width 112 height 9
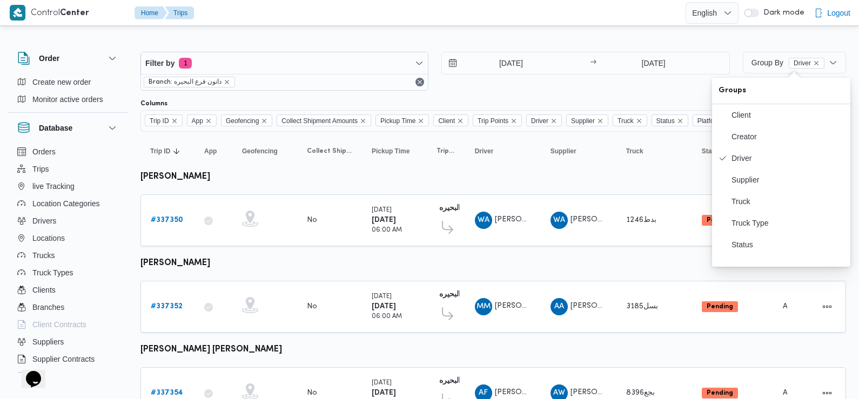
click at [661, 80] on div "16/9/2025 → 16/9/2025" at bounding box center [585, 71] width 288 height 39
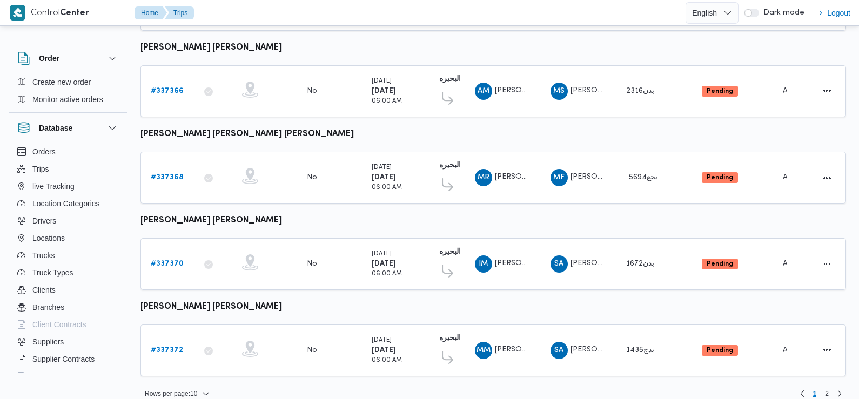
scroll to position [651, 0]
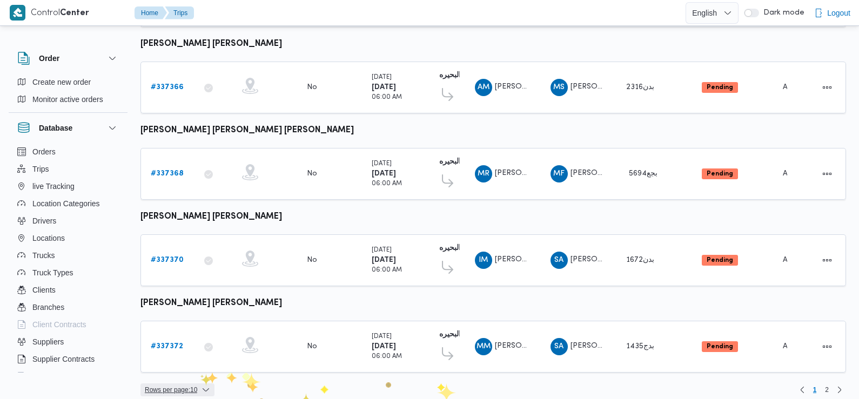
click at [194, 383] on span "Rows per page : 10" at bounding box center [171, 389] width 52 height 13
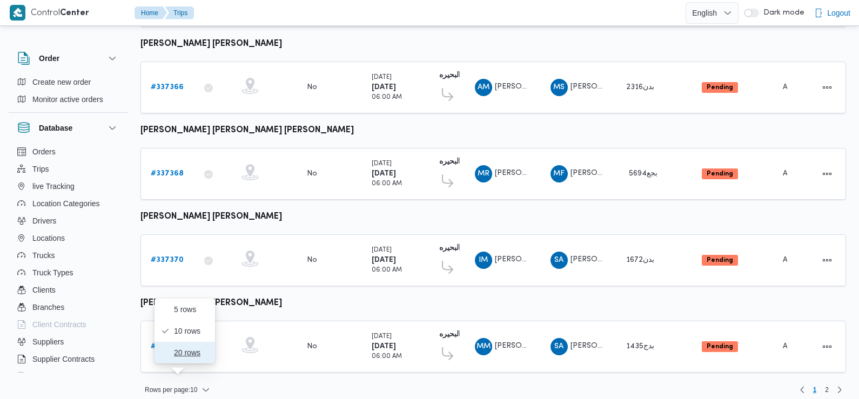
click at [196, 350] on button "20 rows" at bounding box center [184, 353] width 60 height 22
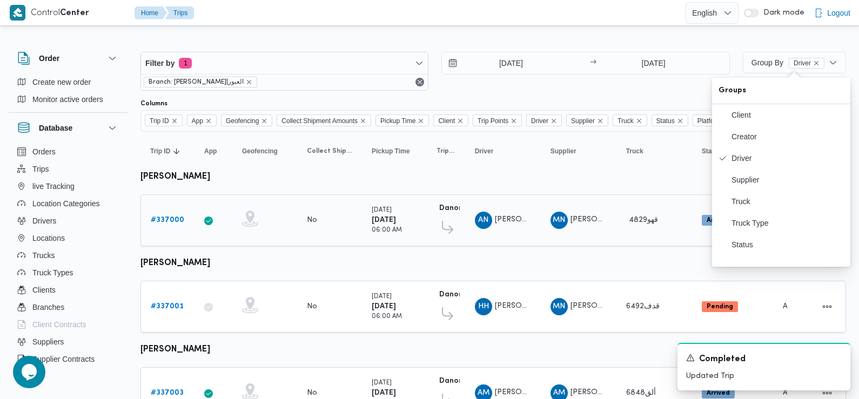
click at [166, 224] on b "# 337000" at bounding box center [167, 220] width 33 height 7
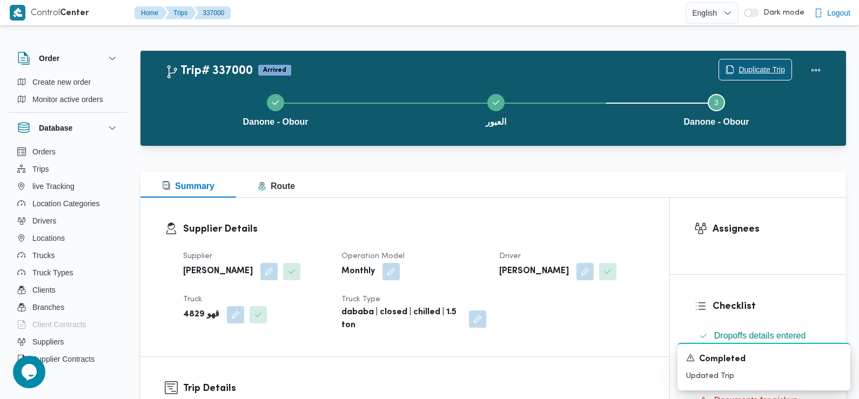
click at [754, 66] on span "Duplicate Trip" at bounding box center [761, 69] width 46 height 13
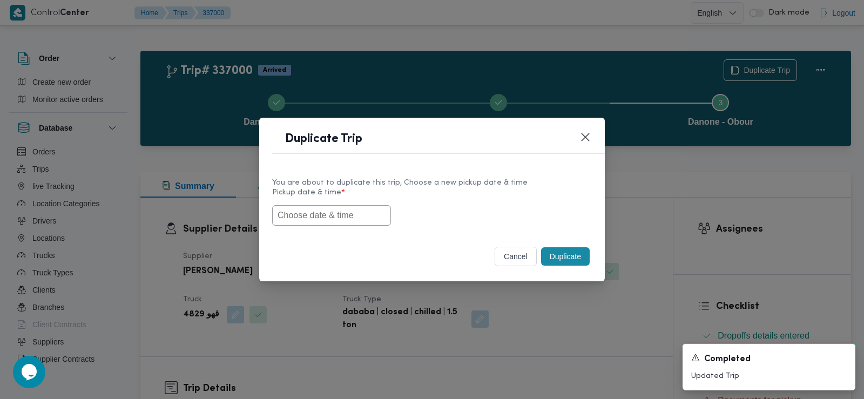
click at [333, 230] on div "You are about to duplicate this trip, Choose a new pickup date & time Pickup da…" at bounding box center [432, 201] width 346 height 69
click at [329, 211] on input "text" at bounding box center [331, 215] width 119 height 21
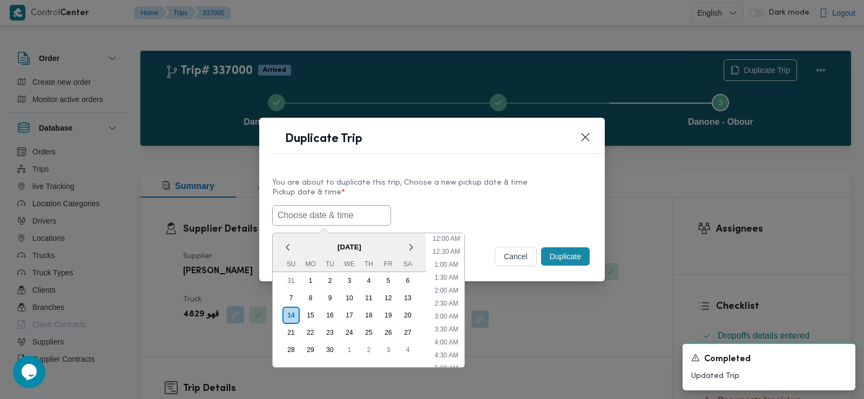
scroll to position [249, 0]
paste input "[DATE] 6:00AM"
click at [450, 312] on li "7:30 AM" at bounding box center [446, 314] width 32 height 11
type input "[DATE] 7:30AM"
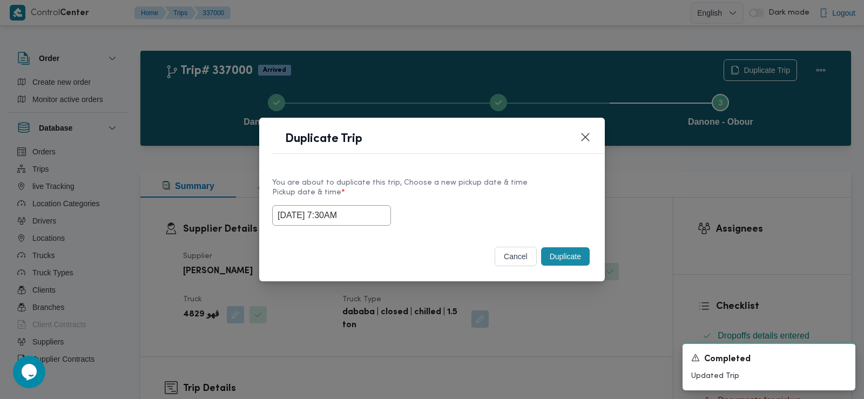
click at [305, 208] on input "[DATE] 7:30AM" at bounding box center [331, 215] width 119 height 21
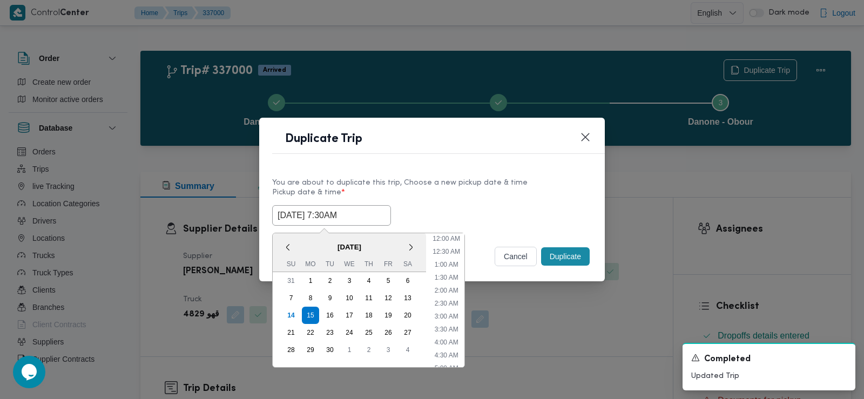
click at [305, 208] on input "[DATE] 7:30AM" at bounding box center [331, 215] width 119 height 21
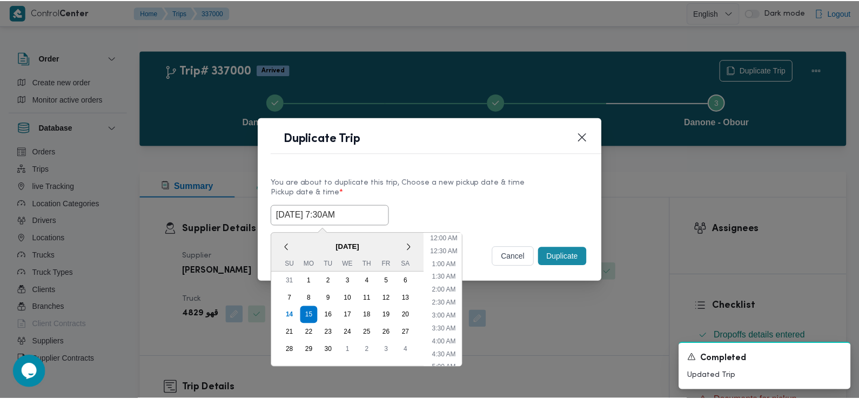
scroll to position [133, 0]
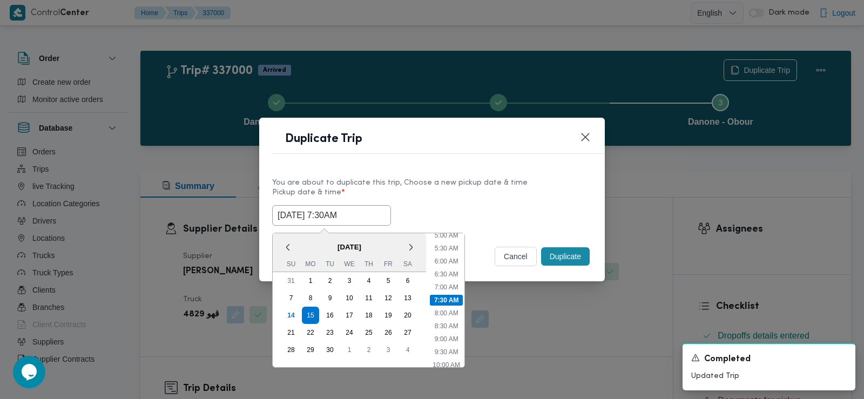
click at [305, 208] on input "15/09/2025 7:30AM" at bounding box center [331, 215] width 119 height 21
click at [441, 214] on div "Selected date: Monday, September 15th, 2025 at 7:30 AM 15/09/2025 7:30AM < Sept…" at bounding box center [432, 215] width 320 height 21
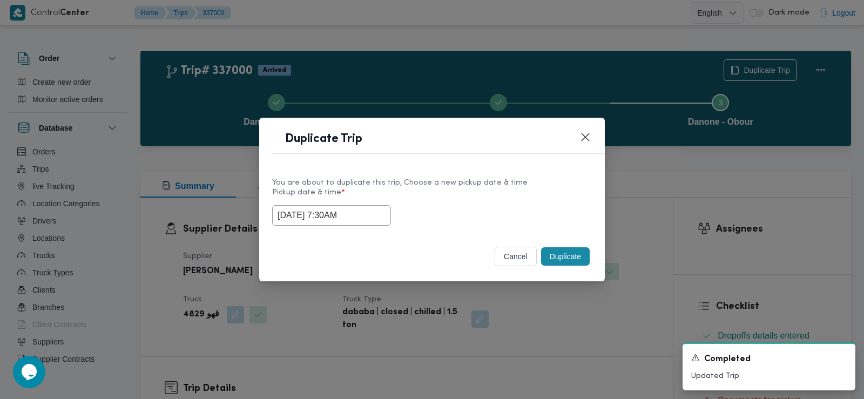
click at [567, 259] on button "Duplicate" at bounding box center [565, 256] width 49 height 18
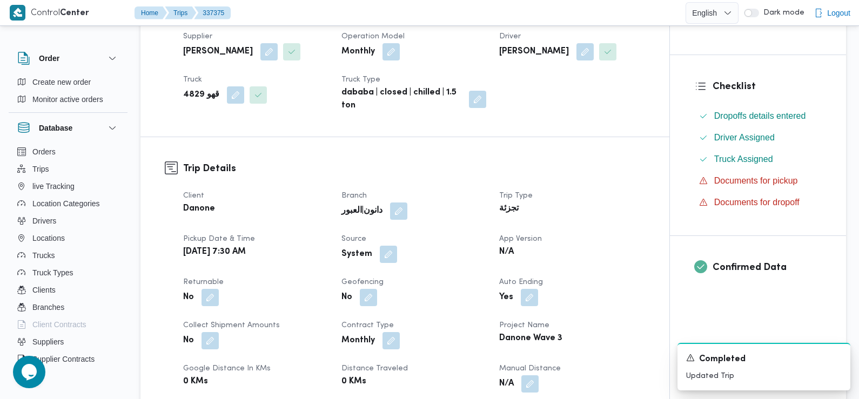
scroll to position [223, 0]
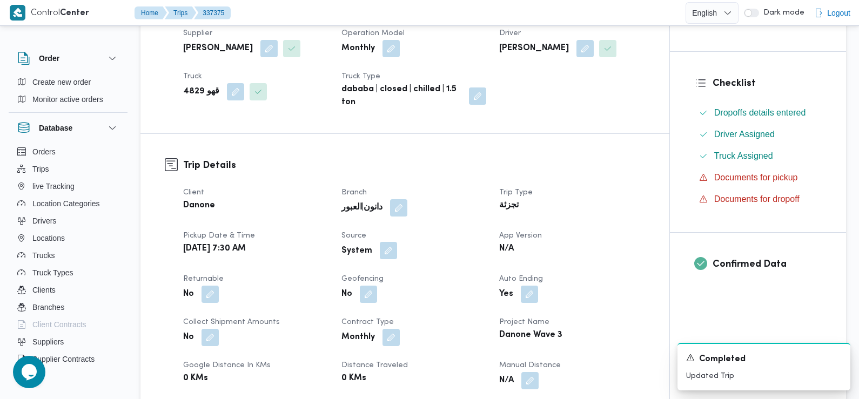
click at [390, 253] on button "button" at bounding box center [388, 250] width 17 height 17
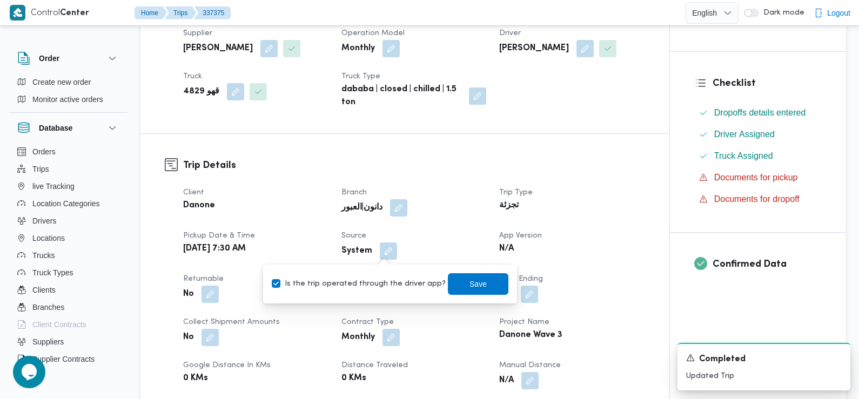
click at [394, 283] on label "Is the trip operated through the driver app?" at bounding box center [359, 284] width 174 height 13
checkbox input "false"
click at [457, 286] on span "Save" at bounding box center [478, 284] width 60 height 22
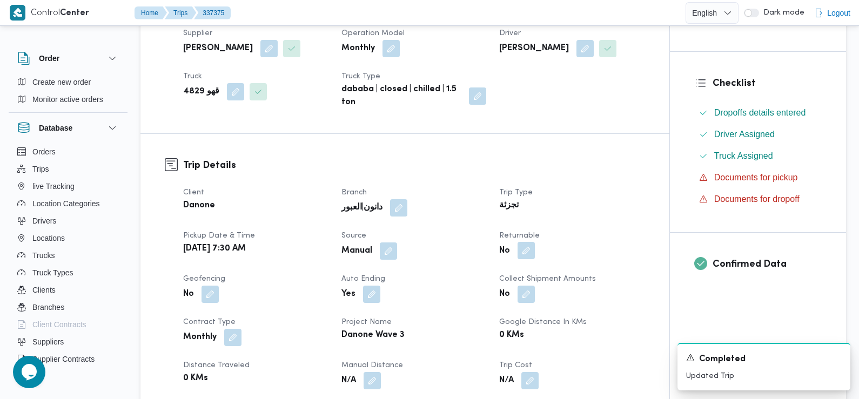
click at [527, 250] on button "button" at bounding box center [525, 250] width 17 height 17
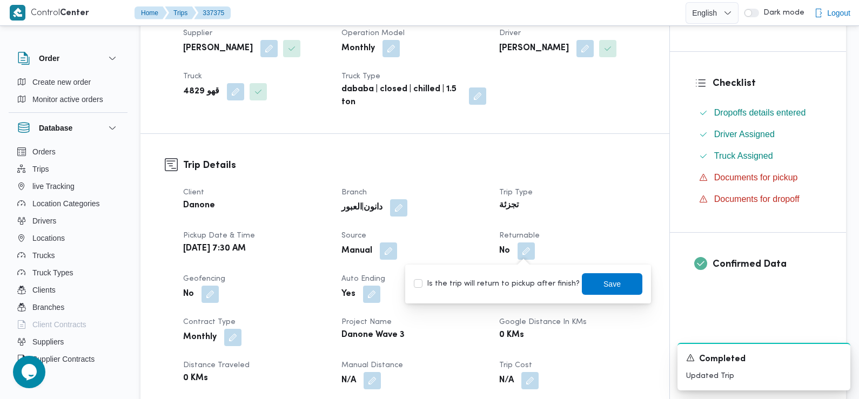
click at [511, 288] on label "Is the trip will return to pickup after finish?" at bounding box center [497, 284] width 166 height 13
checkbox input "true"
click at [593, 284] on span "Save" at bounding box center [612, 284] width 60 height 22
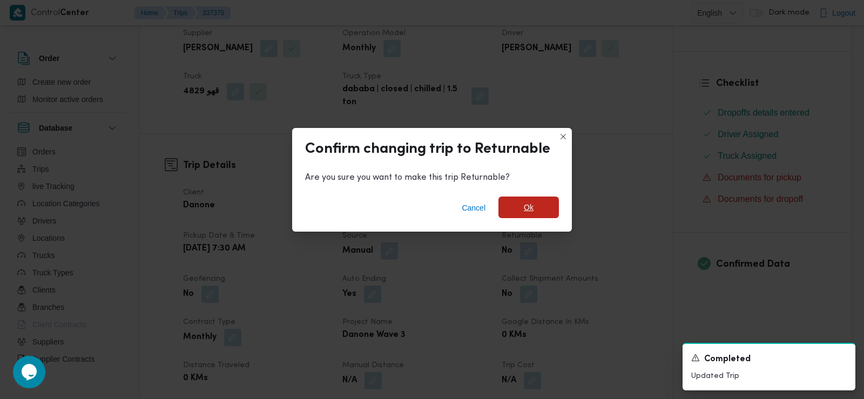
click at [540, 207] on span "Ok" at bounding box center [528, 208] width 60 height 22
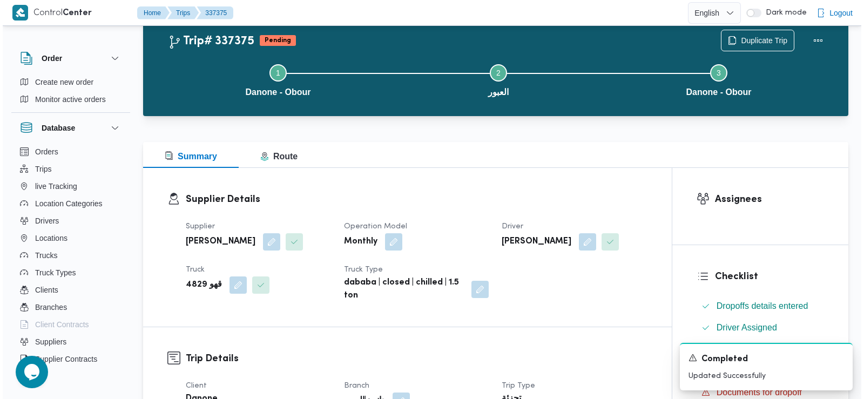
scroll to position [0, 0]
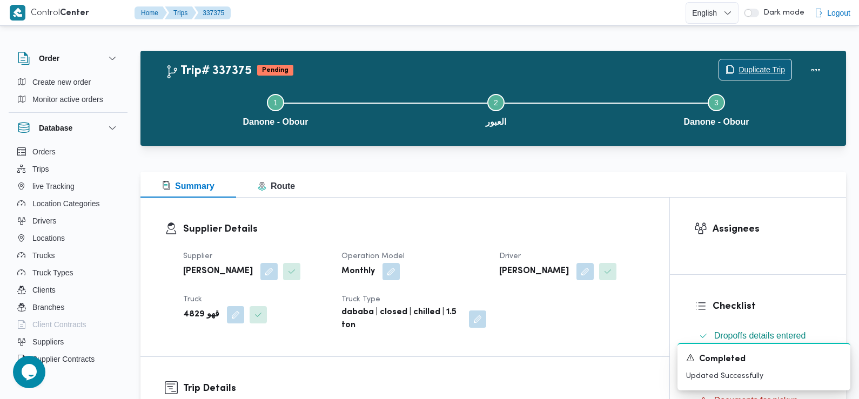
click at [739, 72] on span "Duplicate Trip" at bounding box center [761, 69] width 46 height 13
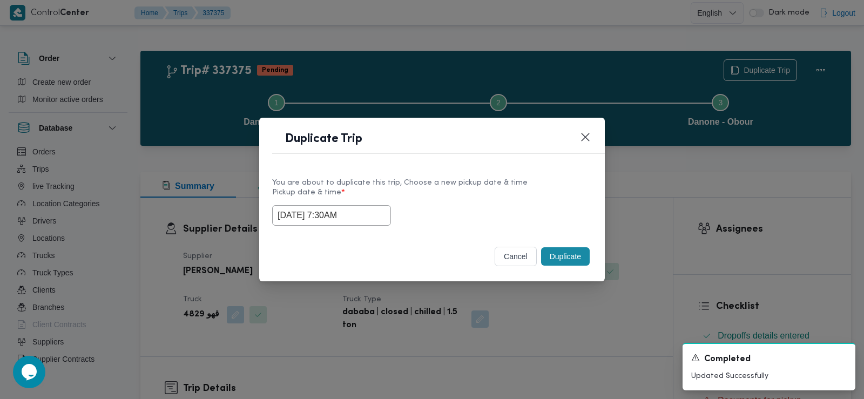
click at [356, 219] on input "15/09/2025 7:30AM" at bounding box center [331, 215] width 119 height 21
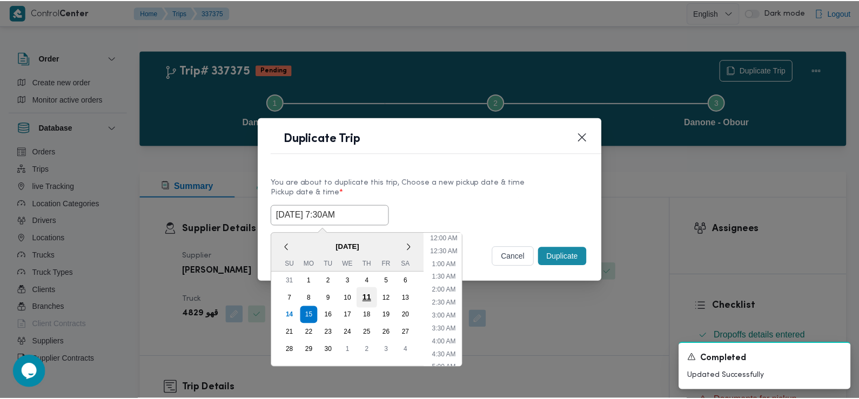
scroll to position [133, 0]
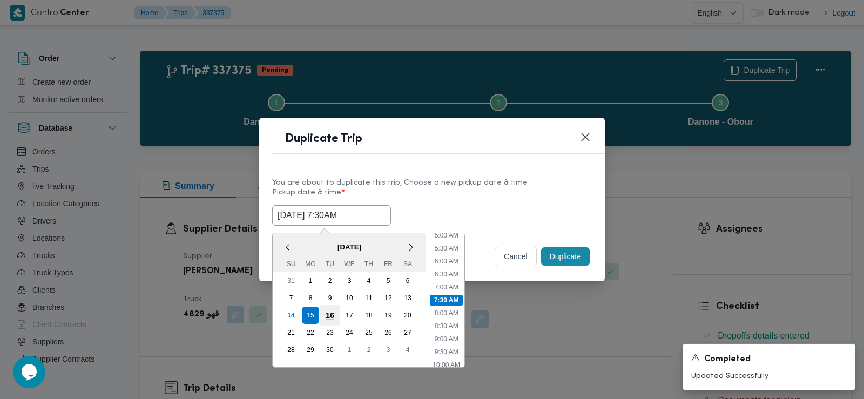
click at [330, 305] on div "16" at bounding box center [330, 315] width 21 height 21
type input "16/09/2025 7:30AM"
click at [475, 183] on div "You are about to duplicate this trip, Choose a new pickup date & time" at bounding box center [432, 182] width 320 height 11
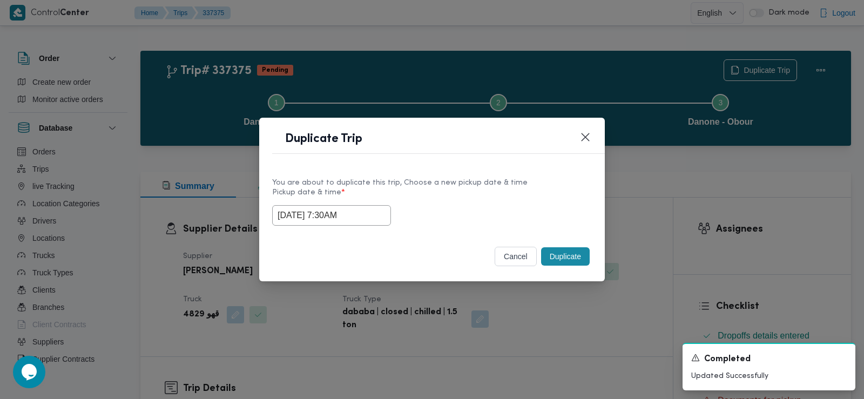
click at [557, 252] on button "Duplicate" at bounding box center [565, 256] width 49 height 18
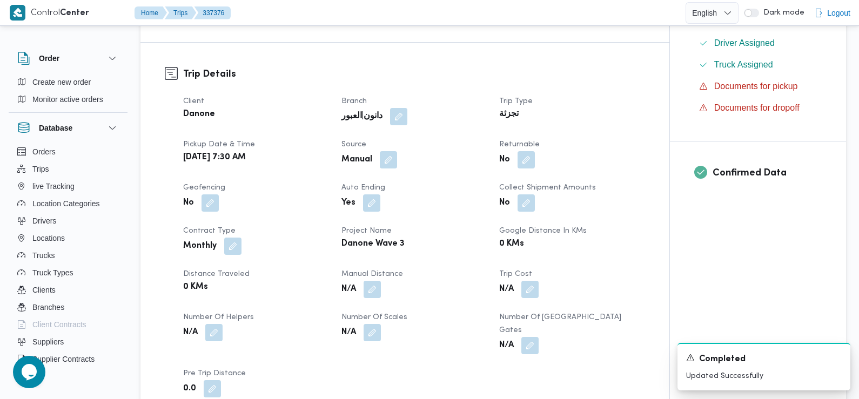
scroll to position [324, 0]
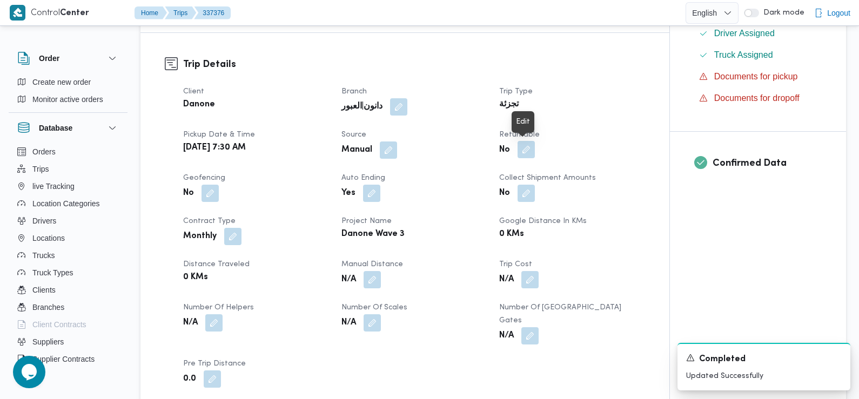
click at [524, 151] on button "button" at bounding box center [525, 149] width 17 height 17
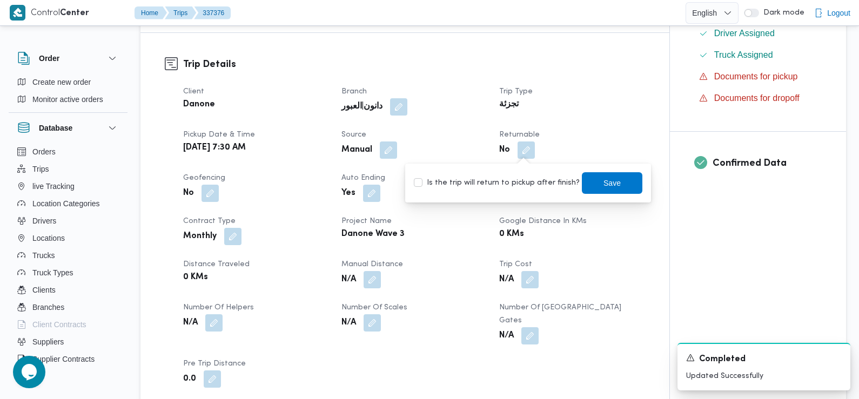
click at [515, 182] on label "Is the trip will return to pickup after finish?" at bounding box center [497, 183] width 166 height 13
checkbox input "true"
click at [587, 182] on span "Save" at bounding box center [612, 183] width 60 height 22
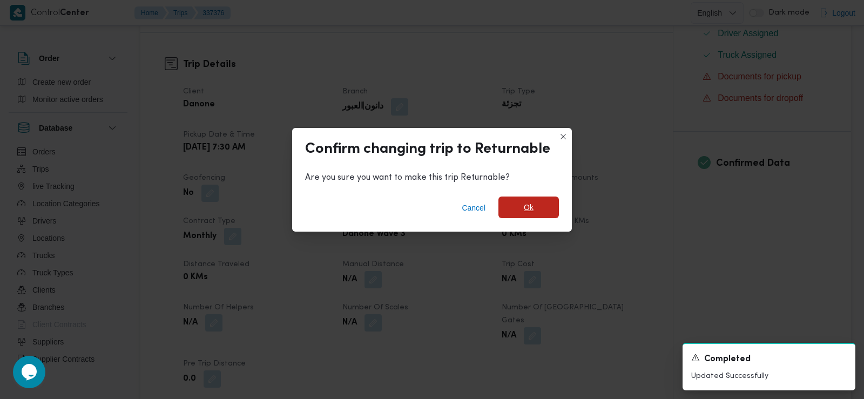
click at [523, 198] on span "Ok" at bounding box center [528, 208] width 60 height 22
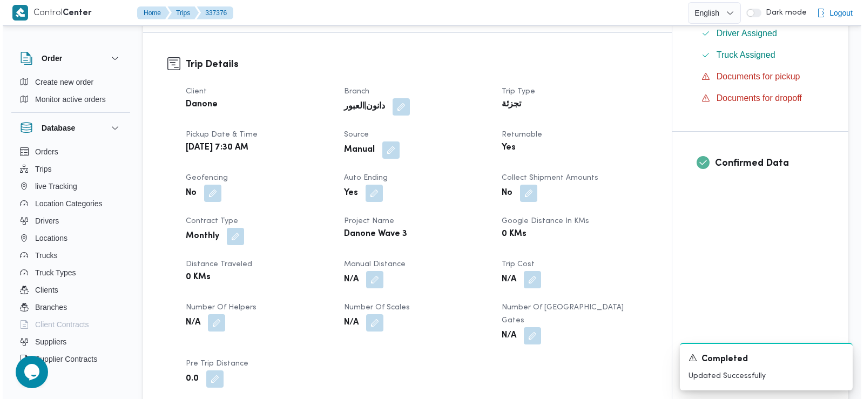
scroll to position [0, 0]
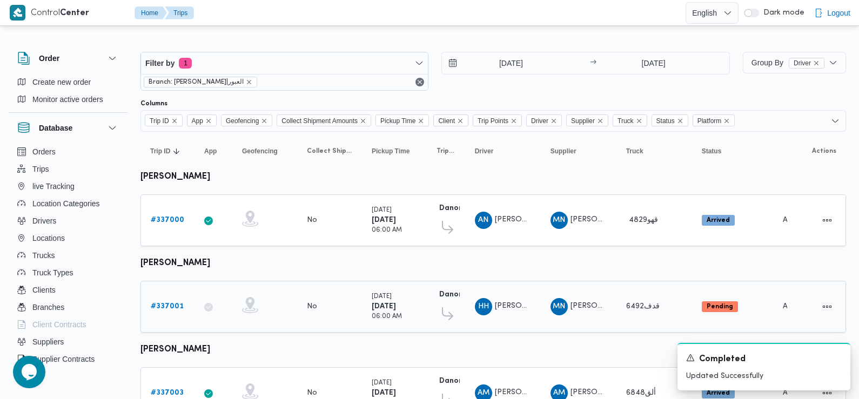
click at [174, 305] on b "# 337001" at bounding box center [167, 306] width 33 height 7
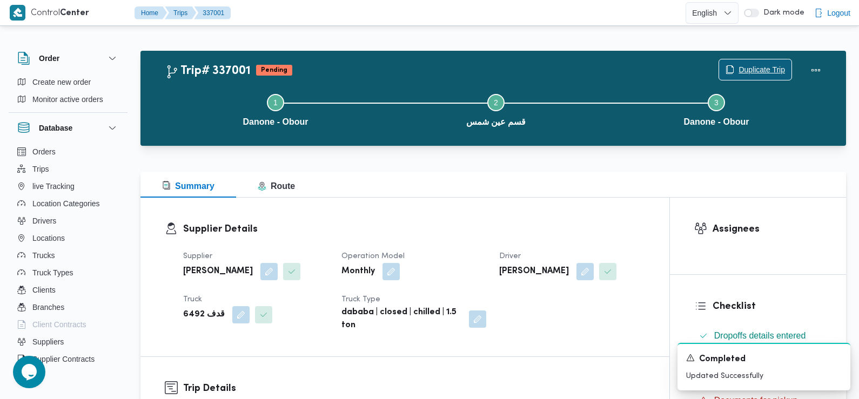
click at [747, 66] on span "Duplicate Trip" at bounding box center [761, 69] width 46 height 13
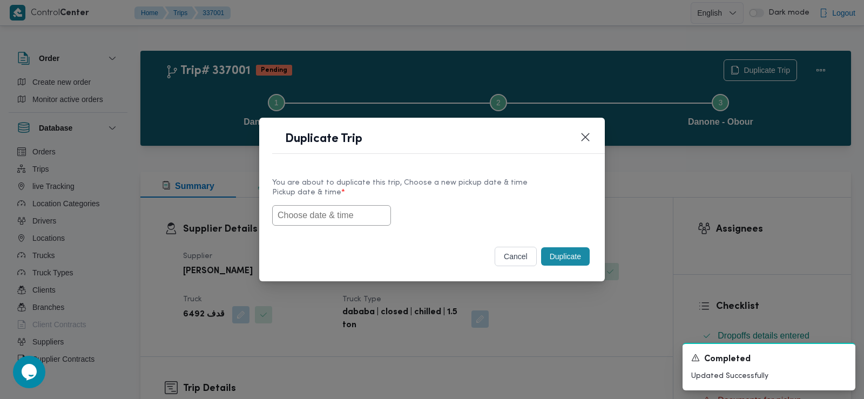
click at [348, 212] on input "text" at bounding box center [331, 215] width 119 height 21
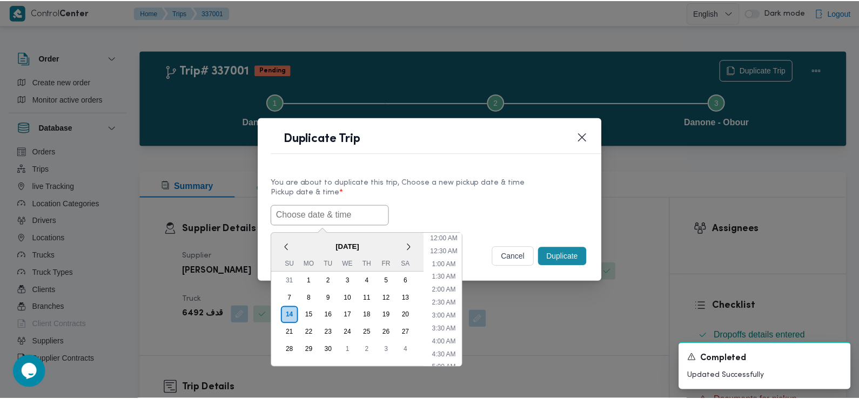
scroll to position [249, 0]
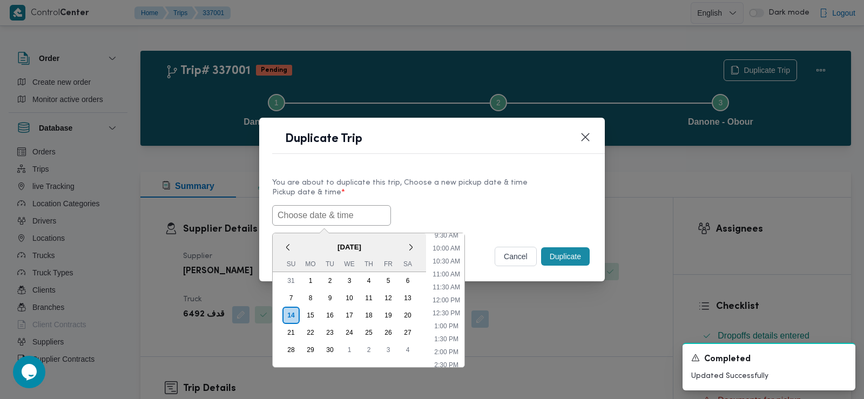
paste input "15/09/2025 7:30AM"
type input "15/09/2025 7:30AM"
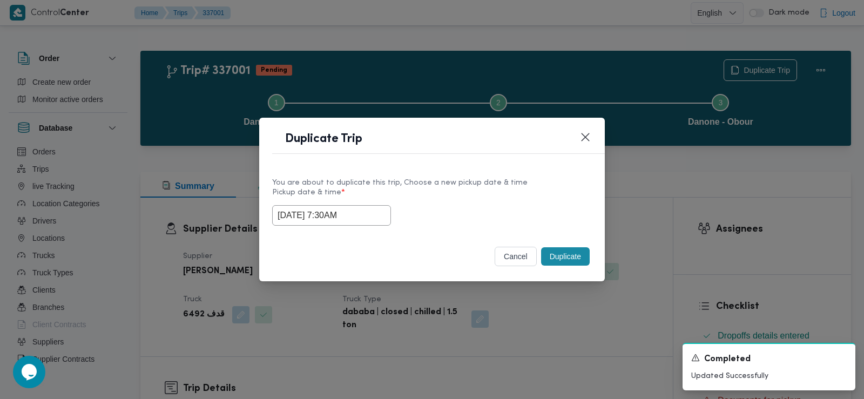
click at [450, 202] on label "Pickup date & time *" at bounding box center [432, 196] width 320 height 17
click at [561, 256] on button "Duplicate" at bounding box center [565, 256] width 49 height 18
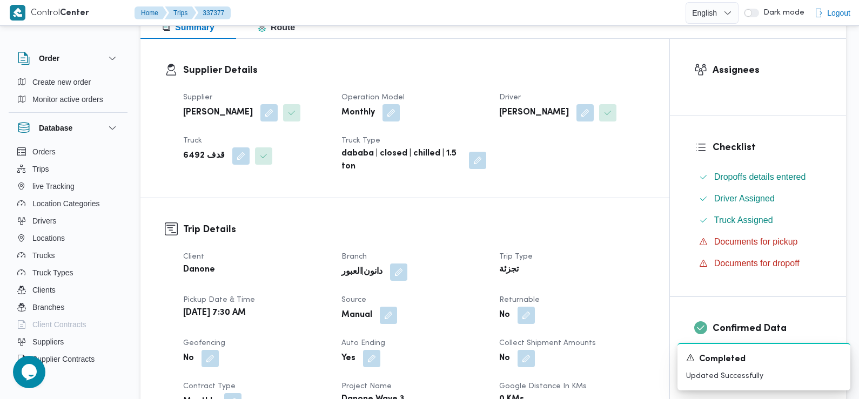
scroll to position [169, 0]
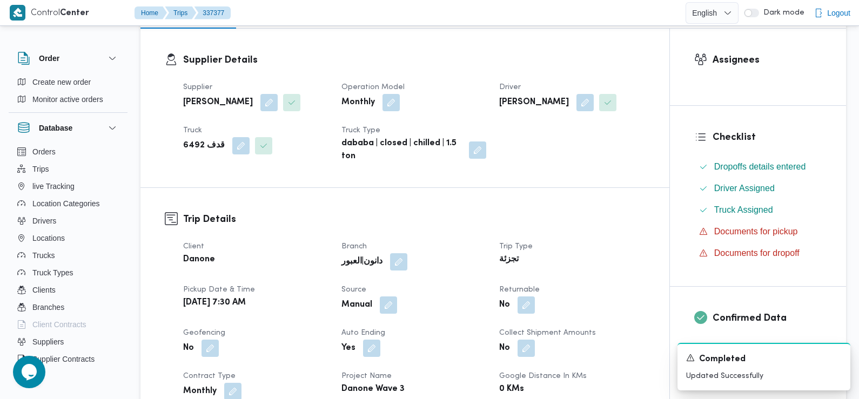
click at [513, 308] on span at bounding box center [523, 304] width 23 height 17
click at [525, 306] on button "button" at bounding box center [525, 304] width 17 height 17
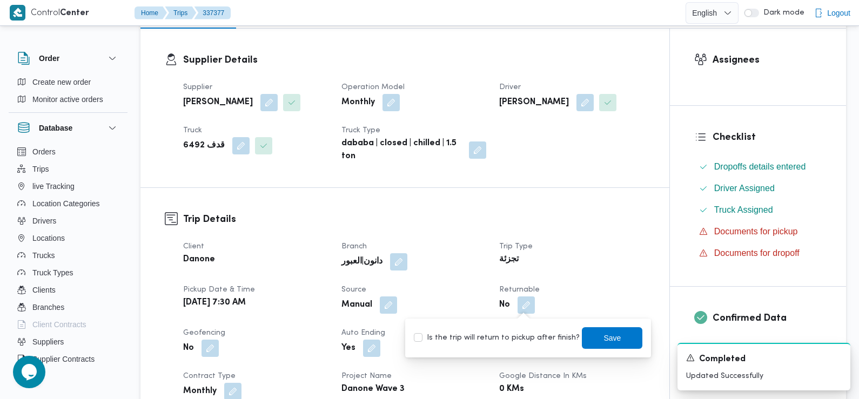
click at [519, 334] on label "Is the trip will return to pickup after finish?" at bounding box center [497, 338] width 166 height 13
checkbox input "true"
click at [603, 334] on span "Save" at bounding box center [611, 337] width 17 height 13
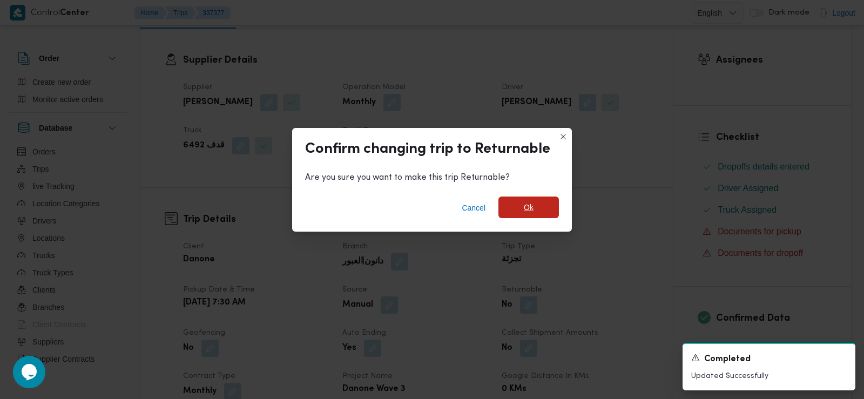
click at [536, 209] on span "Ok" at bounding box center [528, 208] width 60 height 22
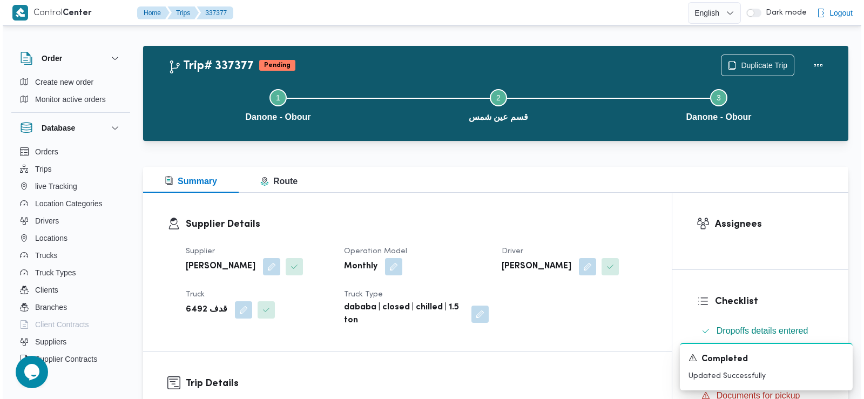
scroll to position [0, 0]
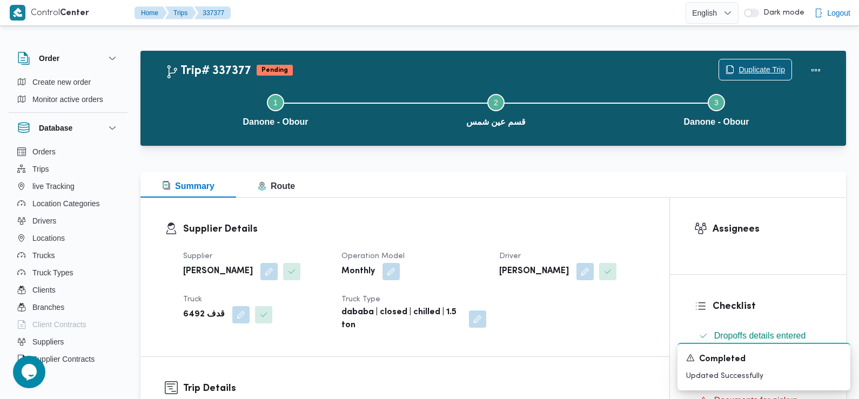
click at [727, 67] on icon "button" at bounding box center [730, 69] width 6 height 8
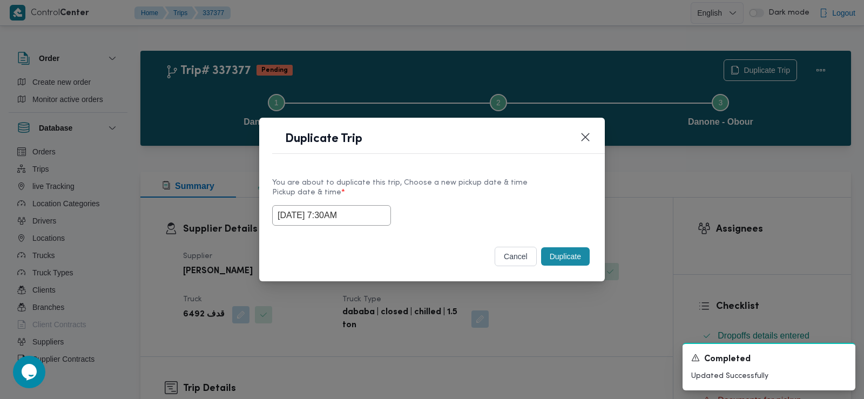
click at [333, 218] on input "[DATE] 7:30AM" at bounding box center [331, 215] width 119 height 21
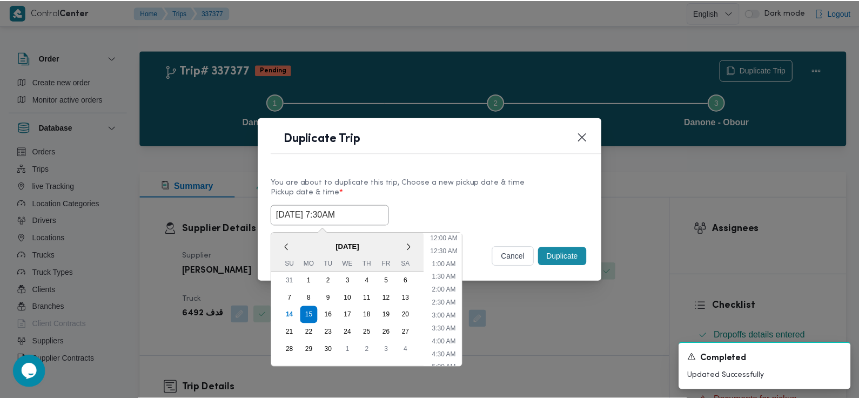
scroll to position [133, 0]
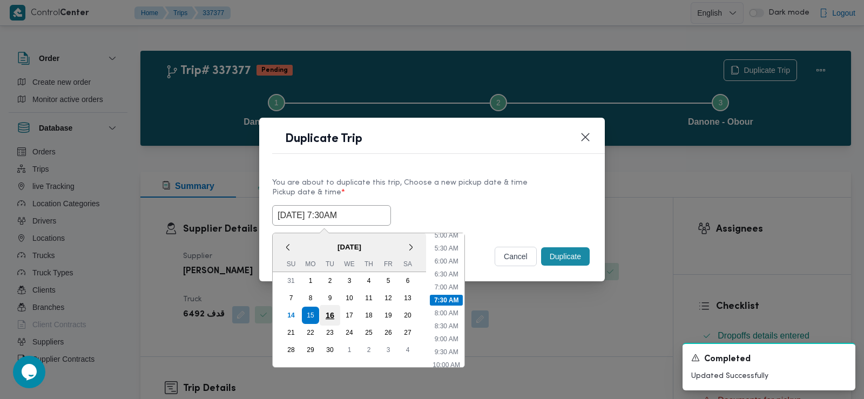
click at [333, 313] on div "16" at bounding box center [330, 315] width 21 height 21
type input "[DATE] 7:30AM"
click at [504, 199] on label "Pickup date & time *" at bounding box center [432, 196] width 320 height 17
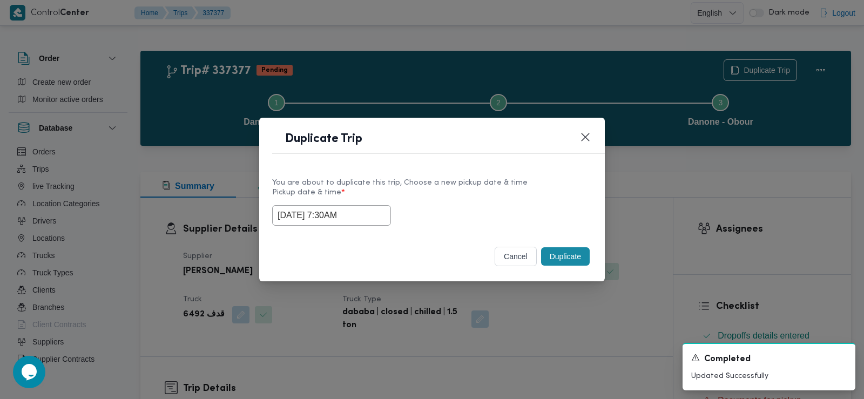
click at [572, 254] on button "Duplicate" at bounding box center [565, 256] width 49 height 18
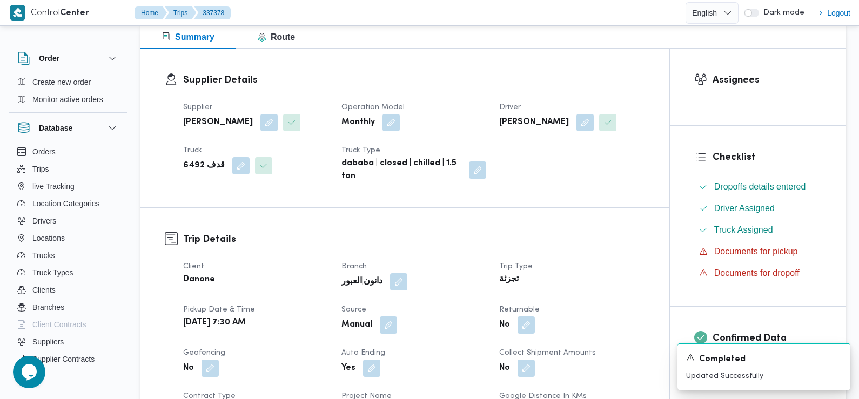
scroll to position [205, 0]
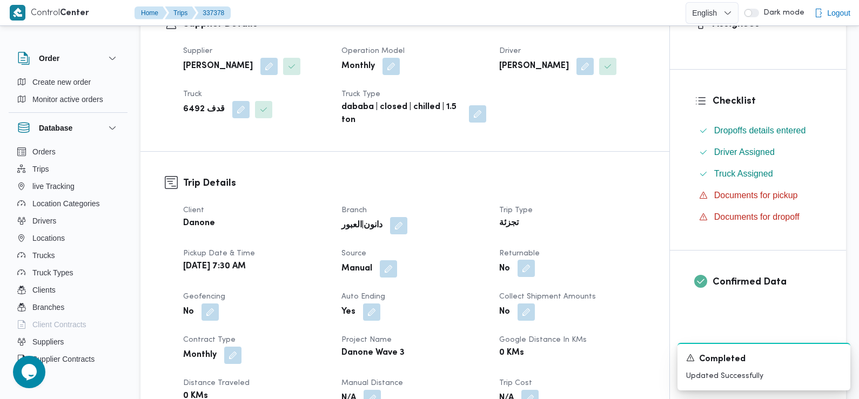
click at [517, 265] on button "button" at bounding box center [525, 268] width 17 height 17
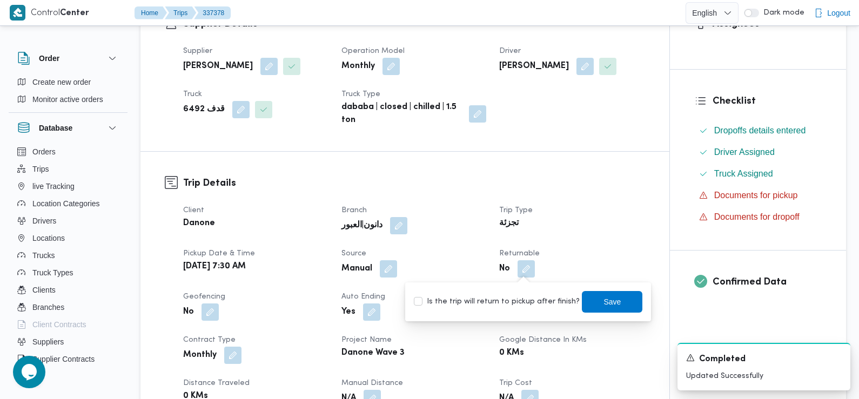
click at [524, 294] on div "Is the trip will return to pickup after finish? Save" at bounding box center [528, 302] width 231 height 24
click at [524, 303] on label "Is the trip will return to pickup after finish?" at bounding box center [497, 301] width 166 height 13
checkbox input "true"
click at [587, 301] on span "Save" at bounding box center [612, 301] width 60 height 22
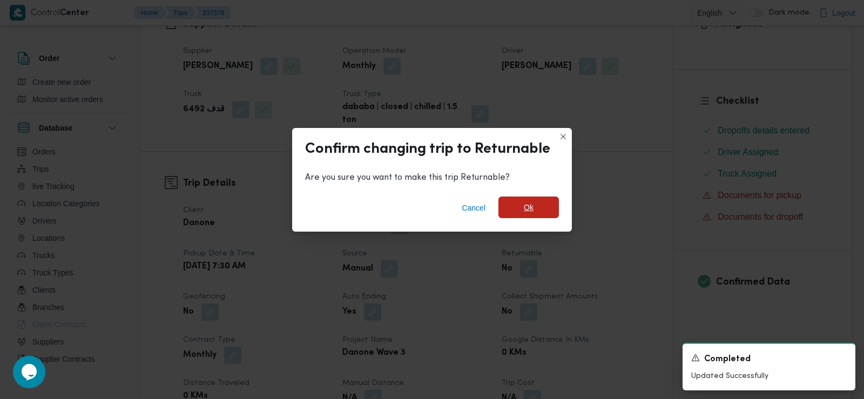
click at [540, 208] on span "Ok" at bounding box center [528, 208] width 60 height 22
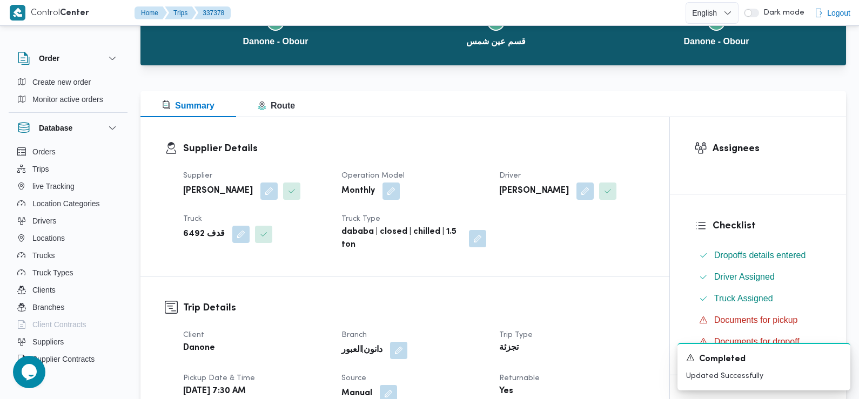
scroll to position [0, 0]
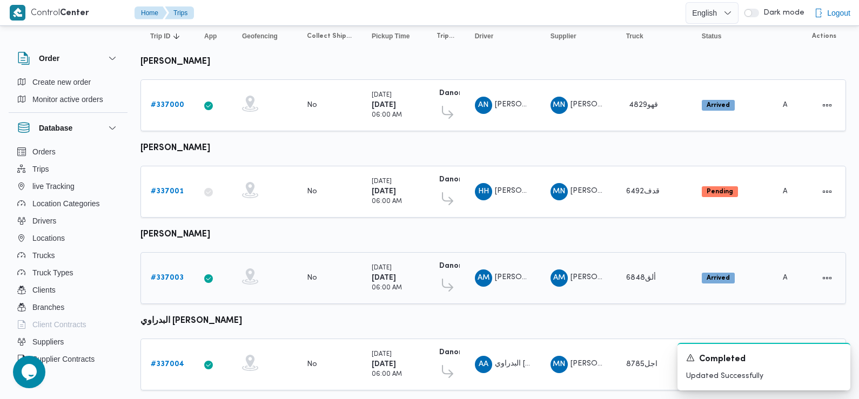
click at [157, 275] on b "# 337003" at bounding box center [167, 277] width 33 height 7
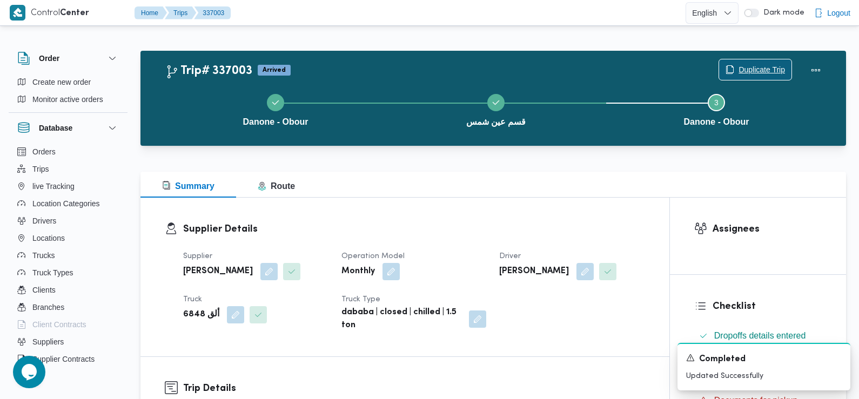
click at [755, 65] on span "Duplicate Trip" at bounding box center [761, 69] width 46 height 13
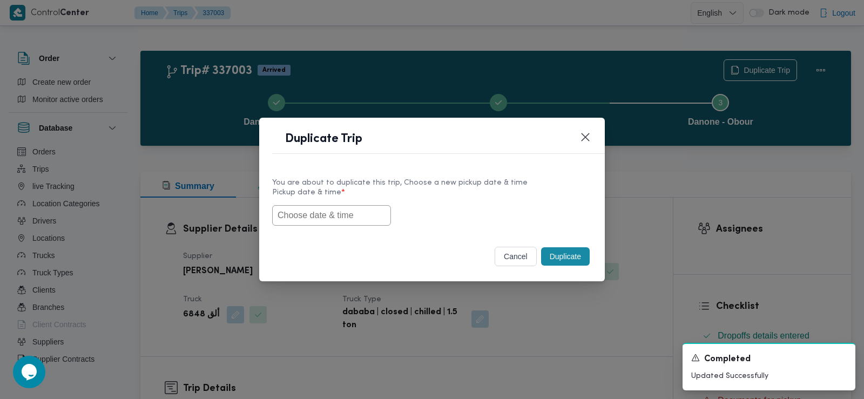
click at [348, 216] on input "text" at bounding box center [331, 215] width 119 height 21
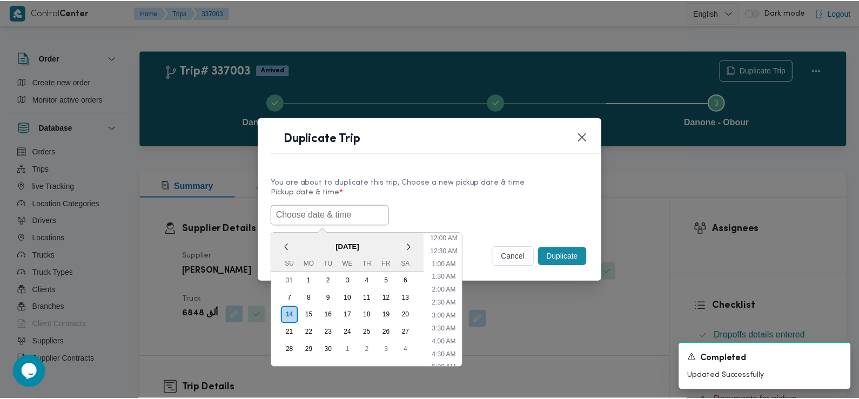
scroll to position [249, 0]
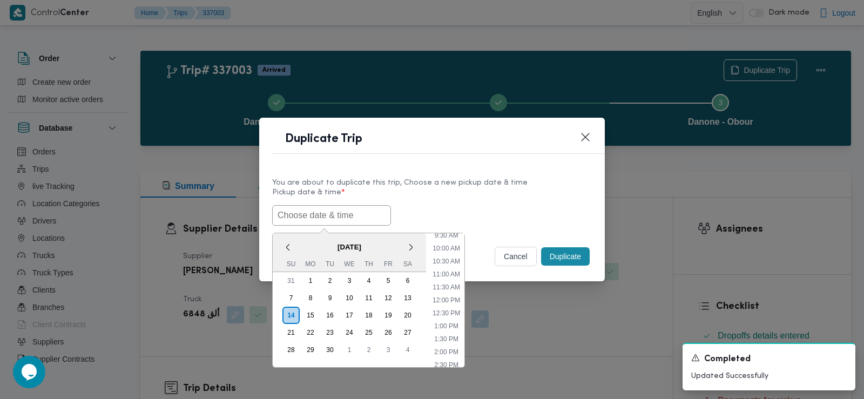
paste input "[DATE] 7:30AM"
type input "[DATE] 7:30AM"
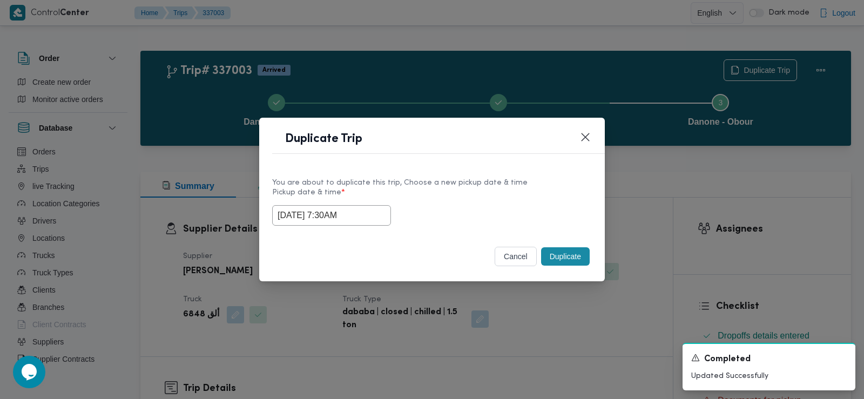
click at [456, 205] on div "[DATE] 7:30AM" at bounding box center [432, 215] width 320 height 21
click at [569, 258] on button "Duplicate" at bounding box center [565, 256] width 49 height 18
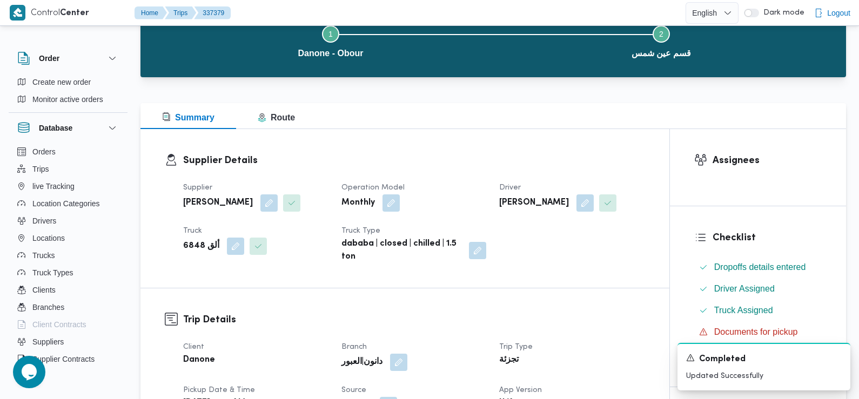
scroll to position [255, 0]
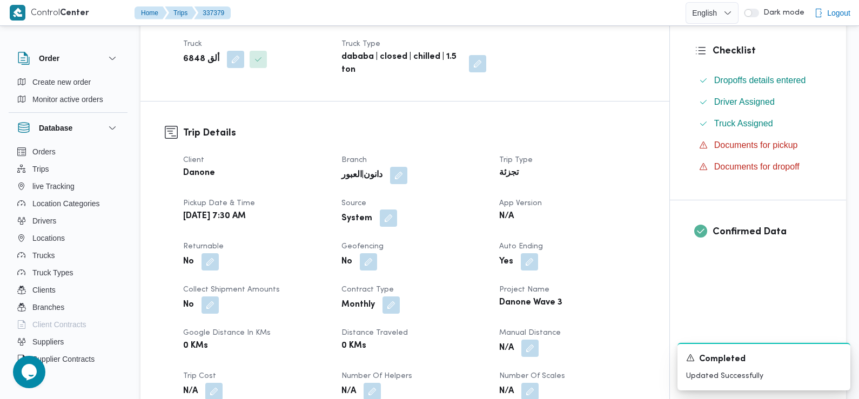
click at [384, 215] on button "button" at bounding box center [388, 217] width 17 height 17
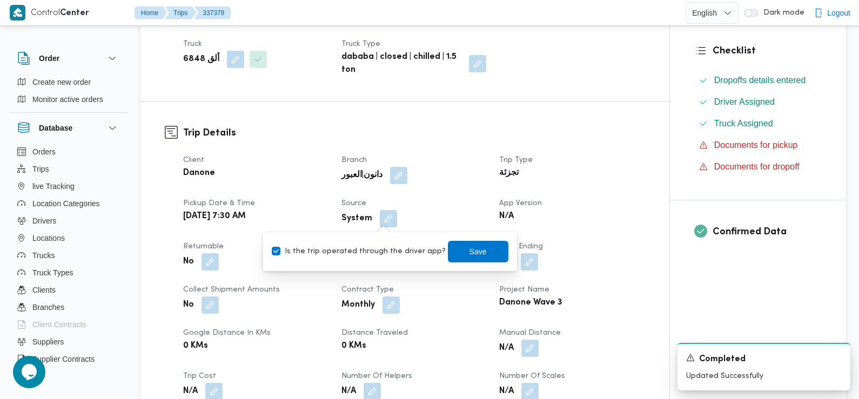
click at [388, 244] on div "Is the trip operated through the driver app? Save" at bounding box center [390, 252] width 239 height 24
click at [401, 251] on label "Is the trip operated through the driver app?" at bounding box center [359, 251] width 174 height 13
checkbox input "false"
click at [476, 245] on span "Save" at bounding box center [478, 251] width 60 height 22
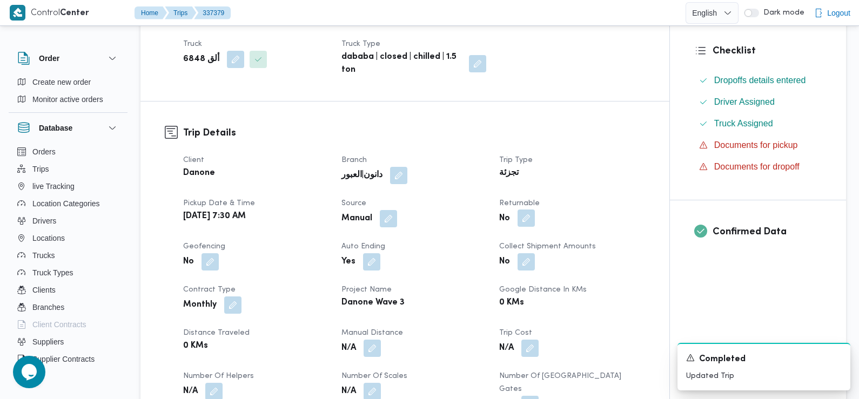
click at [528, 213] on button "button" at bounding box center [525, 217] width 17 height 17
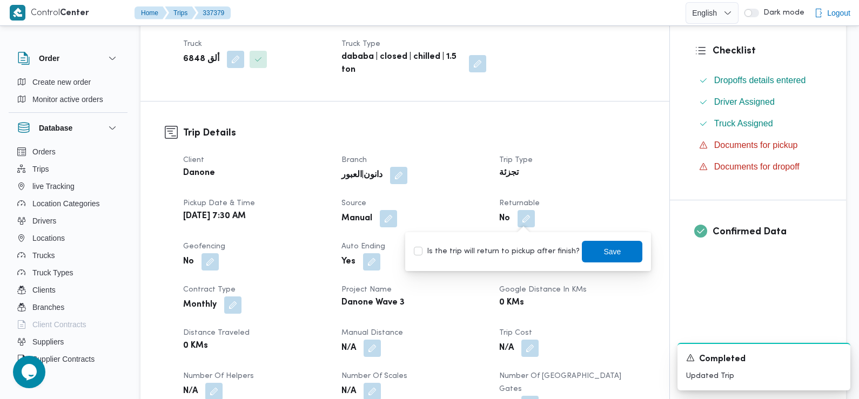
click at [529, 247] on label "Is the trip will return to pickup after finish?" at bounding box center [497, 251] width 166 height 13
checkbox input "true"
click at [608, 242] on span "Save" at bounding box center [612, 251] width 60 height 22
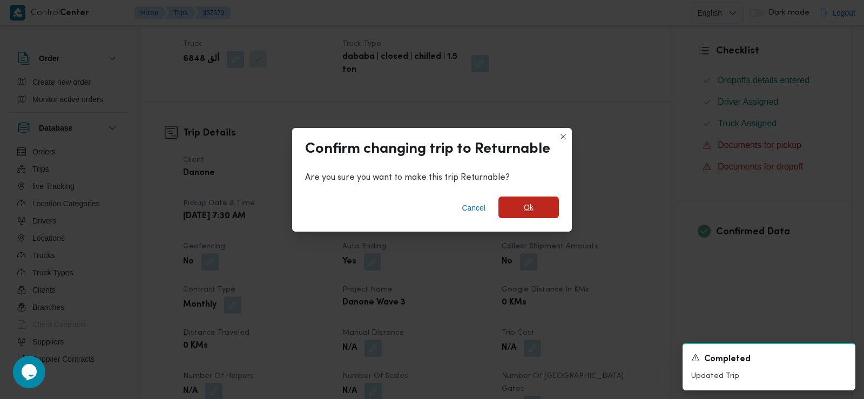
click at [549, 206] on span "Ok" at bounding box center [528, 208] width 60 height 22
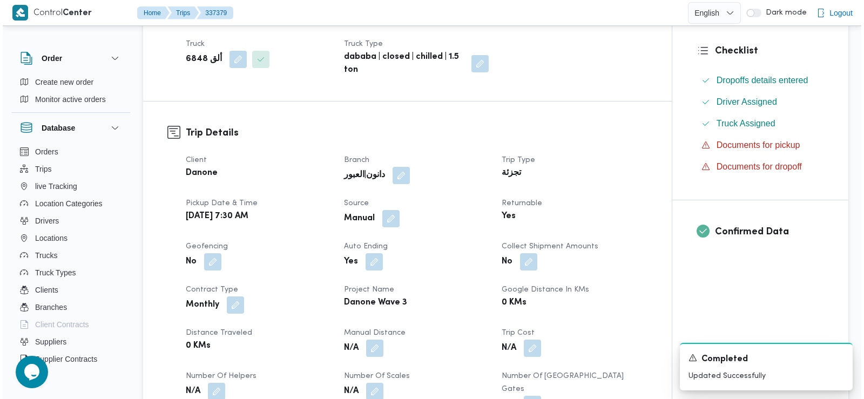
scroll to position [0, 0]
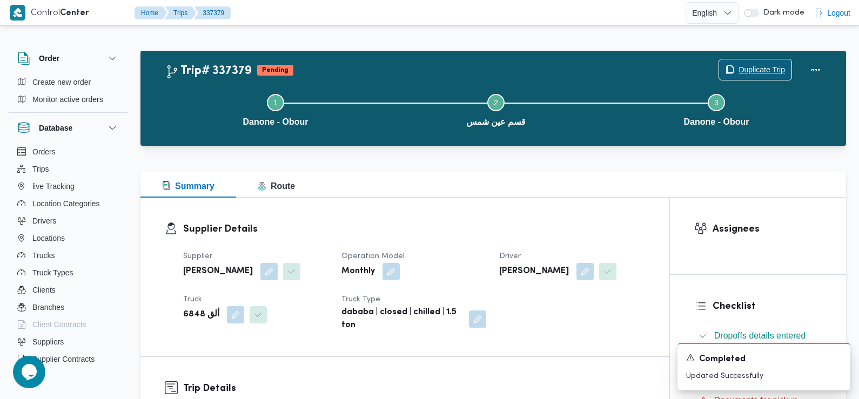
click at [732, 62] on span "Duplicate Trip" at bounding box center [755, 69] width 72 height 21
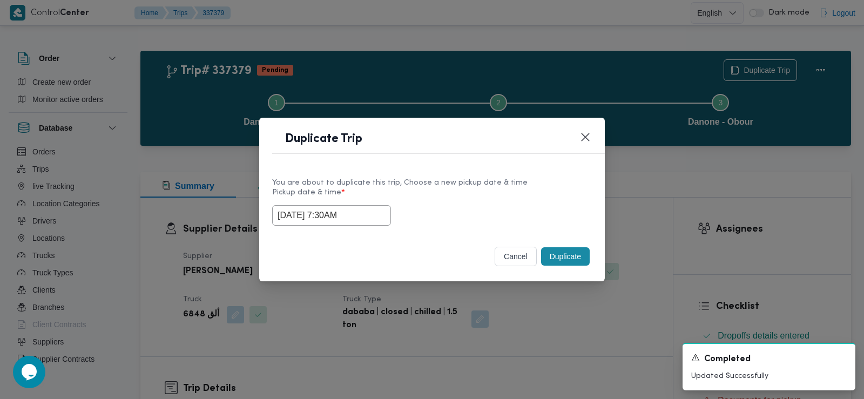
click at [356, 220] on input "[DATE] 7:30AM" at bounding box center [331, 215] width 119 height 21
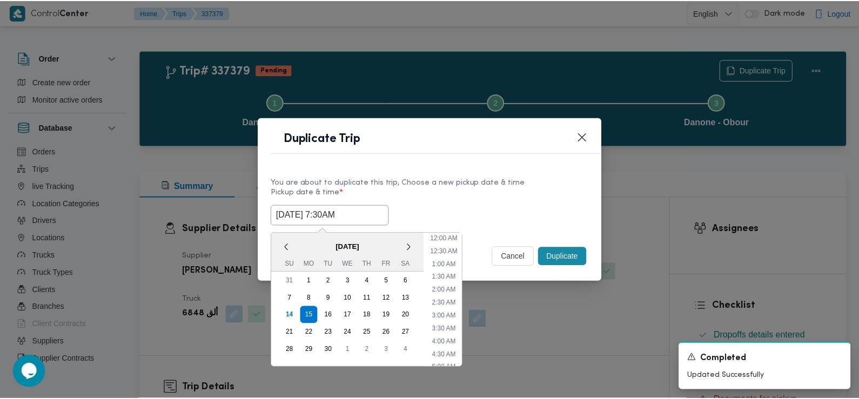
scroll to position [133, 0]
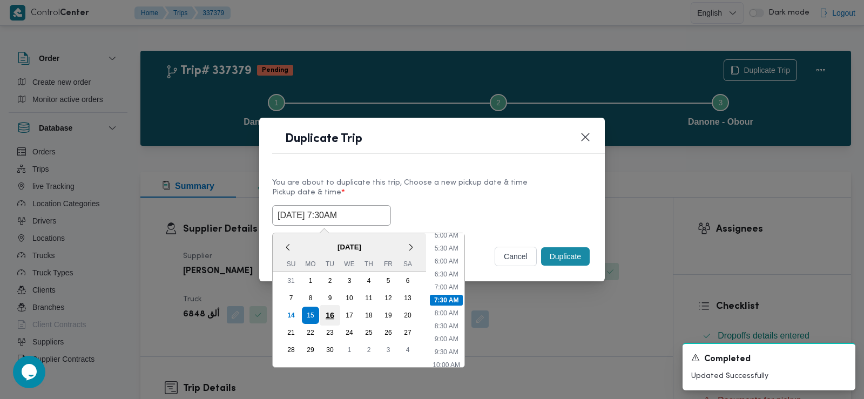
click at [337, 313] on div "16" at bounding box center [330, 315] width 21 height 21
type input "[DATE] 7:30AM"
click at [515, 205] on div "[DATE] 7:30AM < [DATE] > Su Mo Tu We Th Fr Sa 31 1 2 3 4 5 6 7 8 9 10 11 12 13 …" at bounding box center [432, 215] width 320 height 21
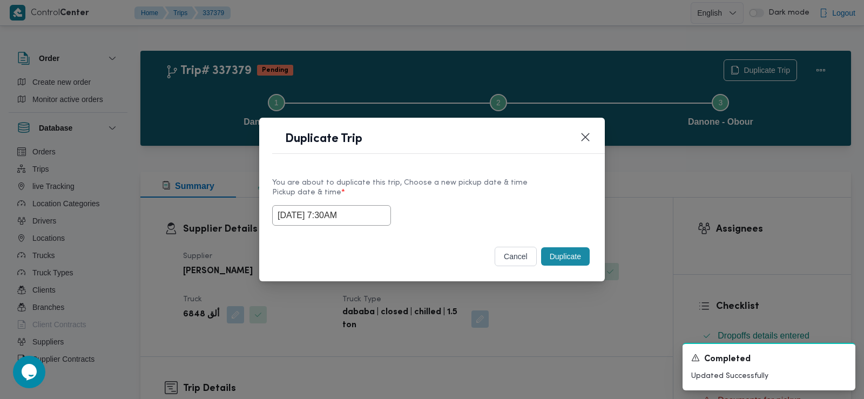
click at [578, 253] on button "Duplicate" at bounding box center [565, 256] width 49 height 18
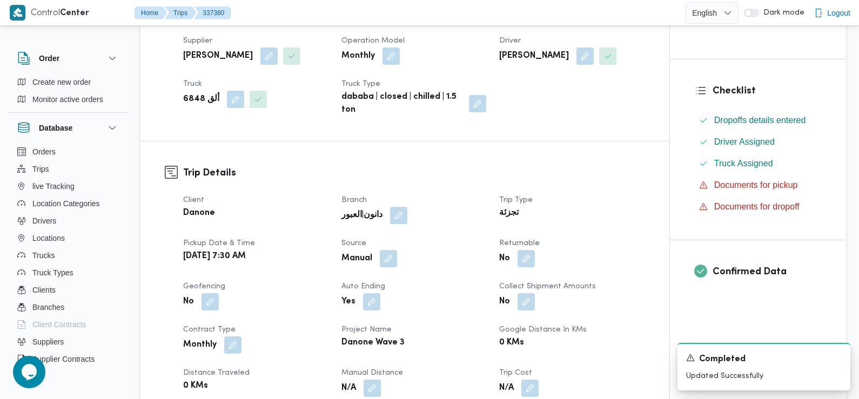
scroll to position [216, 0]
click at [521, 262] on button "button" at bounding box center [525, 257] width 17 height 17
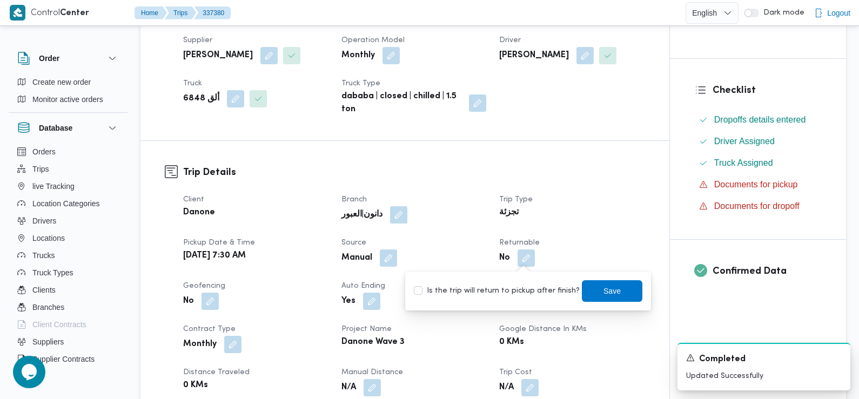
click at [526, 289] on label "Is the trip will return to pickup after finish?" at bounding box center [497, 291] width 166 height 13
checkbox input "true"
click at [603, 286] on span "Save" at bounding box center [611, 290] width 17 height 13
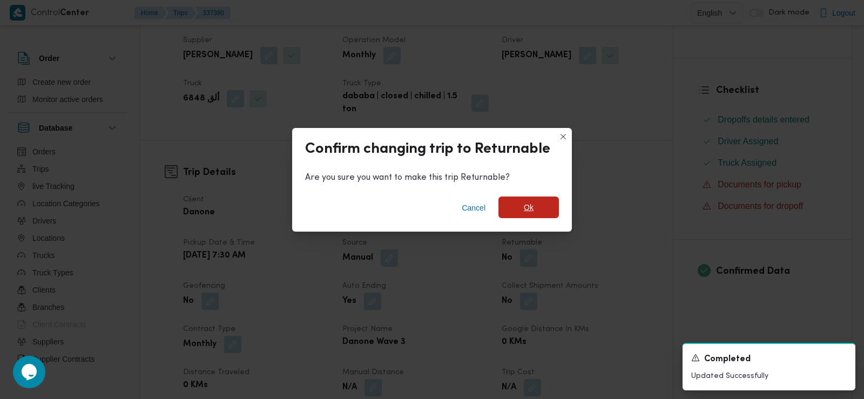
click at [535, 198] on span "Ok" at bounding box center [528, 208] width 60 height 22
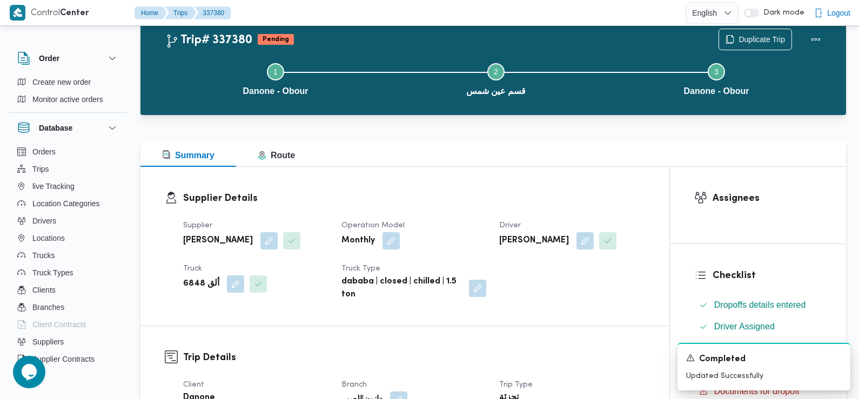
scroll to position [0, 0]
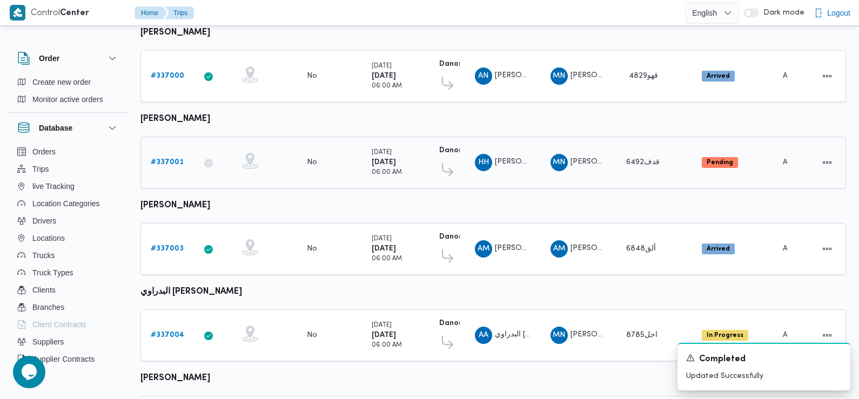
scroll to position [238, 0]
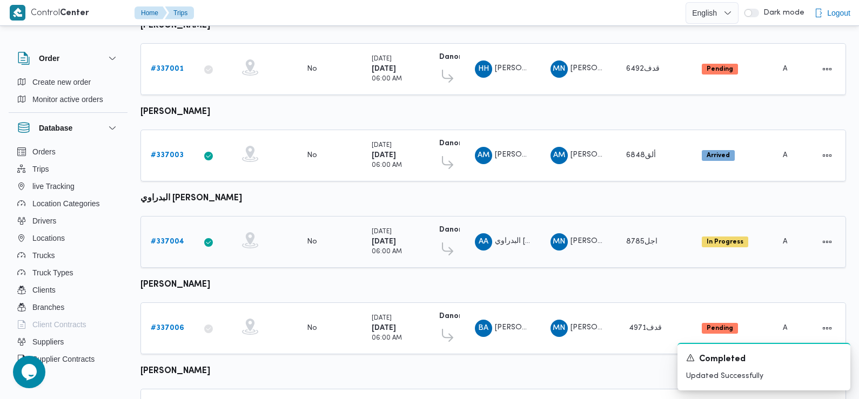
click at [174, 238] on b "# 337004" at bounding box center [167, 241] width 33 height 7
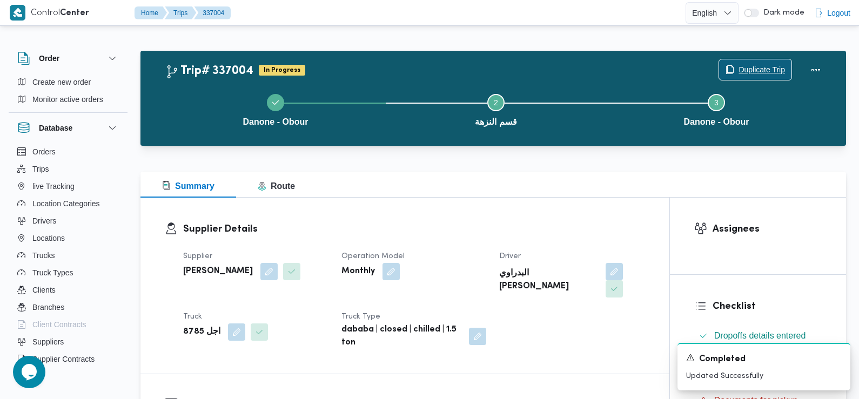
click at [736, 66] on span "Duplicate Trip" at bounding box center [755, 69] width 72 height 21
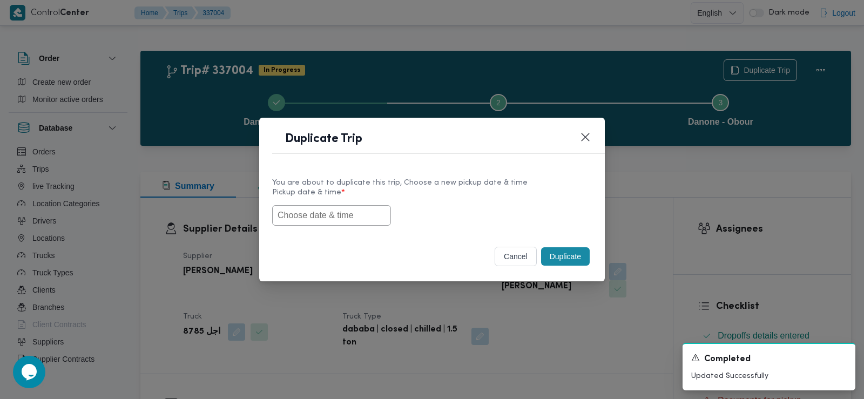
click at [340, 217] on input "text" at bounding box center [331, 215] width 119 height 21
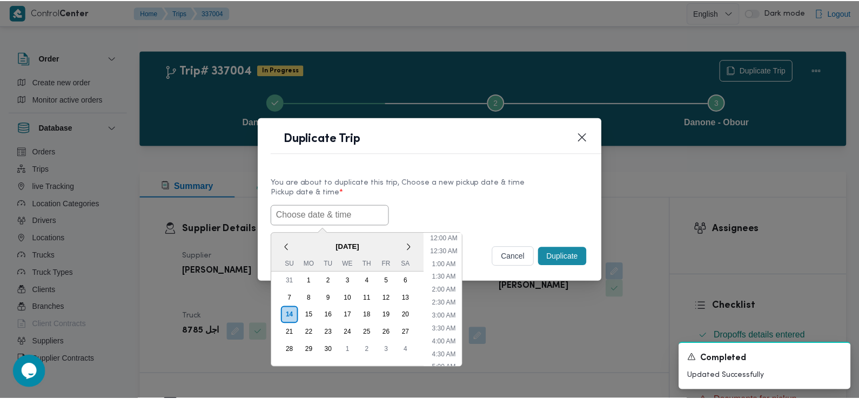
scroll to position [249, 0]
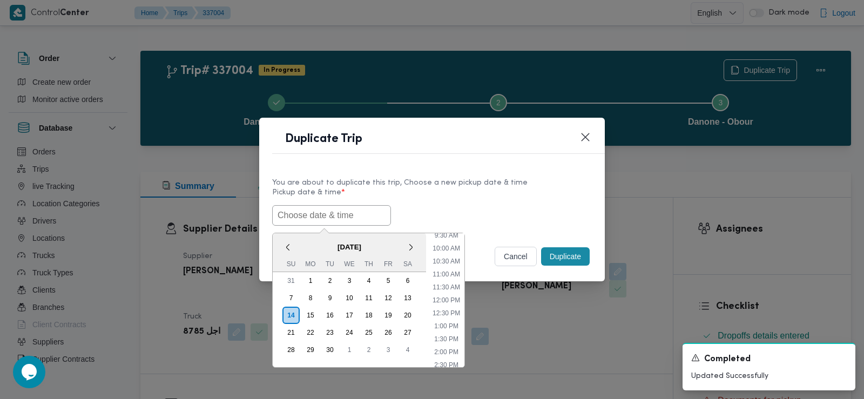
paste input "[DATE] 7:30AM"
type input "[DATE] 7:30AM"
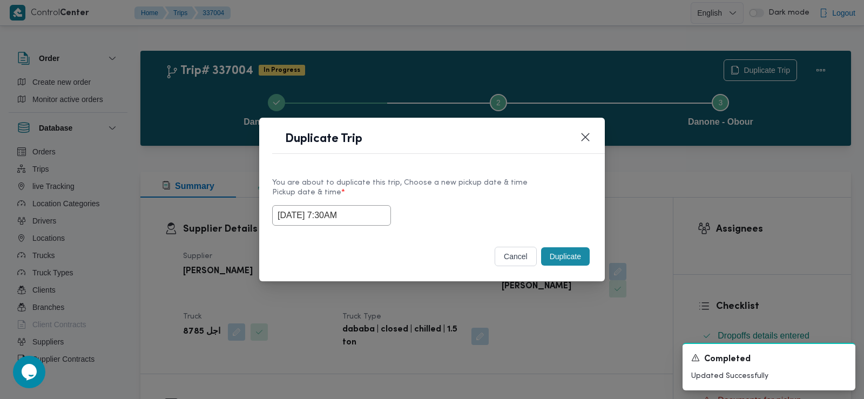
click at [450, 209] on div "[DATE] 7:30AM" at bounding box center [432, 215] width 320 height 21
click at [567, 254] on button "Duplicate" at bounding box center [565, 256] width 49 height 18
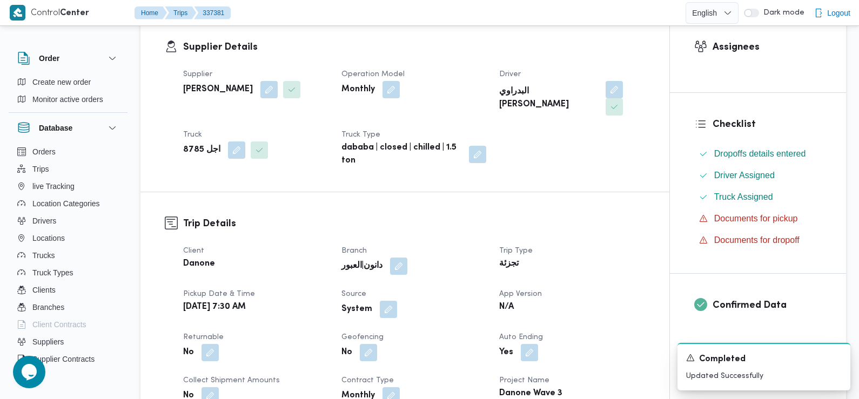
scroll to position [302, 0]
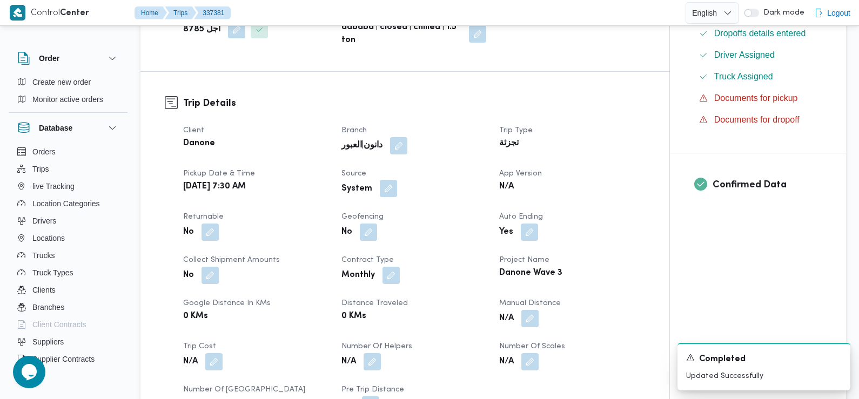
click at [388, 180] on button "button" at bounding box center [388, 188] width 17 height 17
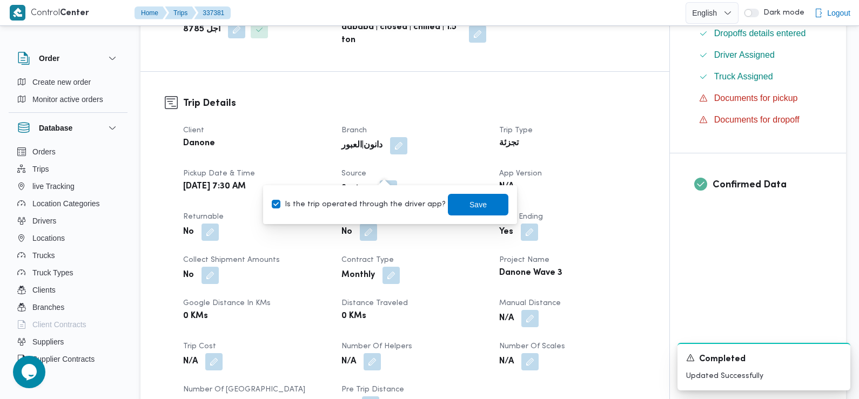
click at [393, 194] on div "Is the trip operated through the driver app? Save" at bounding box center [390, 205] width 239 height 24
click at [400, 203] on label "Is the trip operated through the driver app?" at bounding box center [359, 204] width 174 height 13
checkbox input "false"
click at [469, 202] on span "Save" at bounding box center [477, 204] width 17 height 13
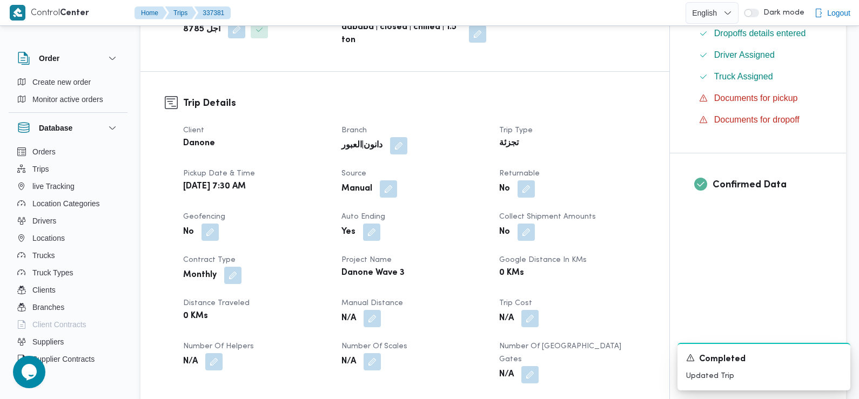
click at [538, 179] on div "No" at bounding box center [571, 188] width 147 height 19
click at [521, 180] on button "button" at bounding box center [525, 188] width 17 height 17
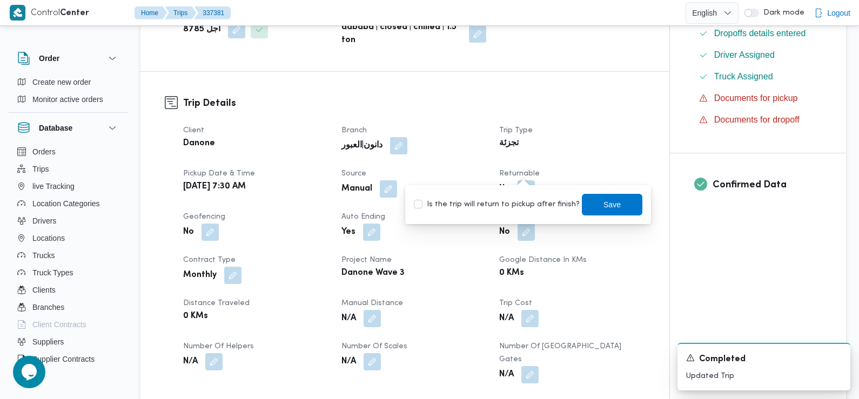
click at [525, 198] on label "Is the trip will return to pickup after finish?" at bounding box center [497, 204] width 166 height 13
checkbox input "true"
click at [584, 206] on span "Save" at bounding box center [612, 204] width 60 height 22
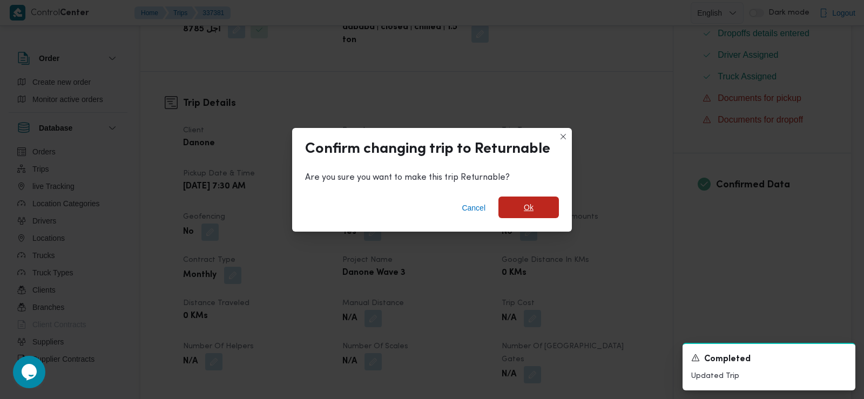
click at [540, 202] on span "Ok" at bounding box center [528, 208] width 60 height 22
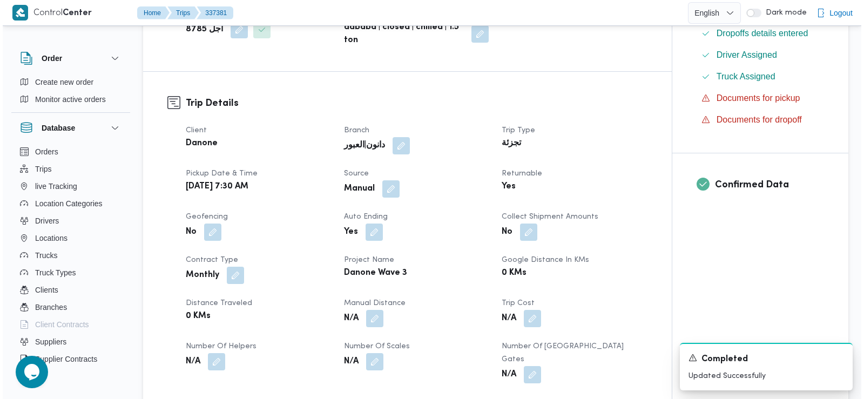
scroll to position [0, 0]
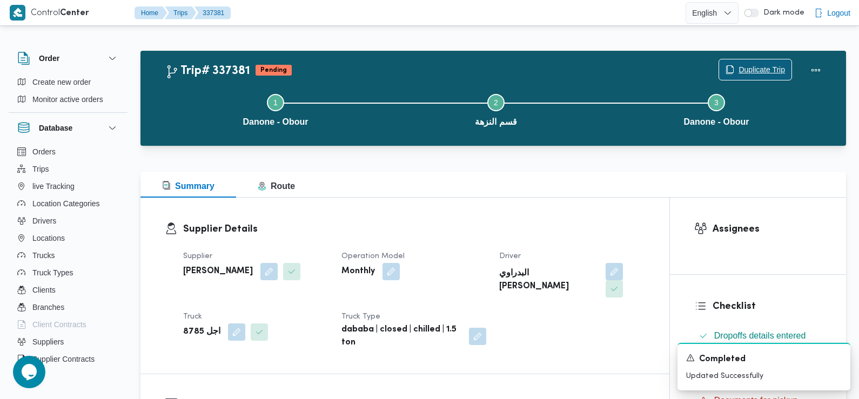
click at [761, 70] on span "Duplicate Trip" at bounding box center [761, 69] width 46 height 13
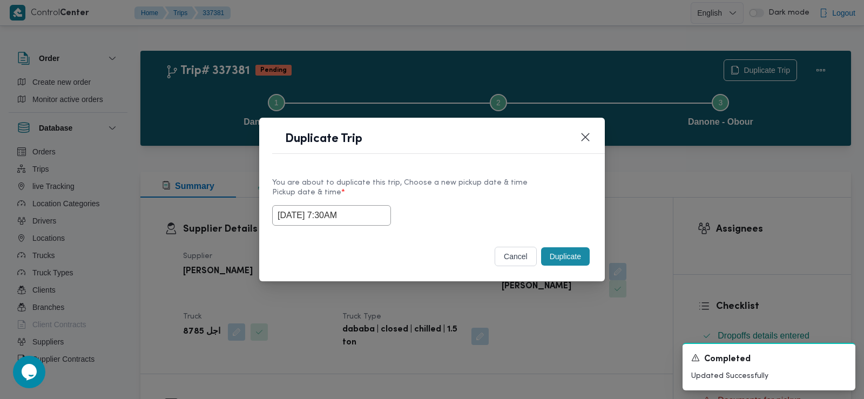
click at [332, 218] on input "[DATE] 7:30AM" at bounding box center [331, 215] width 119 height 21
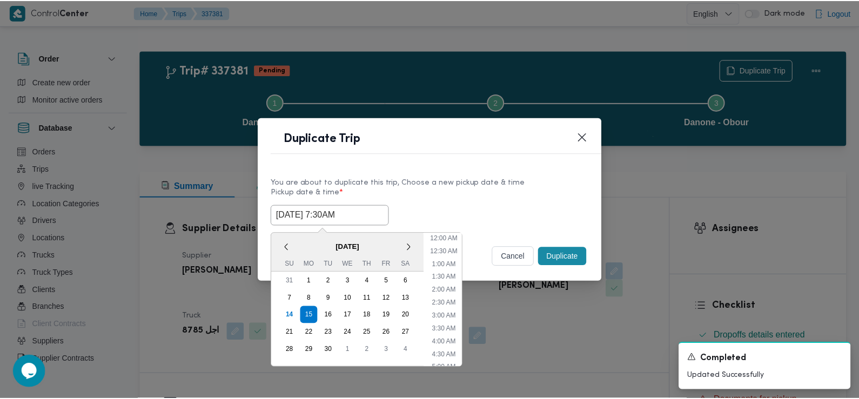
scroll to position [133, 0]
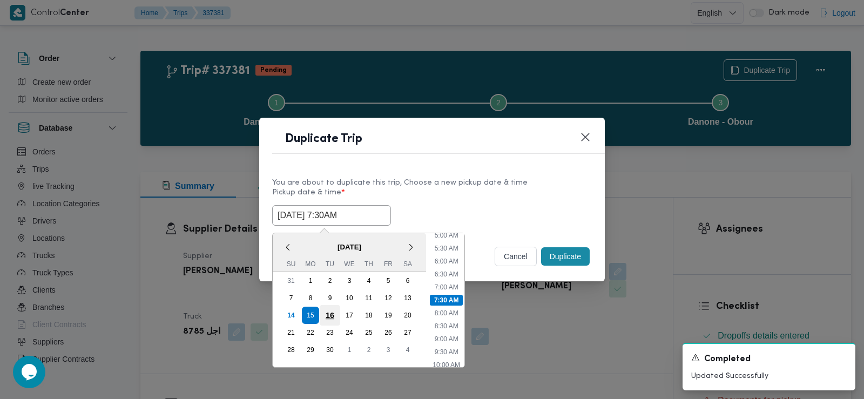
click at [327, 314] on div "16" at bounding box center [330, 315] width 21 height 21
type input "[DATE] 7:30AM"
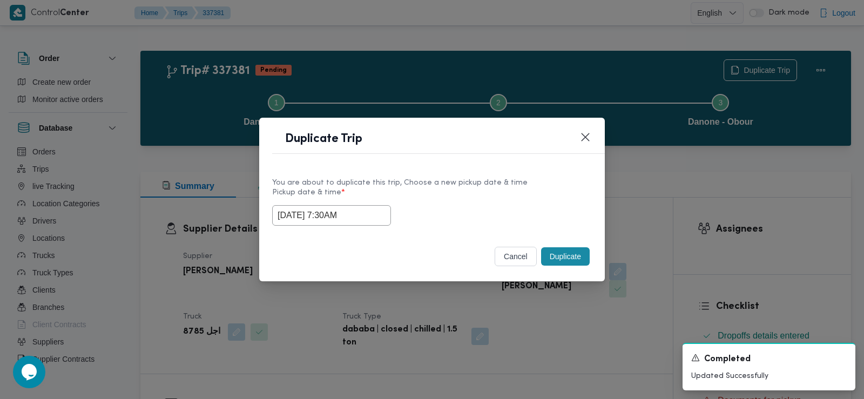
click at [486, 205] on div "[DATE] 7:30AM" at bounding box center [432, 215] width 320 height 21
click at [553, 255] on button "Duplicate" at bounding box center [565, 256] width 49 height 18
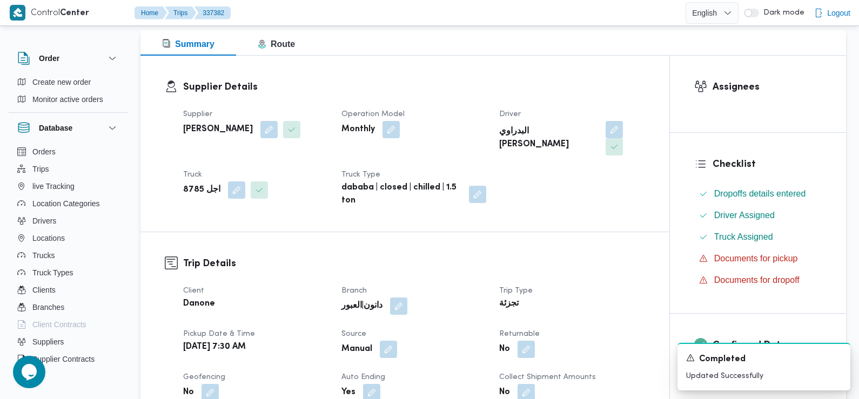
scroll to position [166, 0]
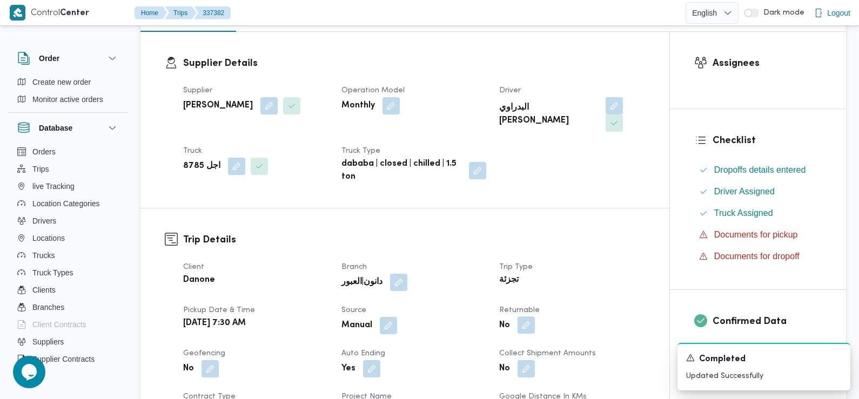
click at [525, 316] on button "button" at bounding box center [525, 324] width 17 height 17
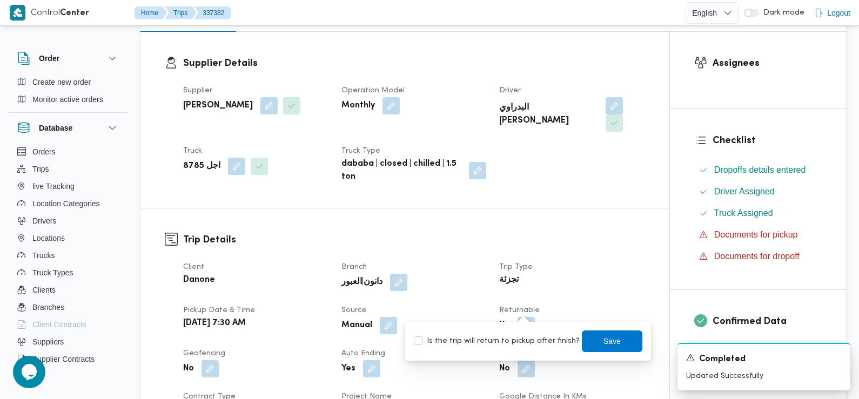
click at [475, 337] on label "Is the trip will return to pickup after finish?" at bounding box center [497, 341] width 166 height 13
checkbox input "true"
click at [603, 345] on span "Save" at bounding box center [611, 340] width 17 height 13
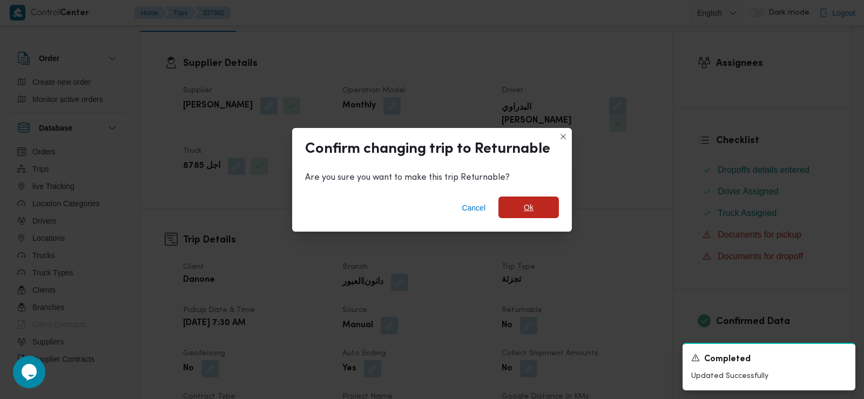
click at [533, 205] on span "Ok" at bounding box center [529, 207] width 10 height 13
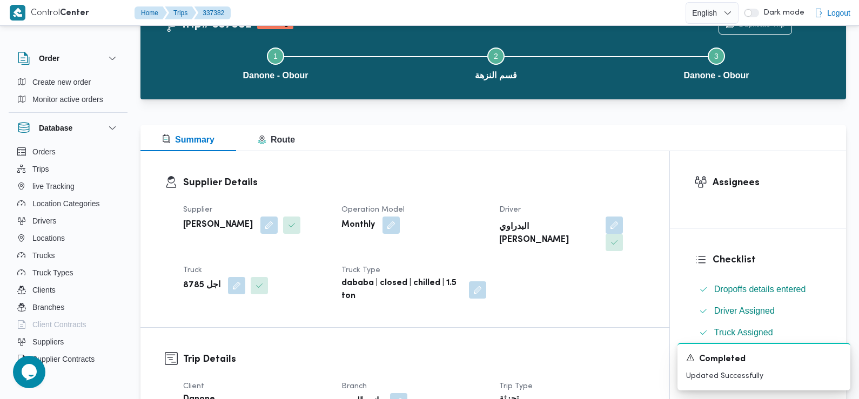
scroll to position [0, 0]
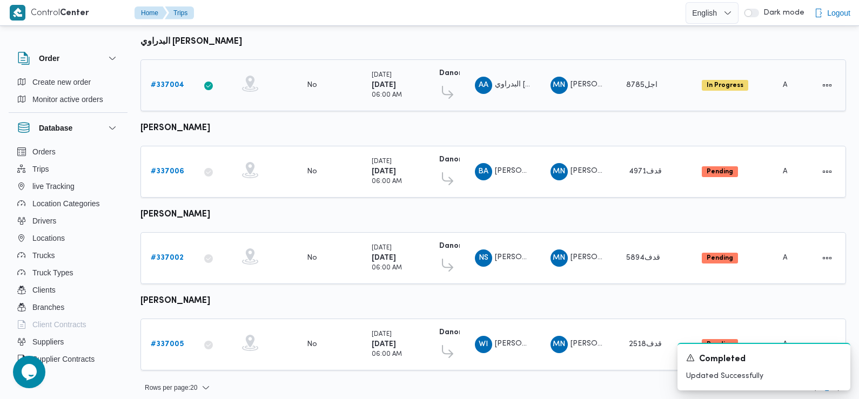
scroll to position [395, 0]
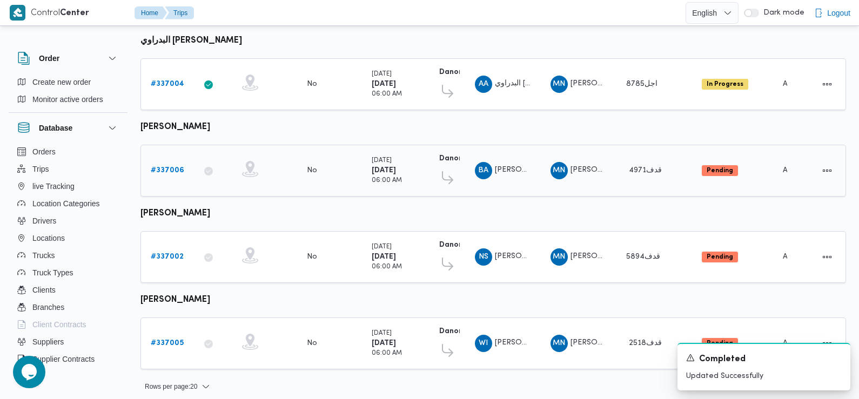
click at [170, 167] on b "# 337006" at bounding box center [167, 170] width 33 height 7
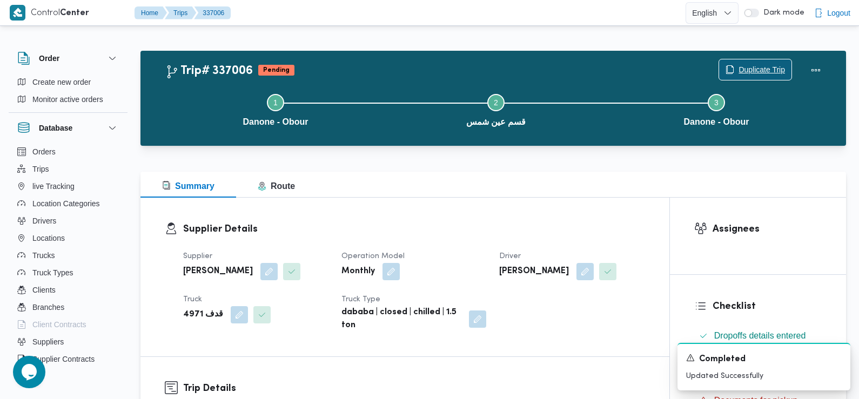
click at [755, 62] on span "Duplicate Trip" at bounding box center [755, 69] width 72 height 21
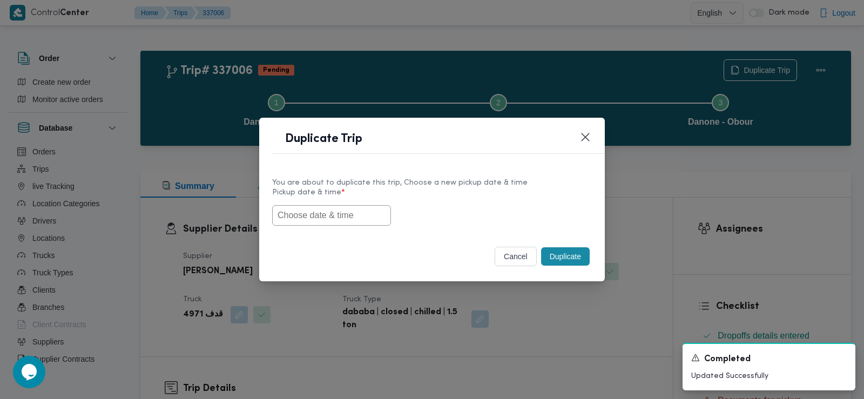
click at [320, 217] on input "text" at bounding box center [331, 215] width 119 height 21
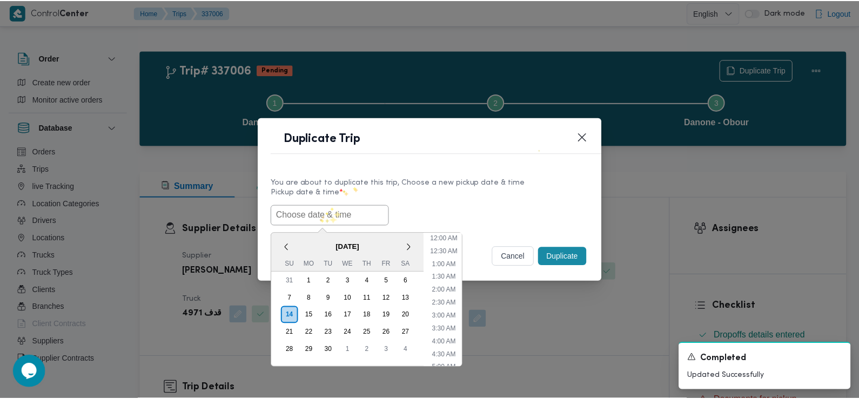
scroll to position [262, 0]
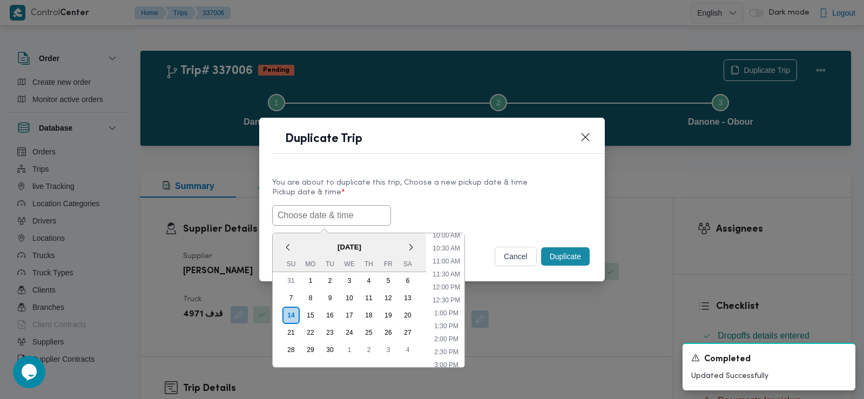
paste input "[DATE] 7:30AM"
type input "[DATE] 7:30AM"
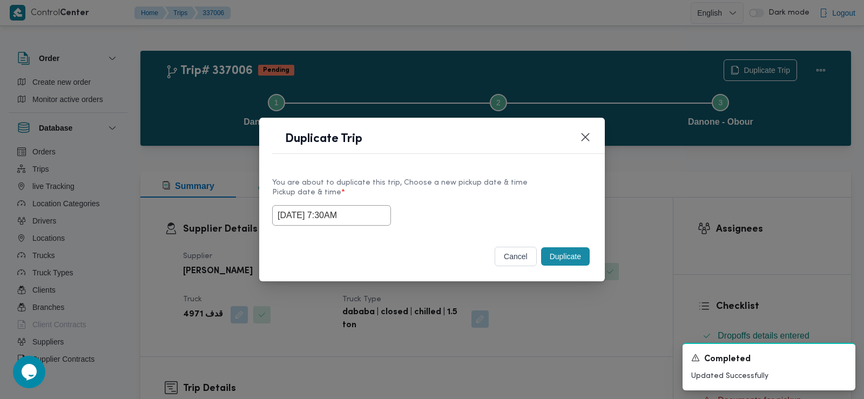
click at [494, 201] on label "Pickup date & time *" at bounding box center [432, 196] width 320 height 17
click at [567, 252] on button "Duplicate" at bounding box center [565, 256] width 49 height 18
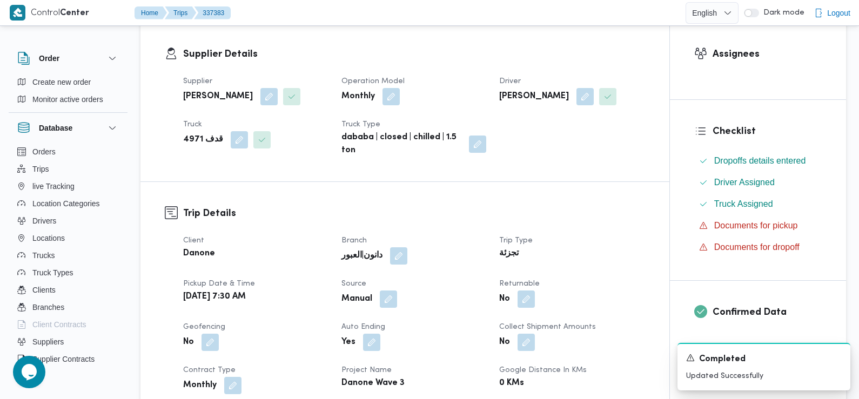
scroll to position [205, 0]
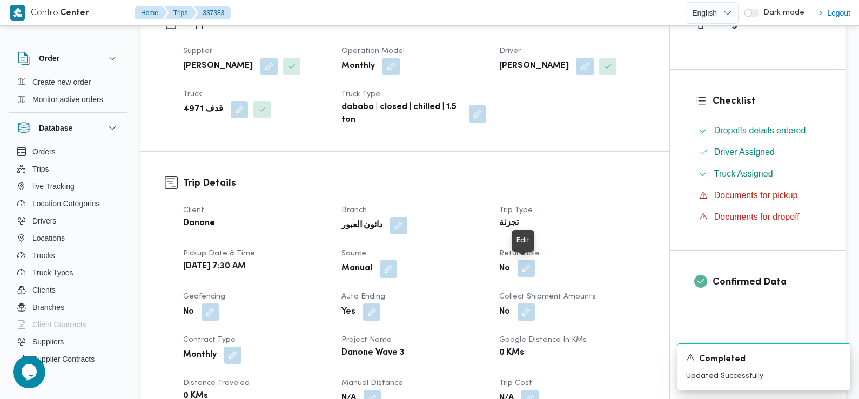
click at [525, 267] on button "button" at bounding box center [525, 268] width 17 height 17
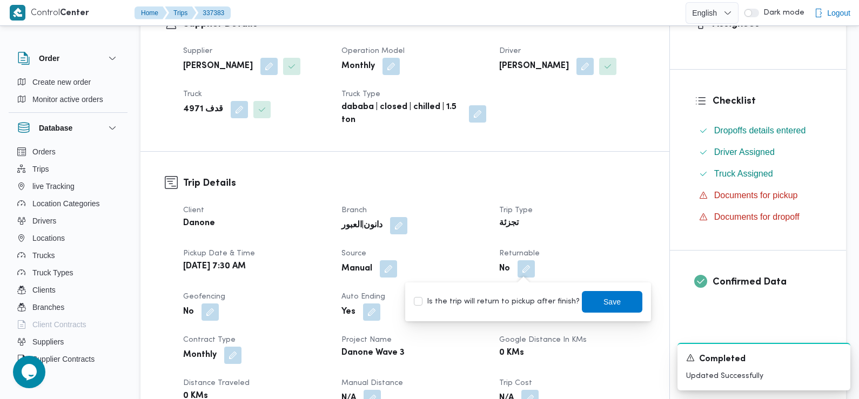
click at [511, 299] on label "Is the trip will return to pickup after finish?" at bounding box center [497, 301] width 166 height 13
checkbox input "true"
click at [592, 303] on span "Save" at bounding box center [612, 301] width 60 height 22
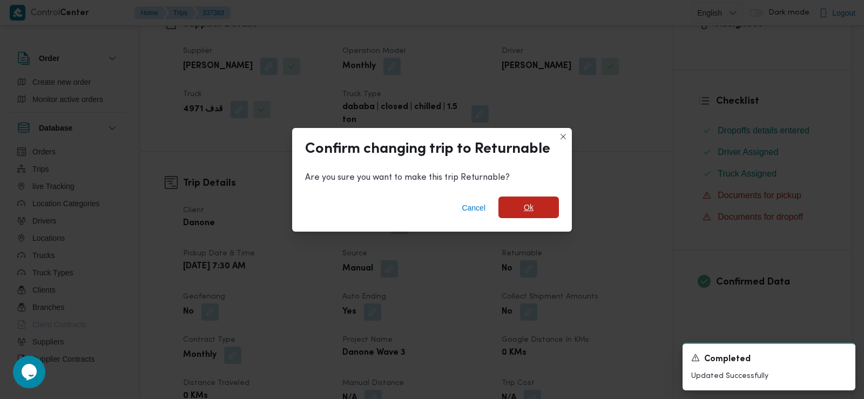
click at [533, 211] on span "Ok" at bounding box center [529, 207] width 10 height 13
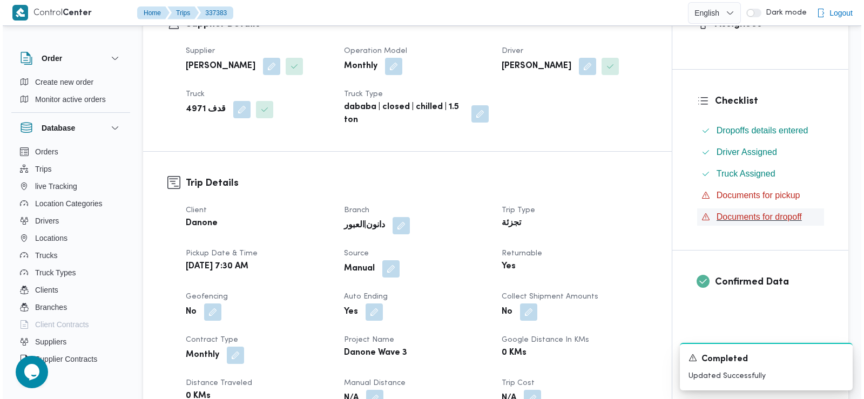
scroll to position [0, 0]
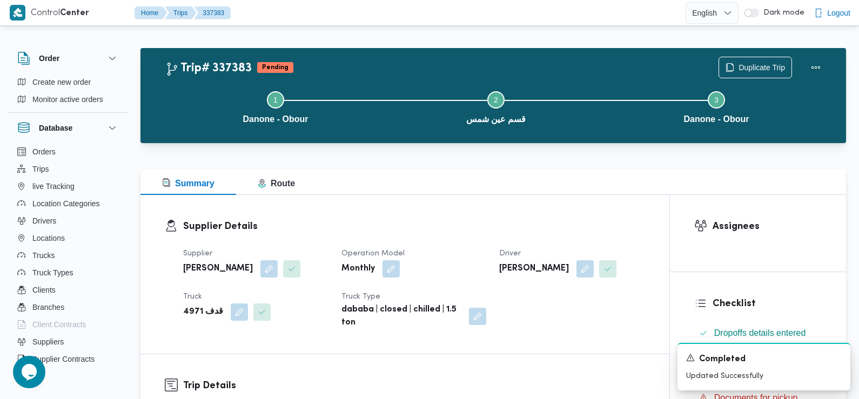
click at [711, 215] on div "Assignees" at bounding box center [758, 233] width 176 height 77
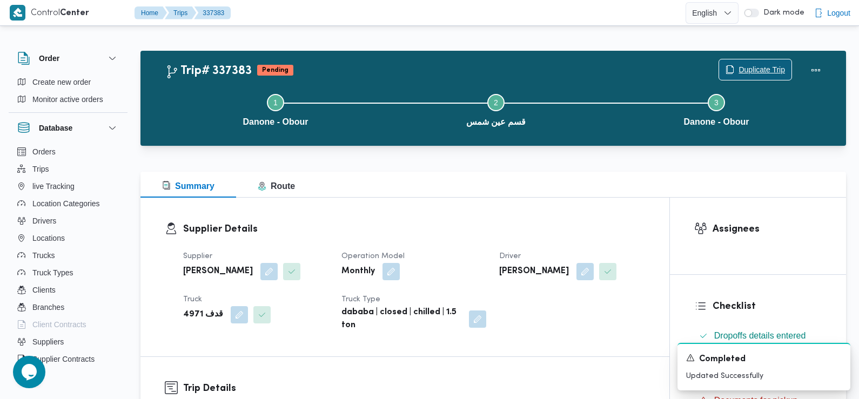
click at [759, 66] on span "Duplicate Trip" at bounding box center [761, 69] width 46 height 13
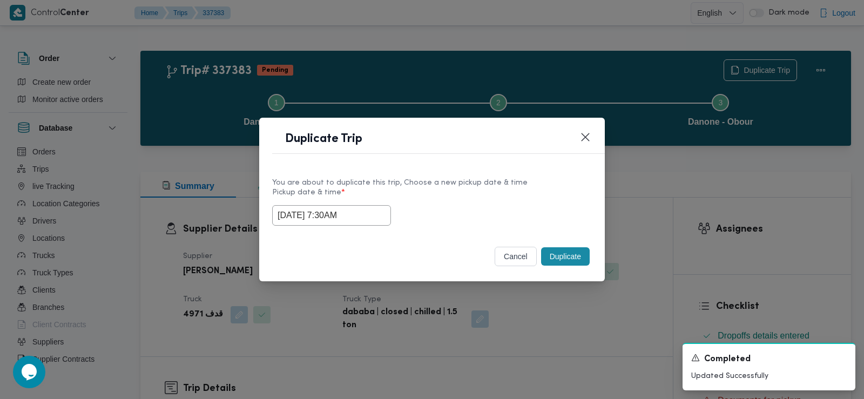
click at [354, 217] on input "15/09/2025 7:30AM" at bounding box center [331, 215] width 119 height 21
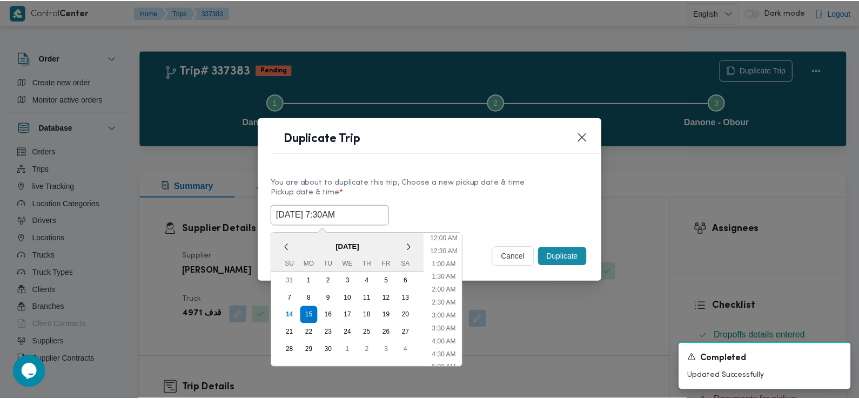
scroll to position [133, 0]
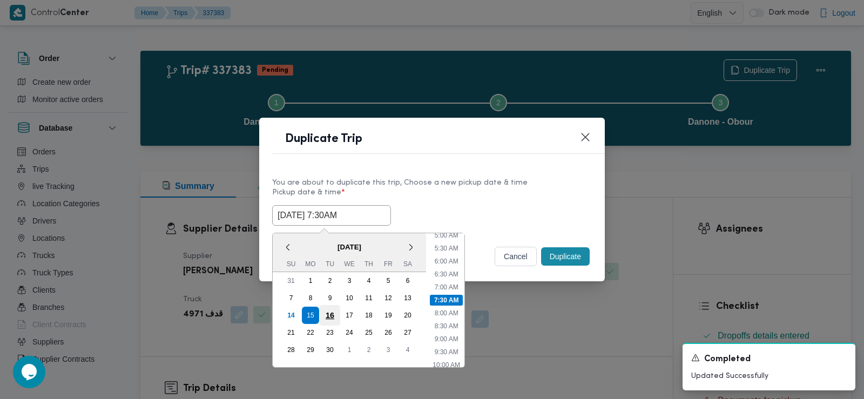
click at [333, 315] on div "16" at bounding box center [330, 315] width 21 height 21
type input "16/09/2025 7:30AM"
click at [518, 222] on div "16/09/2025 7:30AM < September 2025 > Su Mo Tu We Th Fr Sa 31 1 2 3 4 5 6 7 8 9 …" at bounding box center [432, 215] width 320 height 21
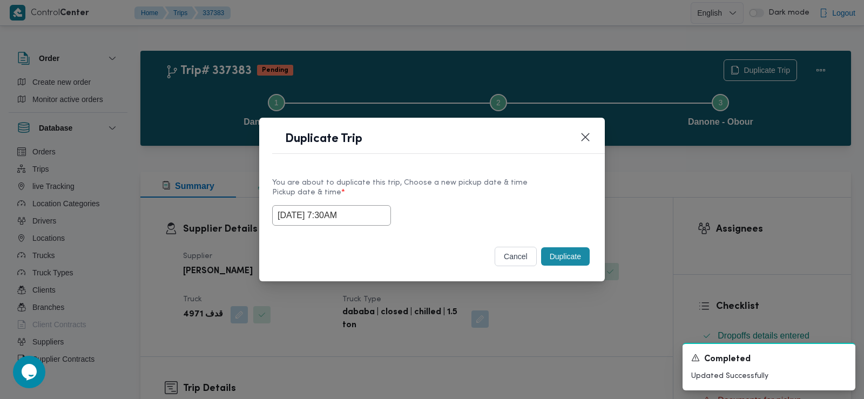
click at [559, 262] on button "Duplicate" at bounding box center [565, 256] width 49 height 18
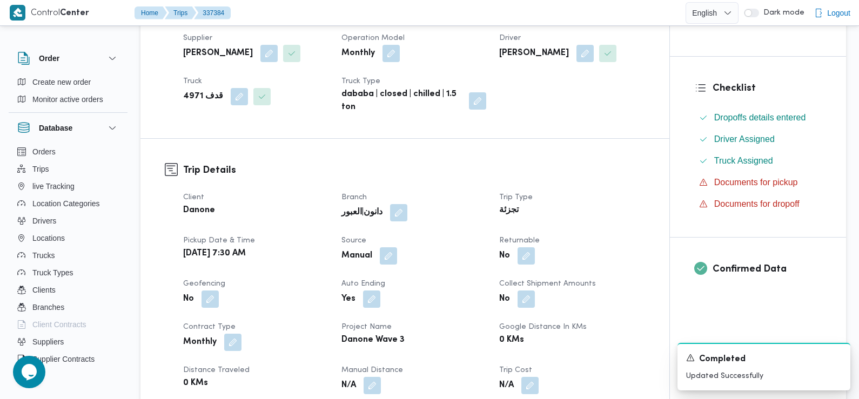
scroll to position [248, 0]
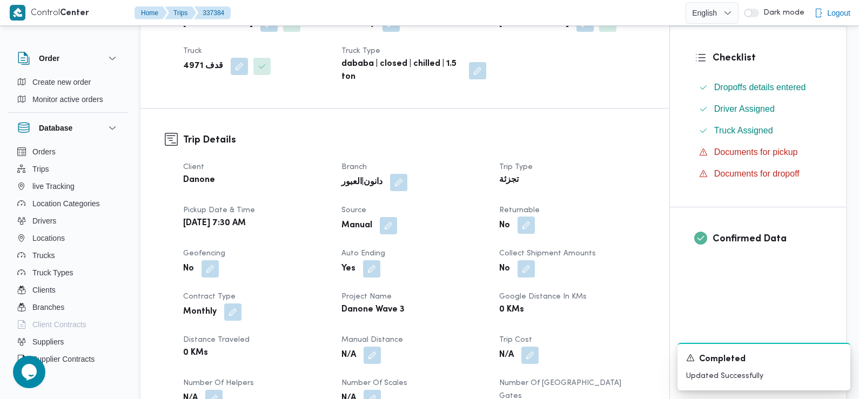
click at [522, 229] on button "button" at bounding box center [525, 225] width 17 height 17
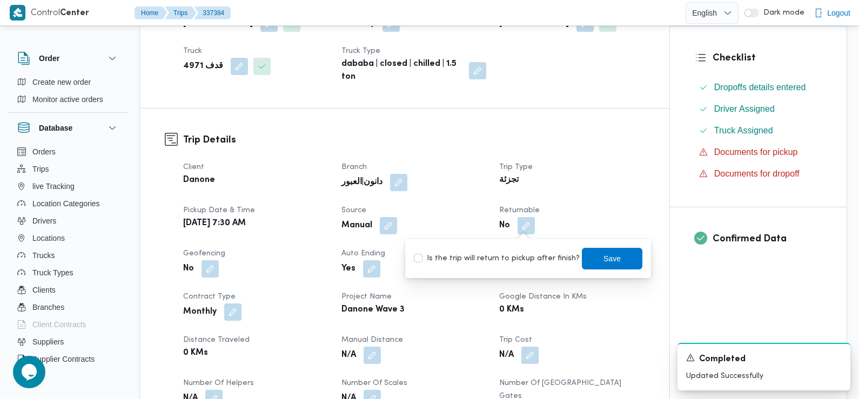
click at [511, 262] on label "Is the trip will return to pickup after finish?" at bounding box center [497, 258] width 166 height 13
checkbox input "true"
click at [603, 268] on span "Save" at bounding box center [612, 258] width 60 height 22
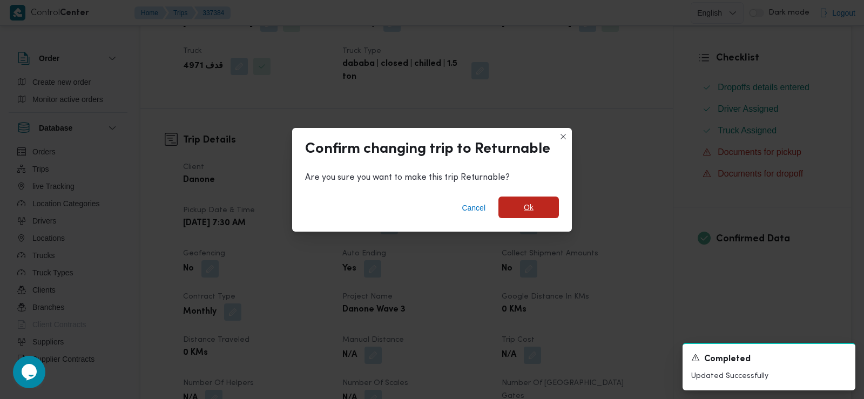
click at [530, 204] on span "Ok" at bounding box center [529, 207] width 10 height 13
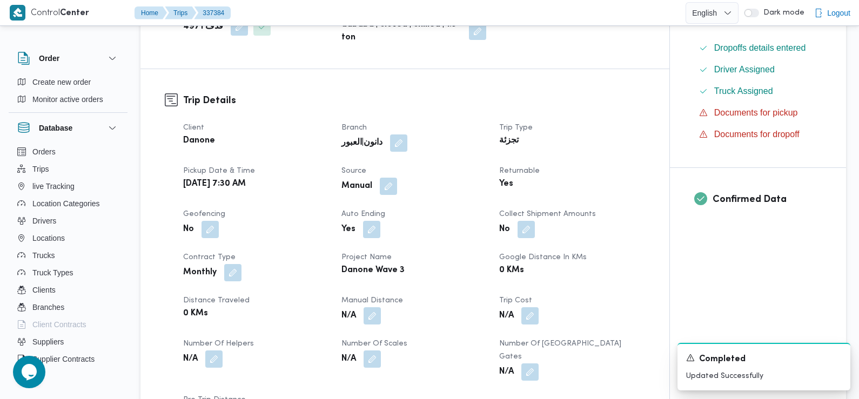
scroll to position [0, 0]
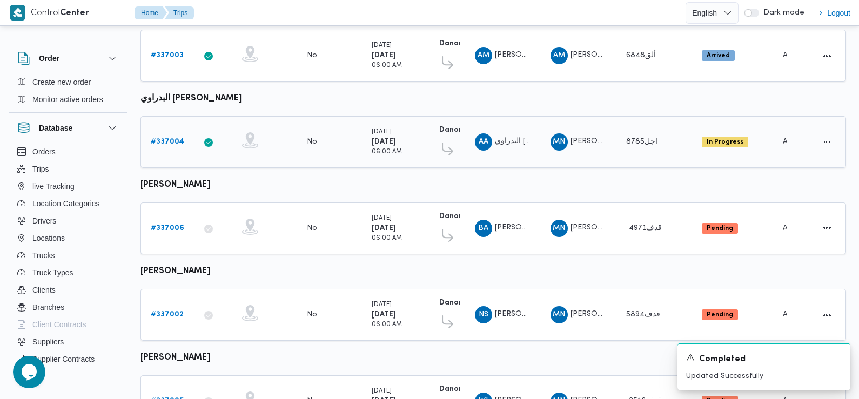
scroll to position [395, 0]
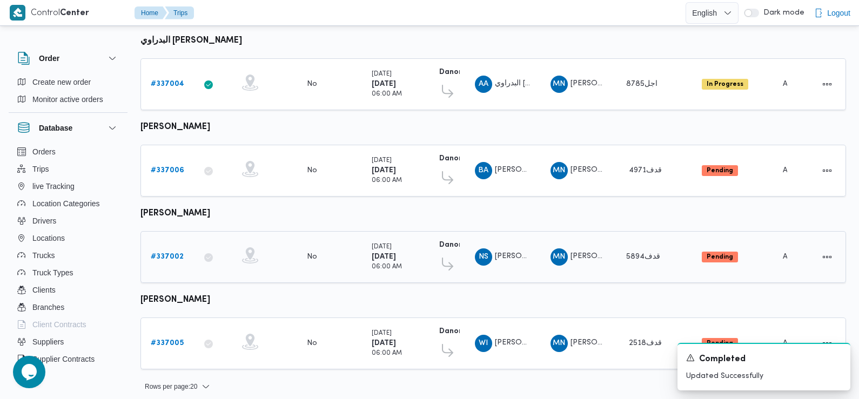
click at [166, 253] on b "# 337002" at bounding box center [167, 256] width 33 height 7
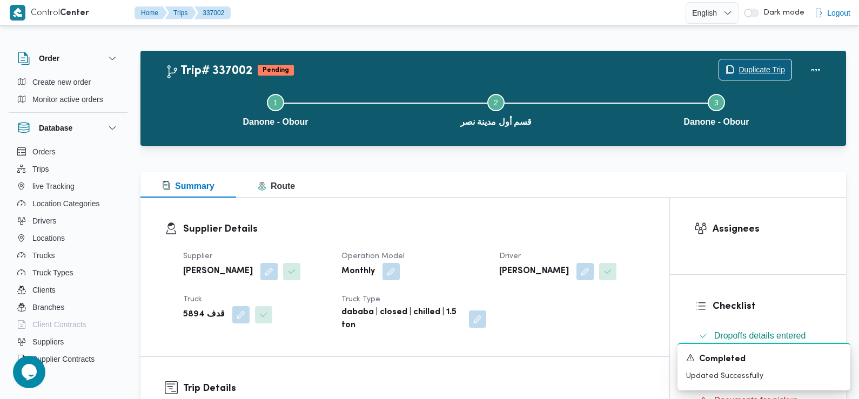
click at [749, 64] on span "Duplicate Trip" at bounding box center [755, 69] width 72 height 21
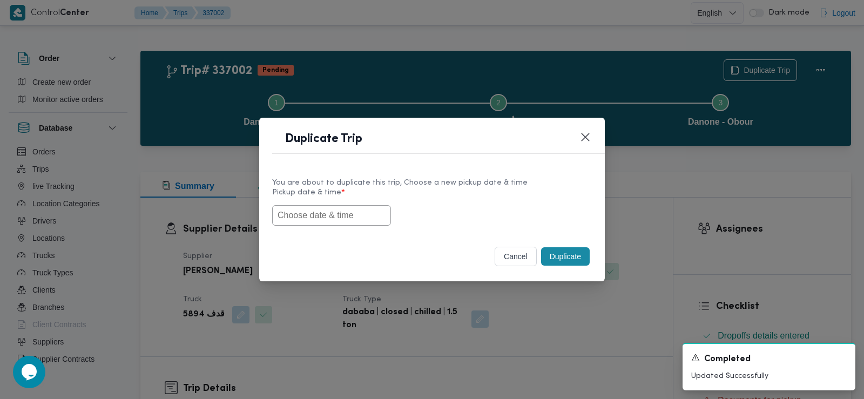
click at [338, 211] on input "text" at bounding box center [331, 215] width 119 height 21
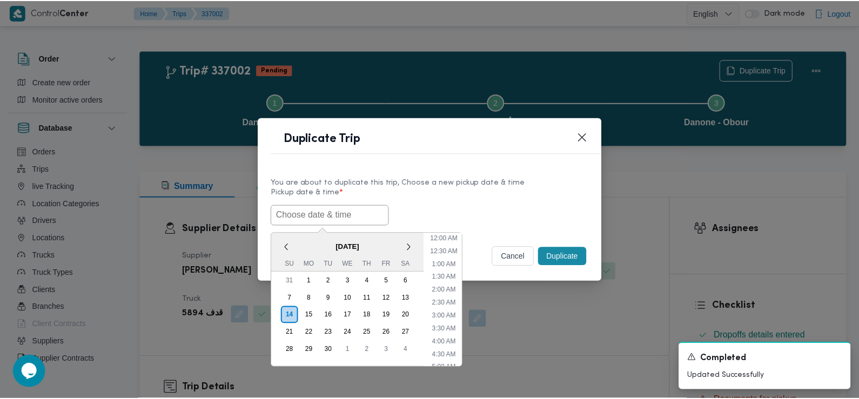
scroll to position [262, 0]
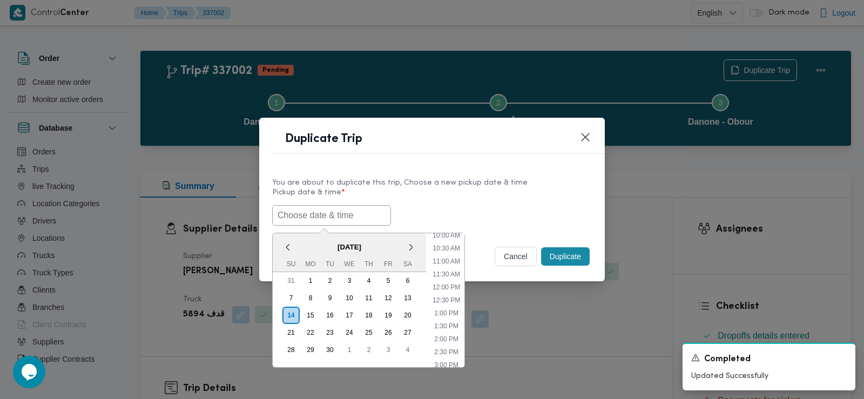
paste input "15/09/2025 7:30AM"
type input "15/09/2025 7:30AM"
click at [408, 209] on div "15/09/2025 7:30AM < September 2025 > Su Mo Tu We Th Fr Sa 31 1 2 3 4 5 6 7 8 9 …" at bounding box center [432, 215] width 320 height 21
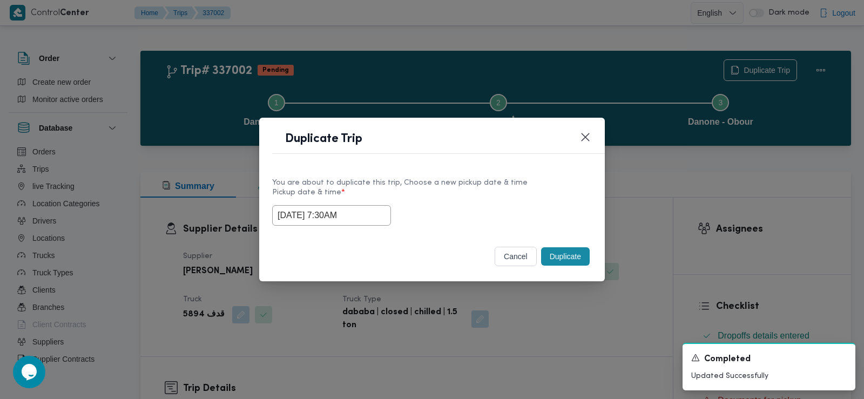
click at [565, 251] on button "Duplicate" at bounding box center [565, 256] width 49 height 18
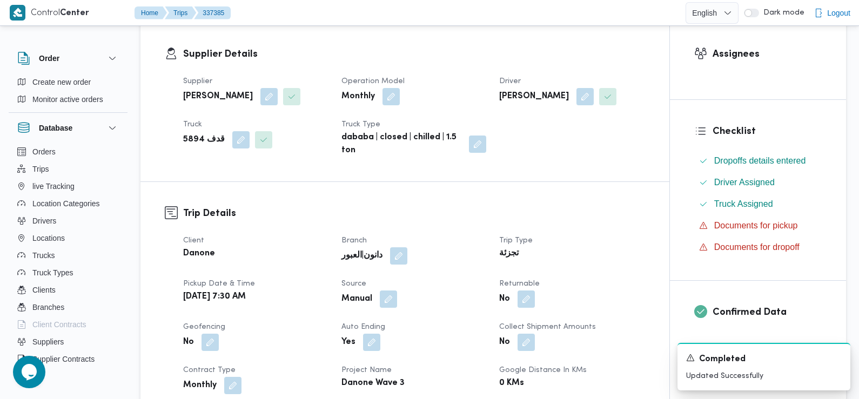
scroll to position [177, 0]
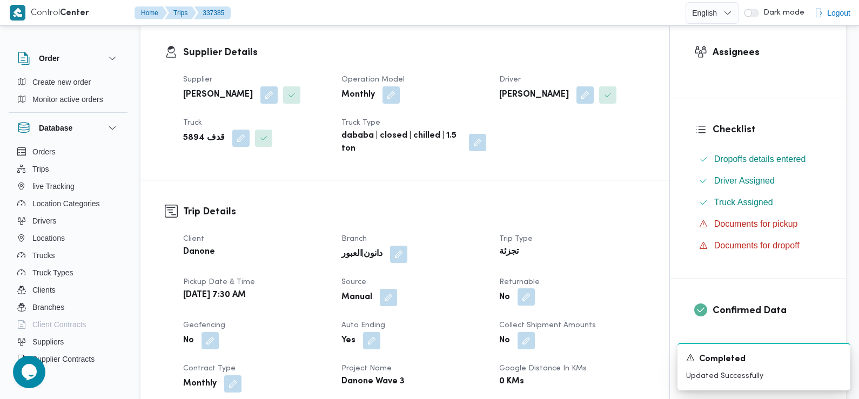
click at [528, 296] on button "button" at bounding box center [525, 296] width 17 height 17
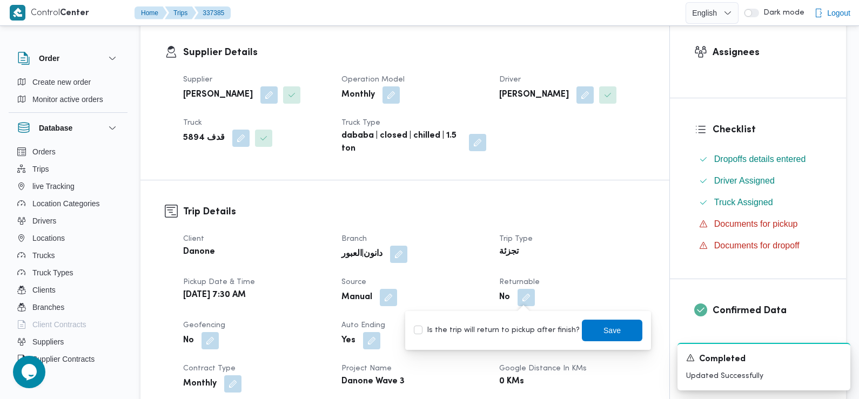
click at [515, 324] on label "Is the trip will return to pickup after finish?" at bounding box center [497, 330] width 166 height 13
checkbox input "true"
click at [582, 329] on span "Save" at bounding box center [612, 330] width 60 height 22
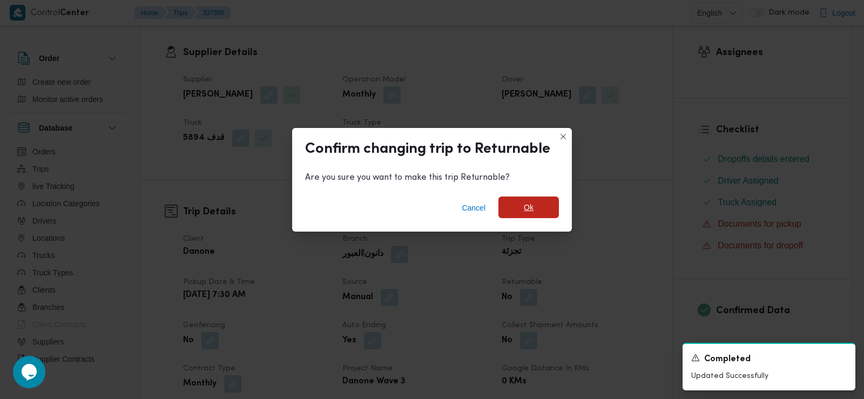
click at [521, 207] on span "Ok" at bounding box center [528, 208] width 60 height 22
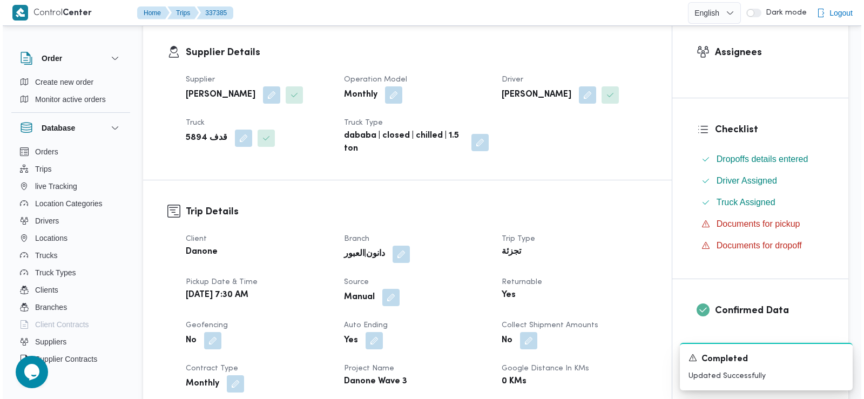
scroll to position [0, 0]
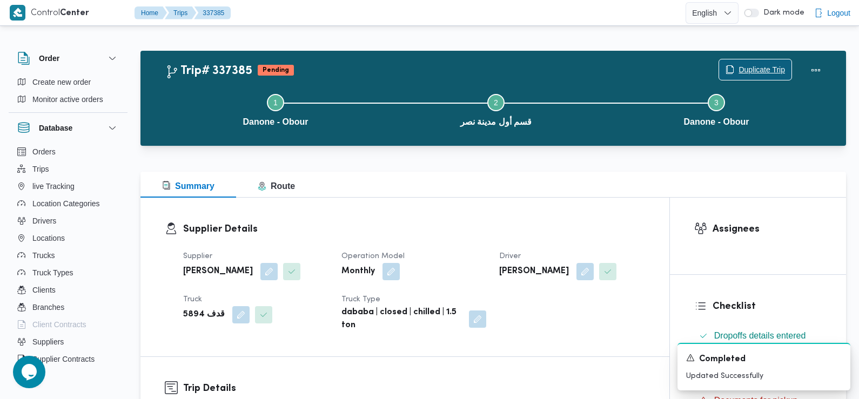
click at [752, 74] on span "Duplicate Trip" at bounding box center [761, 69] width 46 height 13
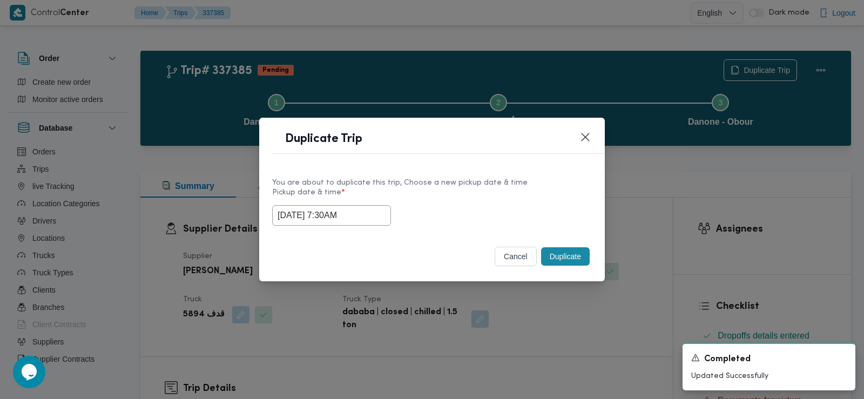
click at [343, 209] on input "15/09/2025 7:30AM" at bounding box center [331, 215] width 119 height 21
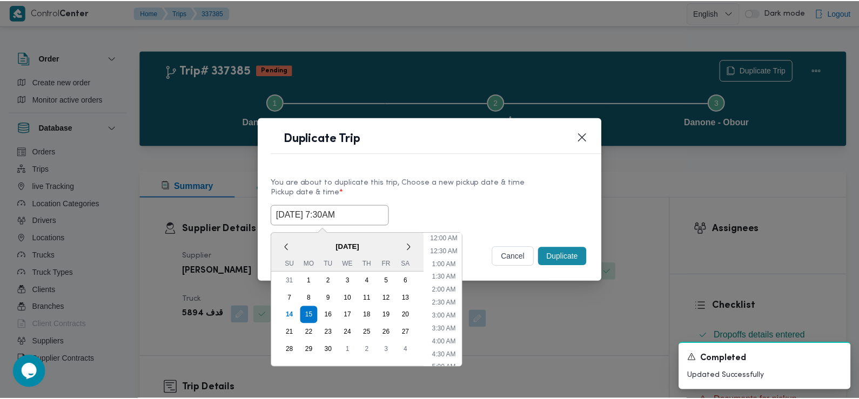
scroll to position [133, 0]
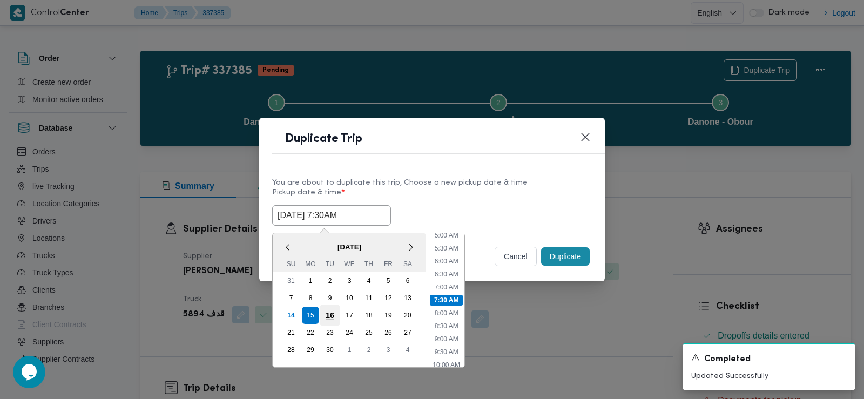
click at [329, 312] on div "16" at bounding box center [330, 315] width 21 height 21
type input "16/09/2025 7:30AM"
click at [489, 199] on label "Pickup date & time *" at bounding box center [432, 196] width 320 height 17
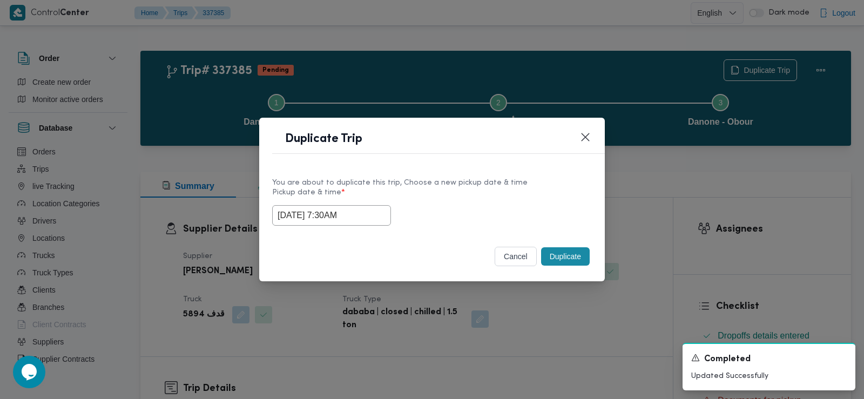
click at [574, 258] on button "Duplicate" at bounding box center [565, 256] width 49 height 18
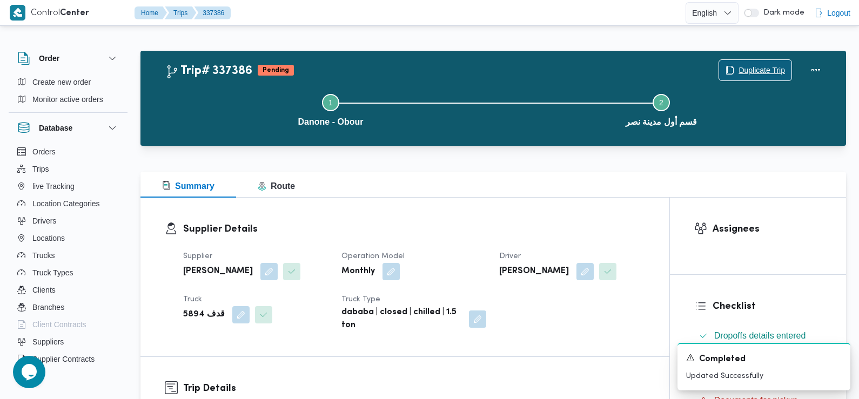
scroll to position [317, 0]
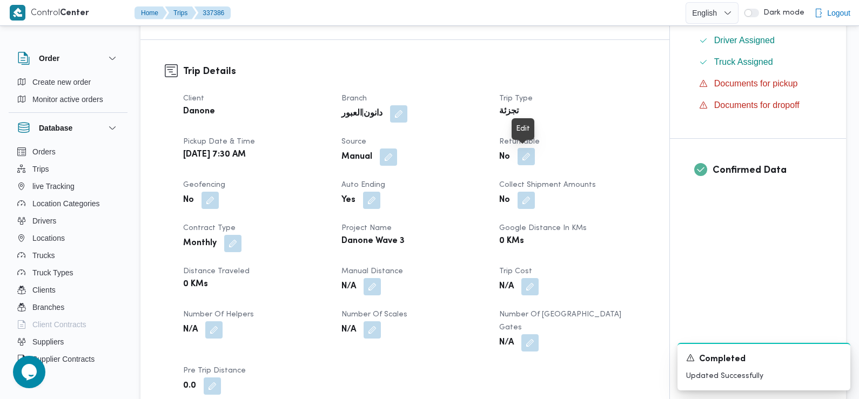
click at [522, 154] on button "button" at bounding box center [525, 156] width 17 height 17
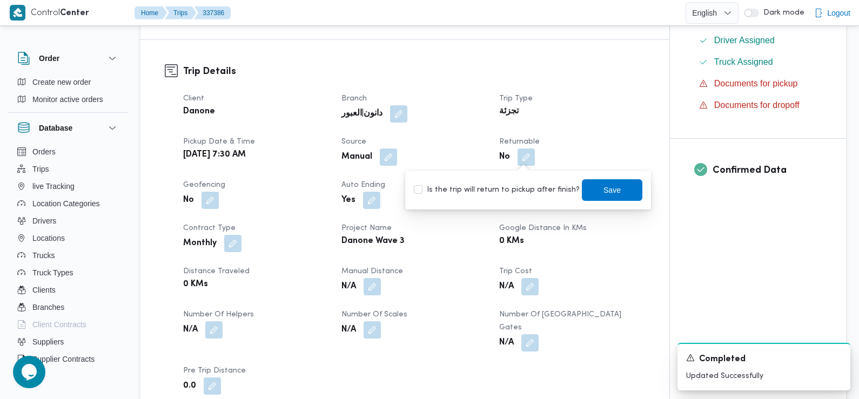
click at [518, 195] on label "Is the trip will return to pickup after finish?" at bounding box center [497, 190] width 166 height 13
checkbox input "true"
click at [604, 190] on span "Save" at bounding box center [611, 189] width 17 height 13
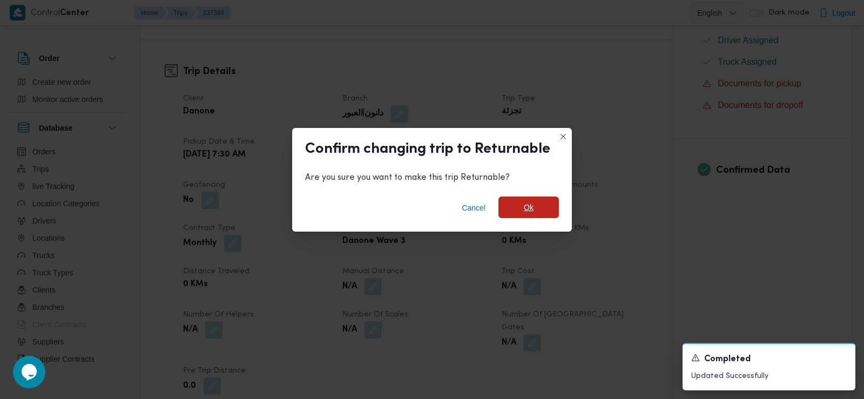
click at [539, 202] on span "Ok" at bounding box center [528, 208] width 60 height 22
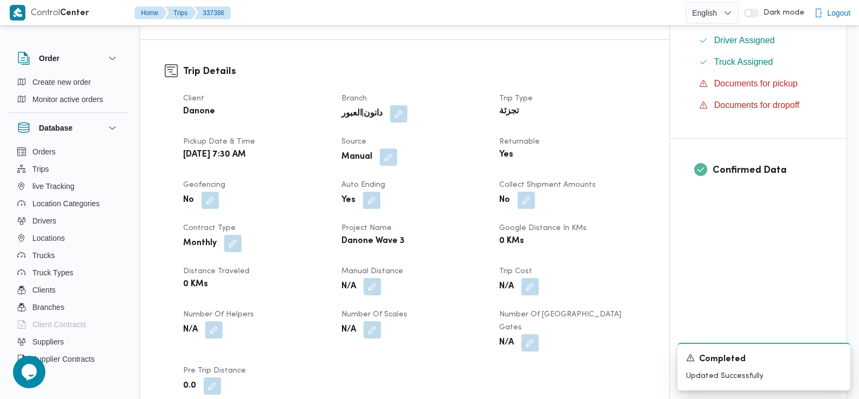
scroll to position [0, 0]
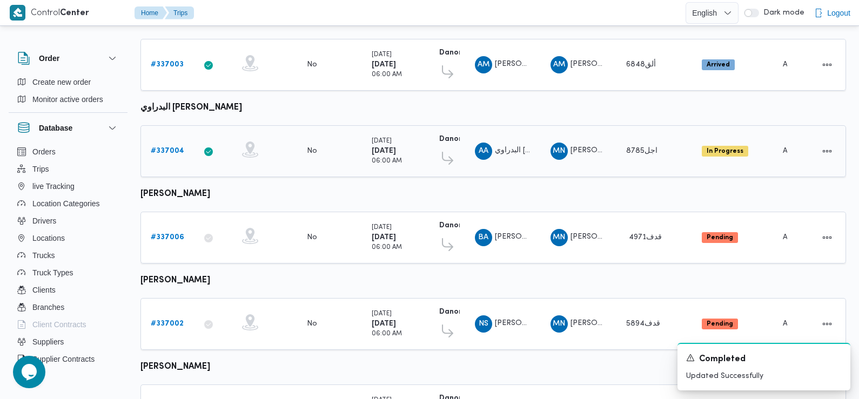
scroll to position [395, 0]
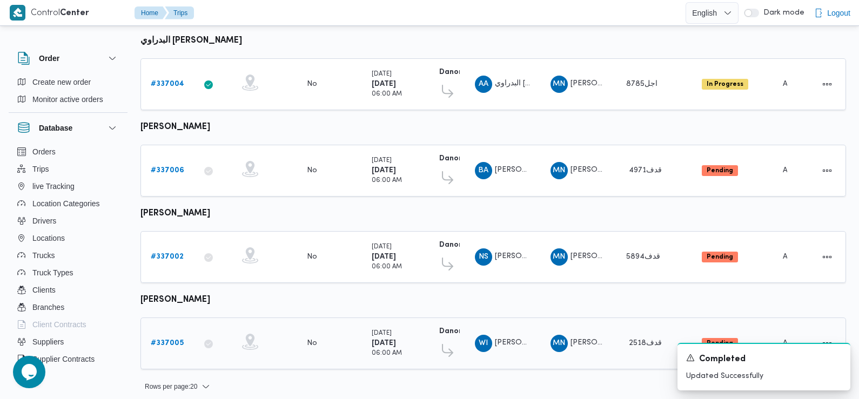
click at [165, 340] on b "# 337005" at bounding box center [167, 343] width 33 height 7
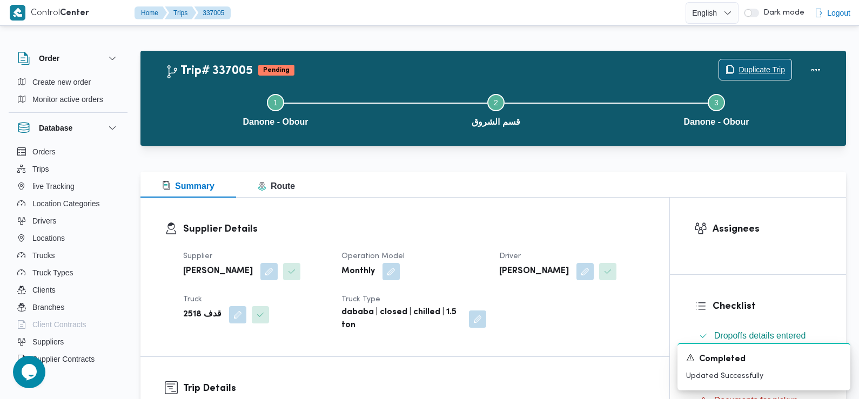
click at [759, 65] on span "Duplicate Trip" at bounding box center [761, 69] width 46 height 13
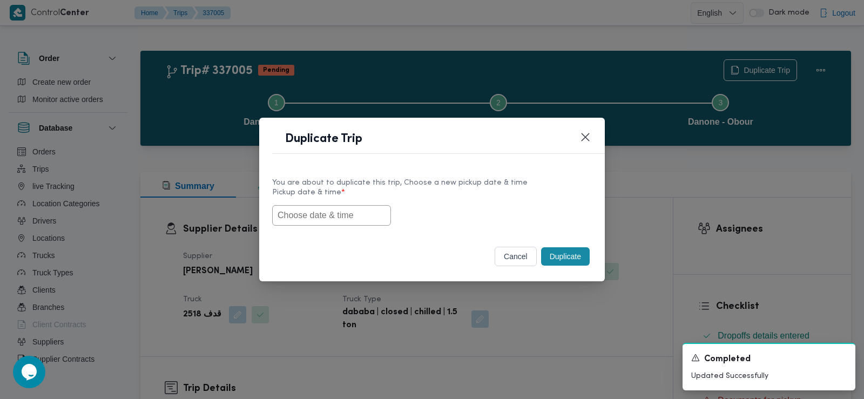
click at [332, 214] on input "text" at bounding box center [331, 215] width 119 height 21
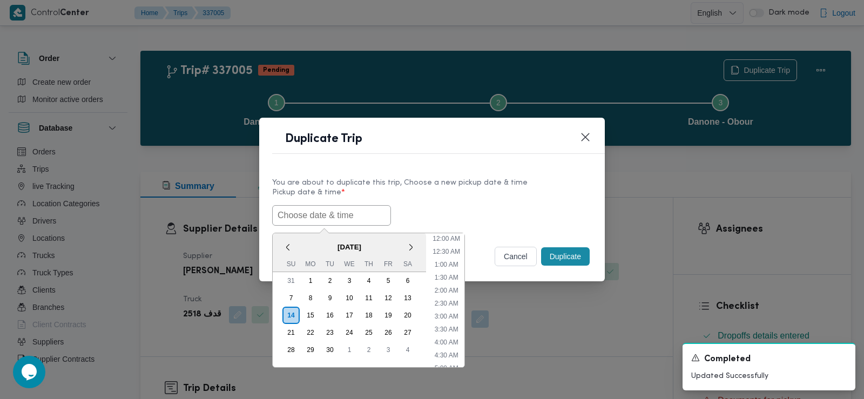
paste input "15/09/2025 7:30AM"
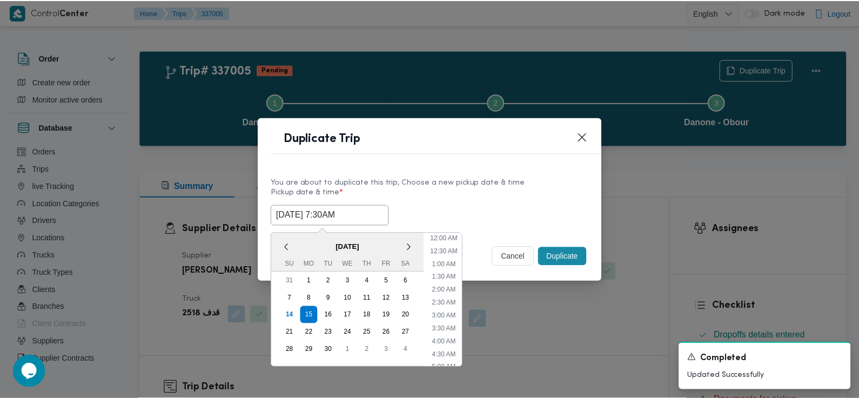
scroll to position [262, 0]
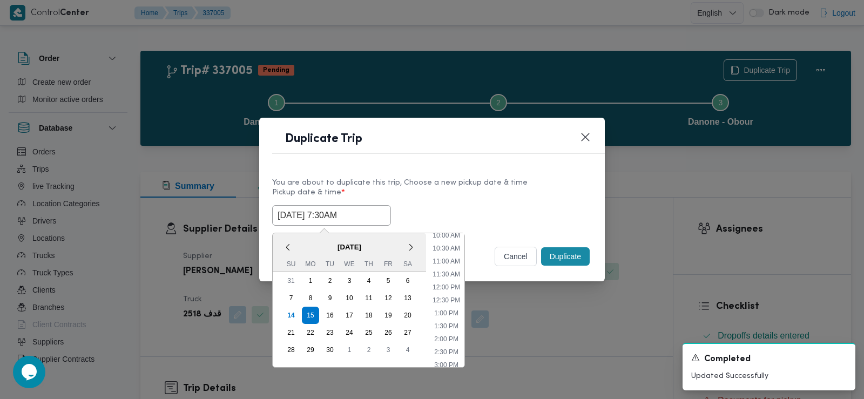
type input "15/09/2025 7:30AM"
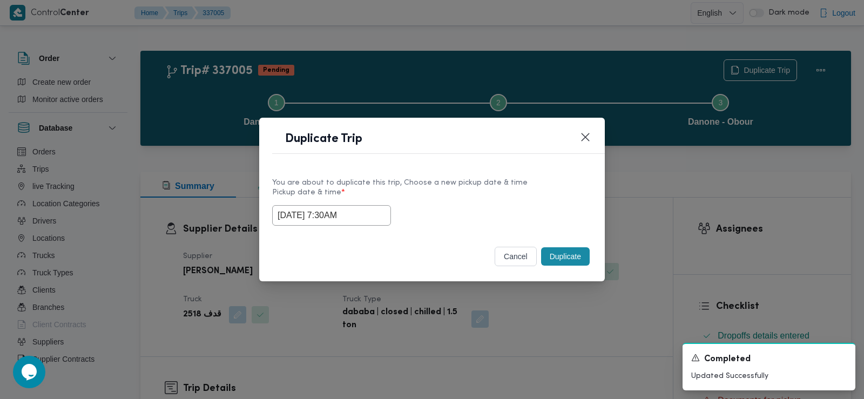
click at [451, 201] on label "Pickup date & time *" at bounding box center [432, 196] width 320 height 17
click at [572, 254] on button "Duplicate" at bounding box center [565, 256] width 49 height 18
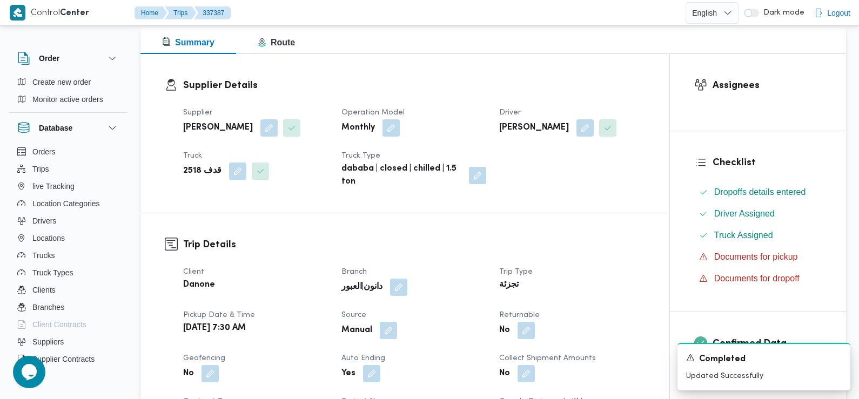
scroll to position [216, 0]
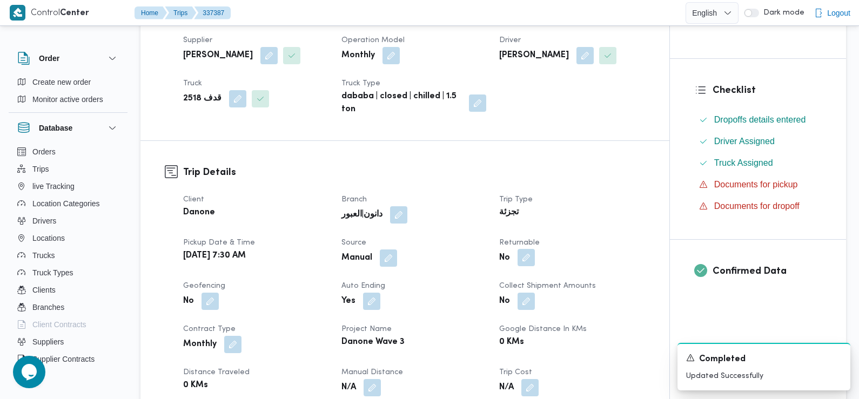
click at [519, 254] on button "button" at bounding box center [525, 257] width 17 height 17
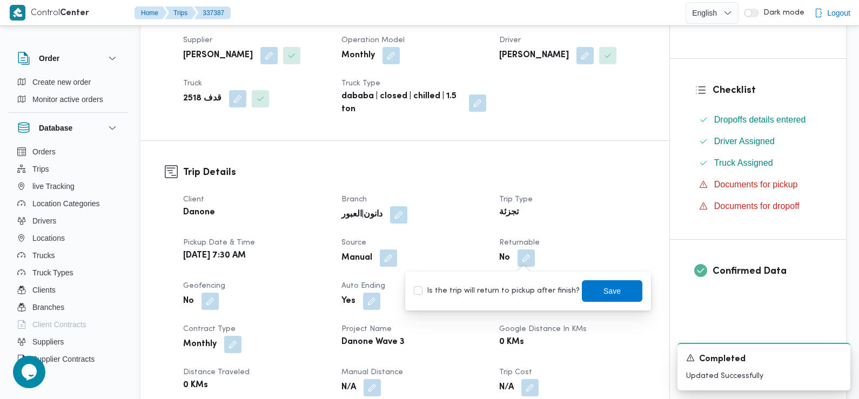
click at [512, 287] on label "Is the trip will return to pickup after finish?" at bounding box center [497, 291] width 166 height 13
checkbox input "true"
click at [604, 281] on span "Save" at bounding box center [612, 291] width 60 height 22
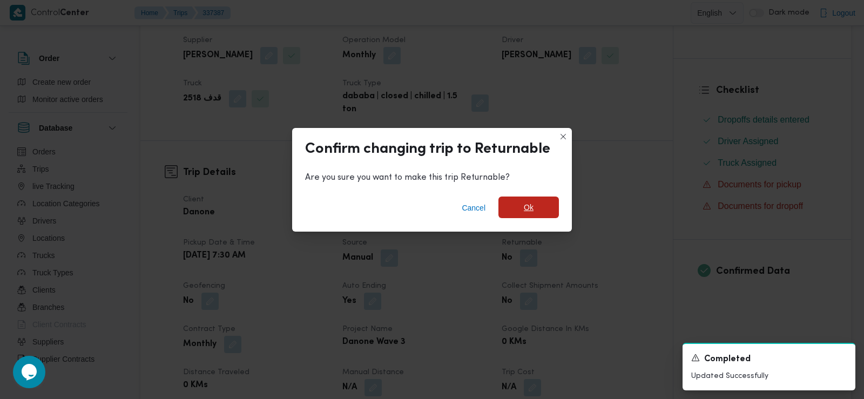
click at [548, 206] on span "Ok" at bounding box center [528, 208] width 60 height 22
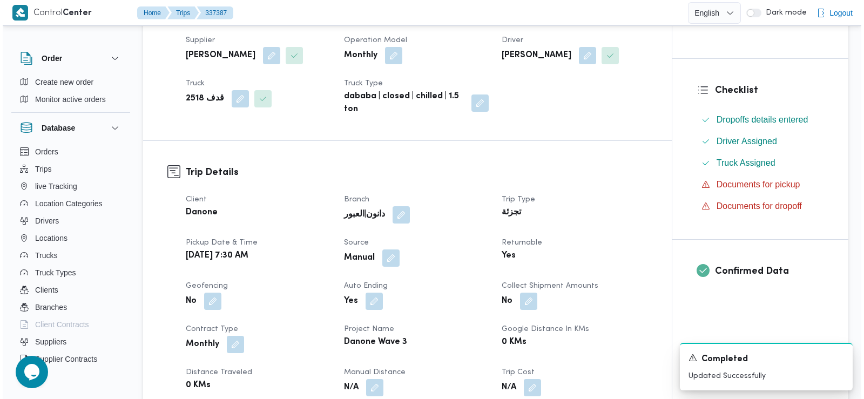
scroll to position [0, 0]
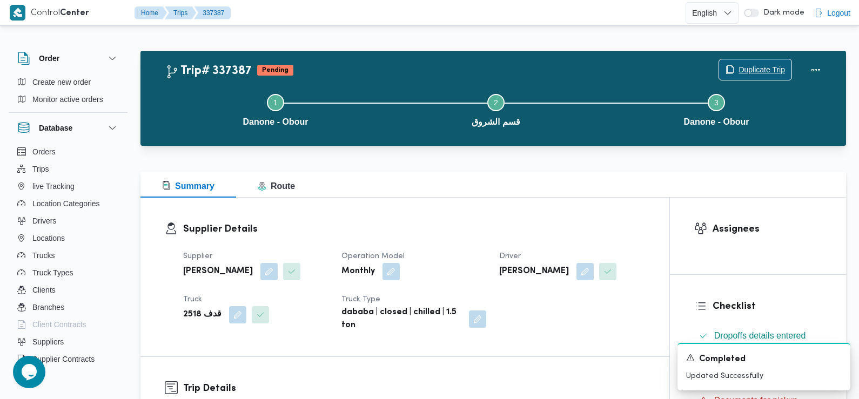
click at [760, 66] on span "Duplicate Trip" at bounding box center [761, 69] width 46 height 13
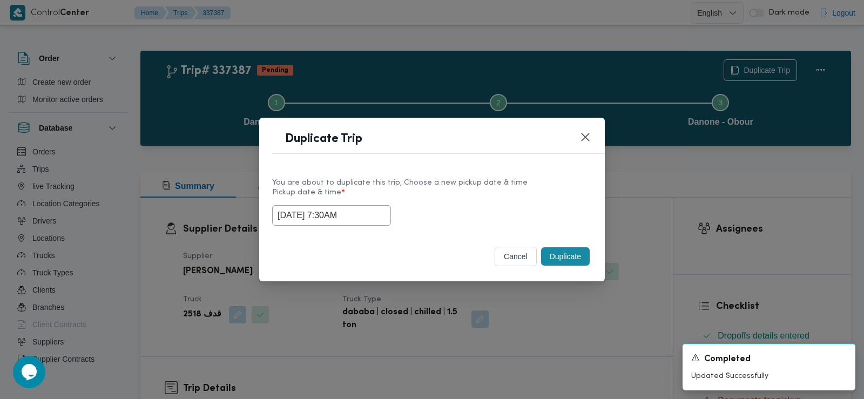
click at [332, 209] on input "15/09/2025 7:30AM" at bounding box center [331, 215] width 119 height 21
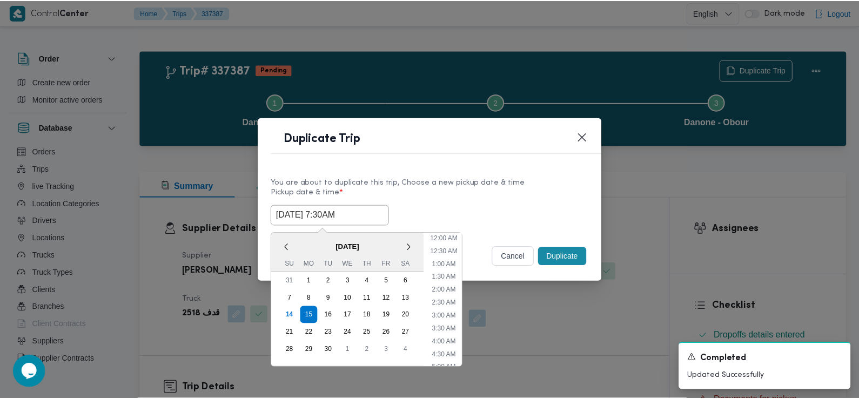
scroll to position [133, 0]
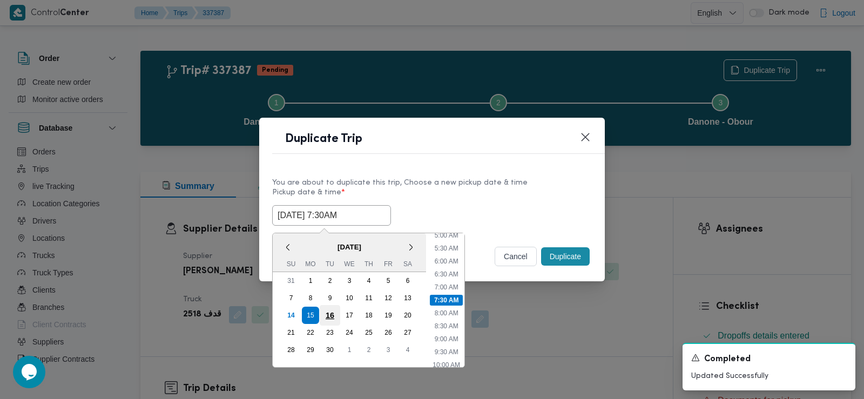
click at [333, 314] on div "16" at bounding box center [330, 315] width 21 height 21
type input "16/09/2025 7:30AM"
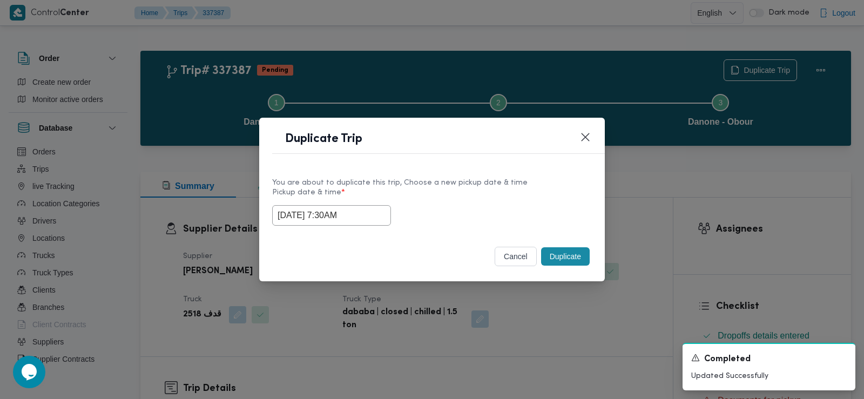
click at [509, 190] on label "Pickup date & time *" at bounding box center [432, 196] width 320 height 17
click at [569, 255] on button "Duplicate" at bounding box center [565, 256] width 49 height 18
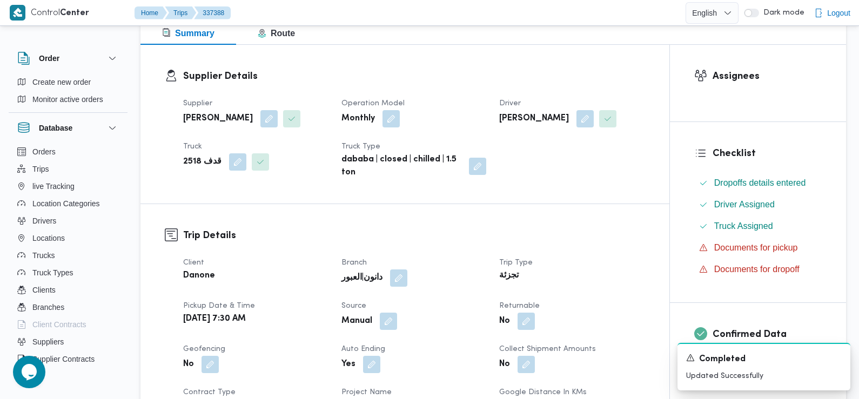
scroll to position [220, 0]
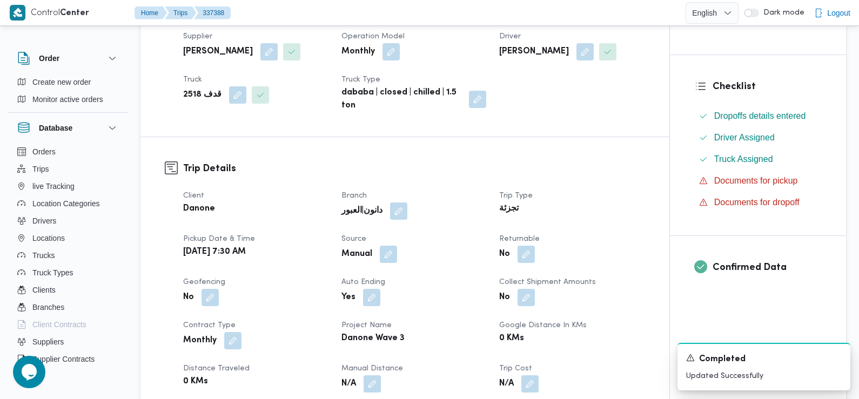
click at [517, 248] on span at bounding box center [523, 254] width 23 height 17
click at [529, 261] on button "button" at bounding box center [525, 253] width 17 height 17
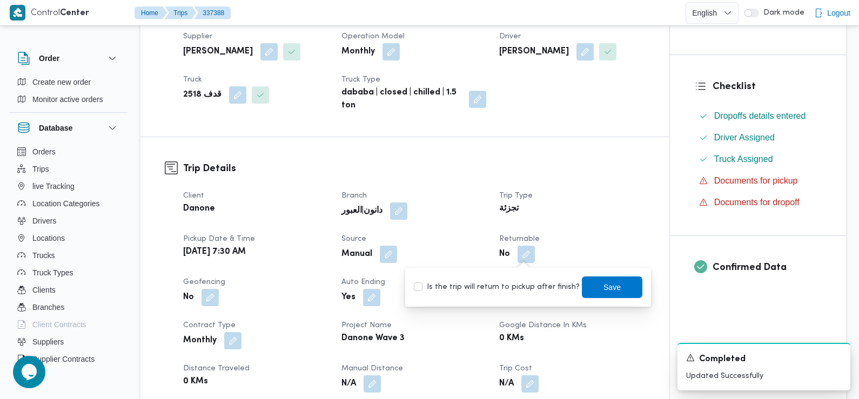
click at [515, 289] on label "Is the trip will return to pickup after finish?" at bounding box center [497, 287] width 166 height 13
checkbox input "true"
click at [603, 284] on span "Save" at bounding box center [611, 286] width 17 height 13
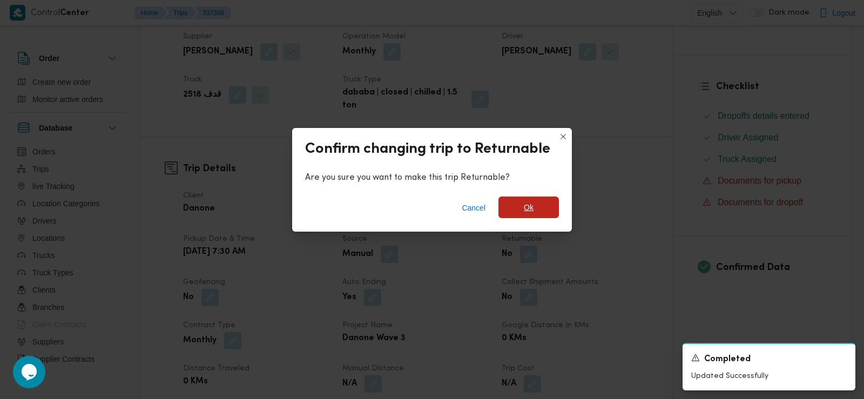
click at [520, 206] on span "Ok" at bounding box center [528, 208] width 60 height 22
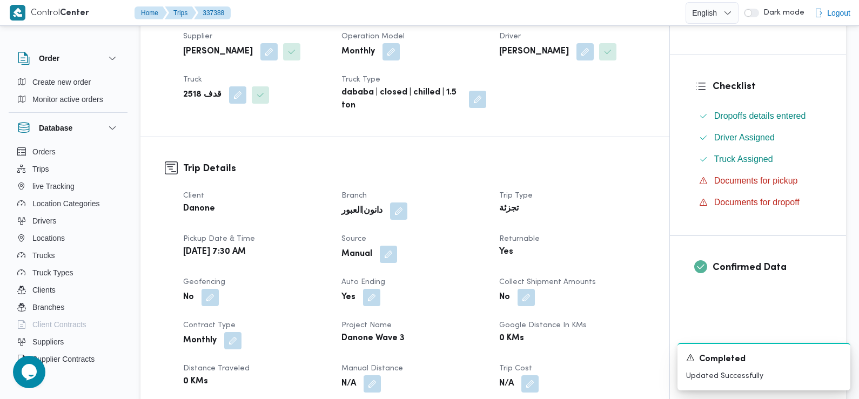
scroll to position [0, 0]
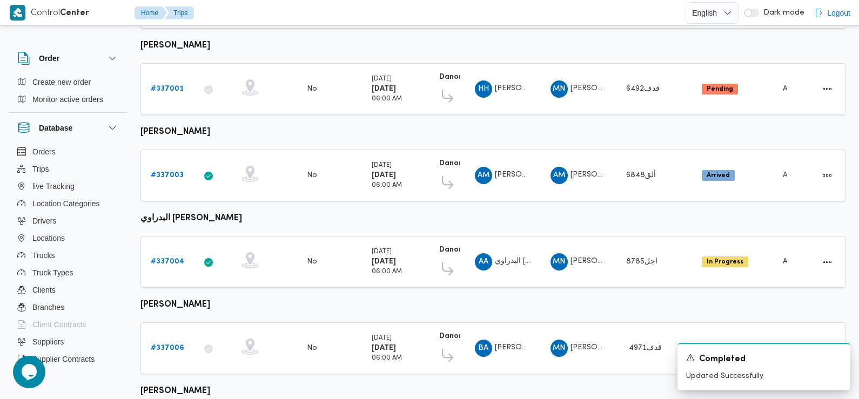
scroll to position [241, 0]
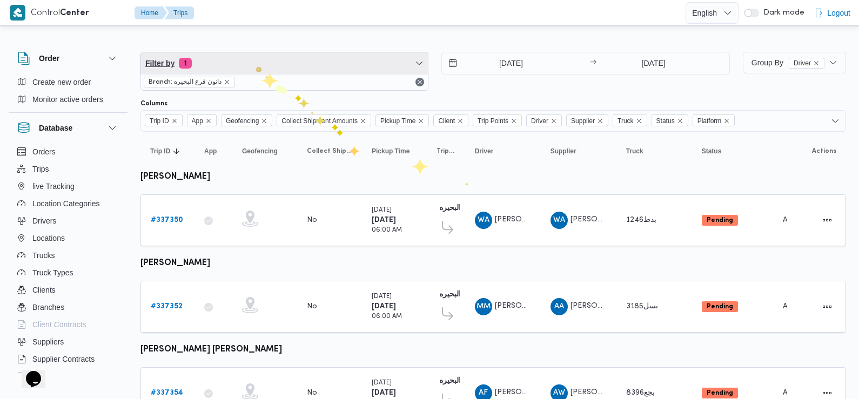
click at [251, 62] on span "Filter by 1" at bounding box center [284, 63] width 287 height 22
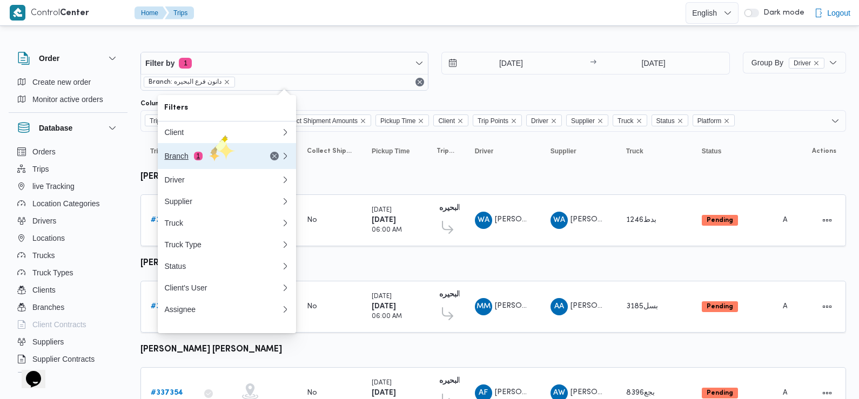
click at [209, 151] on button "Branch 1" at bounding box center [227, 156] width 138 height 26
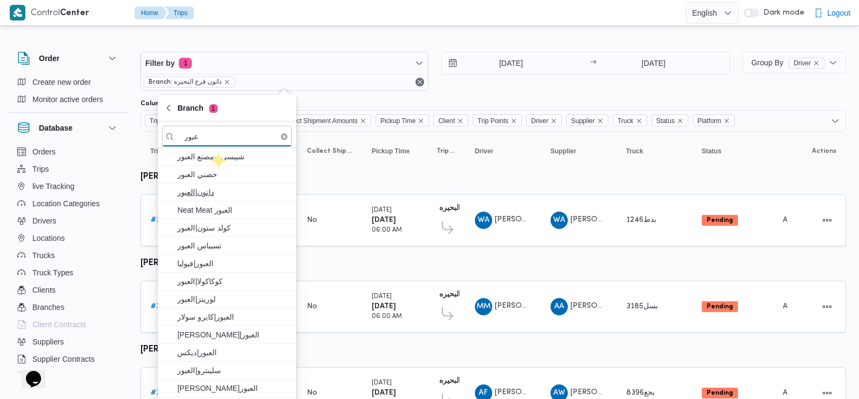
type input "عبور"
click at [224, 192] on span "دانون|العبور" at bounding box center [233, 192] width 112 height 13
click at [468, 94] on div "Filter by 1 Branch: دانون|العبور 16/9/2025 → 16/9/2025" at bounding box center [435, 71] width 602 height 52
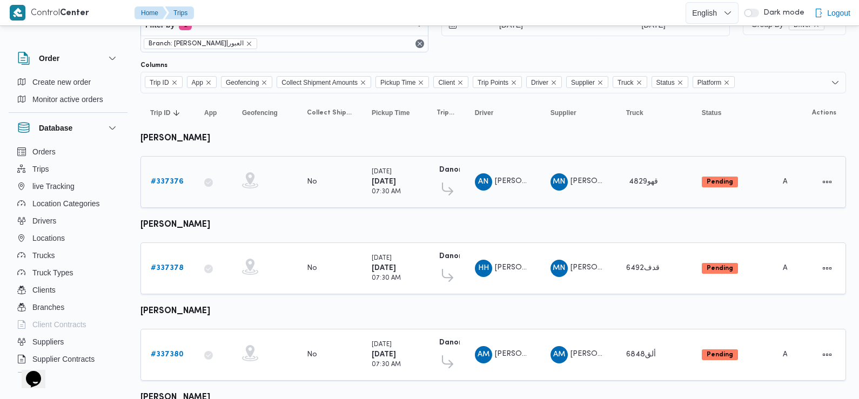
scroll to position [139, 0]
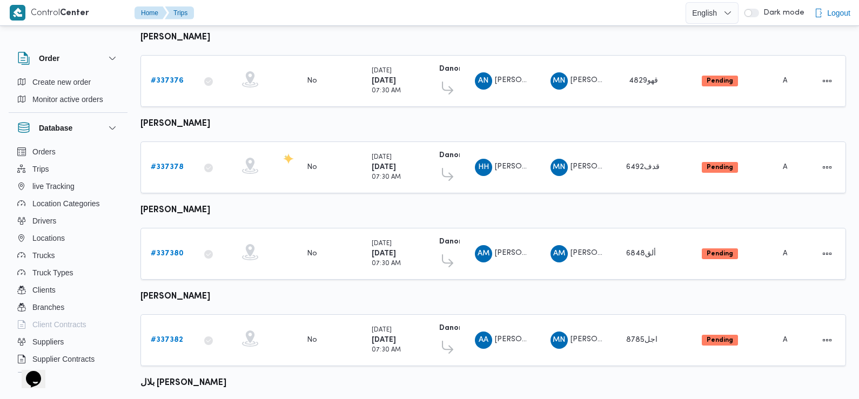
scroll to position [225, 0]
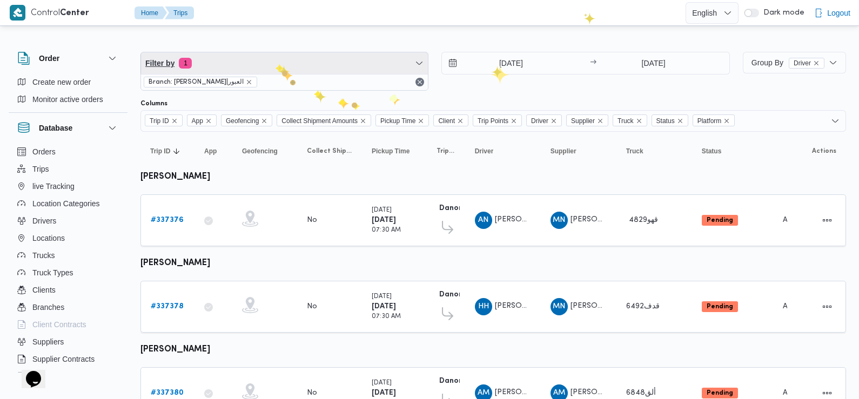
click at [275, 64] on span "Filter by 1" at bounding box center [284, 63] width 287 height 22
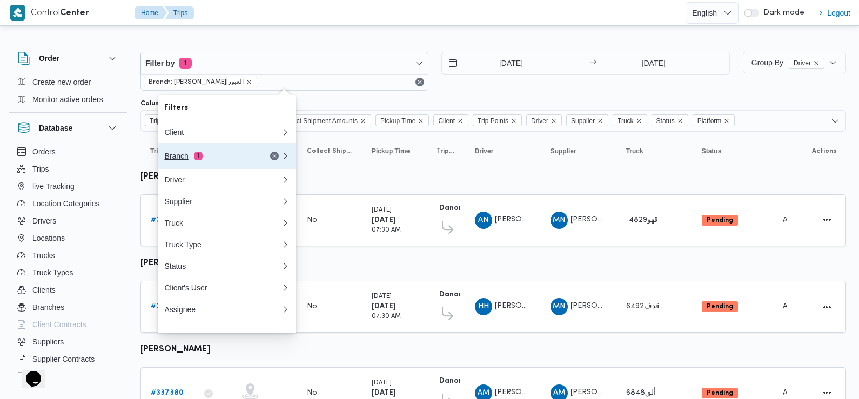
click at [221, 154] on div "Branch 1" at bounding box center [209, 156] width 91 height 9
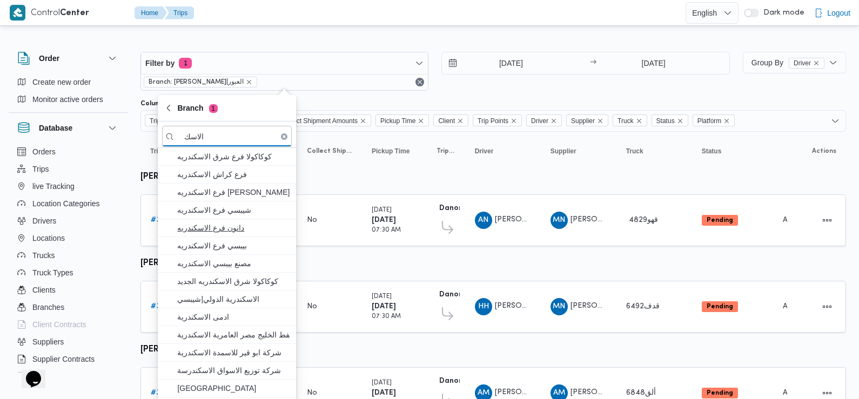
type input "الاسك"
click at [244, 231] on span "دانون فرع الاسكندريه" at bounding box center [233, 227] width 112 height 13
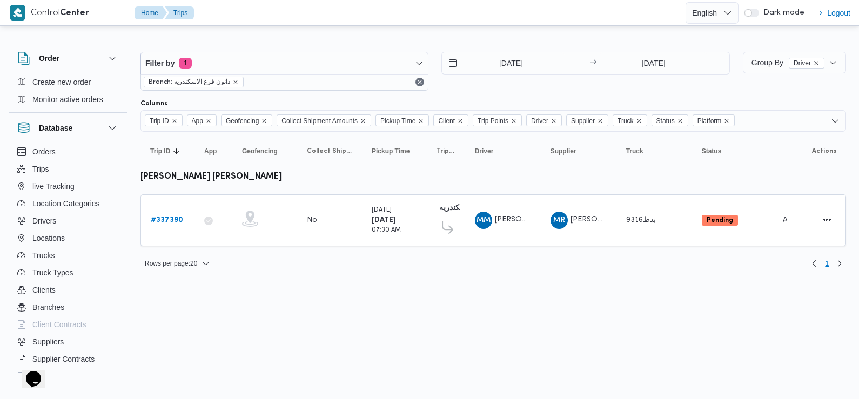
click at [546, 85] on div "[DATE] → [DATE]" at bounding box center [585, 71] width 288 height 39
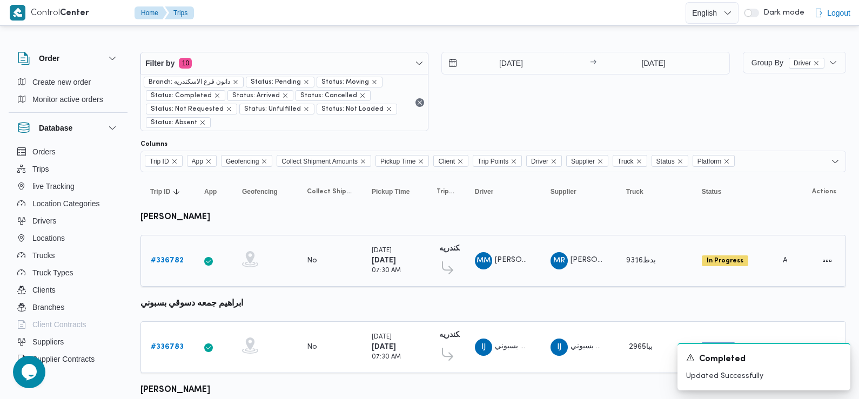
click at [167, 258] on b "# 336782" at bounding box center [167, 260] width 33 height 7
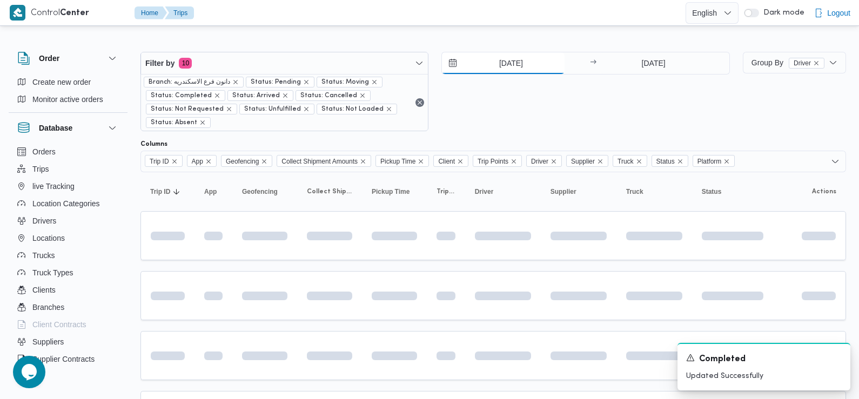
click at [506, 72] on input "[DATE]" at bounding box center [503, 63] width 123 height 22
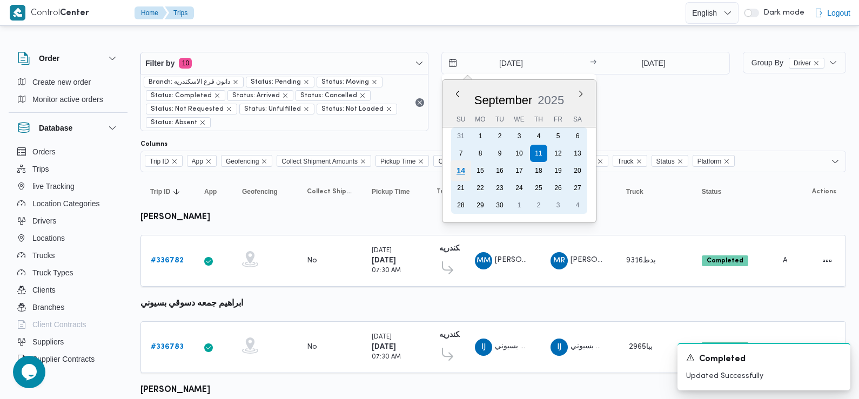
click at [466, 170] on div "14" at bounding box center [460, 170] width 21 height 21
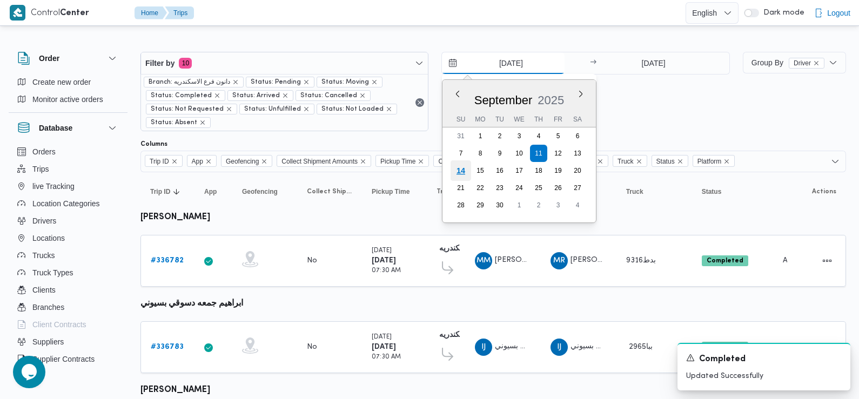
type input "[DATE]"
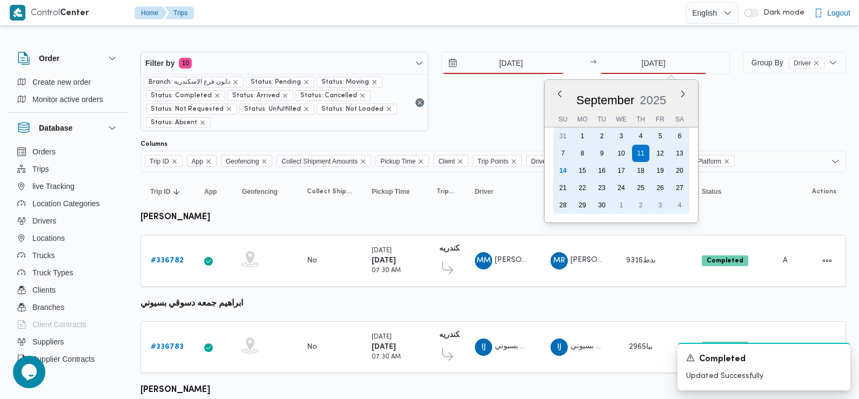
drag, startPoint x: 645, startPoint y: 62, endPoint x: 563, endPoint y: 169, distance: 135.5
click at [563, 169] on div "14" at bounding box center [562, 170] width 17 height 17
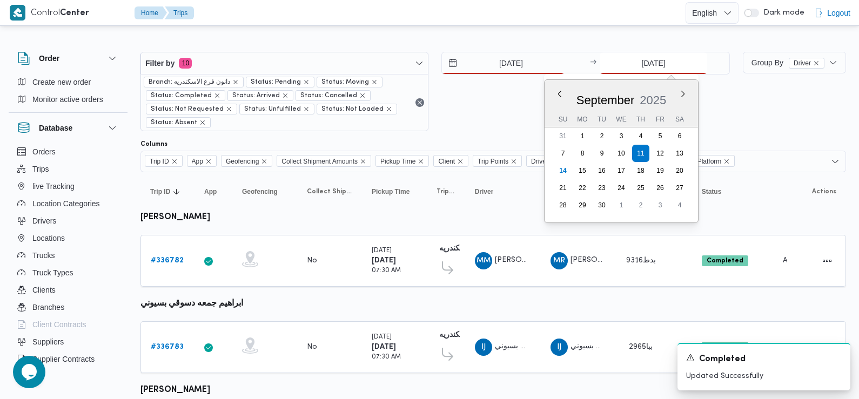
type input "[DATE]"
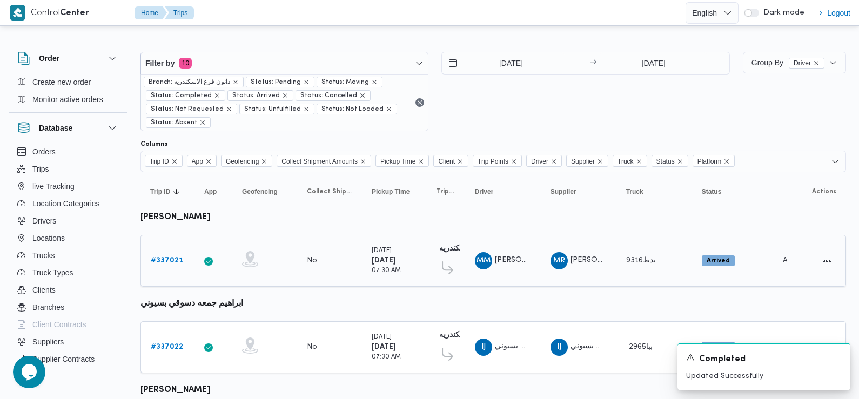
click at [173, 258] on b "# 337021" at bounding box center [167, 260] width 32 height 7
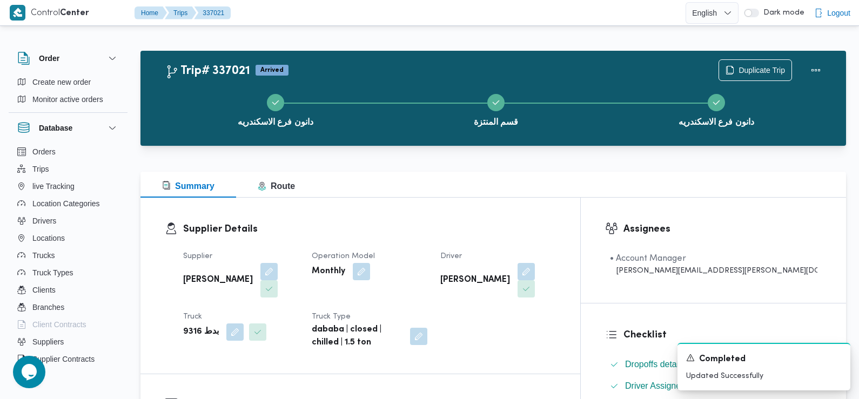
click at [757, 75] on div "دانون فرع الاسكندريه قسم المنتزة دانون فرع الاسكندريه" at bounding box center [496, 109] width 674 height 69
click at [750, 66] on span "Duplicate Trip" at bounding box center [761, 69] width 46 height 13
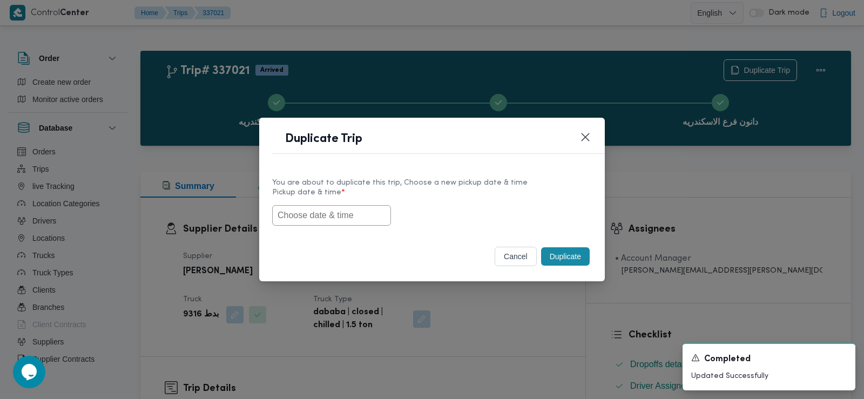
click at [312, 213] on input "text" at bounding box center [331, 215] width 119 height 21
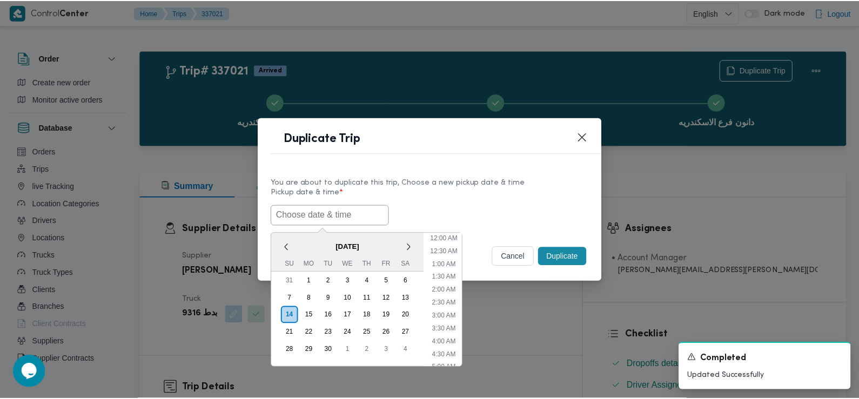
scroll to position [262, 0]
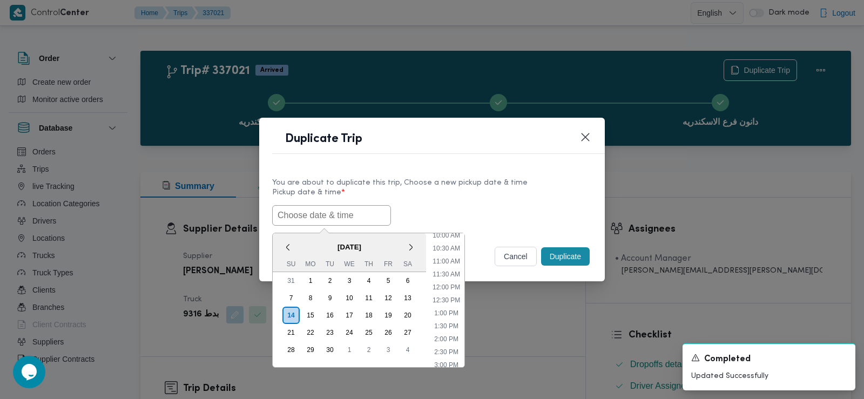
paste input "[DATE] 7:30AM"
type input "[DATE] 7:30AM"
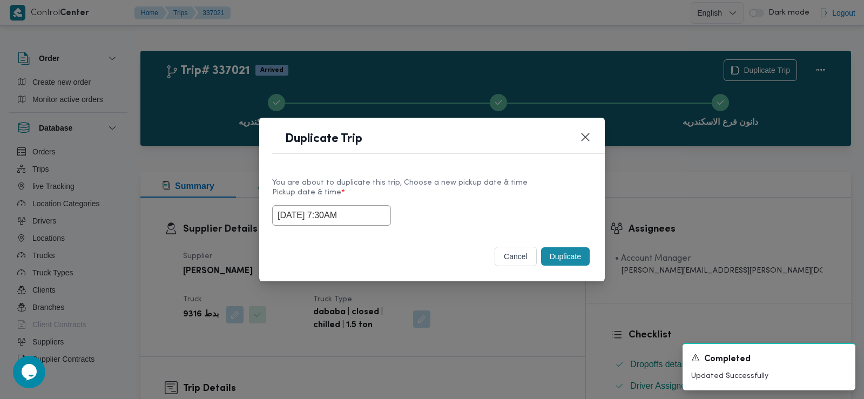
click at [497, 200] on label "Pickup date & time *" at bounding box center [432, 196] width 320 height 17
click at [564, 247] on div "Duplicate" at bounding box center [565, 256] width 53 height 23
click at [560, 260] on button "Duplicate" at bounding box center [565, 256] width 49 height 18
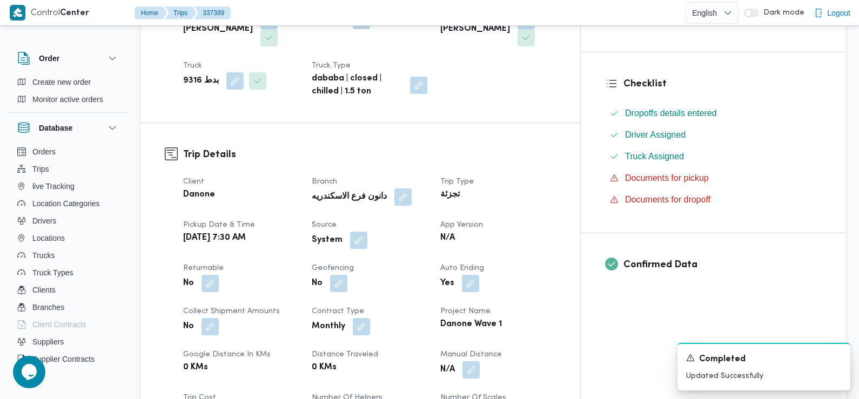
scroll to position [270, 0]
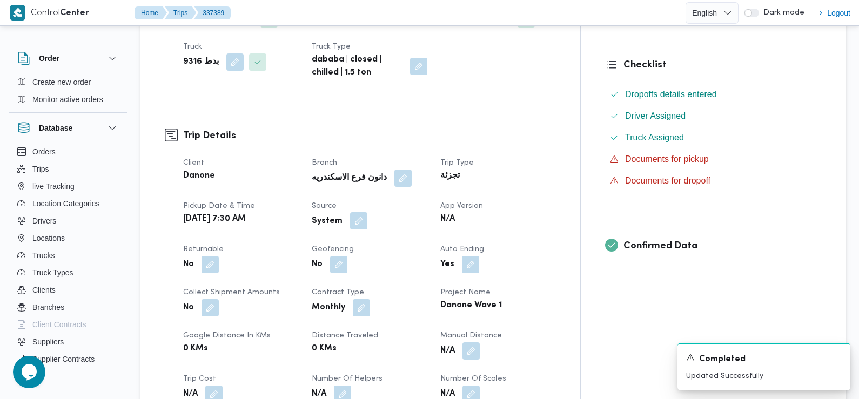
click at [367, 212] on button "button" at bounding box center [358, 220] width 17 height 17
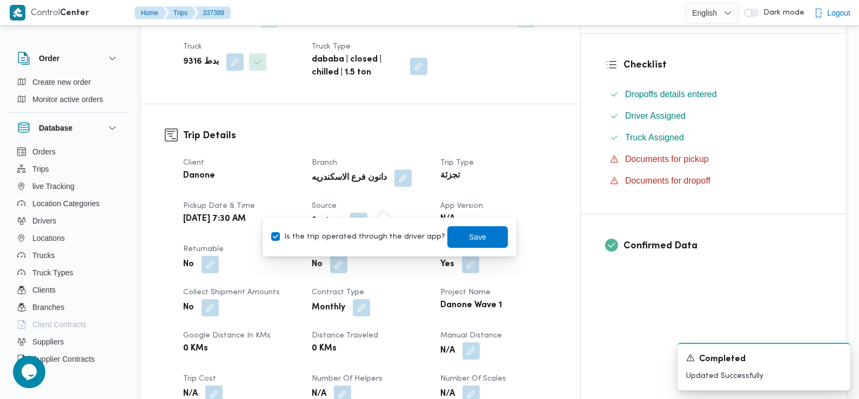
click at [381, 233] on label "Is the trip operated through the driver app?" at bounding box center [358, 237] width 174 height 13
checkbox input "false"
click at [457, 242] on span "Save" at bounding box center [477, 237] width 60 height 22
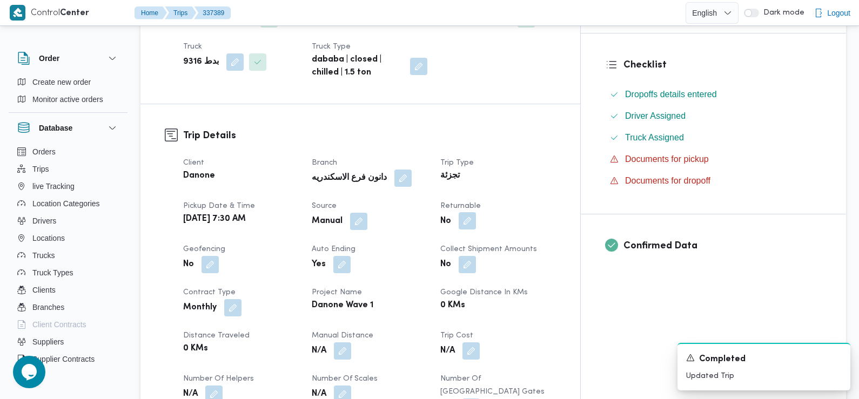
click at [476, 212] on button "button" at bounding box center [466, 220] width 17 height 17
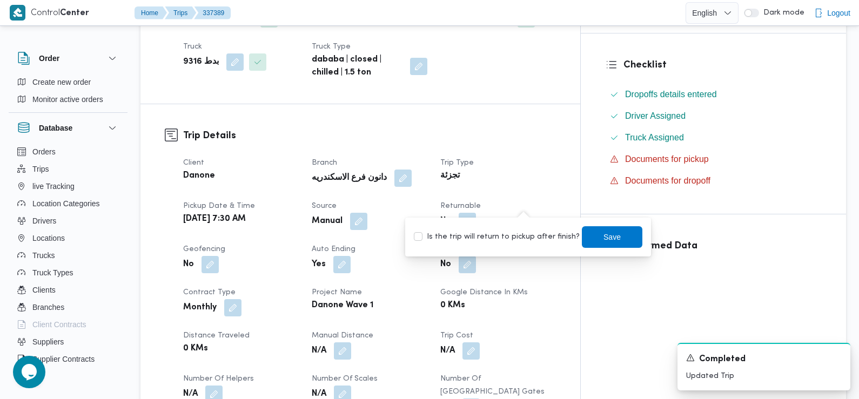
click at [514, 234] on label "Is the trip will return to pickup after finish?" at bounding box center [497, 237] width 166 height 13
checkbox input "true"
click at [587, 240] on span "Save" at bounding box center [612, 237] width 60 height 22
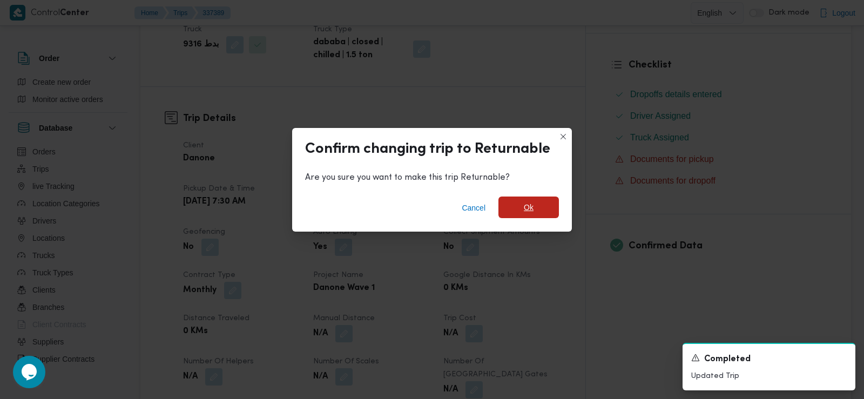
click at [537, 197] on span "Ok" at bounding box center [528, 208] width 60 height 22
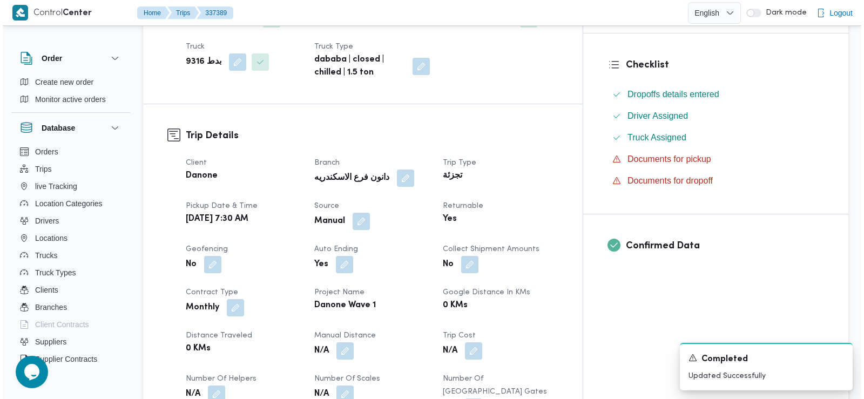
scroll to position [0, 0]
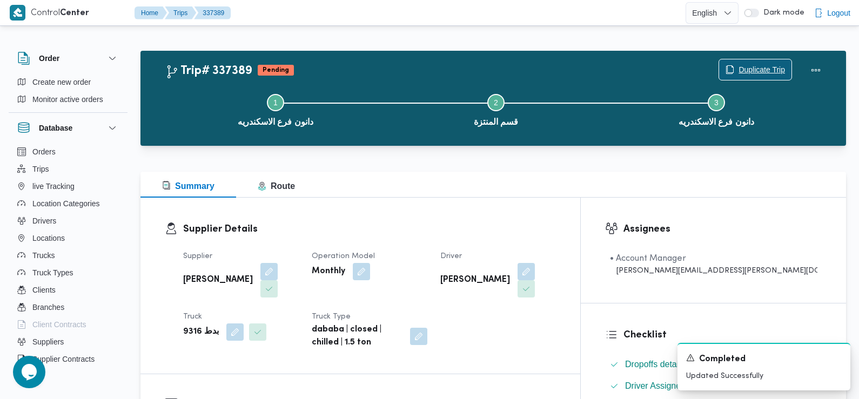
click at [758, 73] on span "Duplicate Trip" at bounding box center [761, 69] width 46 height 13
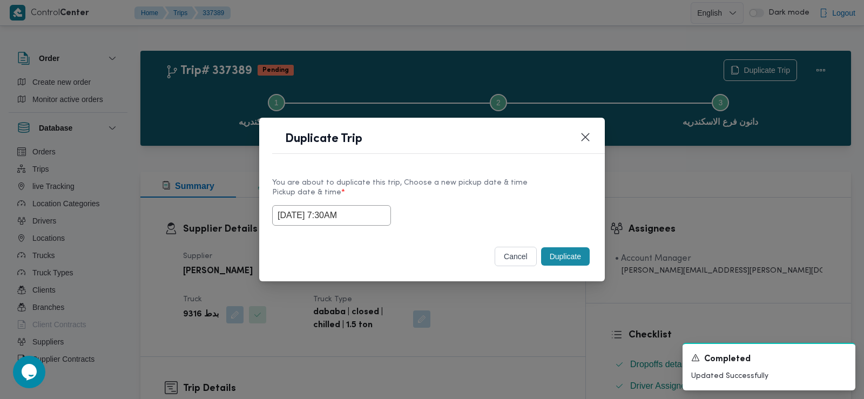
click at [337, 222] on input "[DATE] 7:30AM" at bounding box center [331, 215] width 119 height 21
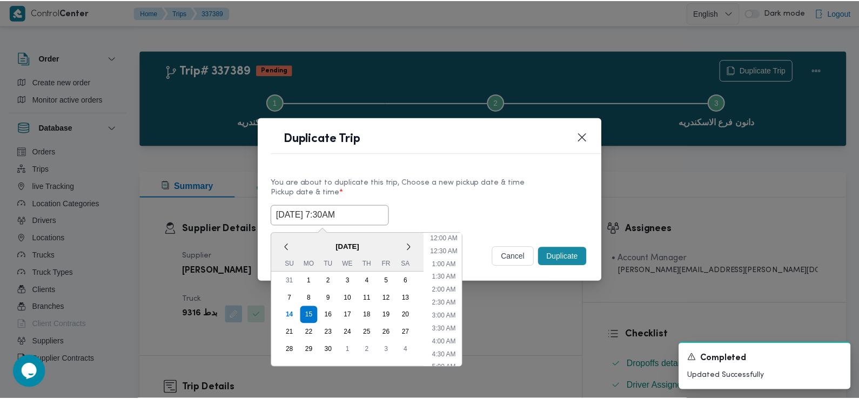
scroll to position [133, 0]
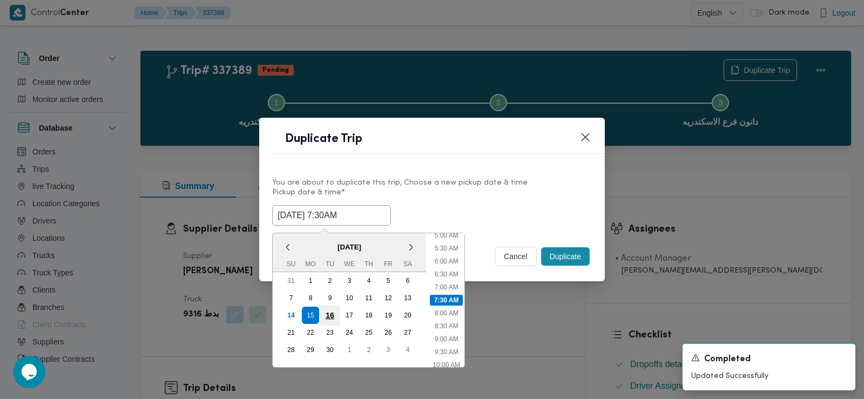
click at [336, 313] on div "16" at bounding box center [330, 315] width 21 height 21
type input "[DATE] 7:30AM"
click at [520, 206] on div "[DATE] 7:30AM < [DATE] > Su Mo Tu We Th Fr Sa 31 1 2 3 4 5 6 7 8 9 10 11 12 13 …" at bounding box center [432, 215] width 320 height 21
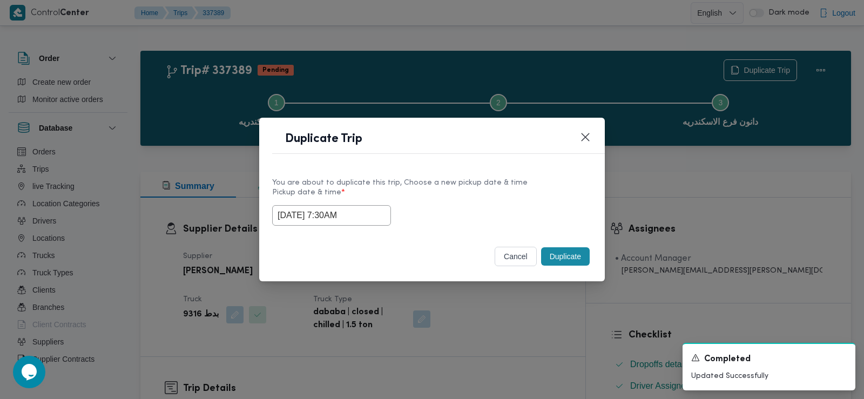
click at [569, 257] on button "Duplicate" at bounding box center [565, 256] width 49 height 18
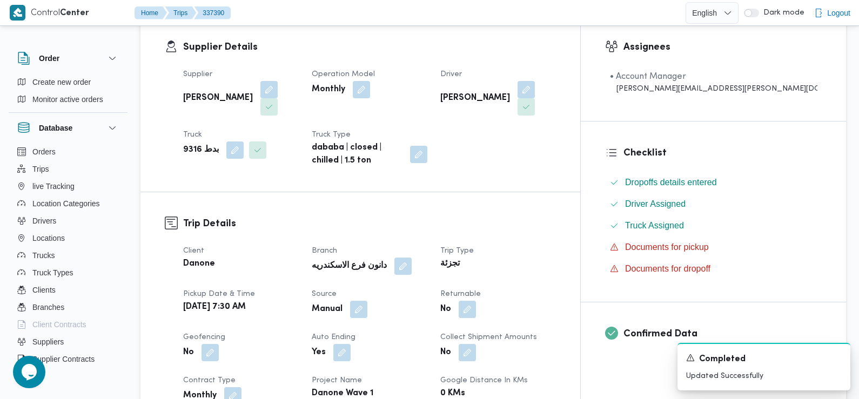
scroll to position [194, 0]
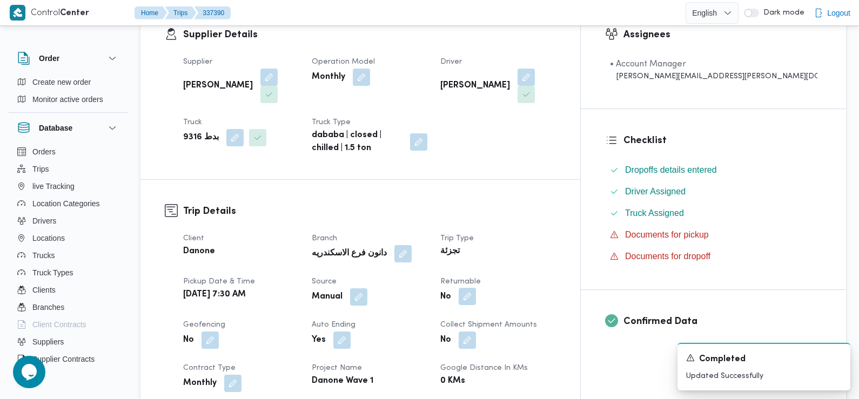
click at [476, 288] on button "button" at bounding box center [466, 296] width 17 height 17
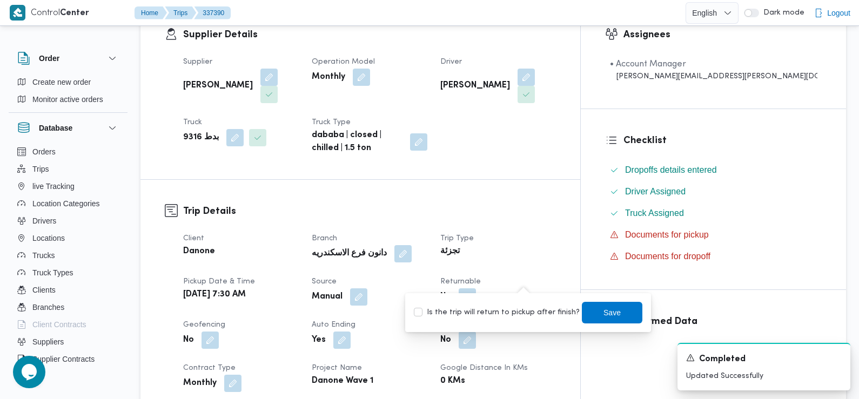
click at [520, 307] on label "Is the trip will return to pickup after finish?" at bounding box center [497, 312] width 166 height 13
checkbox input "true"
click at [591, 310] on span "Save" at bounding box center [612, 312] width 60 height 22
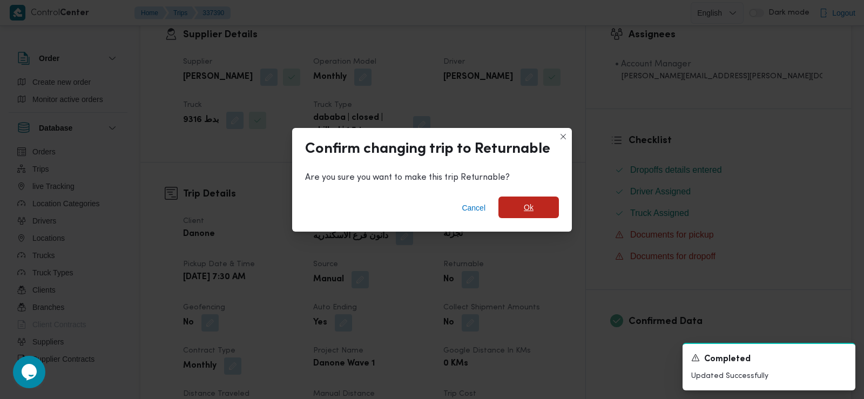
click at [522, 203] on span "Ok" at bounding box center [528, 208] width 60 height 22
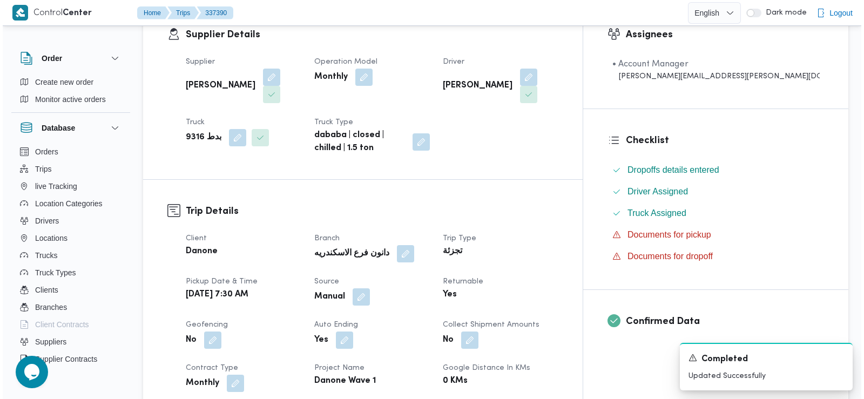
scroll to position [0, 0]
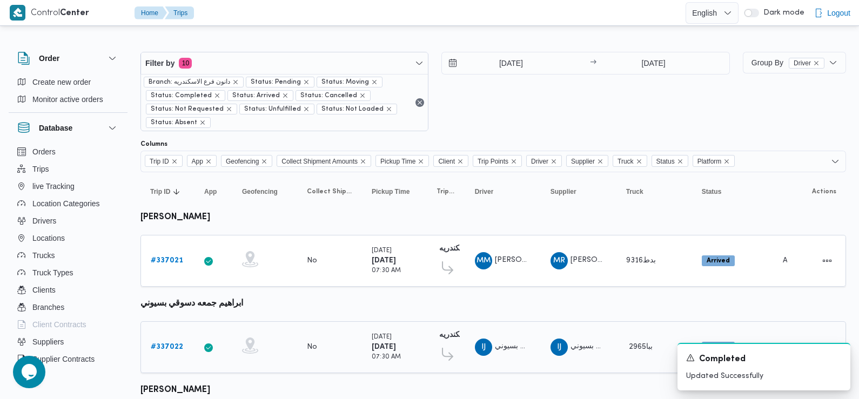
click at [175, 343] on b "# 337022" at bounding box center [167, 346] width 32 height 7
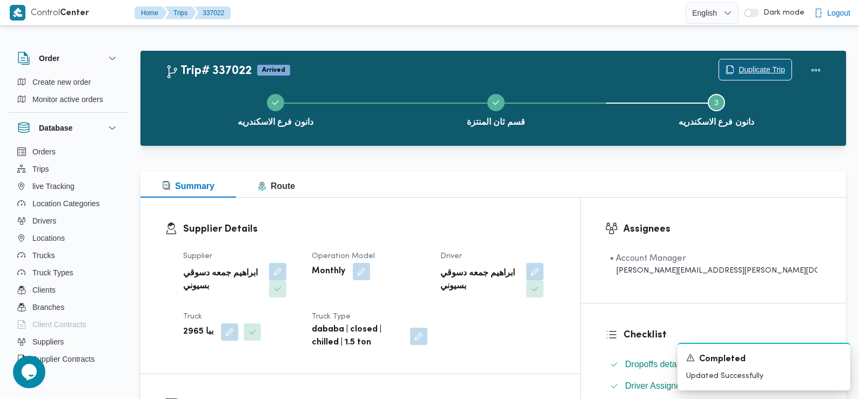
click at [760, 69] on span "Duplicate Trip" at bounding box center [761, 69] width 46 height 13
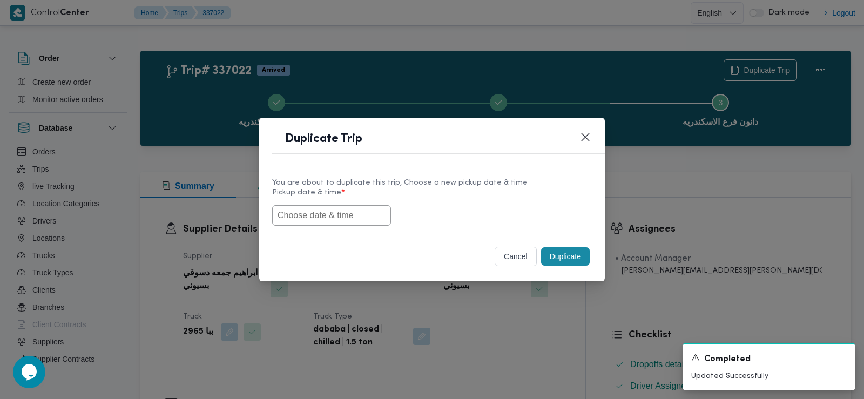
click at [356, 213] on input "text" at bounding box center [331, 215] width 119 height 21
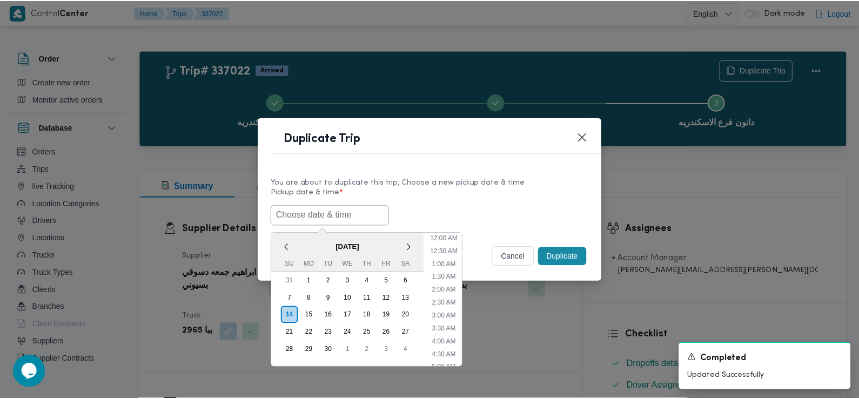
scroll to position [262, 0]
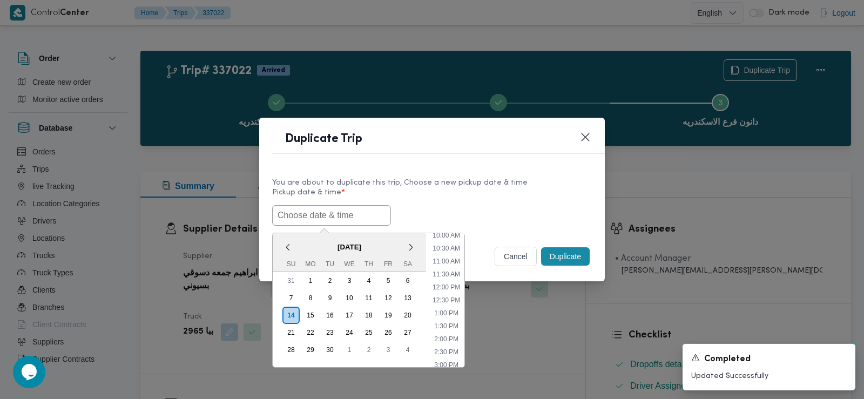
paste input "[DATE] 7:30AM"
type input "[DATE] 7:30AM"
click at [526, 194] on label "Pickup date & time *" at bounding box center [432, 196] width 320 height 17
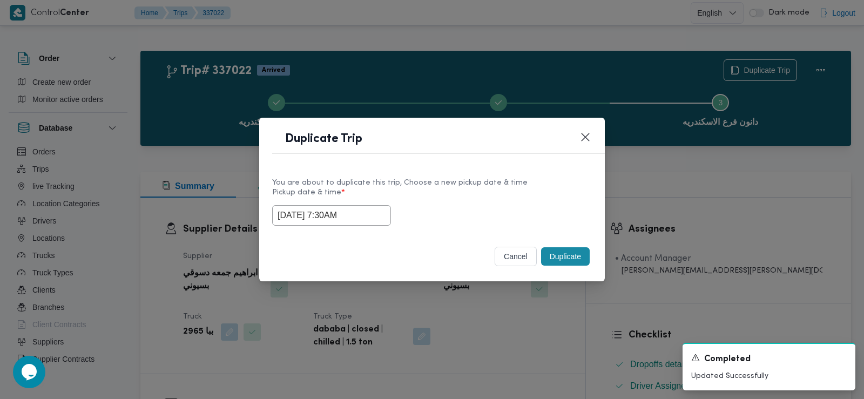
click at [561, 252] on button "Duplicate" at bounding box center [565, 256] width 49 height 18
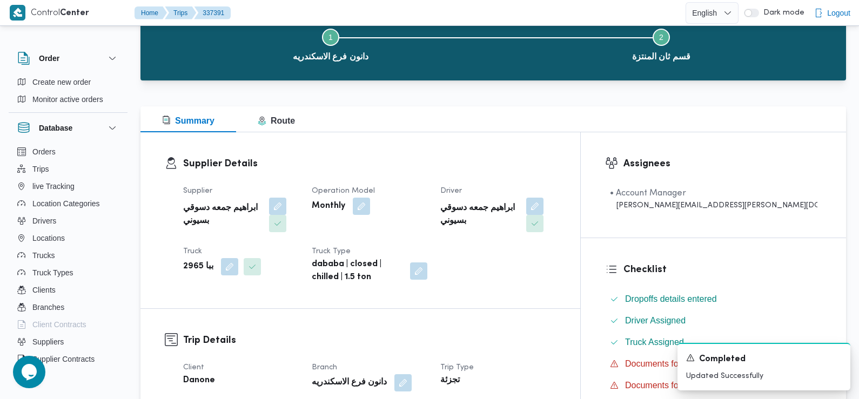
scroll to position [292, 0]
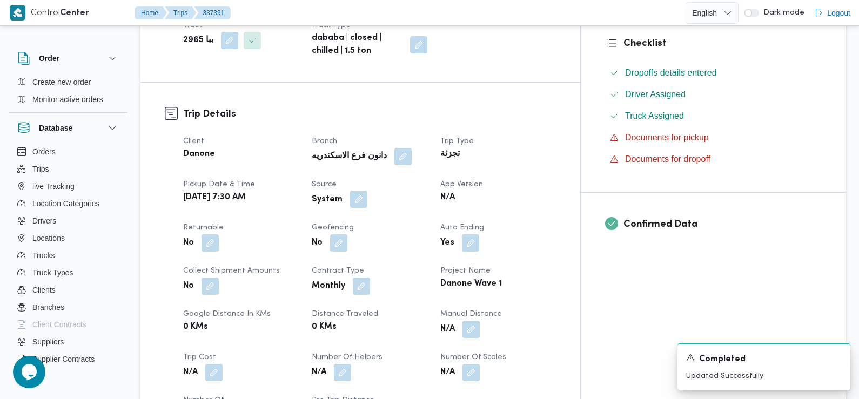
click at [367, 191] on button "button" at bounding box center [358, 199] width 17 height 17
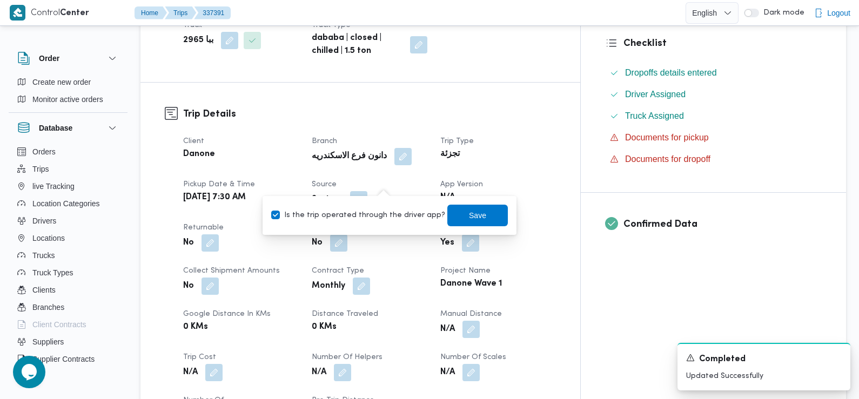
click at [397, 212] on label "Is the trip operated through the driver app?" at bounding box center [358, 215] width 174 height 13
checkbox input "false"
click at [475, 206] on span "Save" at bounding box center [477, 215] width 60 height 22
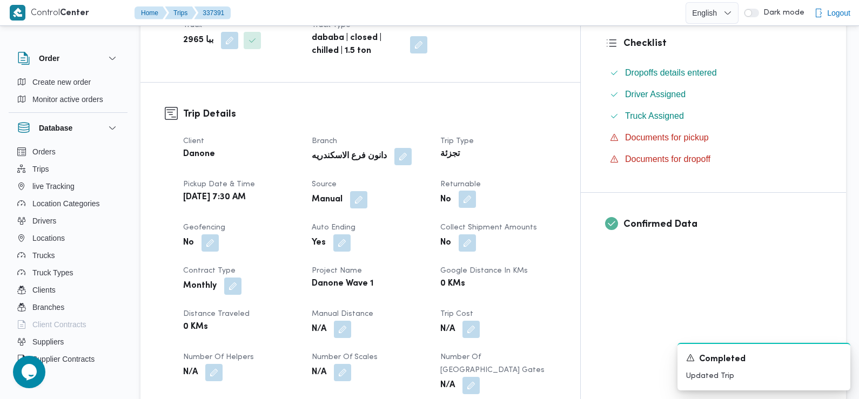
click at [476, 191] on button "button" at bounding box center [466, 199] width 17 height 17
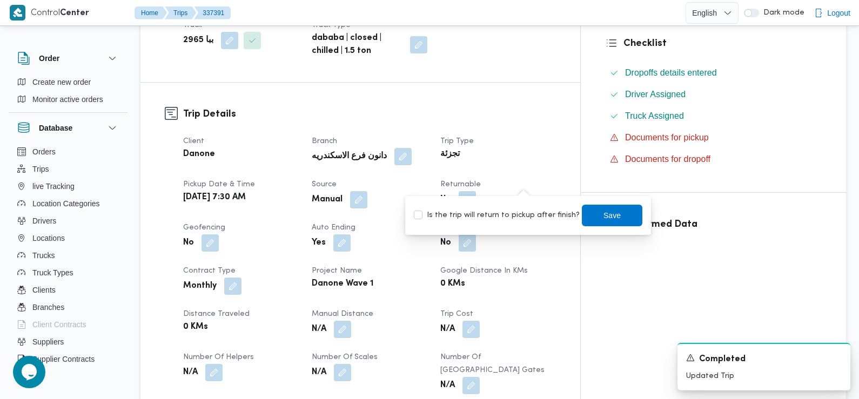
click at [523, 210] on label "Is the trip will return to pickup after finish?" at bounding box center [497, 215] width 166 height 13
checkbox input "true"
click at [582, 210] on span "Save" at bounding box center [612, 215] width 60 height 22
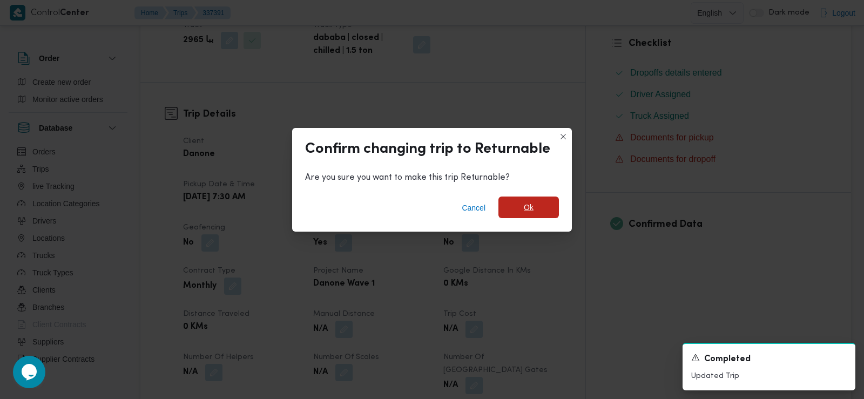
click at [529, 208] on span "Ok" at bounding box center [529, 207] width 10 height 13
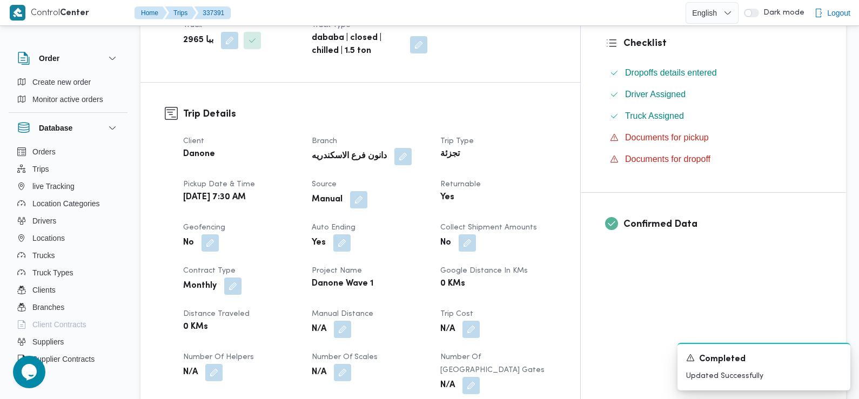
click at [556, 178] on dt "Returnable" at bounding box center [498, 184] width 116 height 13
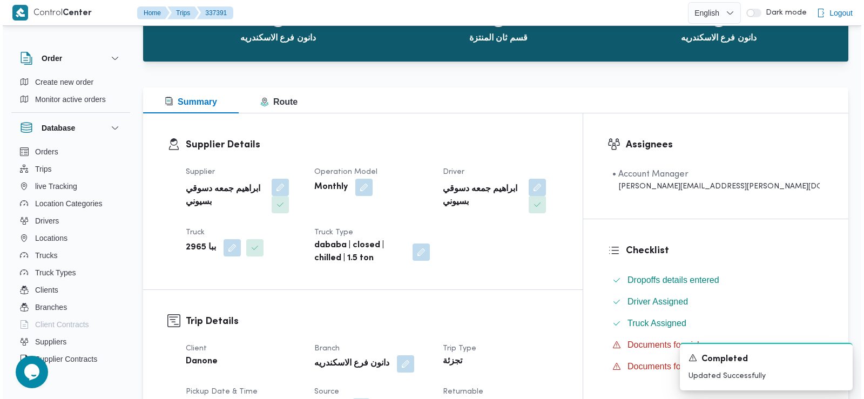
scroll to position [0, 0]
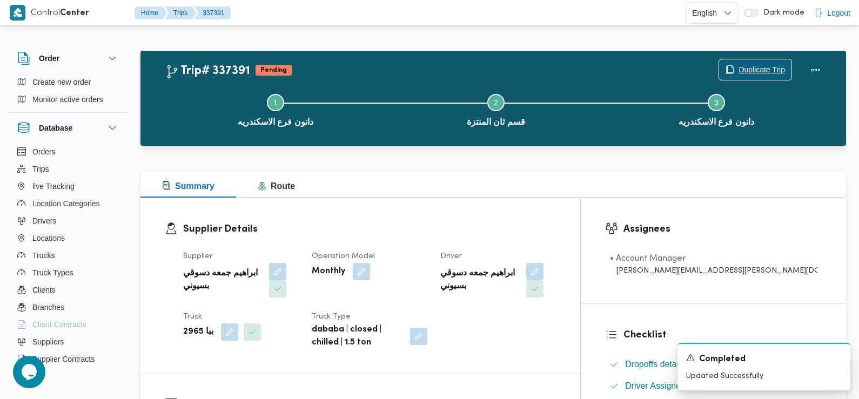
click at [743, 69] on span "Duplicate Trip" at bounding box center [761, 69] width 46 height 13
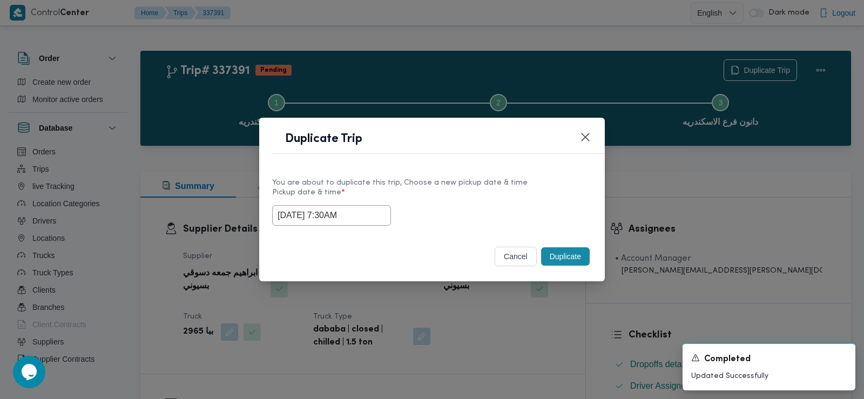
click at [356, 220] on input "15/09/2025 7:30AM" at bounding box center [331, 215] width 119 height 21
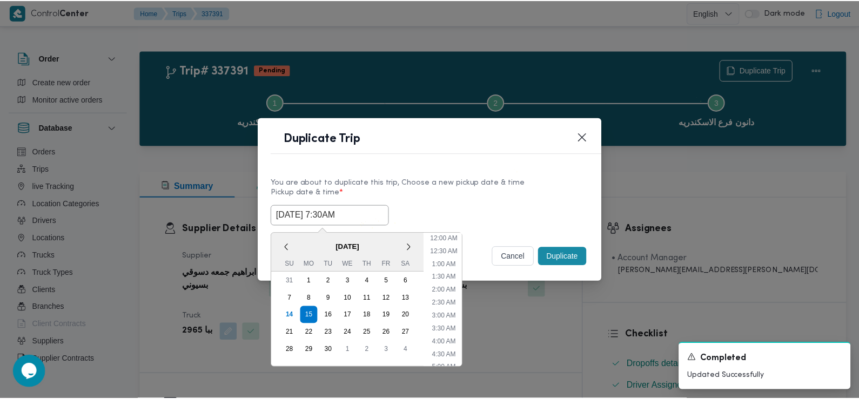
scroll to position [133, 0]
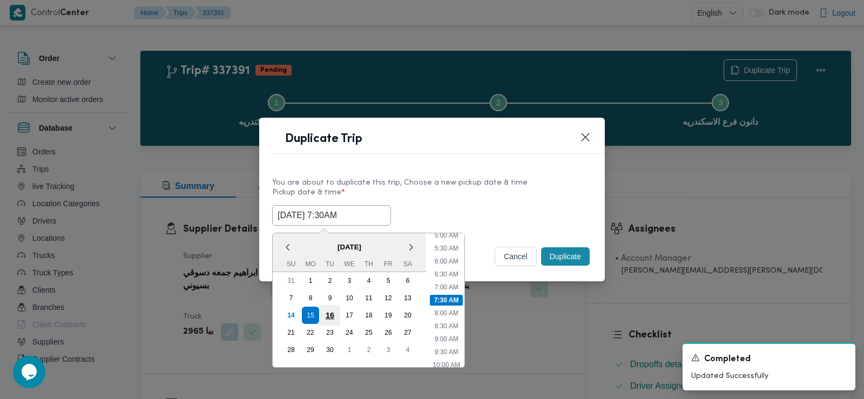
click at [334, 313] on div "16" at bounding box center [330, 315] width 21 height 21
type input "16/09/2025 7:30AM"
click at [494, 194] on label "Pickup date & time *" at bounding box center [432, 196] width 320 height 17
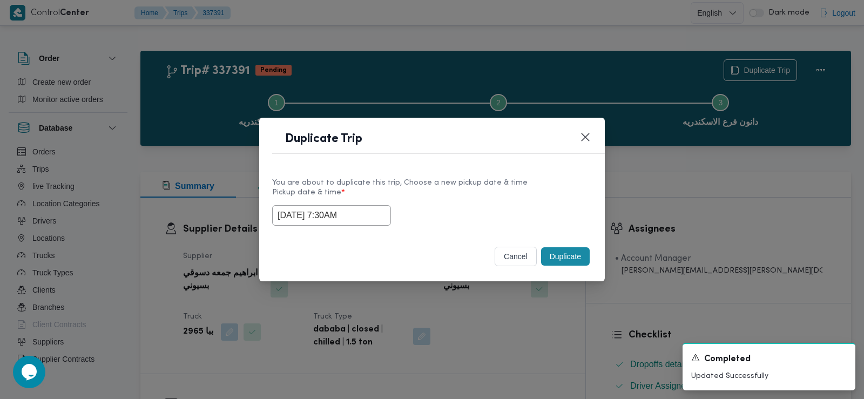
click at [560, 258] on button "Duplicate" at bounding box center [565, 256] width 49 height 18
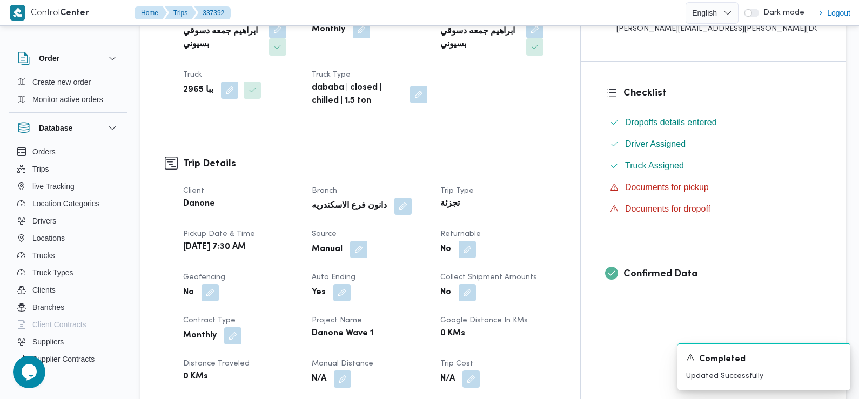
scroll to position [270, 0]
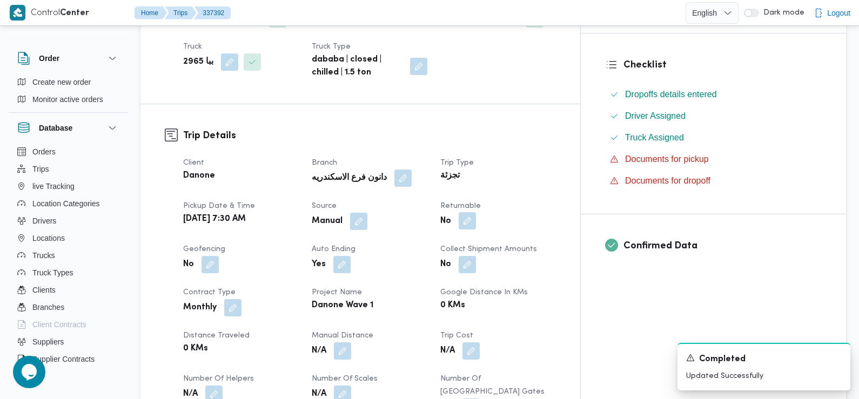
click at [476, 212] on button "button" at bounding box center [466, 220] width 17 height 17
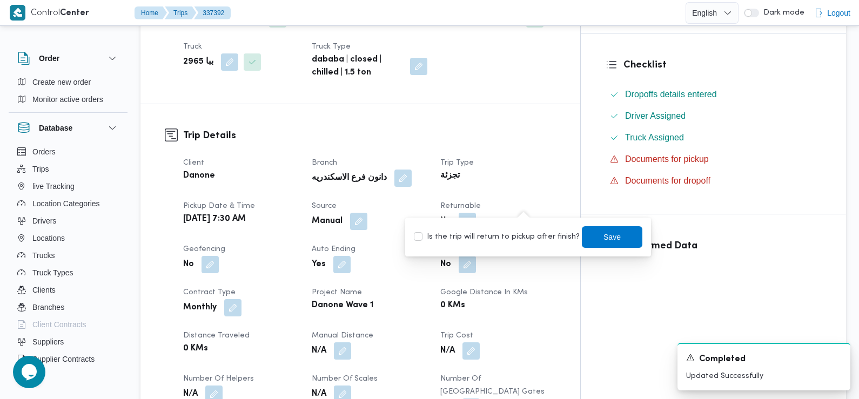
click at [524, 234] on label "Is the trip will return to pickup after finish?" at bounding box center [497, 237] width 166 height 13
checkbox input "true"
click at [599, 230] on span "Save" at bounding box center [612, 237] width 60 height 22
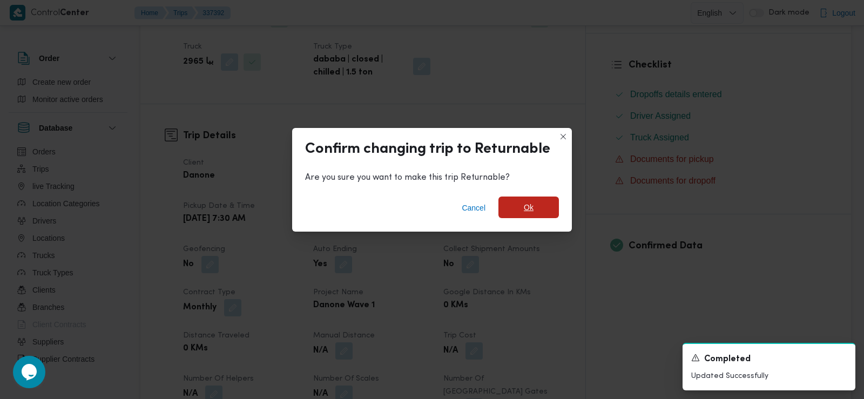
click at [547, 206] on span "Ok" at bounding box center [528, 208] width 60 height 22
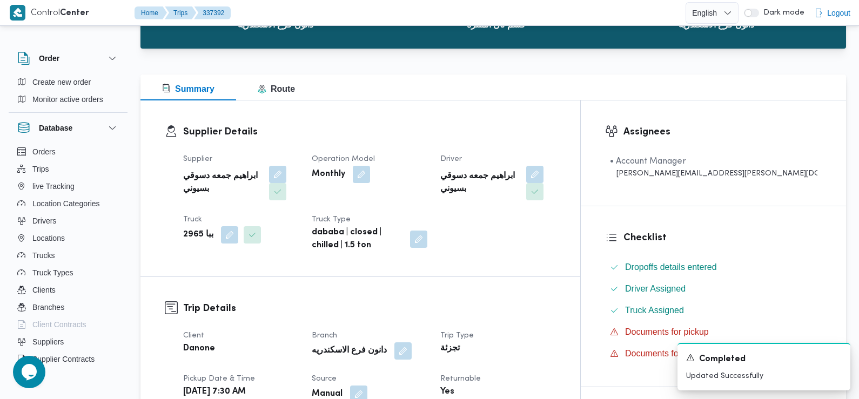
scroll to position [0, 0]
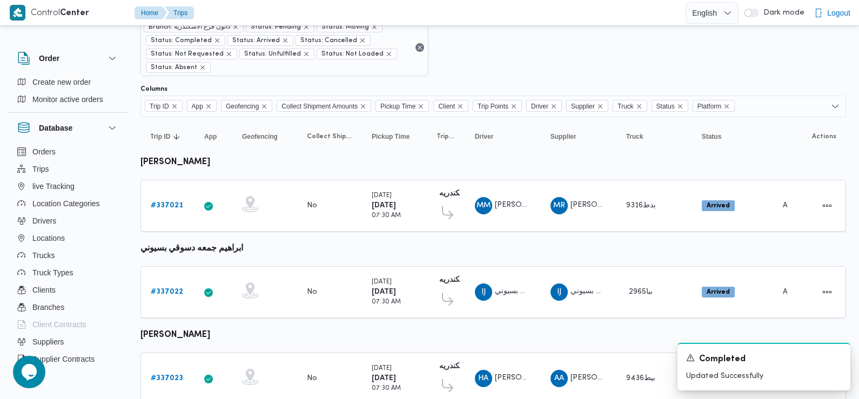
scroll to position [198, 0]
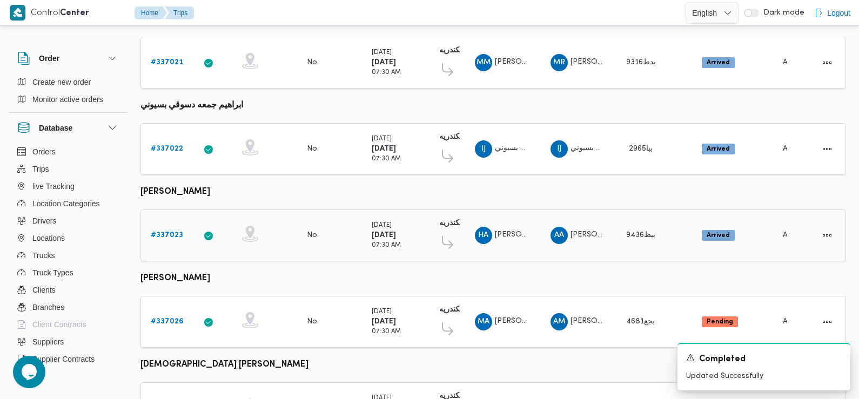
click at [172, 232] on b "# 337023" at bounding box center [167, 235] width 32 height 7
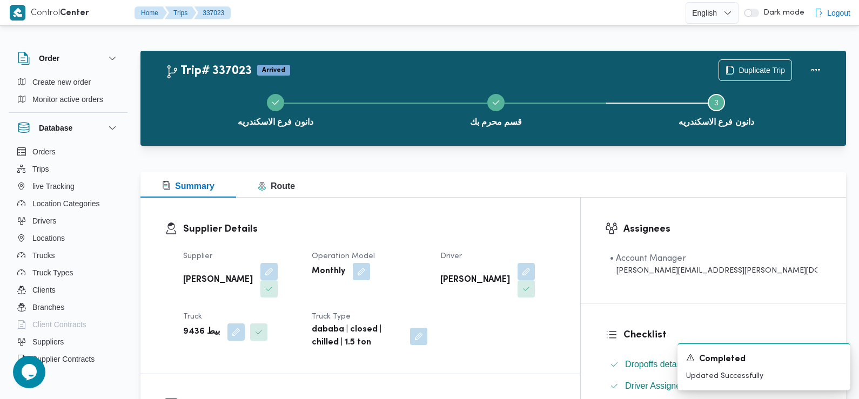
click at [755, 75] on div "دانون فرع الاسكندريه قسم محرم بك Step 3 is incomplete 3 دانون فرع الاسكندريه" at bounding box center [496, 109] width 674 height 69
click at [747, 71] on span "Duplicate Trip" at bounding box center [761, 69] width 46 height 13
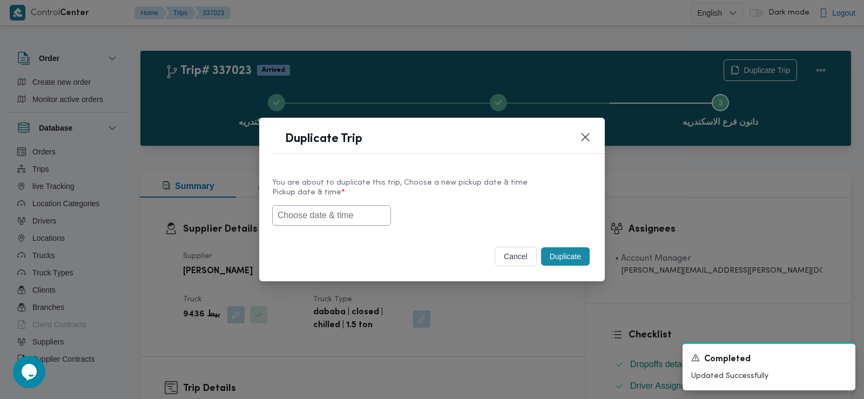
click at [356, 211] on input "text" at bounding box center [331, 215] width 119 height 21
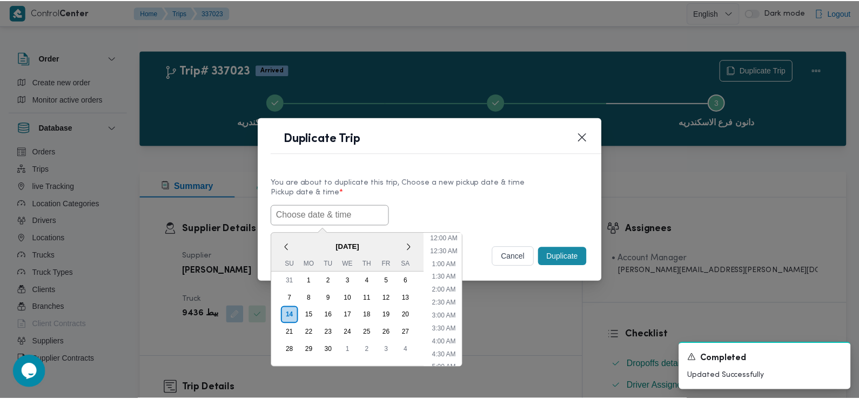
scroll to position [262, 0]
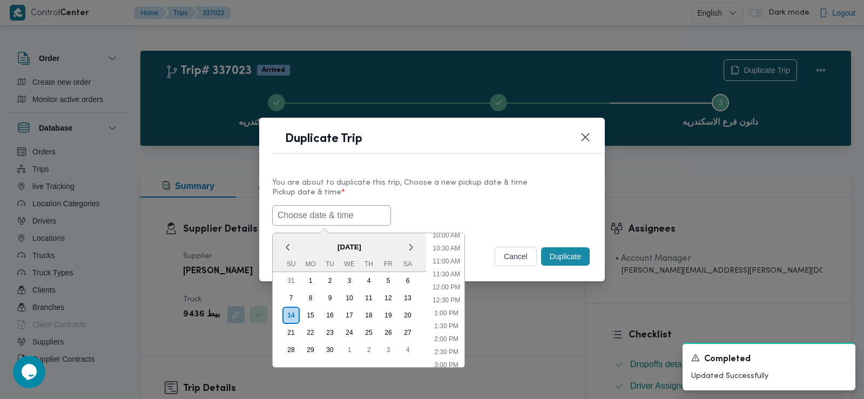
paste input "15/09/2025 7:30AM"
type input "15/09/2025 7:30AM"
click at [472, 185] on div "You are about to duplicate this trip, Choose a new pickup date & time" at bounding box center [432, 182] width 320 height 11
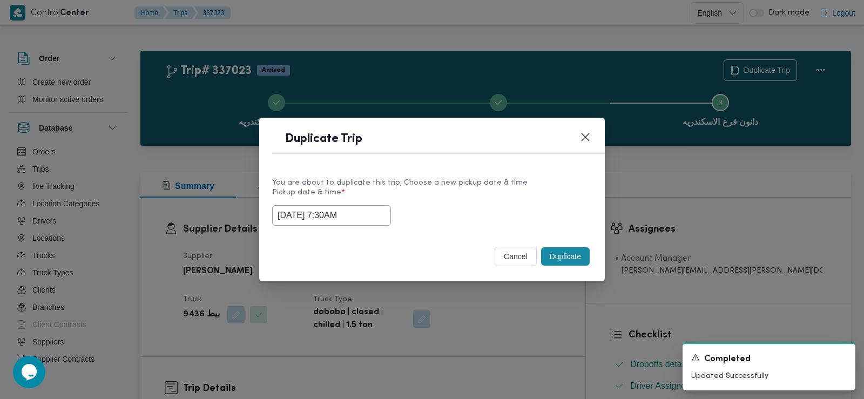
click at [570, 253] on button "Duplicate" at bounding box center [565, 256] width 49 height 18
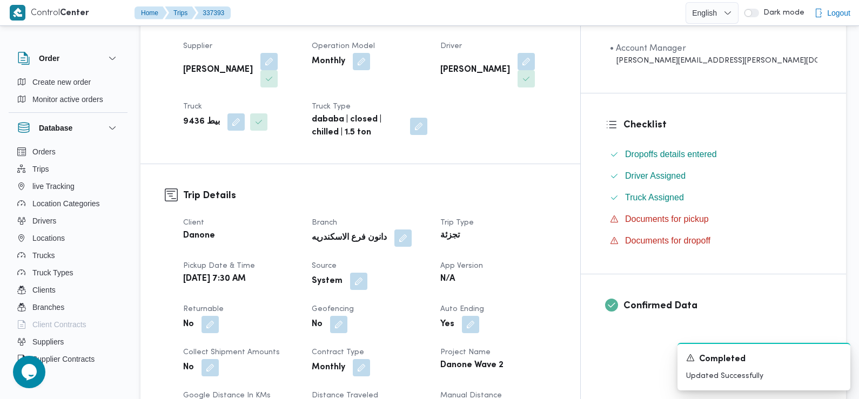
scroll to position [367, 0]
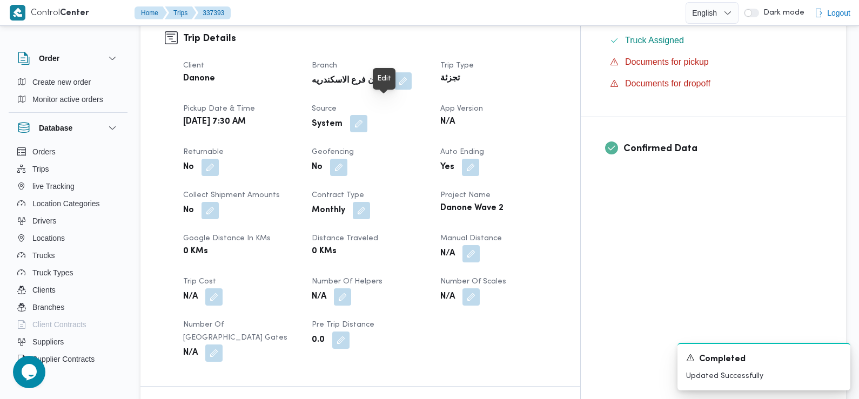
click at [367, 115] on button "button" at bounding box center [358, 123] width 17 height 17
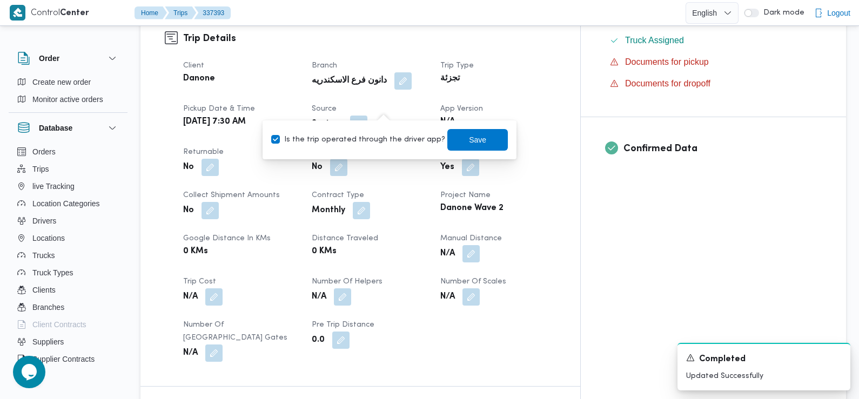
click at [389, 145] on label "Is the trip operated through the driver app?" at bounding box center [358, 139] width 174 height 13
checkbox input "false"
click at [447, 140] on span "Save" at bounding box center [477, 140] width 60 height 22
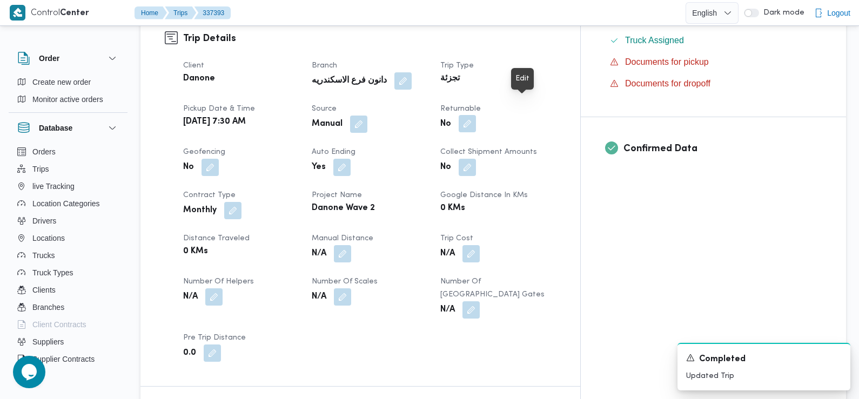
click at [476, 115] on button "button" at bounding box center [466, 123] width 17 height 17
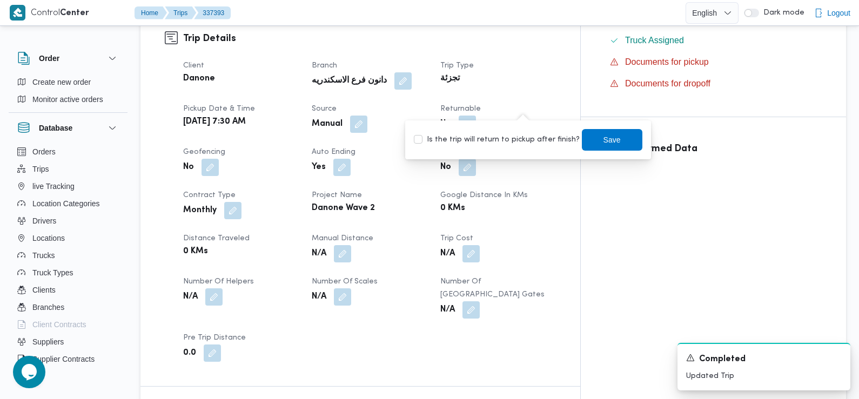
click at [523, 140] on label "Is the trip will return to pickup after finish?" at bounding box center [497, 139] width 166 height 13
checkbox input "true"
click at [603, 138] on span "Save" at bounding box center [611, 139] width 17 height 13
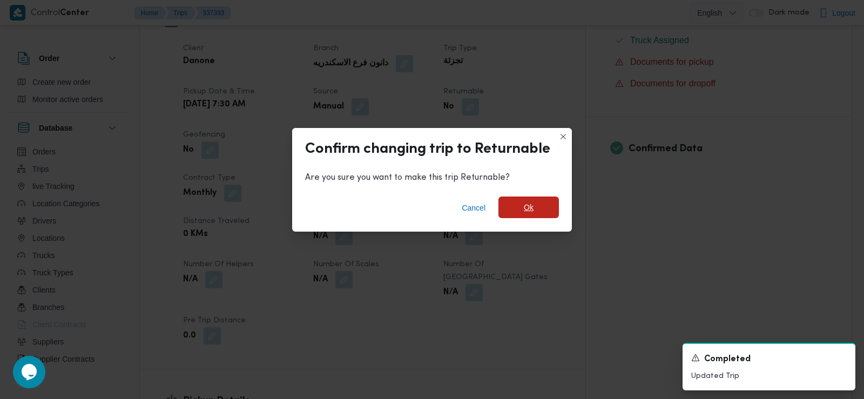
click at [525, 211] on span "Ok" at bounding box center [529, 207] width 10 height 13
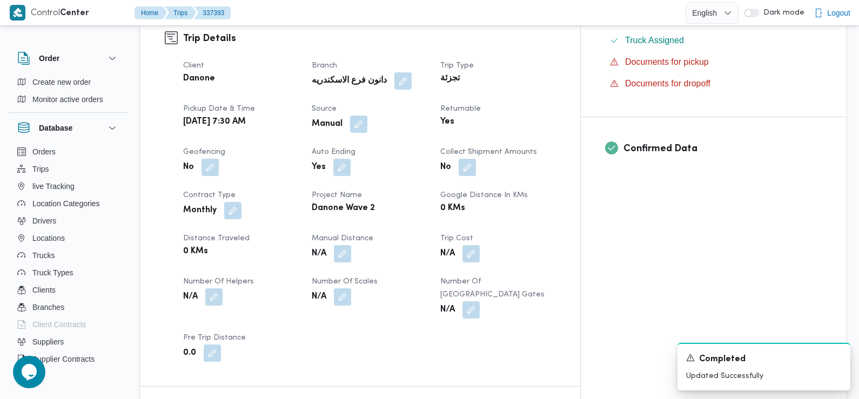
click at [427, 189] on dt "Project Name" at bounding box center [370, 195] width 116 height 13
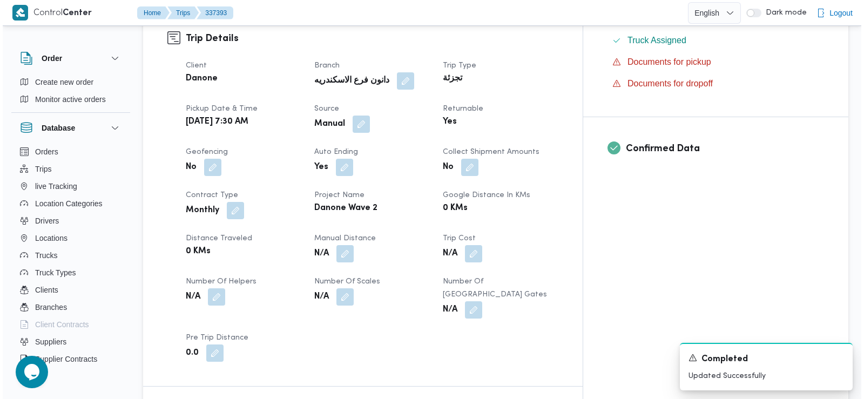
scroll to position [0, 0]
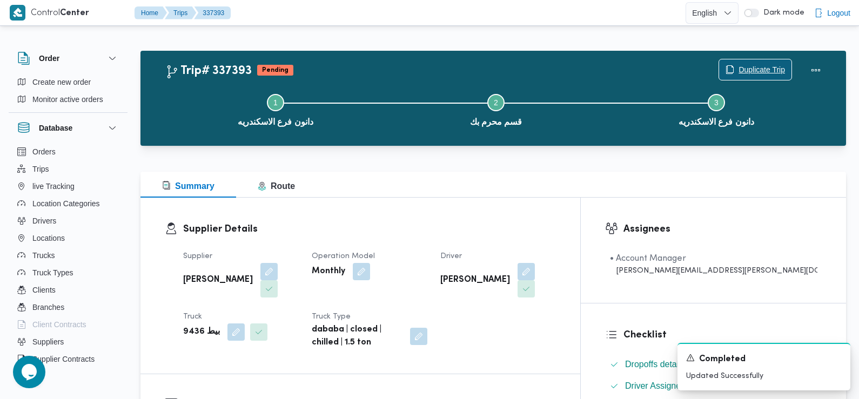
click at [763, 69] on span "Duplicate Trip" at bounding box center [761, 69] width 46 height 13
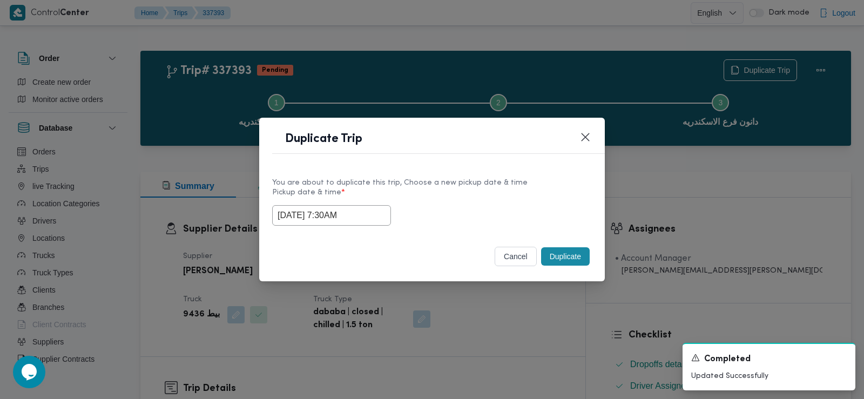
click at [445, 167] on div "You are about to duplicate this trip, Choose a new pickup date & time Pickup da…" at bounding box center [432, 201] width 346 height 69
click at [323, 217] on input "15/09/2025 7:30AM" at bounding box center [331, 215] width 119 height 21
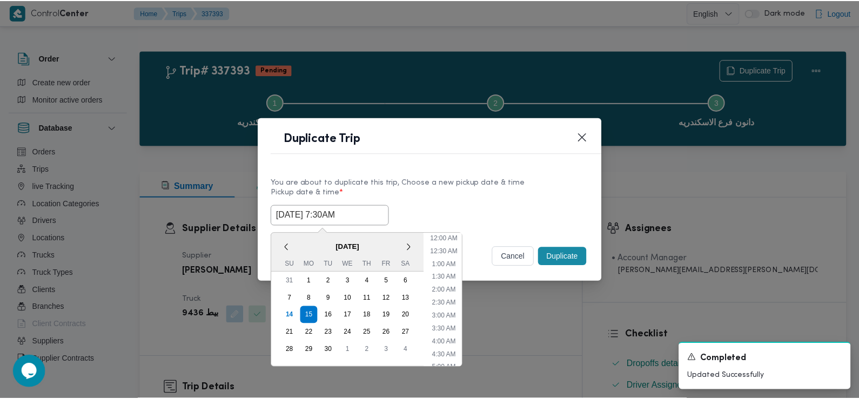
scroll to position [133, 0]
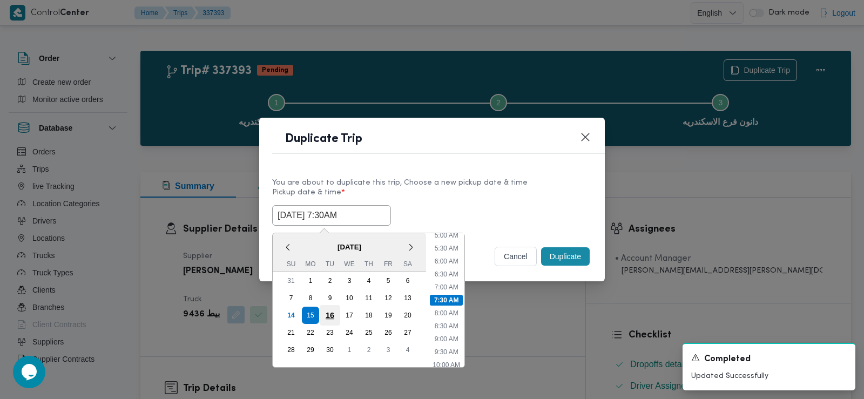
click at [334, 314] on div "16" at bounding box center [330, 315] width 21 height 21
type input "16/09/2025 7:30AM"
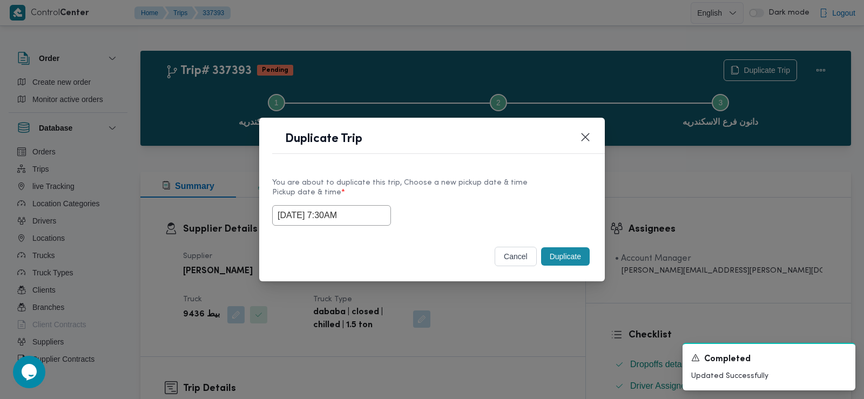
click at [496, 228] on div "You are about to duplicate this trip, Choose a new pickup date & time Pickup da…" at bounding box center [432, 201] width 346 height 69
click at [559, 258] on button "Duplicate" at bounding box center [565, 256] width 49 height 18
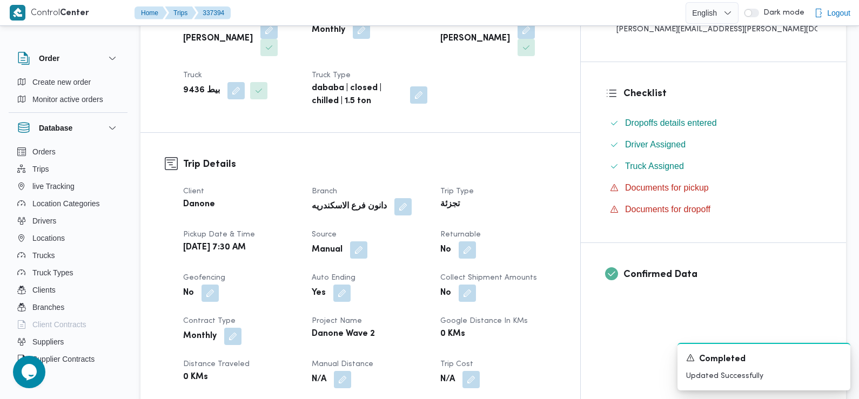
scroll to position [324, 0]
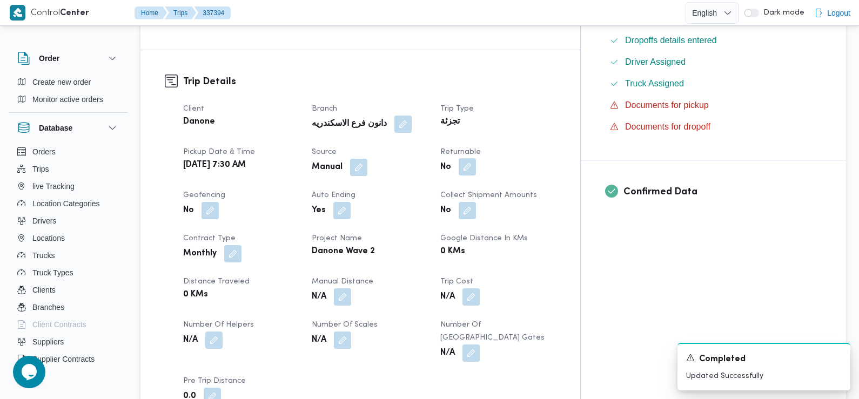
click at [476, 158] on button "button" at bounding box center [466, 166] width 17 height 17
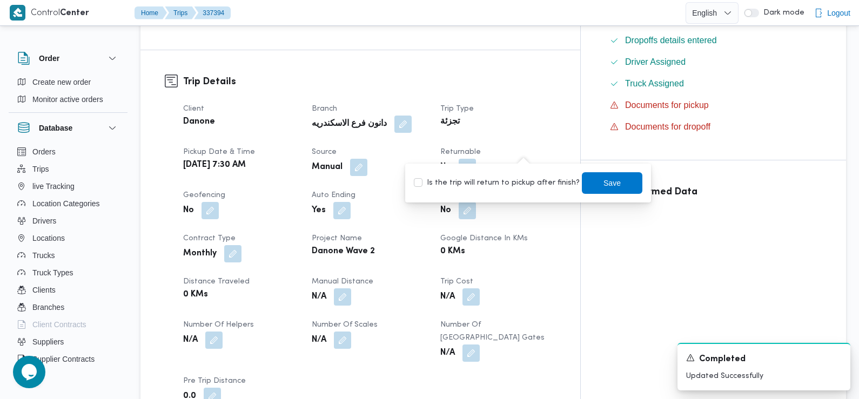
click at [510, 187] on label "Is the trip will return to pickup after finish?" at bounding box center [497, 183] width 166 height 13
checkbox input "true"
click at [603, 185] on span "Save" at bounding box center [611, 182] width 17 height 13
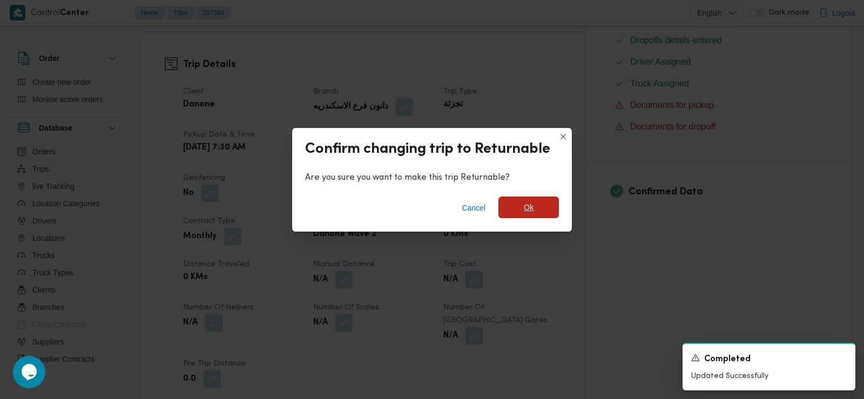
click at [532, 205] on span "Ok" at bounding box center [529, 207] width 10 height 13
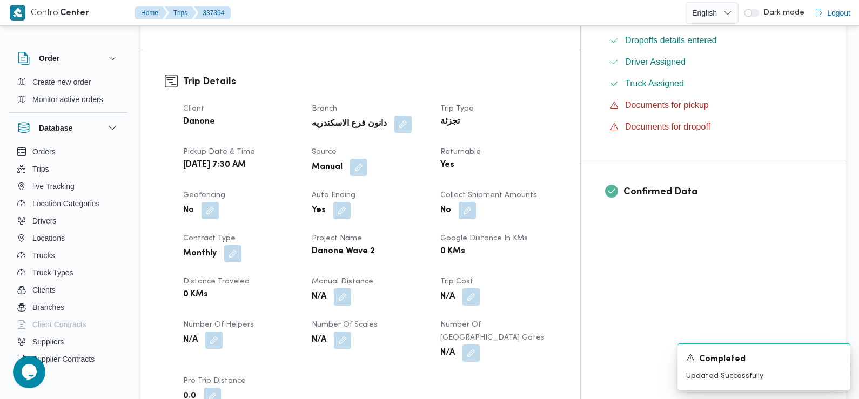
scroll to position [0, 0]
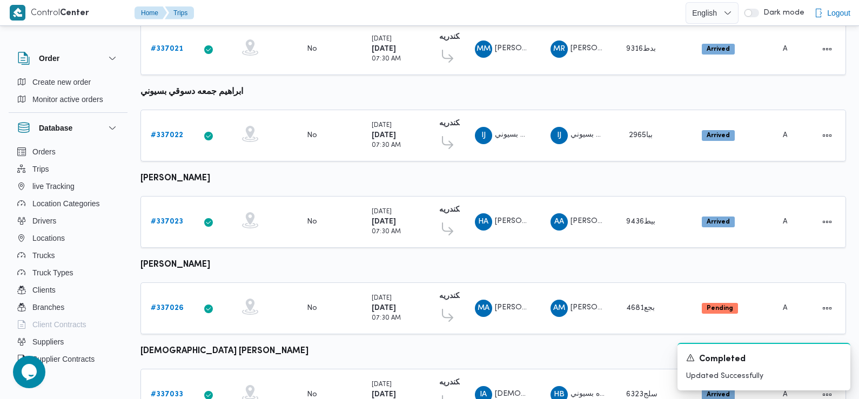
scroll to position [234, 0]
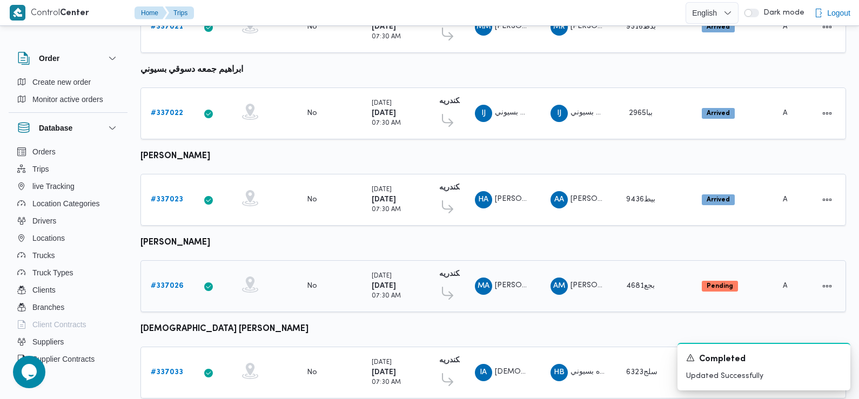
click at [171, 282] on b "# 337026" at bounding box center [167, 285] width 33 height 7
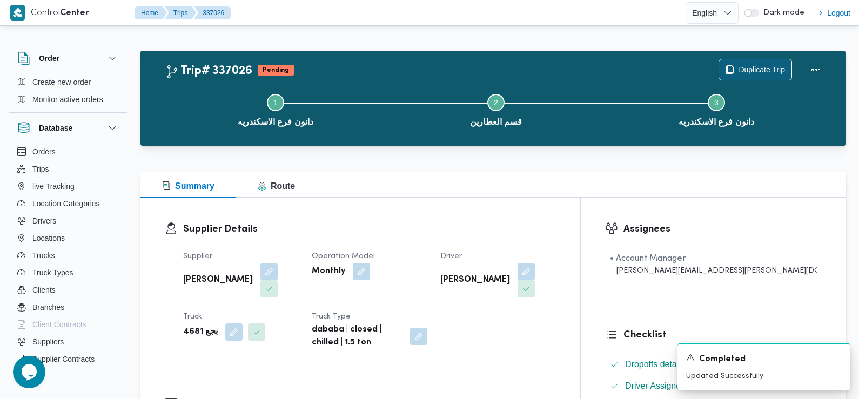
click at [740, 64] on span "Duplicate Trip" at bounding box center [761, 69] width 46 height 13
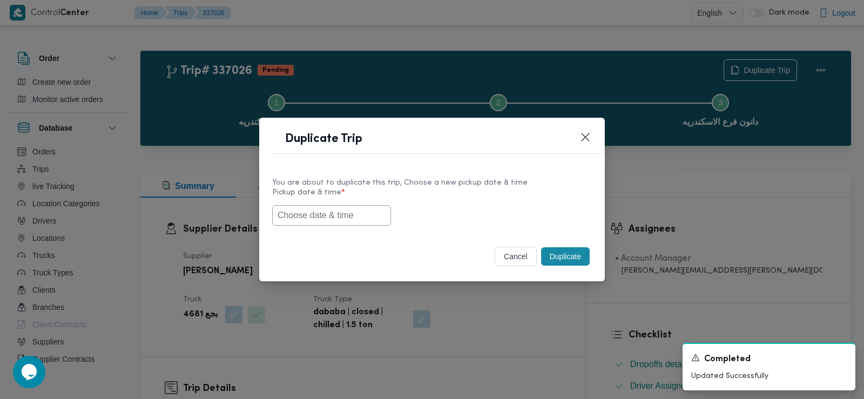
click at [347, 208] on input "text" at bounding box center [331, 215] width 119 height 21
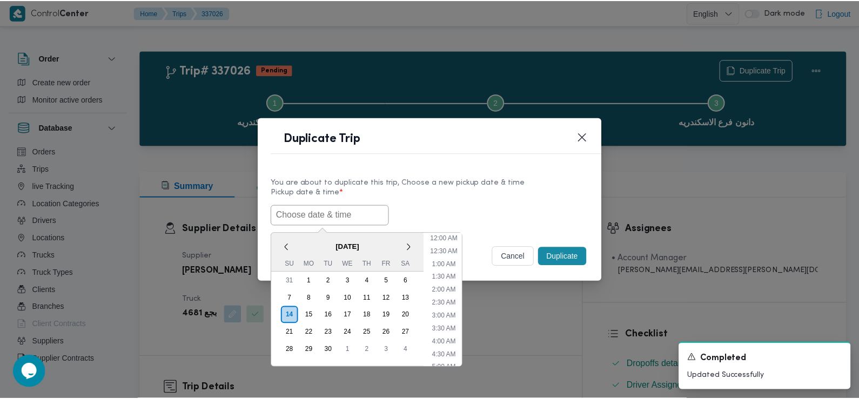
scroll to position [262, 0]
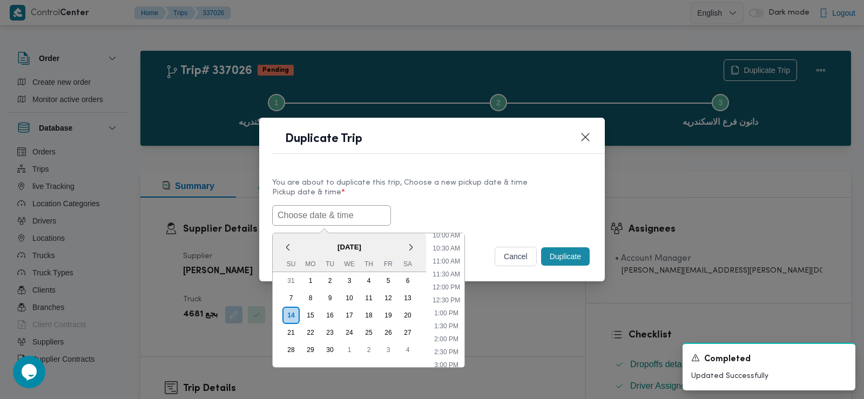
click at [302, 244] on span "September 2025" at bounding box center [349, 247] width 153 height 19
click at [366, 207] on input "text" at bounding box center [331, 215] width 119 height 21
paste input "15/09/2025 7:30AM"
type input "15/09/2025 7:30AM"
click at [464, 190] on label "Pickup date & time *" at bounding box center [432, 196] width 320 height 17
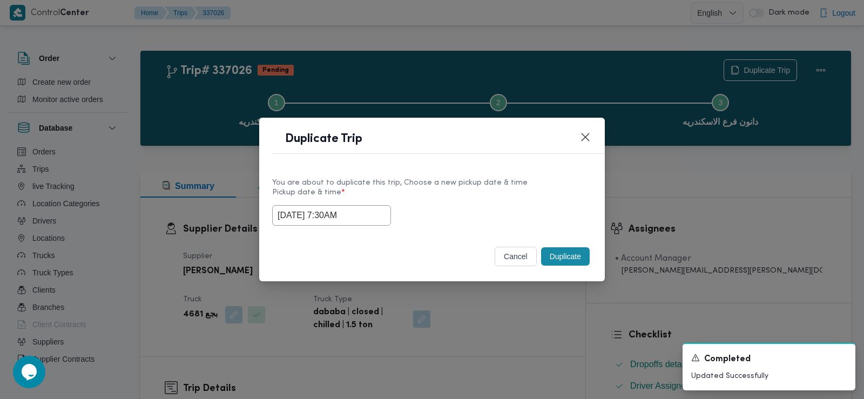
click at [559, 249] on button "Duplicate" at bounding box center [565, 256] width 49 height 18
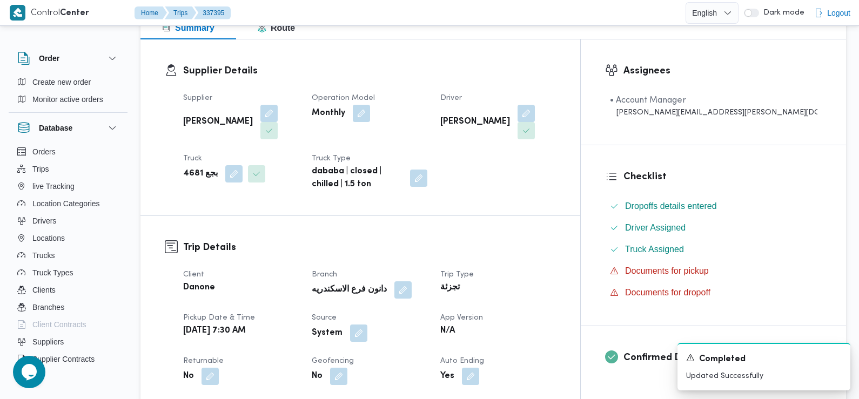
scroll to position [216, 0]
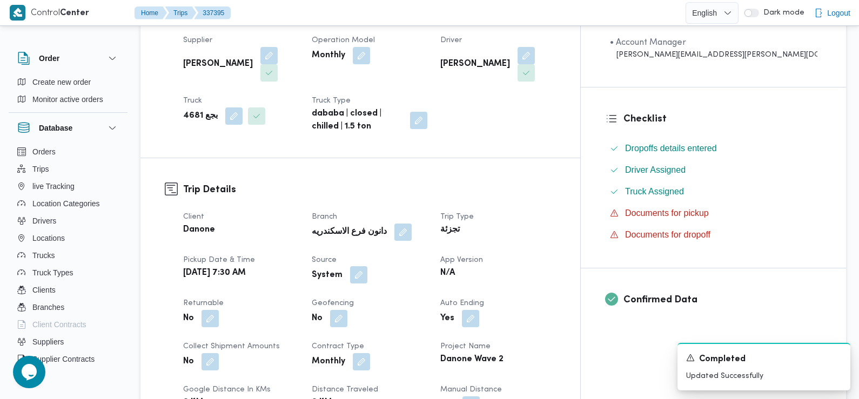
click at [367, 266] on button "button" at bounding box center [358, 274] width 17 height 17
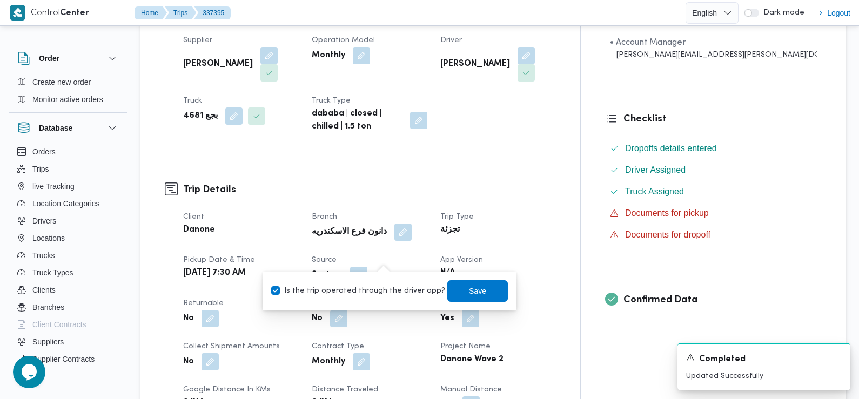
click at [380, 290] on label "Is the trip operated through the driver app?" at bounding box center [358, 291] width 174 height 13
checkbox input "false"
click at [447, 288] on span "Save" at bounding box center [477, 291] width 60 height 22
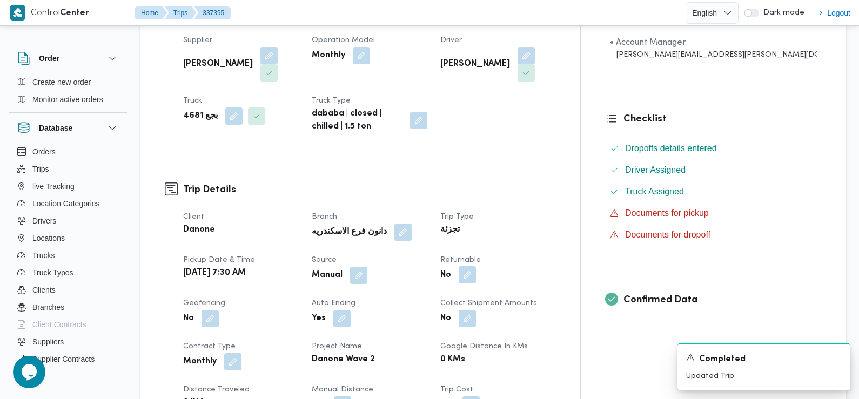
click at [476, 266] on button "button" at bounding box center [466, 274] width 17 height 17
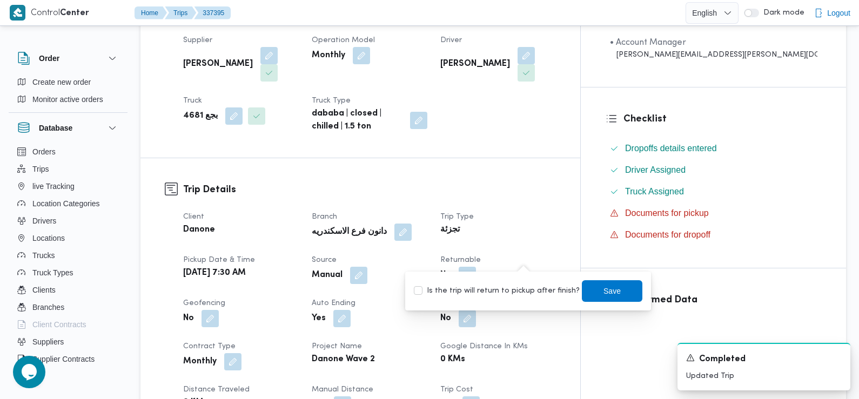
click at [513, 294] on label "Is the trip will return to pickup after finish?" at bounding box center [497, 291] width 166 height 13
checkbox input "true"
click at [591, 286] on span "Save" at bounding box center [612, 291] width 60 height 22
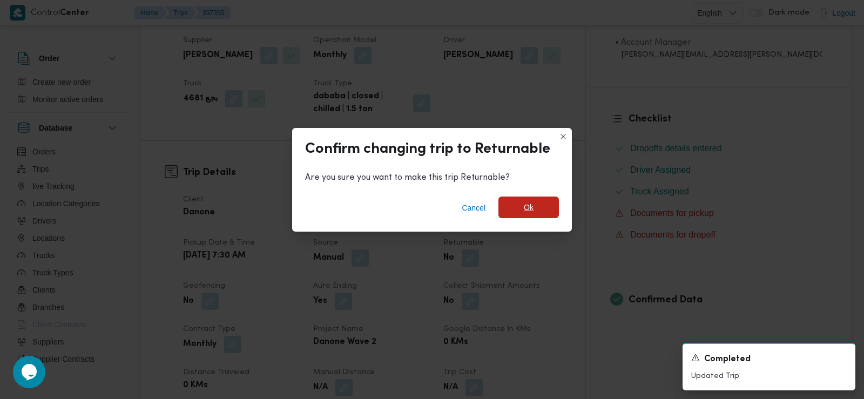
click at [536, 208] on span "Ok" at bounding box center [528, 208] width 60 height 22
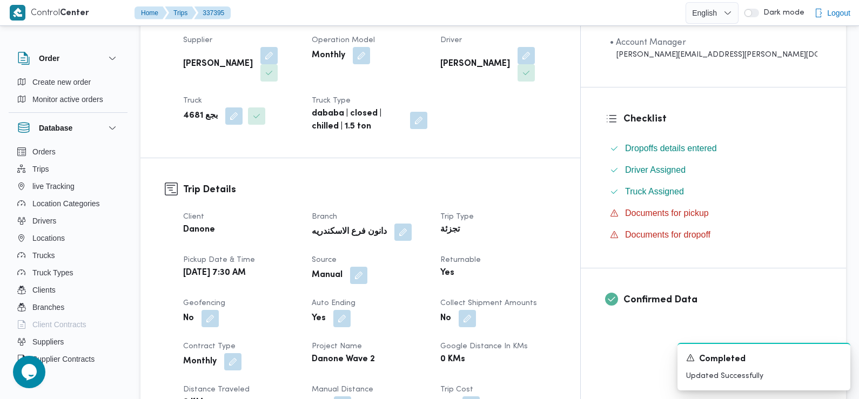
click at [580, 159] on div "Trip Details Client Danone Branch دانون فرع الاسكندريه Trip Type تجزئة Pickup d…" at bounding box center [360, 347] width 440 height 379
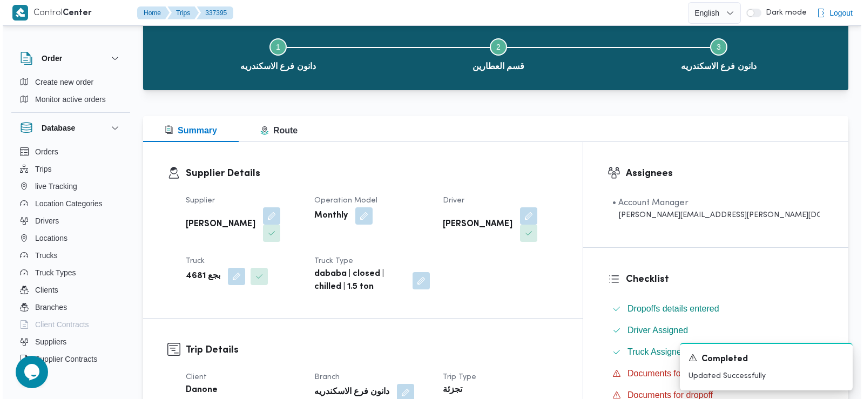
scroll to position [0, 0]
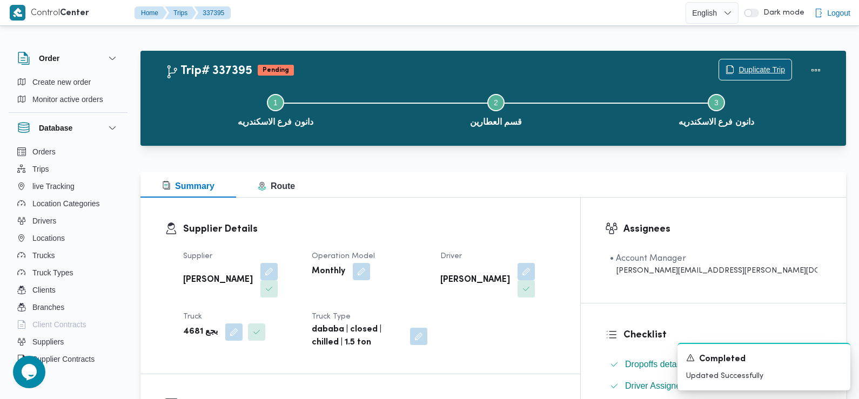
click at [756, 73] on span "Duplicate Trip" at bounding box center [761, 69] width 46 height 13
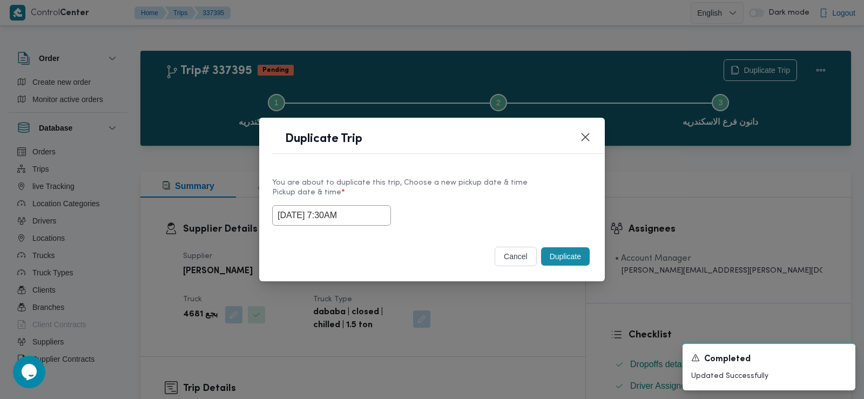
click at [356, 213] on input "15/09/2025 7:30AM" at bounding box center [331, 215] width 119 height 21
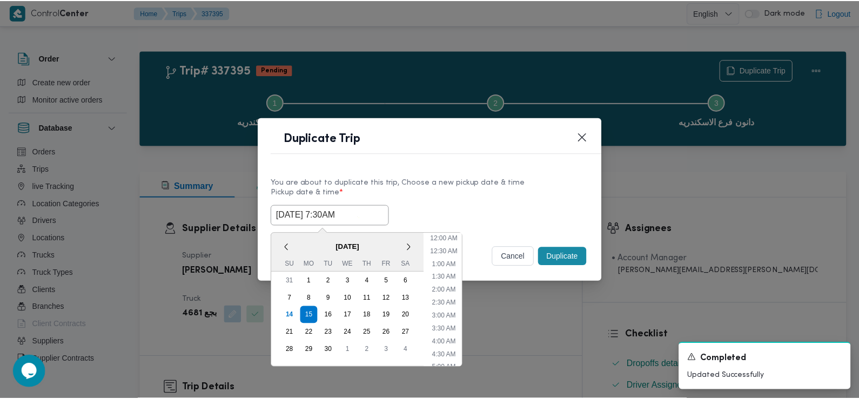
scroll to position [133, 0]
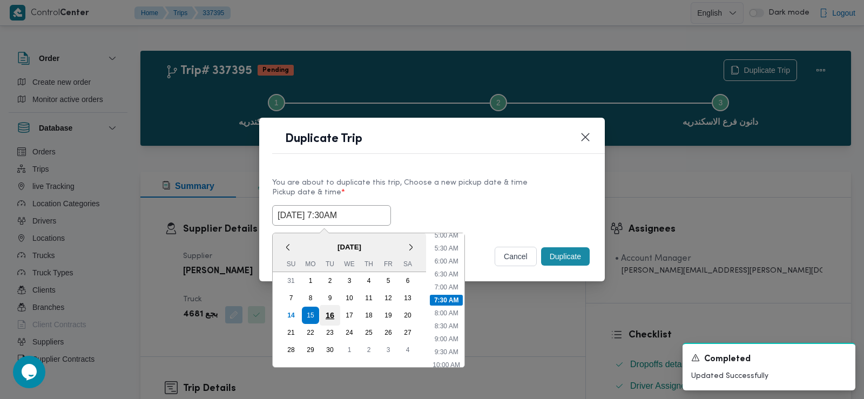
click at [330, 312] on div "16" at bounding box center [330, 315] width 21 height 21
type input "16/09/2025 7:30AM"
click at [503, 201] on label "Pickup date & time *" at bounding box center [432, 196] width 320 height 17
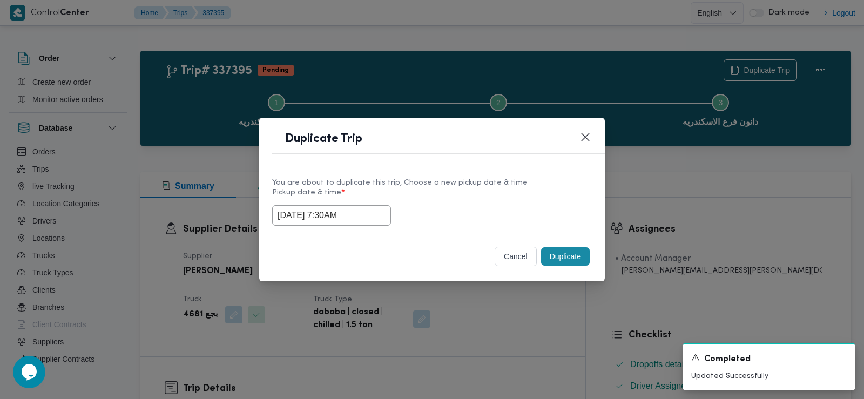
click at [557, 254] on button "Duplicate" at bounding box center [565, 256] width 49 height 18
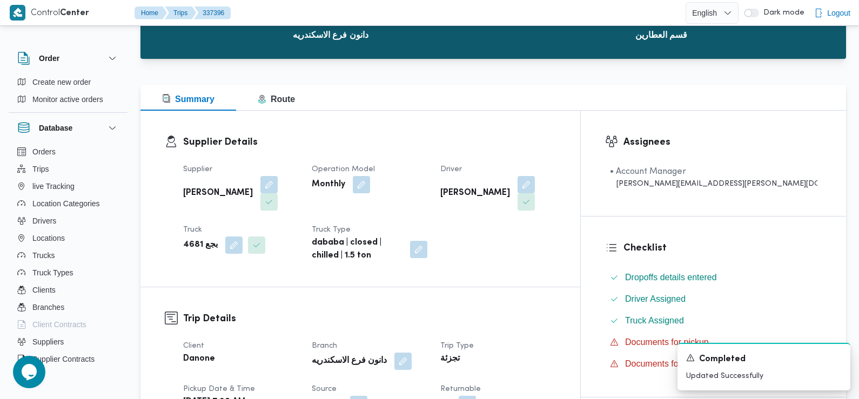
scroll to position [162, 0]
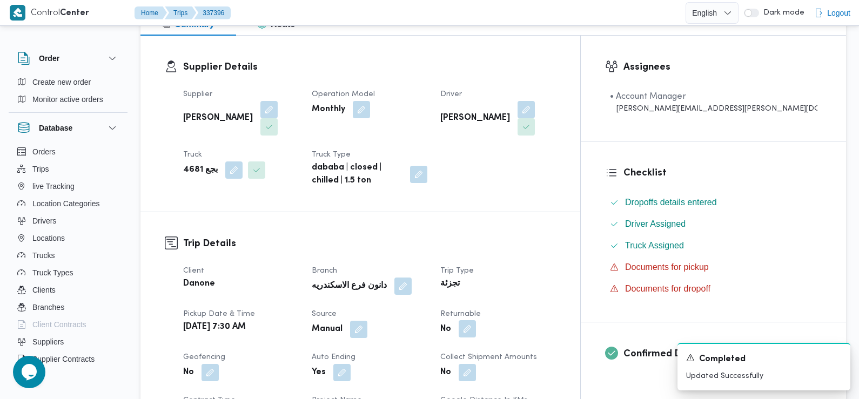
click at [476, 320] on button "button" at bounding box center [466, 328] width 17 height 17
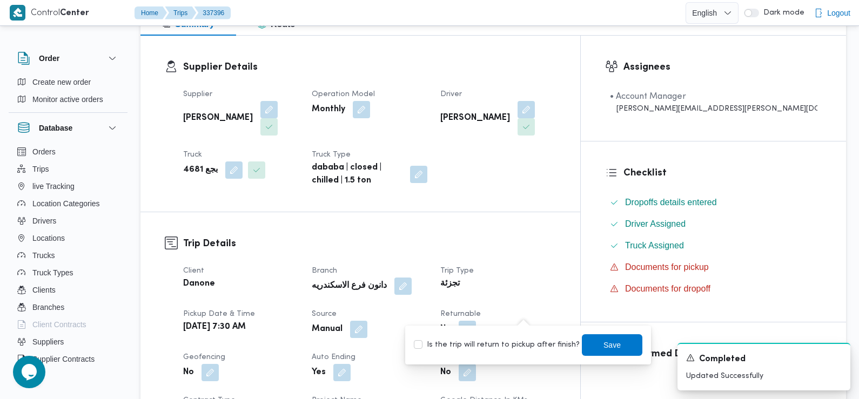
click at [505, 342] on label "Is the trip will return to pickup after finish?" at bounding box center [497, 345] width 166 height 13
checkbox input "true"
click at [604, 339] on span "Save" at bounding box center [611, 344] width 17 height 13
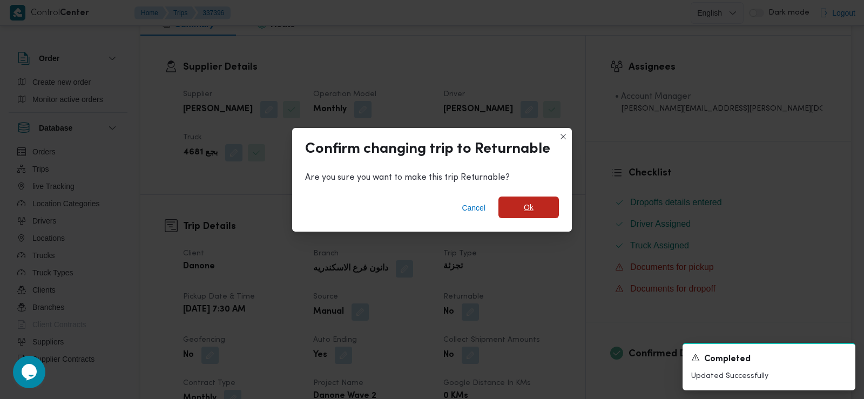
click at [550, 206] on span "Ok" at bounding box center [528, 208] width 60 height 22
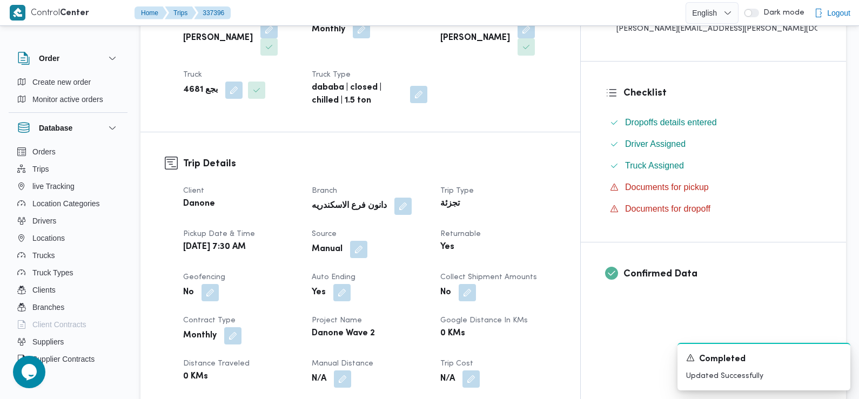
scroll to position [0, 0]
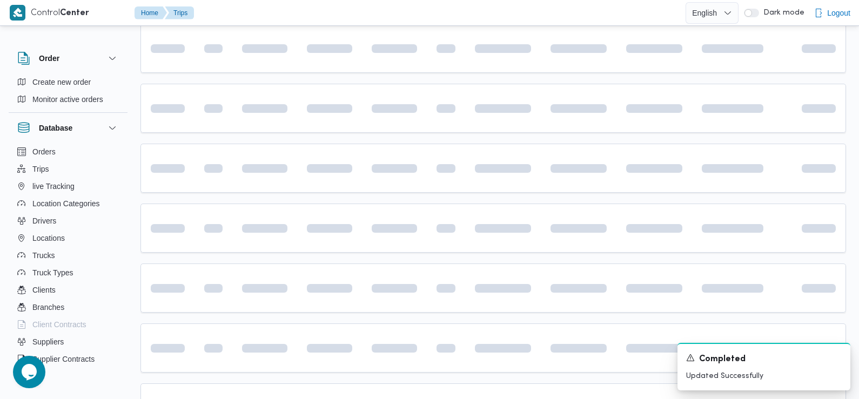
scroll to position [271, 0]
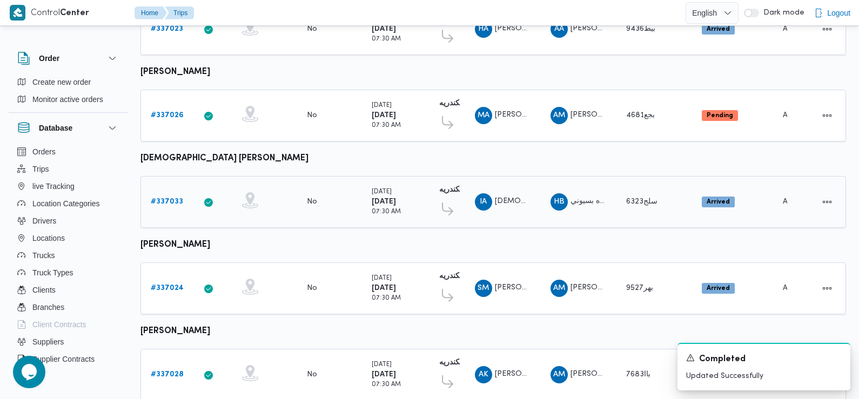
click at [172, 198] on b "# 337033" at bounding box center [167, 201] width 32 height 7
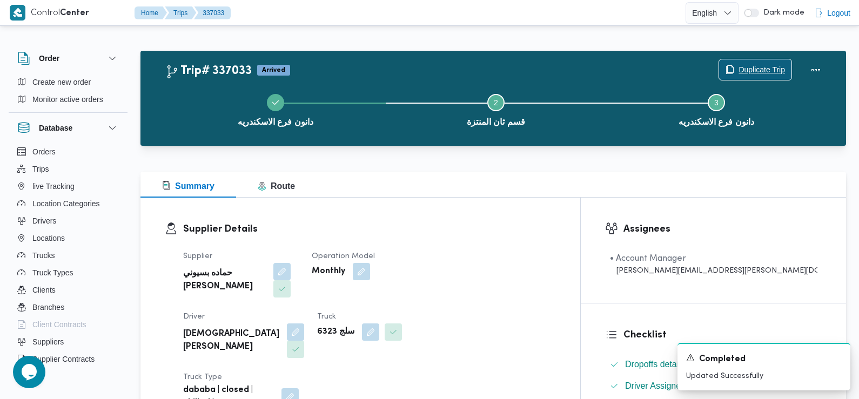
click at [751, 76] on span "Duplicate Trip" at bounding box center [761, 69] width 46 height 13
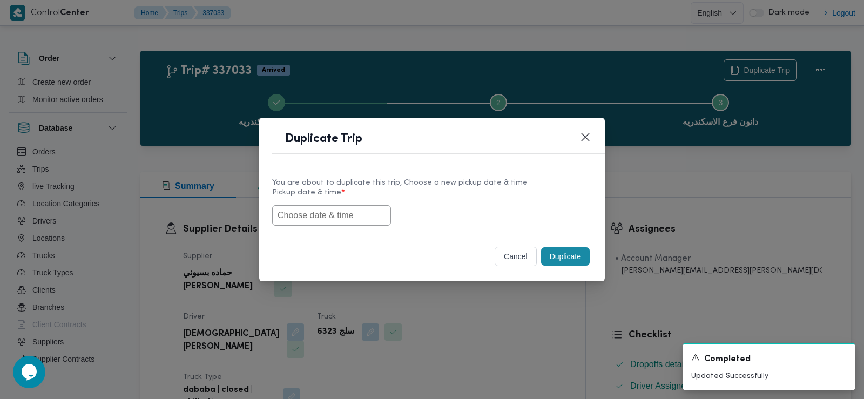
click at [355, 212] on input "text" at bounding box center [331, 215] width 119 height 21
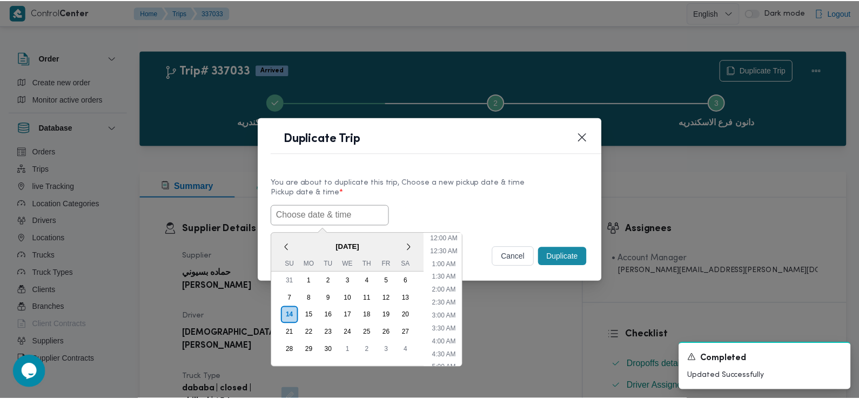
scroll to position [262, 0]
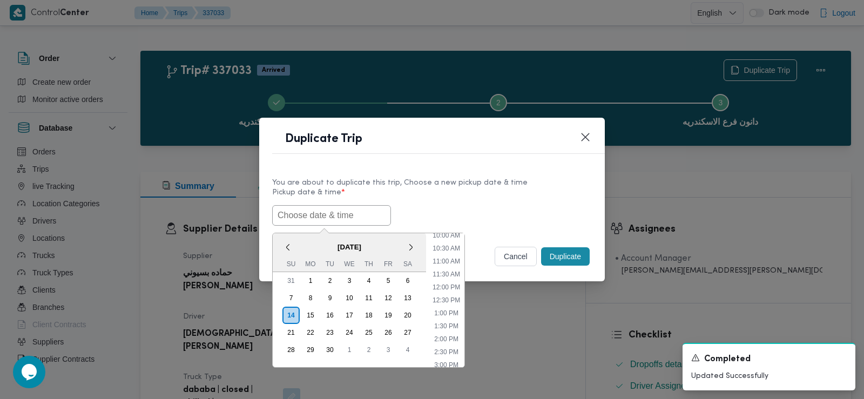
paste input "15/09/2025 7:30AM"
type input "15/09/2025 7:30AM"
click at [442, 203] on label "Pickup date & time *" at bounding box center [432, 196] width 320 height 17
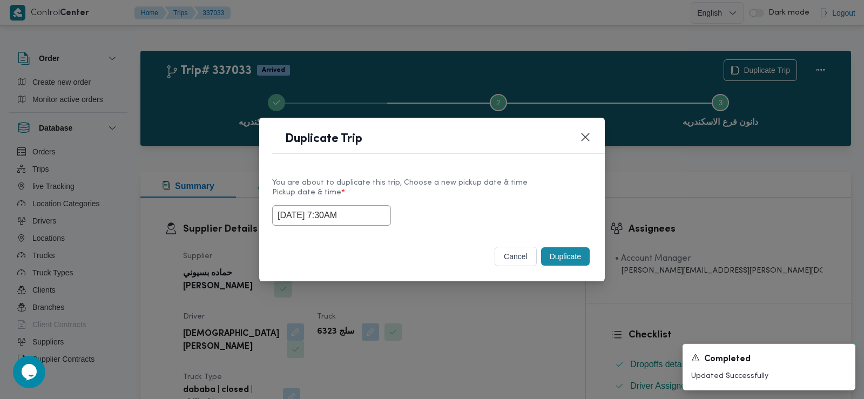
click at [565, 253] on button "Duplicate" at bounding box center [565, 256] width 49 height 18
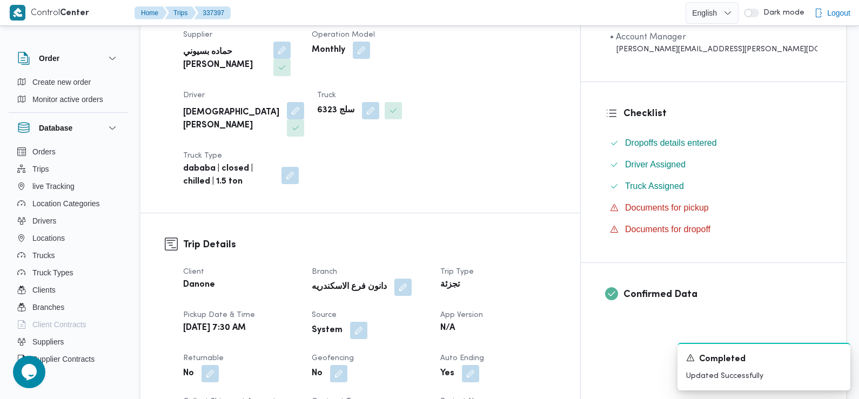
scroll to position [231, 0]
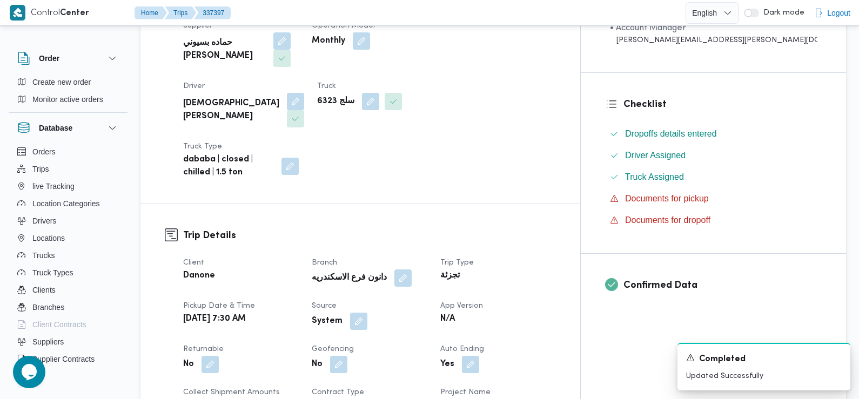
click at [396, 312] on div "System" at bounding box center [369, 321] width 118 height 19
click at [367, 312] on button "button" at bounding box center [358, 320] width 17 height 17
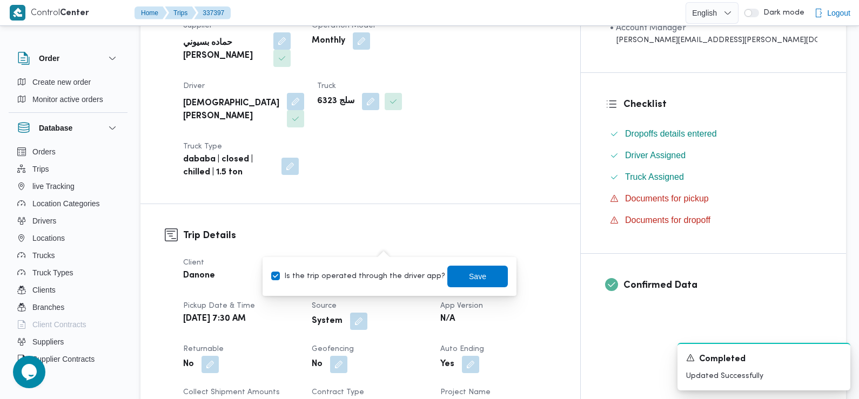
click at [391, 275] on label "Is the trip operated through the driver app?" at bounding box center [358, 276] width 174 height 13
checkbox input "false"
click at [447, 280] on span "Save" at bounding box center [477, 276] width 60 height 22
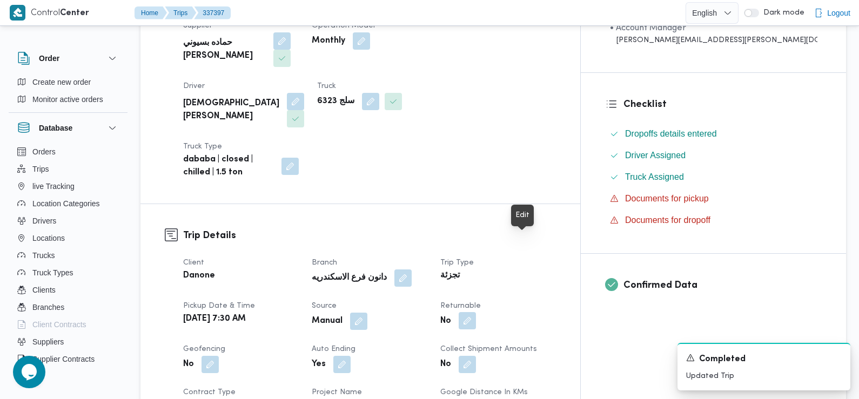
click at [476, 312] on button "button" at bounding box center [466, 320] width 17 height 17
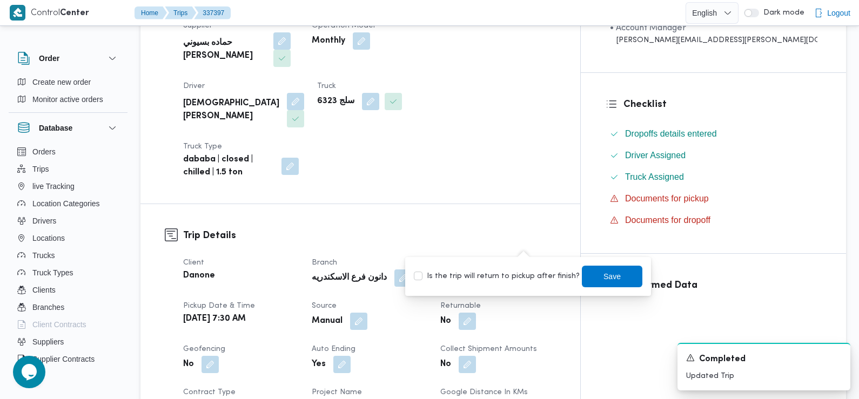
click at [523, 270] on label "Is the trip will return to pickup after finish?" at bounding box center [497, 276] width 166 height 13
checkbox input "true"
click at [604, 280] on span "Save" at bounding box center [611, 275] width 17 height 13
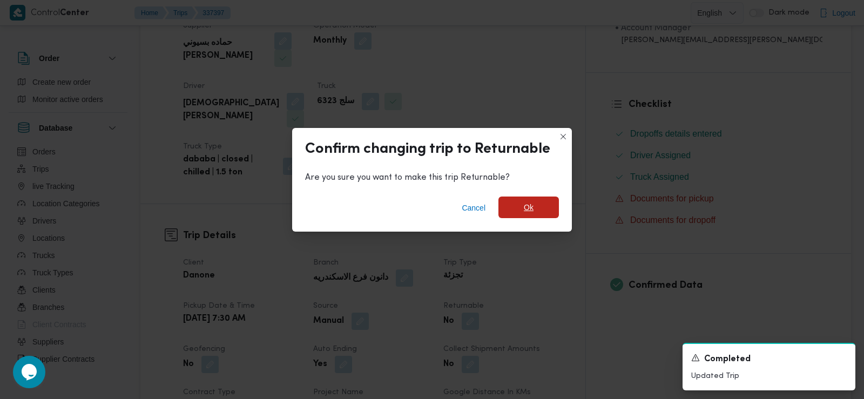
click at [528, 205] on span "Ok" at bounding box center [529, 207] width 10 height 13
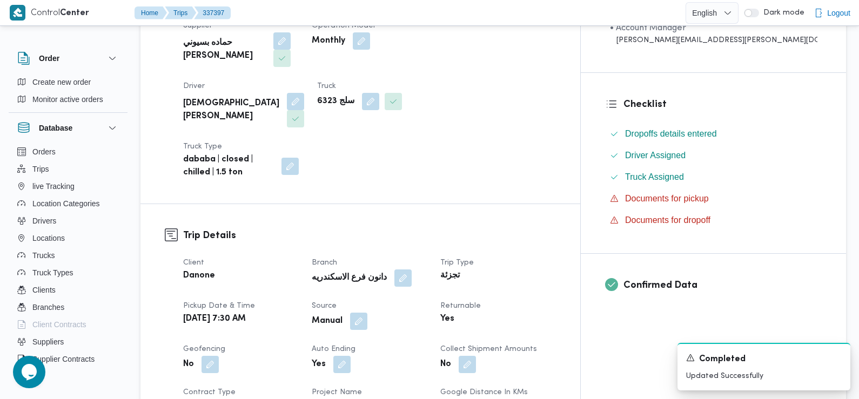
click at [428, 312] on div "Manual" at bounding box center [369, 321] width 118 height 19
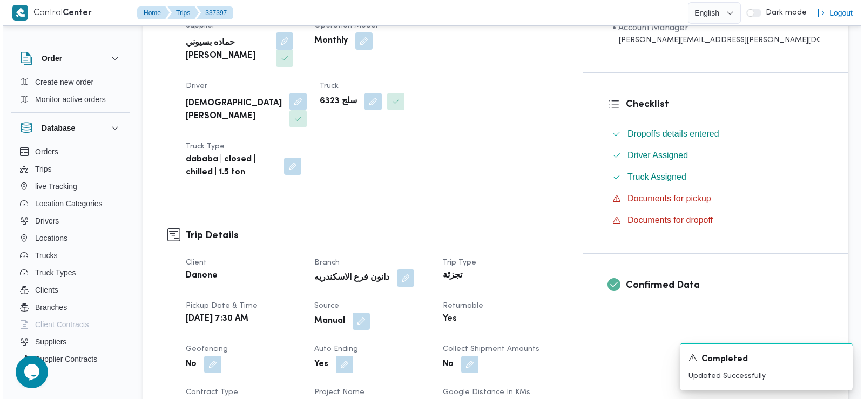
scroll to position [0, 0]
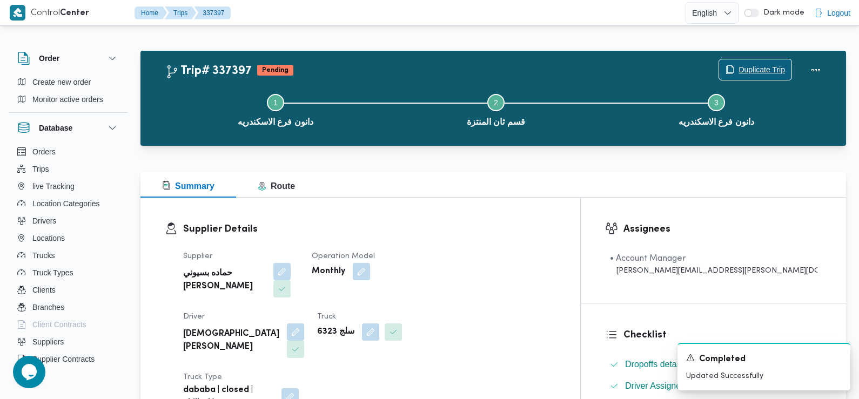
click at [745, 72] on span "Duplicate Trip" at bounding box center [761, 69] width 46 height 13
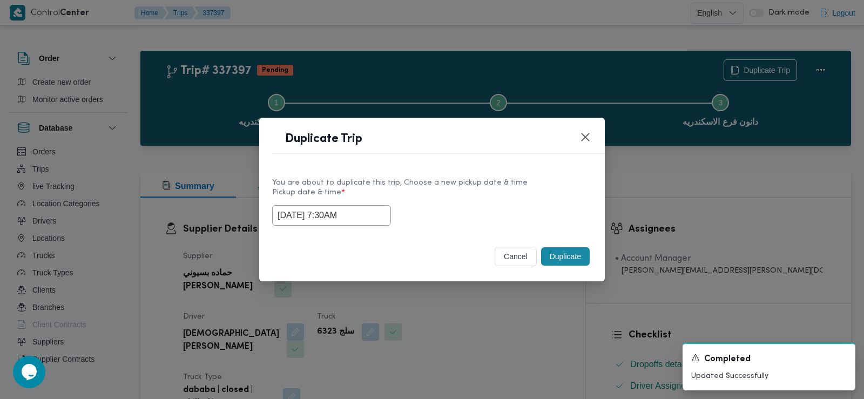
click at [352, 208] on input "15/09/2025 7:30AM" at bounding box center [331, 215] width 119 height 21
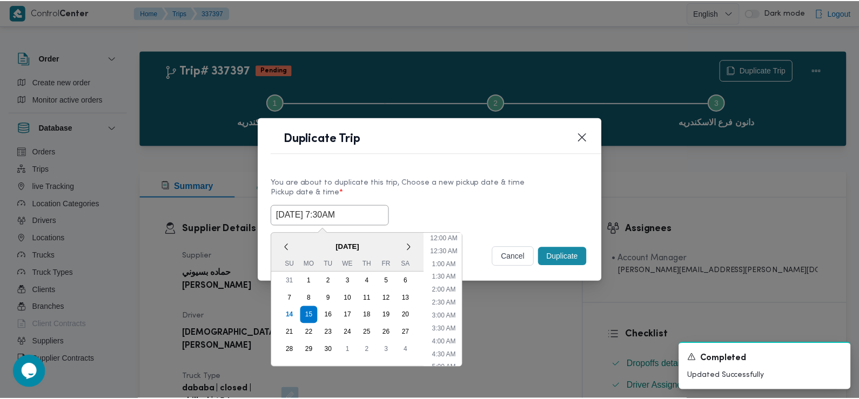
scroll to position [133, 0]
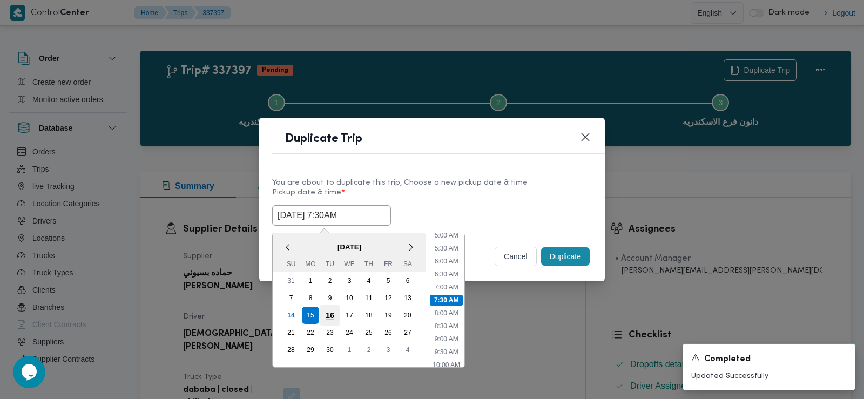
click at [333, 315] on div "16" at bounding box center [330, 315] width 21 height 21
type input "16/09/2025 7:30AM"
click at [525, 205] on div "16/09/2025 7:30AM < September 2025 > Su Mo Tu We Th Fr Sa 31 1 2 3 4 5 6 7 8 9 …" at bounding box center [432, 215] width 320 height 21
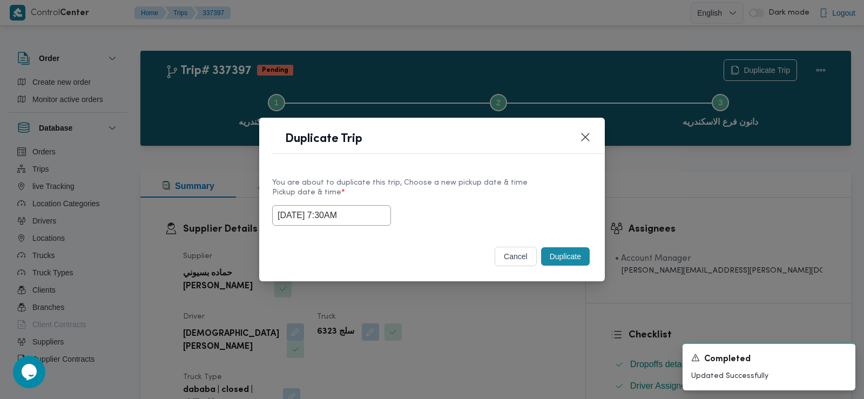
click at [558, 259] on button "Duplicate" at bounding box center [565, 256] width 49 height 18
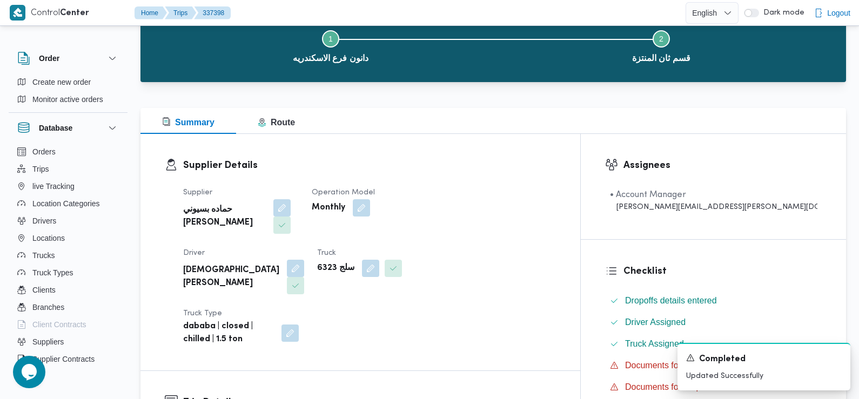
scroll to position [238, 0]
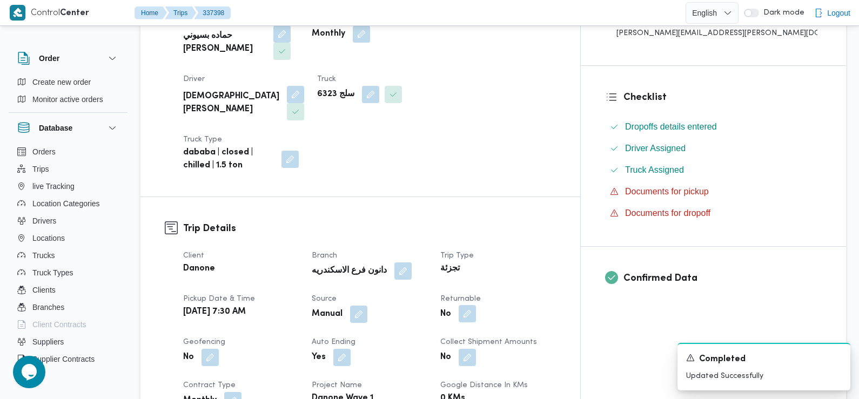
click at [476, 305] on button "button" at bounding box center [466, 313] width 17 height 17
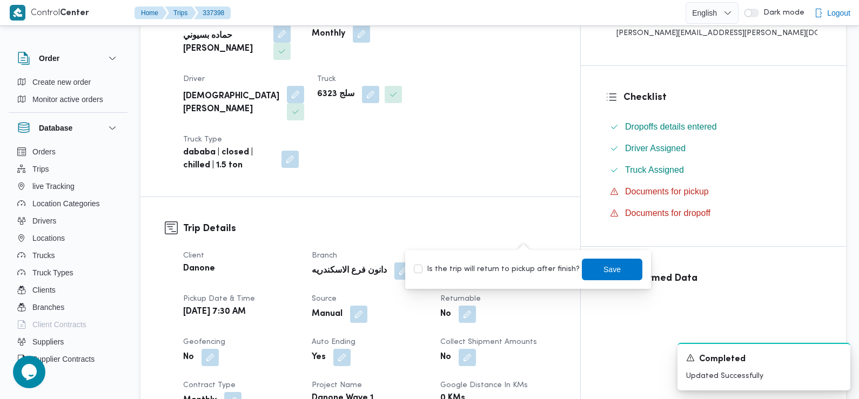
click at [513, 268] on label "Is the trip will return to pickup after finish?" at bounding box center [497, 269] width 166 height 13
checkbox input "true"
click at [593, 273] on span "Save" at bounding box center [612, 269] width 60 height 22
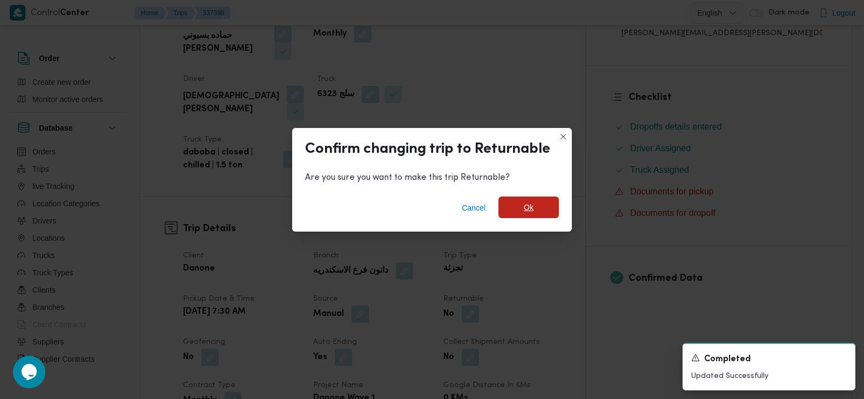
click at [517, 202] on span "Ok" at bounding box center [528, 208] width 60 height 22
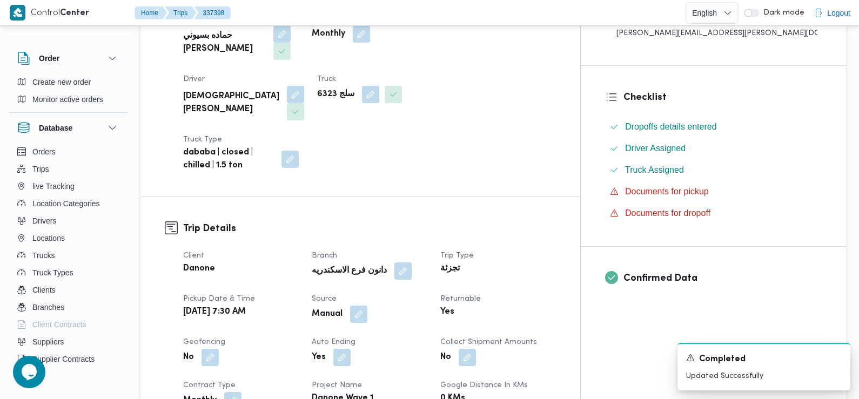
scroll to position [0, 0]
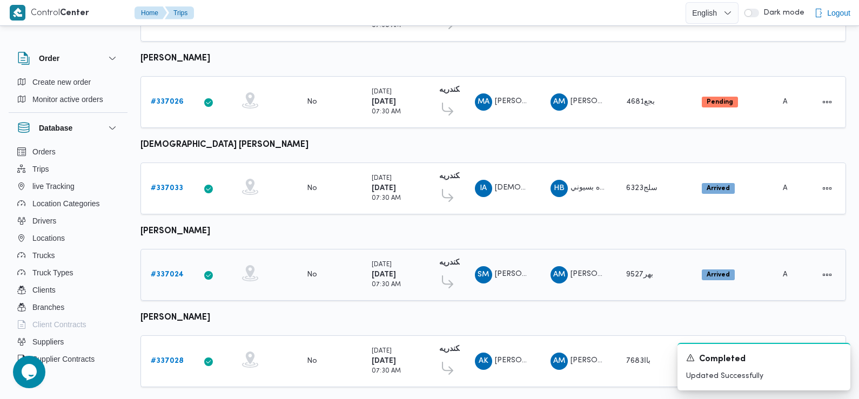
scroll to position [516, 0]
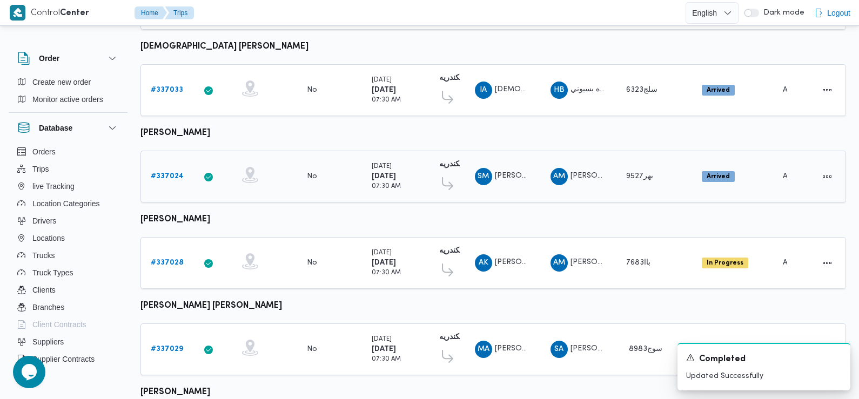
click at [177, 173] on b "# 337024" at bounding box center [167, 176] width 33 height 7
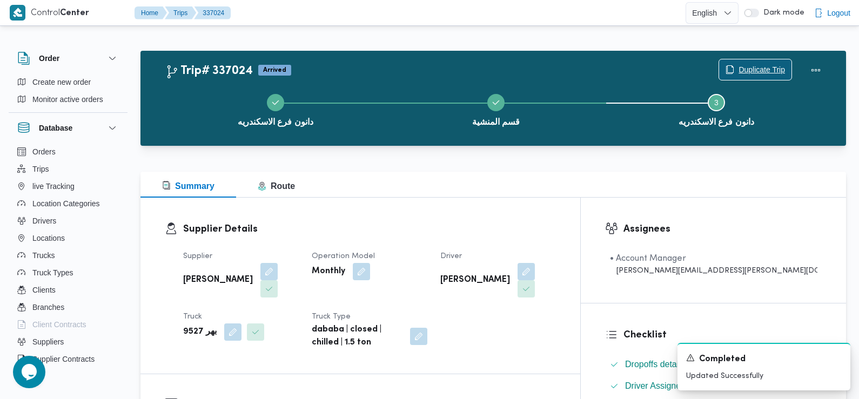
click at [752, 62] on span "Duplicate Trip" at bounding box center [755, 69] width 72 height 21
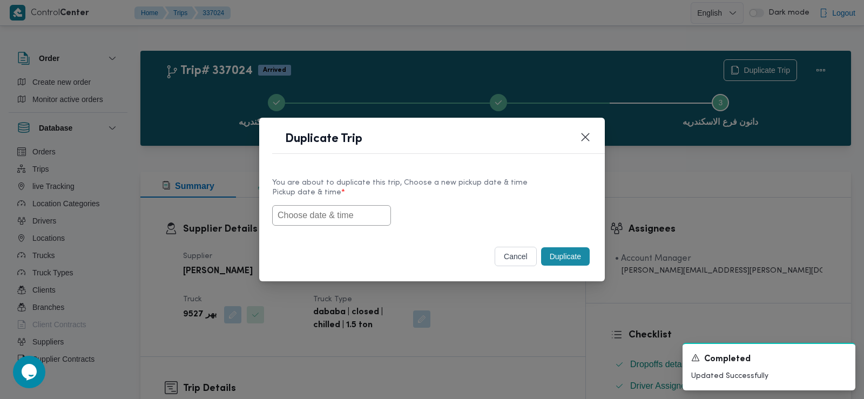
click at [312, 217] on input "text" at bounding box center [331, 215] width 119 height 21
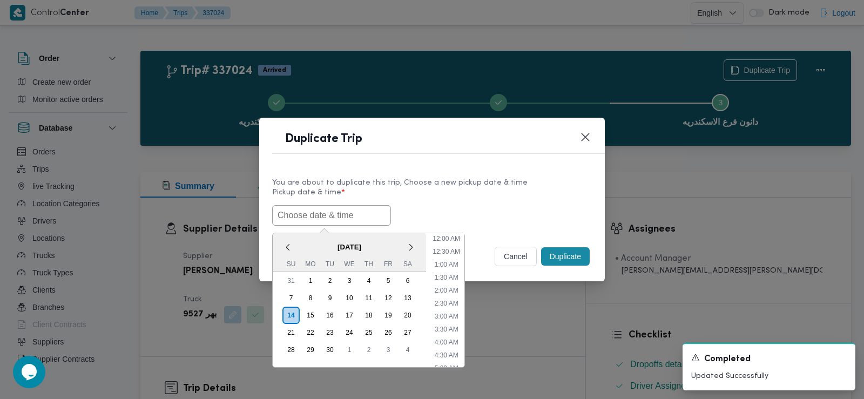
scroll to position [262, 0]
paste input "15/09/2025 7:30AM"
type input "15/09/2025 7:30AM"
click at [446, 201] on label "Pickup date & time *" at bounding box center [432, 196] width 320 height 17
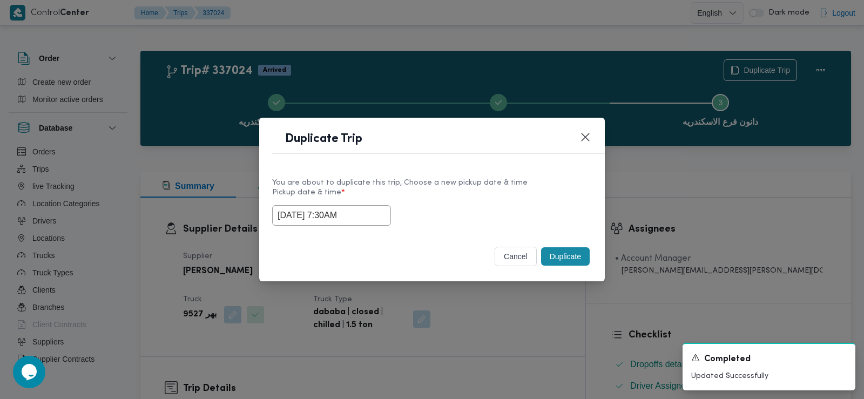
click at [556, 259] on button "Duplicate" at bounding box center [565, 256] width 49 height 18
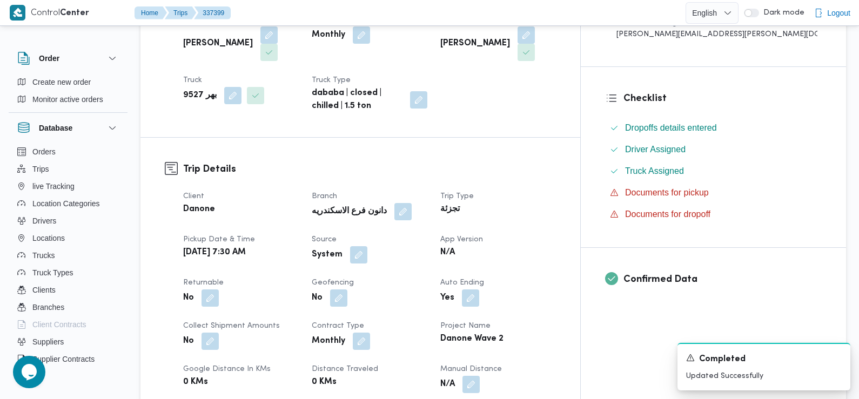
scroll to position [245, 0]
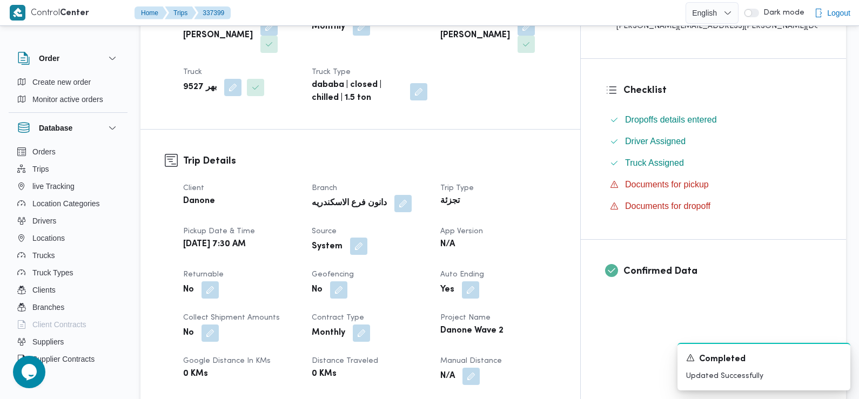
click at [367, 238] on button "button" at bounding box center [358, 246] width 17 height 17
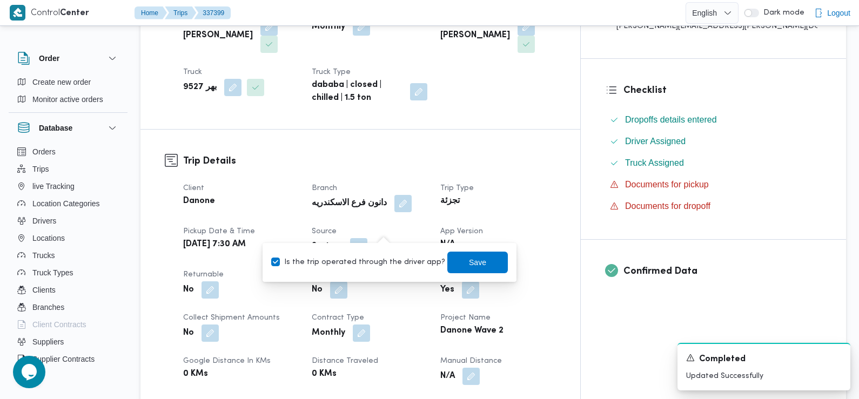
click at [393, 267] on label "Is the trip operated through the driver app?" at bounding box center [358, 262] width 174 height 13
checkbox input "false"
click at [451, 265] on span "Save" at bounding box center [477, 262] width 60 height 22
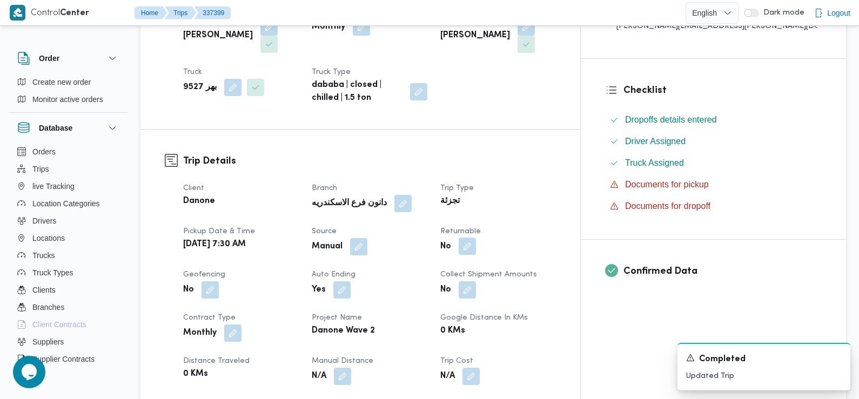
click at [476, 238] on button "button" at bounding box center [466, 246] width 17 height 17
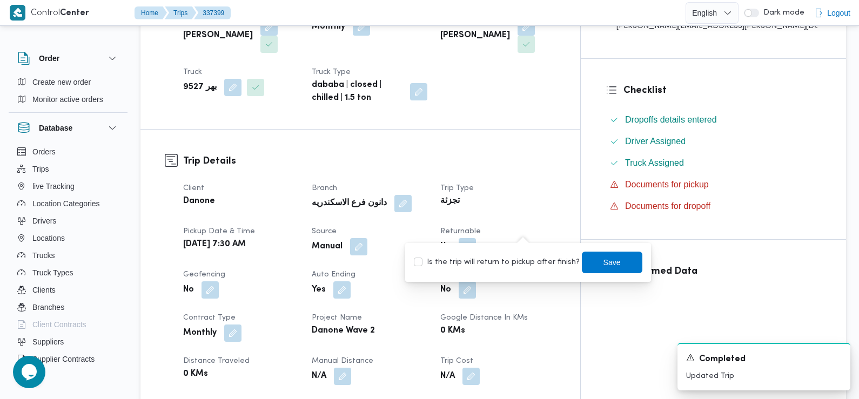
click at [508, 268] on label "Is the trip will return to pickup after finish?" at bounding box center [497, 262] width 166 height 13
checkbox input "true"
click at [598, 270] on span "Save" at bounding box center [612, 262] width 60 height 22
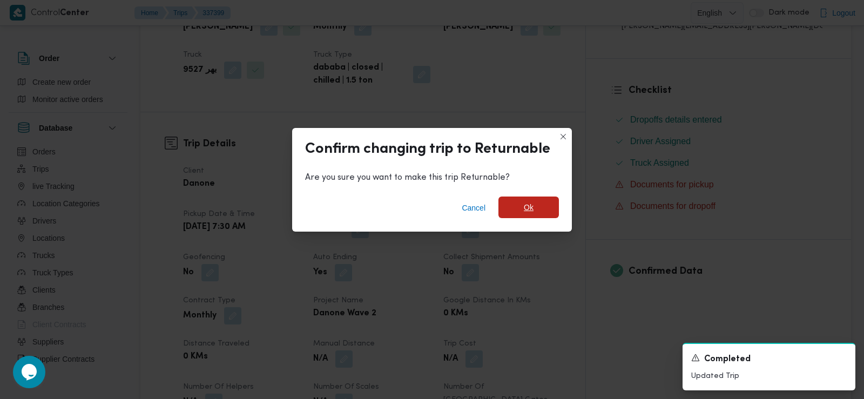
click at [539, 212] on span "Ok" at bounding box center [528, 208] width 60 height 22
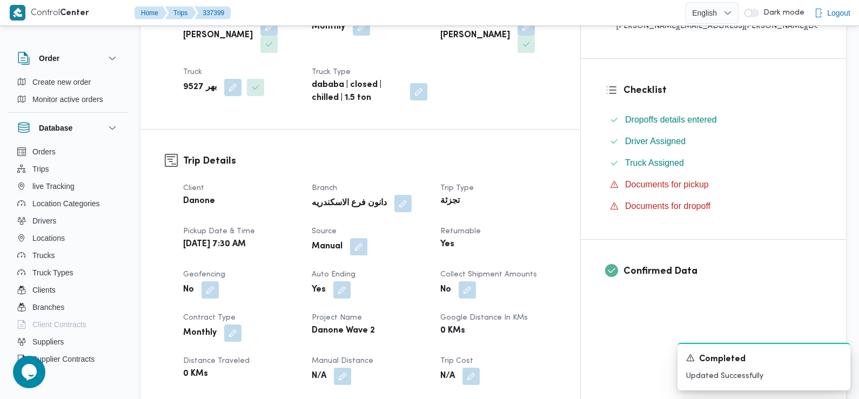
click at [562, 197] on div "Client Danone Branch دانون فرع الاسكندريه Trip Type تجزئة Pickup date & time Mo…" at bounding box center [370, 332] width 386 height 315
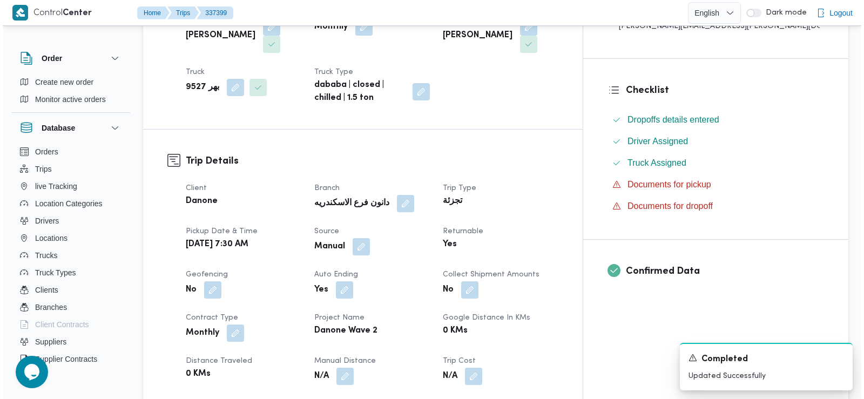
scroll to position [0, 0]
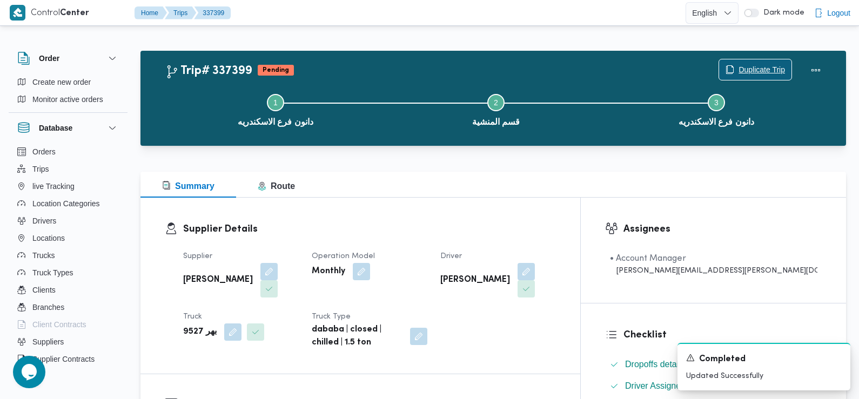
click at [735, 71] on span "Duplicate Trip" at bounding box center [755, 69] width 72 height 21
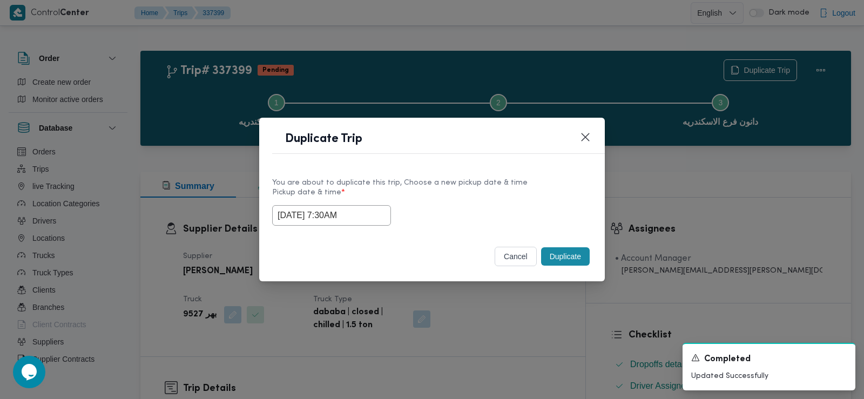
click at [319, 226] on div "You are about to duplicate this trip, Choose a new pickup date & time Pickup da…" at bounding box center [432, 201] width 346 height 69
click at [315, 217] on input "15/09/2025 7:30AM" at bounding box center [331, 215] width 119 height 21
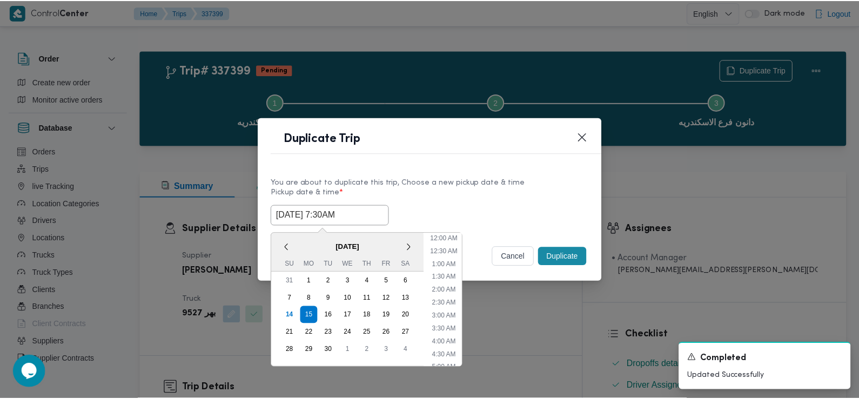
scroll to position [133, 0]
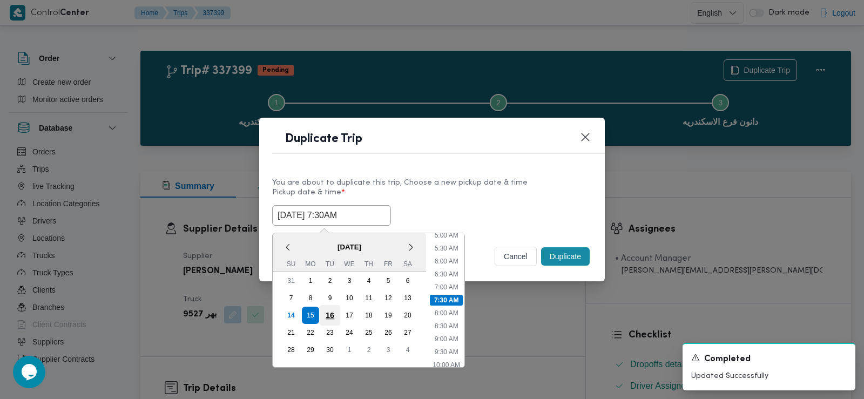
click at [330, 318] on div "16" at bounding box center [330, 315] width 21 height 21
type input "16/09/2025 7:30AM"
click at [503, 215] on div "16/09/2025 7:30AM < September 2025 > Su Mo Tu We Th Fr Sa 31 1 2 3 4 5 6 7 8 9 …" at bounding box center [432, 215] width 320 height 21
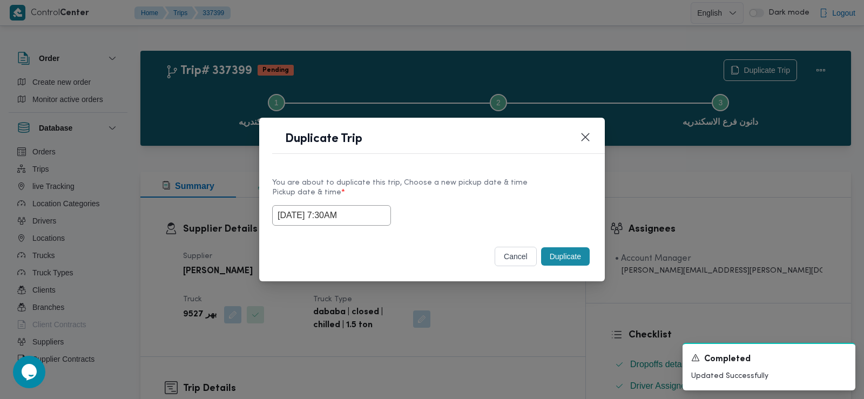
click at [563, 262] on button "Duplicate" at bounding box center [565, 256] width 49 height 18
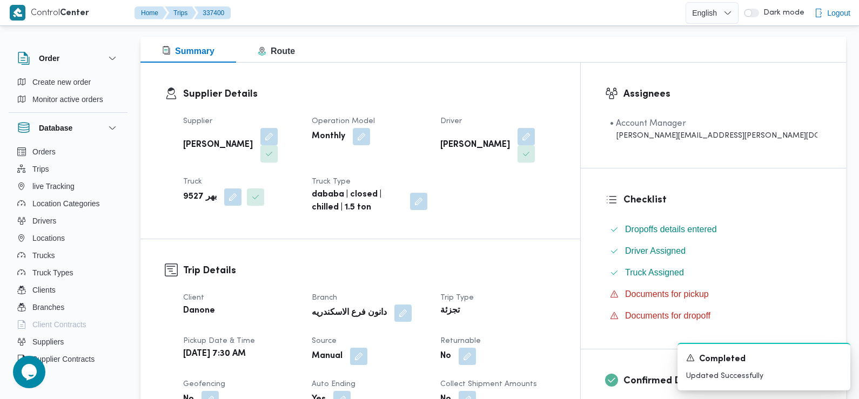
scroll to position [155, 0]
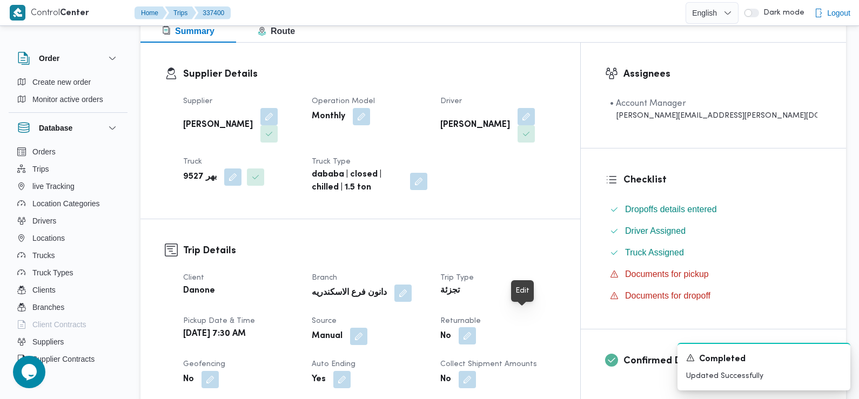
click at [476, 327] on button "button" at bounding box center [466, 335] width 17 height 17
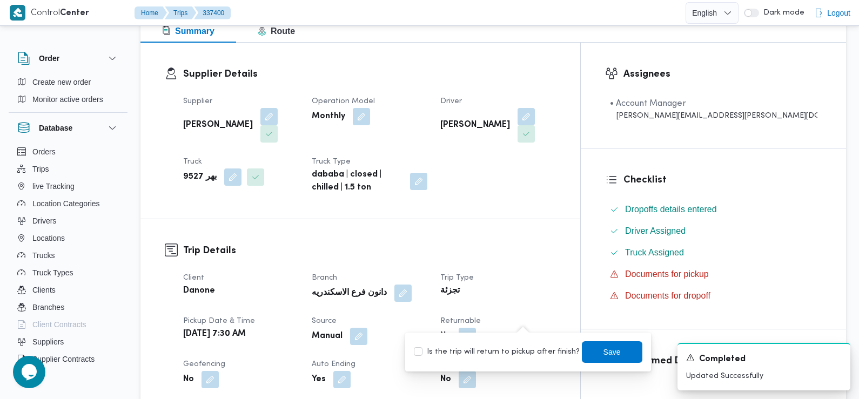
click at [477, 360] on div "Is the trip will return to pickup after finish? Save" at bounding box center [528, 352] width 231 height 24
click at [486, 351] on label "Is the trip will return to pickup after finish?" at bounding box center [497, 352] width 166 height 13
checkbox input "true"
click at [582, 351] on span "Save" at bounding box center [612, 352] width 60 height 22
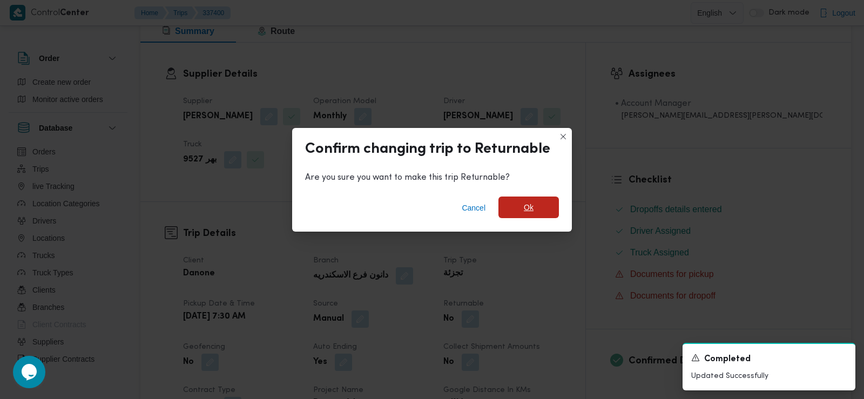
click at [542, 207] on span "Ok" at bounding box center [528, 208] width 60 height 22
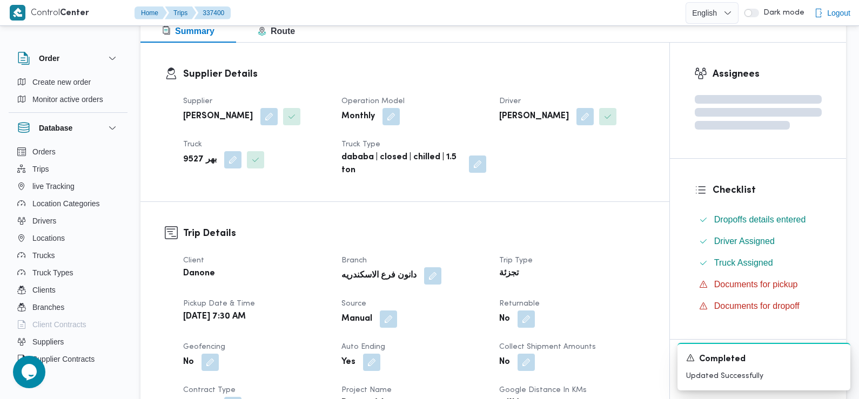
scroll to position [0, 0]
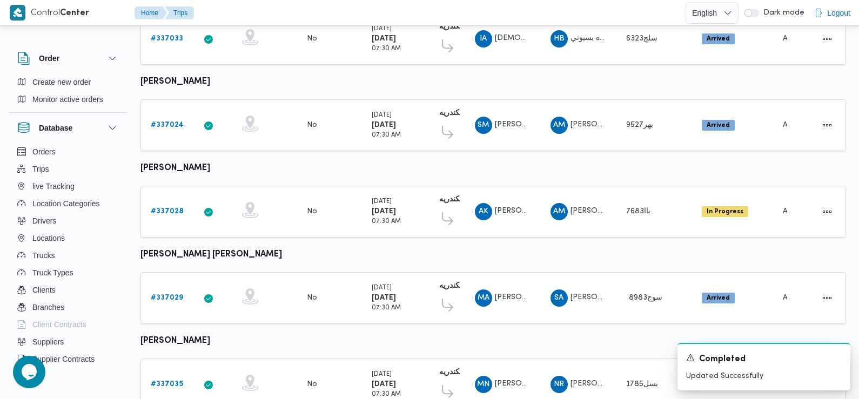
scroll to position [560, 0]
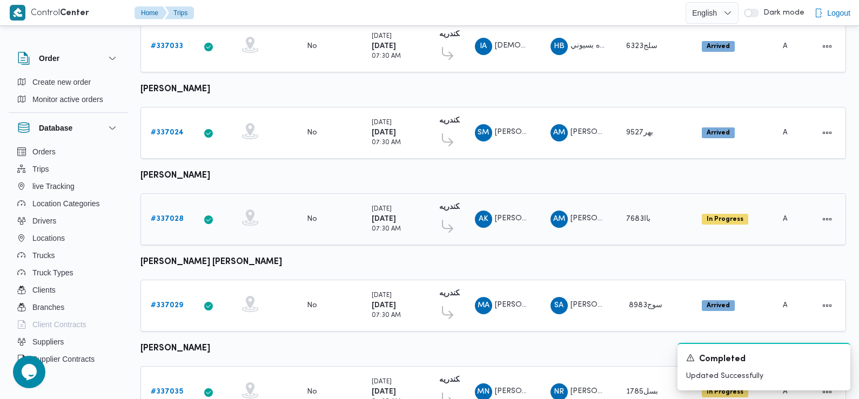
click at [171, 215] on b "# 337028" at bounding box center [167, 218] width 33 height 7
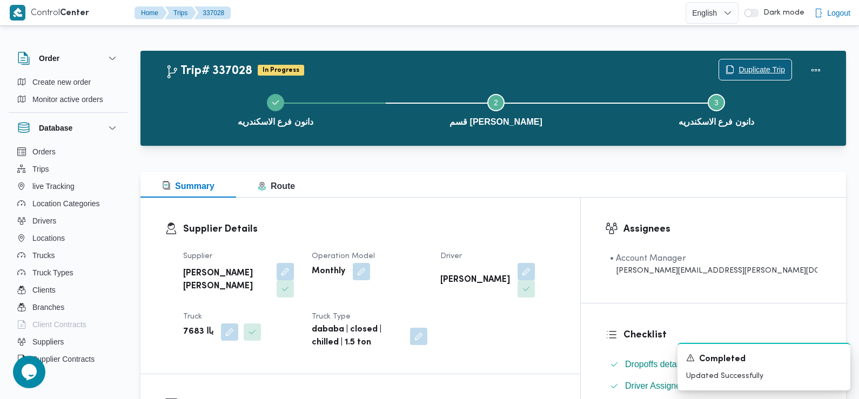
click at [746, 73] on span "Duplicate Trip" at bounding box center [761, 69] width 46 height 13
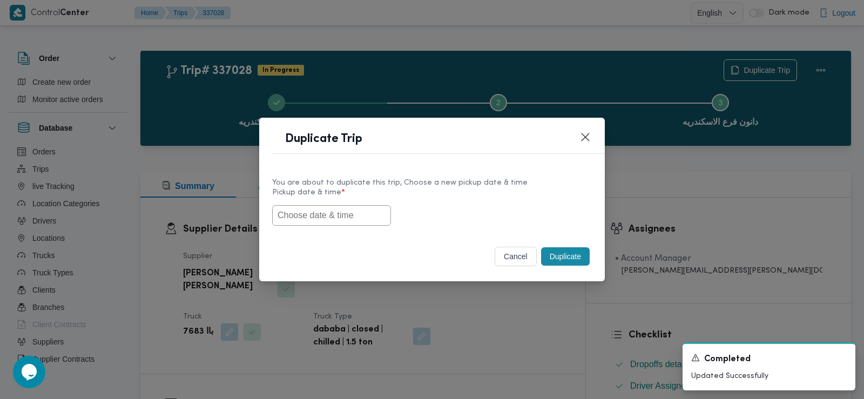
click at [360, 215] on input "text" at bounding box center [331, 215] width 119 height 21
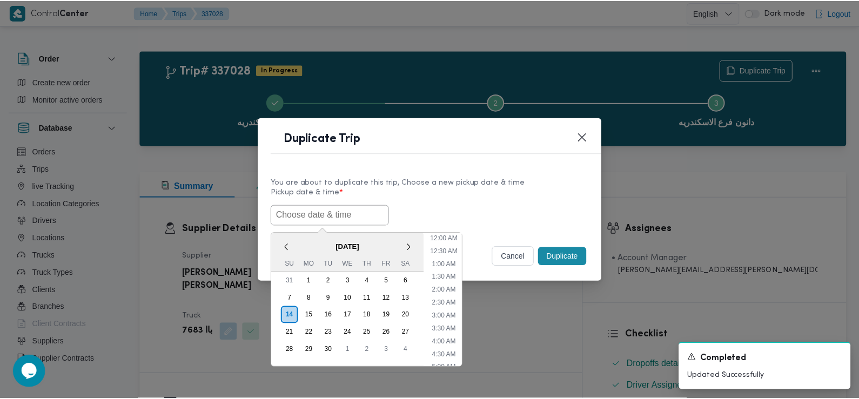
scroll to position [262, 0]
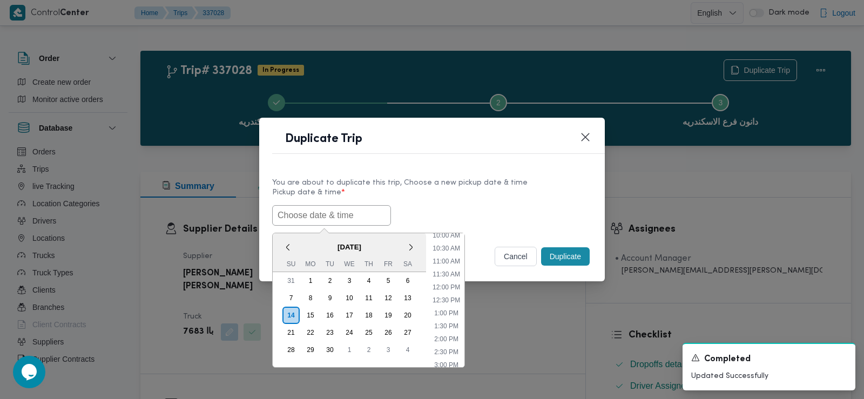
paste input "15/09/2025 7:30AM"
type input "15/09/2025 7:30AM"
click at [454, 203] on label "Pickup date & time *" at bounding box center [432, 196] width 320 height 17
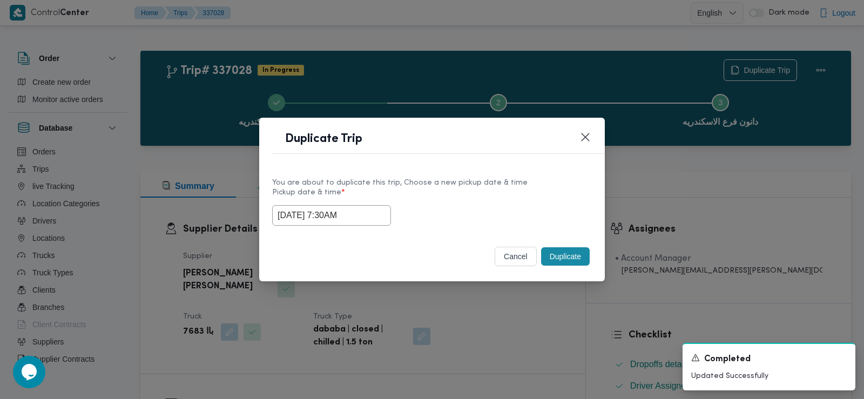
click at [559, 256] on button "Duplicate" at bounding box center [565, 256] width 49 height 18
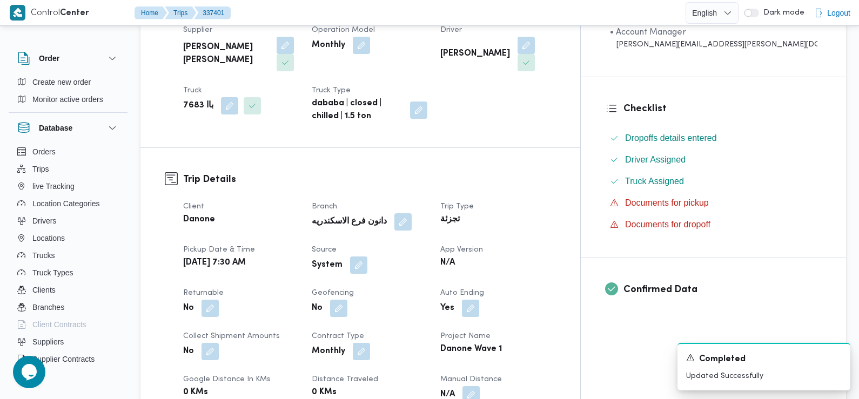
scroll to position [252, 0]
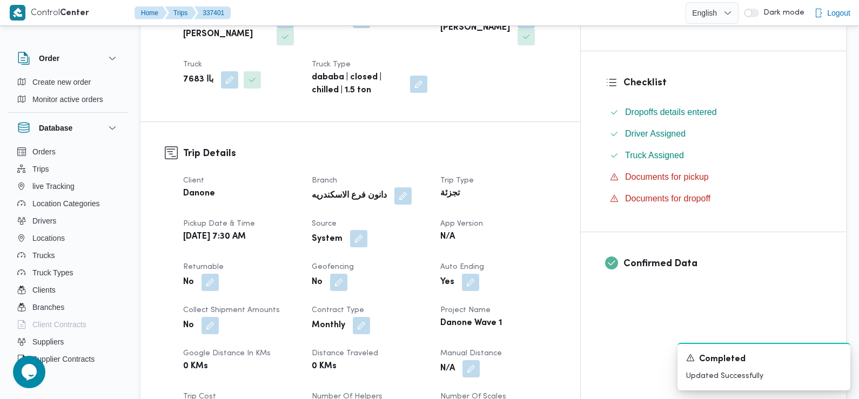
click at [367, 241] on button "button" at bounding box center [358, 238] width 17 height 17
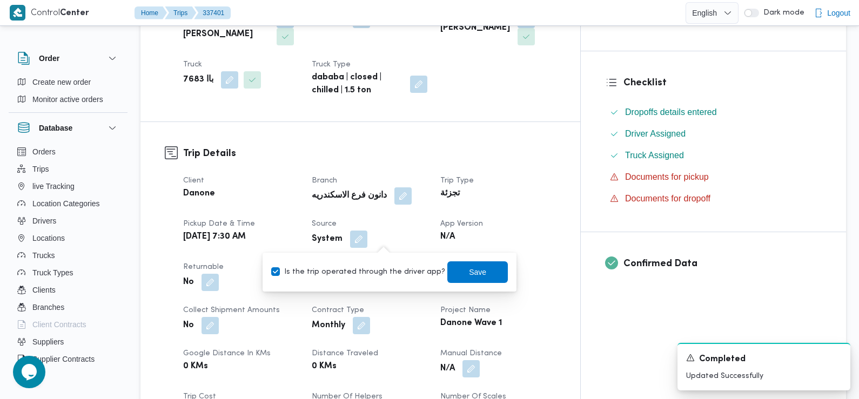
click at [391, 266] on label "Is the trip operated through the driver app?" at bounding box center [358, 272] width 174 height 13
checkbox input "false"
click at [450, 271] on span "Save" at bounding box center [477, 272] width 60 height 22
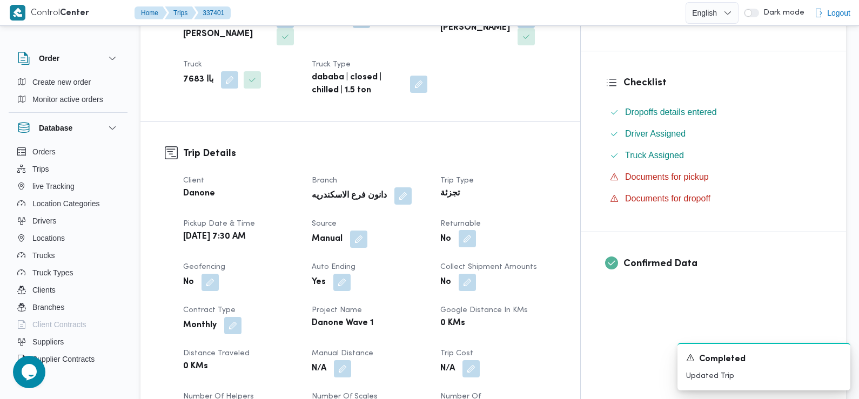
click at [476, 234] on button "button" at bounding box center [466, 238] width 17 height 17
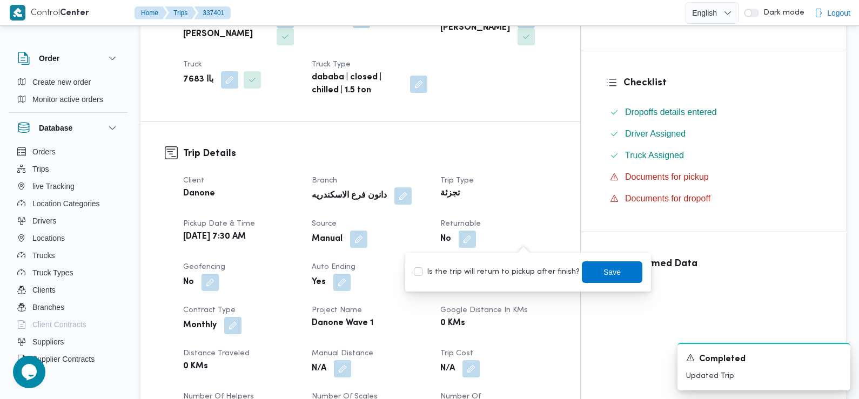
click at [512, 276] on label "Is the trip will return to pickup after finish?" at bounding box center [497, 272] width 166 height 13
checkbox input "true"
click at [603, 268] on span "Save" at bounding box center [611, 271] width 17 height 13
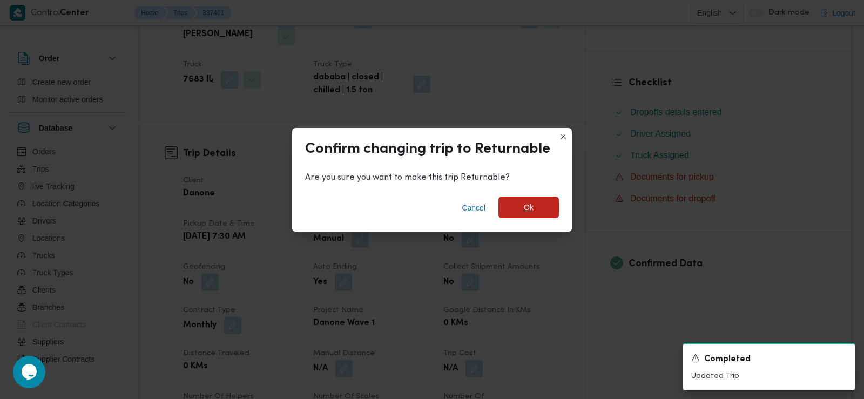
click at [522, 202] on span "Ok" at bounding box center [528, 208] width 60 height 22
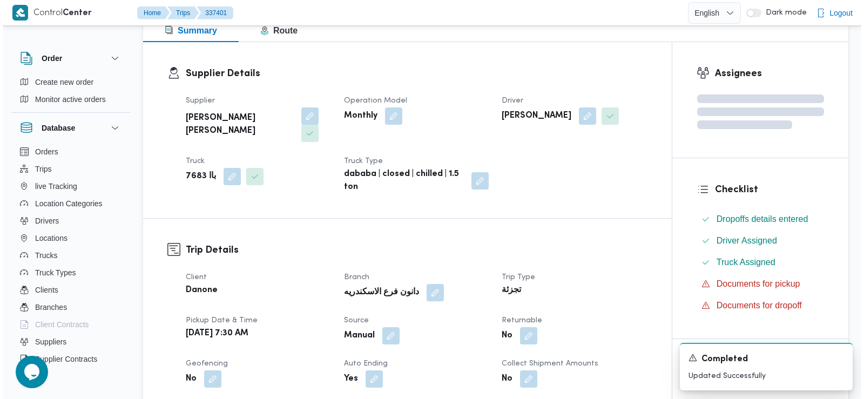
scroll to position [0, 0]
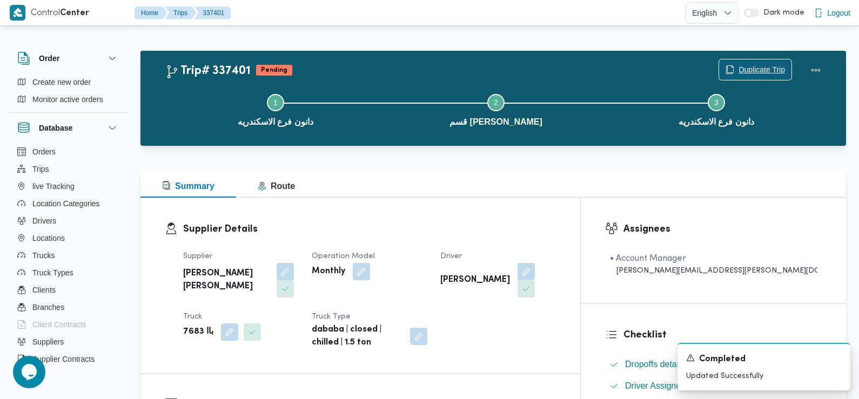
click at [765, 72] on span "Duplicate Trip" at bounding box center [761, 69] width 46 height 13
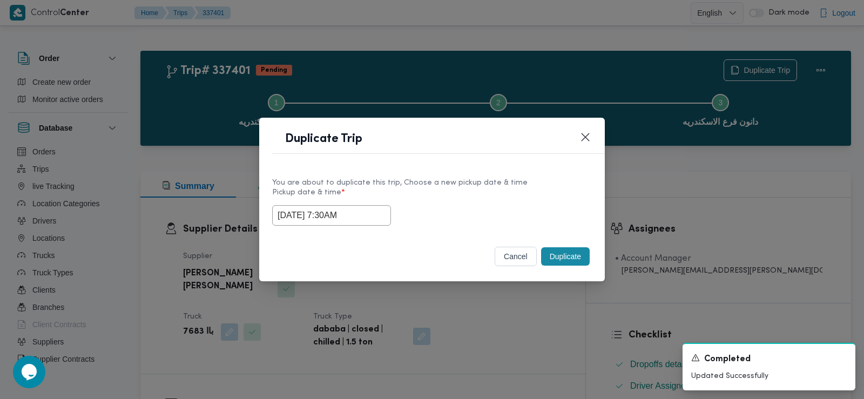
click at [343, 210] on input "15/09/2025 7:30AM" at bounding box center [331, 215] width 119 height 21
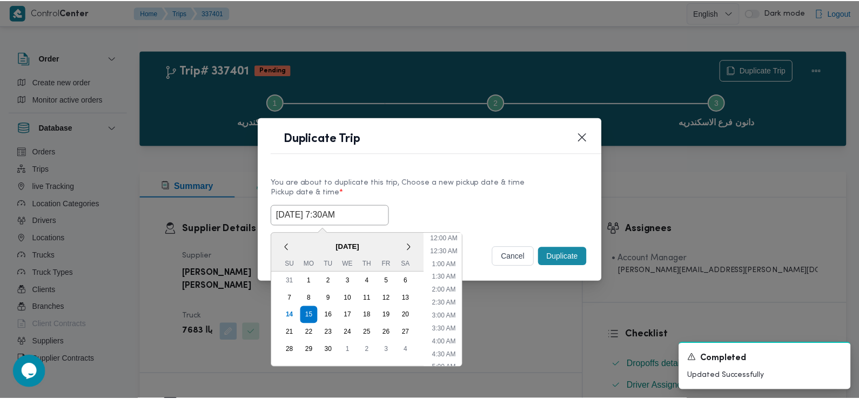
scroll to position [133, 0]
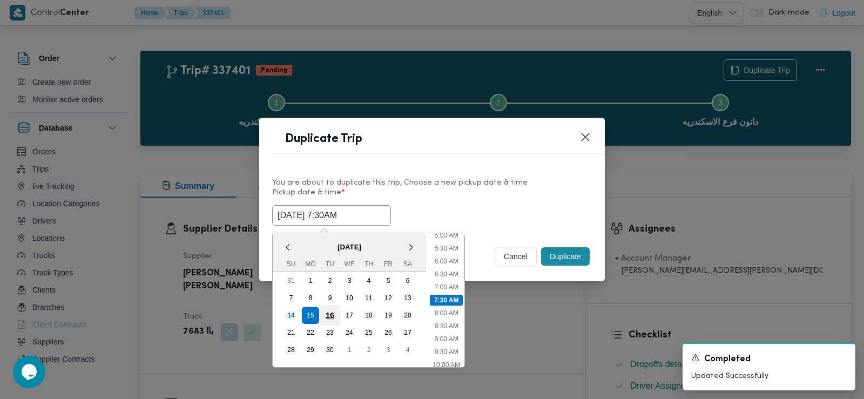
click at [332, 312] on div "16" at bounding box center [330, 315] width 21 height 21
type input "16/09/2025 7:30AM"
click at [494, 213] on div "16/09/2025 7:30AM < September 2025 > Su Mo Tu We Th Fr Sa 31 1 2 3 4 5 6 7 8 9 …" at bounding box center [432, 215] width 320 height 21
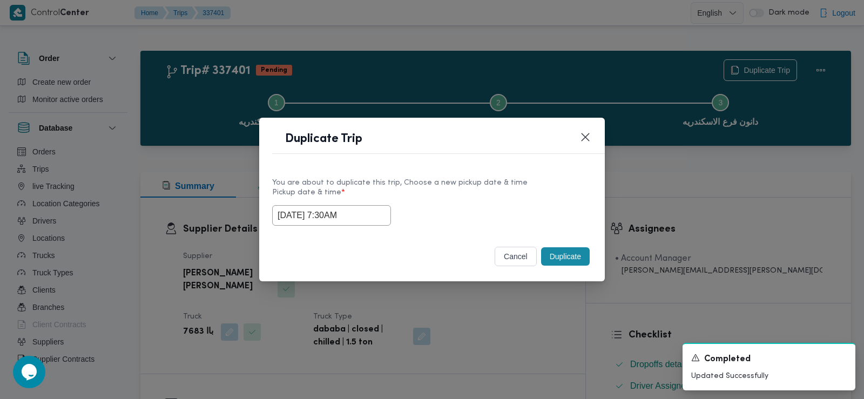
click at [566, 258] on button "Duplicate" at bounding box center [565, 256] width 49 height 18
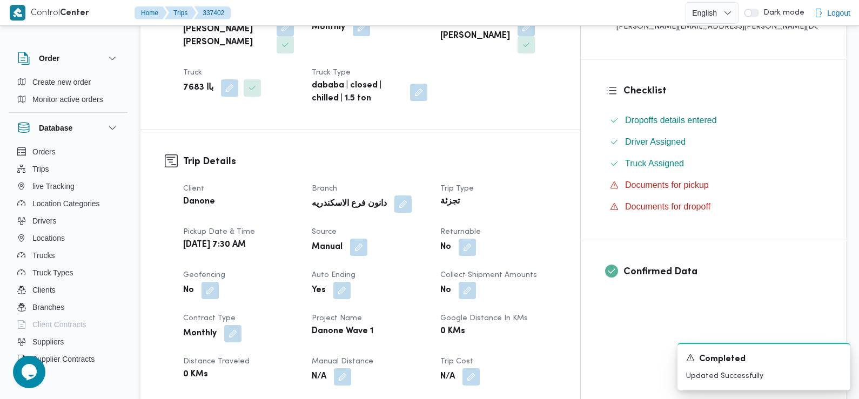
scroll to position [259, 0]
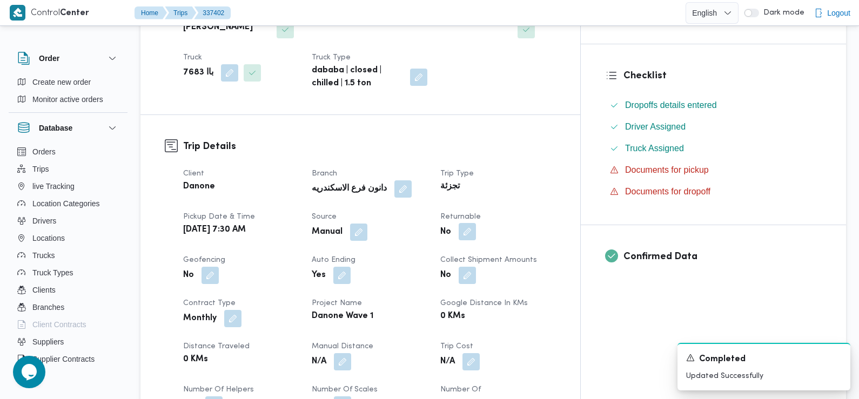
click at [476, 229] on button "button" at bounding box center [466, 231] width 17 height 17
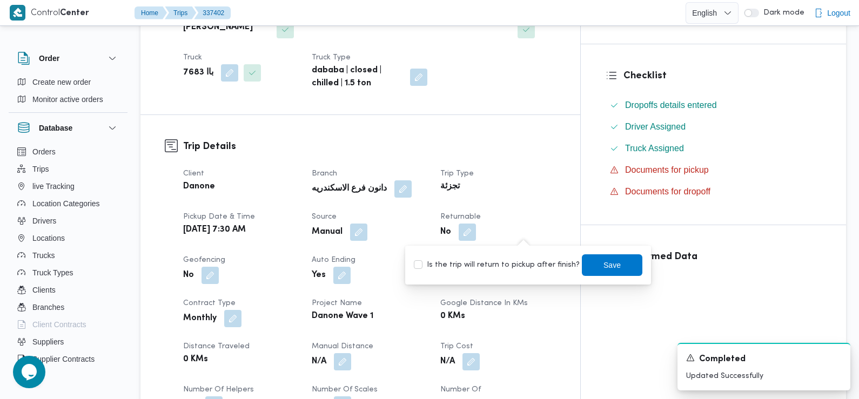
click at [518, 262] on label "Is the trip will return to pickup after finish?" at bounding box center [497, 265] width 166 height 13
checkbox input "true"
click at [603, 261] on span "Save" at bounding box center [611, 264] width 17 height 13
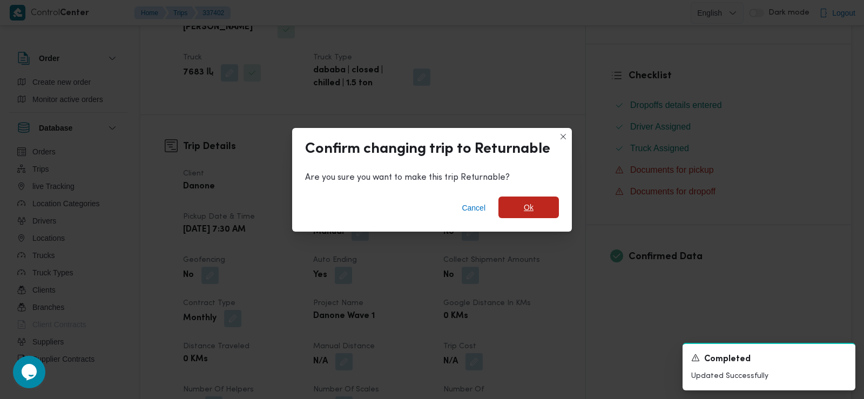
click at [538, 213] on span "Ok" at bounding box center [528, 208] width 60 height 22
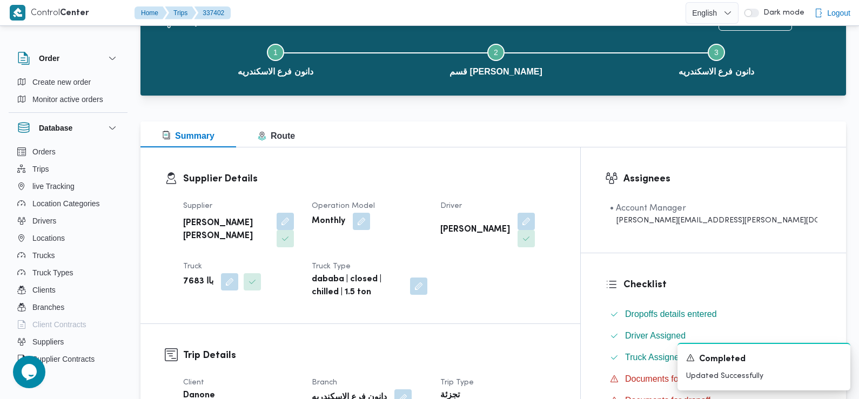
scroll to position [0, 0]
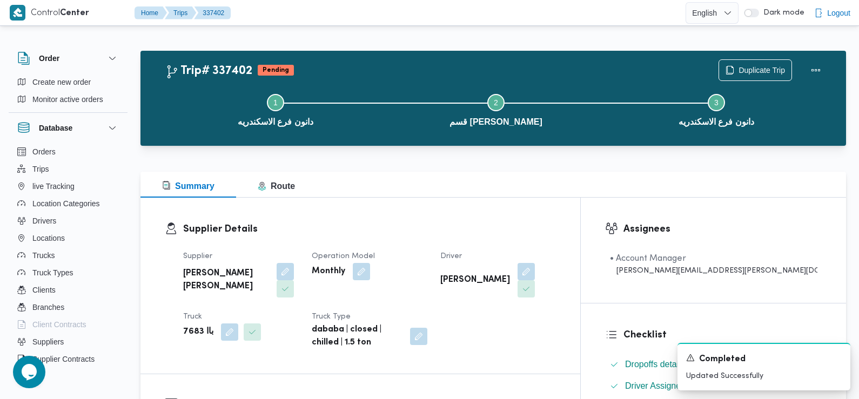
click at [776, 76] on div "Step 1 is incomplete 1 دانون فرع الاسكندريه Step 2 is incomplete 2 قسم سيدى جاب…" at bounding box center [496, 109] width 674 height 69
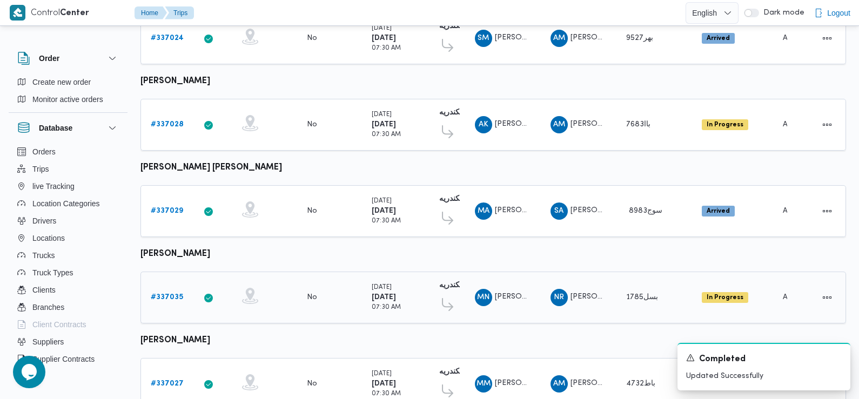
scroll to position [651, 0]
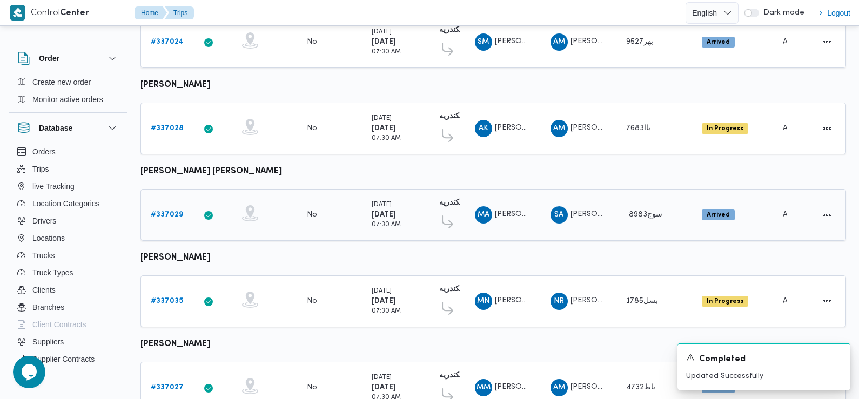
click at [167, 211] on b "# 337029" at bounding box center [167, 214] width 32 height 7
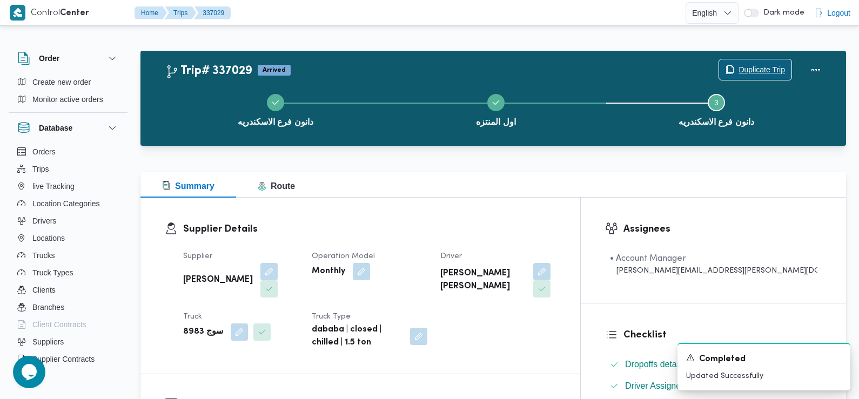
click at [763, 71] on span "Duplicate Trip" at bounding box center [761, 69] width 46 height 13
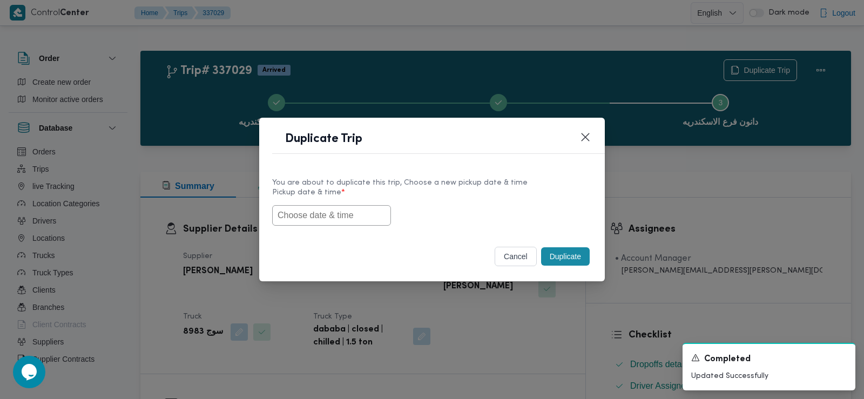
click at [337, 210] on input "text" at bounding box center [331, 215] width 119 height 21
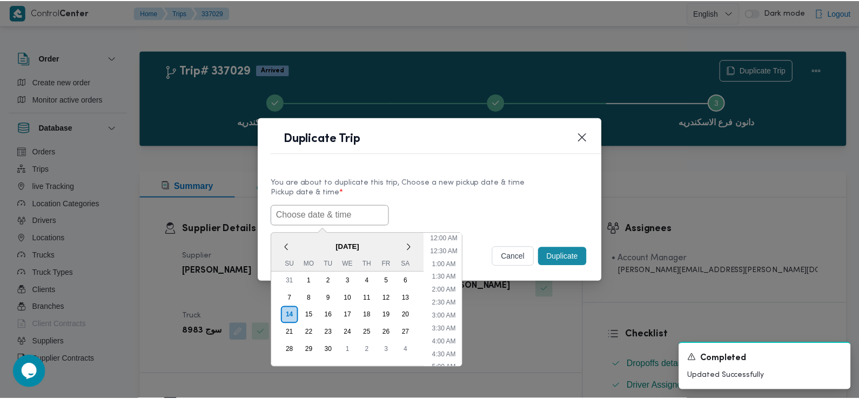
scroll to position [262, 0]
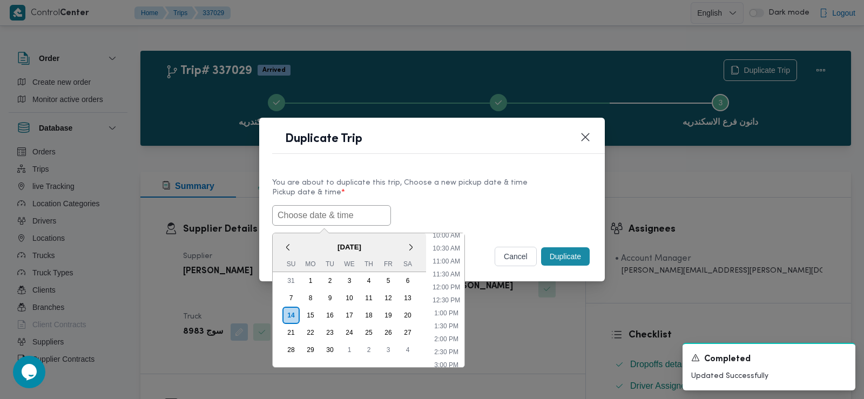
paste input "15/09/2025 7:30AM"
type input "15/09/2025 7:30AM"
click at [433, 198] on label "Pickup date & time *" at bounding box center [432, 196] width 320 height 17
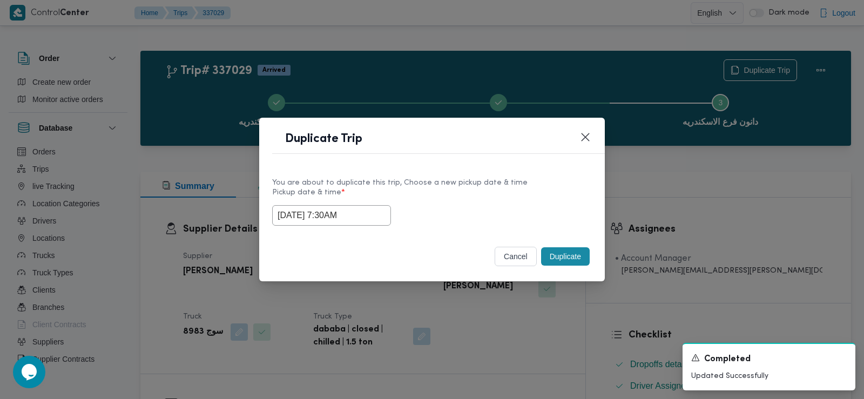
click at [552, 250] on button "Duplicate" at bounding box center [565, 256] width 49 height 18
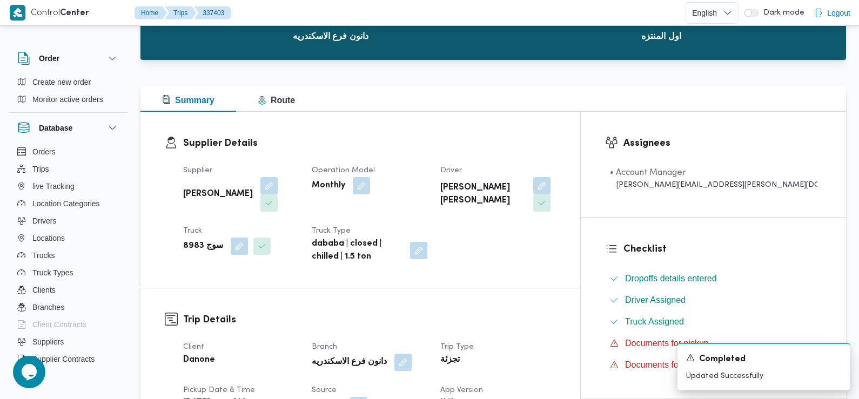
scroll to position [252, 0]
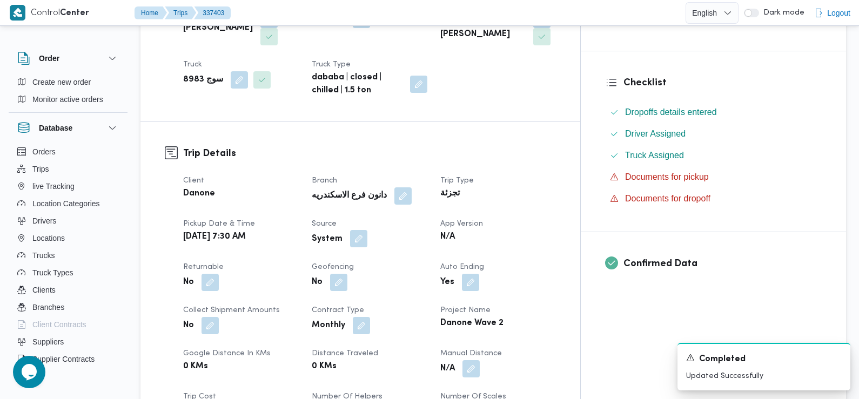
click at [367, 230] on button "button" at bounding box center [358, 238] width 17 height 17
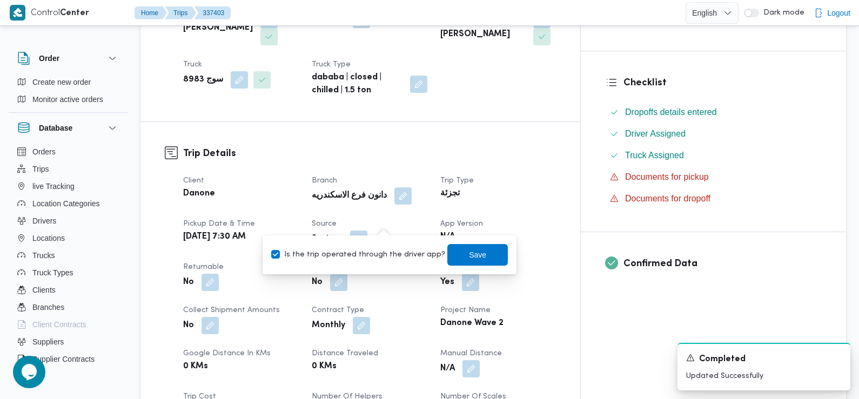
click at [376, 254] on label "Is the trip operated through the driver app?" at bounding box center [358, 254] width 174 height 13
checkbox input "false"
click at [469, 254] on span "Save" at bounding box center [477, 254] width 17 height 13
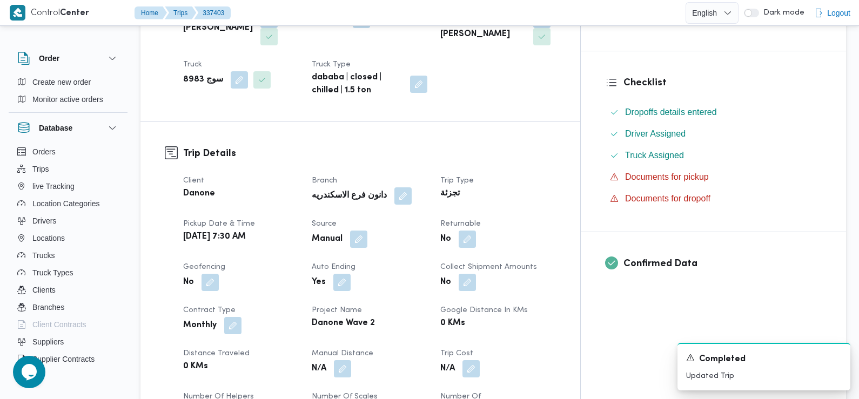
click at [476, 231] on button "button" at bounding box center [466, 239] width 17 height 17
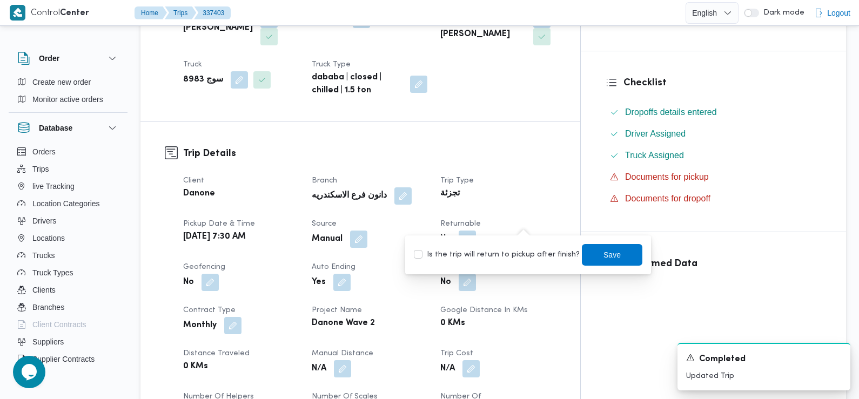
click at [523, 257] on label "Is the trip will return to pickup after finish?" at bounding box center [497, 254] width 166 height 13
checkbox input "true"
click at [623, 251] on span "Save" at bounding box center [612, 255] width 60 height 22
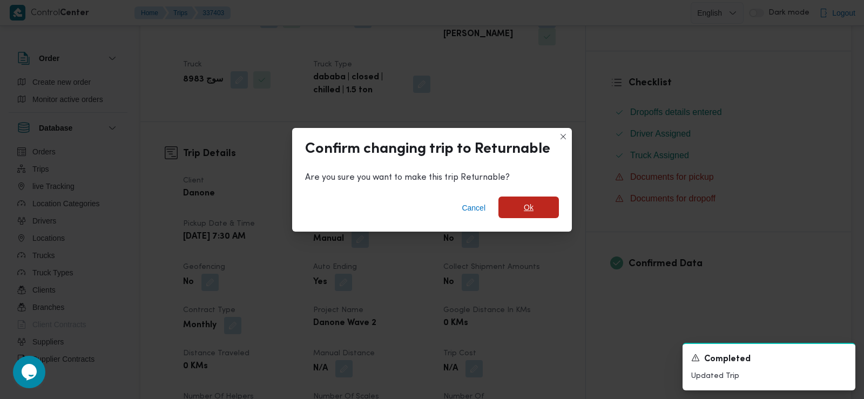
click at [535, 209] on span "Ok" at bounding box center [528, 208] width 60 height 22
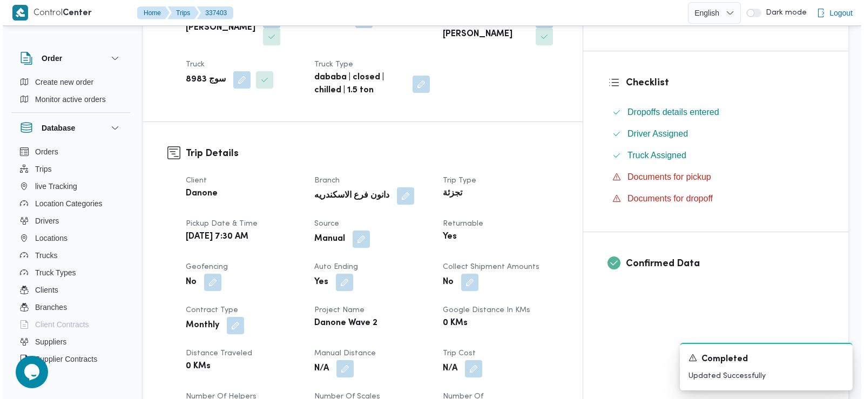
scroll to position [0, 0]
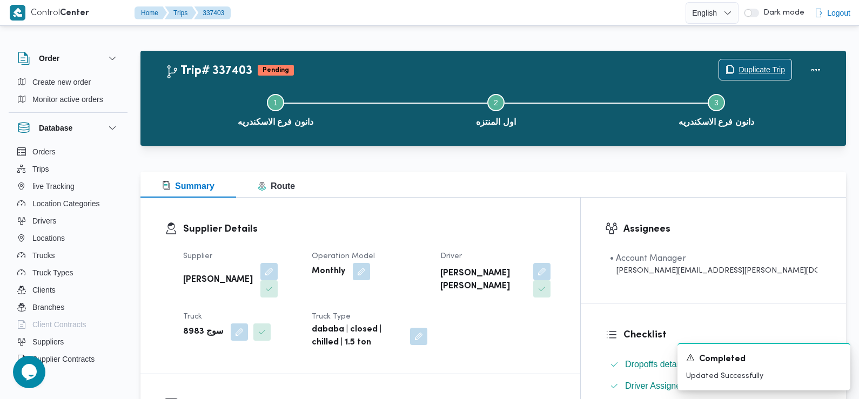
click at [779, 63] on span "Duplicate Trip" at bounding box center [755, 69] width 72 height 21
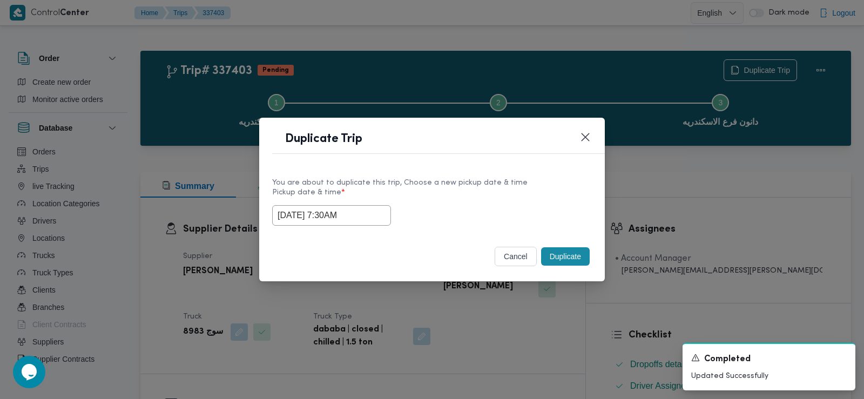
click at [347, 208] on input "15/09/2025 7:30AM" at bounding box center [331, 215] width 119 height 21
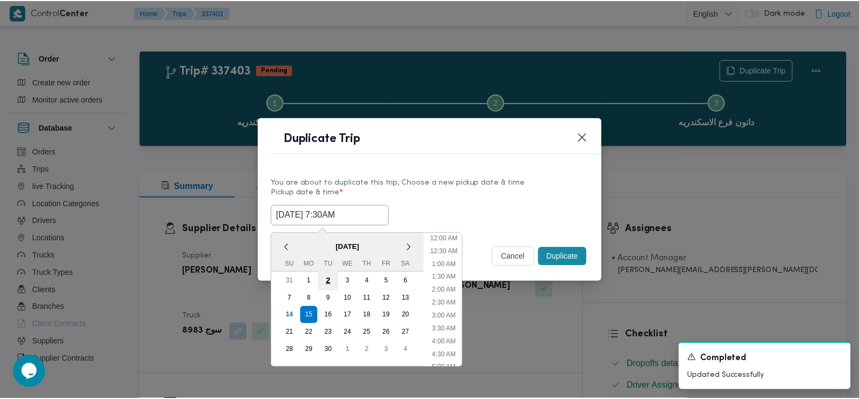
scroll to position [133, 0]
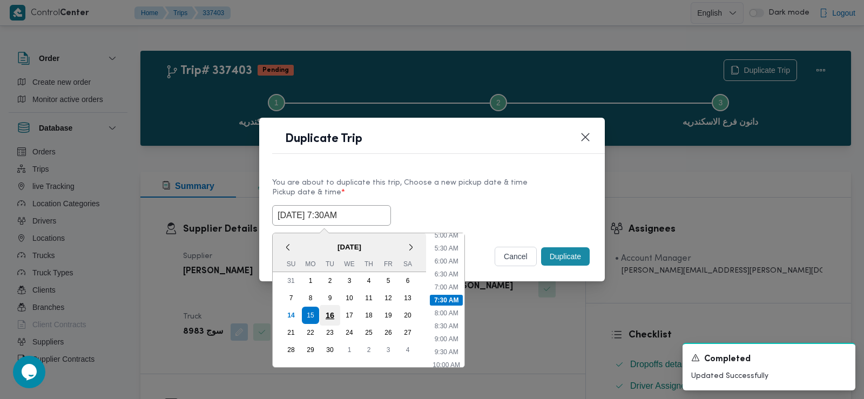
click at [328, 321] on div "16" at bounding box center [330, 315] width 21 height 21
type input "16/09/2025 7:30AM"
click at [511, 192] on label "Pickup date & time *" at bounding box center [432, 196] width 320 height 17
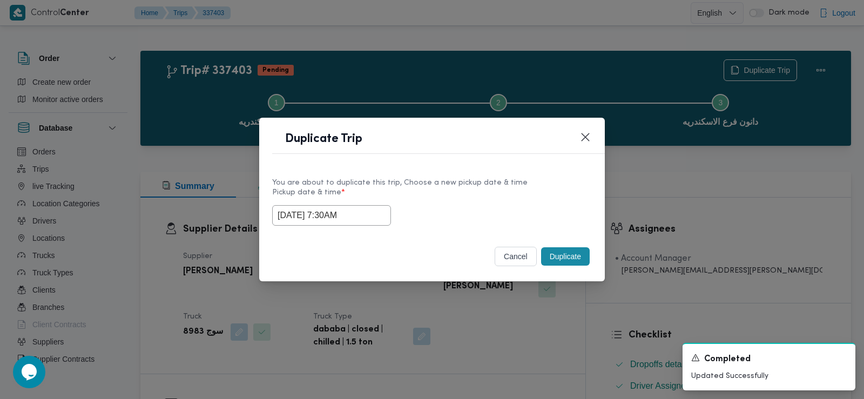
click at [562, 256] on button "Duplicate" at bounding box center [565, 256] width 49 height 18
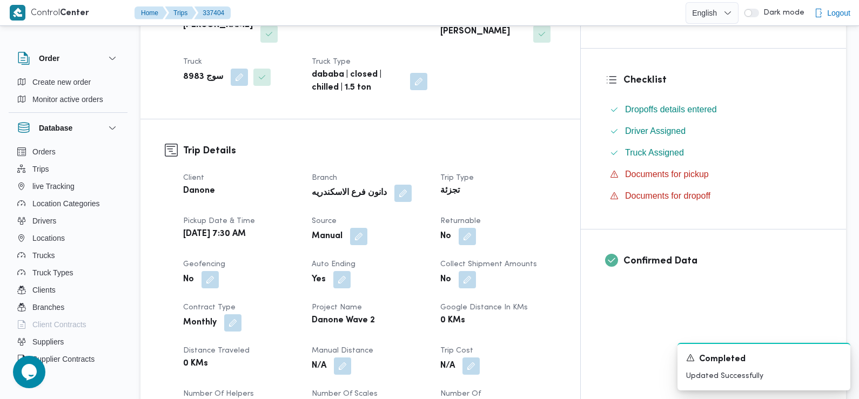
scroll to position [255, 0]
click at [476, 227] on button "button" at bounding box center [466, 235] width 17 height 17
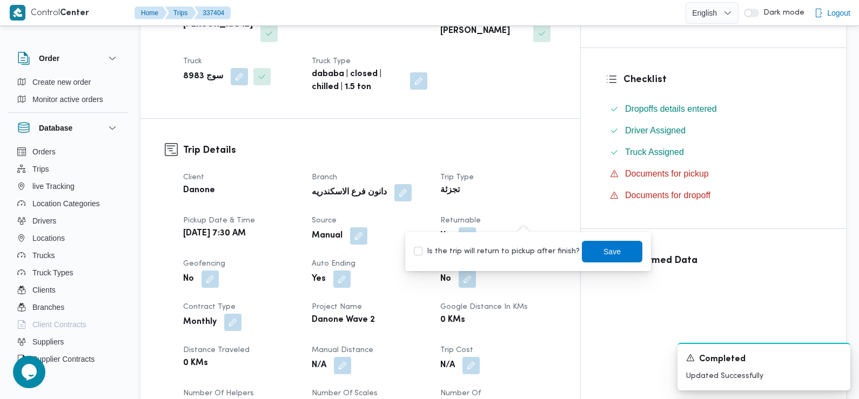
click at [522, 249] on label "Is the trip will return to pickup after finish?" at bounding box center [497, 251] width 166 height 13
checkbox input "true"
click at [582, 248] on span "Save" at bounding box center [612, 251] width 60 height 22
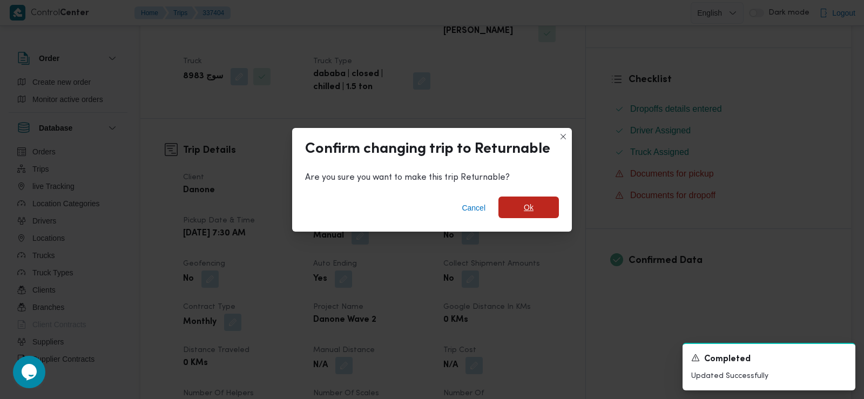
click at [534, 203] on span "Ok" at bounding box center [528, 208] width 60 height 22
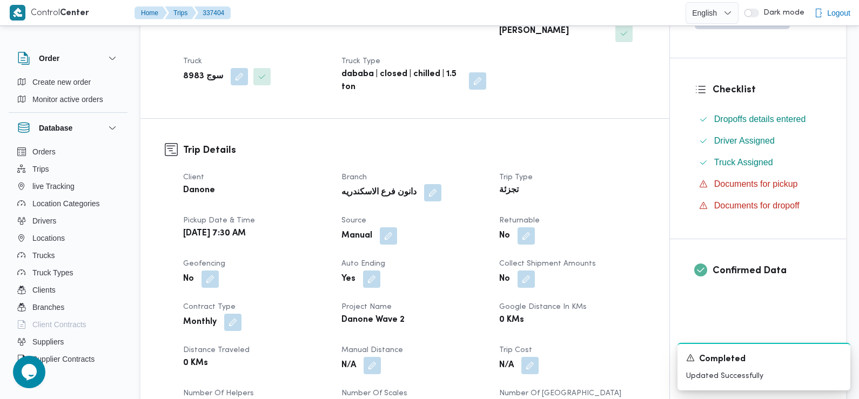
click at [315, 183] on div "Danone" at bounding box center [255, 190] width 147 height 15
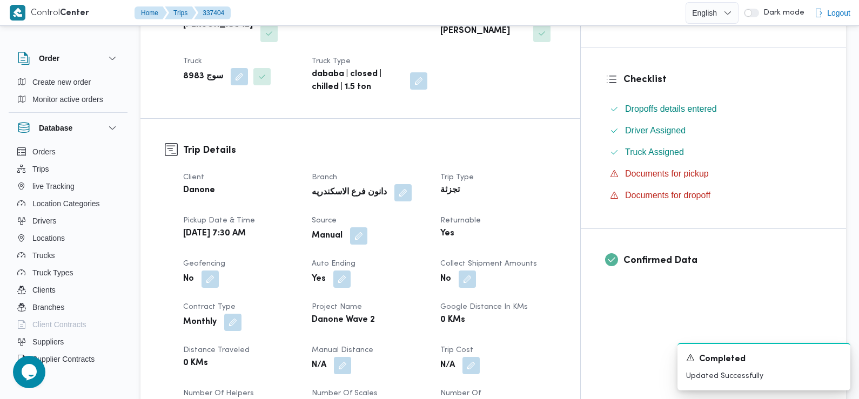
scroll to position [0, 0]
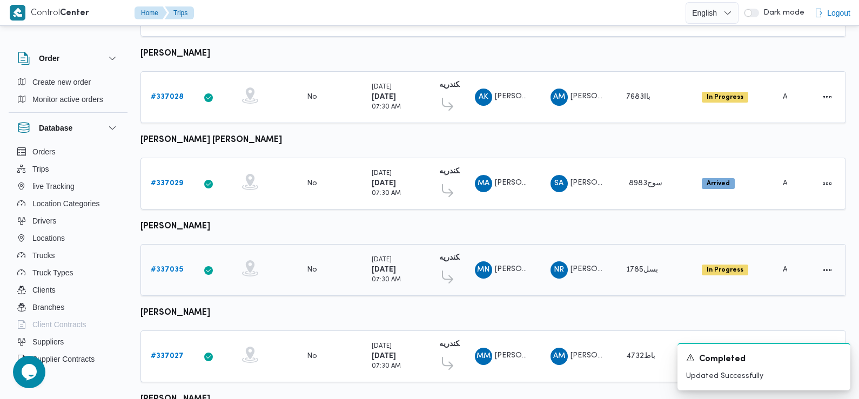
click at [165, 266] on b "# 337035" at bounding box center [167, 269] width 32 height 7
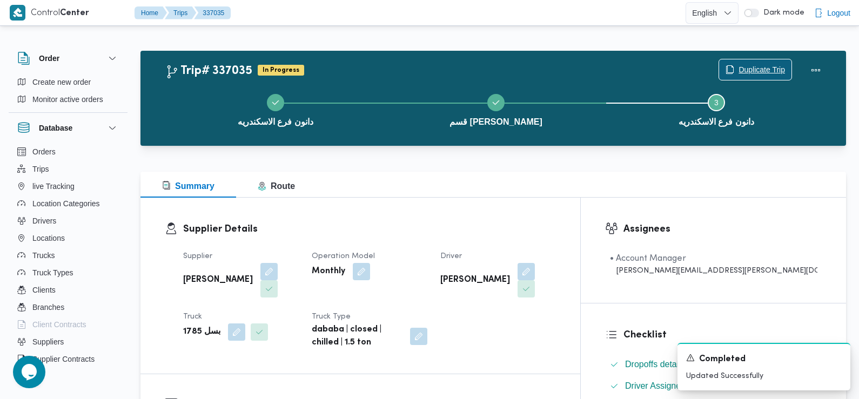
click at [778, 62] on span "Duplicate Trip" at bounding box center [755, 69] width 72 height 21
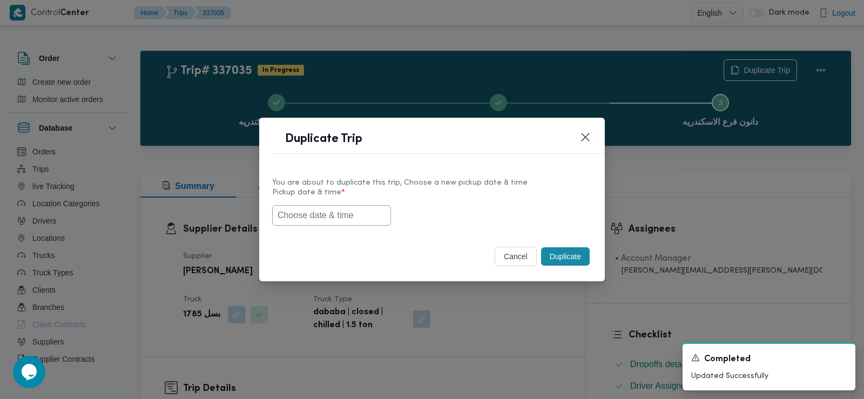
click at [341, 217] on input "text" at bounding box center [331, 215] width 119 height 21
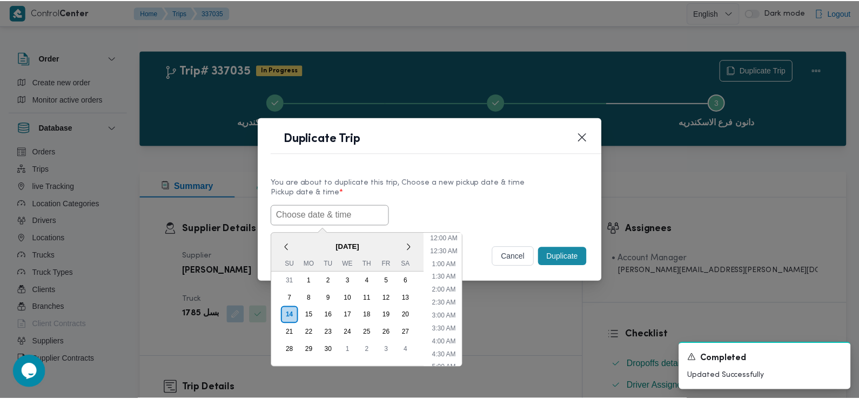
scroll to position [262, 0]
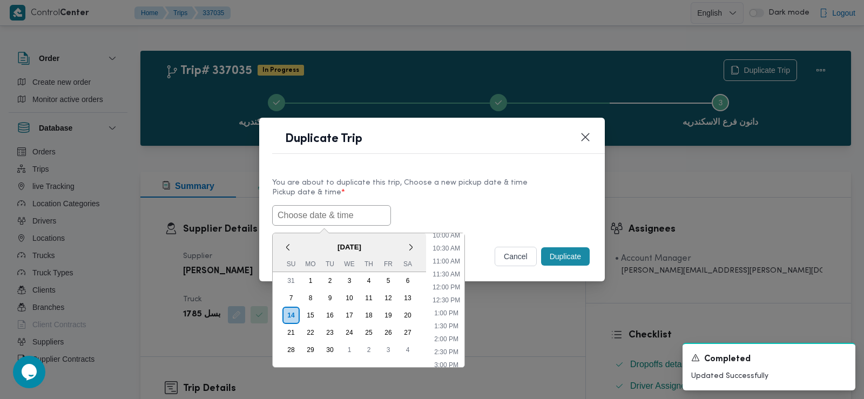
paste input "15/09/2025 7:30AM"
type input "15/09/2025 7:30AM"
click at [471, 198] on label "Pickup date & time *" at bounding box center [432, 196] width 320 height 17
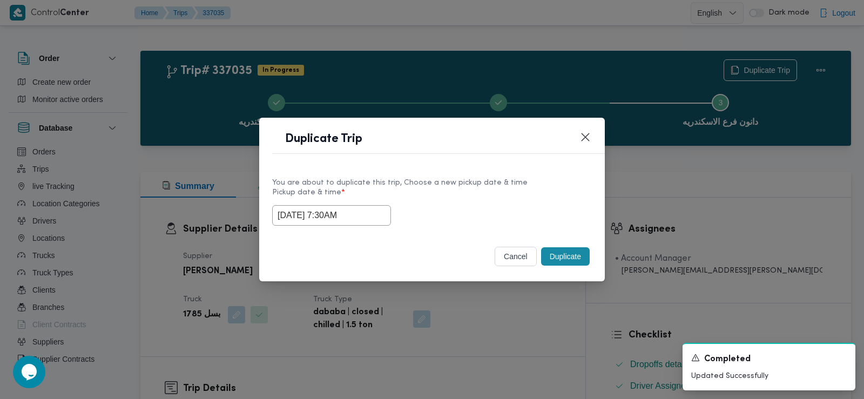
click at [566, 251] on button "Duplicate" at bounding box center [565, 256] width 49 height 18
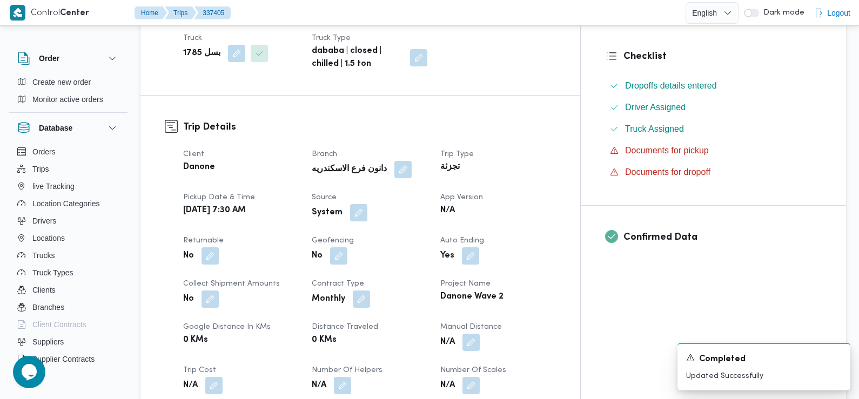
scroll to position [281, 0]
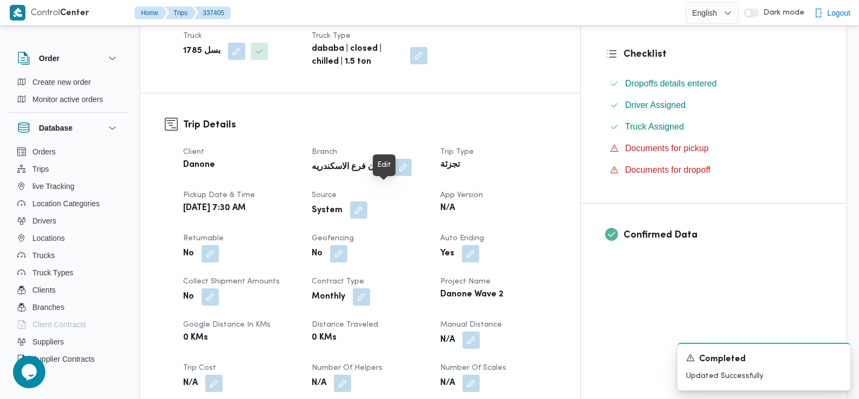
click at [367, 201] on button "button" at bounding box center [358, 209] width 17 height 17
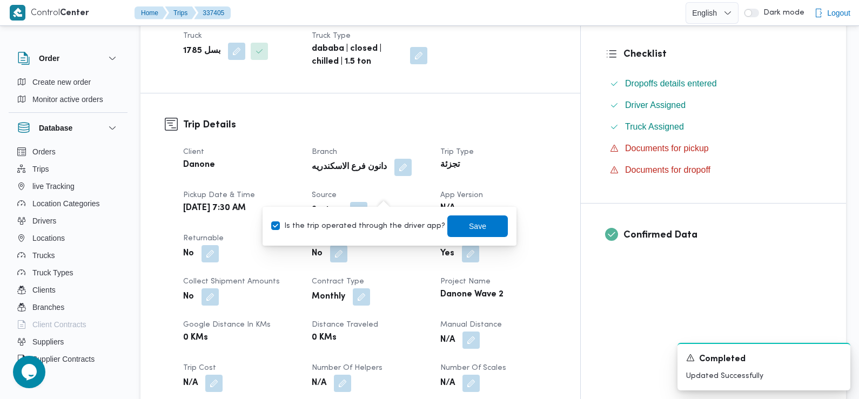
click at [383, 223] on label "Is the trip operated through the driver app?" at bounding box center [358, 226] width 174 height 13
checkbox input "false"
click at [476, 229] on span "Save" at bounding box center [477, 226] width 60 height 22
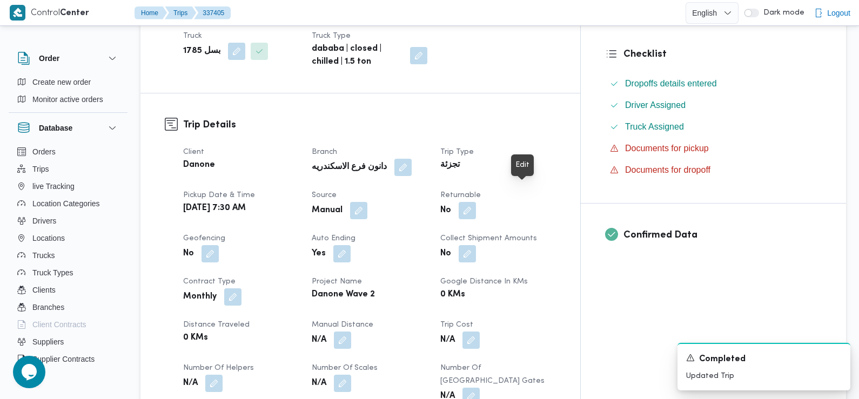
click at [476, 202] on button "button" at bounding box center [466, 210] width 17 height 17
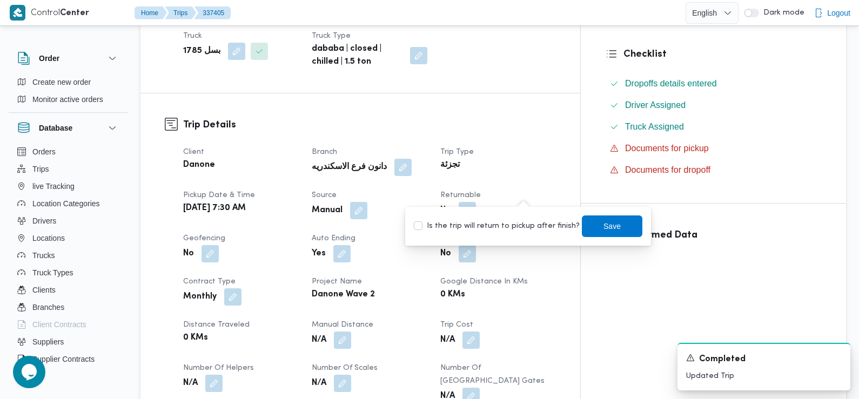
click at [512, 230] on label "Is the trip will return to pickup after finish?" at bounding box center [497, 226] width 166 height 13
checkbox input "true"
click at [592, 225] on span "Save" at bounding box center [612, 226] width 60 height 22
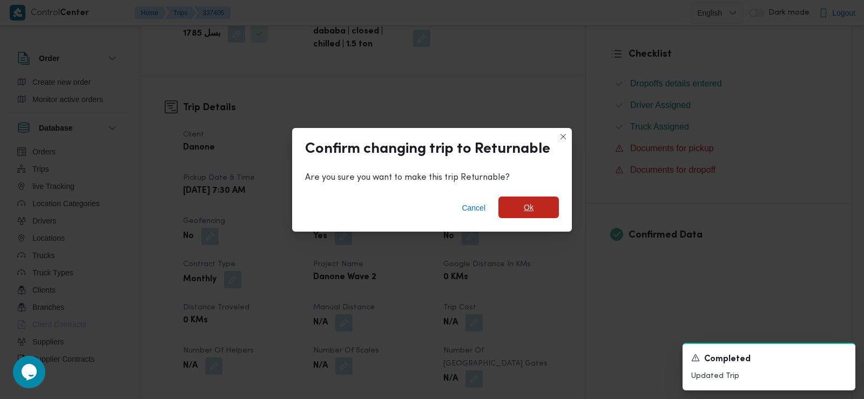
click at [529, 205] on span "Ok" at bounding box center [529, 207] width 10 height 13
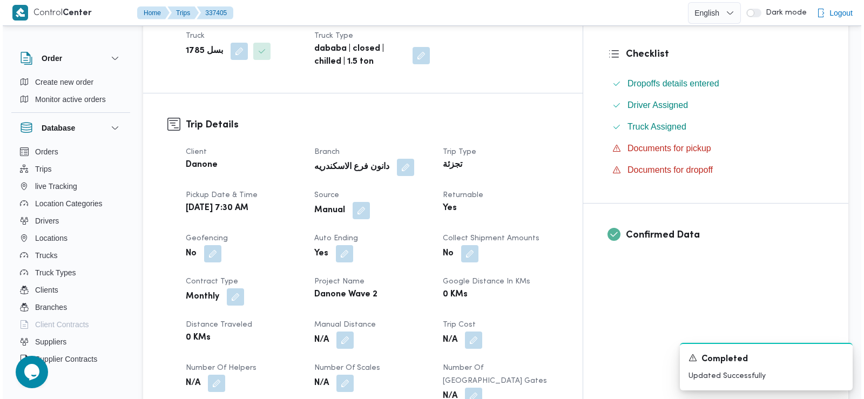
scroll to position [0, 0]
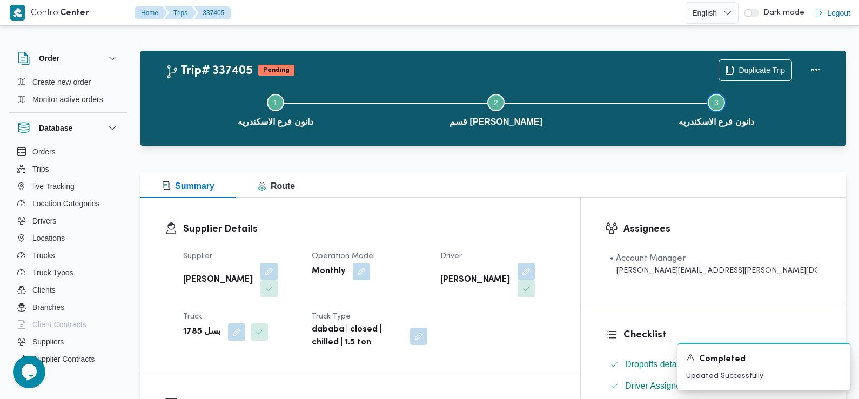
click at [746, 83] on button "Step 3 is incomplete 3 دانون فرع الاسكندريه" at bounding box center [716, 109] width 220 height 56
click at [746, 73] on span "Duplicate Trip" at bounding box center [761, 69] width 46 height 13
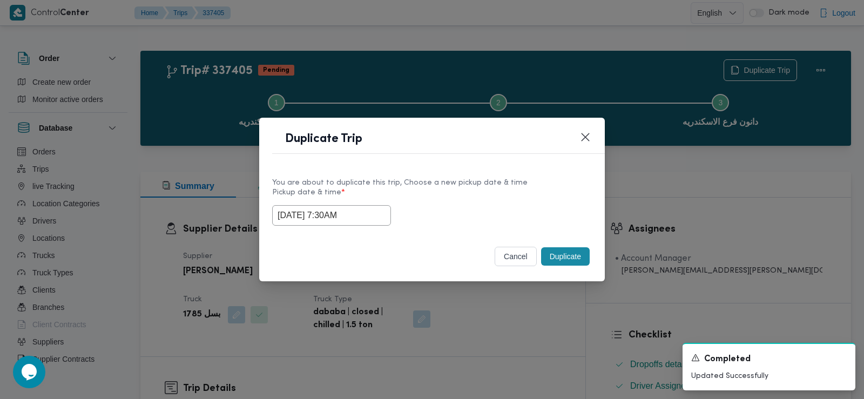
click at [359, 212] on input "15/09/2025 7:30AM" at bounding box center [331, 215] width 119 height 21
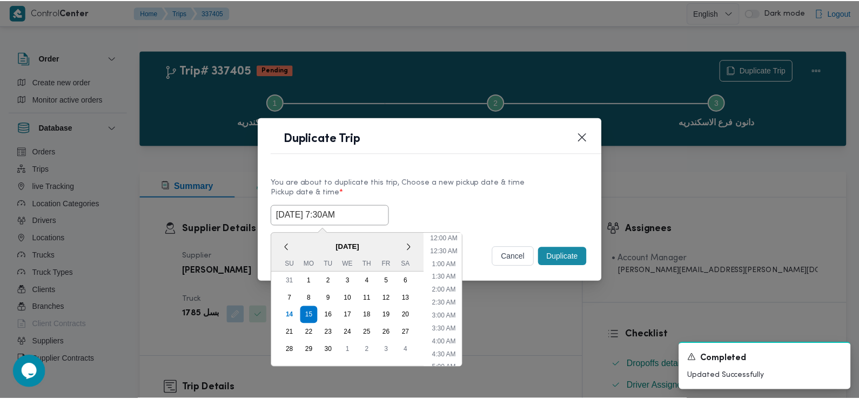
scroll to position [133, 0]
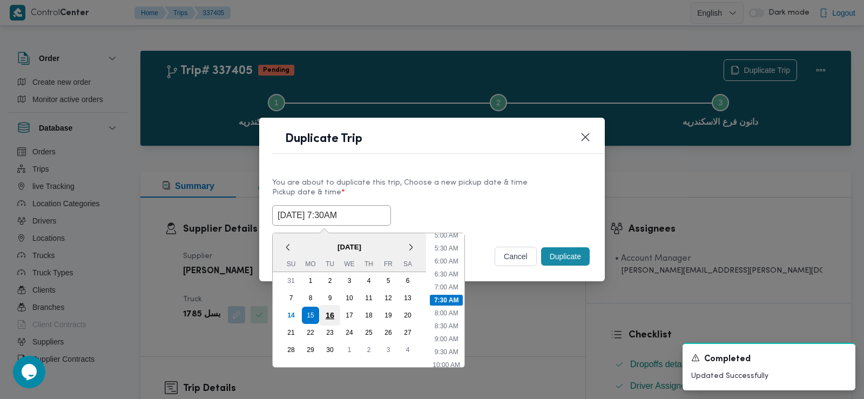
click at [335, 313] on div "16" at bounding box center [330, 315] width 21 height 21
type input "16/09/2025 7:30AM"
click at [511, 212] on div "16/09/2025 7:30AM < September 2025 > Su Mo Tu We Th Fr Sa 31 1 2 3 4 5 6 7 8 9 …" at bounding box center [432, 215] width 320 height 21
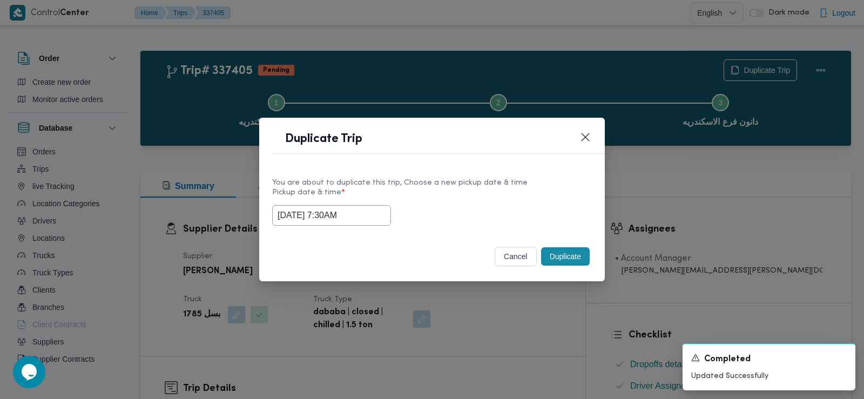
click at [553, 258] on button "Duplicate" at bounding box center [565, 256] width 49 height 18
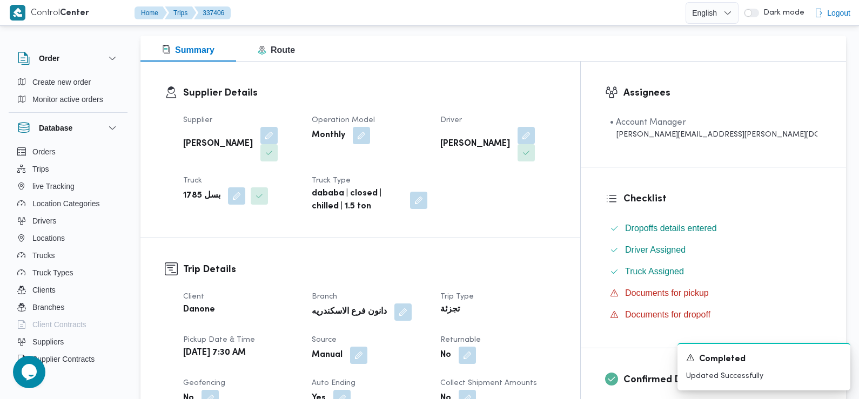
scroll to position [201, 0]
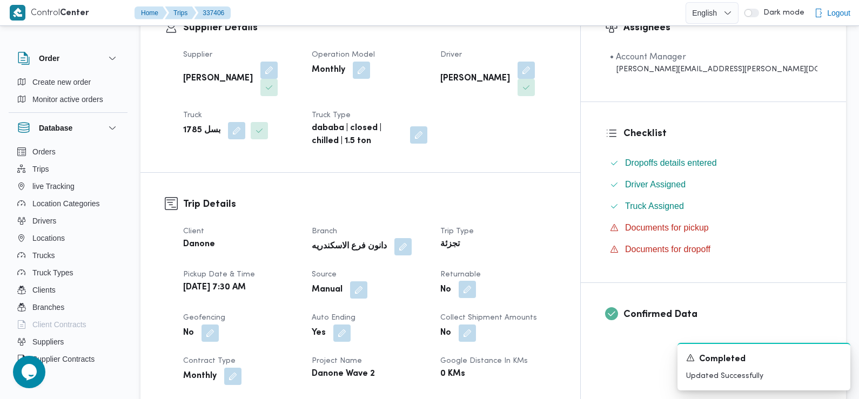
click at [476, 281] on button "button" at bounding box center [466, 289] width 17 height 17
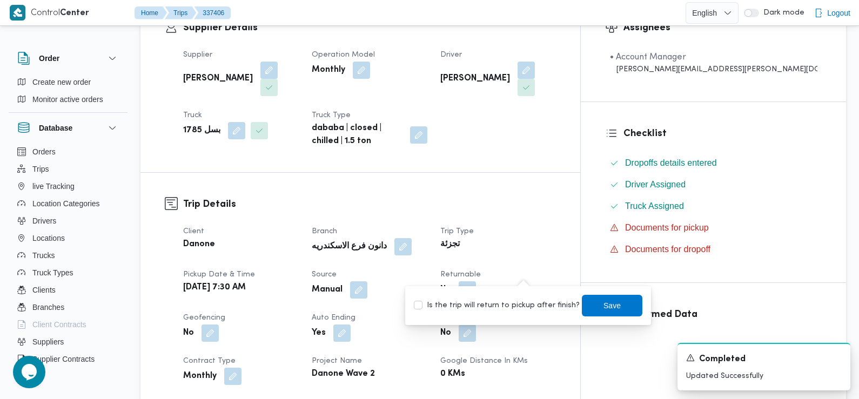
click at [525, 303] on label "Is the trip will return to pickup after finish?" at bounding box center [497, 305] width 166 height 13
checkbox input "true"
click at [603, 305] on span "Save" at bounding box center [611, 305] width 17 height 13
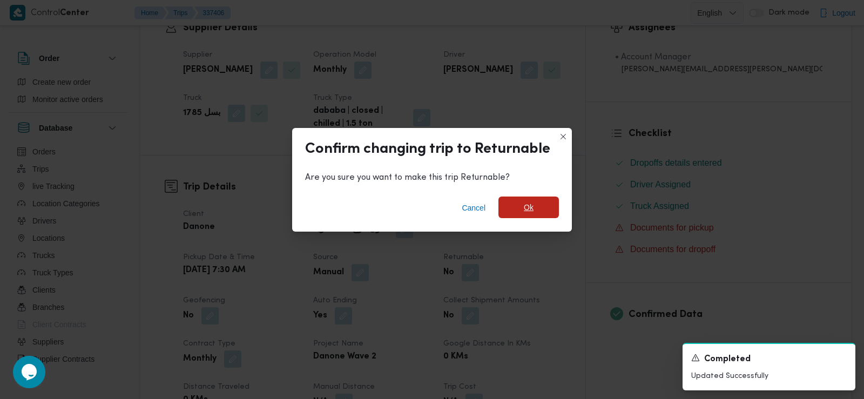
click at [538, 208] on span "Ok" at bounding box center [528, 208] width 60 height 22
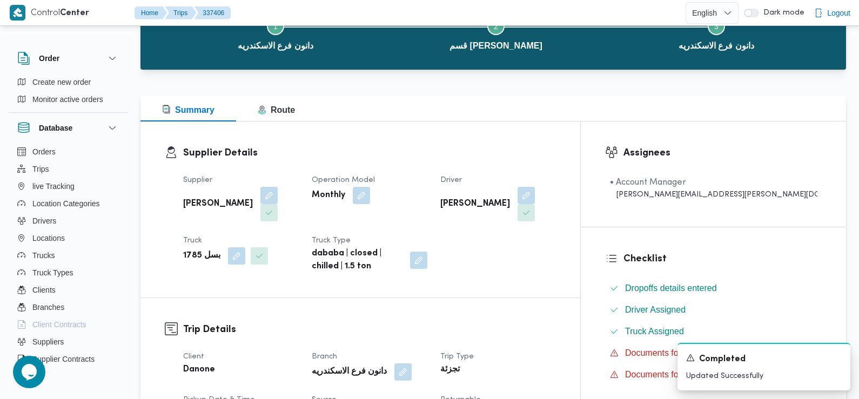
scroll to position [0, 0]
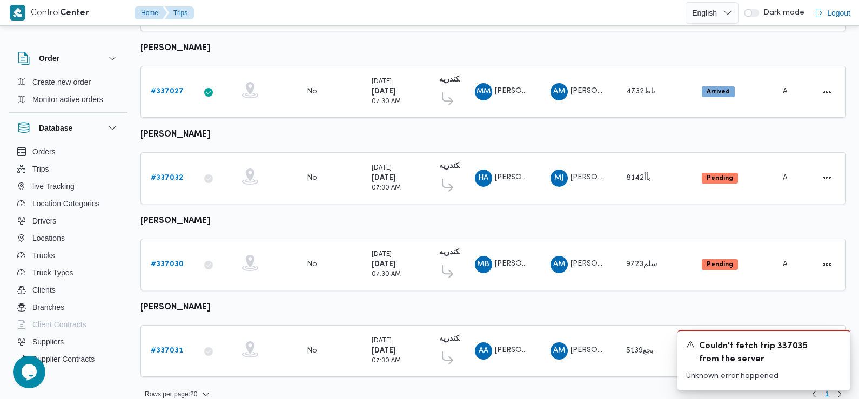
scroll to position [948, 0]
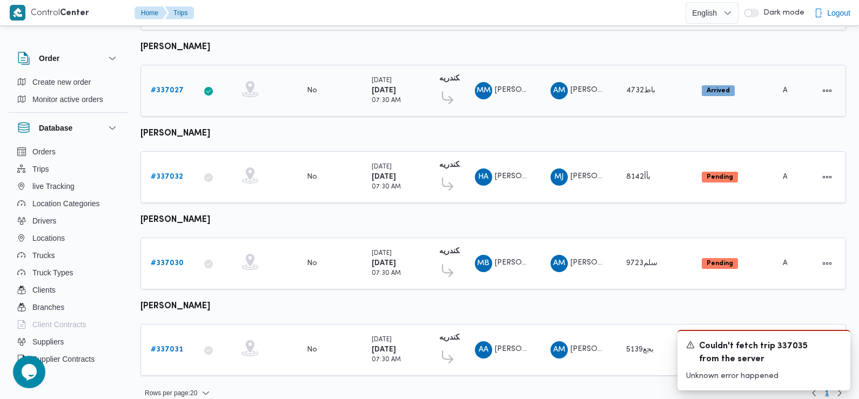
click at [171, 87] on b "# 337027" at bounding box center [167, 90] width 33 height 7
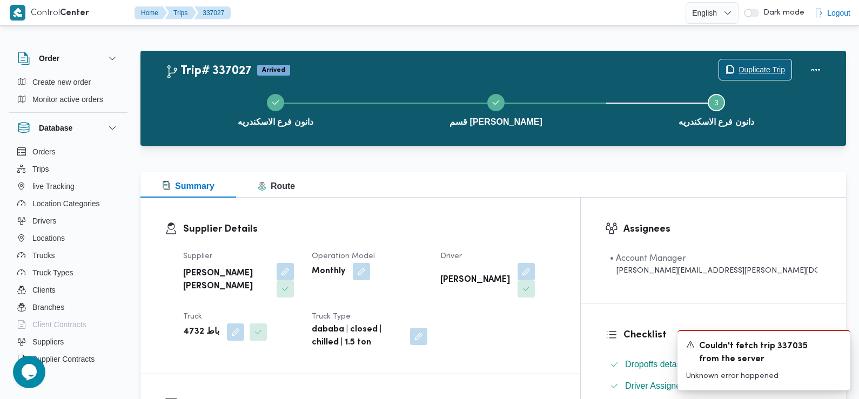
click at [751, 68] on span "Duplicate Trip" at bounding box center [761, 69] width 46 height 13
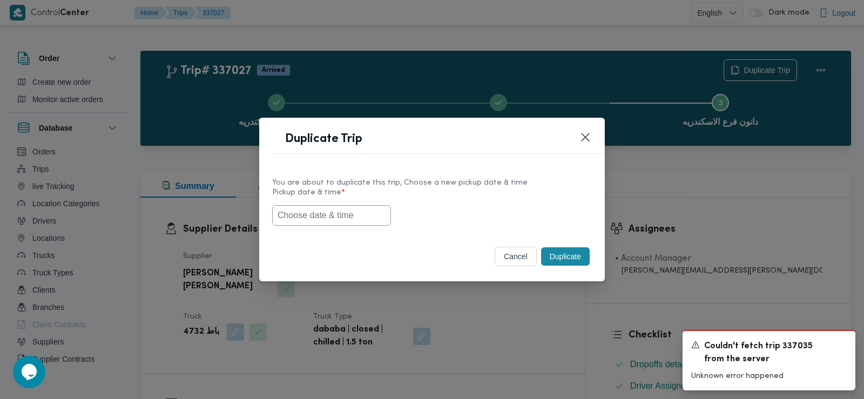
click at [367, 213] on input "text" at bounding box center [331, 215] width 119 height 21
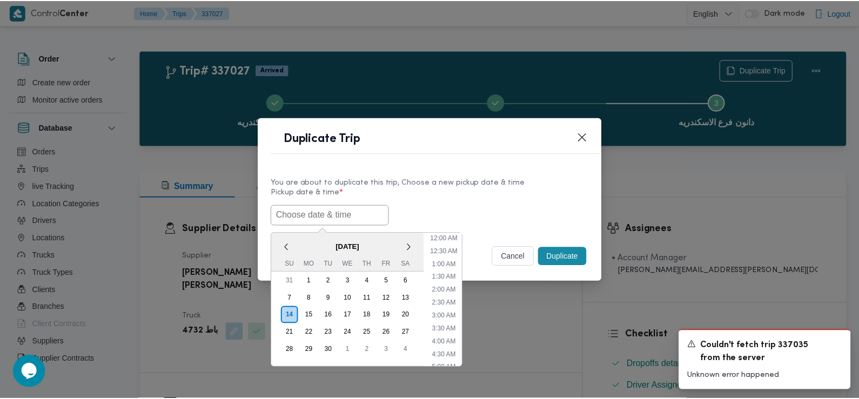
scroll to position [262, 0]
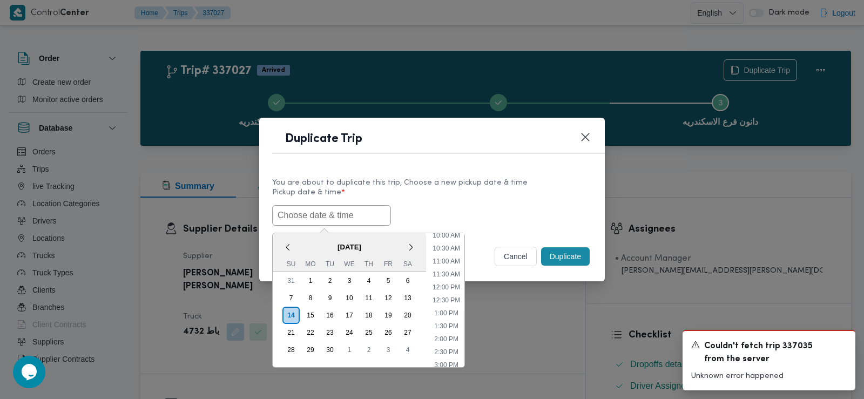
paste input "15/09/2025 7:30AM"
type input "15/09/2025 7:30AM"
click at [445, 199] on label "Pickup date & time *" at bounding box center [432, 196] width 320 height 17
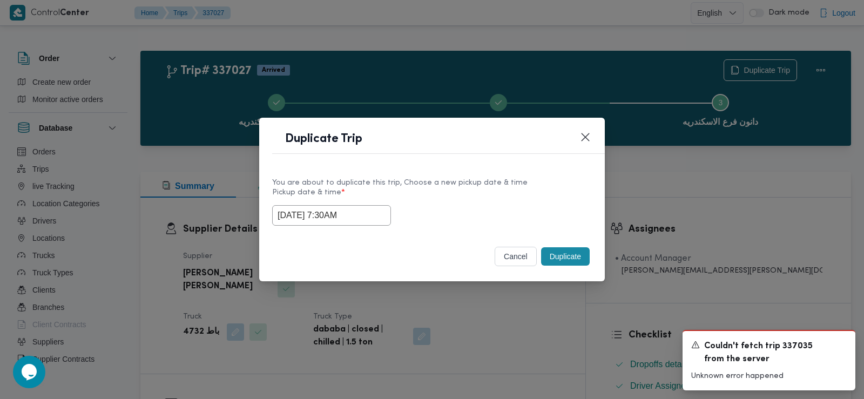
click at [559, 251] on button "Duplicate" at bounding box center [565, 256] width 49 height 18
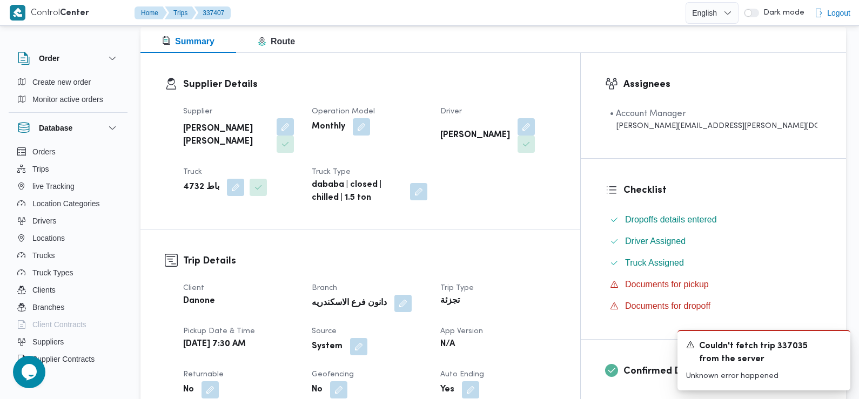
scroll to position [191, 0]
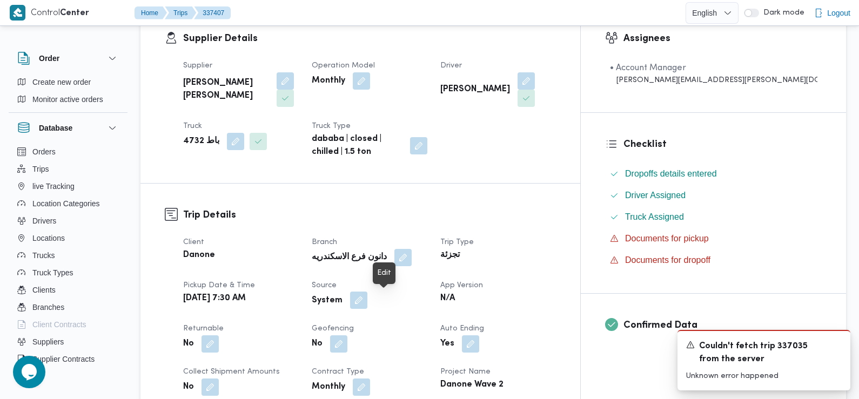
click at [367, 298] on button "button" at bounding box center [358, 300] width 17 height 17
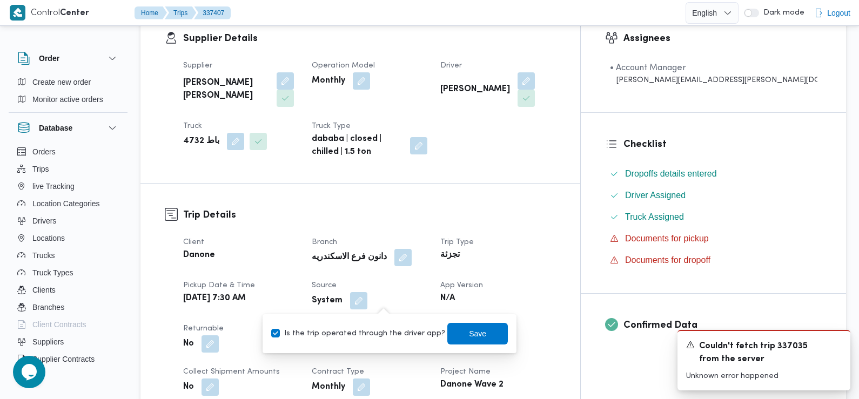
click at [382, 330] on label "Is the trip operated through the driver app?" at bounding box center [358, 333] width 174 height 13
checkbox input "false"
click at [469, 336] on span "Save" at bounding box center [477, 333] width 17 height 13
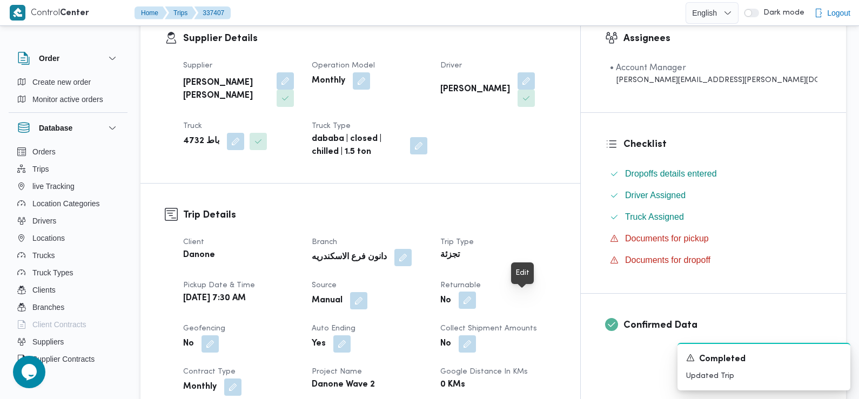
click at [476, 298] on button "button" at bounding box center [466, 300] width 17 height 17
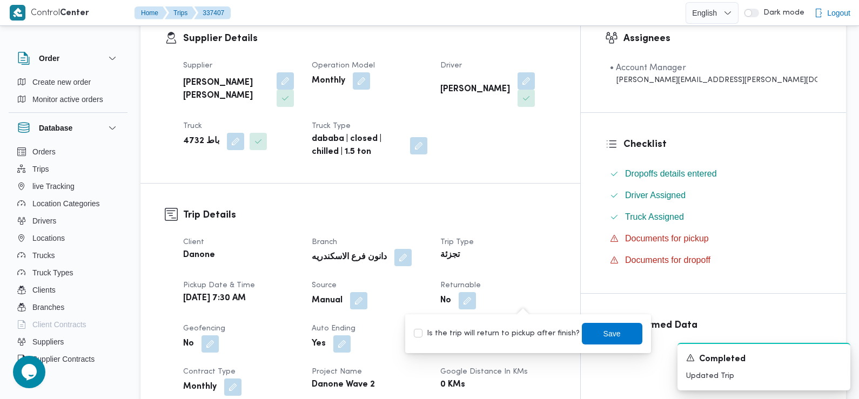
click at [529, 329] on label "Is the trip will return to pickup after finish?" at bounding box center [497, 333] width 166 height 13
checkbox input "true"
click at [603, 338] on span "Save" at bounding box center [611, 333] width 17 height 13
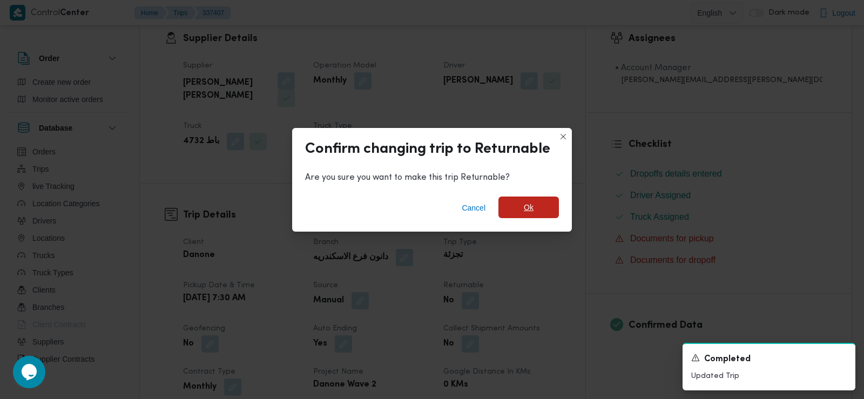
click at [527, 211] on span "Ok" at bounding box center [529, 207] width 10 height 13
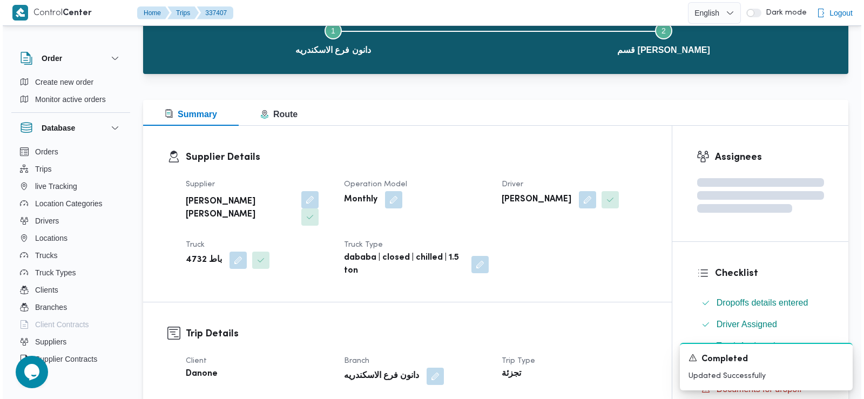
scroll to position [0, 0]
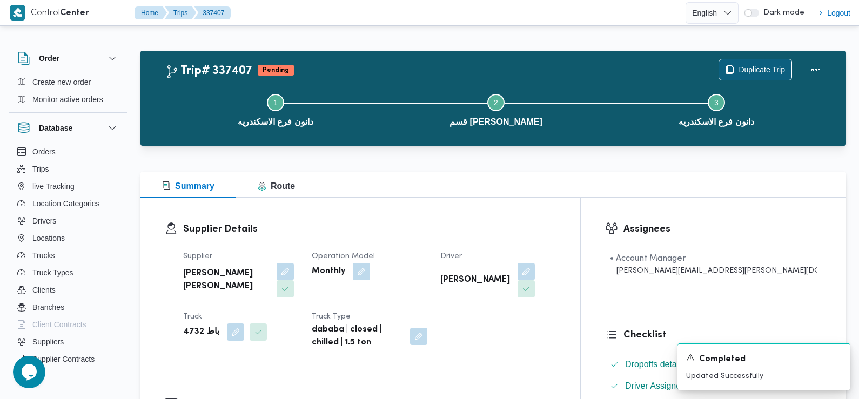
click at [752, 69] on span "Duplicate Trip" at bounding box center [761, 69] width 46 height 13
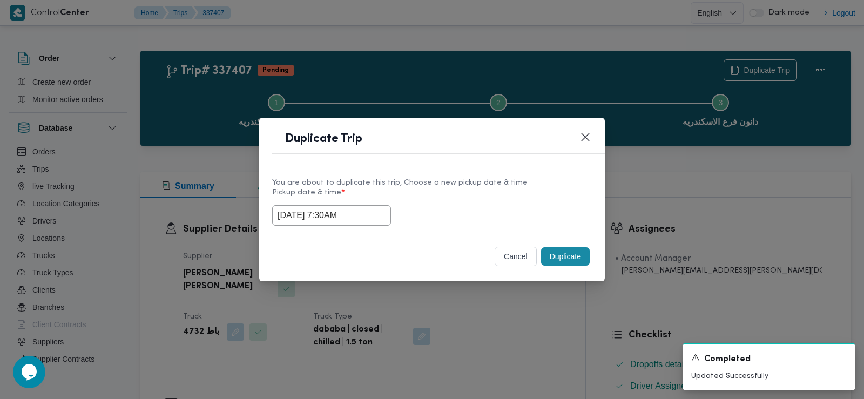
click at [346, 219] on input "15/09/2025 7:30AM" at bounding box center [331, 215] width 119 height 21
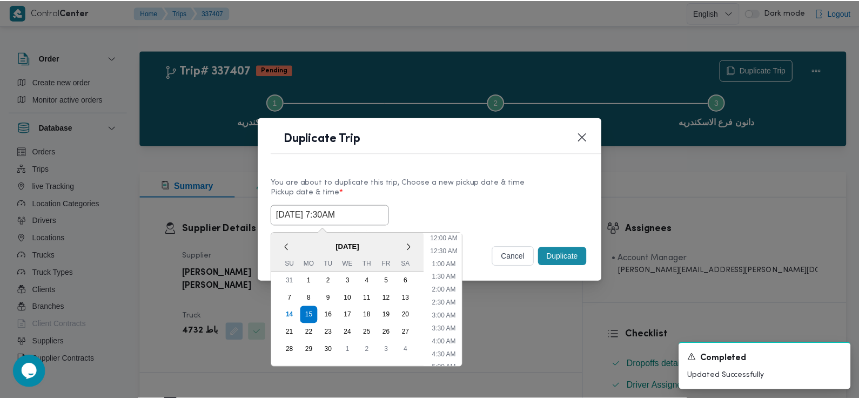
scroll to position [133, 0]
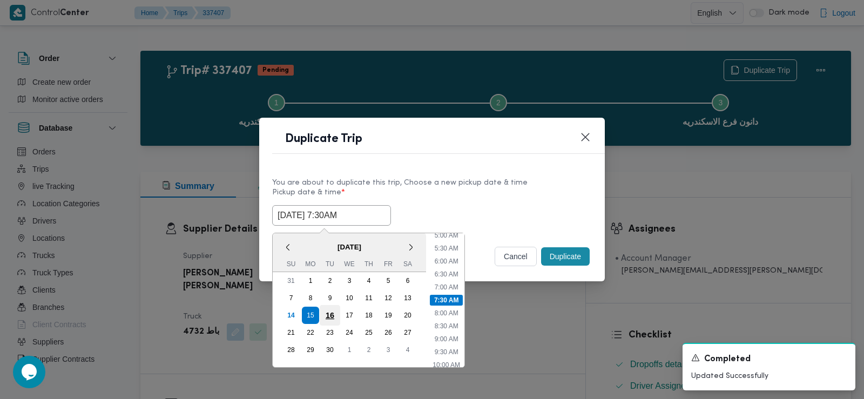
click at [332, 310] on div "16" at bounding box center [330, 315] width 21 height 21
type input "16/09/2025 7:30AM"
click at [479, 218] on div "16/09/2025 7:30AM < September 2025 > Su Mo Tu We Th Fr Sa 31 1 2 3 4 5 6 7 8 9 …" at bounding box center [432, 215] width 320 height 21
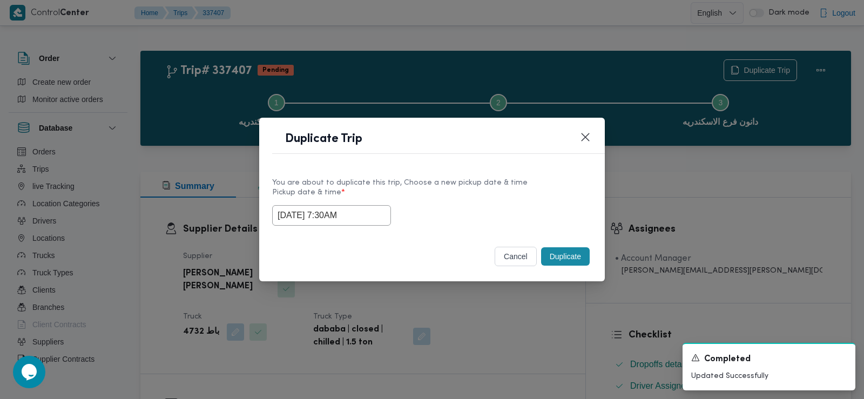
click at [566, 252] on button "Duplicate" at bounding box center [565, 256] width 49 height 18
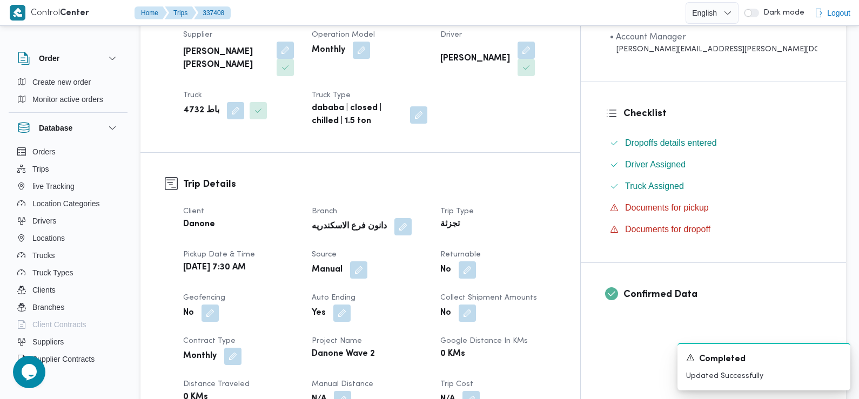
scroll to position [255, 0]
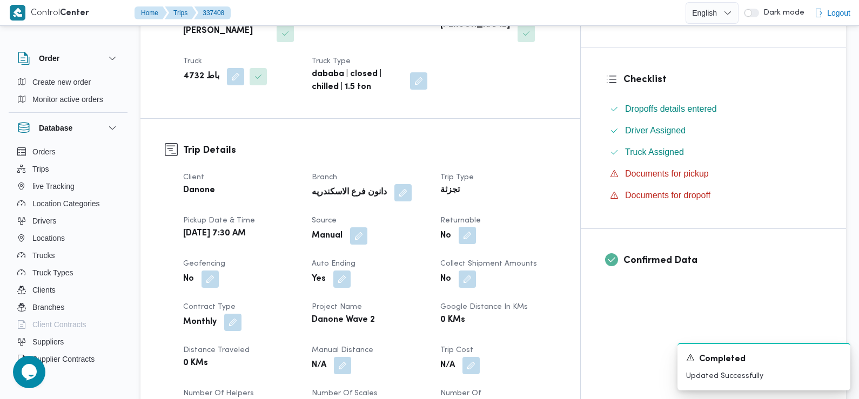
click at [476, 234] on button "button" at bounding box center [466, 235] width 17 height 17
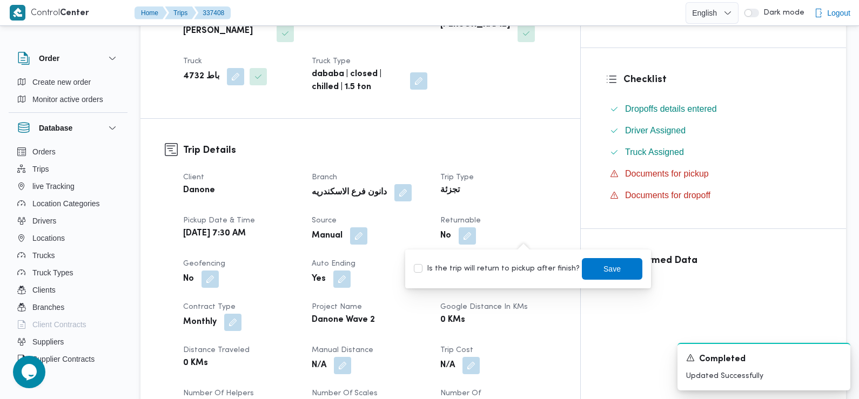
click at [533, 274] on label "Is the trip will return to pickup after finish?" at bounding box center [497, 268] width 166 height 13
checkbox input "true"
click at [582, 270] on span "Save" at bounding box center [612, 269] width 60 height 22
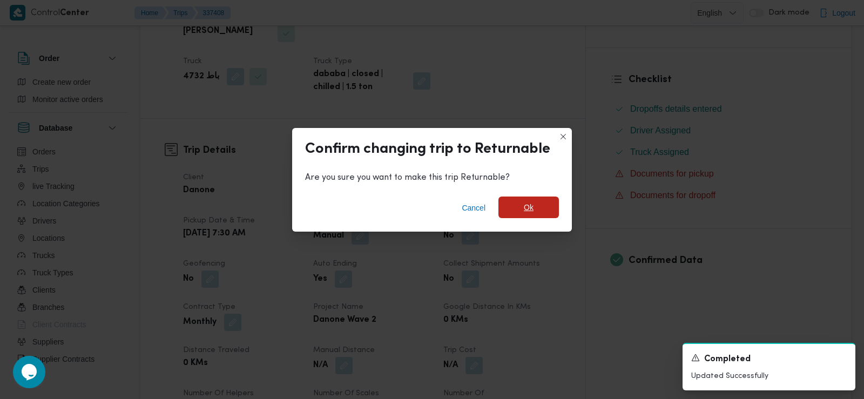
click at [536, 209] on span "Ok" at bounding box center [528, 208] width 60 height 22
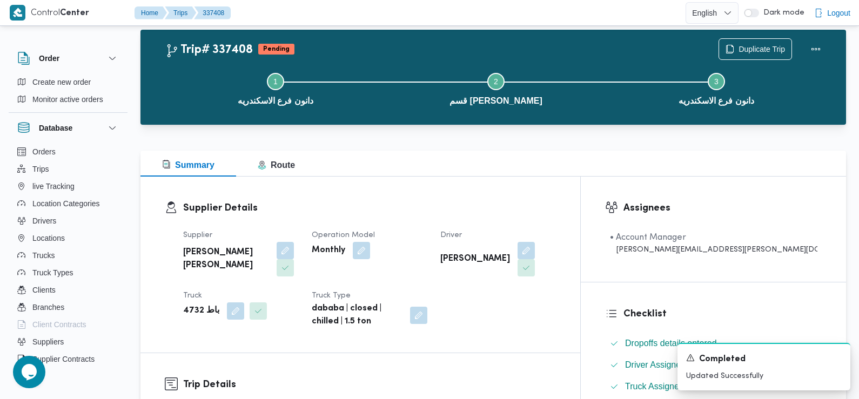
scroll to position [0, 0]
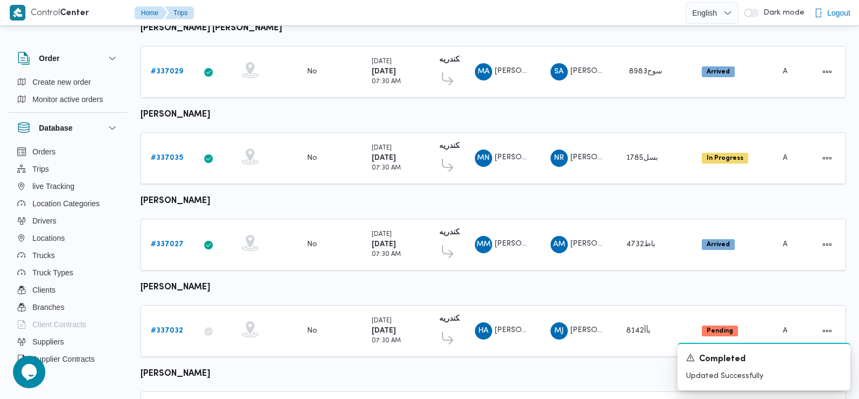
scroll to position [948, 0]
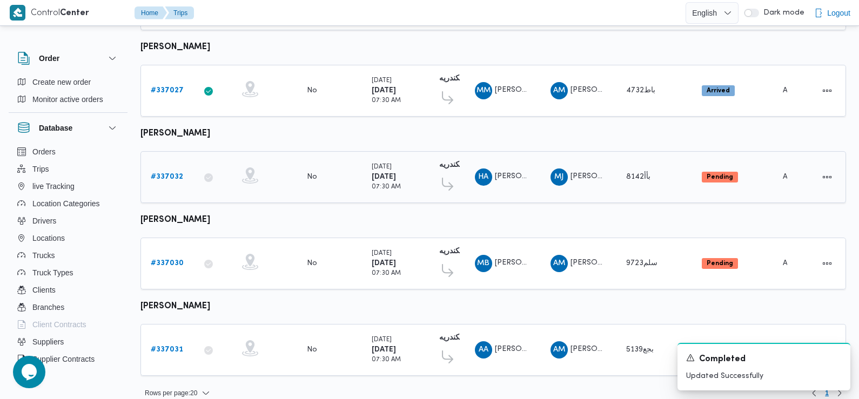
click at [163, 173] on b "# 337032" at bounding box center [167, 176] width 32 height 7
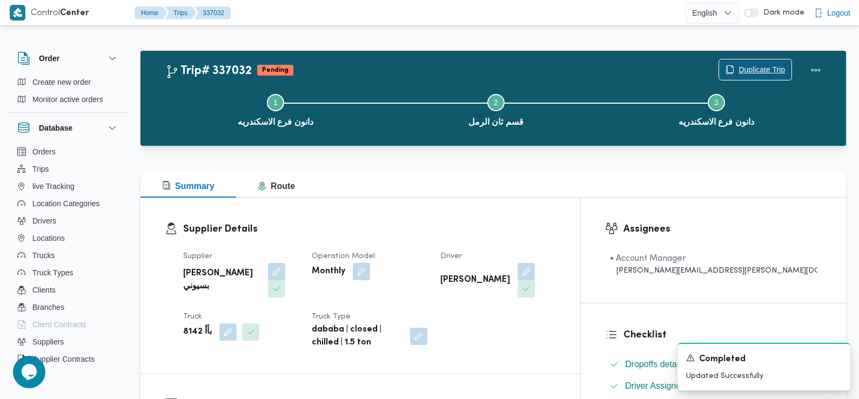
click at [762, 62] on span "Duplicate Trip" at bounding box center [755, 69] width 72 height 21
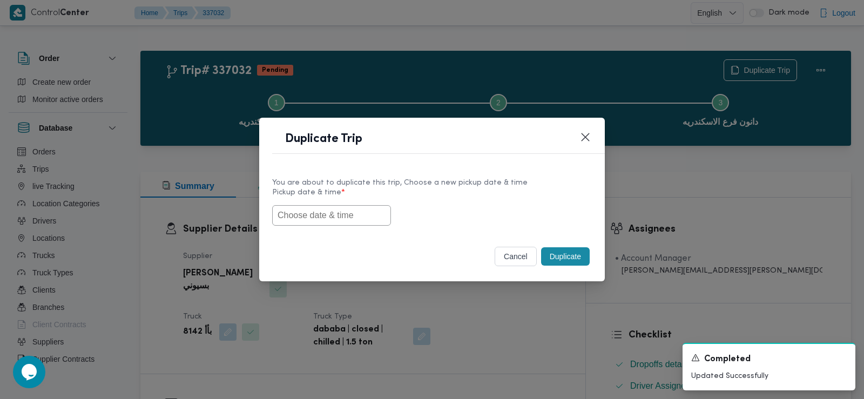
click at [336, 218] on input "text" at bounding box center [331, 215] width 119 height 21
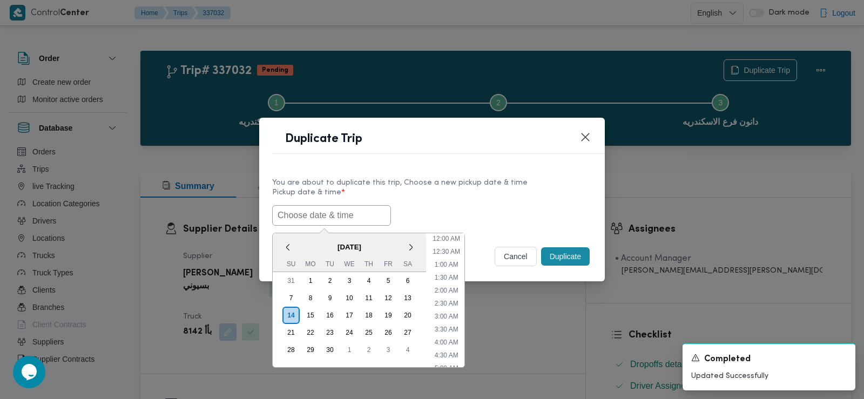
scroll to position [262, 0]
paste input "15/09/2025 7:30AM"
type input "15/09/2025 7:30AM"
click at [446, 214] on div "15/09/2025 7:30AM < September 2025 > Su Mo Tu We Th Fr Sa 31 1 2 3 4 5 6 7 8 9 …" at bounding box center [432, 215] width 320 height 21
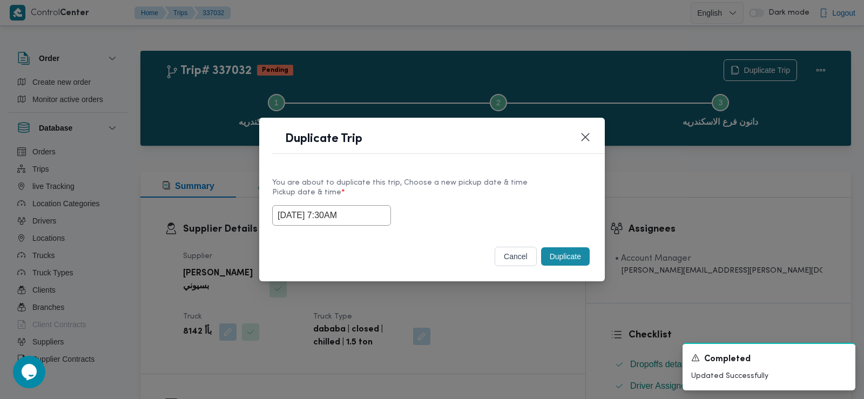
click at [563, 258] on button "Duplicate" at bounding box center [565, 256] width 49 height 18
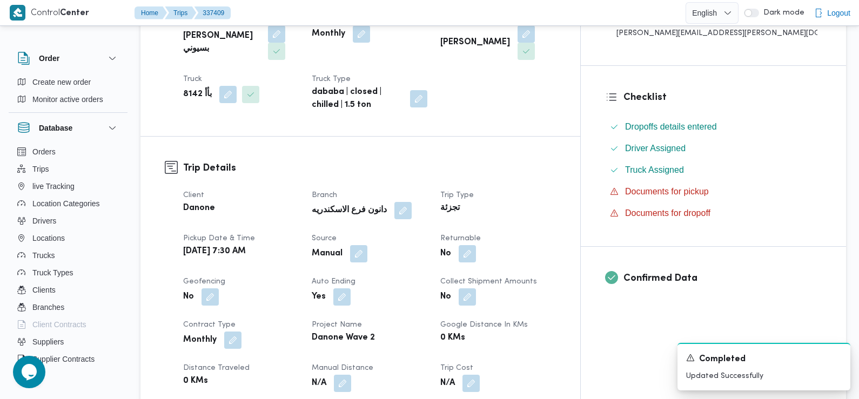
scroll to position [266, 0]
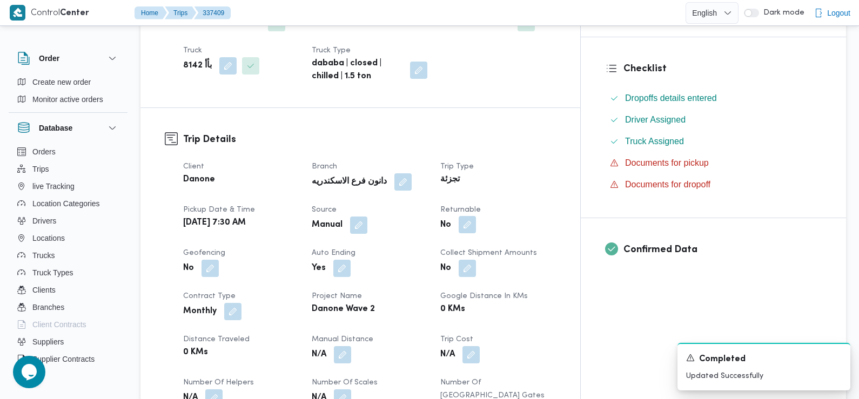
click at [476, 230] on button "button" at bounding box center [466, 224] width 17 height 17
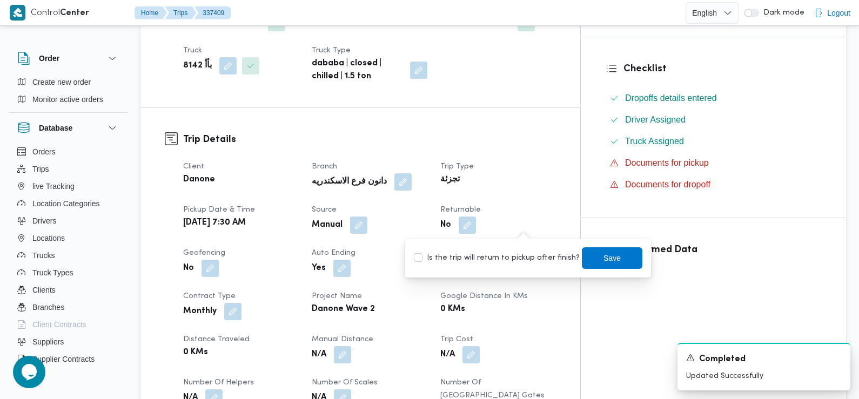
click at [522, 259] on label "Is the trip will return to pickup after finish?" at bounding box center [497, 258] width 166 height 13
checkbox input "true"
click at [603, 256] on span "Save" at bounding box center [611, 257] width 17 height 13
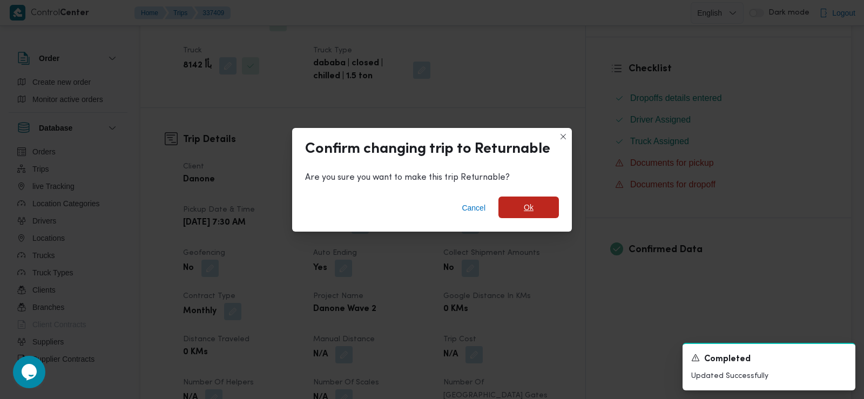
click at [542, 199] on span "Ok" at bounding box center [528, 208] width 60 height 22
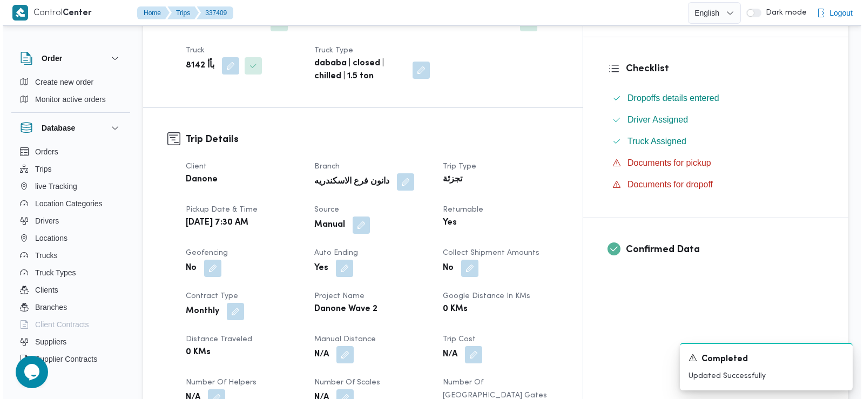
scroll to position [0, 0]
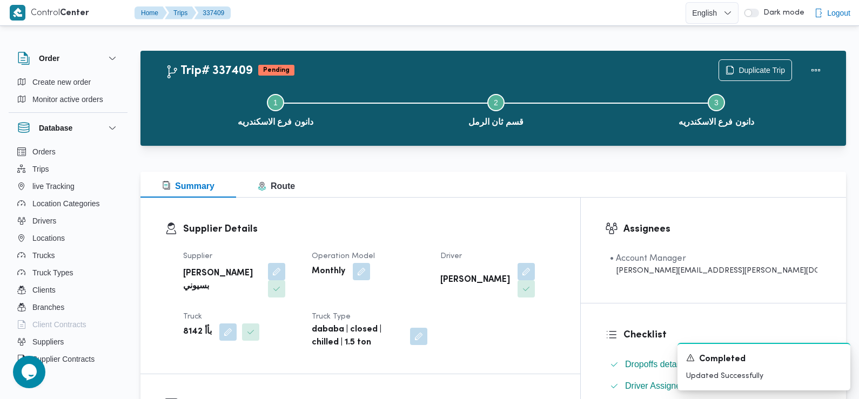
click at [745, 77] on div "Step 1 is incomplete 1 دانون فرع الاسكندريه Step 2 is incomplete 2 قسم ثان الرم…" at bounding box center [496, 109] width 674 height 69
click at [743, 70] on span "Duplicate Trip" at bounding box center [761, 69] width 46 height 13
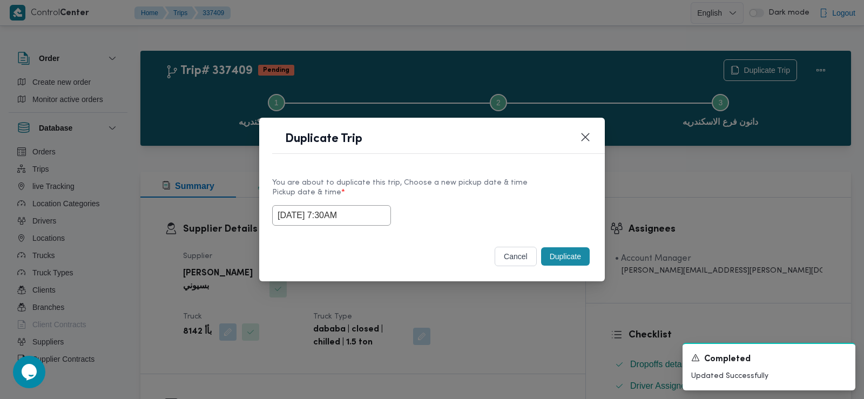
click at [347, 219] on input "15/09/2025 7:30AM" at bounding box center [331, 215] width 119 height 21
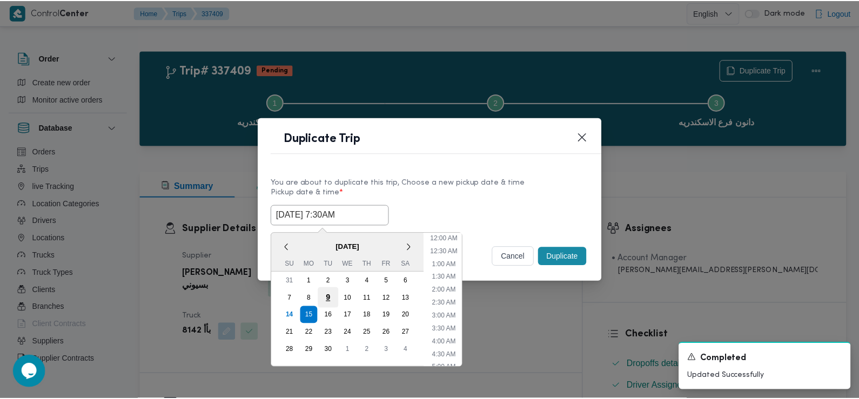
scroll to position [133, 0]
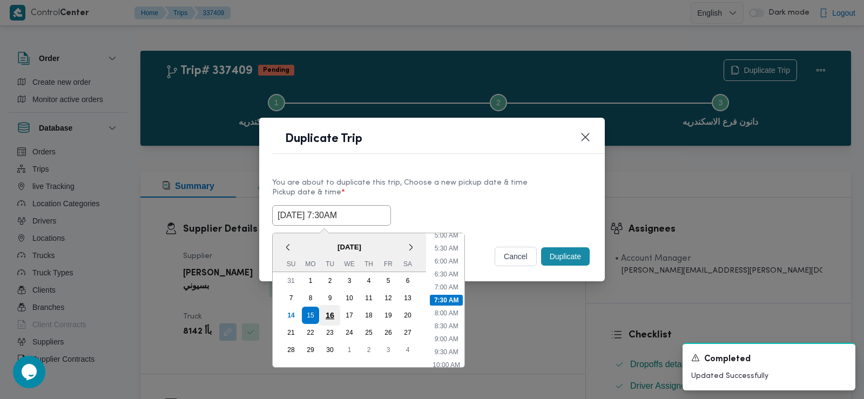
click at [332, 311] on div "16" at bounding box center [330, 315] width 21 height 21
type input "16/09/2025 7:30AM"
click at [478, 212] on div "16/09/2025 7:30AM < September 2025 > Su Mo Tu We Th Fr Sa 31 1 2 3 4 5 6 7 8 9 …" at bounding box center [432, 215] width 320 height 21
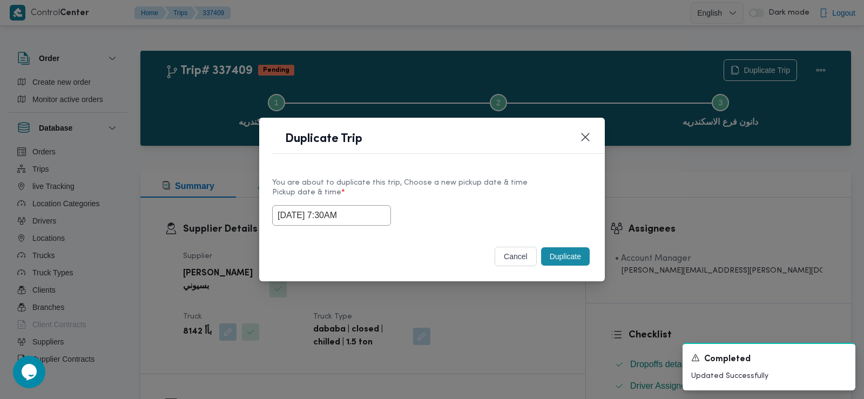
click at [556, 261] on button "Duplicate" at bounding box center [565, 256] width 49 height 18
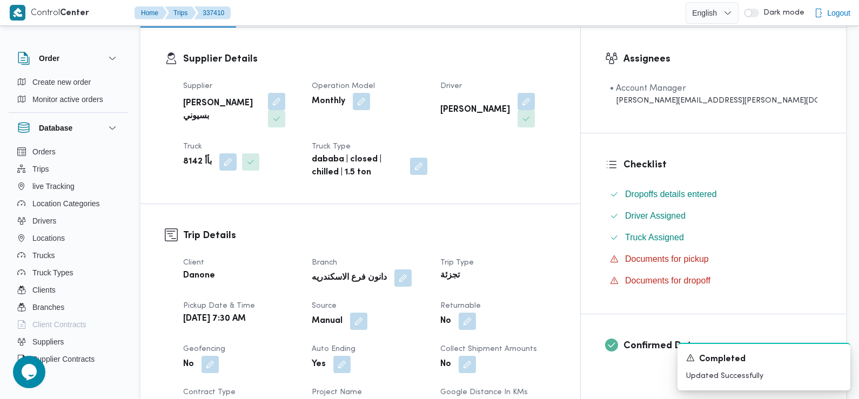
scroll to position [198, 0]
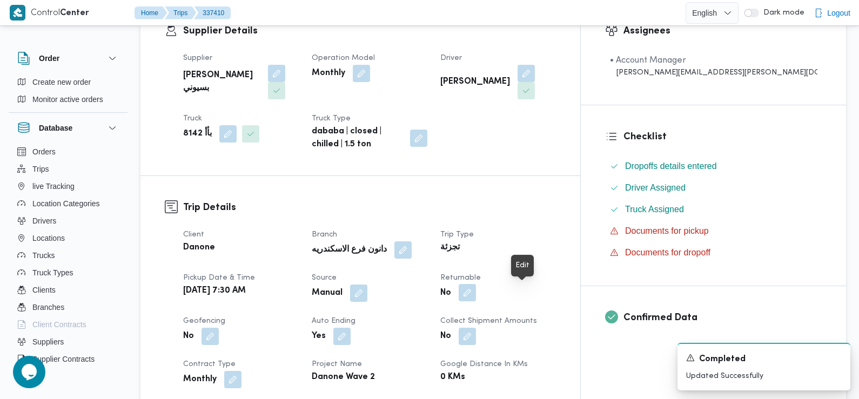
click at [476, 290] on button "button" at bounding box center [466, 292] width 17 height 17
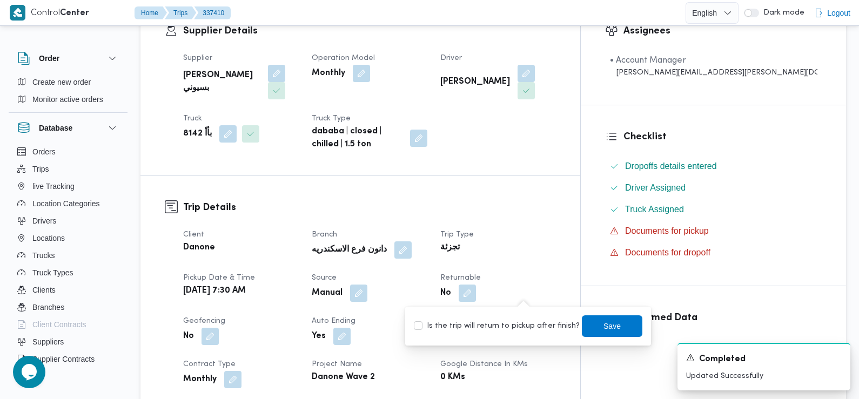
click at [524, 325] on label "Is the trip will return to pickup after finish?" at bounding box center [497, 326] width 166 height 13
checkbox input "true"
click at [599, 317] on span "Save" at bounding box center [612, 326] width 60 height 22
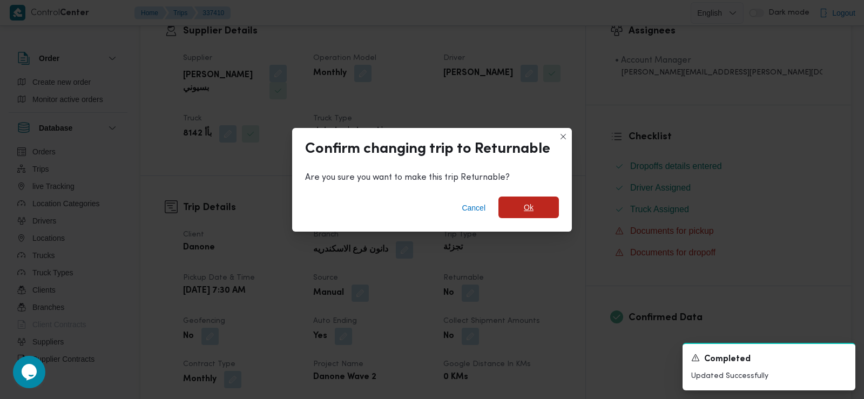
click at [525, 205] on span "Ok" at bounding box center [529, 207] width 10 height 13
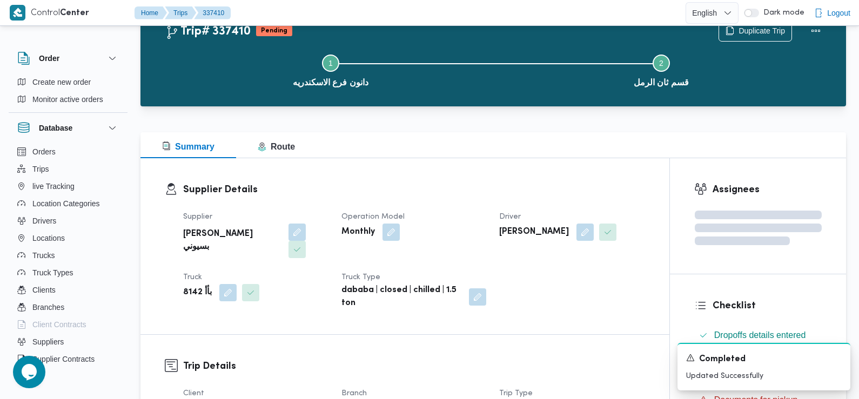
scroll to position [0, 0]
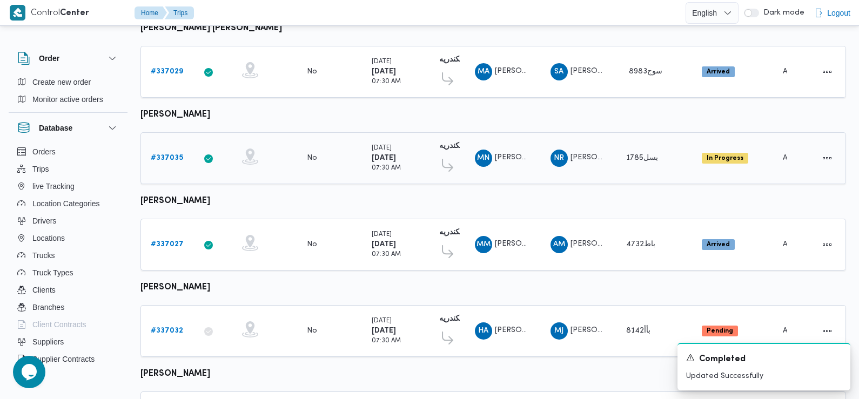
scroll to position [948, 0]
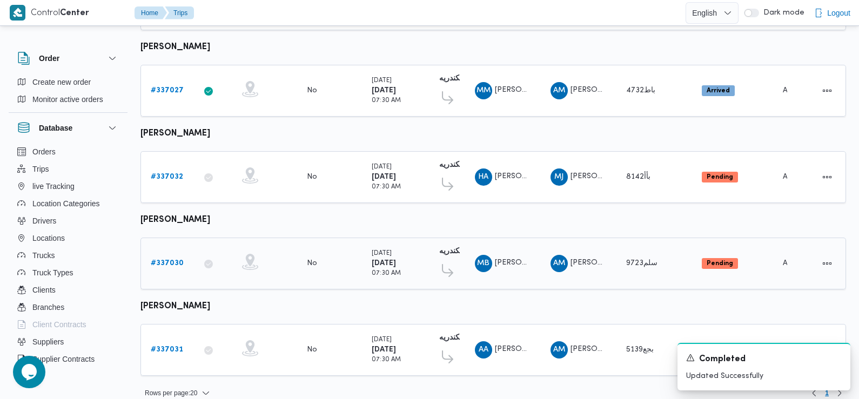
click at [173, 260] on b "# 337030" at bounding box center [167, 263] width 33 height 7
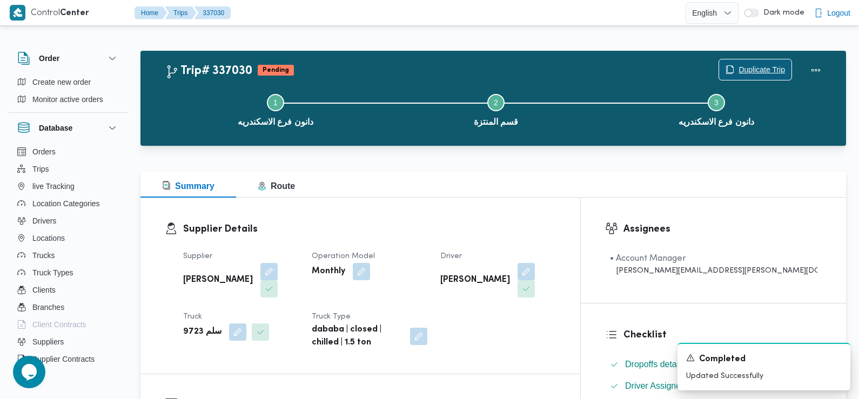
click at [762, 63] on span "Duplicate Trip" at bounding box center [755, 69] width 72 height 21
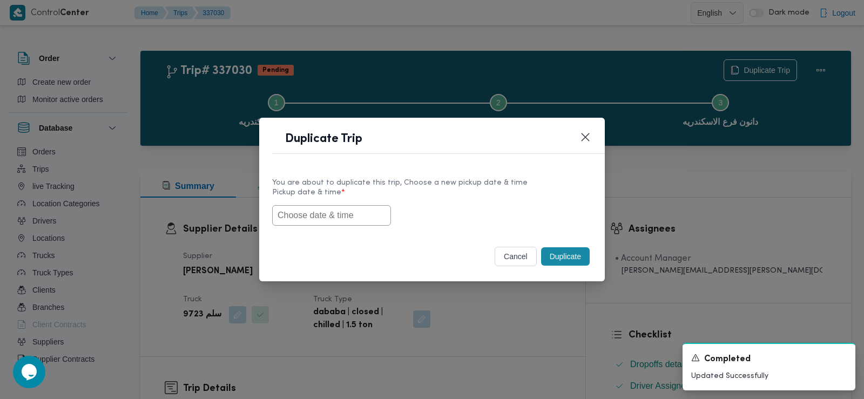
click at [328, 213] on input "text" at bounding box center [331, 215] width 119 height 21
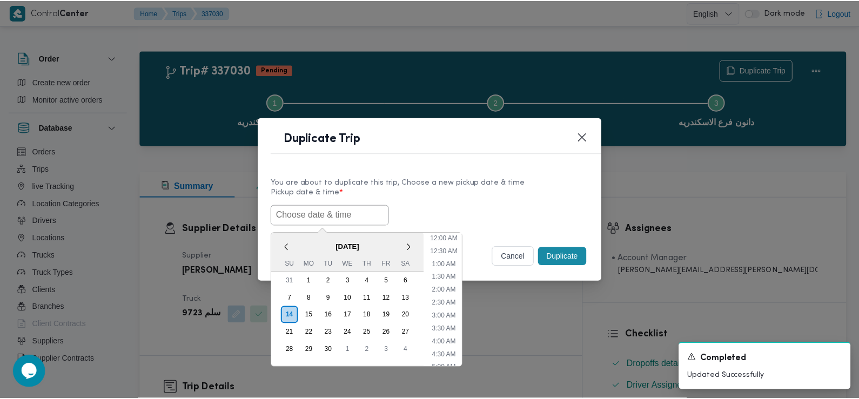
scroll to position [275, 0]
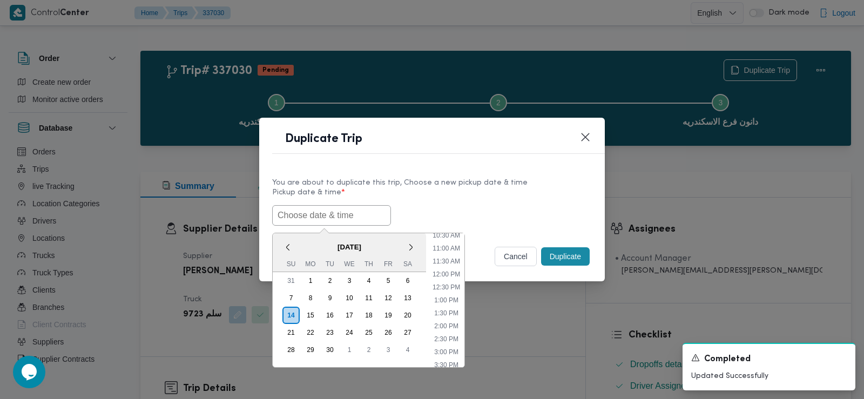
paste input "15/09/2025 7:30AM"
type input "15/09/2025 7:30AM"
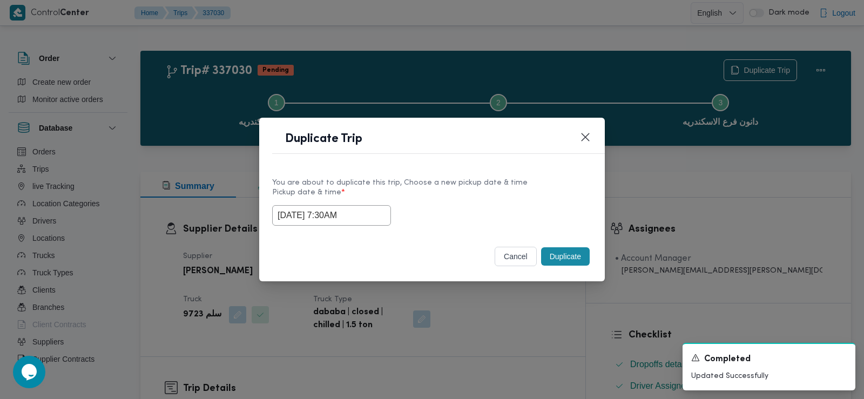
click at [426, 200] on label "Pickup date & time *" at bounding box center [432, 196] width 320 height 17
click at [564, 253] on button "Duplicate" at bounding box center [565, 256] width 49 height 18
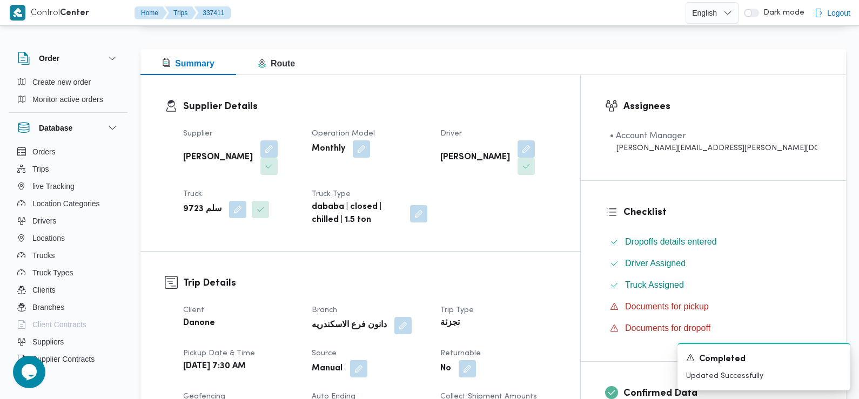
scroll to position [137, 0]
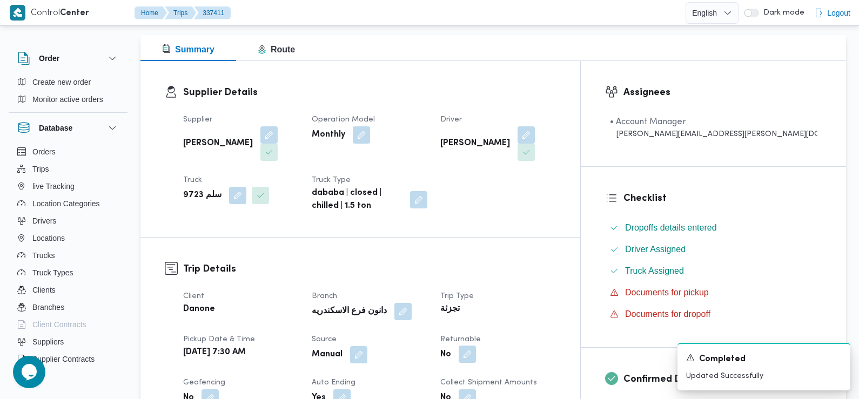
click at [476, 346] on button "button" at bounding box center [466, 354] width 17 height 17
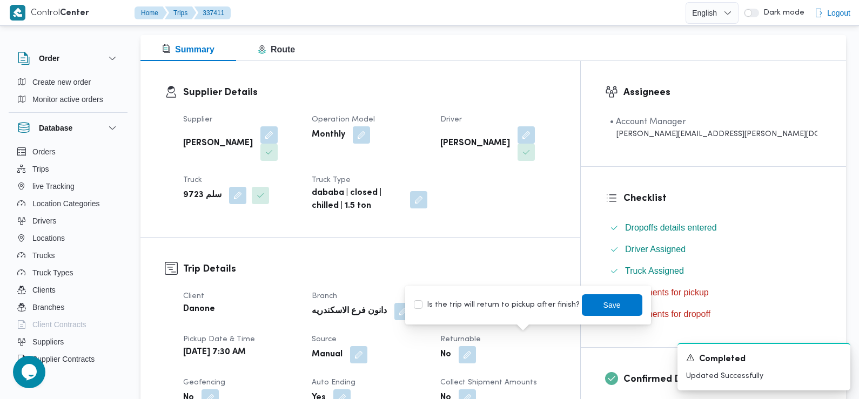
click at [505, 307] on label "Is the trip will return to pickup after finish?" at bounding box center [497, 305] width 166 height 13
checkbox input "true"
click at [603, 300] on span "Save" at bounding box center [611, 304] width 17 height 13
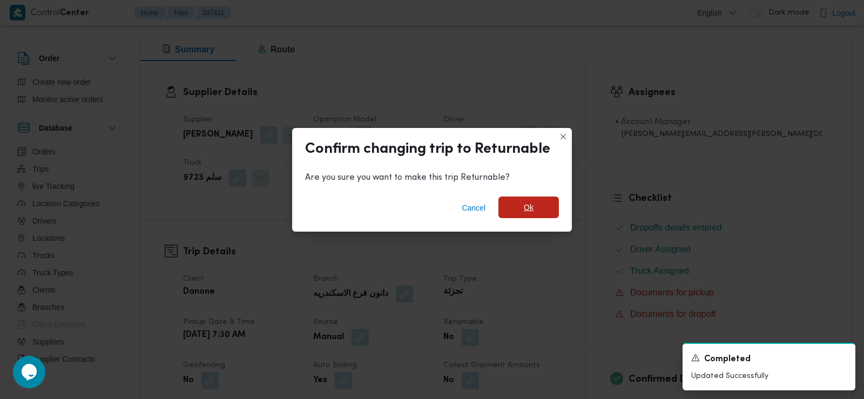
click at [528, 205] on span "Ok" at bounding box center [529, 207] width 10 height 13
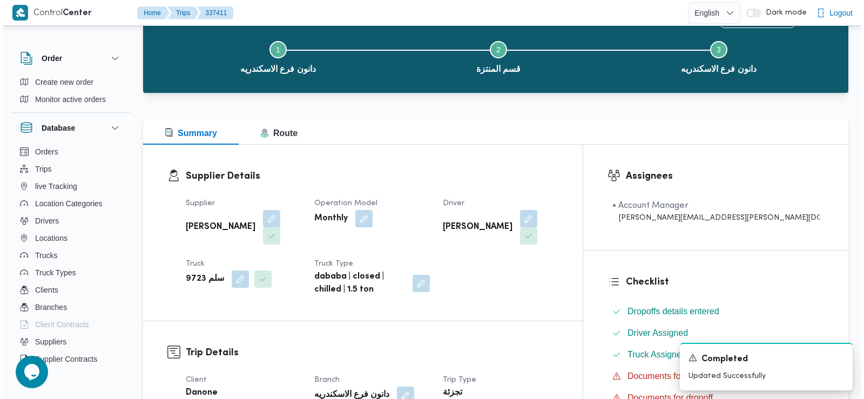
scroll to position [0, 0]
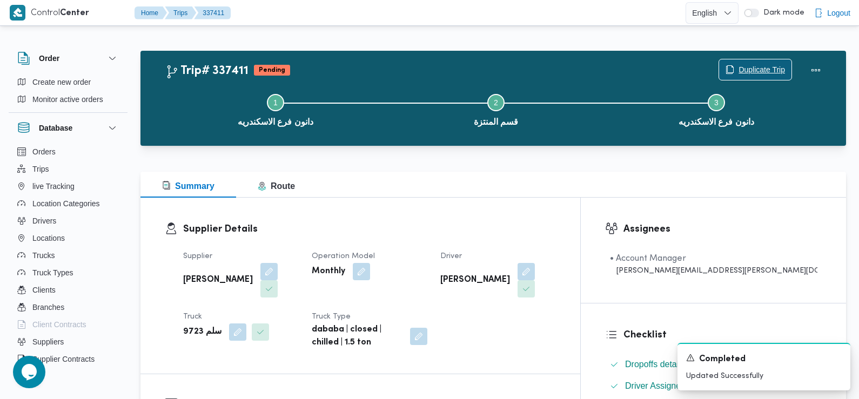
click at [752, 70] on span "Duplicate Trip" at bounding box center [761, 69] width 46 height 13
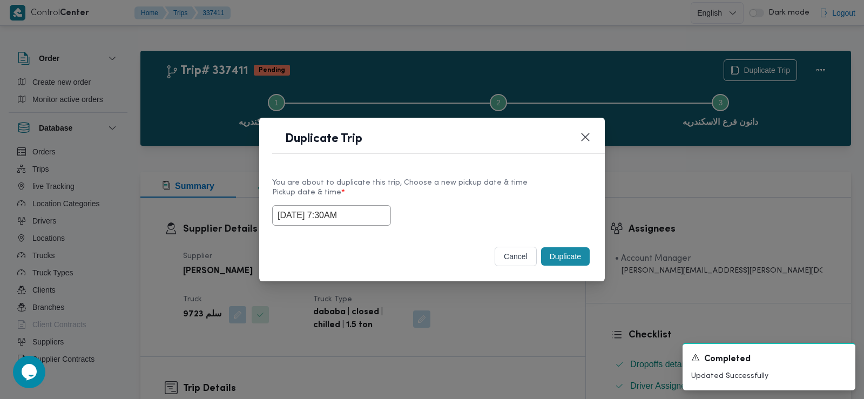
click at [341, 218] on input "15/09/2025 7:30AM" at bounding box center [331, 215] width 119 height 21
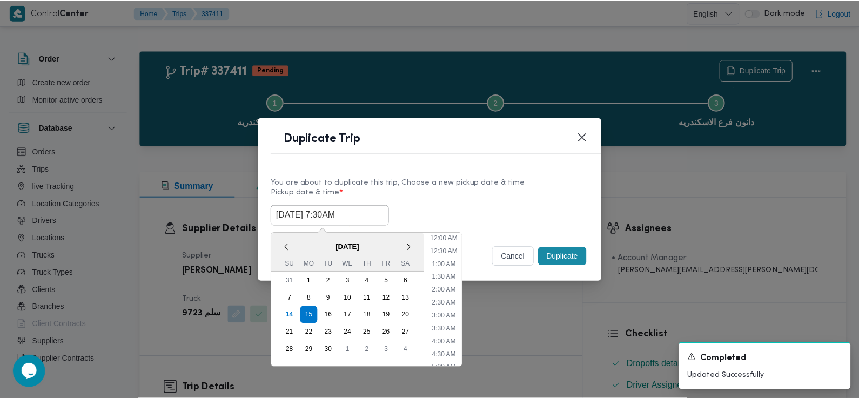
scroll to position [133, 0]
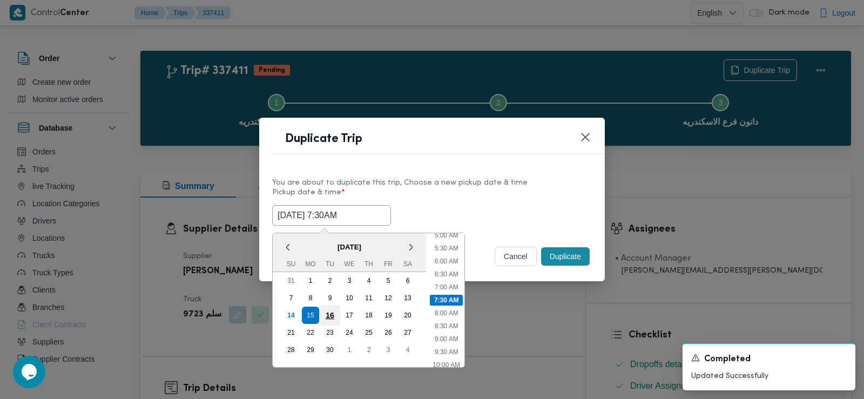
click at [335, 312] on div "16" at bounding box center [330, 315] width 21 height 21
type input "16/09/2025 7:30AM"
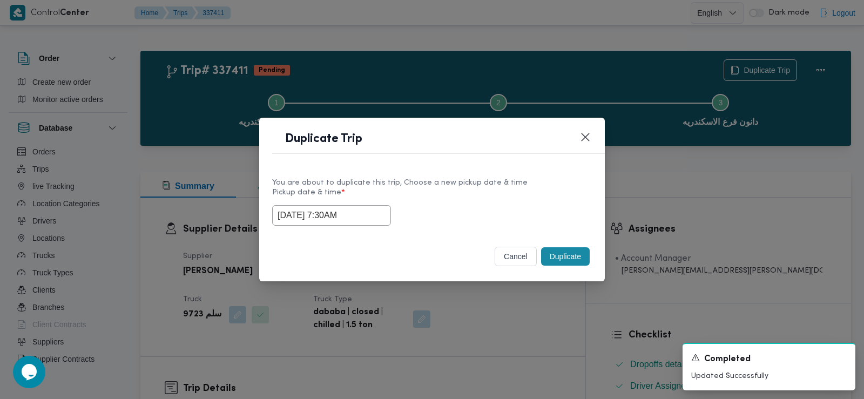
click at [544, 201] on label "Pickup date & time *" at bounding box center [432, 196] width 320 height 17
click at [573, 254] on button "Duplicate" at bounding box center [565, 256] width 49 height 18
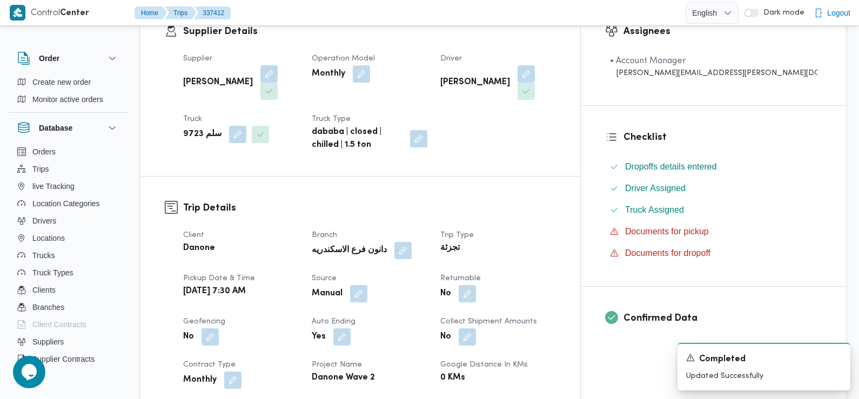
scroll to position [231, 0]
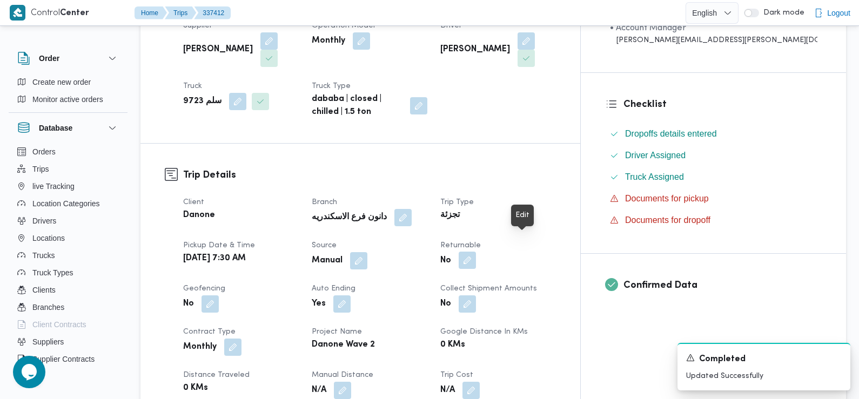
click at [476, 252] on button "button" at bounding box center [466, 260] width 17 height 17
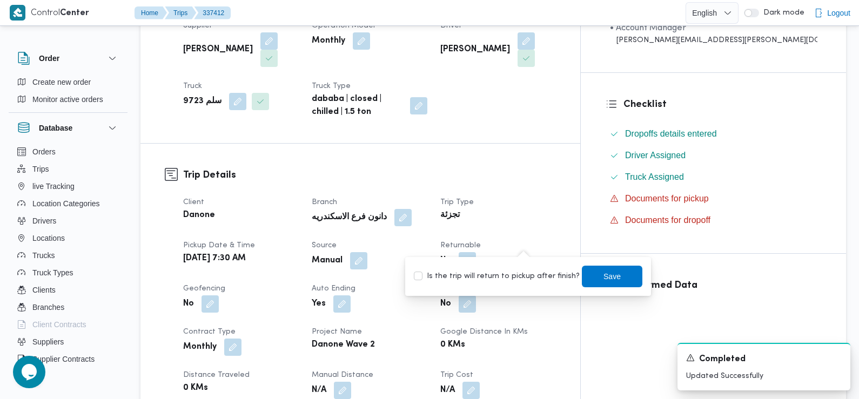
click at [516, 272] on label "Is the trip will return to pickup after finish?" at bounding box center [497, 276] width 166 height 13
checkbox input "true"
click at [600, 269] on span "Save" at bounding box center [612, 276] width 60 height 22
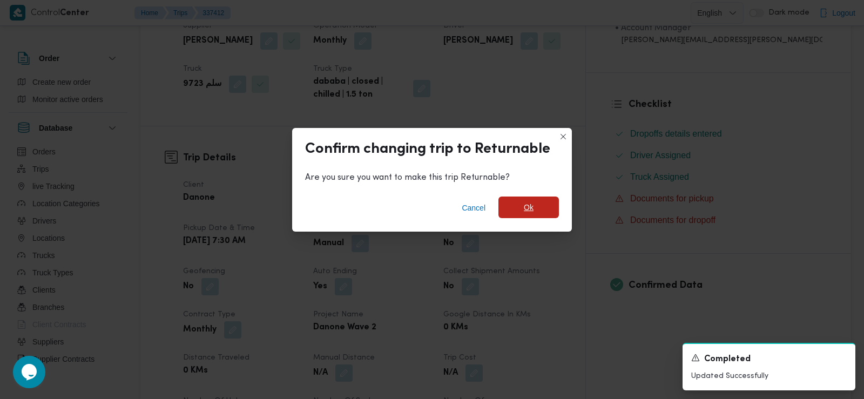
click at [528, 212] on span "Ok" at bounding box center [529, 207] width 10 height 13
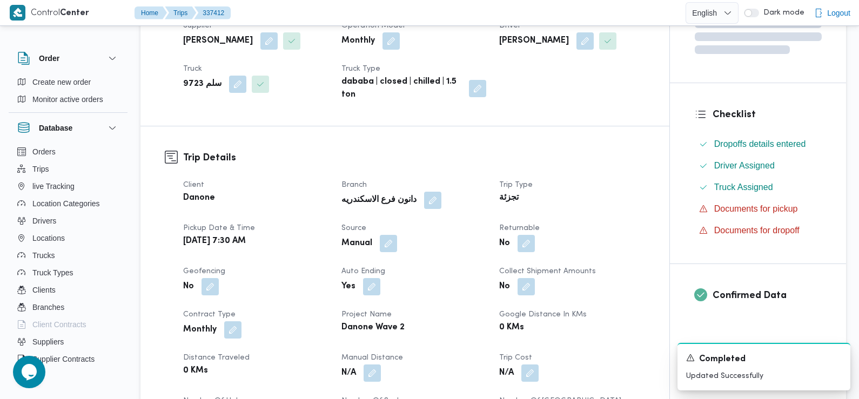
scroll to position [0, 0]
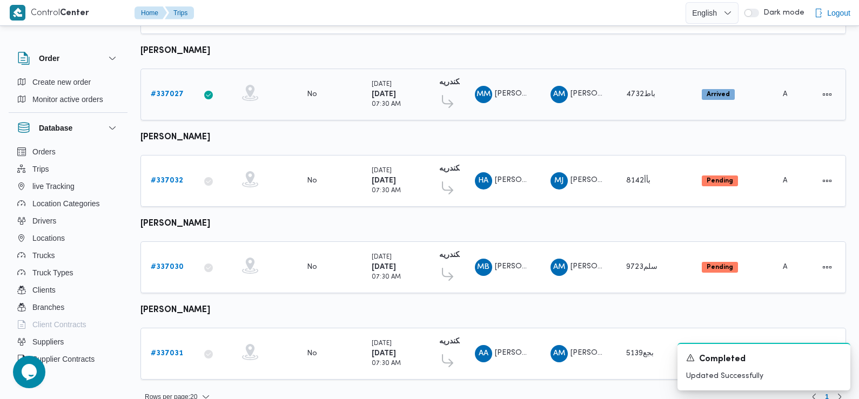
scroll to position [948, 0]
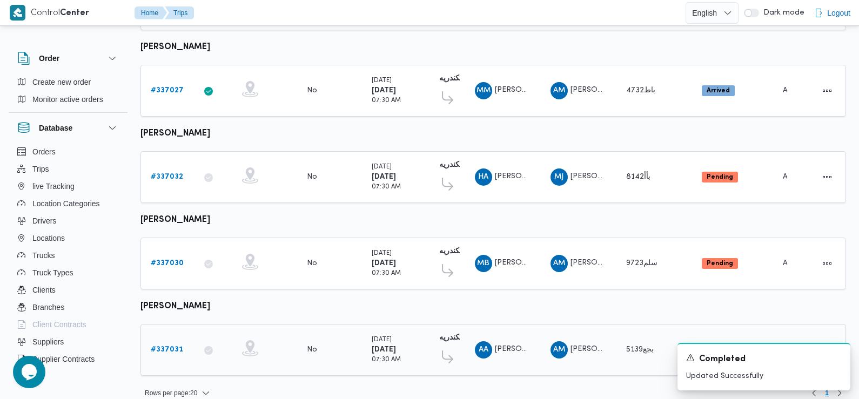
click at [173, 346] on b "# 337031" at bounding box center [167, 349] width 32 height 7
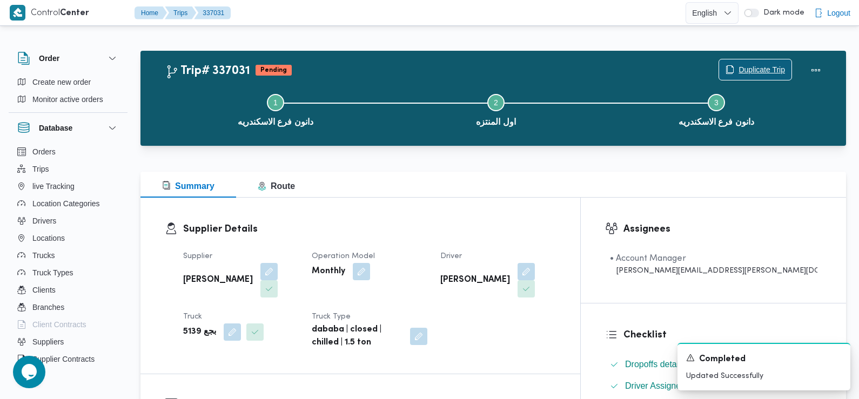
click at [762, 67] on span "Duplicate Trip" at bounding box center [761, 69] width 46 height 13
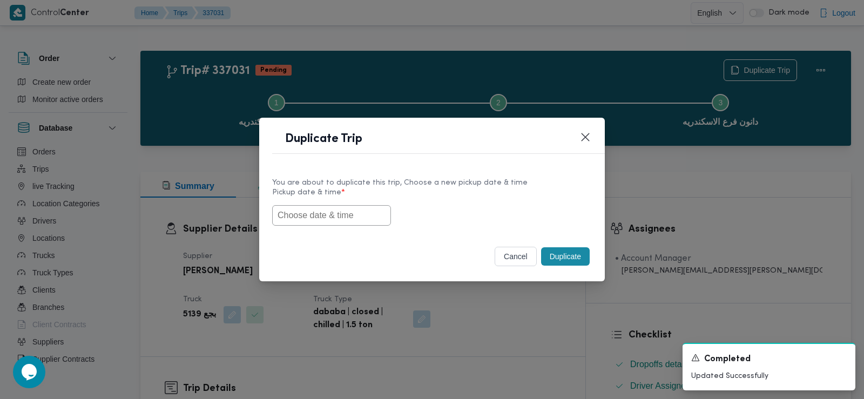
click at [372, 220] on input "text" at bounding box center [331, 215] width 119 height 21
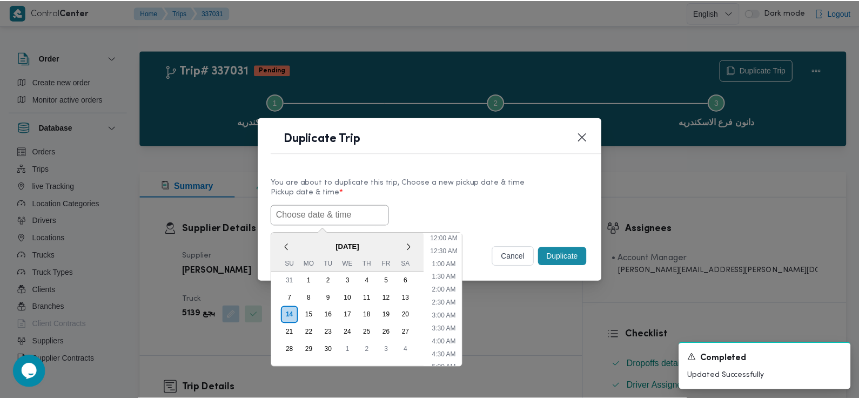
scroll to position [275, 0]
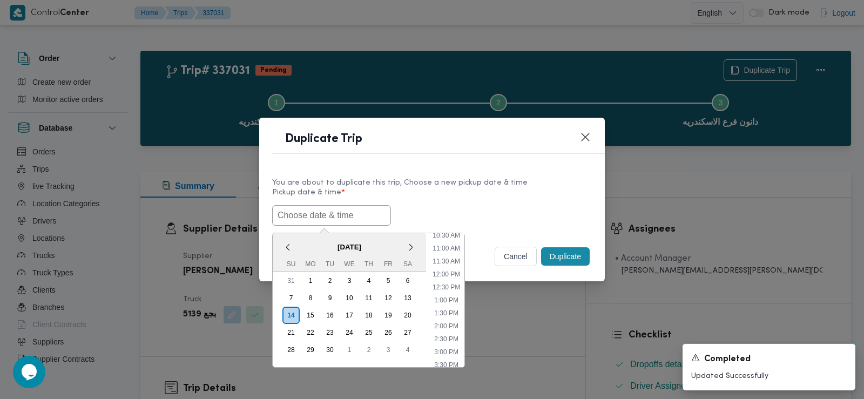
paste input "15/09/2025 7:30AM"
type input "15/09/2025 7:30AM"
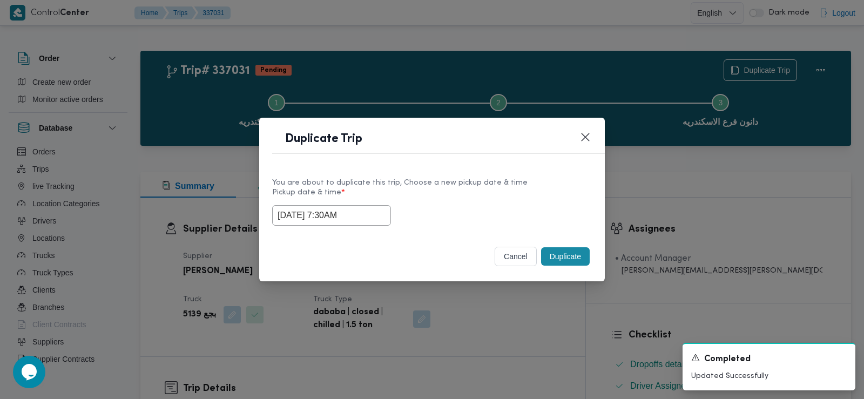
click at [534, 180] on div "You are about to duplicate this trip, Choose a new pickup date & time" at bounding box center [432, 182] width 320 height 11
click at [564, 255] on button "Duplicate" at bounding box center [565, 256] width 49 height 18
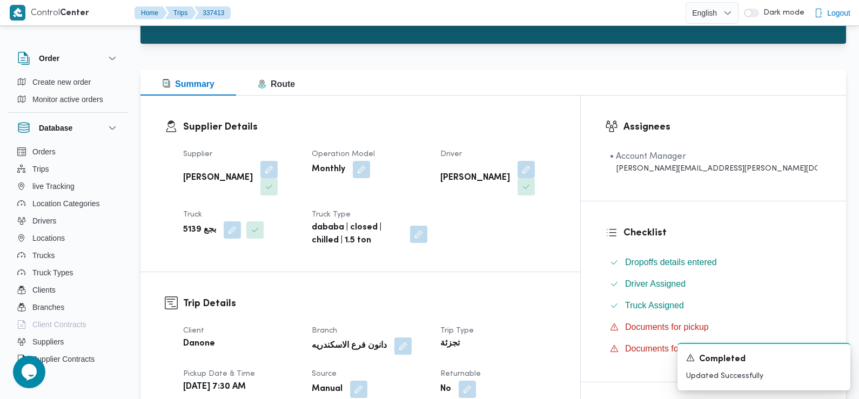
scroll to position [184, 0]
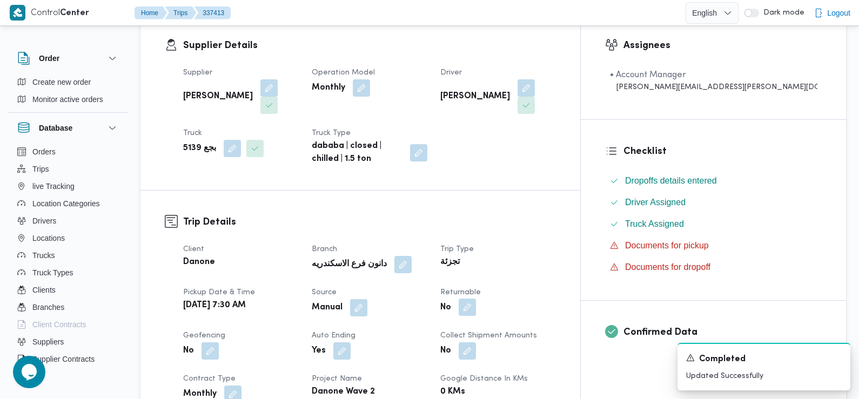
click at [476, 299] on button "button" at bounding box center [466, 307] width 17 height 17
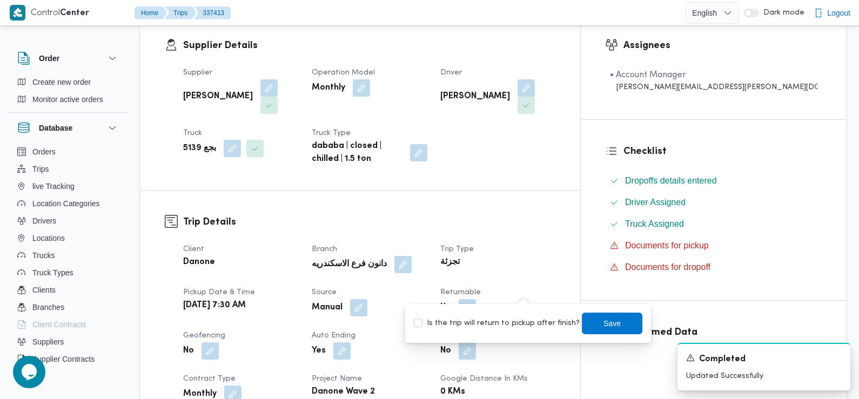
click at [522, 321] on label "Is the trip will return to pickup after finish?" at bounding box center [497, 323] width 166 height 13
checkbox input "true"
click at [597, 315] on span "Save" at bounding box center [612, 323] width 60 height 22
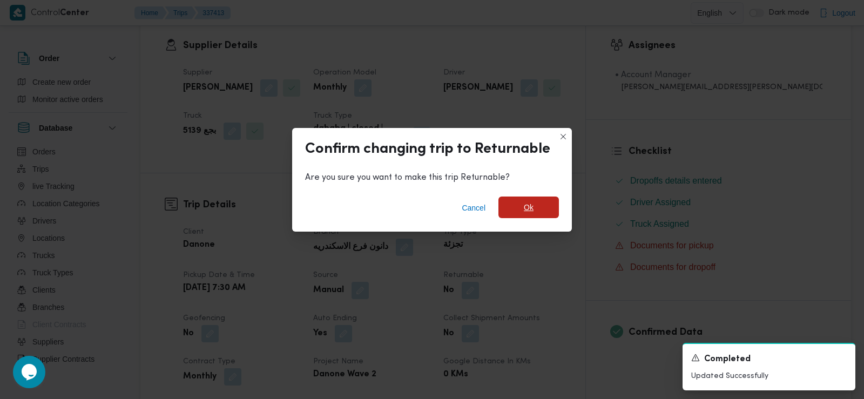
click at [536, 214] on span "Ok" at bounding box center [528, 208] width 60 height 22
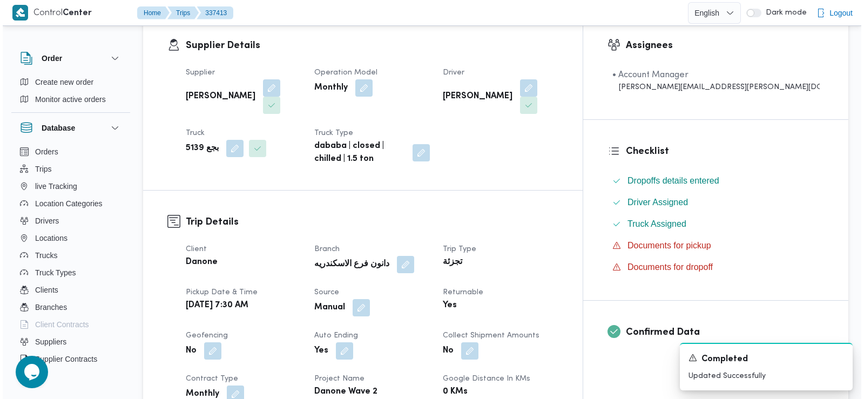
scroll to position [0, 0]
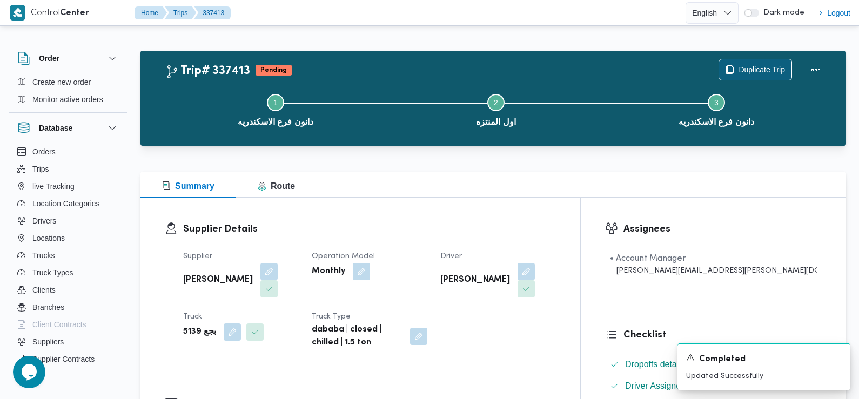
click at [746, 60] on span "Duplicate Trip" at bounding box center [755, 69] width 72 height 21
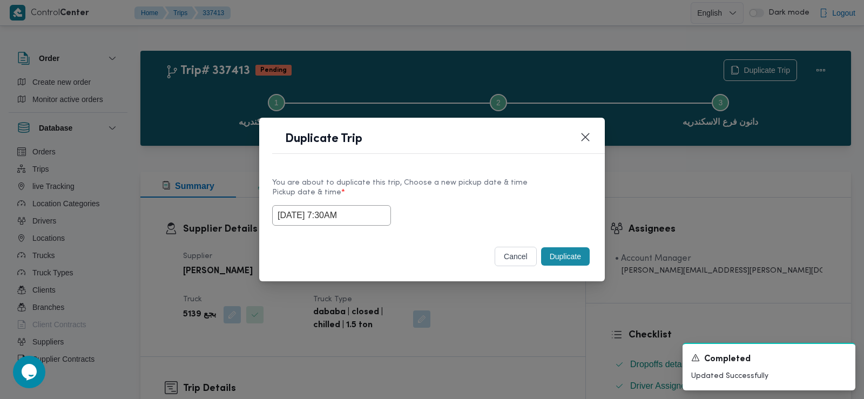
click at [347, 220] on input "15/09/2025 7:30AM" at bounding box center [331, 215] width 119 height 21
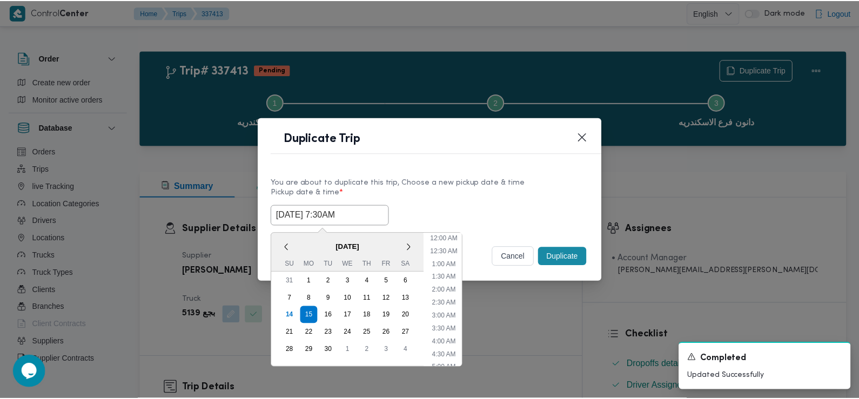
scroll to position [133, 0]
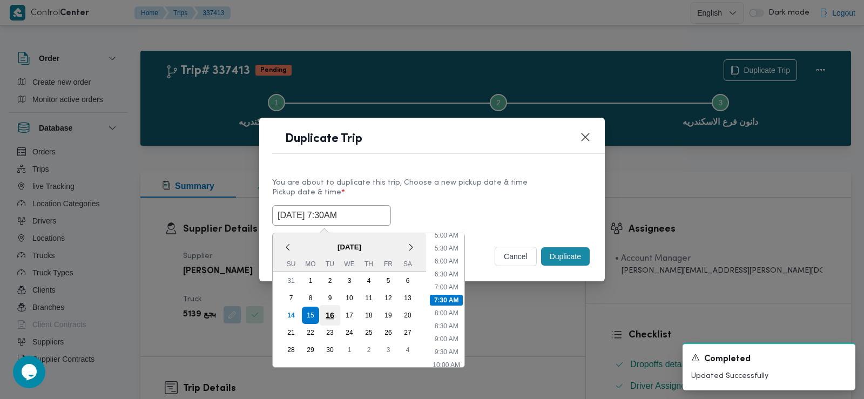
click at [330, 310] on div "16" at bounding box center [330, 315] width 21 height 21
type input "16/09/2025 7:30AM"
click at [468, 207] on div "16/09/2025 7:30AM < September 2025 > Su Mo Tu We Th Fr Sa 31 1 2 3 4 5 6 7 8 9 …" at bounding box center [432, 215] width 320 height 21
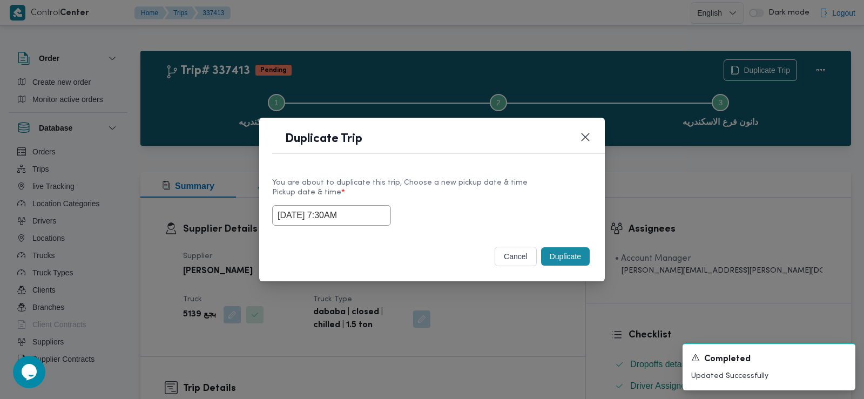
click at [556, 253] on button "Duplicate" at bounding box center [565, 256] width 49 height 18
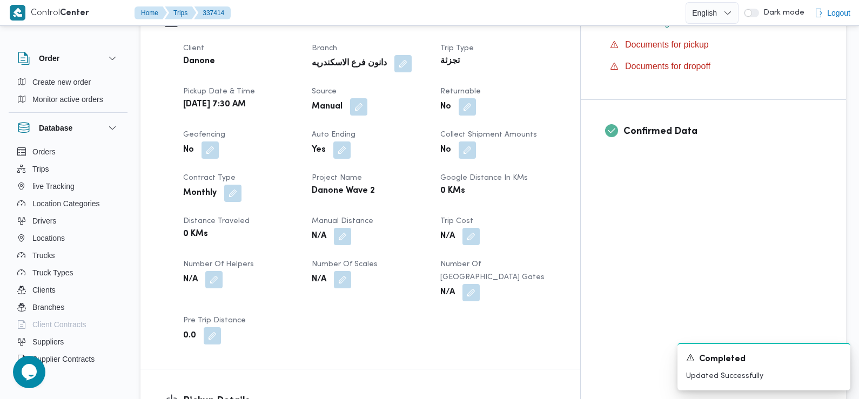
scroll to position [385, 0]
click at [476, 97] on button "button" at bounding box center [466, 105] width 17 height 17
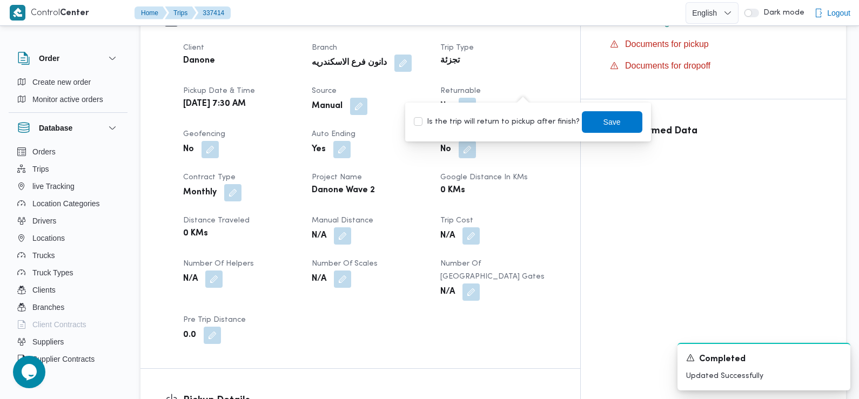
click at [513, 126] on label "Is the trip will return to pickup after finish?" at bounding box center [497, 122] width 166 height 13
checkbox input "true"
click at [603, 120] on span "Save" at bounding box center [611, 121] width 17 height 13
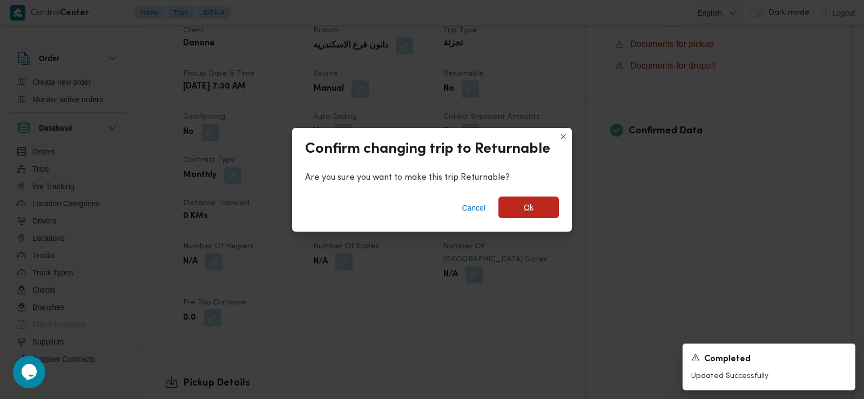
click at [531, 216] on span "Ok" at bounding box center [528, 208] width 60 height 22
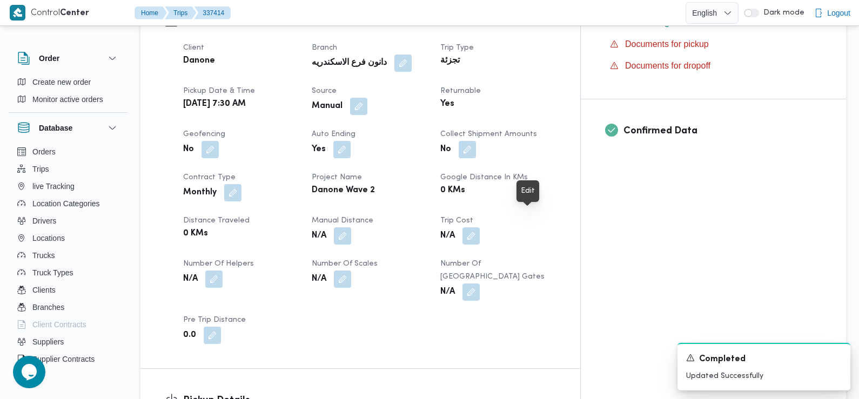
scroll to position [383, 0]
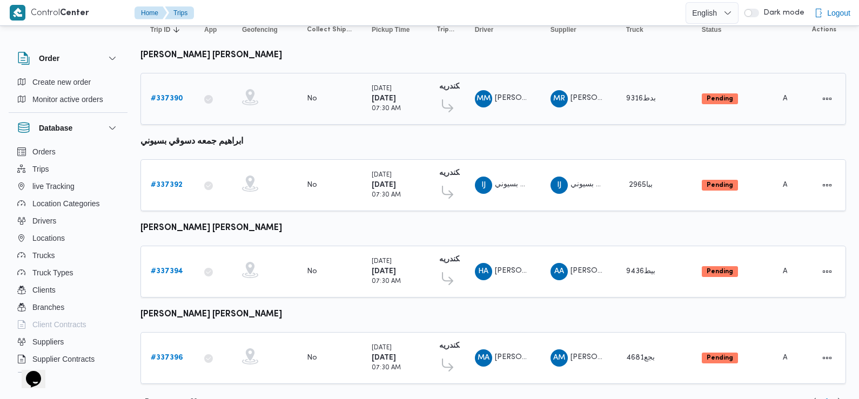
scroll to position [139, 0]
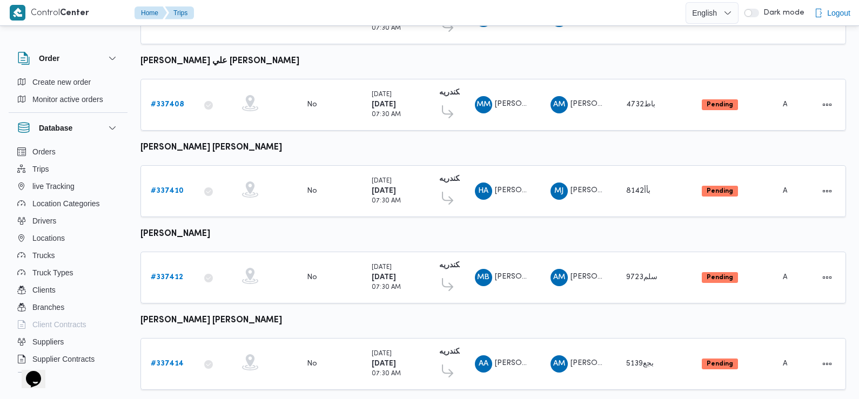
scroll to position [907, 0]
